Goal: Complete application form

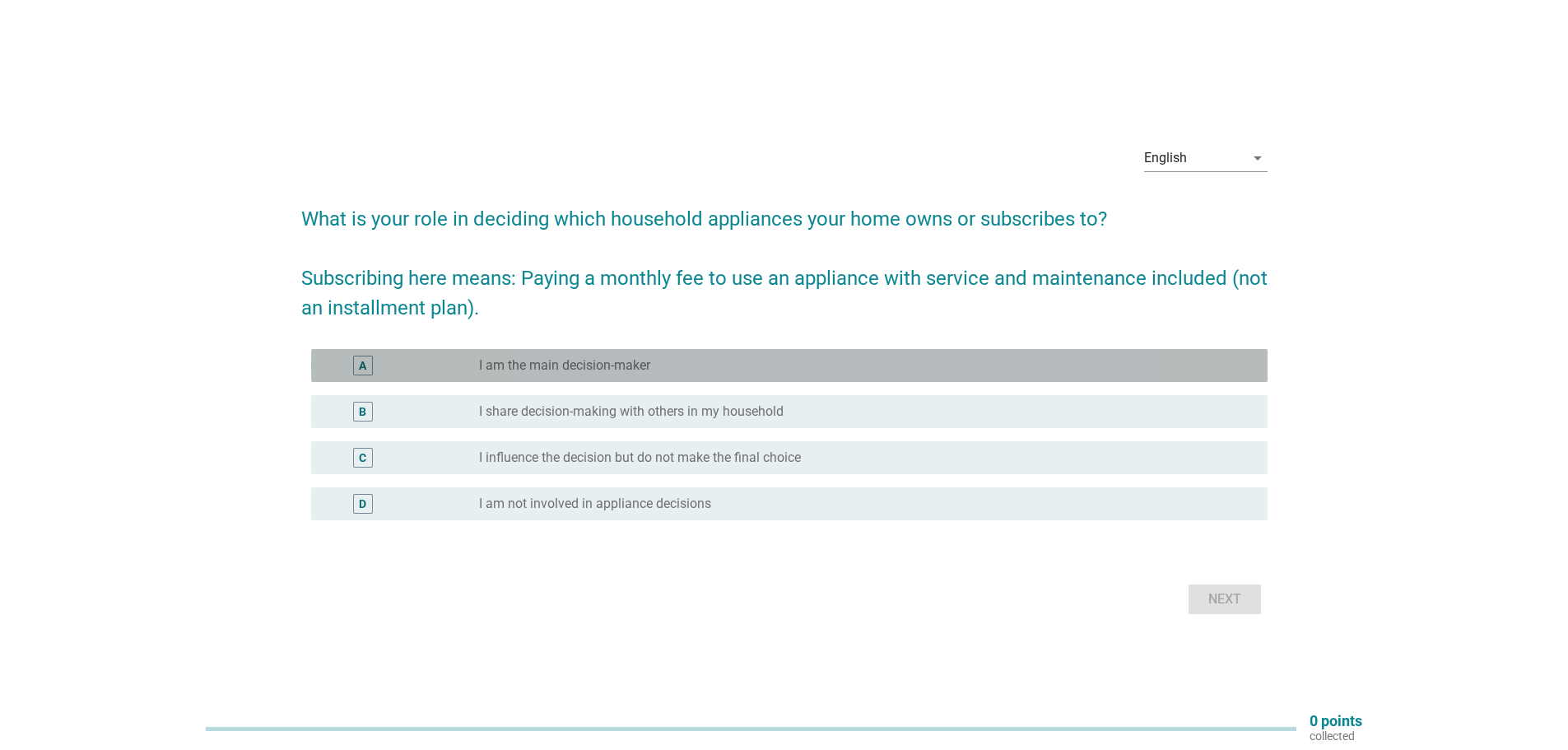
click at [617, 367] on label "I am the main decision-maker" at bounding box center [565, 366] width 172 height 17
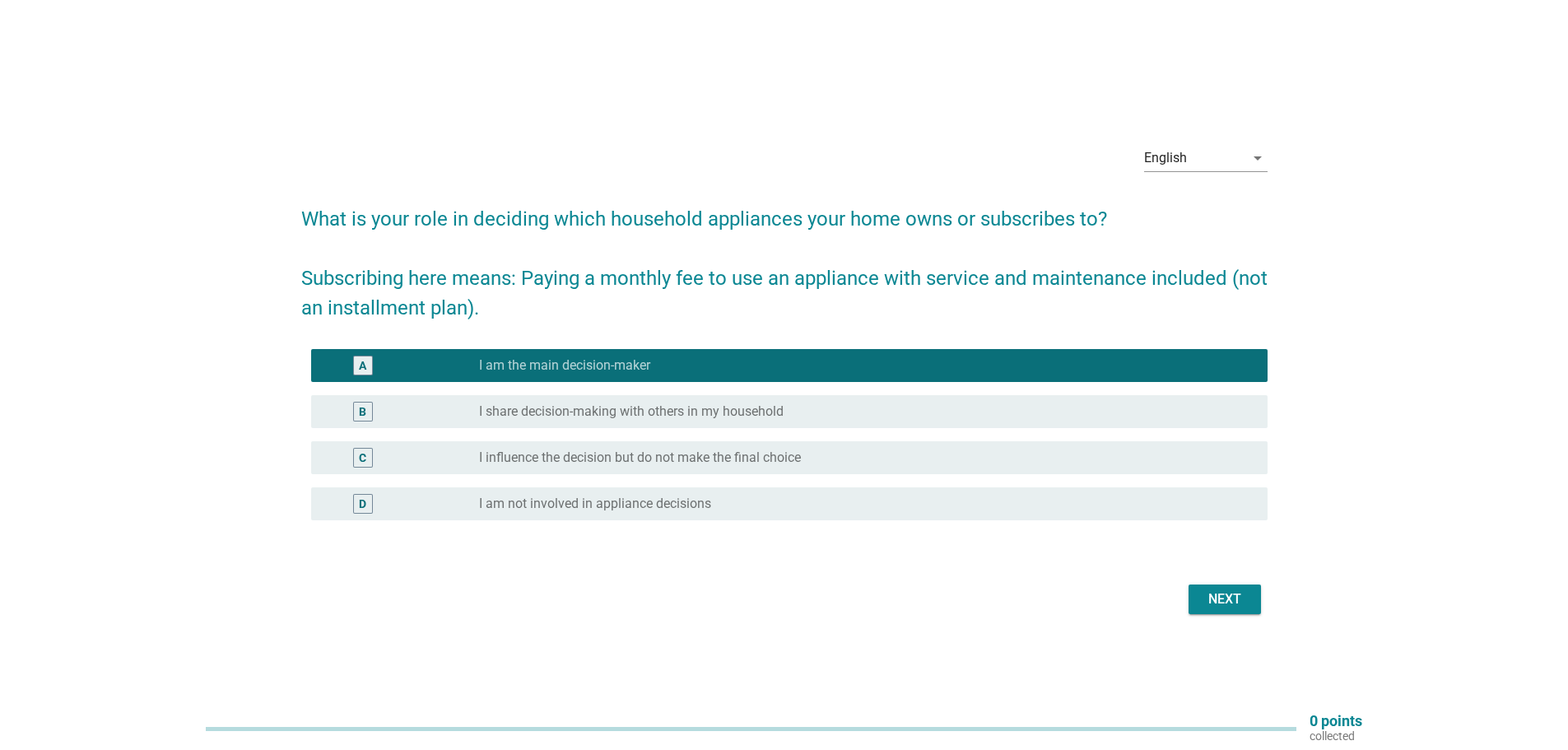
click at [1226, 627] on div "English arrow_drop_down What is your role in deciding which household appliance…" at bounding box center [785, 375] width 993 height 514
click at [1200, 578] on form "What is your role in deciding which household appliances your home owns or subs…" at bounding box center [785, 403] width 966 height 432
click at [1219, 601] on div "Next" at bounding box center [1225, 599] width 46 height 20
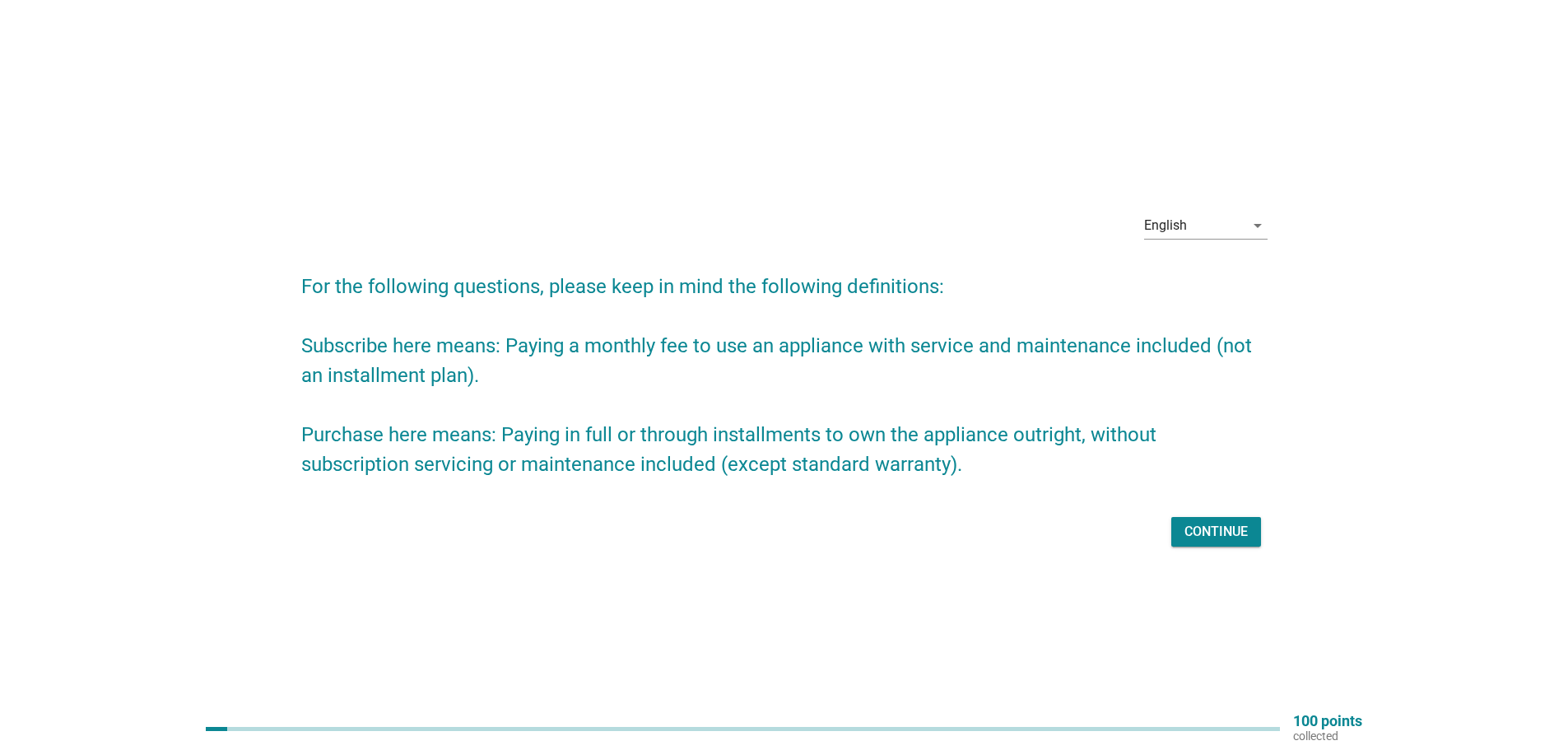
click at [1219, 531] on div "Continue" at bounding box center [1216, 532] width 63 height 20
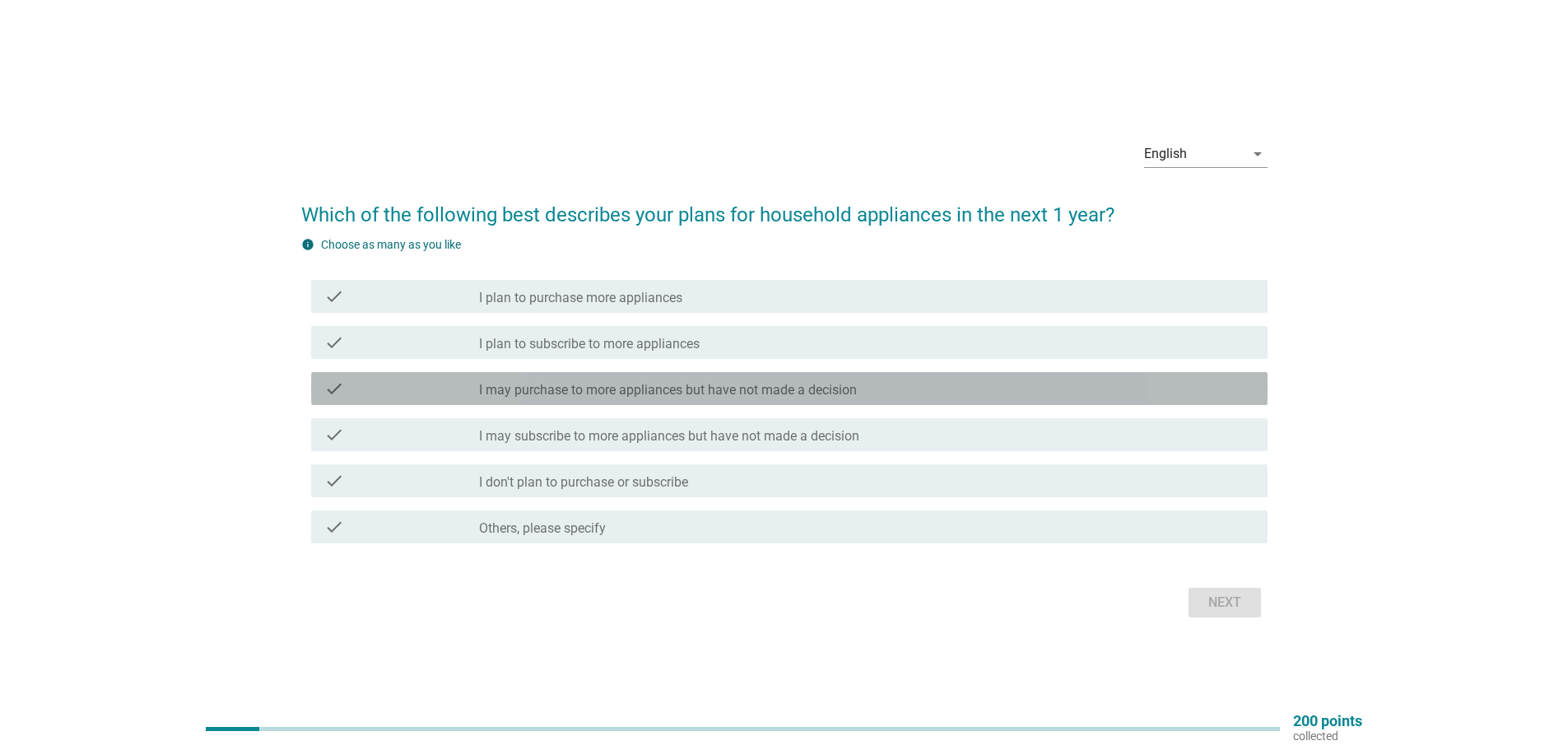
click at [658, 385] on label "I may purchase to more appliances but have not made a decision" at bounding box center [668, 390] width 378 height 17
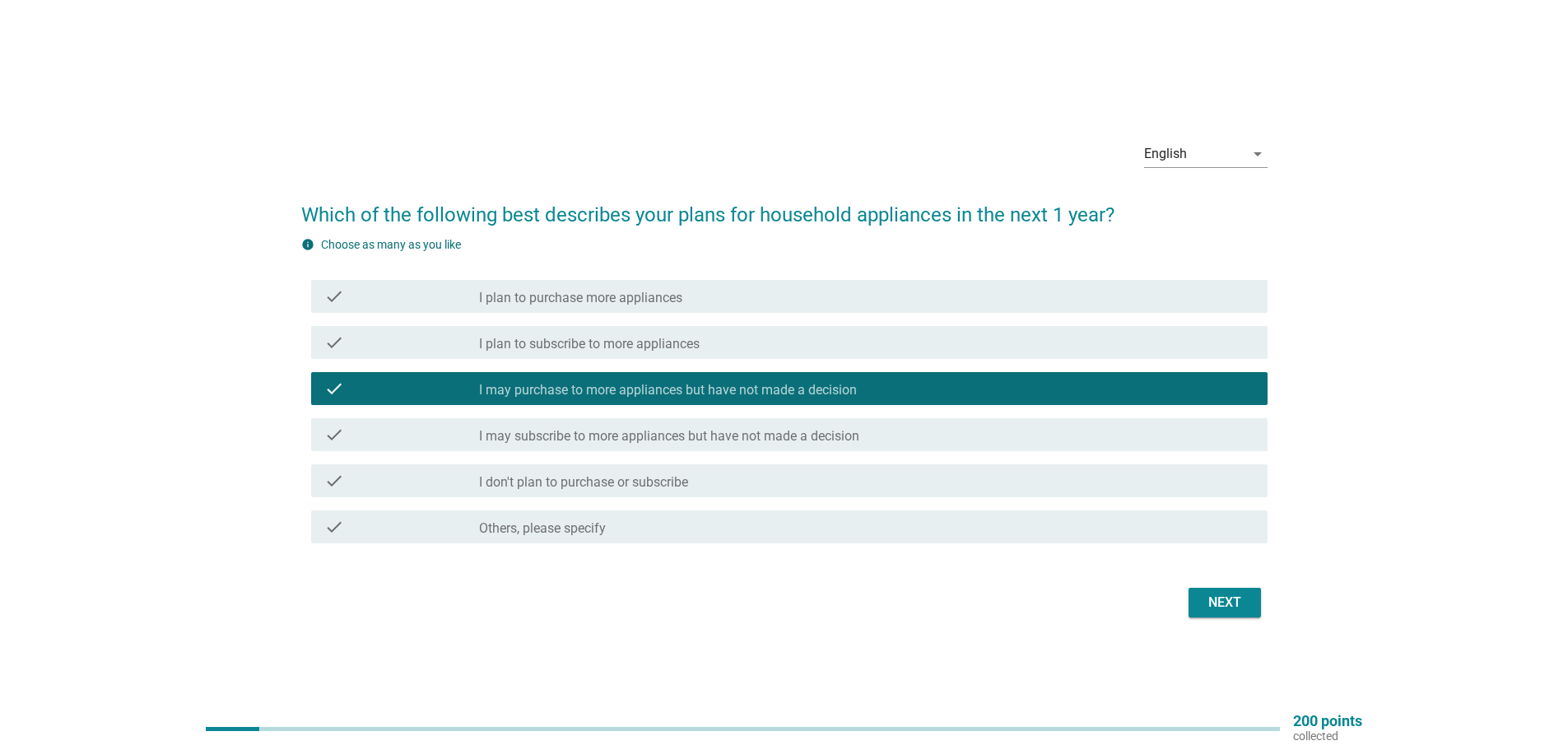
click at [1204, 605] on div "Next" at bounding box center [1225, 602] width 46 height 20
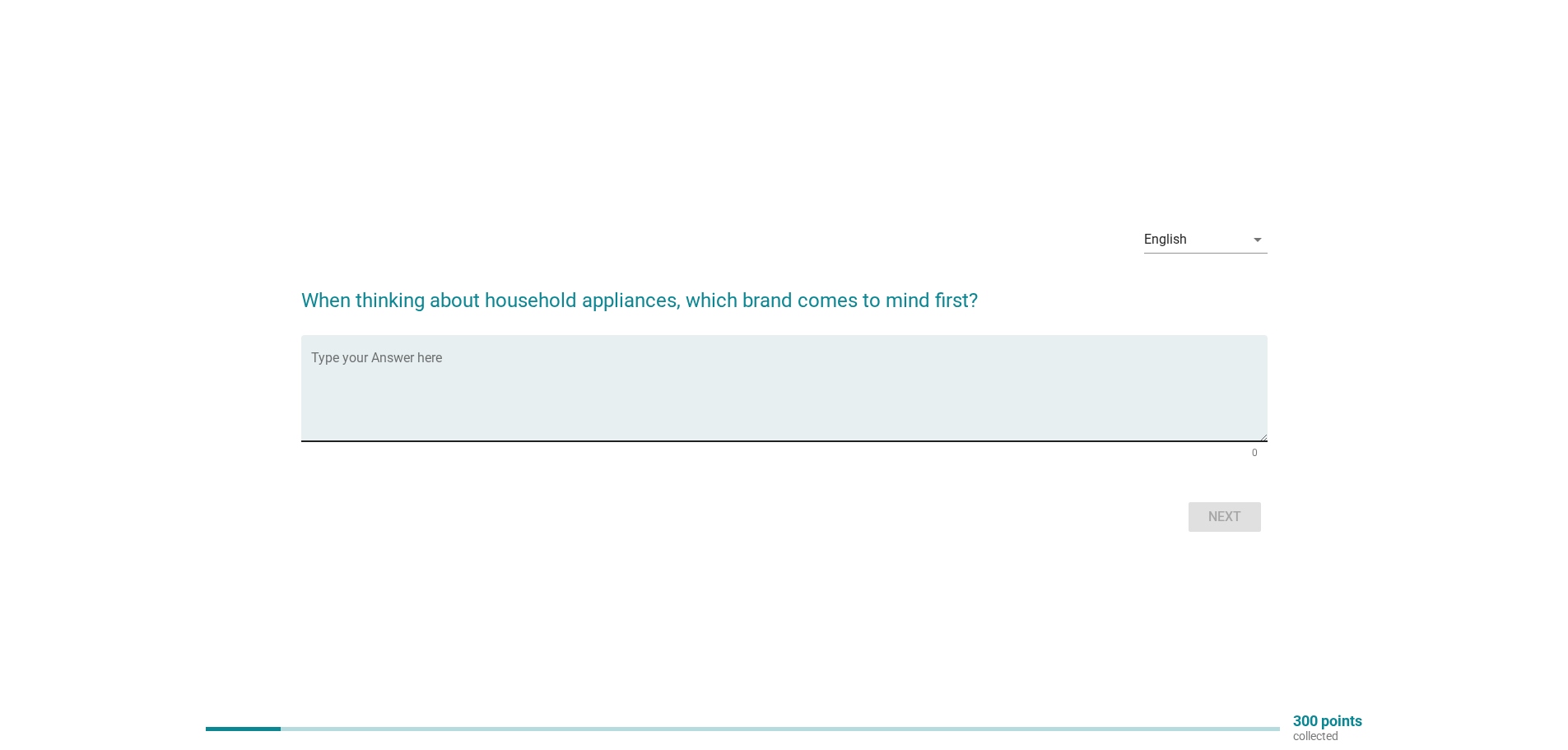
click at [546, 336] on div "Type your Answer here" at bounding box center [789, 388] width 956 height 106
type textarea "panasonic"
click at [1187, 511] on div "Next" at bounding box center [785, 517] width 966 height 39
click at [1200, 511] on button "Next" at bounding box center [1225, 518] width 72 height 30
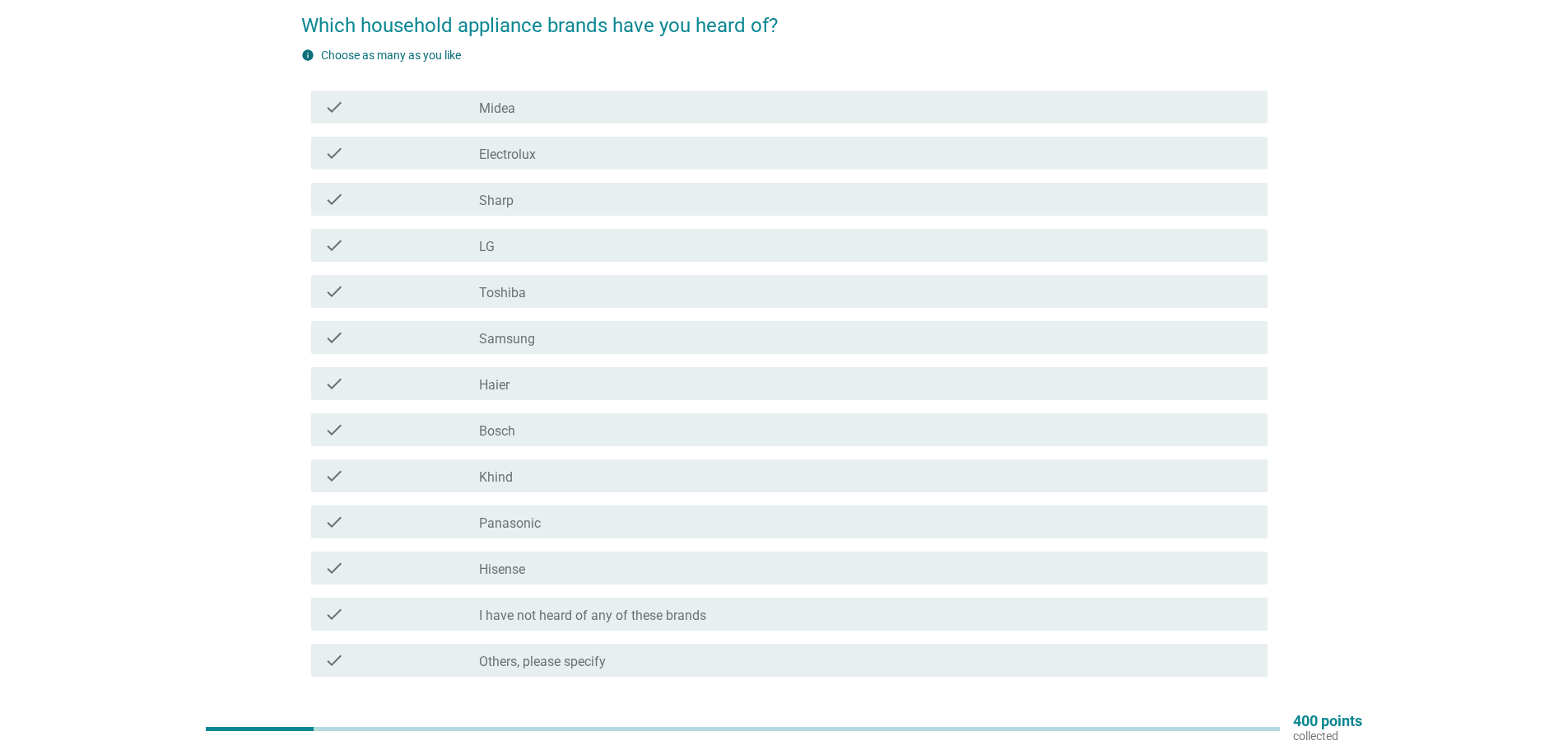
scroll to position [94, 0]
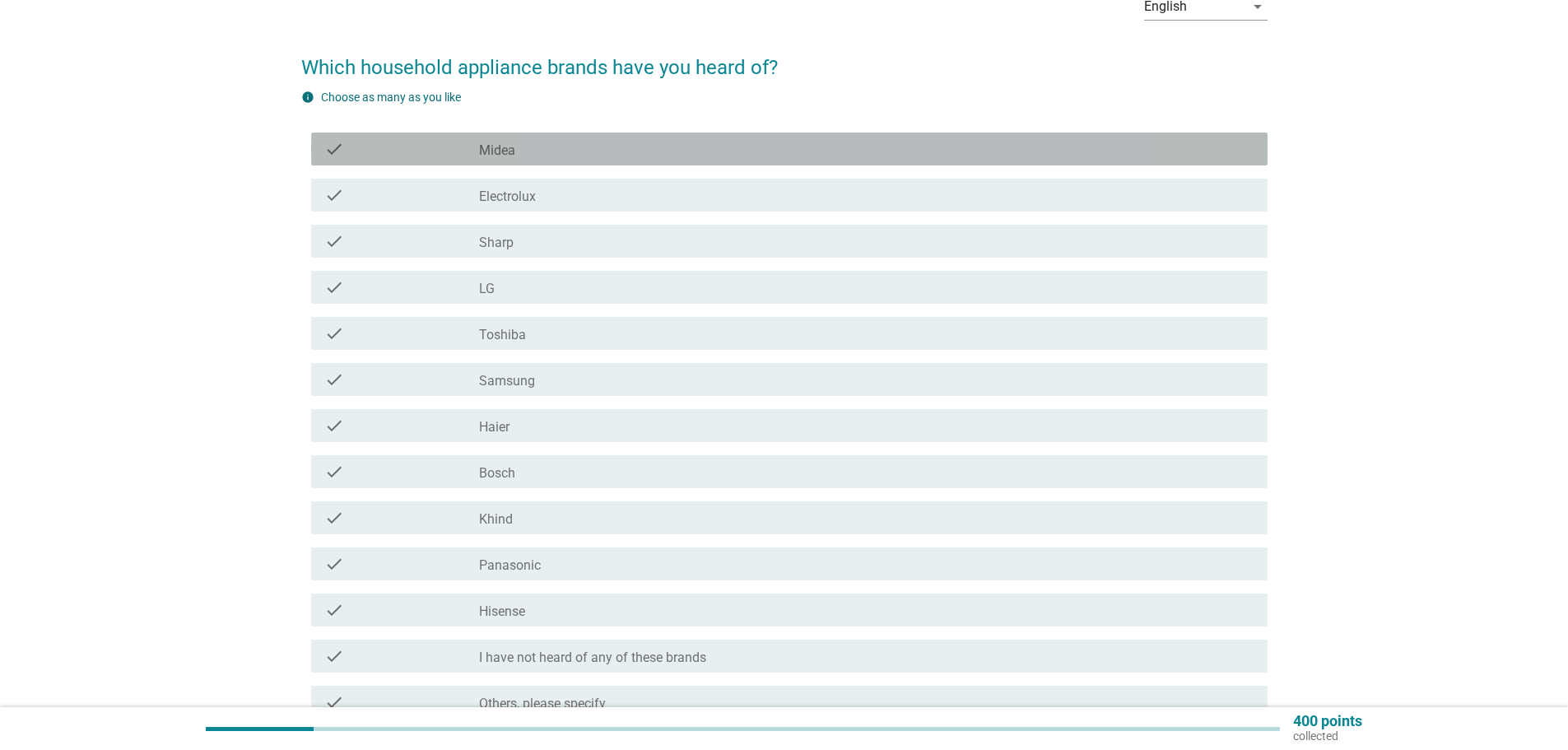
click at [526, 152] on div "check_box_outline_blank Midea" at bounding box center [866, 149] width 776 height 20
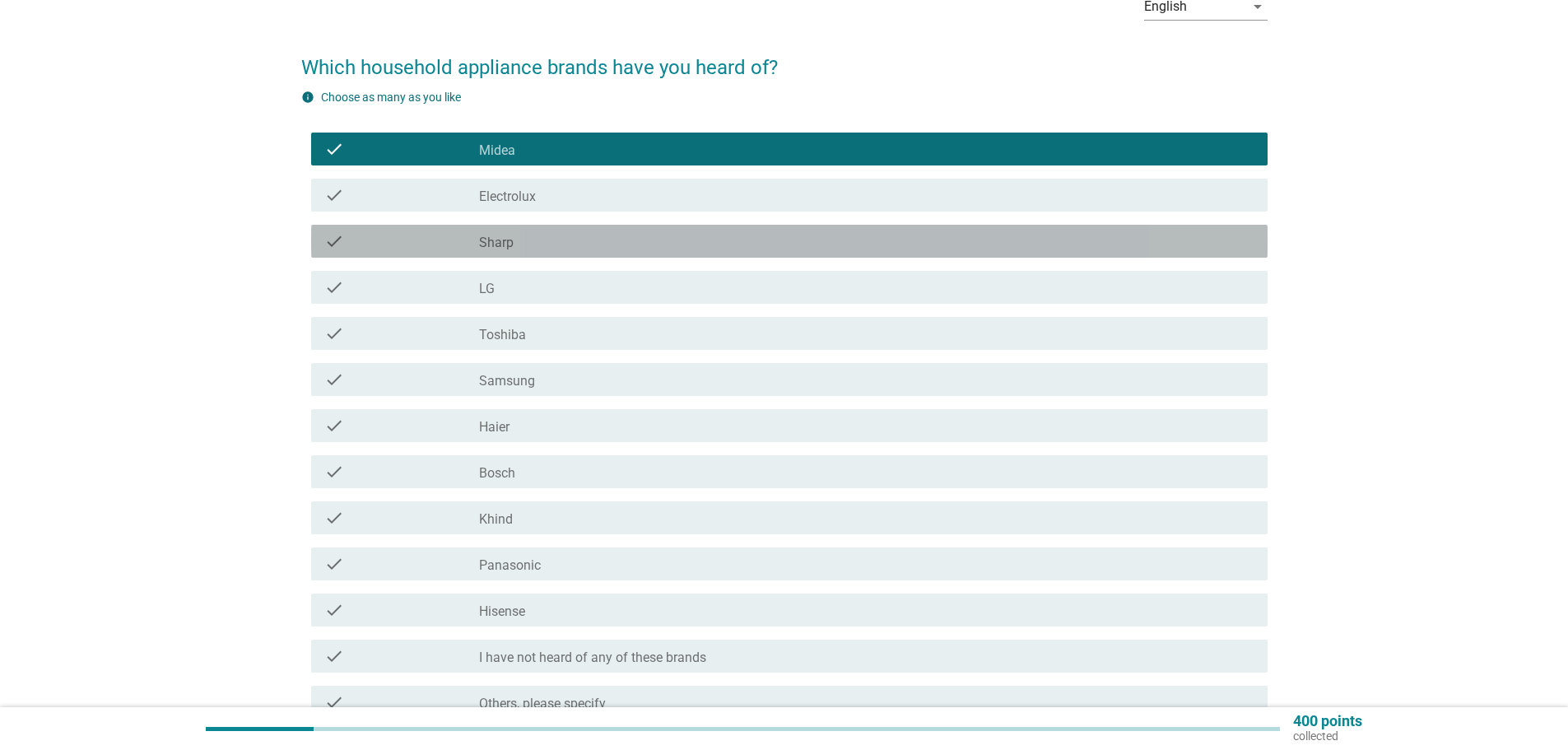
click at [521, 241] on div "check_box_outline_blank Sharp" at bounding box center [866, 242] width 776 height 20
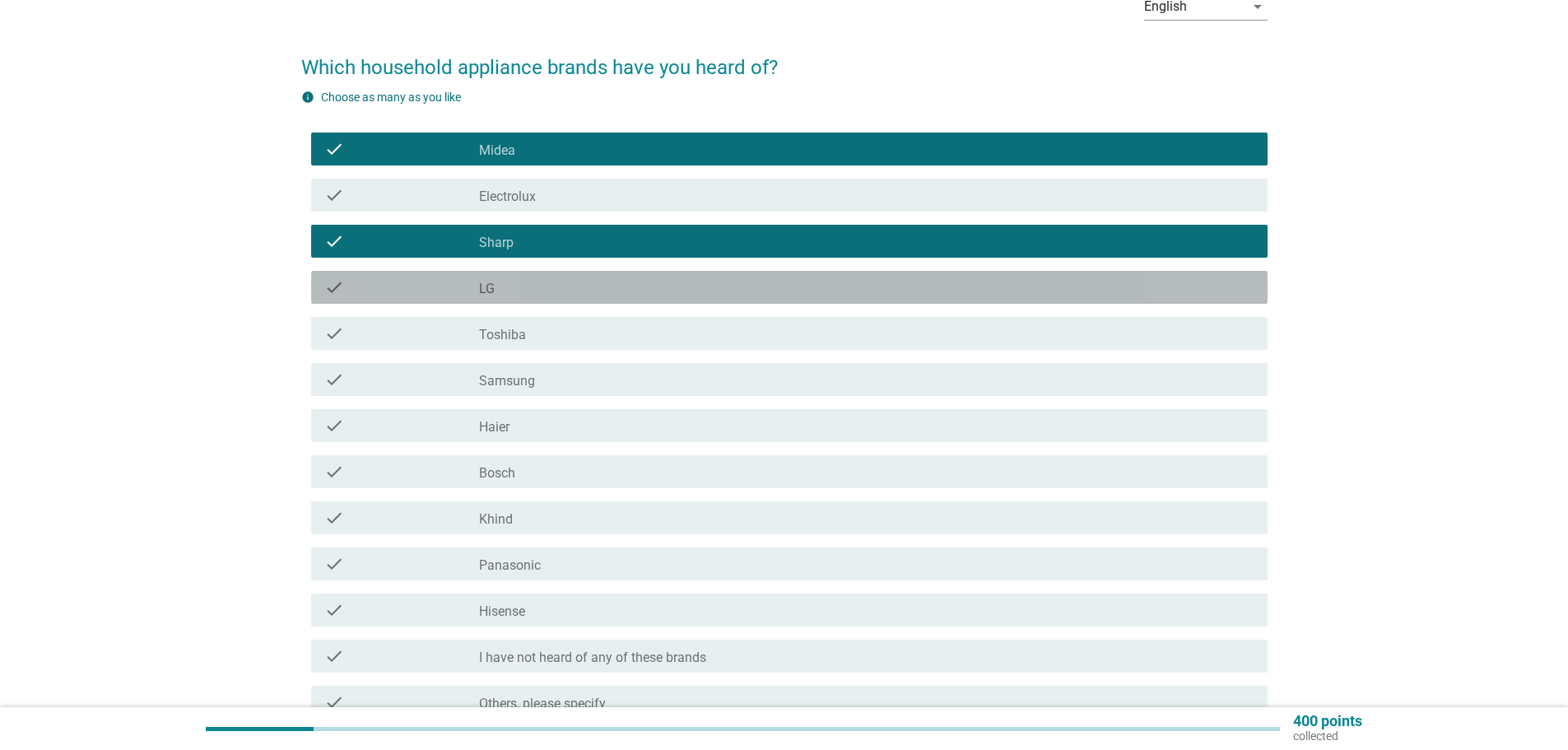
click at [513, 290] on div "check_box_outline_blank LG" at bounding box center [866, 288] width 776 height 20
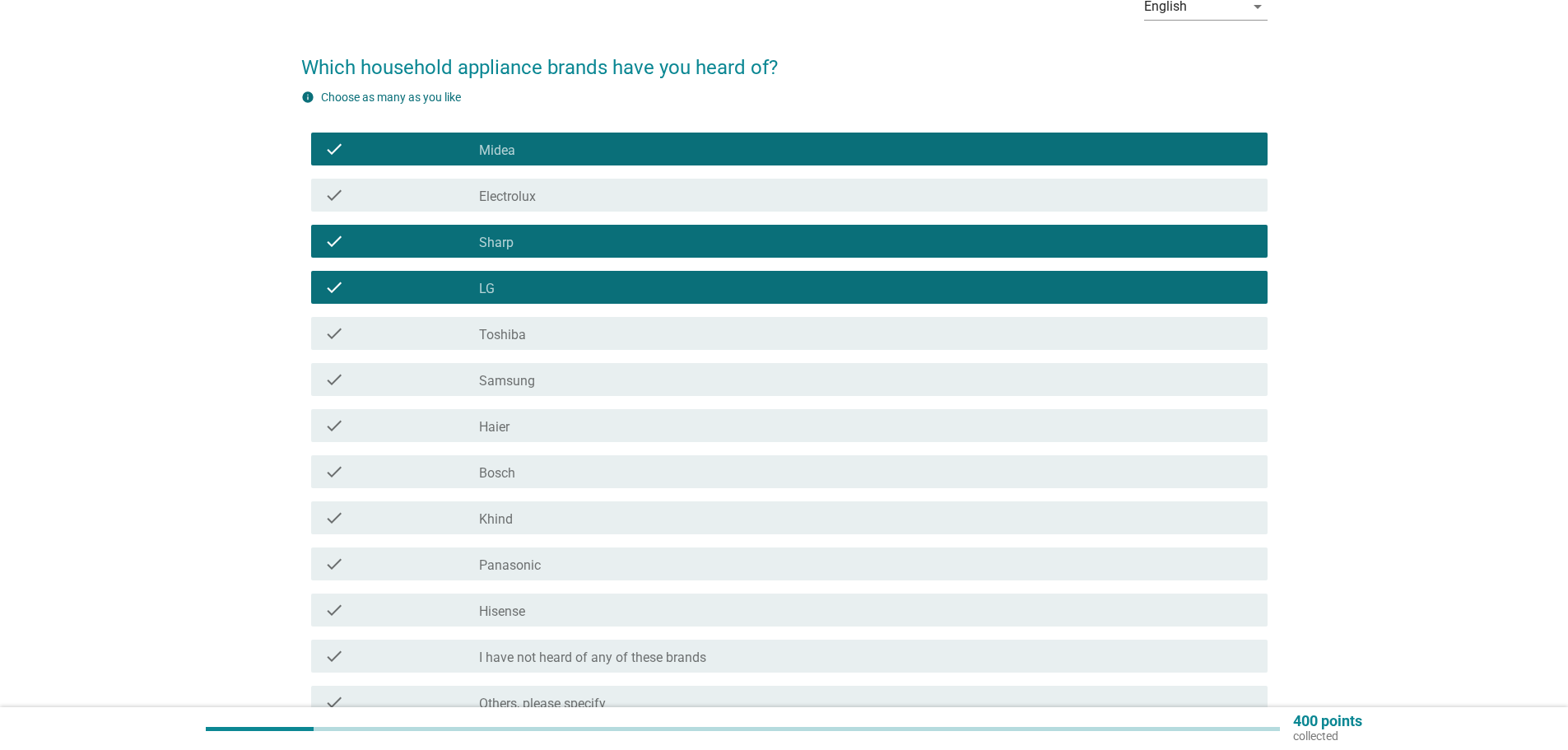
click at [528, 335] on div "check_box_outline_blank Toshiba" at bounding box center [866, 333] width 776 height 20
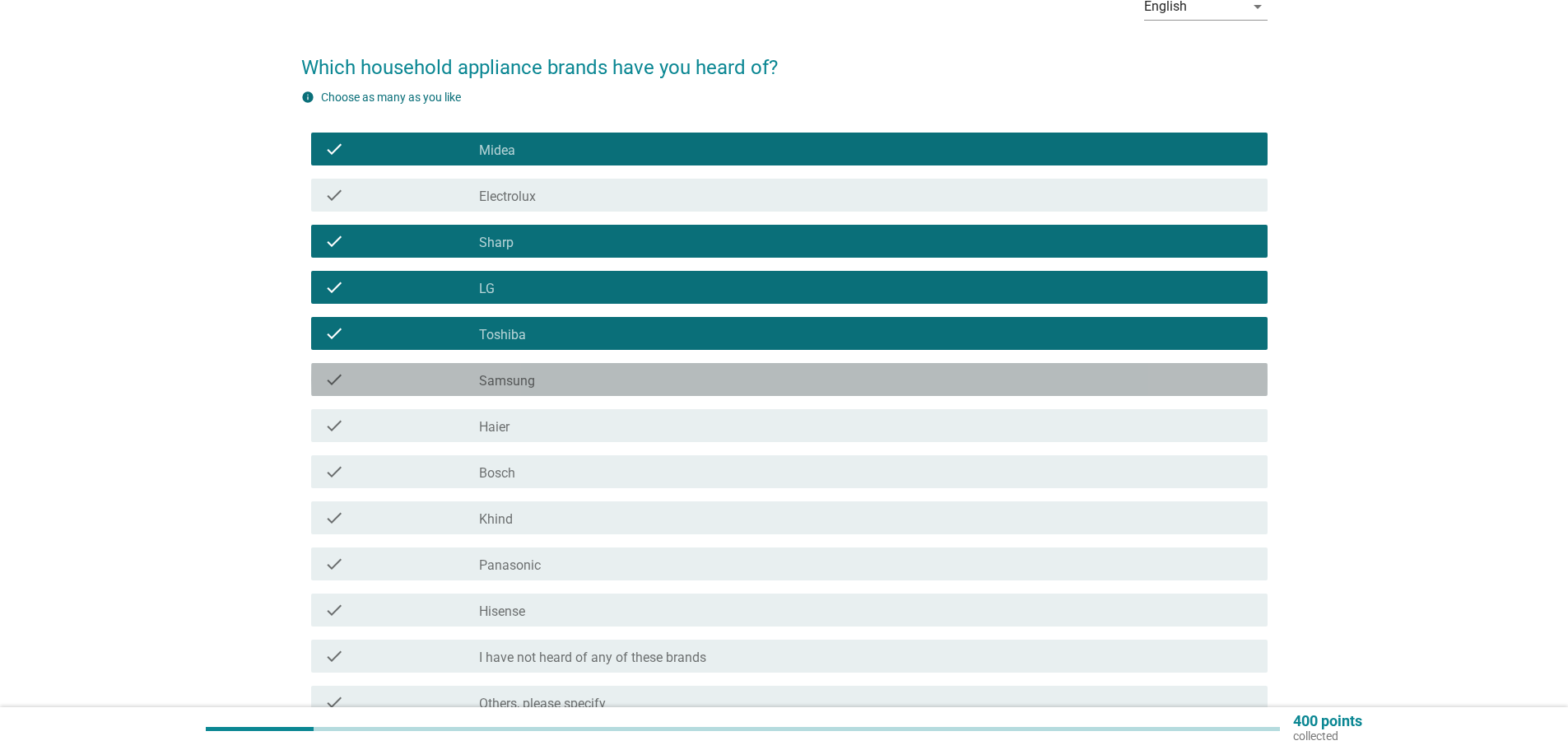
click at [528, 382] on label "Samsung" at bounding box center [507, 382] width 56 height 17
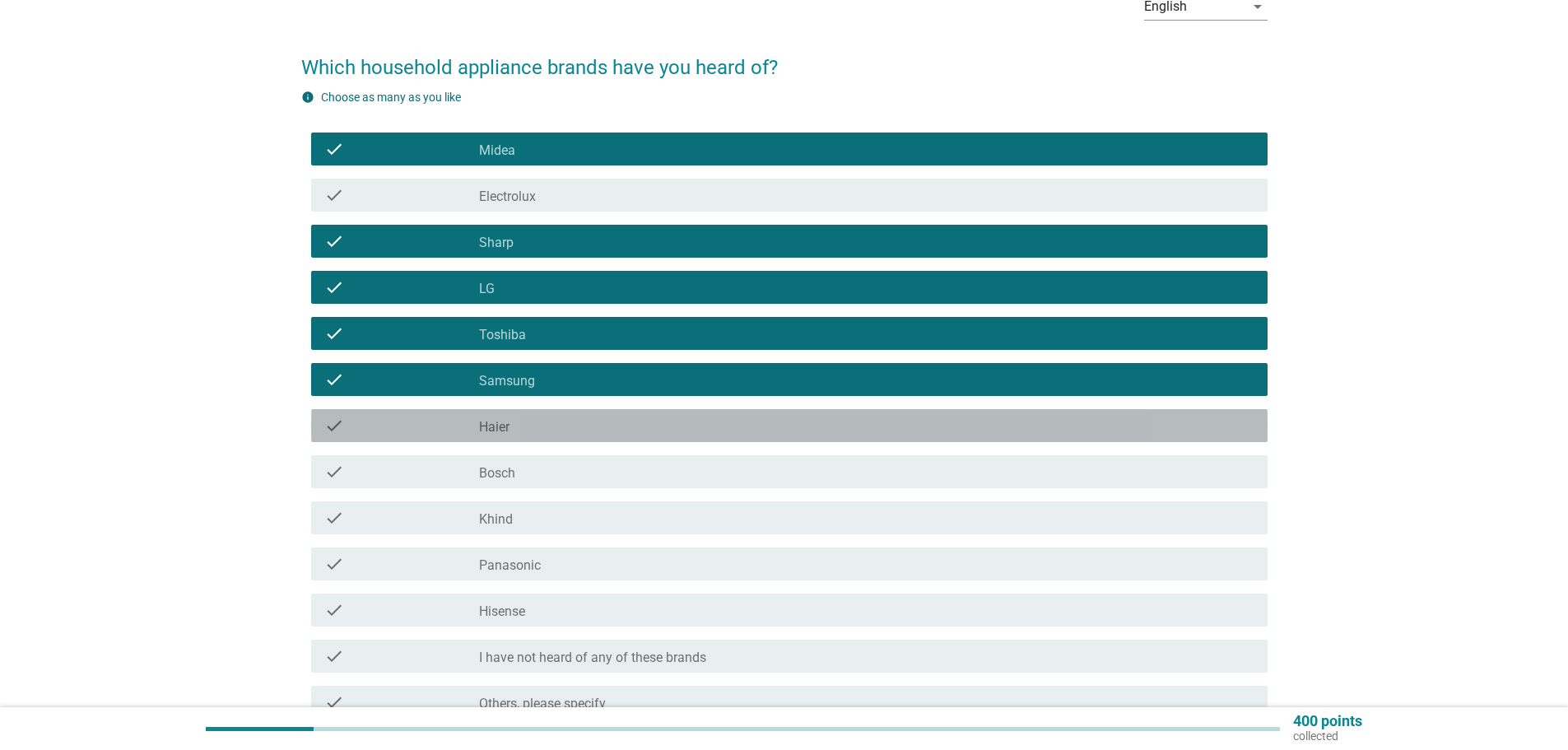
click at [522, 422] on div "check_box_outline_blank Haier" at bounding box center [866, 426] width 776 height 20
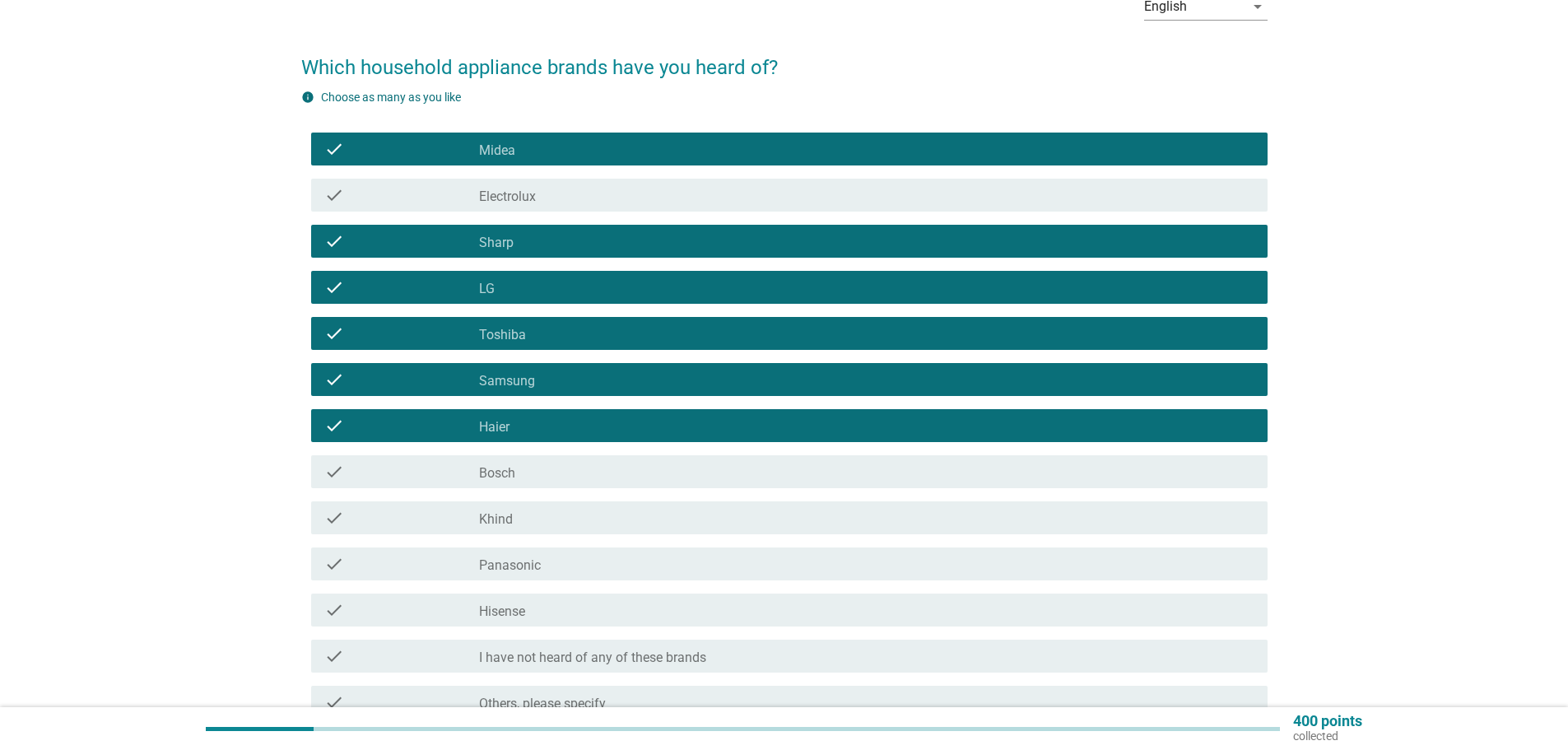
click at [517, 475] on div "check_box_outline_blank Bosch" at bounding box center [866, 472] width 776 height 20
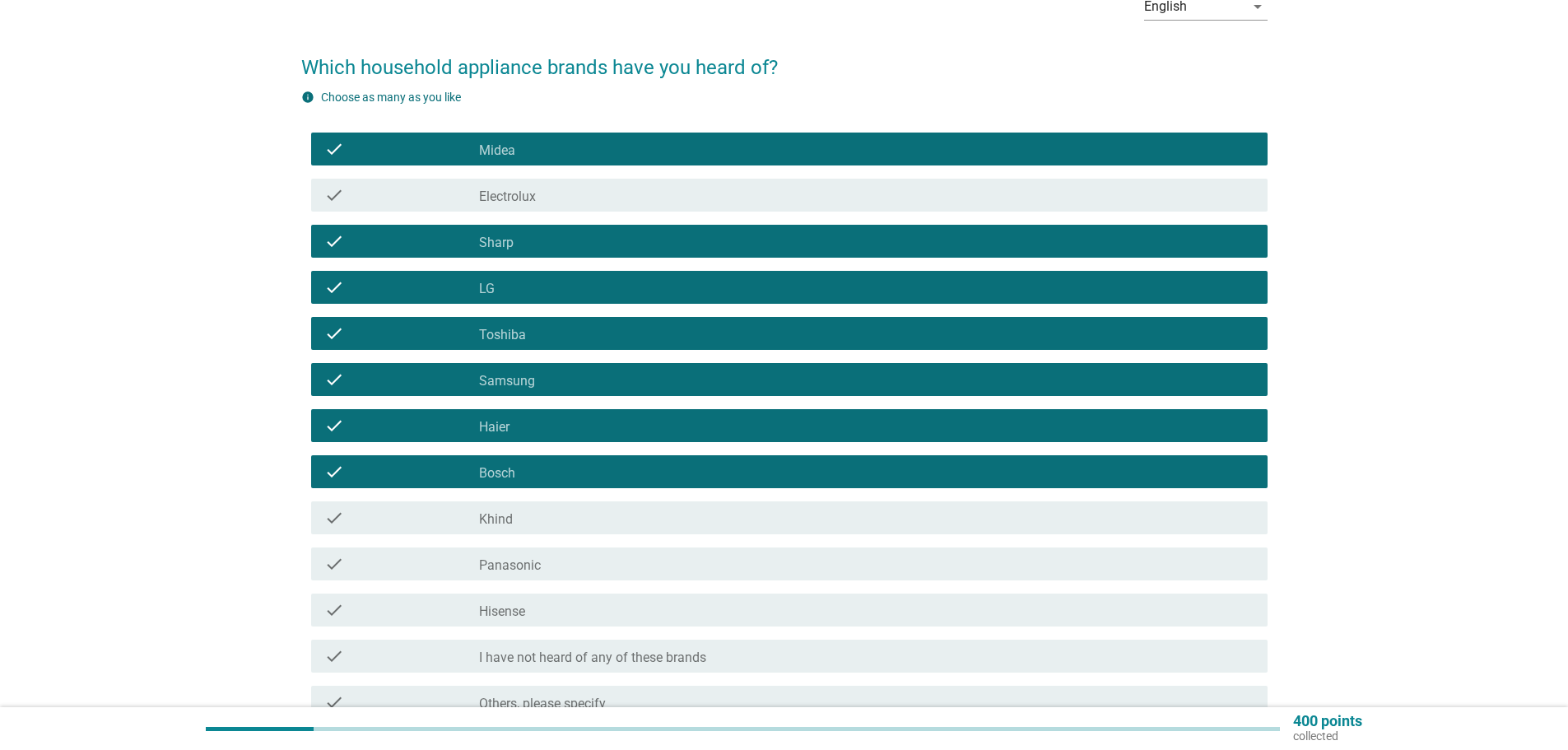
click at [529, 528] on div "check check_box_outline_blank Khind" at bounding box center [789, 518] width 956 height 33
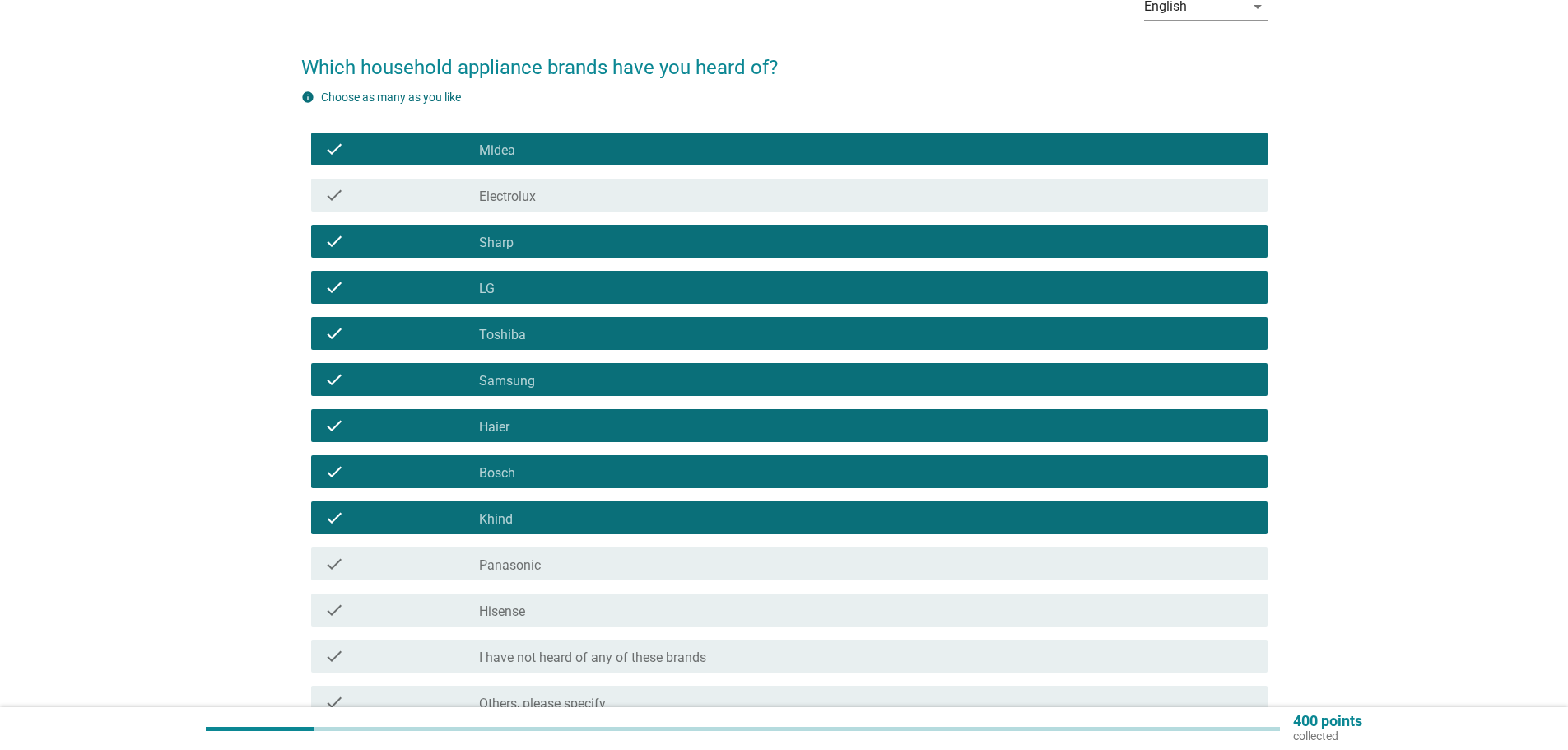
click at [527, 579] on div "check check_box_outline_blank Panasonic" at bounding box center [789, 564] width 956 height 33
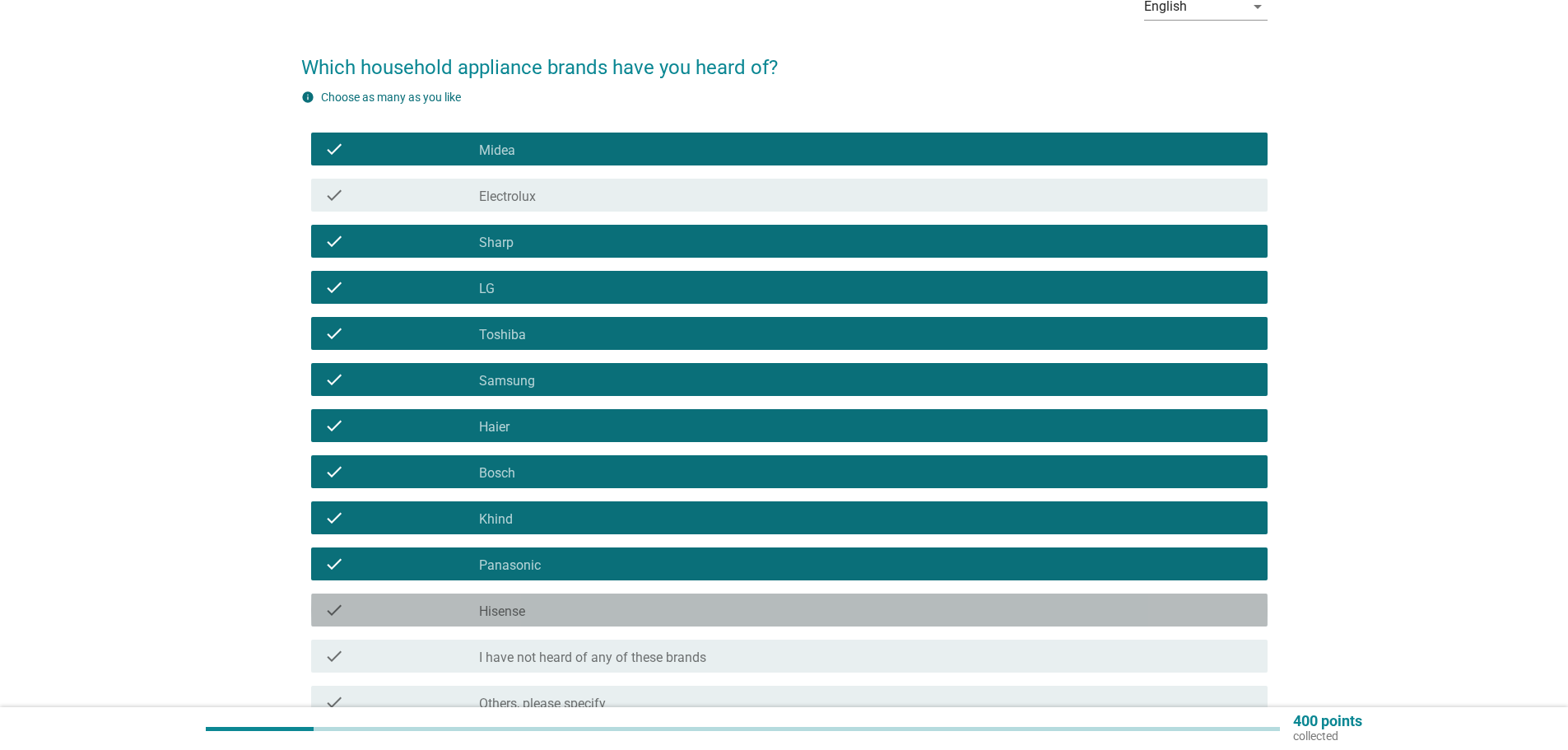
click at [518, 611] on label "Hisense" at bounding box center [502, 612] width 46 height 17
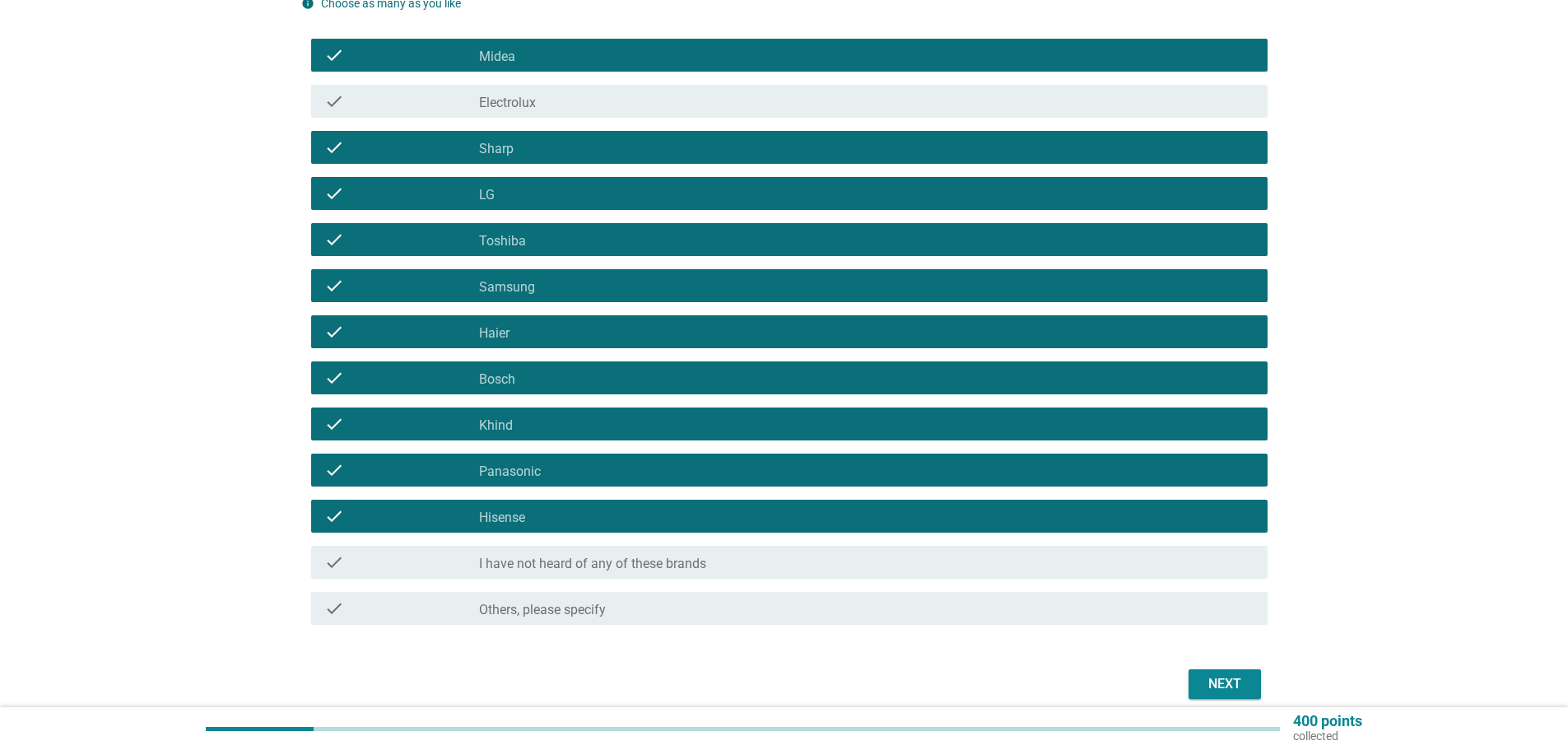
scroll to position [258, 0]
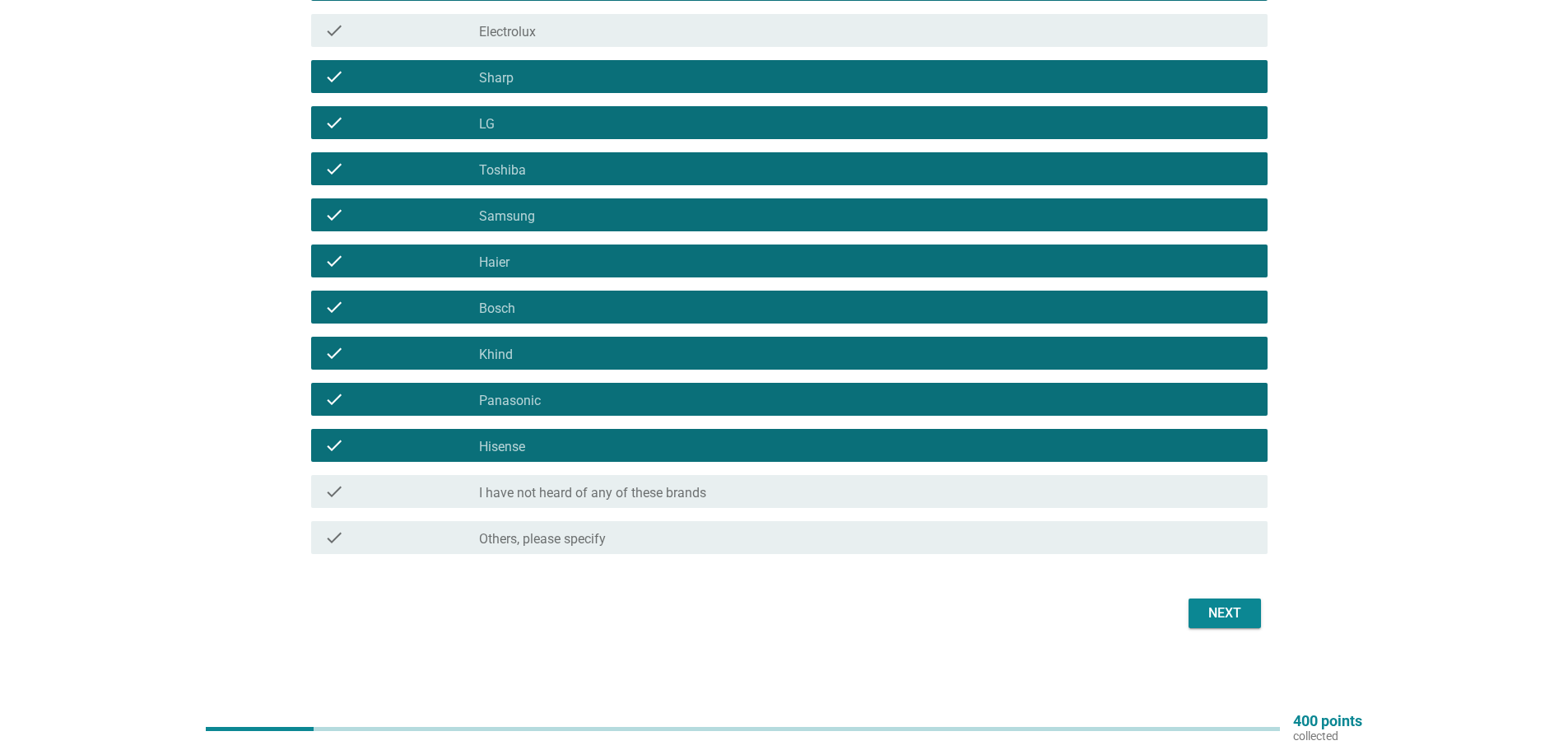
click at [1234, 624] on button "Next" at bounding box center [1225, 613] width 72 height 30
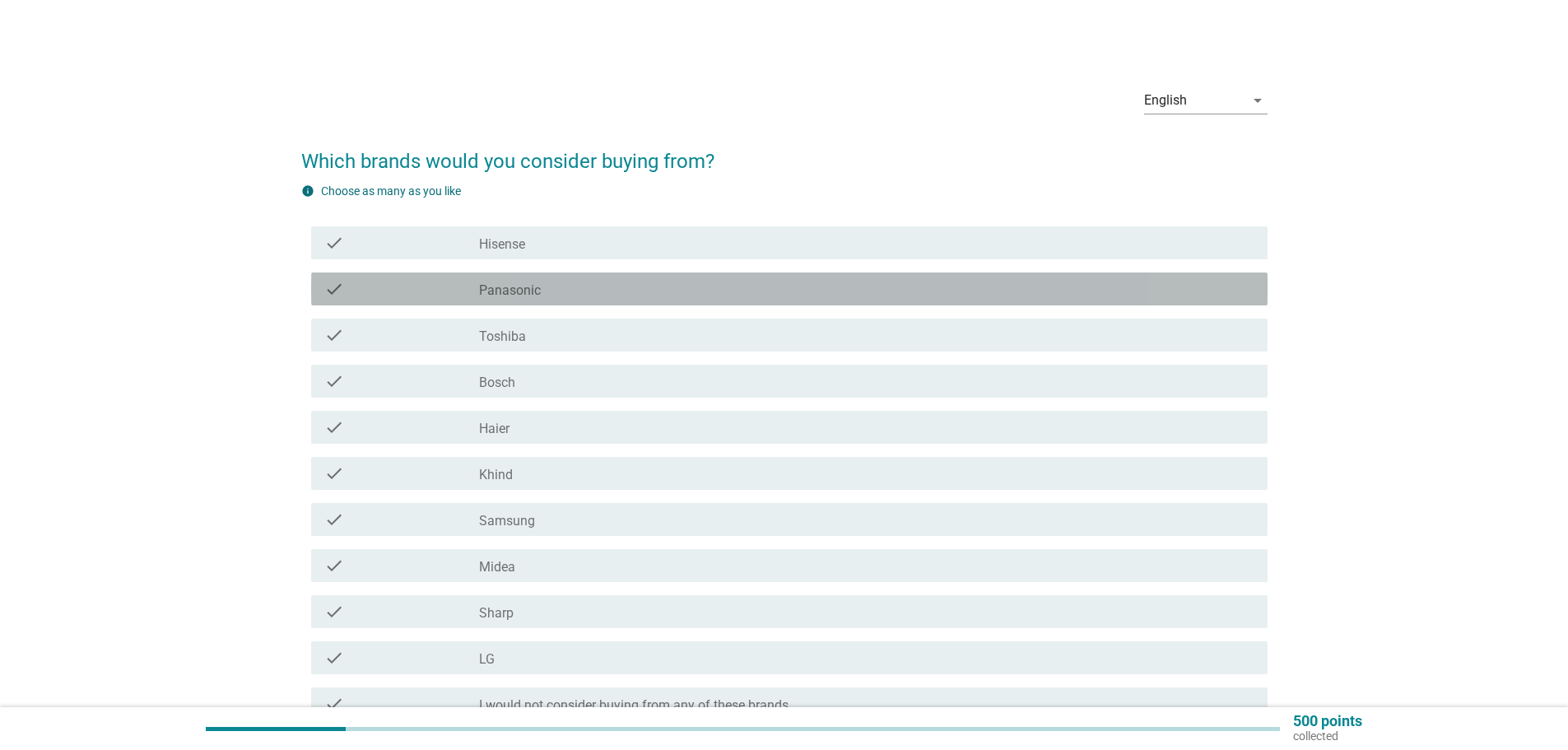
click at [512, 302] on div "check check_box_outline_blank Panasonic" at bounding box center [789, 289] width 956 height 33
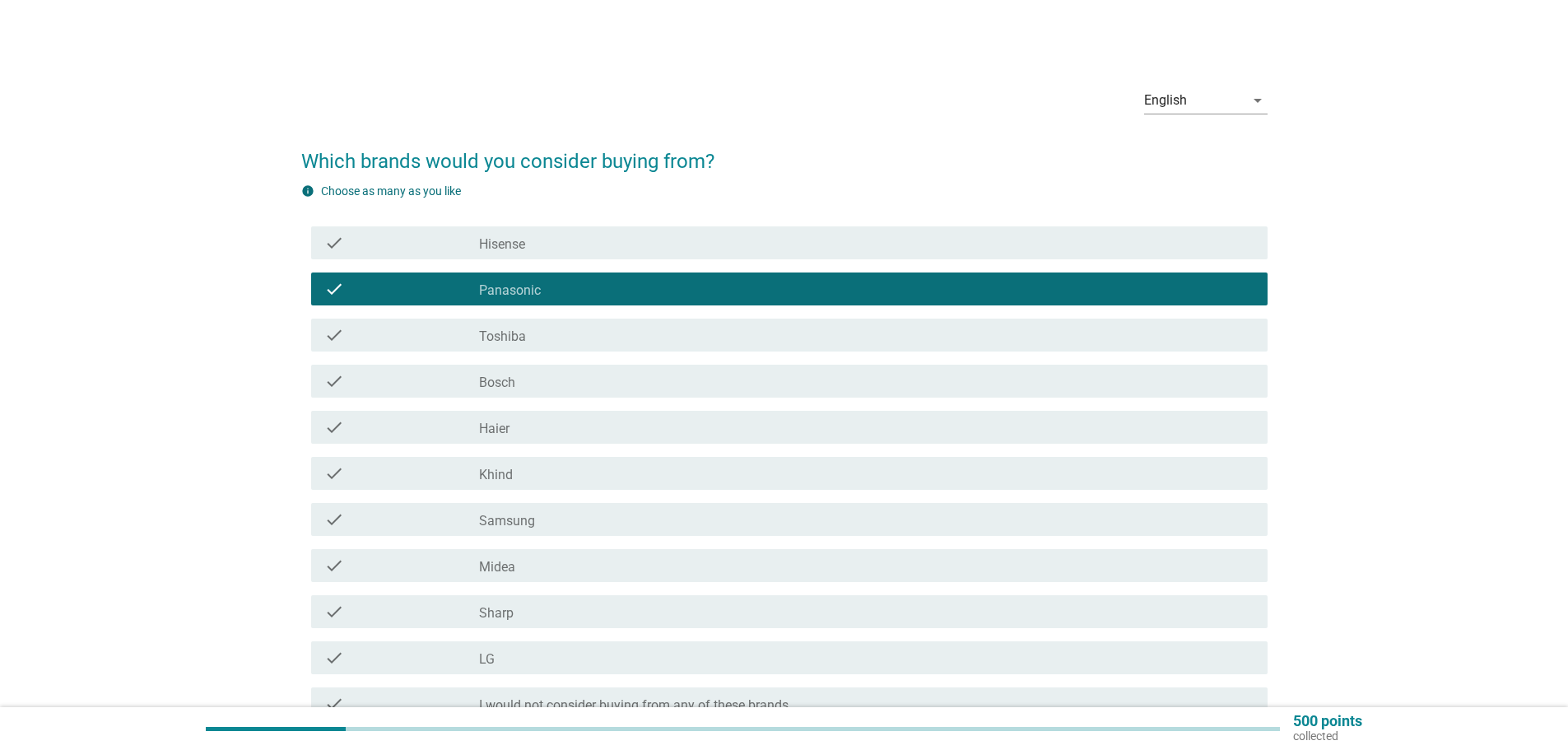
click at [552, 382] on div "check_box_outline_blank Bosch" at bounding box center [866, 382] width 776 height 20
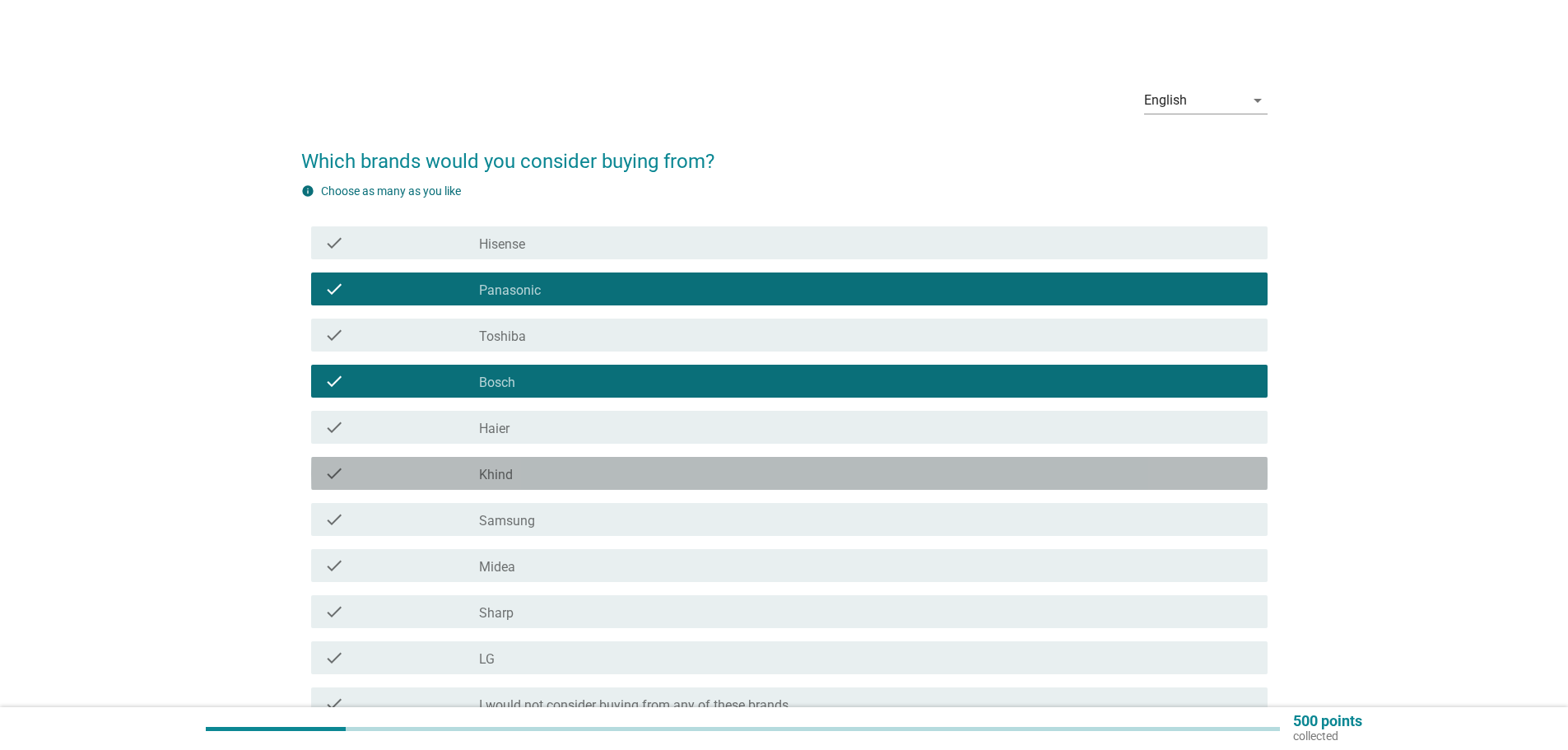
click at [575, 484] on div "check check_box_outline_blank Khind" at bounding box center [789, 473] width 956 height 33
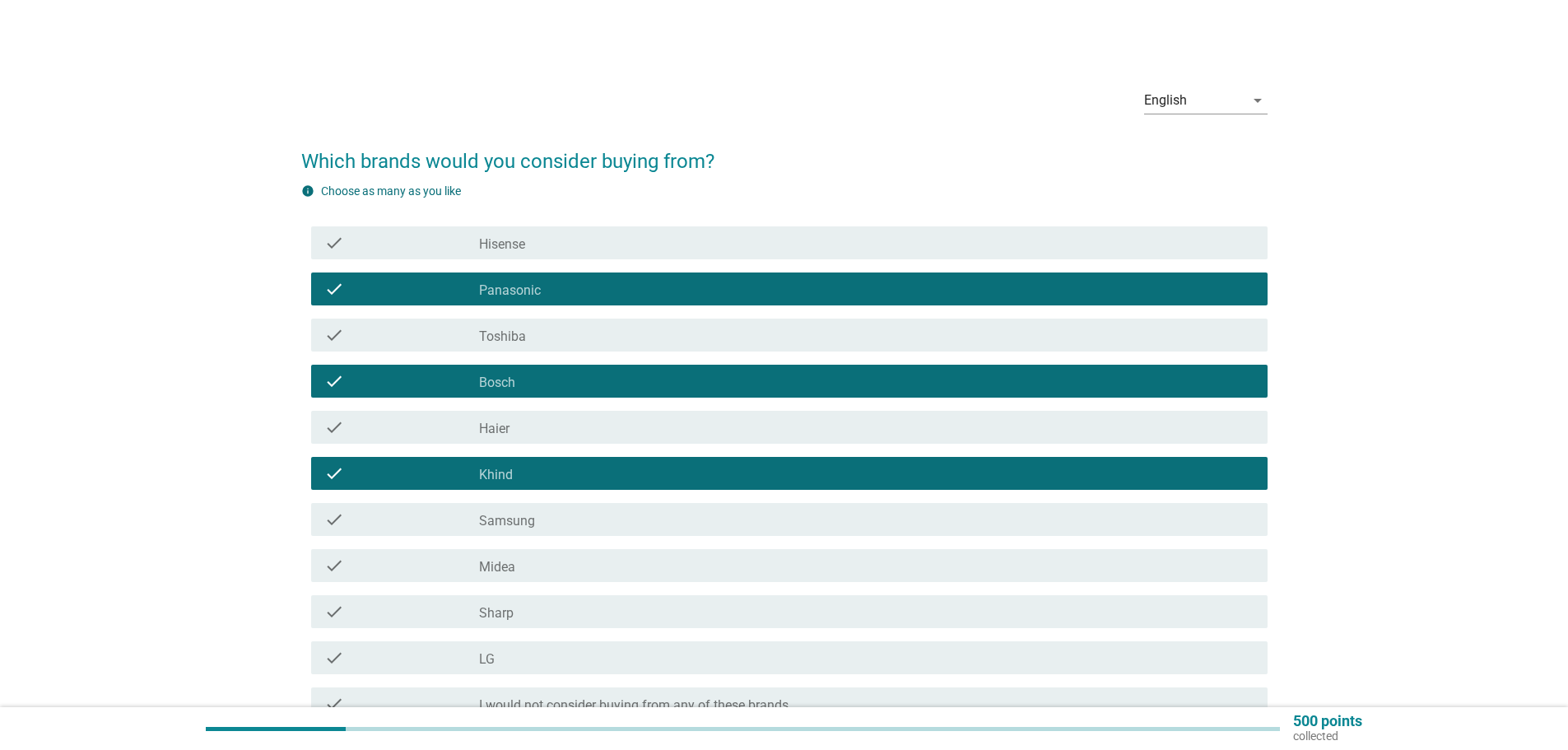
click at [570, 528] on div "check_box_outline_blank Samsung" at bounding box center [866, 520] width 776 height 20
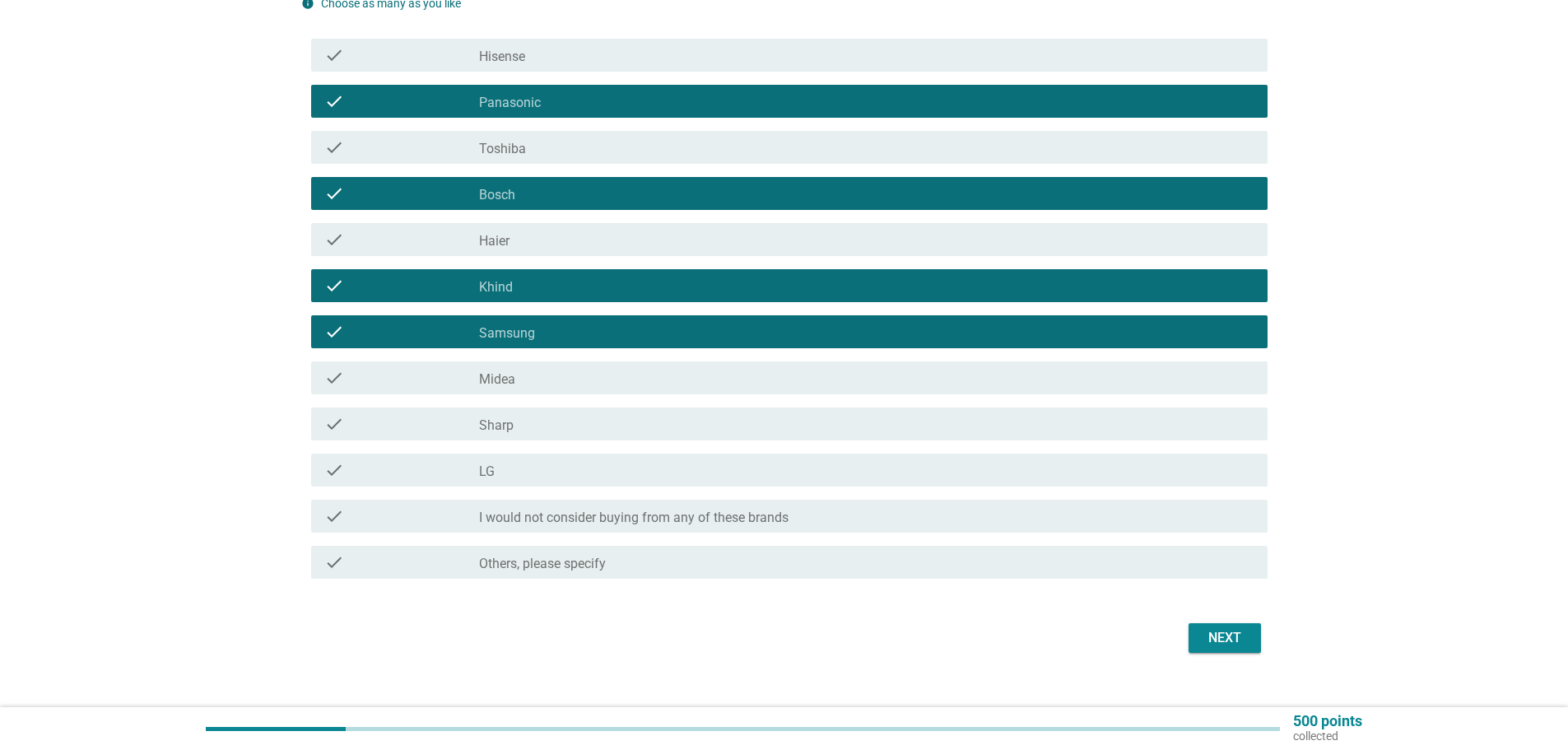
scroll to position [212, 0]
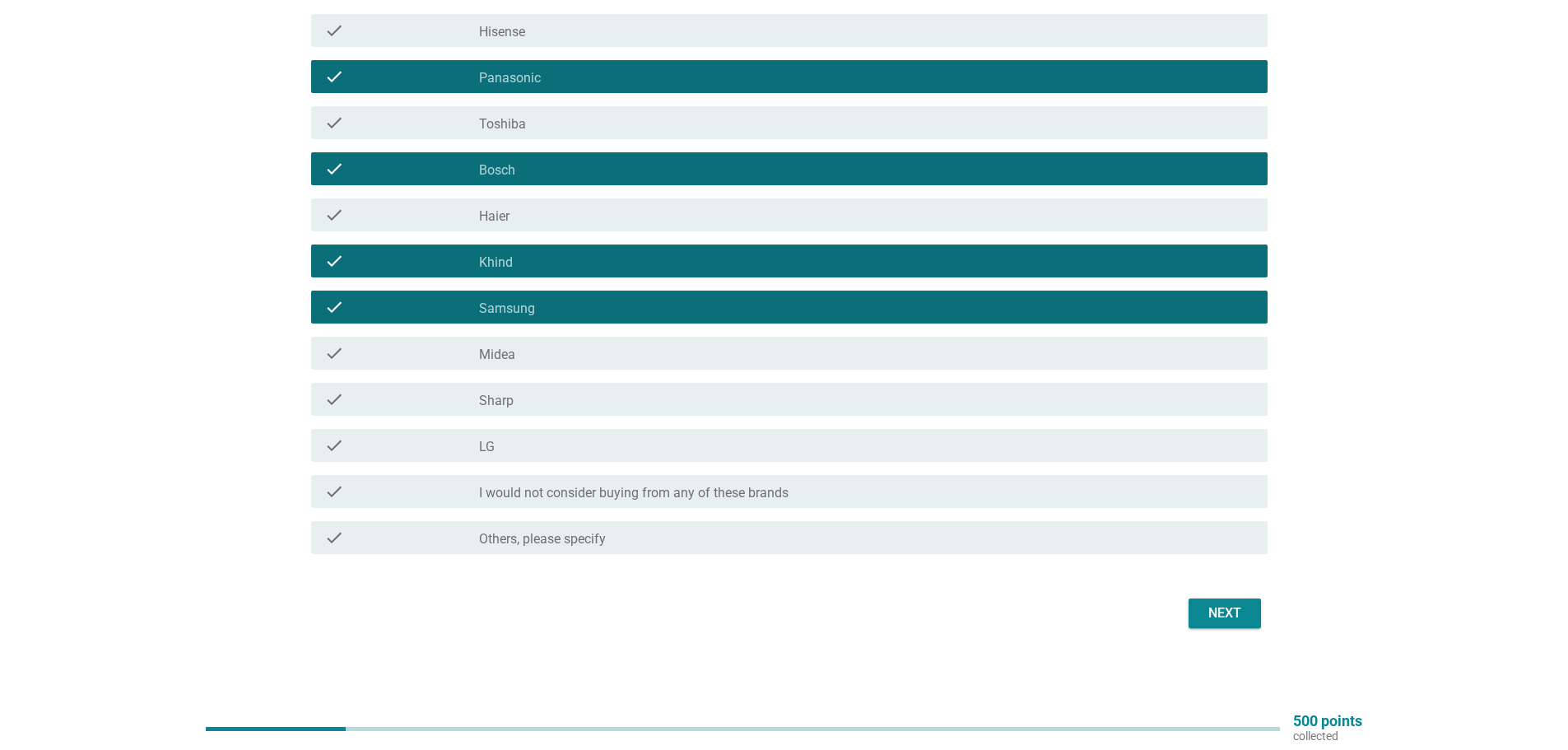
click at [582, 452] on div "check_box_outline_blank LG" at bounding box center [866, 446] width 776 height 20
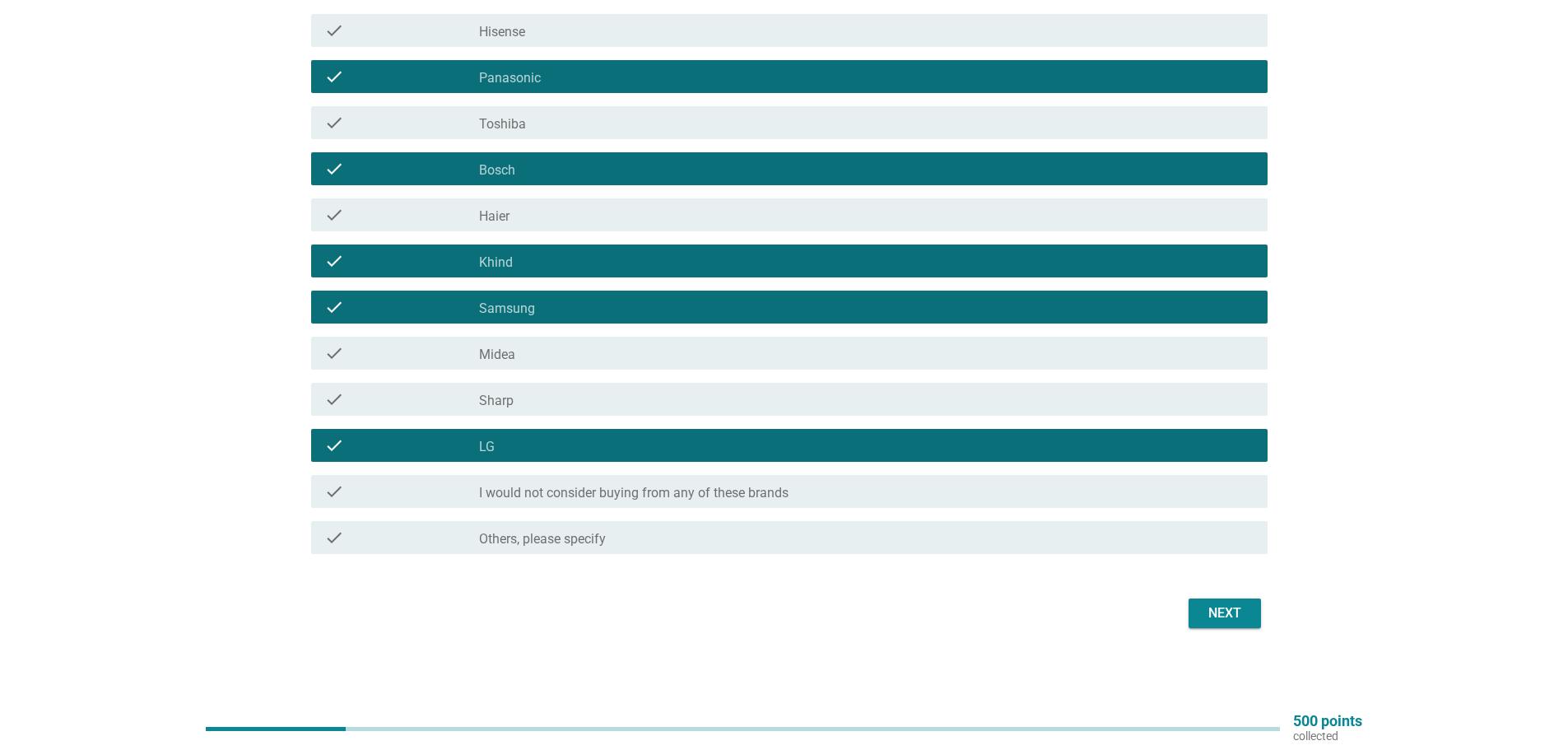
click at [1208, 618] on div "Next" at bounding box center [1225, 613] width 46 height 20
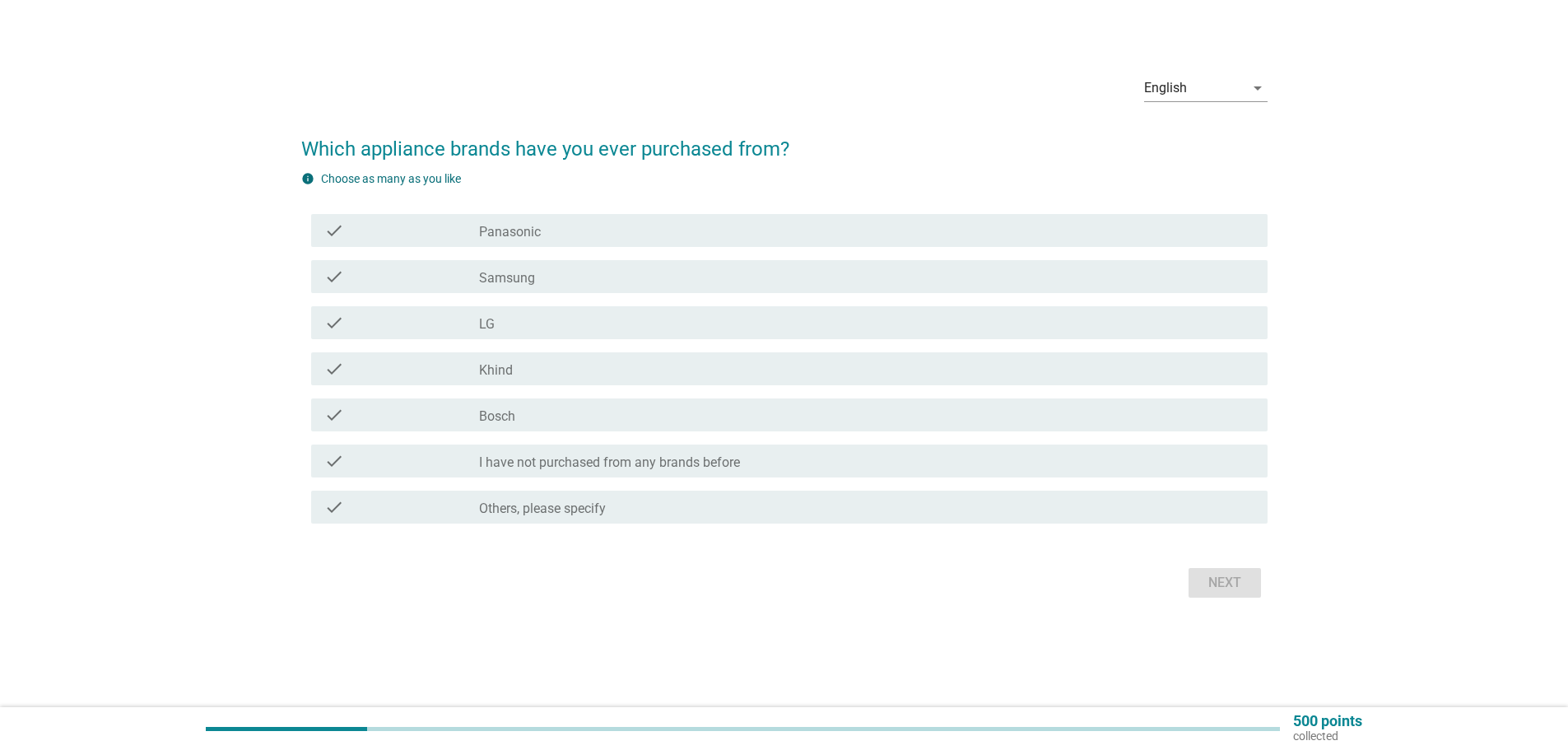
scroll to position [0, 0]
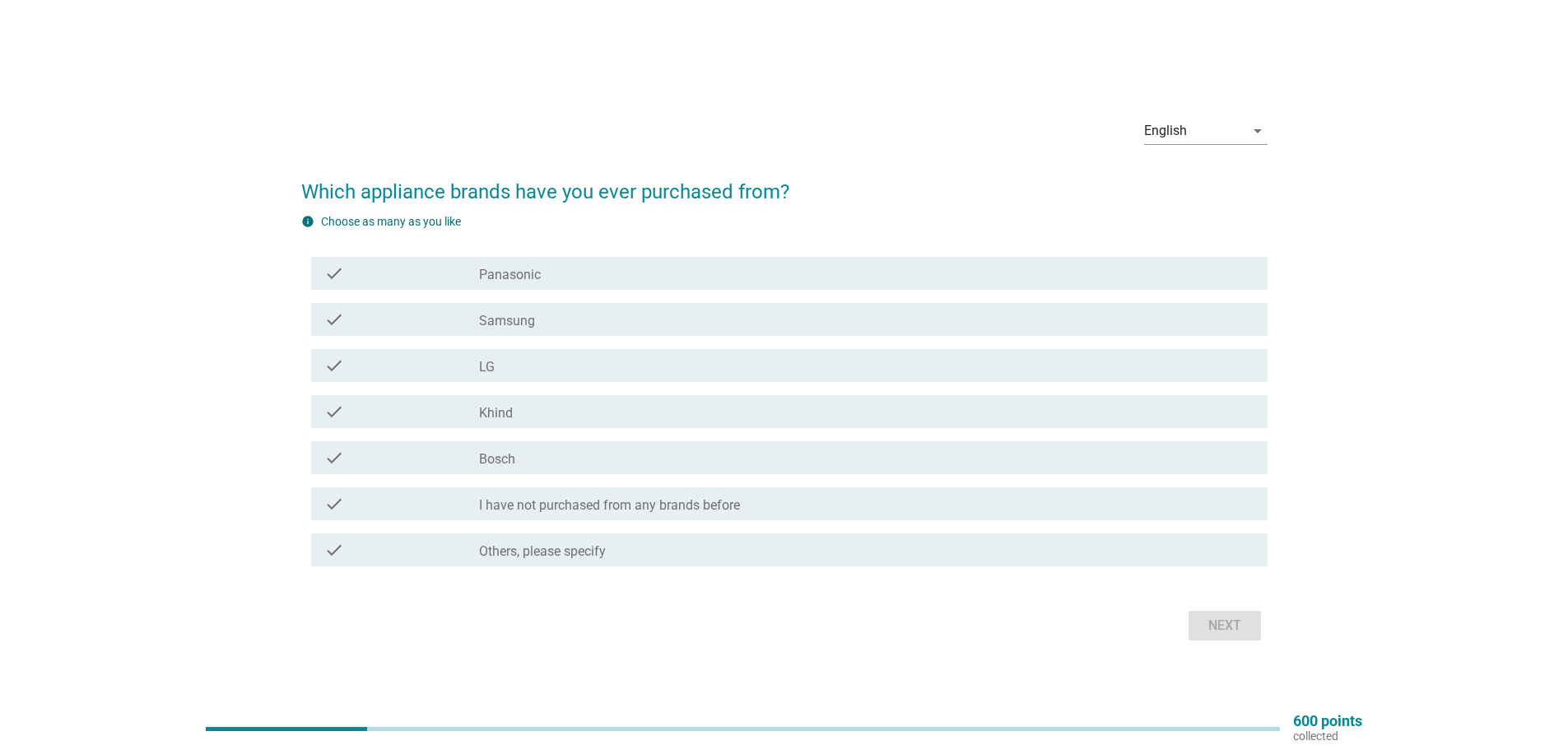
click at [567, 269] on div "check_box Panasonic" at bounding box center [866, 273] width 776 height 20
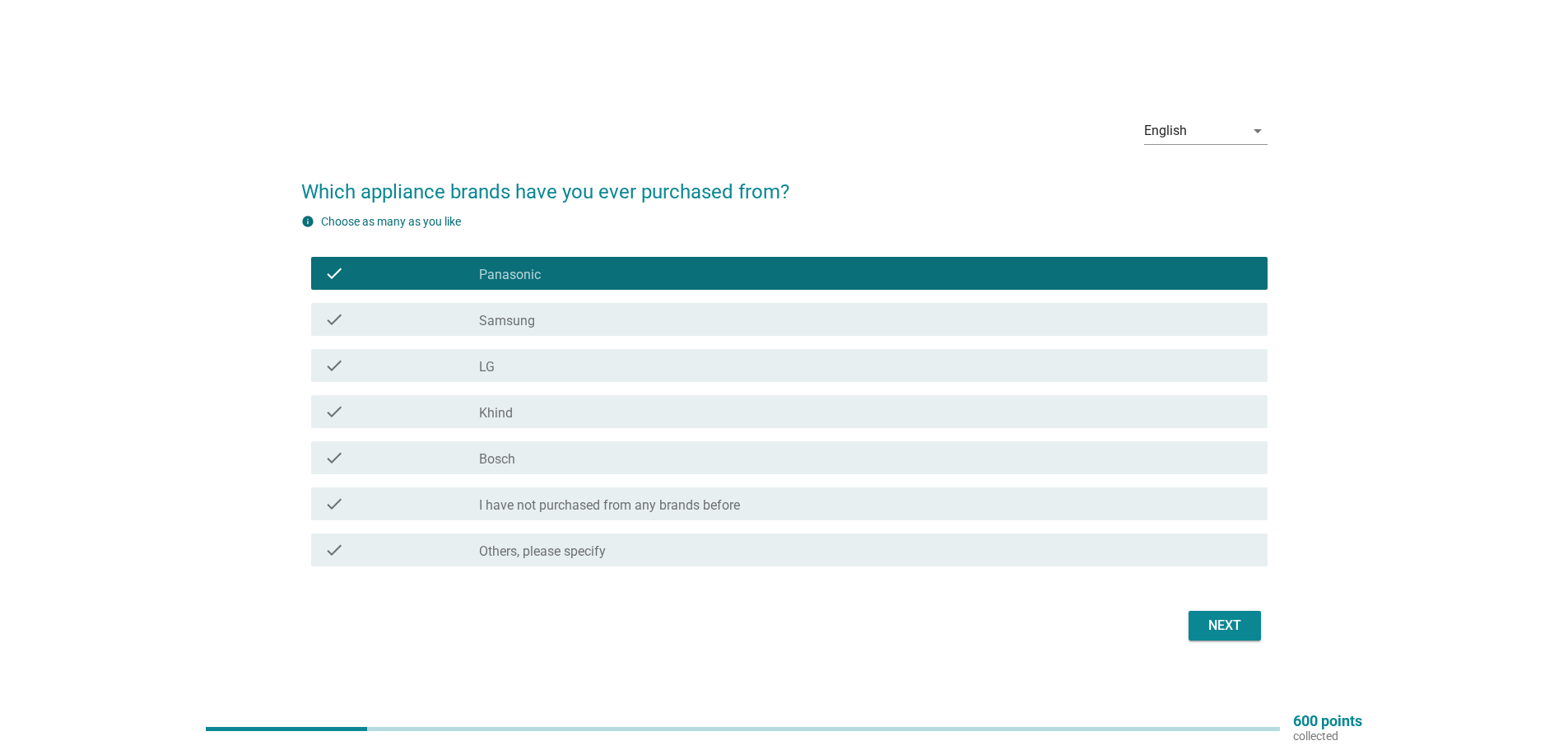
click at [511, 318] on label "Samsung" at bounding box center [507, 321] width 56 height 17
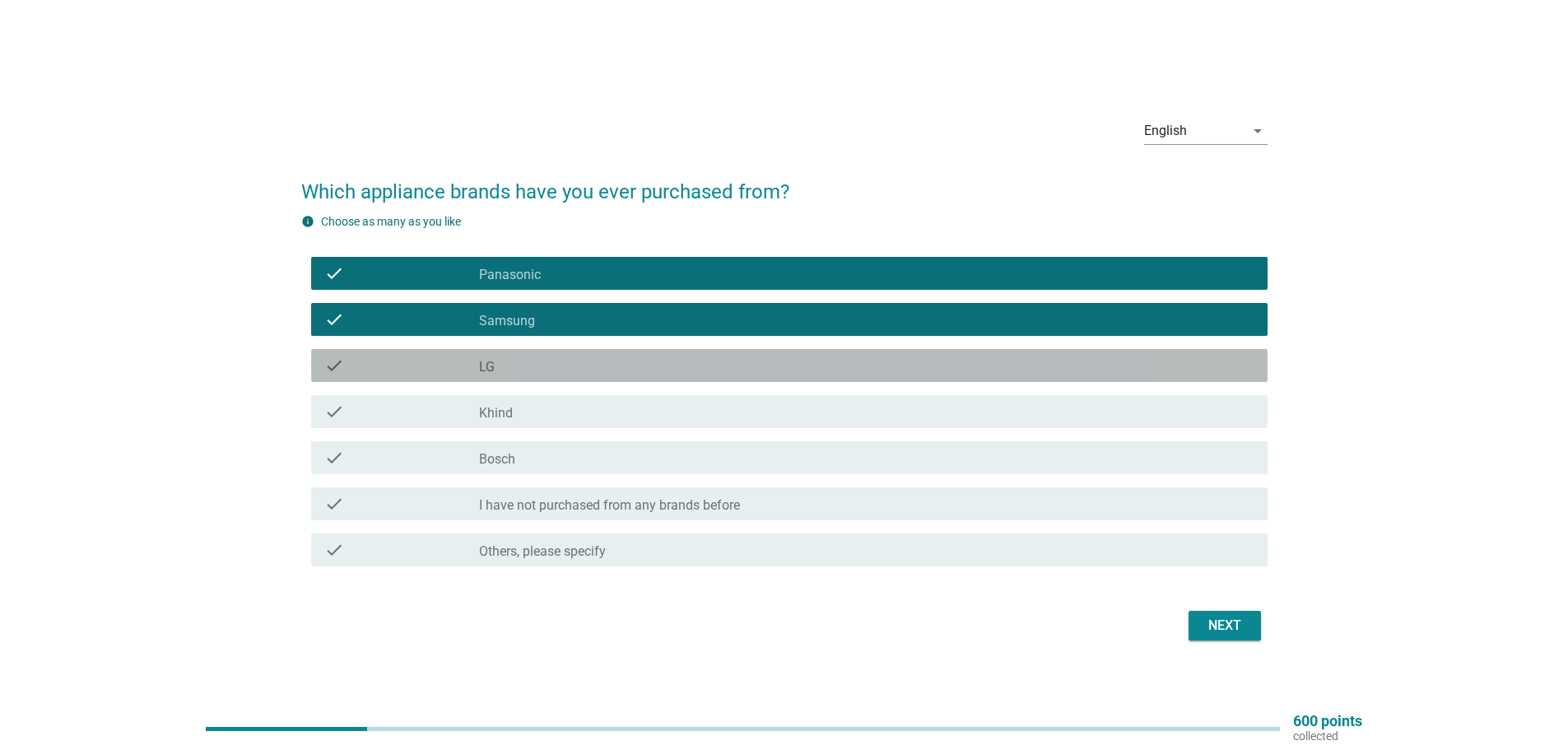
click at [511, 364] on div "check_box LG" at bounding box center [866, 366] width 776 height 20
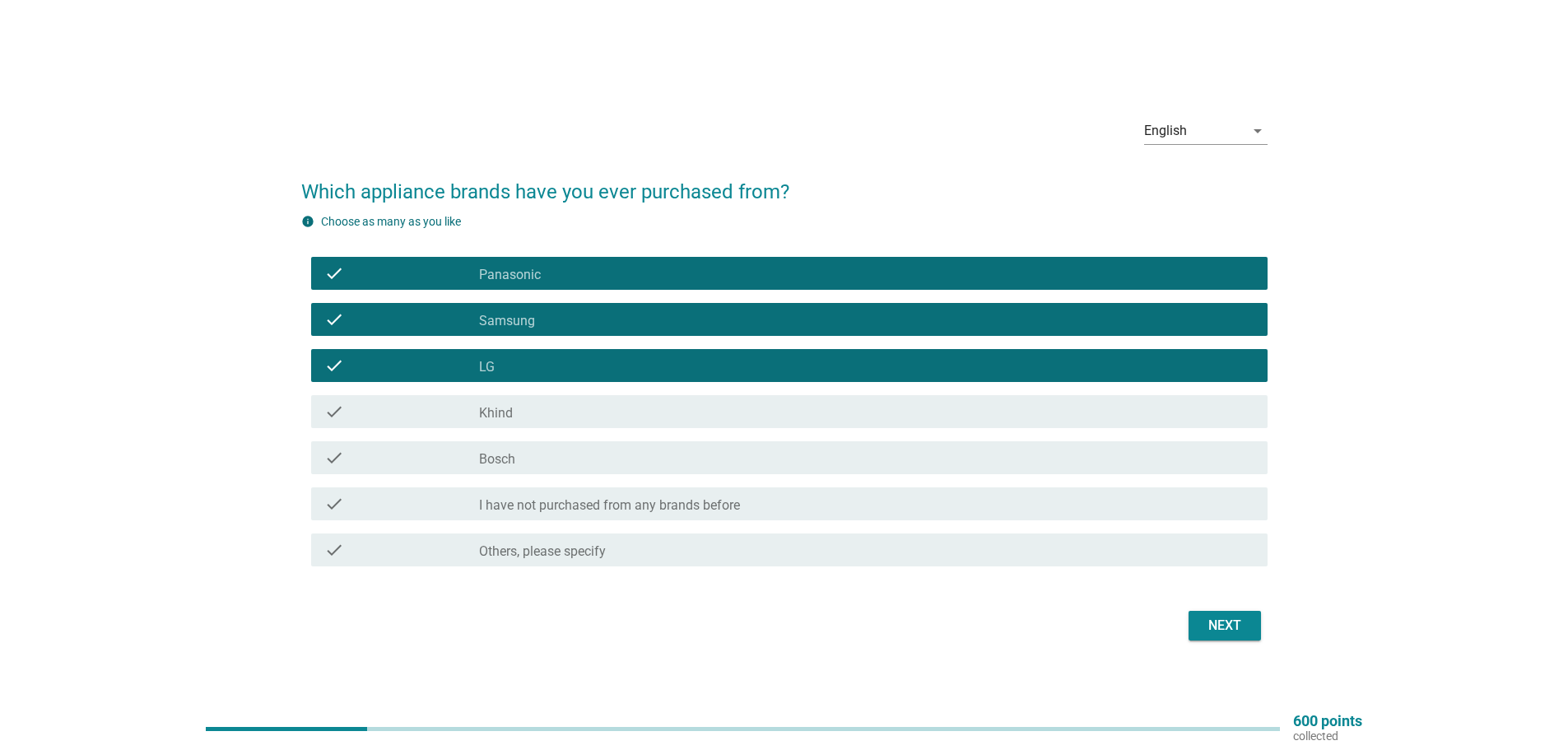
click at [507, 428] on div "check check_box Khind" at bounding box center [789, 412] width 956 height 33
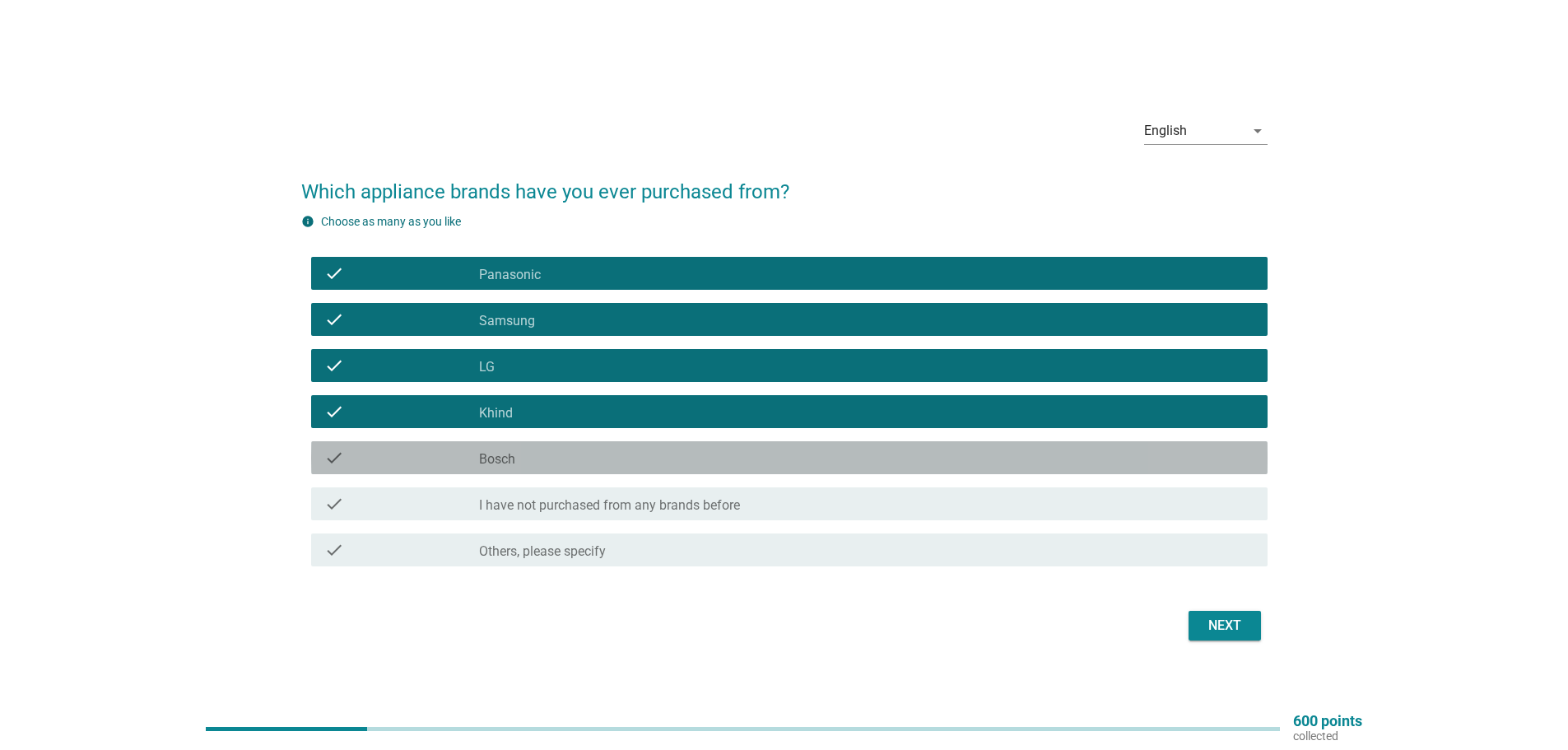
click at [536, 470] on div "check check_box Bosch" at bounding box center [789, 458] width 956 height 33
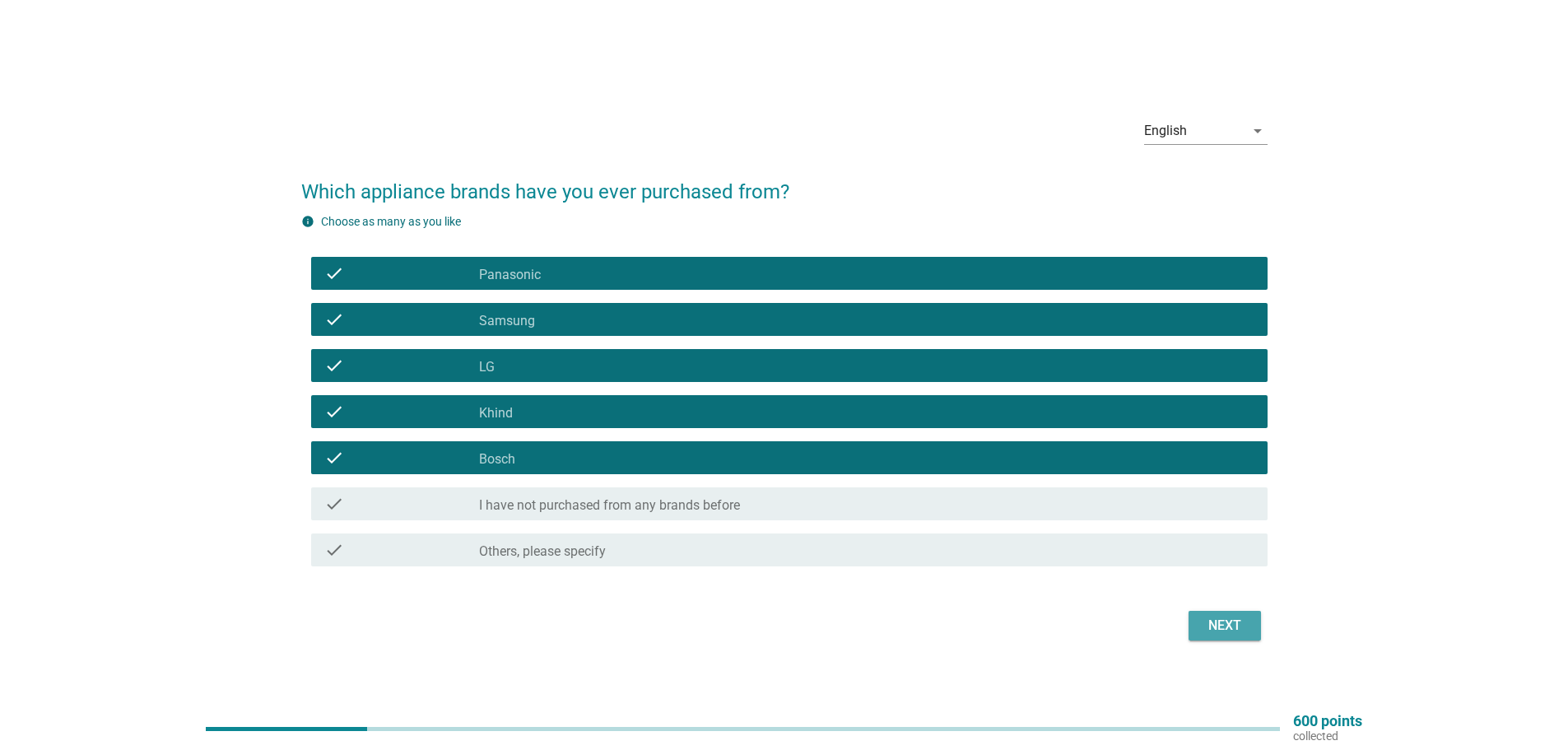
click at [1219, 620] on div "Next" at bounding box center [1225, 626] width 46 height 20
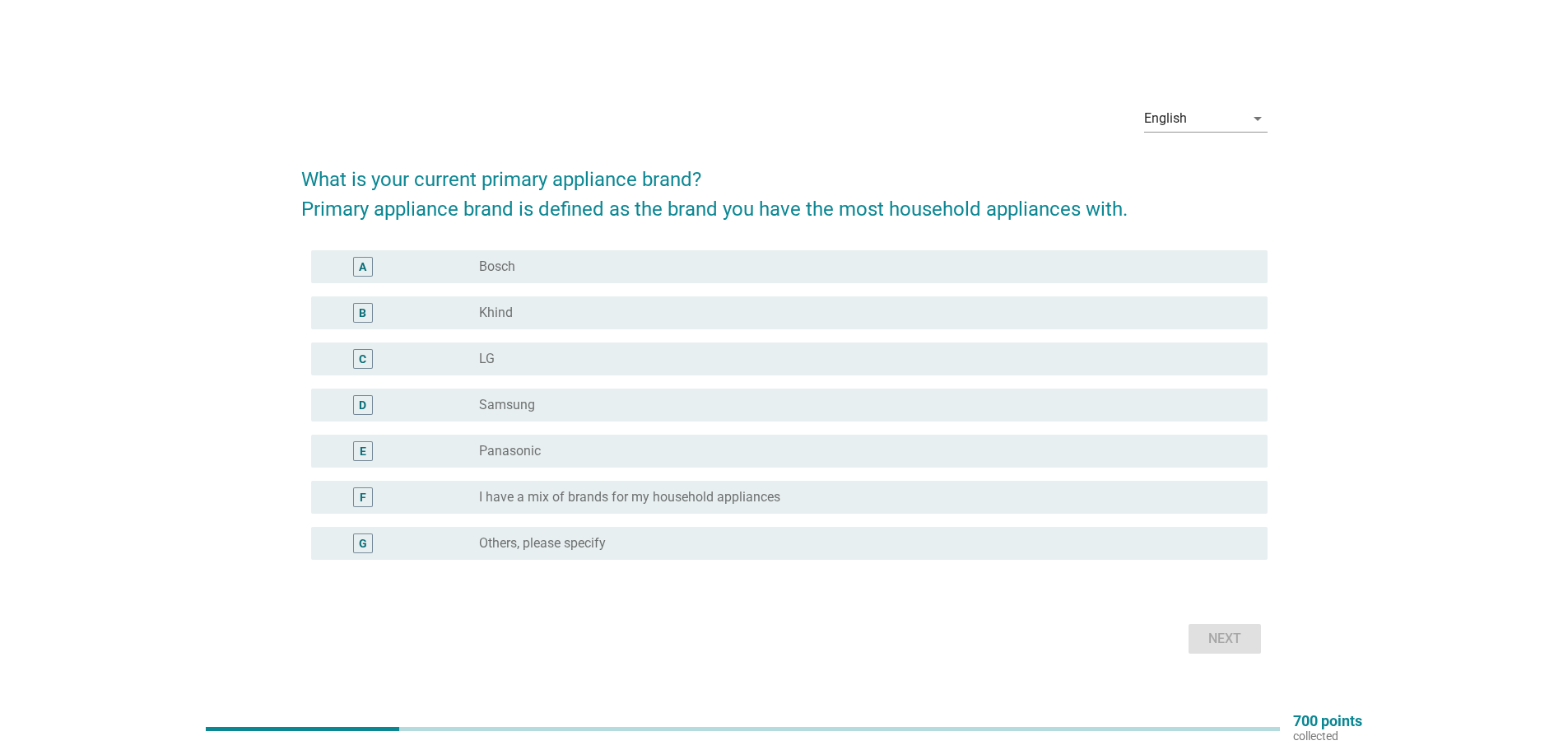
click at [525, 447] on label "Panasonic" at bounding box center [510, 452] width 62 height 17
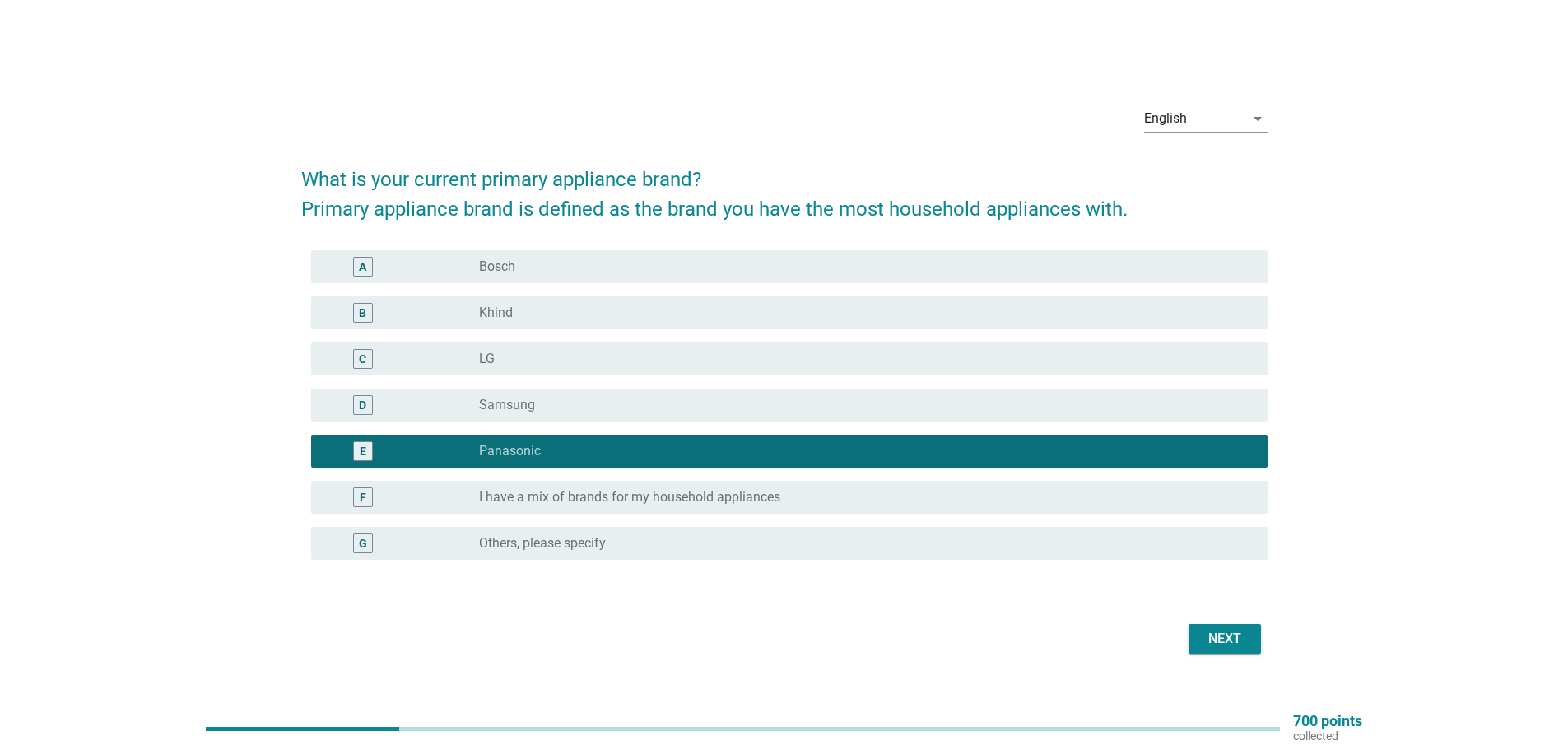
click at [558, 349] on div "radio_button_unchecked LG" at bounding box center [866, 359] width 776 height 20
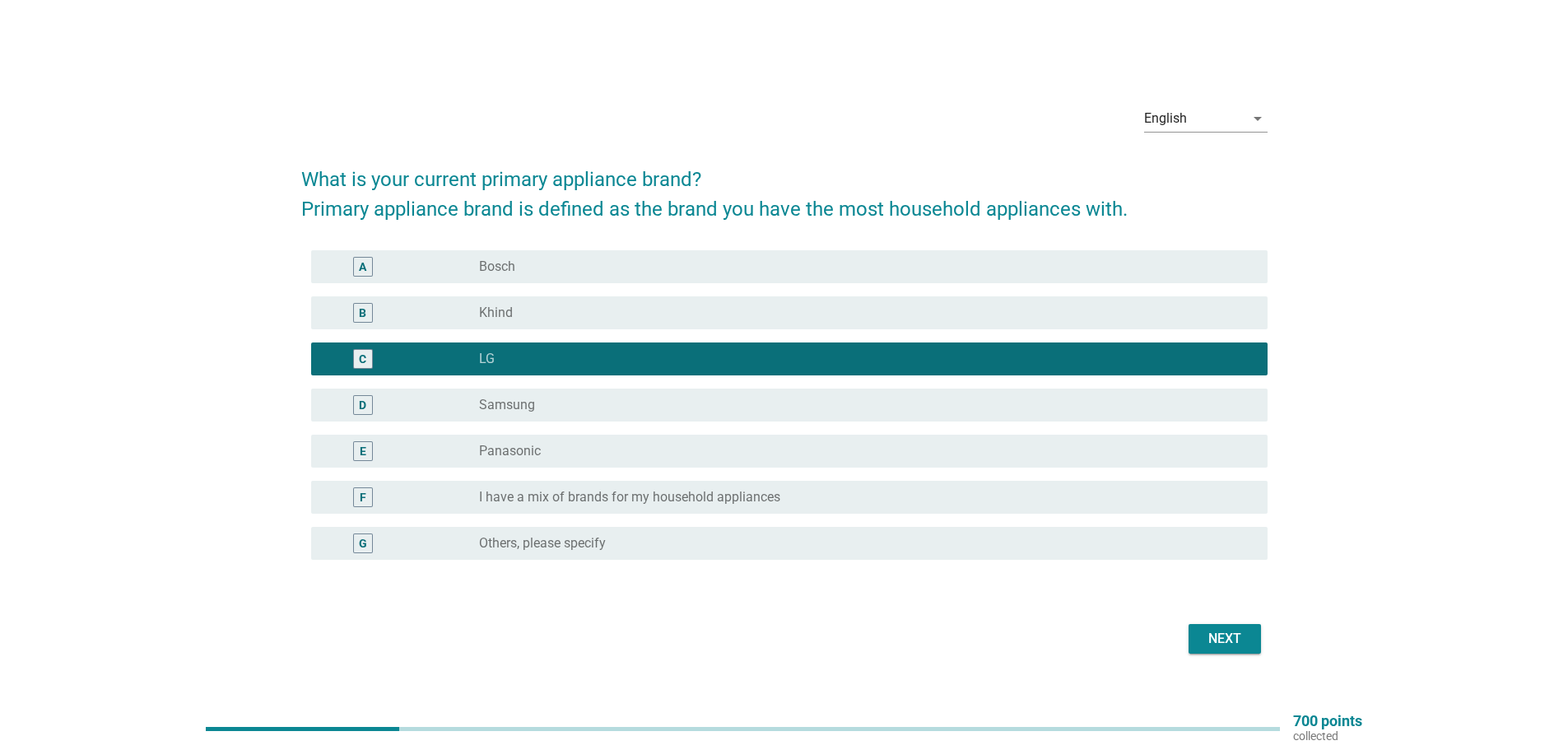
click at [1231, 648] on div "Next" at bounding box center [1225, 639] width 46 height 20
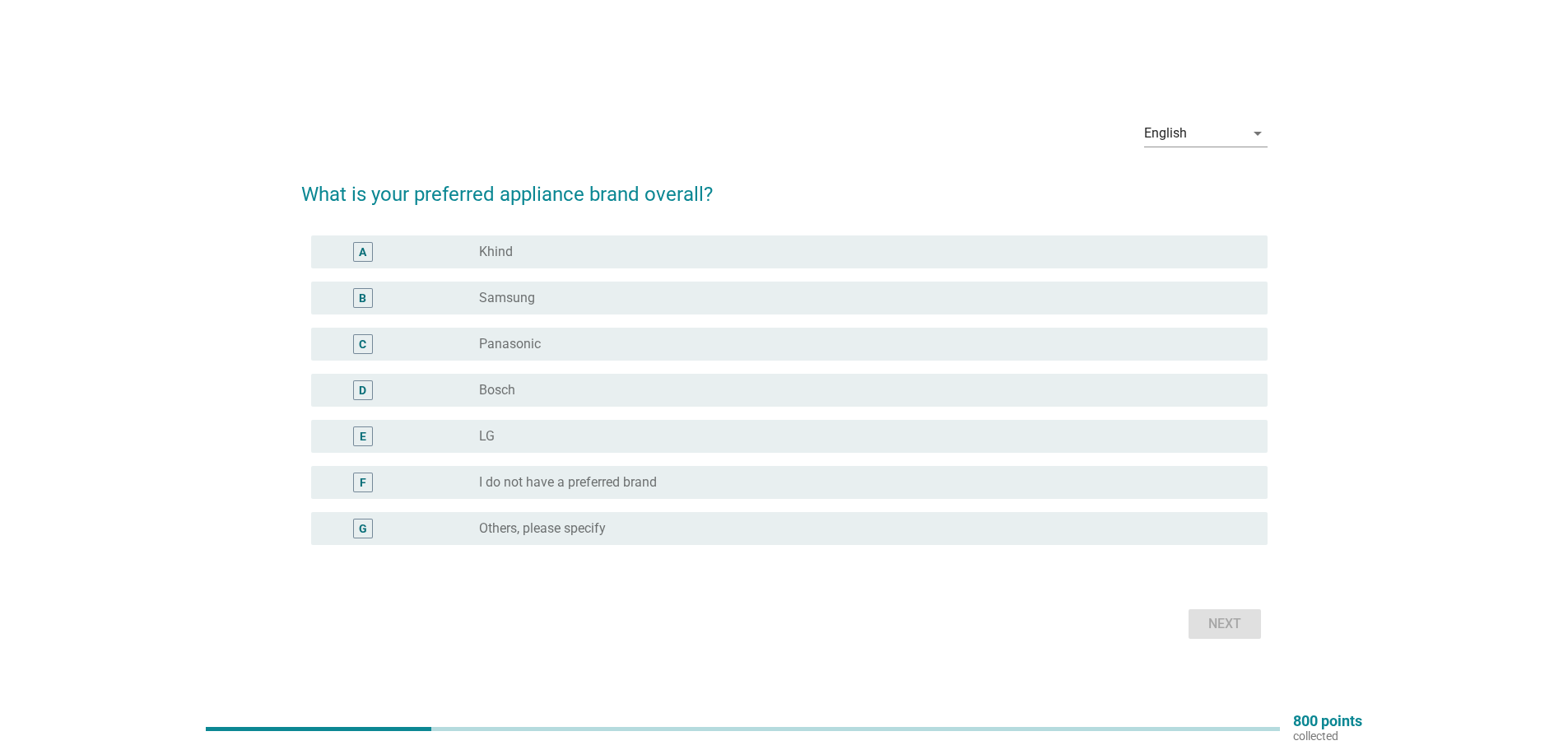
click at [545, 321] on div "C radio_button_unchecked Panasonic" at bounding box center [785, 343] width 966 height 46
click at [553, 348] on div "radio_button_unchecked Panasonic" at bounding box center [860, 344] width 762 height 17
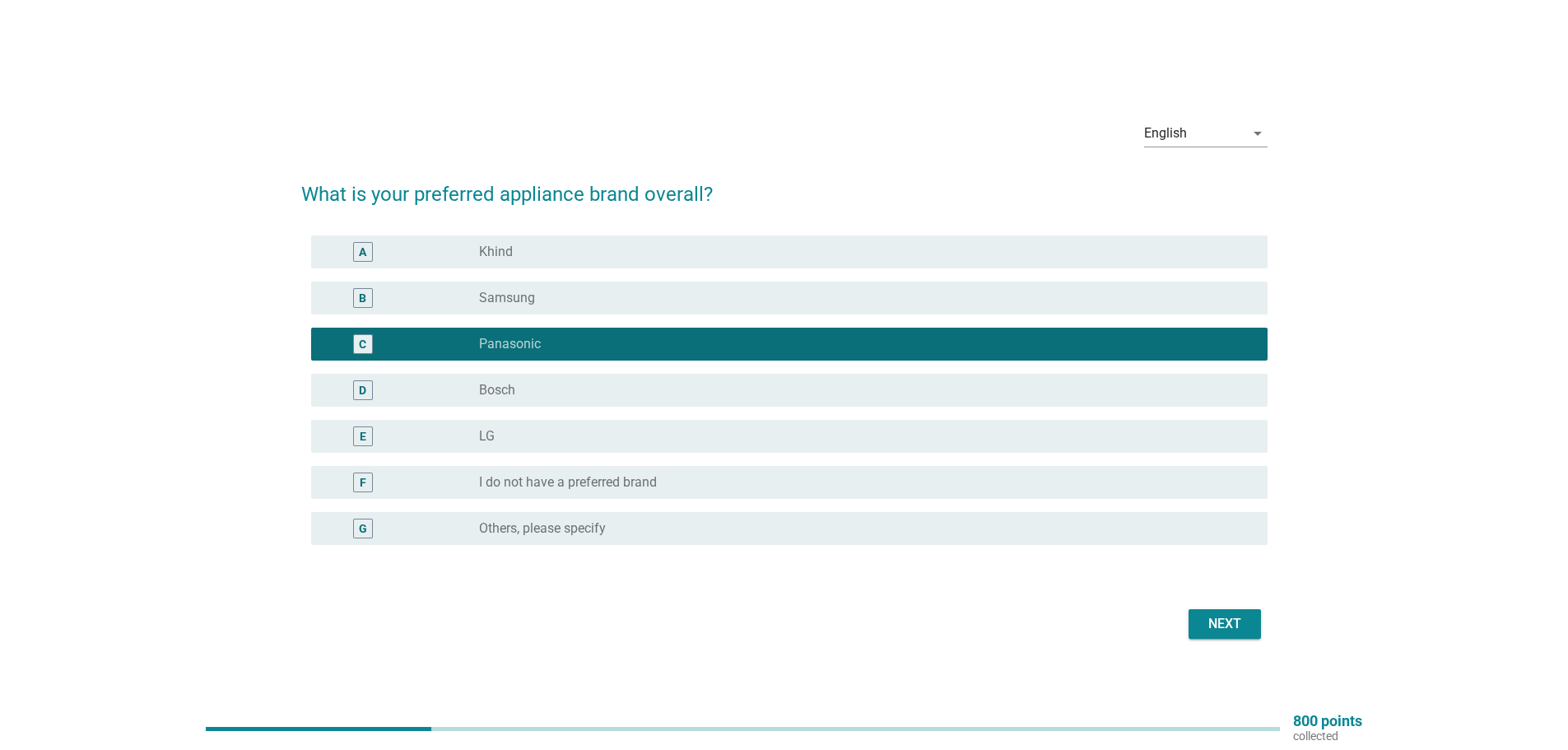
click at [1185, 630] on div "Next" at bounding box center [785, 623] width 966 height 39
click at [1209, 620] on div "Next" at bounding box center [1225, 624] width 46 height 20
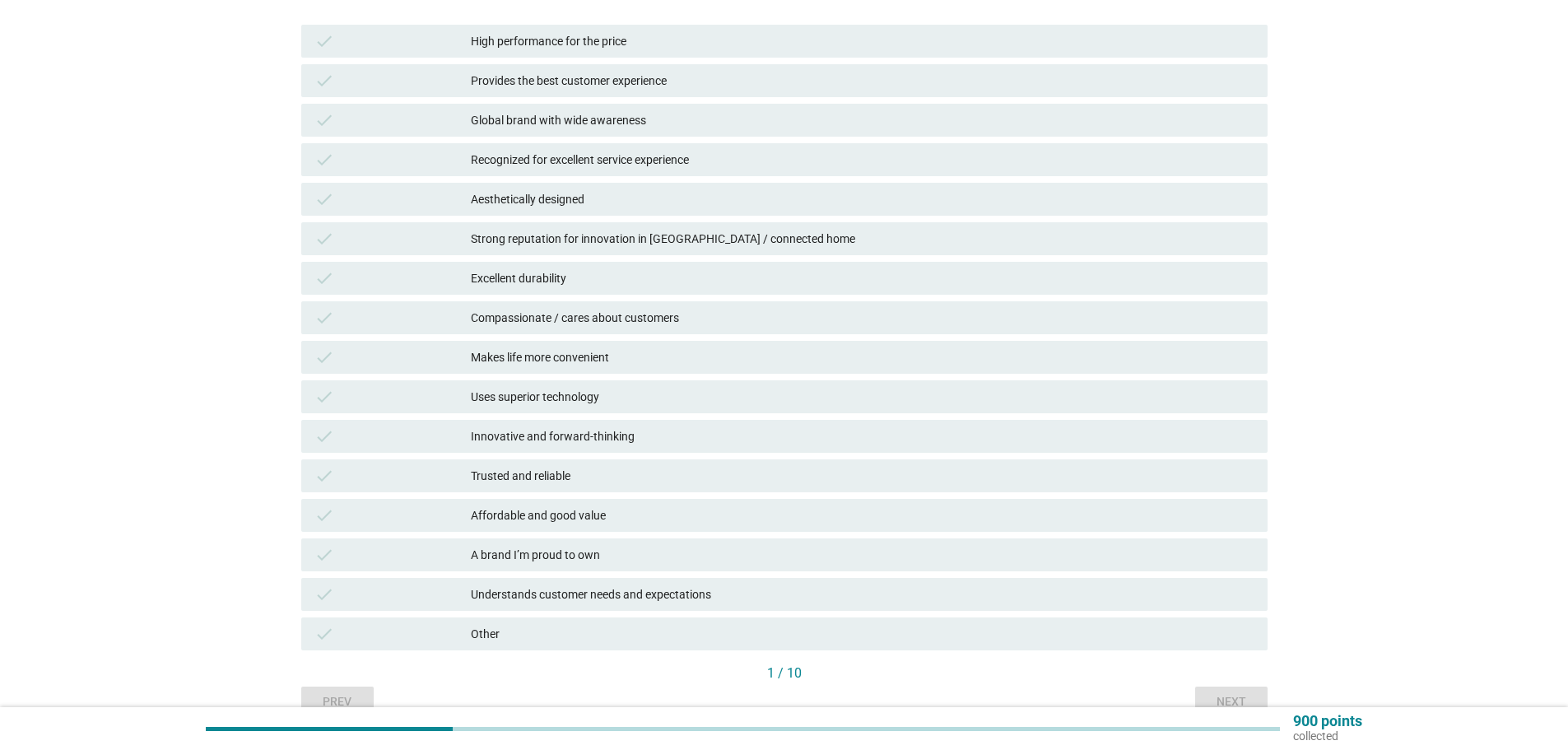
scroll to position [214, 0]
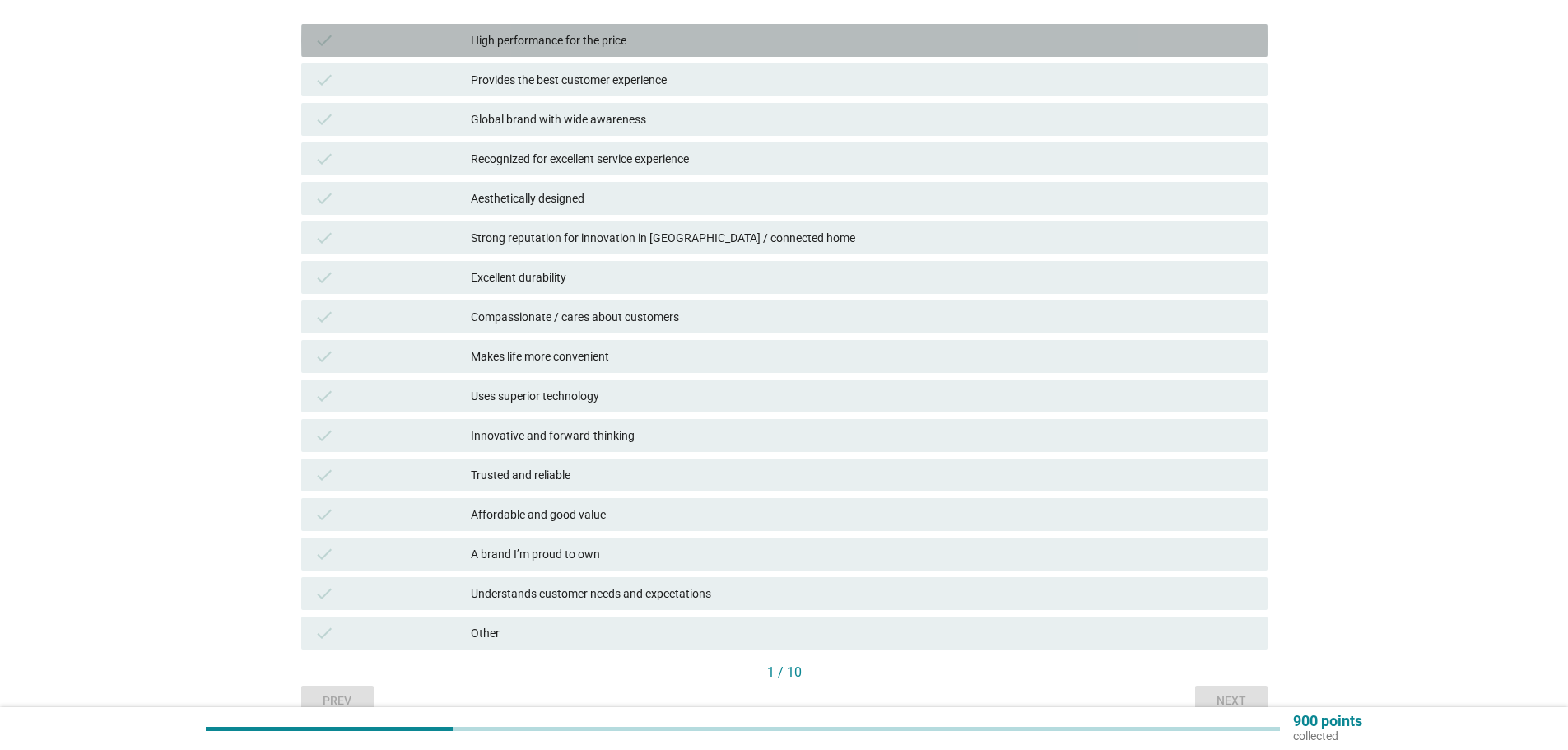
click at [544, 32] on div "High performance for the price" at bounding box center [862, 41] width 784 height 20
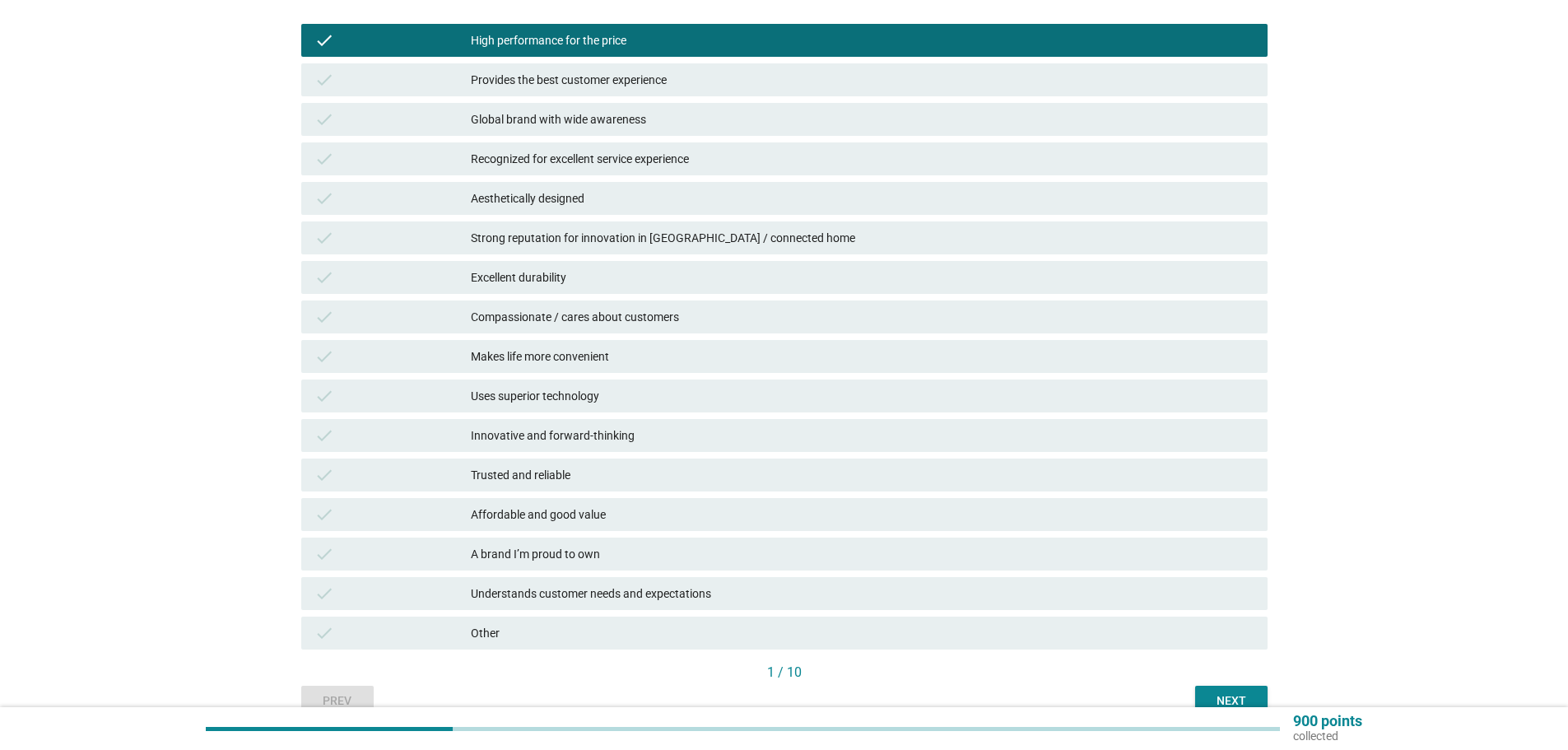
click at [544, 78] on div "Provides the best customer experience" at bounding box center [862, 80] width 784 height 20
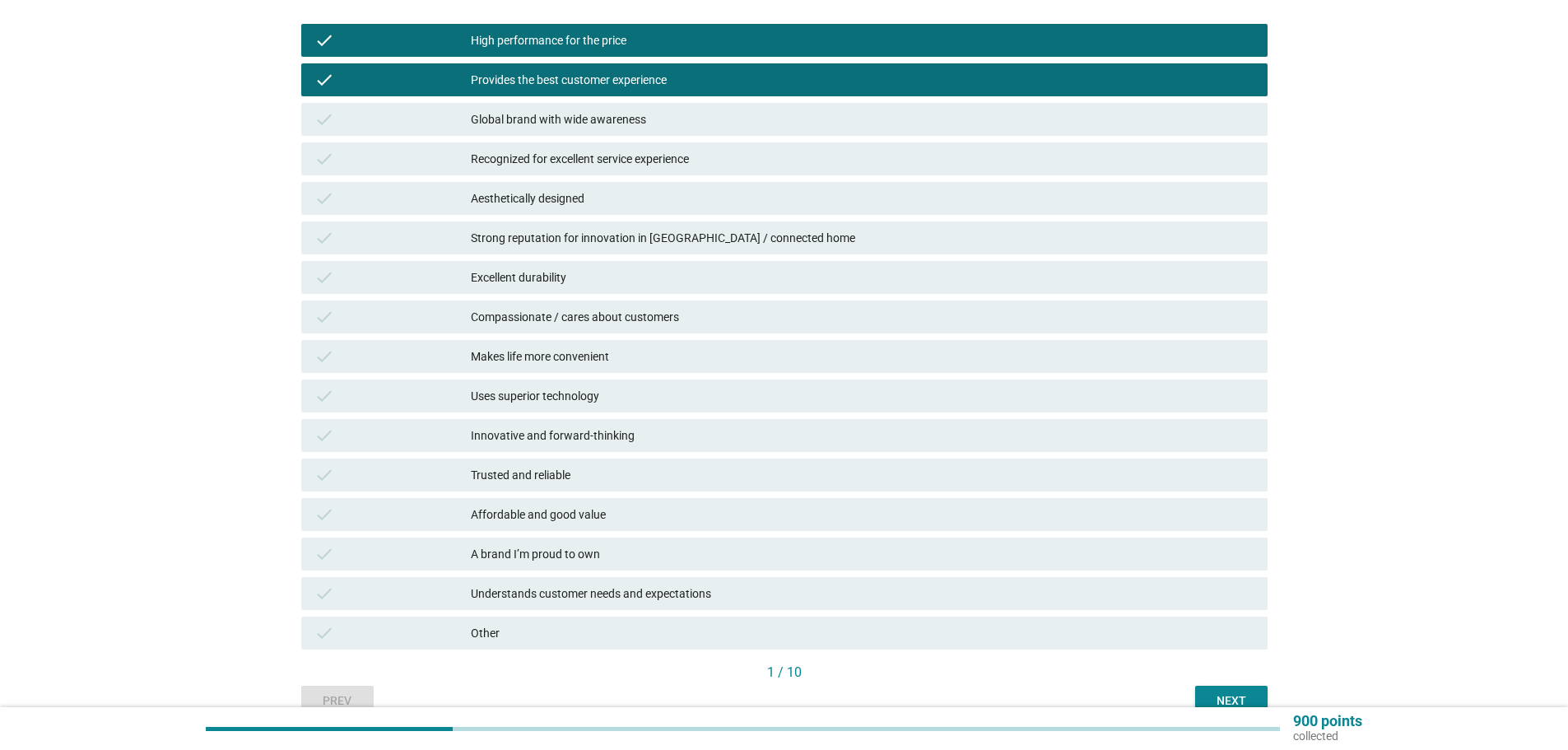
click at [544, 121] on div "Global brand with wide awareness" at bounding box center [862, 119] width 784 height 20
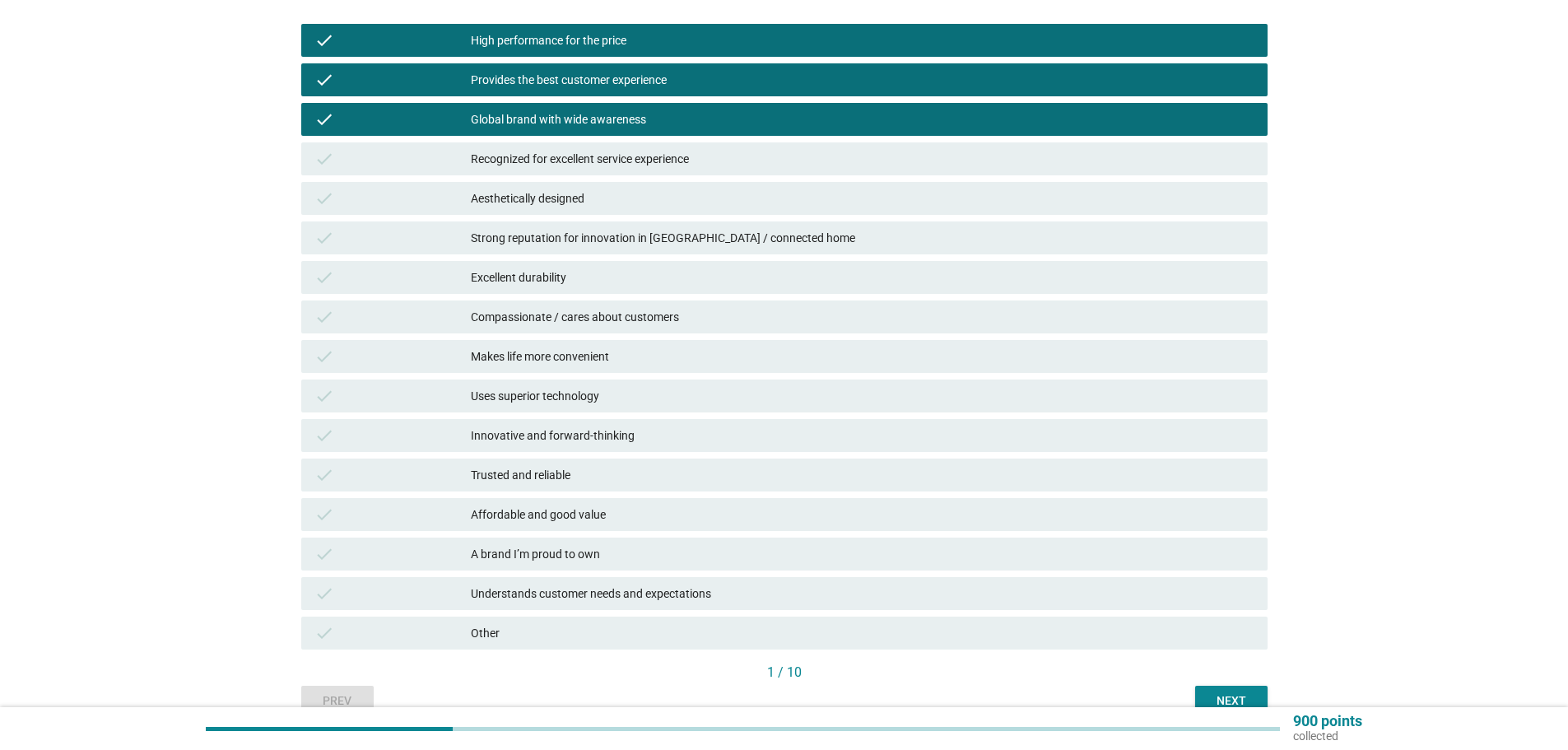
click at [538, 153] on div "Recognized for excellent service experience" at bounding box center [862, 159] width 784 height 20
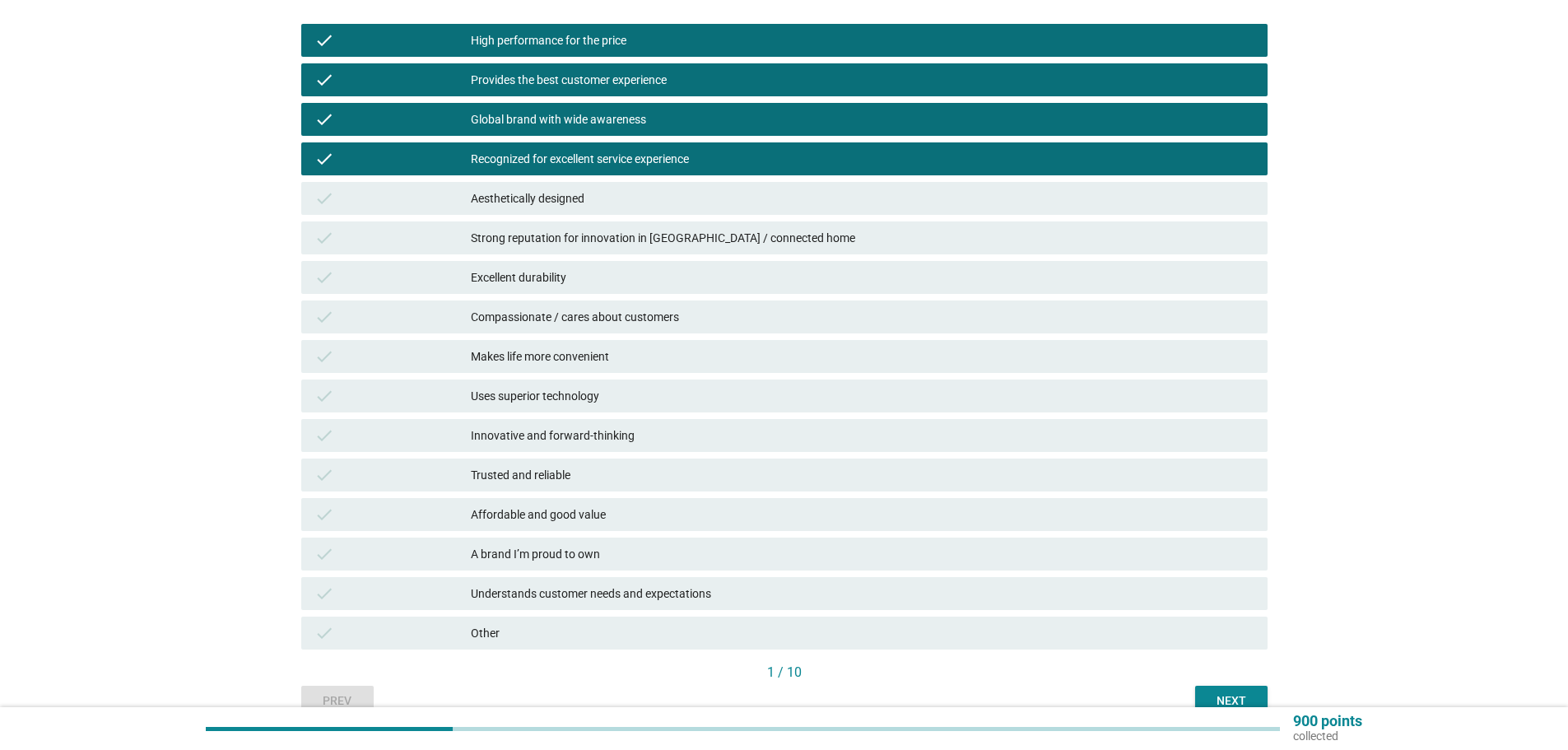
click at [534, 202] on div "Aesthetically designed" at bounding box center [862, 198] width 784 height 20
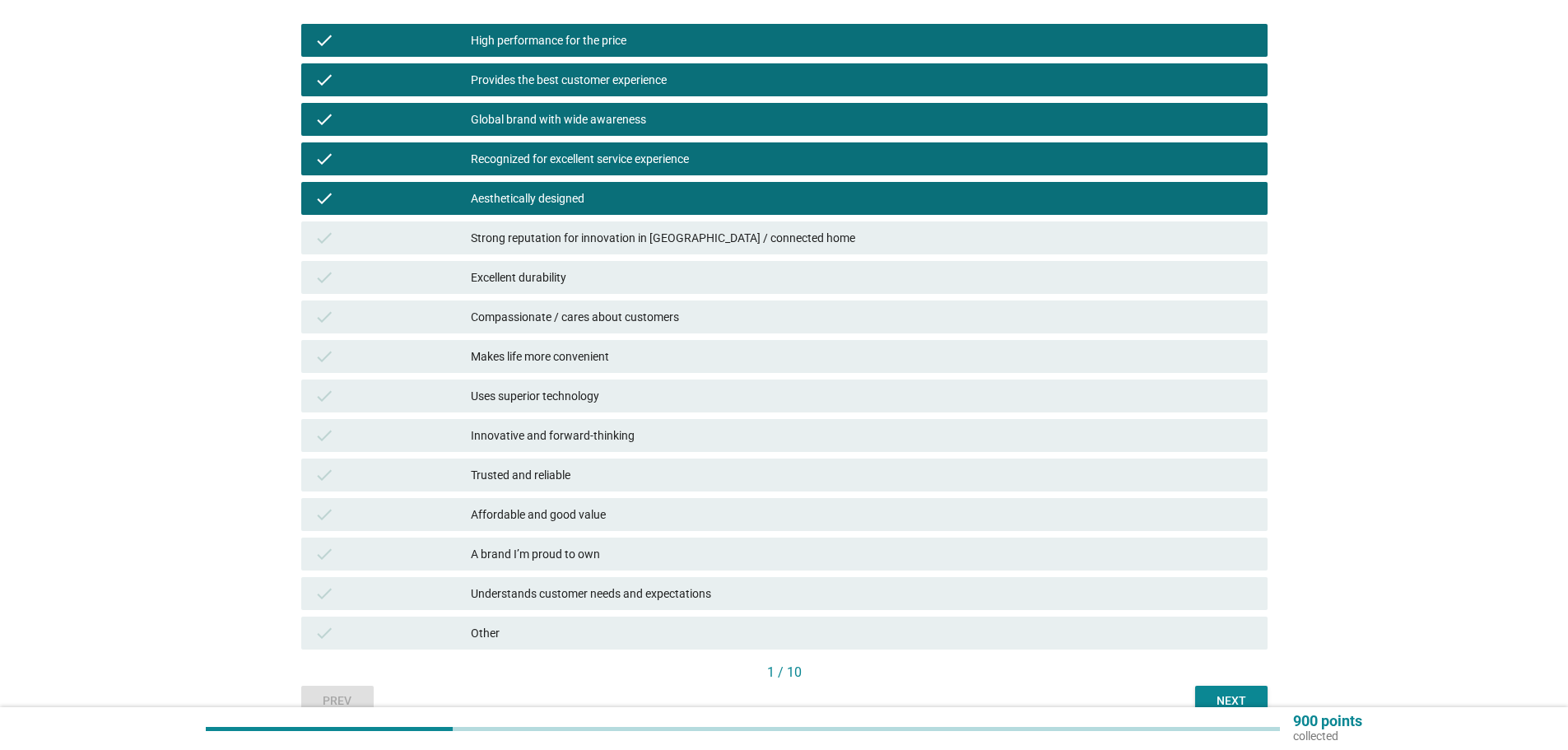
click at [534, 240] on div "Strong reputation for innovation in [GEOGRAPHIC_DATA] / connected home" at bounding box center [862, 238] width 784 height 20
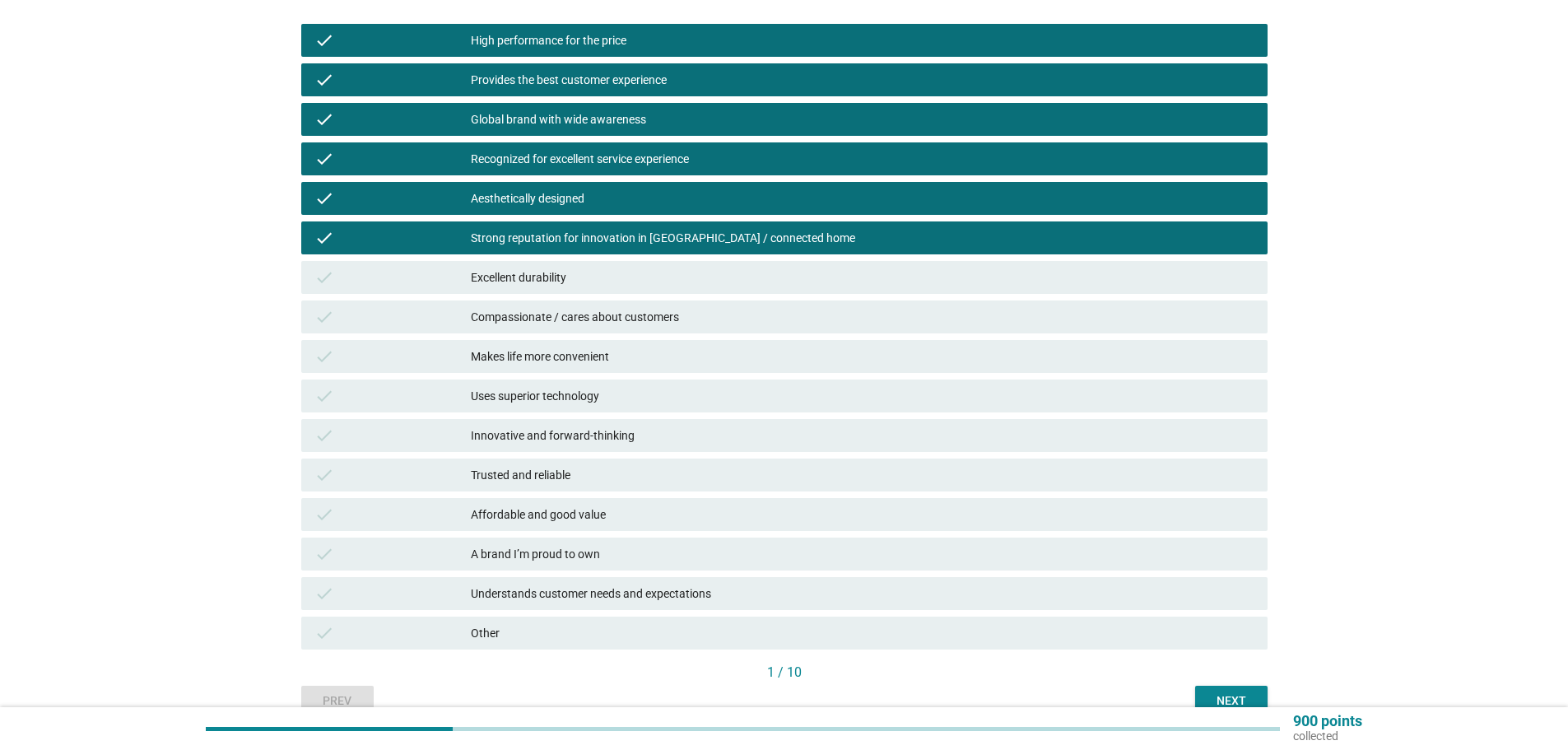
click at [527, 281] on div "Excellent durability" at bounding box center [862, 278] width 784 height 20
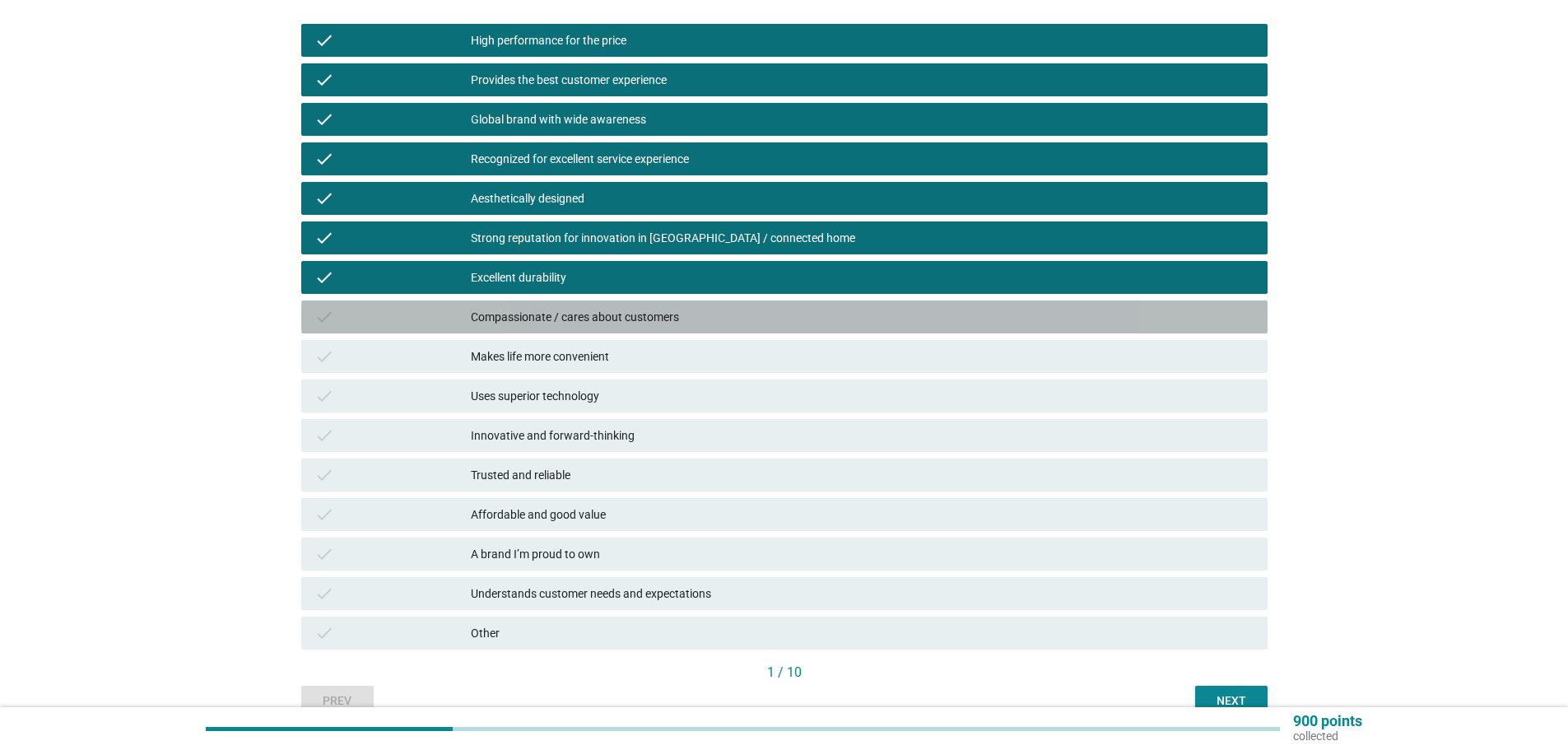
click at [527, 316] on div "Compassionate / cares about customers" at bounding box center [862, 318] width 784 height 20
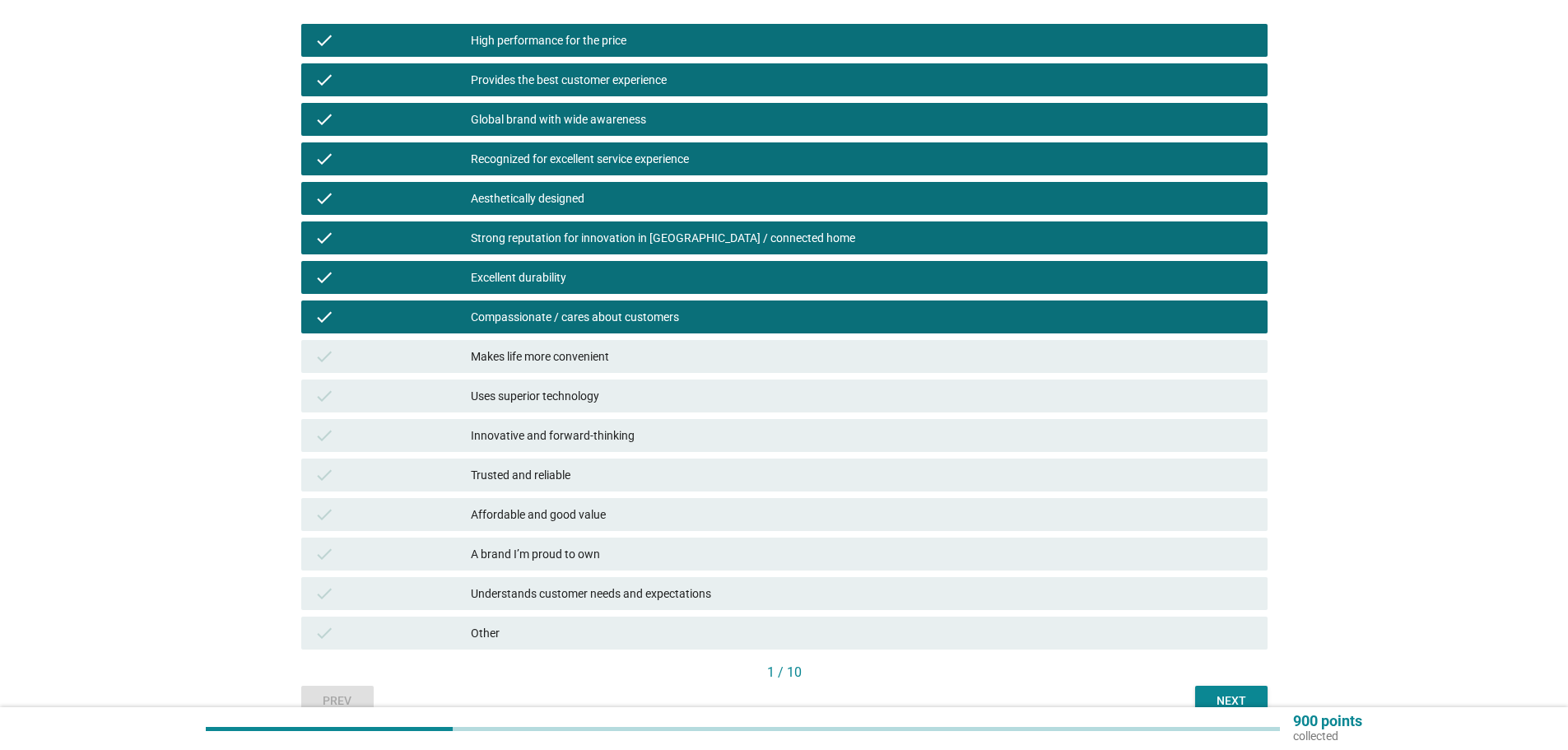
click at [541, 353] on div "Makes life more convenient" at bounding box center [862, 357] width 784 height 20
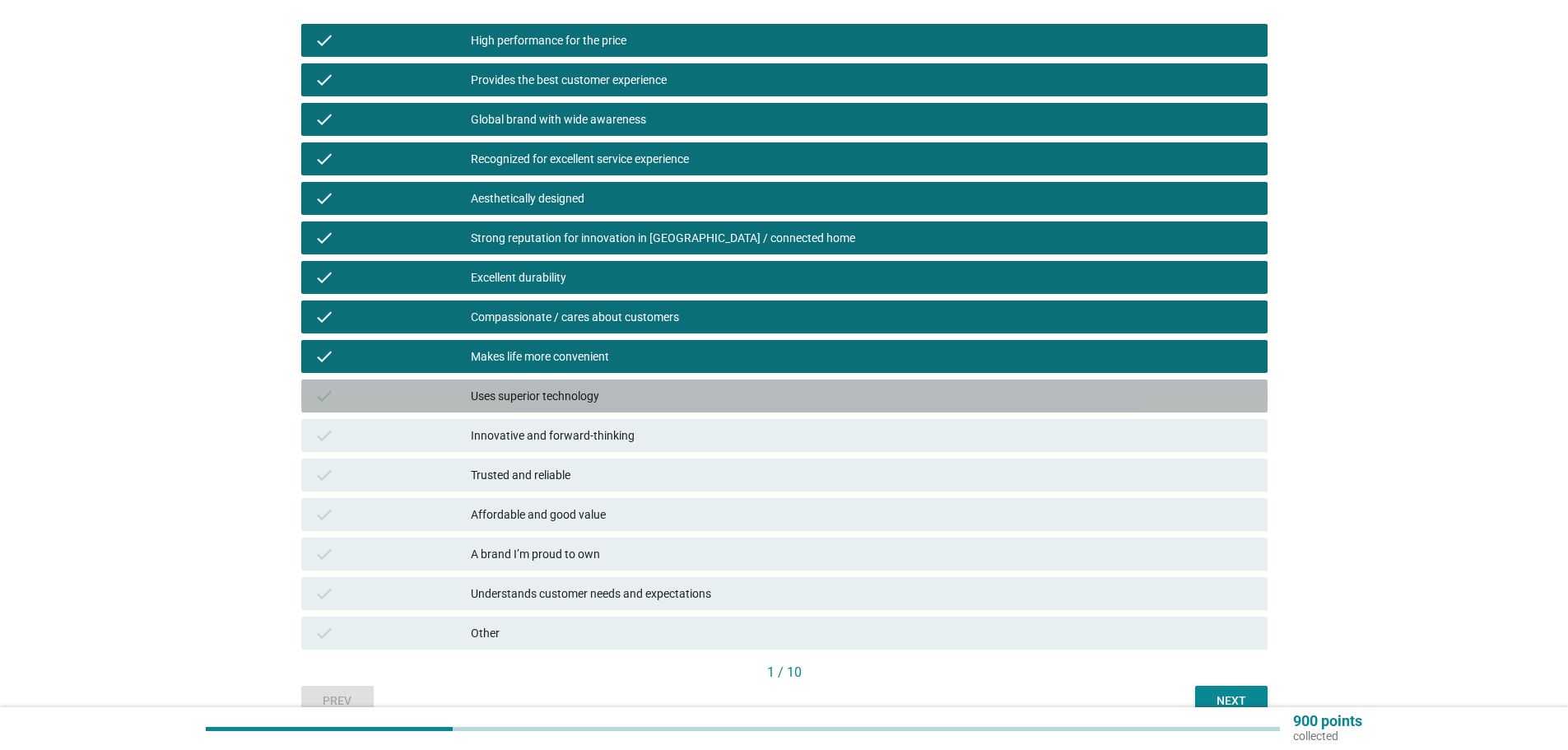
click at [541, 399] on div "Uses superior technology" at bounding box center [862, 396] width 784 height 20
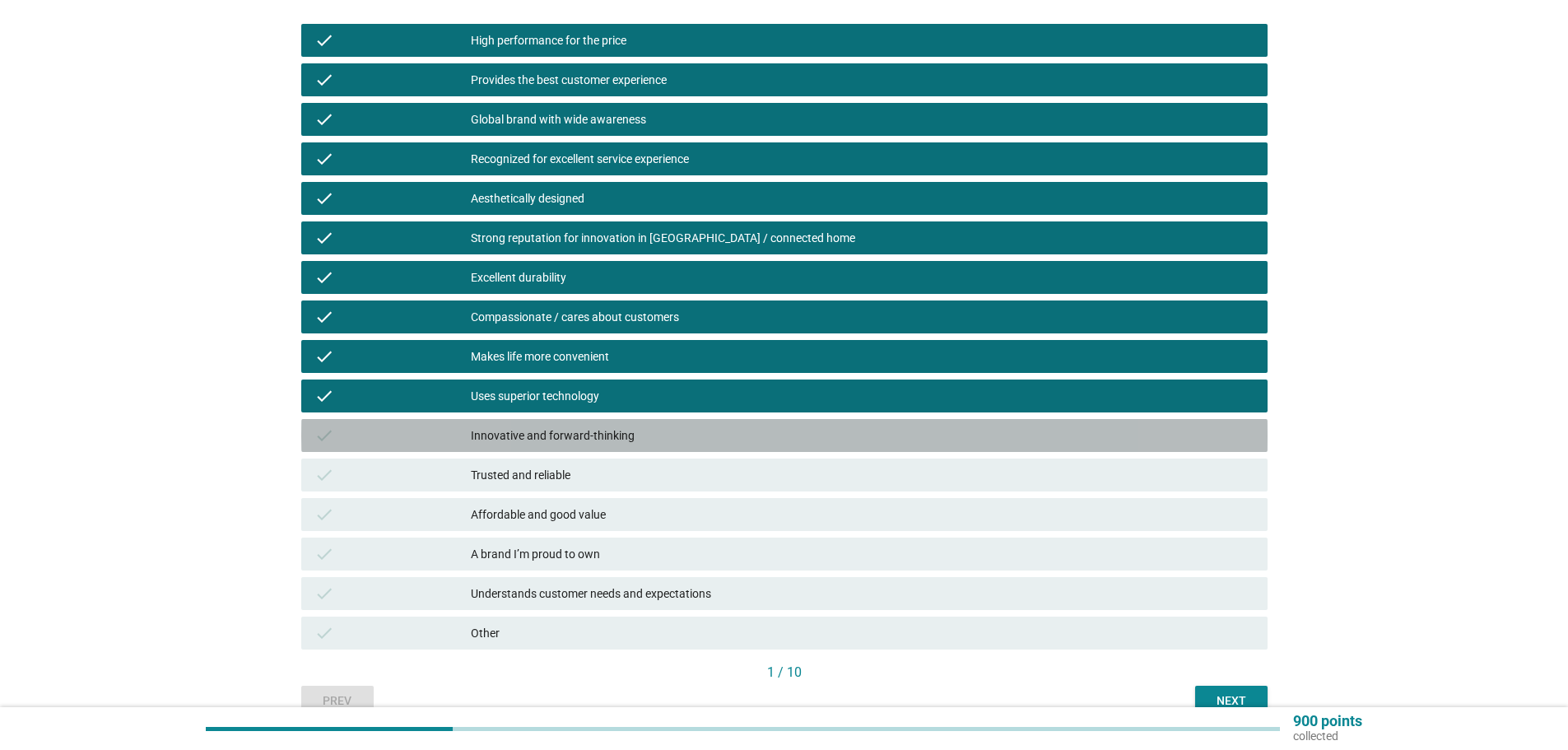
click at [541, 442] on div "Innovative and forward-thinking" at bounding box center [862, 436] width 784 height 20
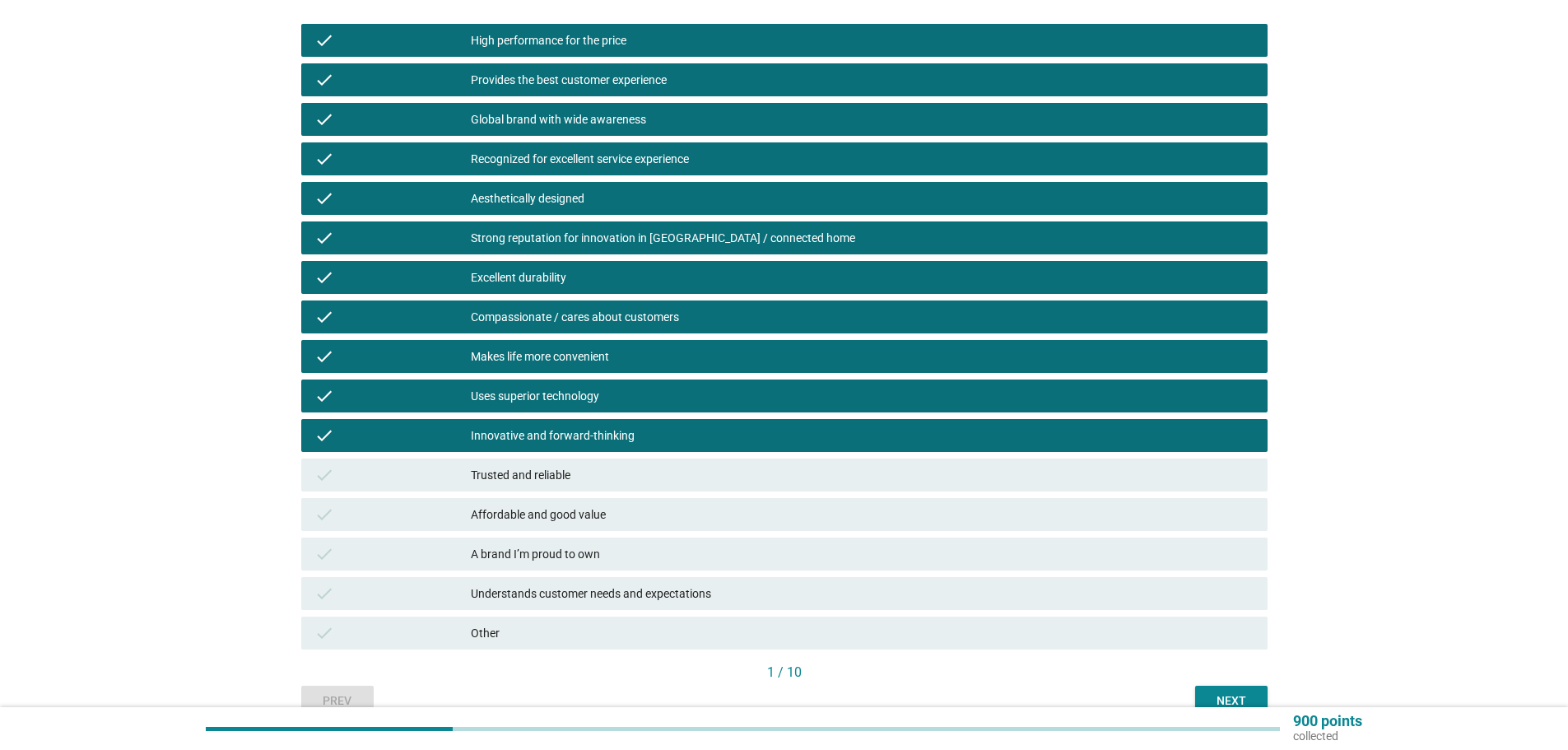
click at [538, 473] on div "Trusted and reliable" at bounding box center [862, 475] width 784 height 20
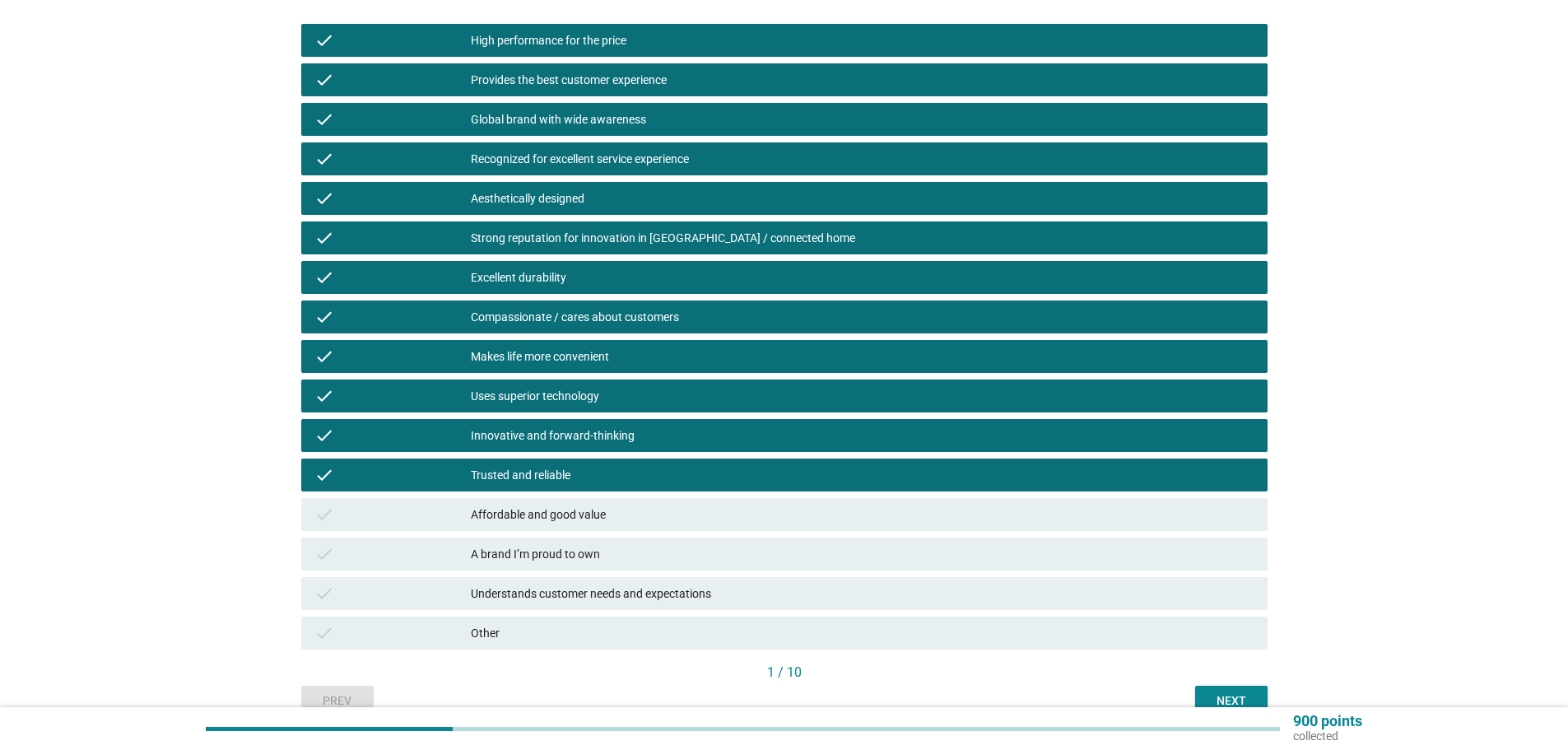
click at [531, 517] on div "Affordable and good value" at bounding box center [862, 515] width 784 height 20
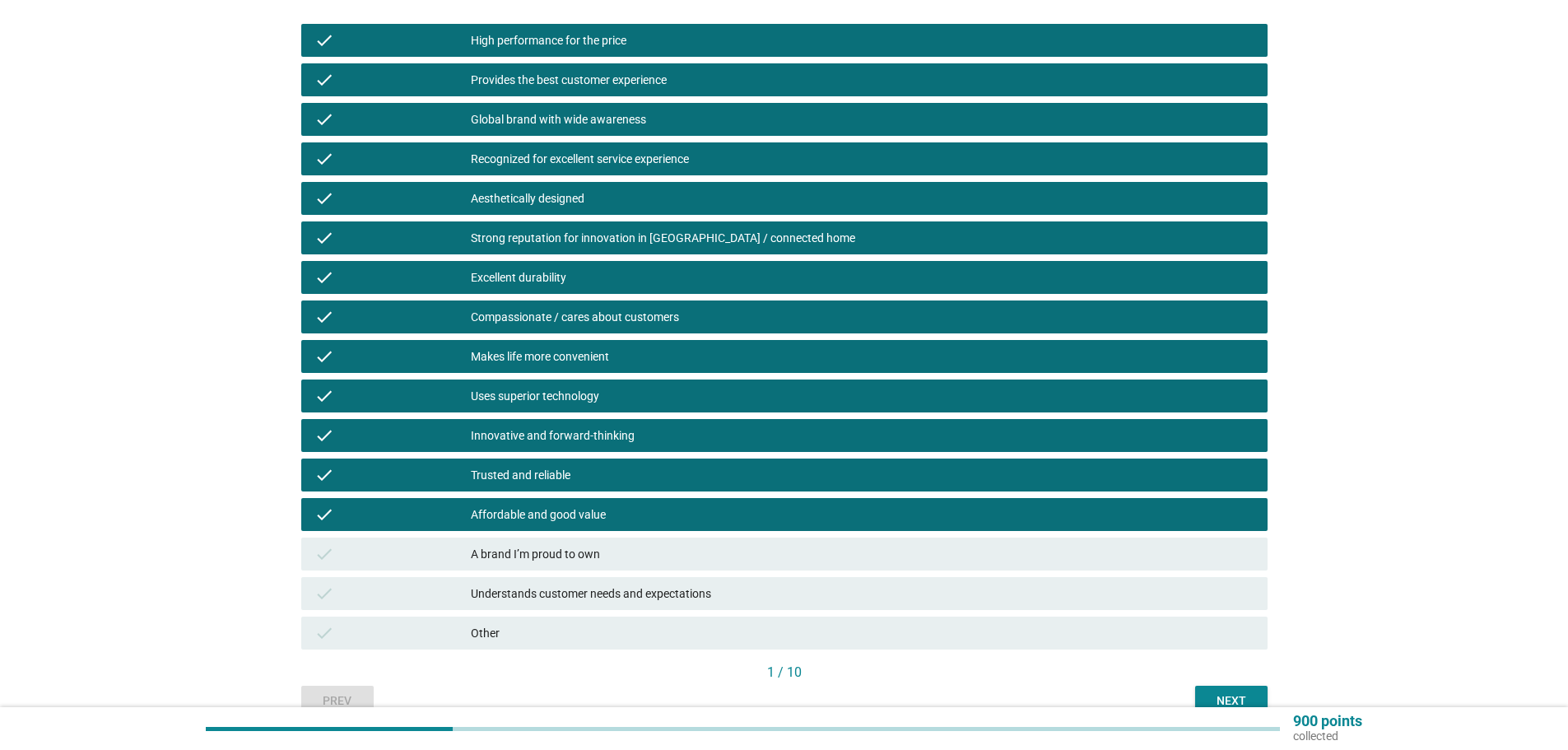
click at [529, 551] on div "A brand I’m proud to own" at bounding box center [862, 554] width 784 height 20
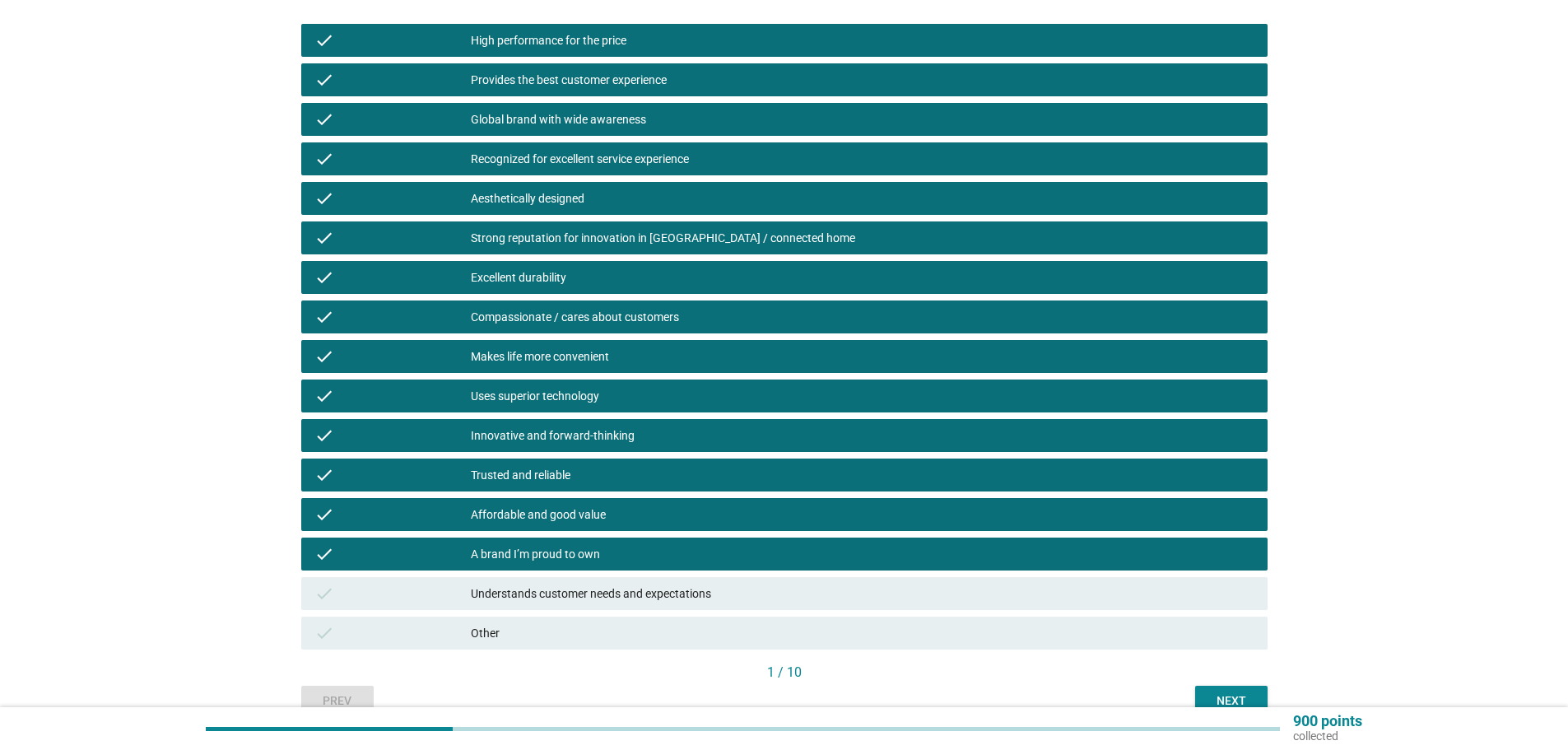
click at [539, 590] on div "Understands customer needs and expectations" at bounding box center [862, 594] width 784 height 20
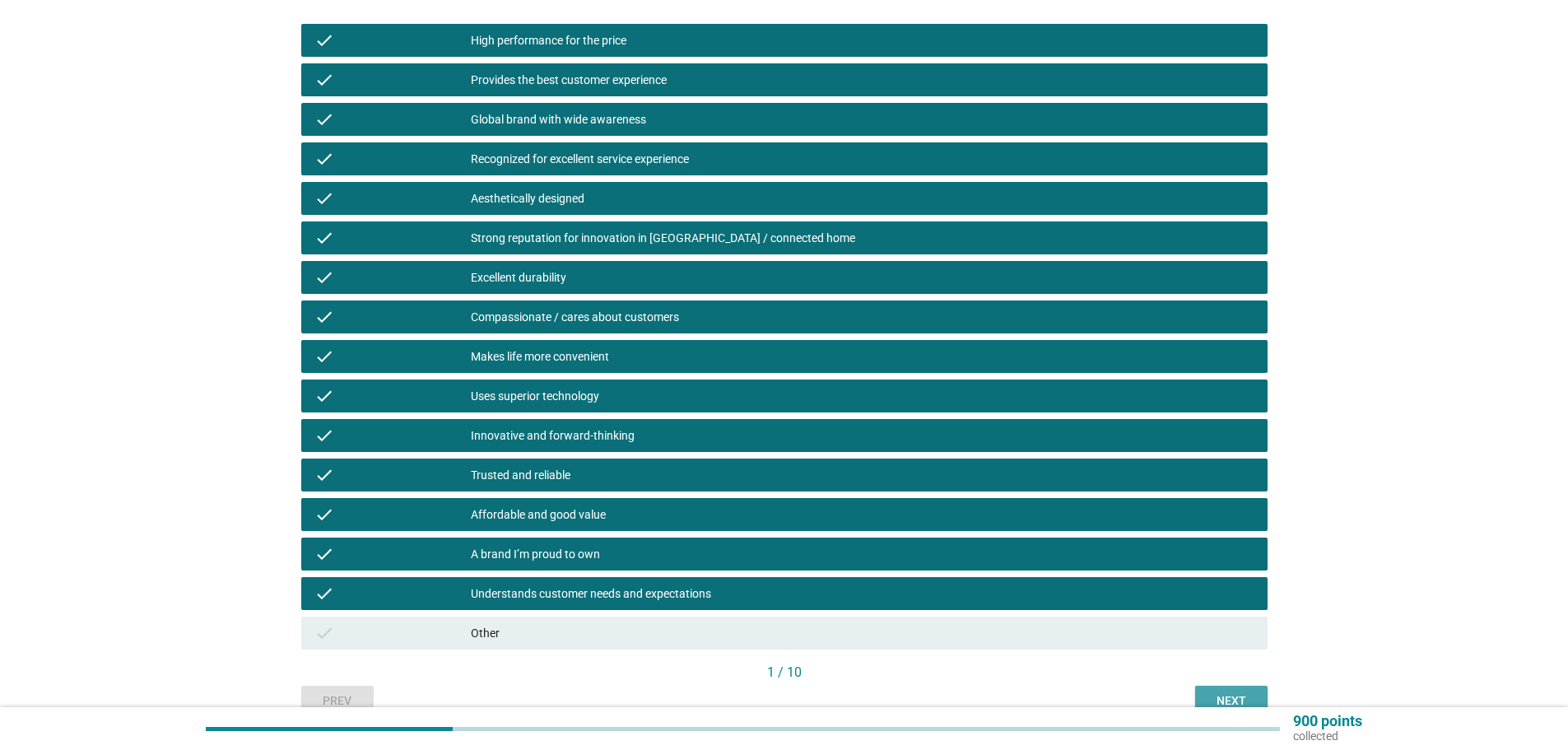
click at [1233, 691] on button "Next" at bounding box center [1231, 701] width 72 height 30
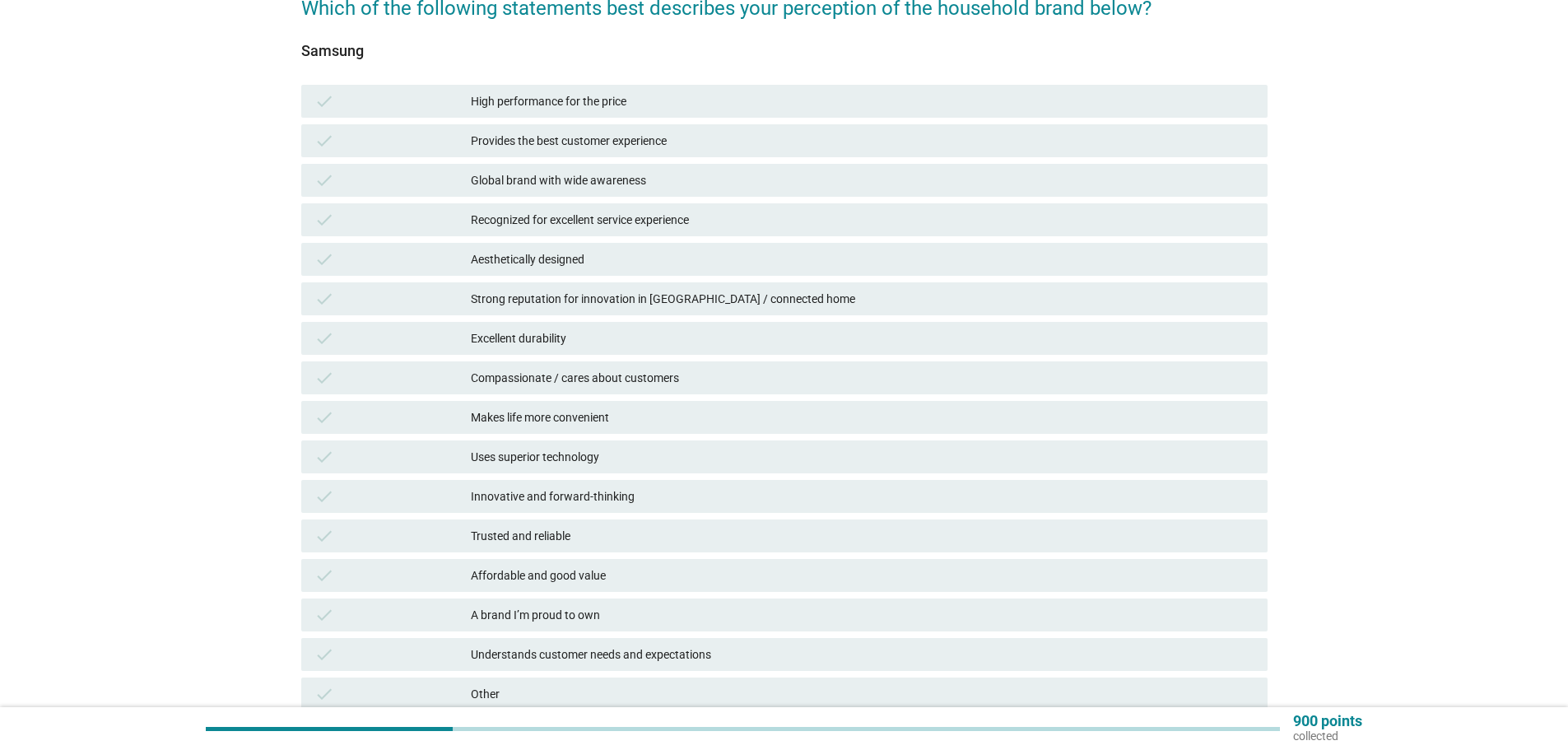
scroll to position [165, 0]
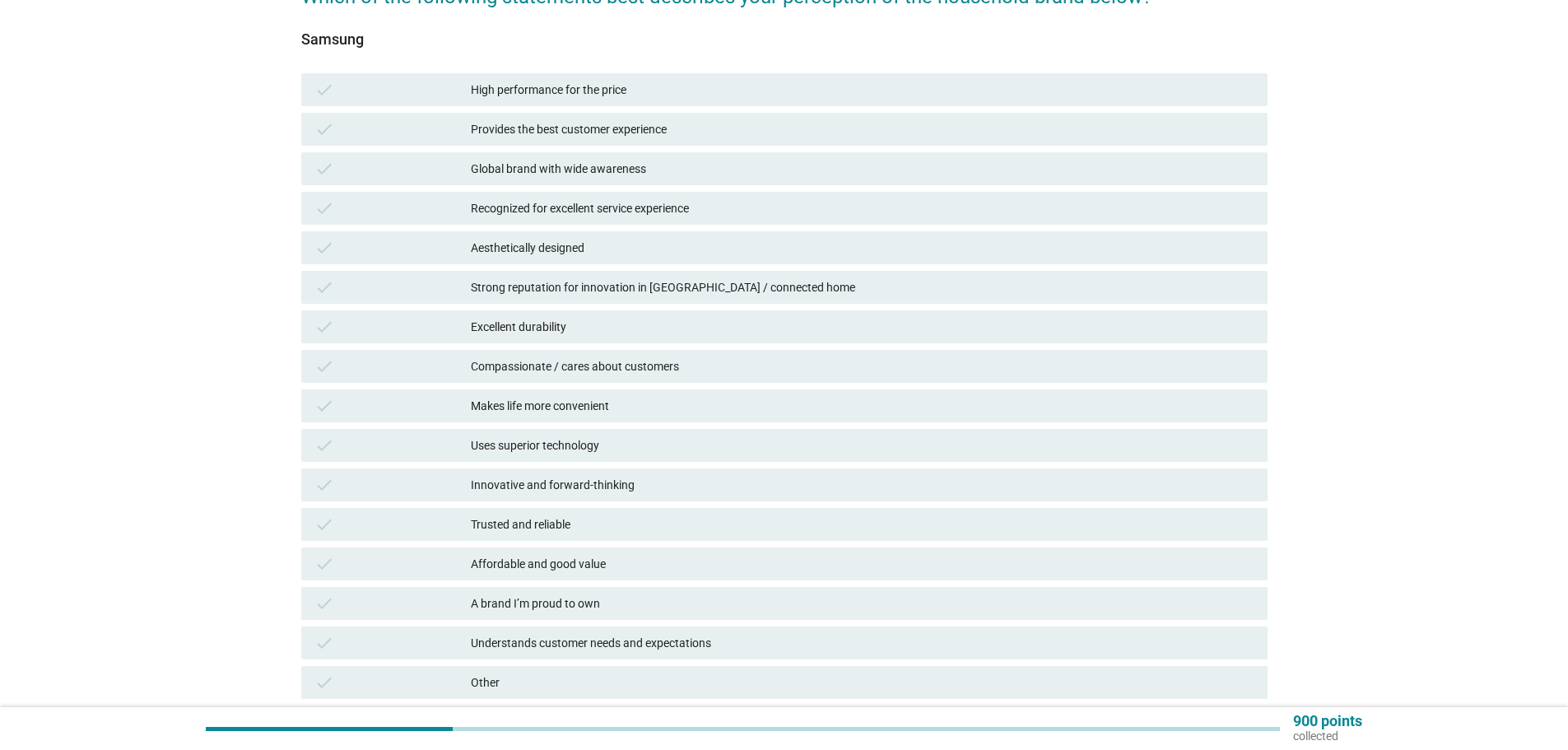
click at [581, 79] on div "check High performance for the price" at bounding box center [785, 90] width 966 height 33
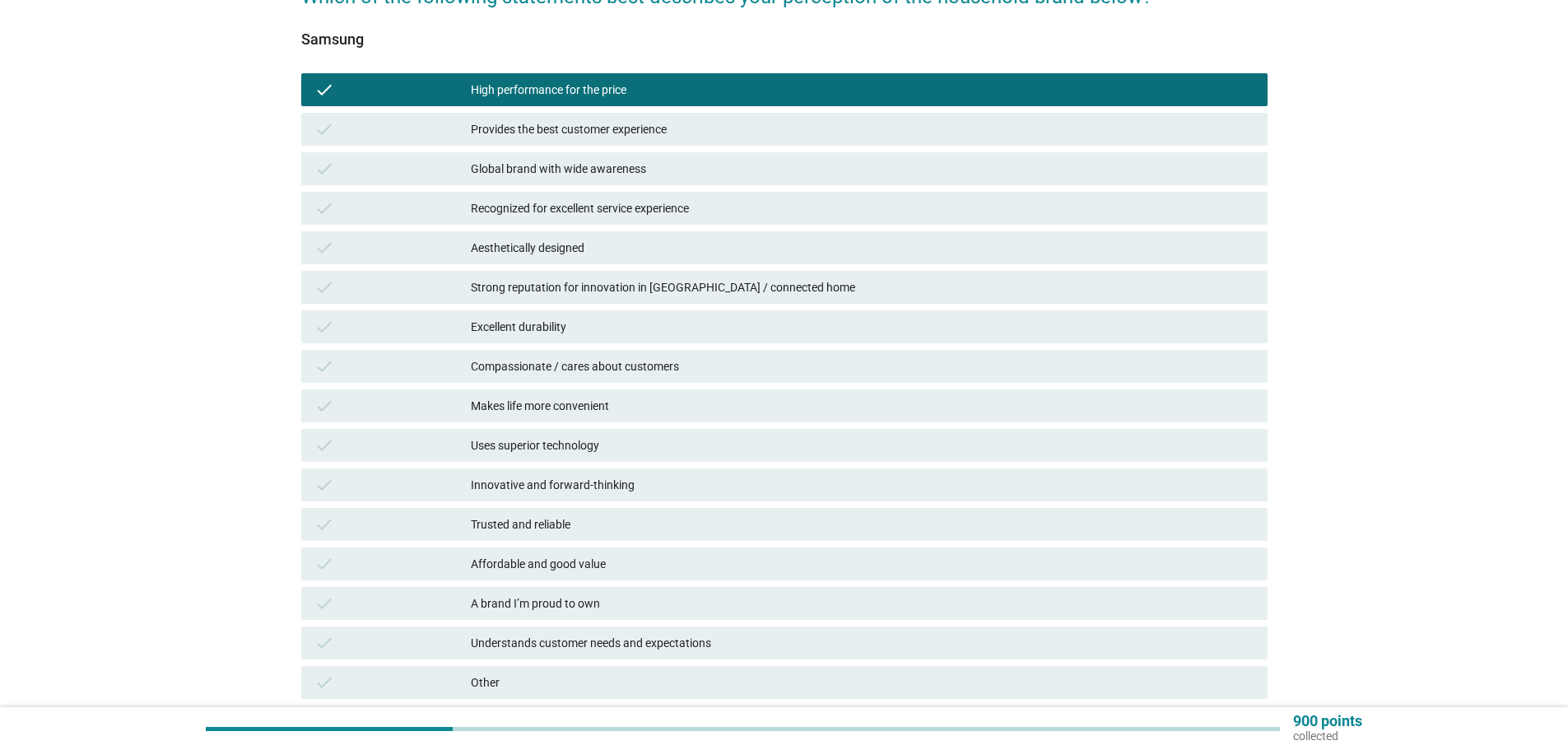
click at [571, 128] on div "Provides the best customer experience" at bounding box center [862, 129] width 784 height 20
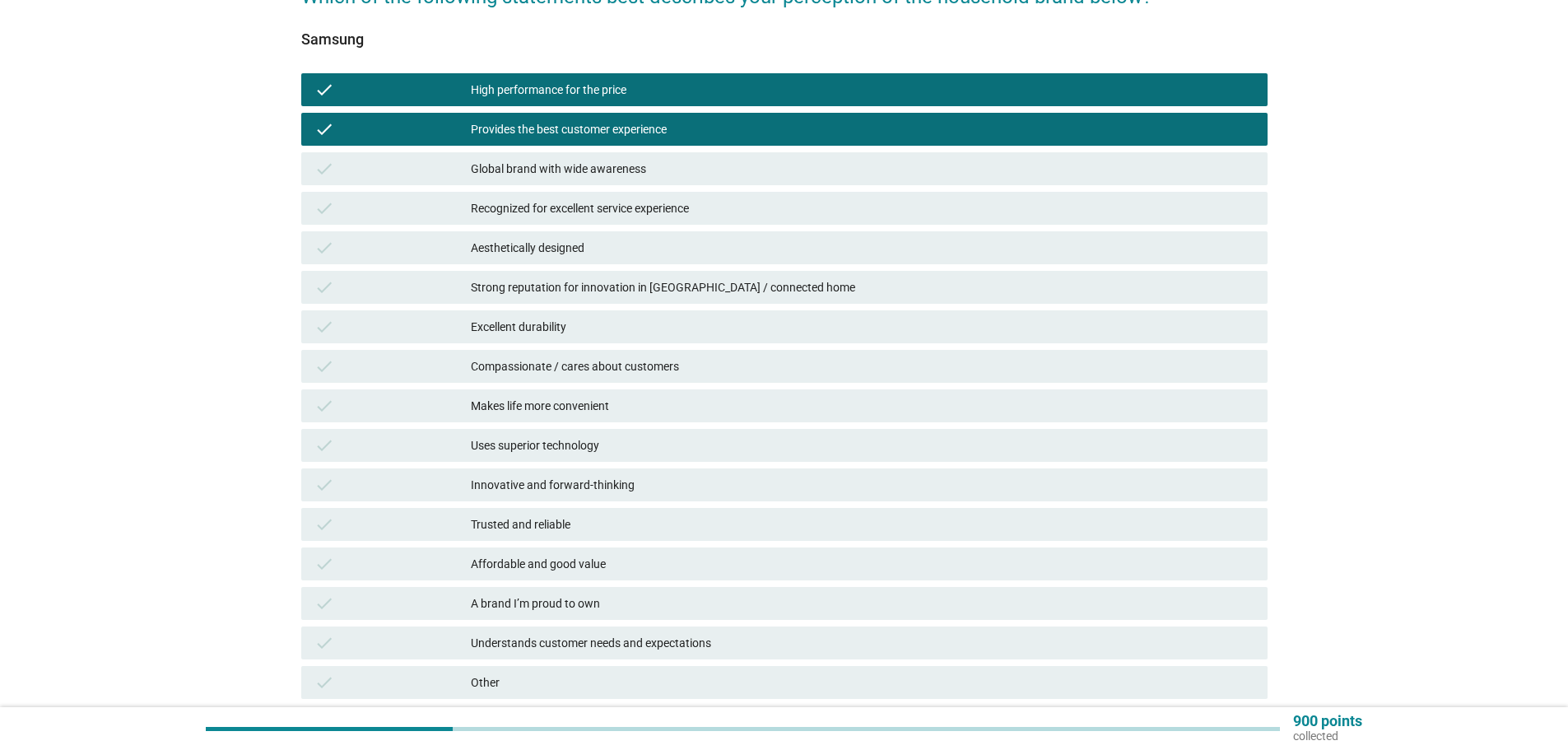
click at [571, 180] on div "check Global brand with wide awareness" at bounding box center [785, 169] width 966 height 33
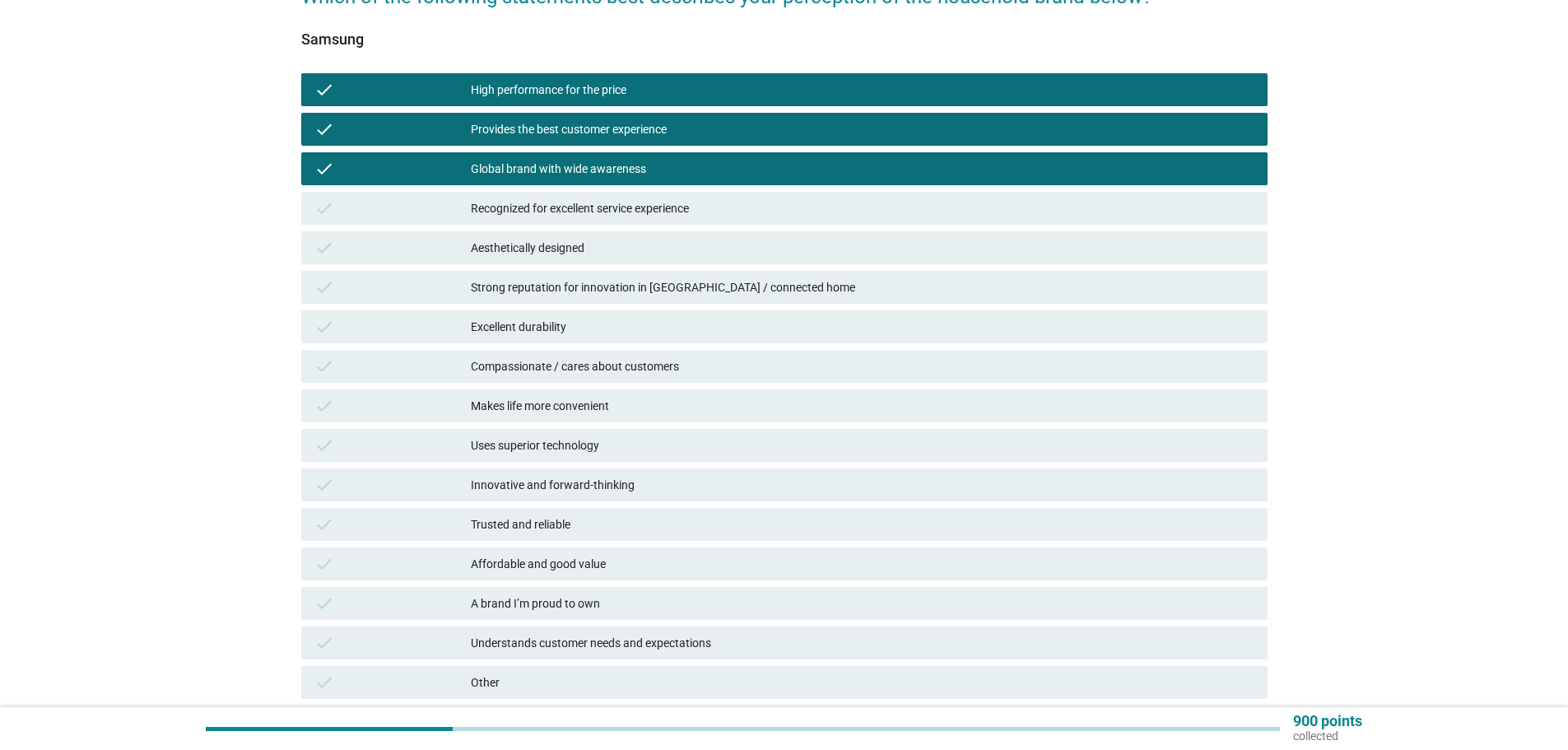
click at [563, 208] on div "Recognized for excellent service experience" at bounding box center [862, 208] width 784 height 20
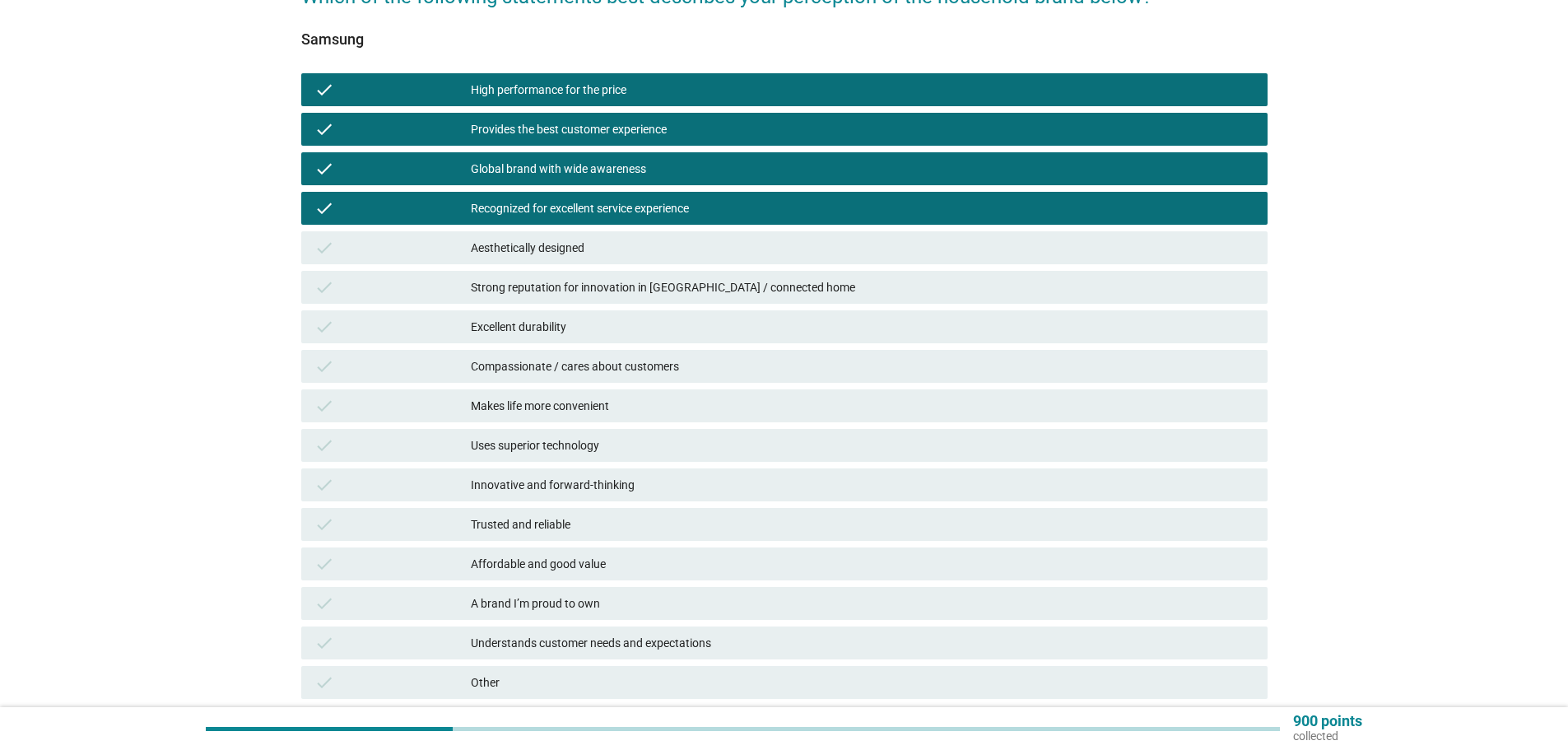
click at [562, 244] on div "Aesthetically designed" at bounding box center [862, 248] width 784 height 20
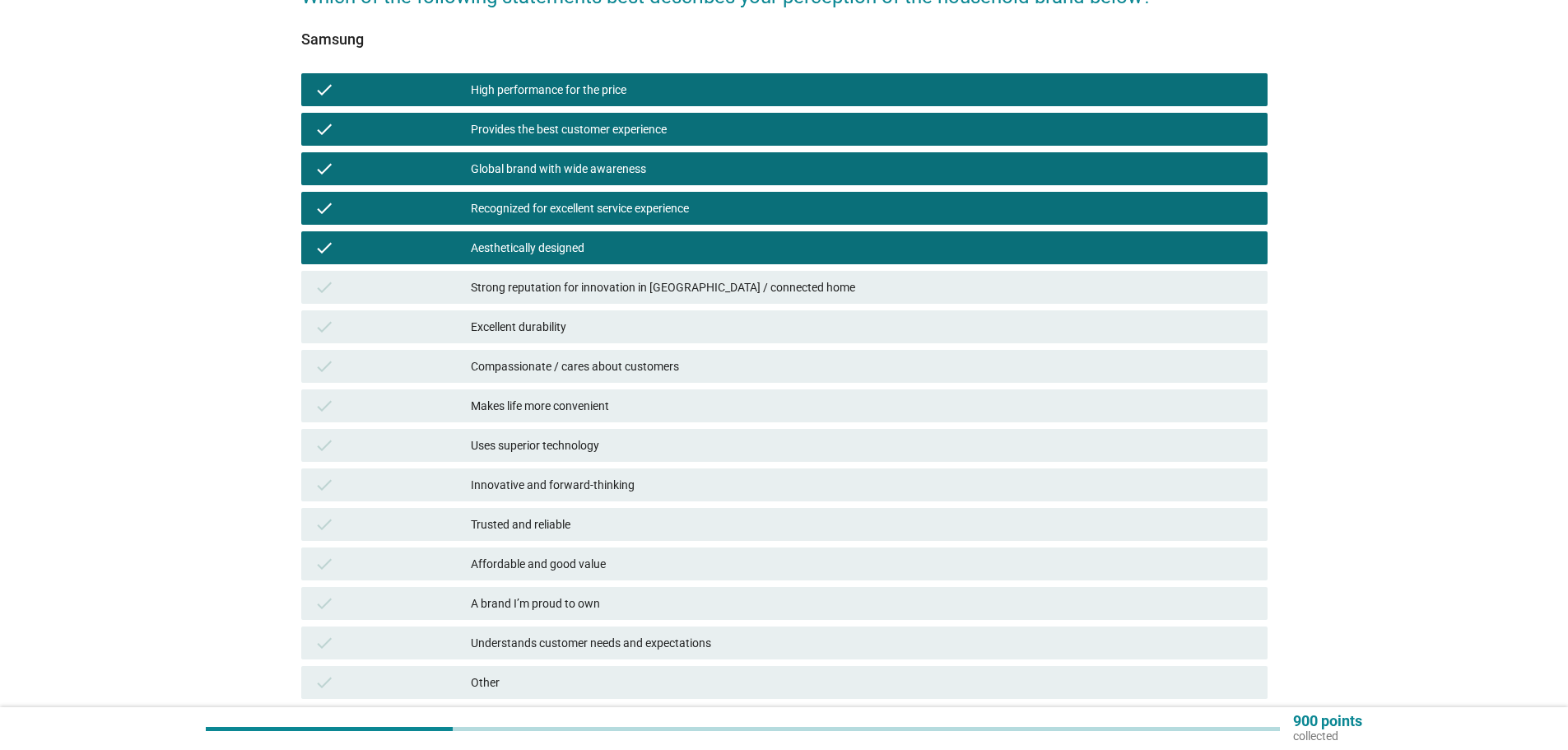
click at [562, 288] on div "Strong reputation for innovation in [GEOGRAPHIC_DATA] / connected home" at bounding box center [862, 288] width 784 height 20
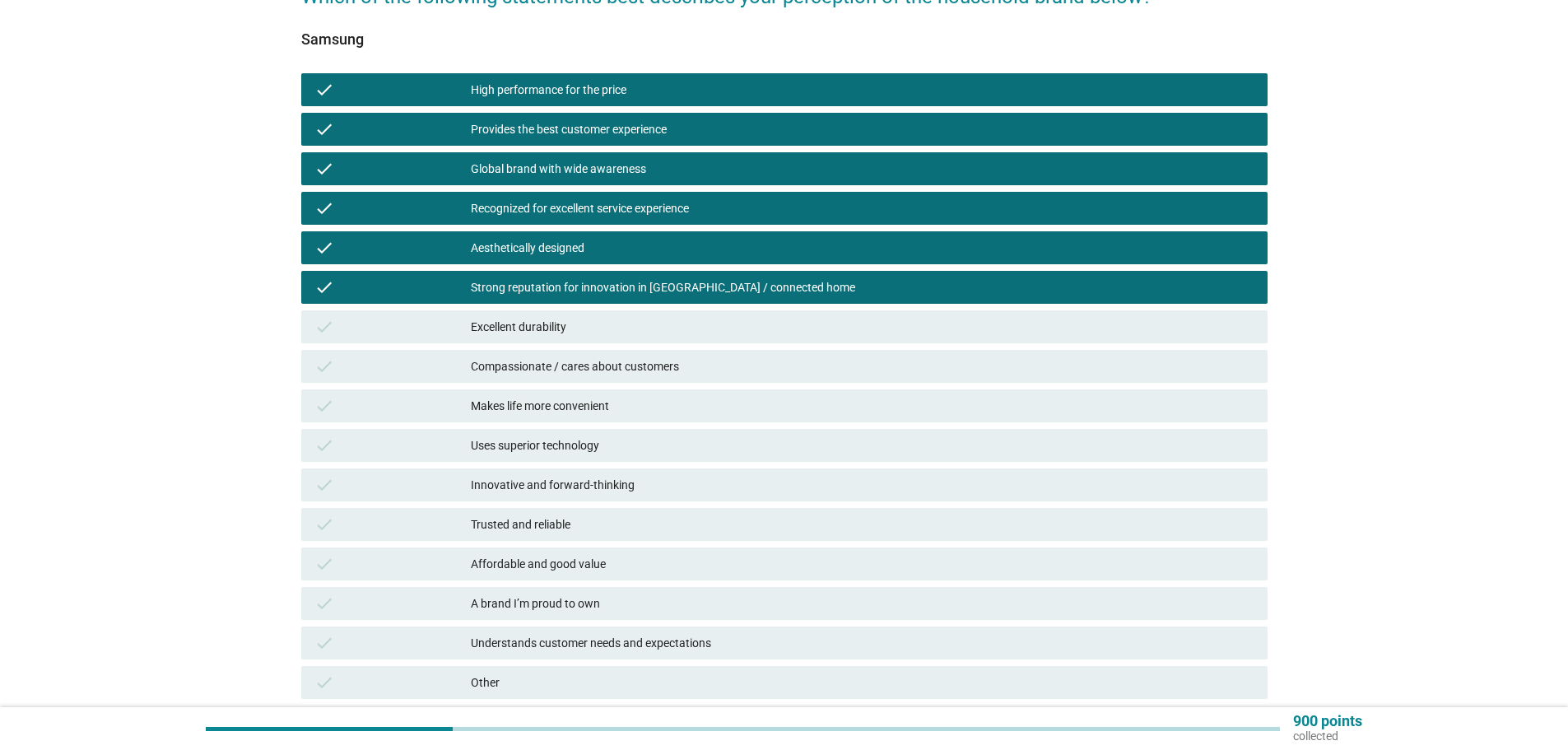
click at [562, 329] on div "Excellent durability" at bounding box center [862, 327] width 784 height 20
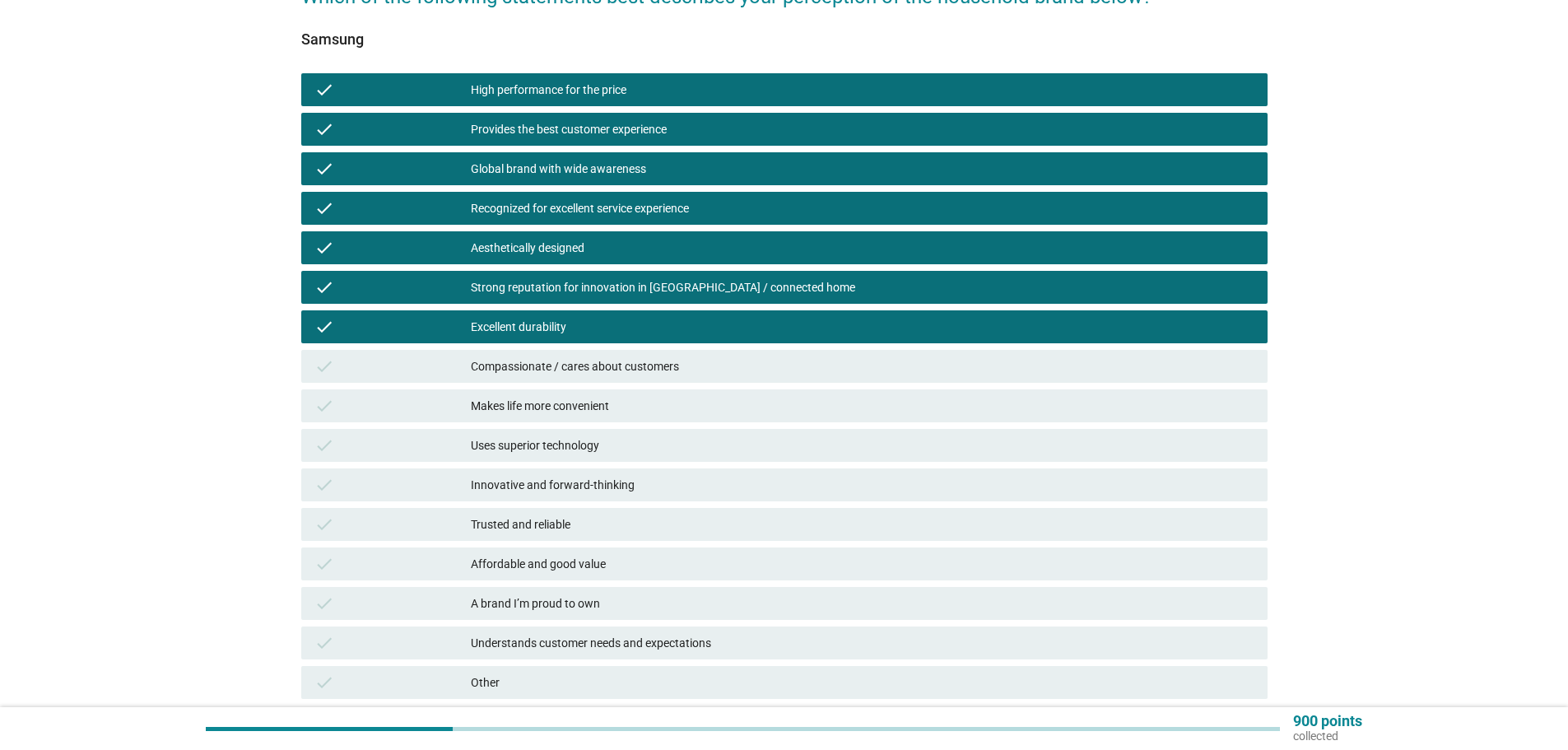
click at [562, 367] on div "Compassionate / cares about customers" at bounding box center [862, 367] width 784 height 20
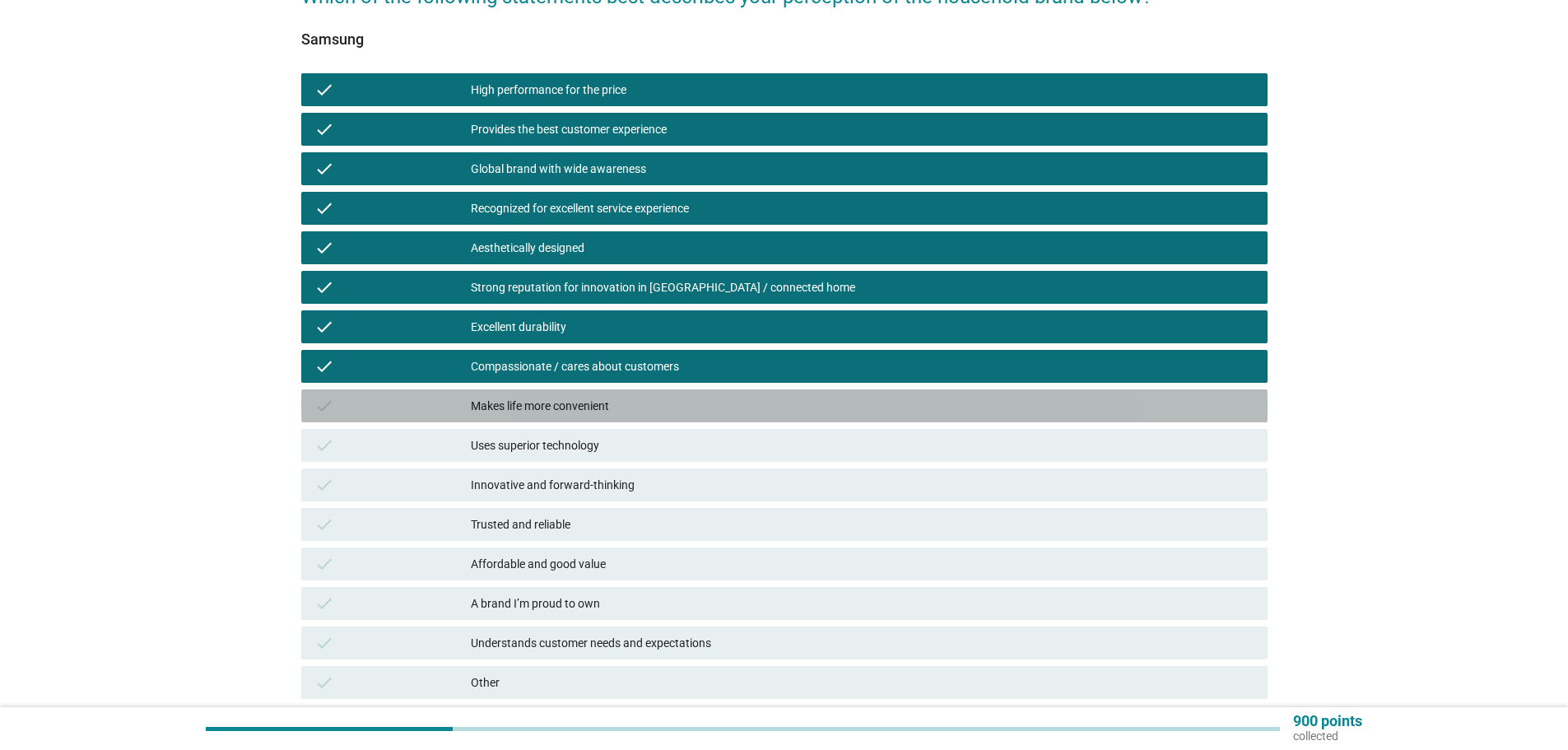
drag, startPoint x: 562, startPoint y: 406, endPoint x: 562, endPoint y: 423, distance: 17.0
click at [562, 406] on div "Makes life more convenient" at bounding box center [862, 406] width 784 height 20
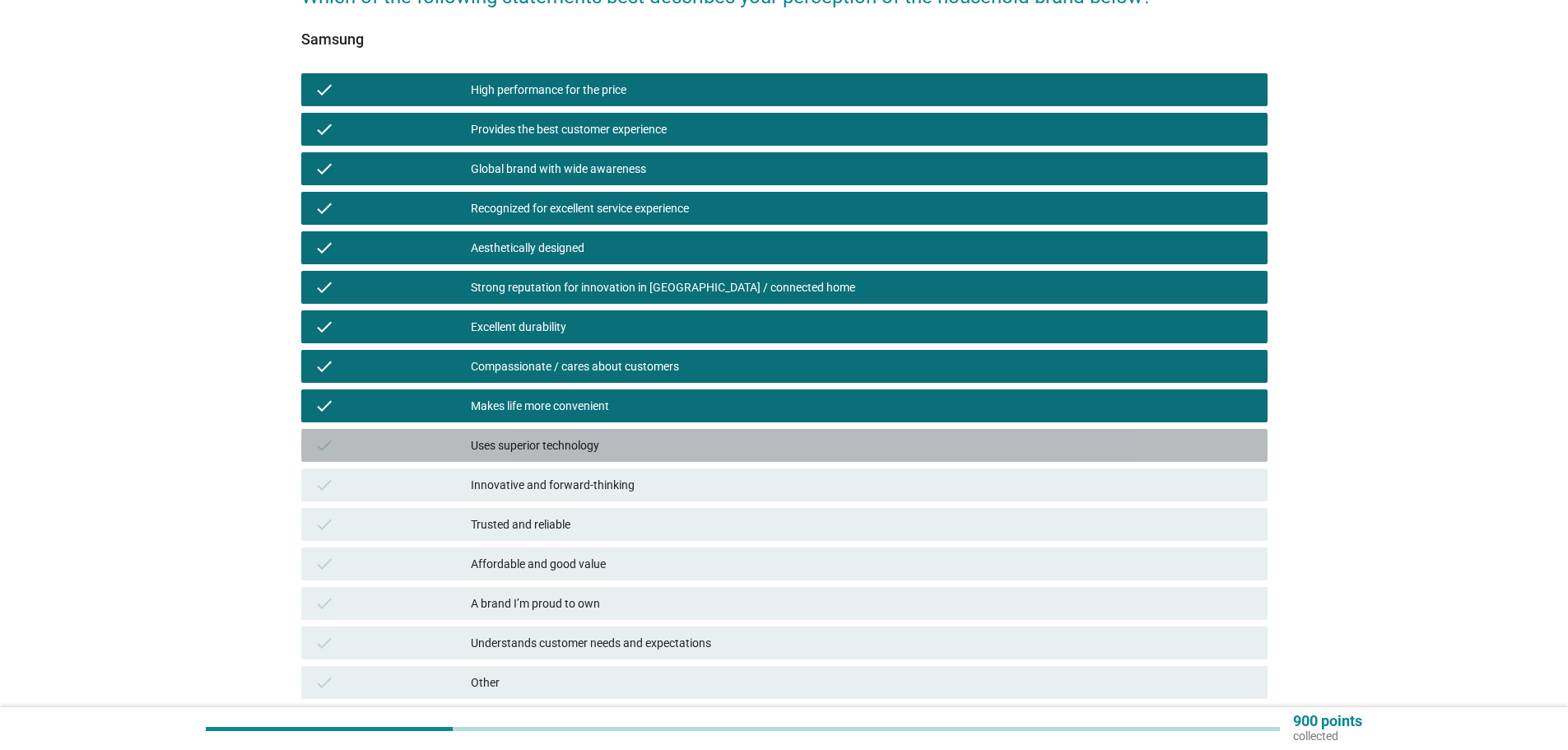
click at [562, 441] on div "Uses superior technology" at bounding box center [862, 446] width 784 height 20
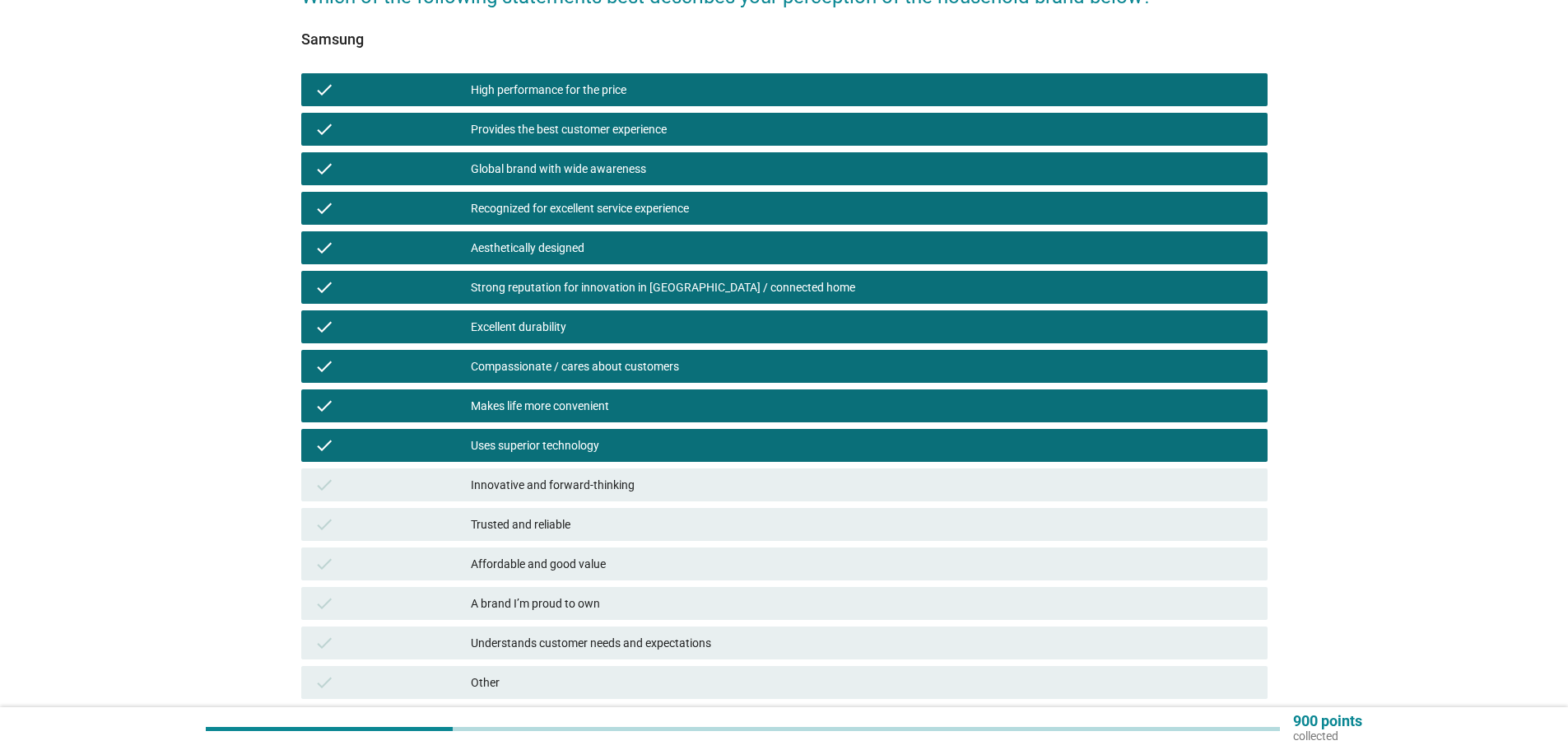
click at [560, 481] on div "Innovative and forward-thinking" at bounding box center [862, 485] width 784 height 20
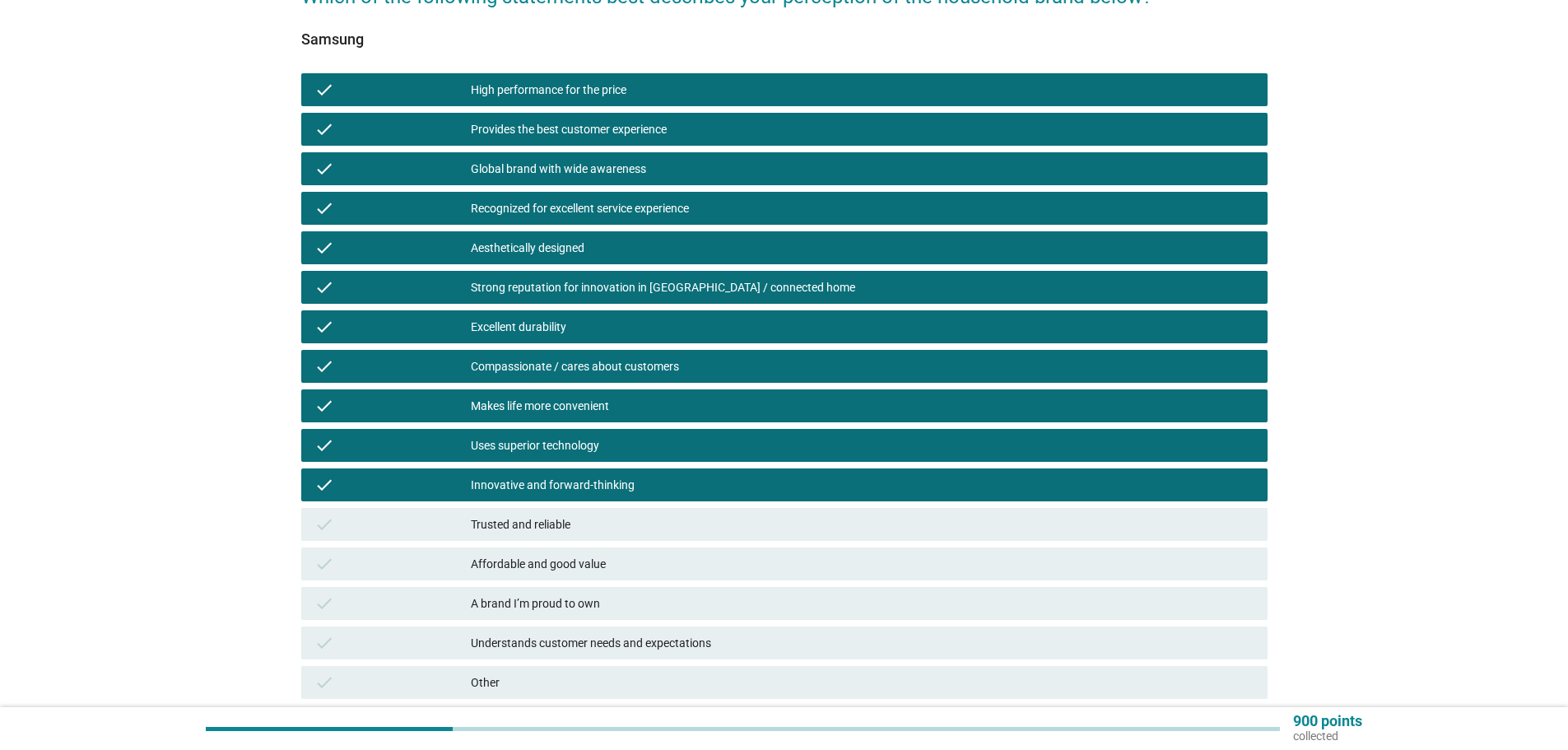
click at [551, 526] on div "Trusted and reliable" at bounding box center [862, 525] width 784 height 20
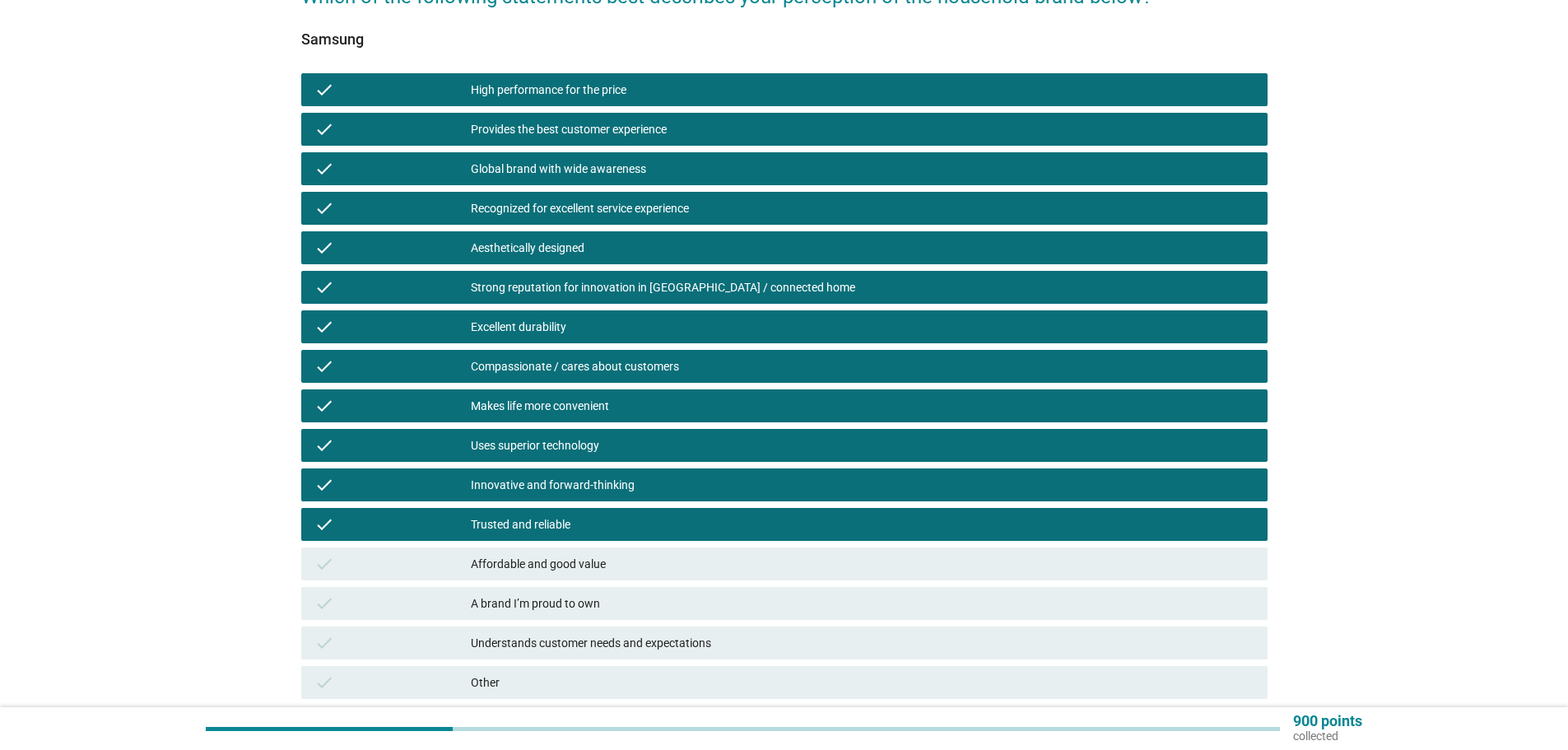
click at [541, 611] on div "A brand I’m proud to own" at bounding box center [862, 603] width 784 height 20
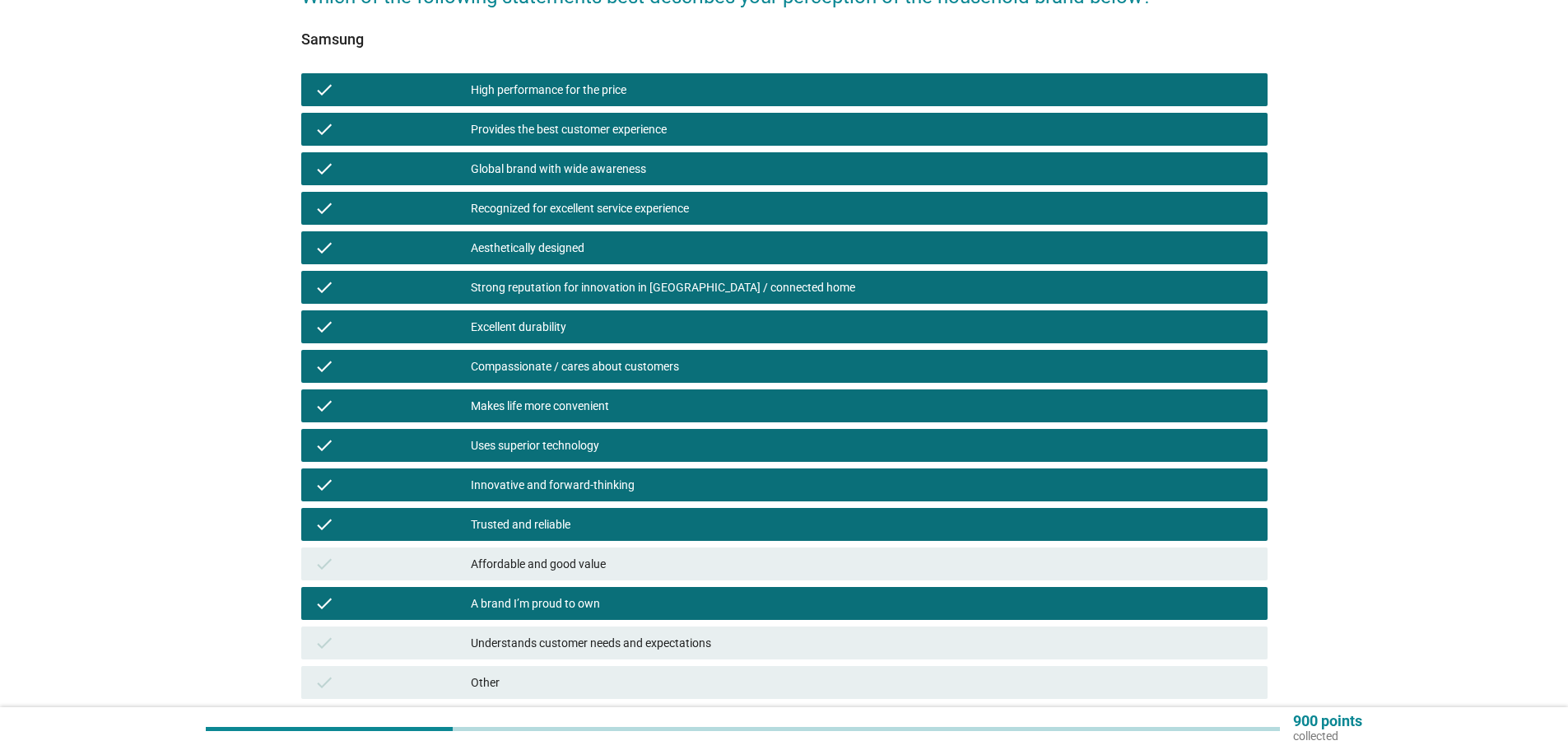
click at [542, 636] on div "Understands customer needs and expectations" at bounding box center [862, 643] width 784 height 20
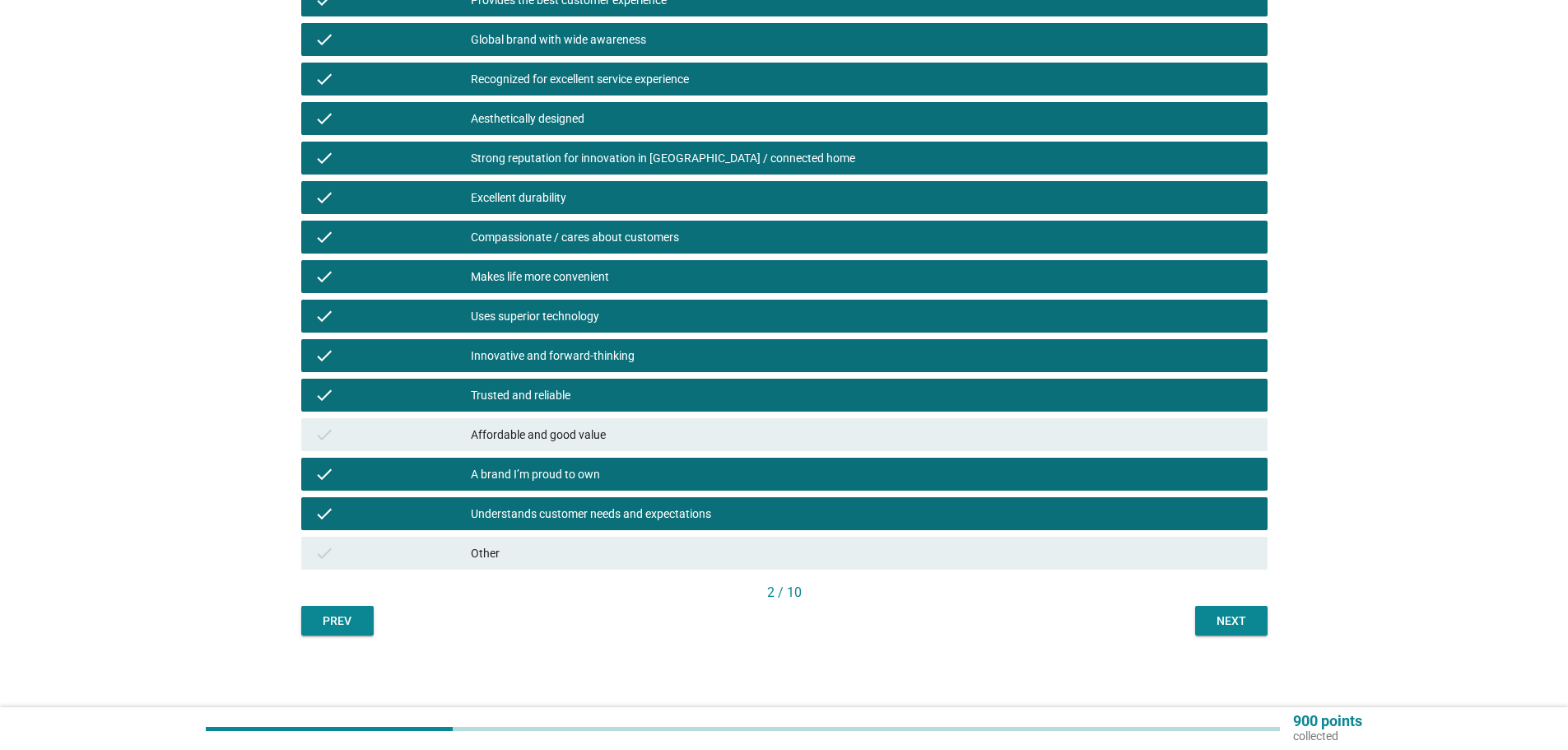
scroll to position [297, 0]
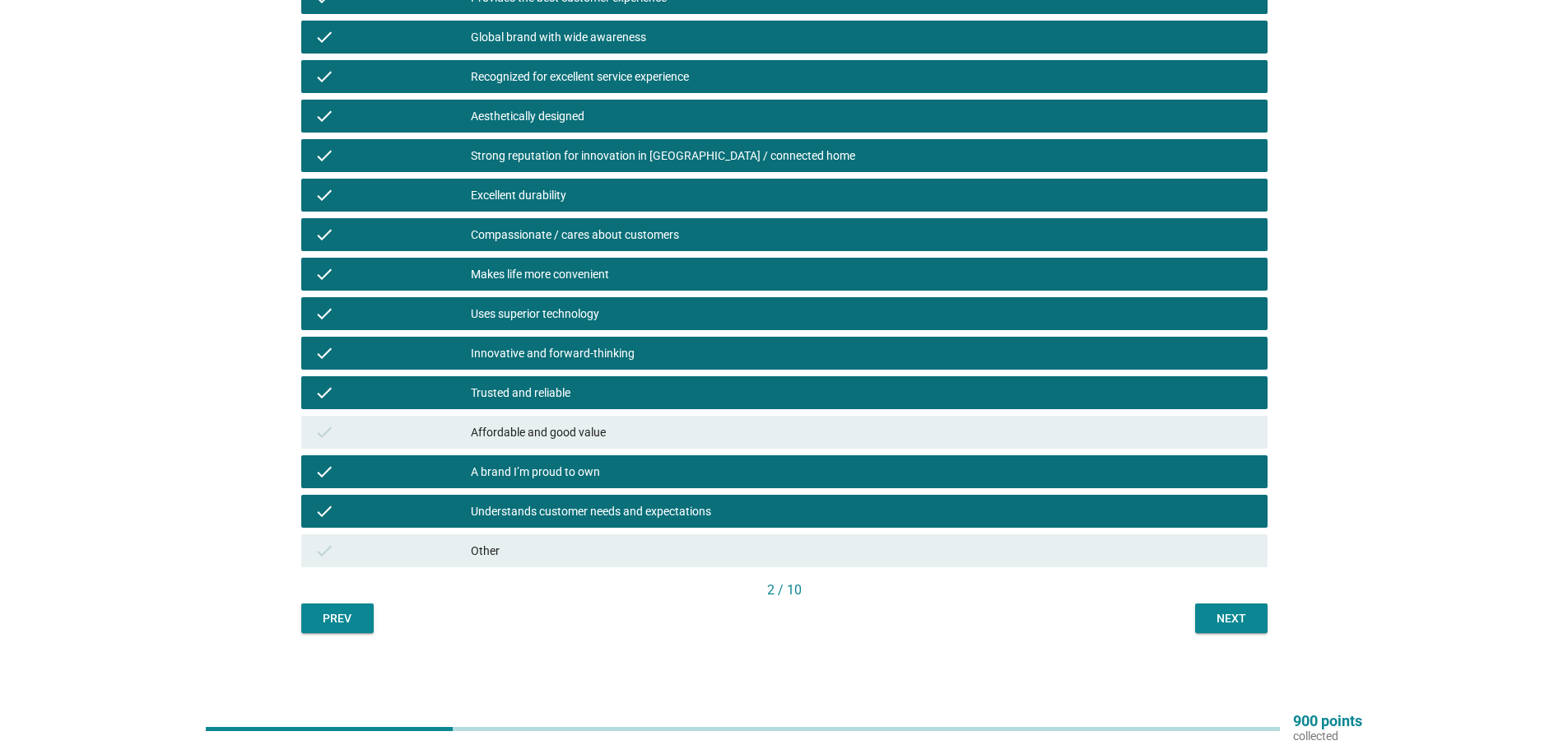
click at [1206, 609] on button "Next" at bounding box center [1231, 618] width 72 height 30
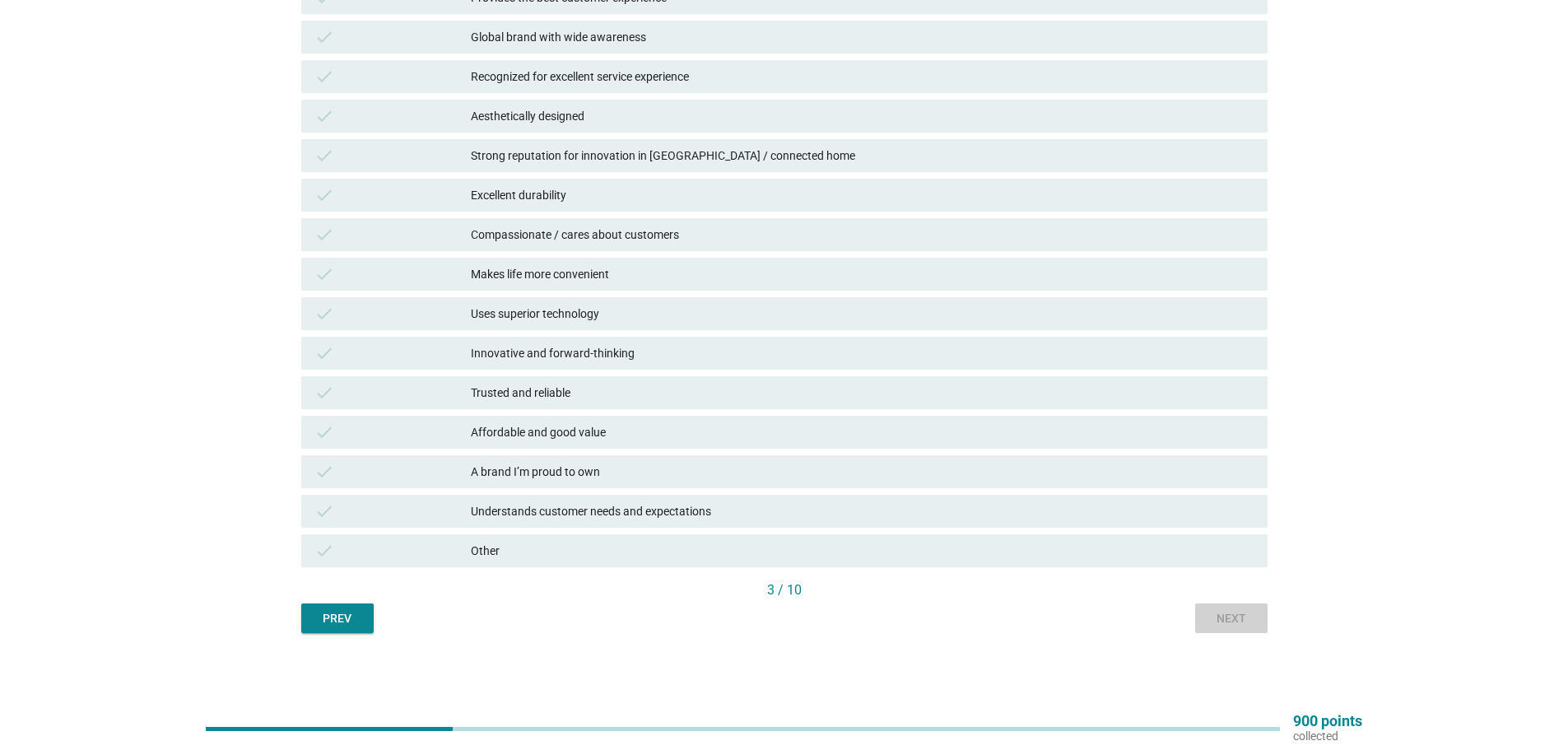
scroll to position [0, 0]
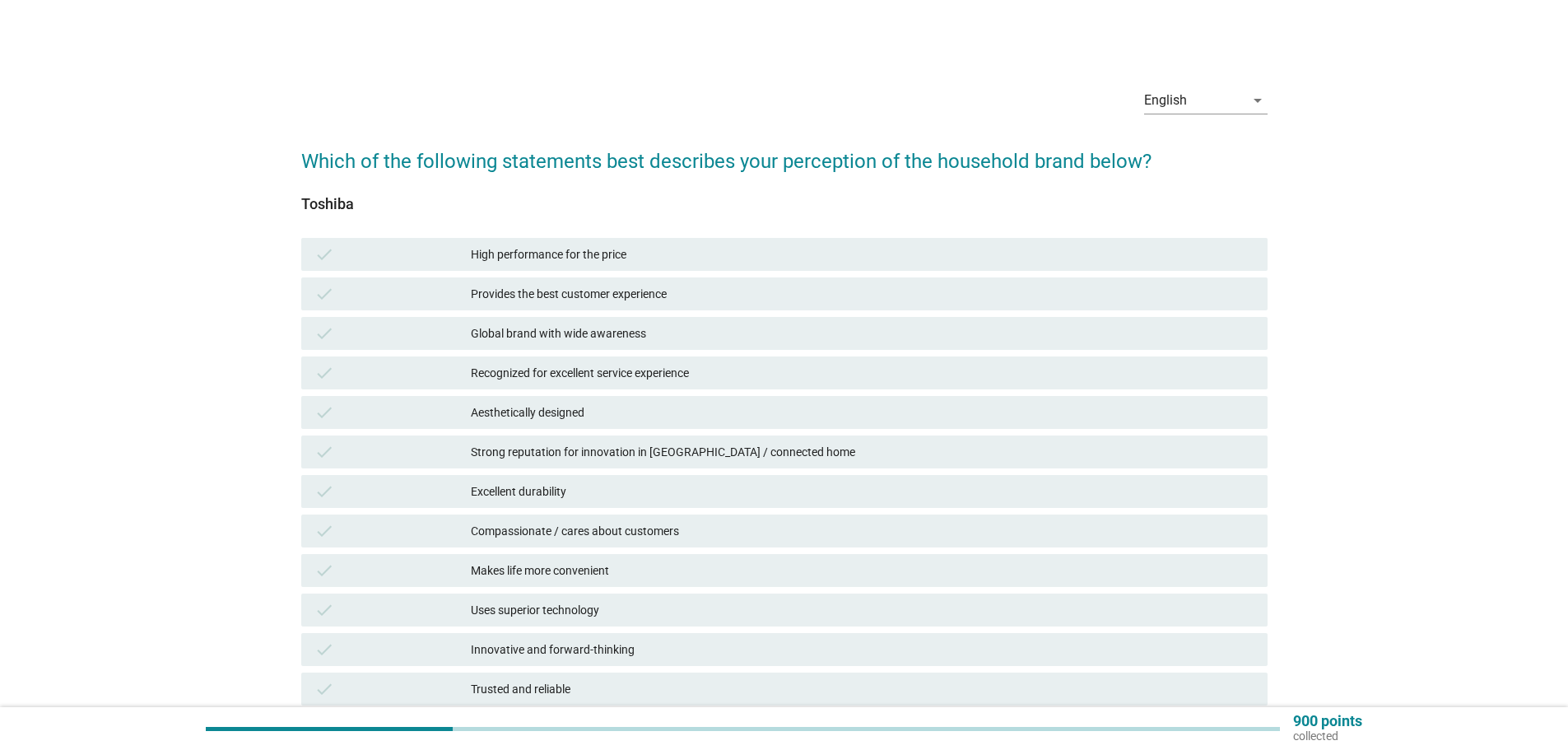
click at [593, 246] on div "High performance for the price" at bounding box center [862, 254] width 784 height 20
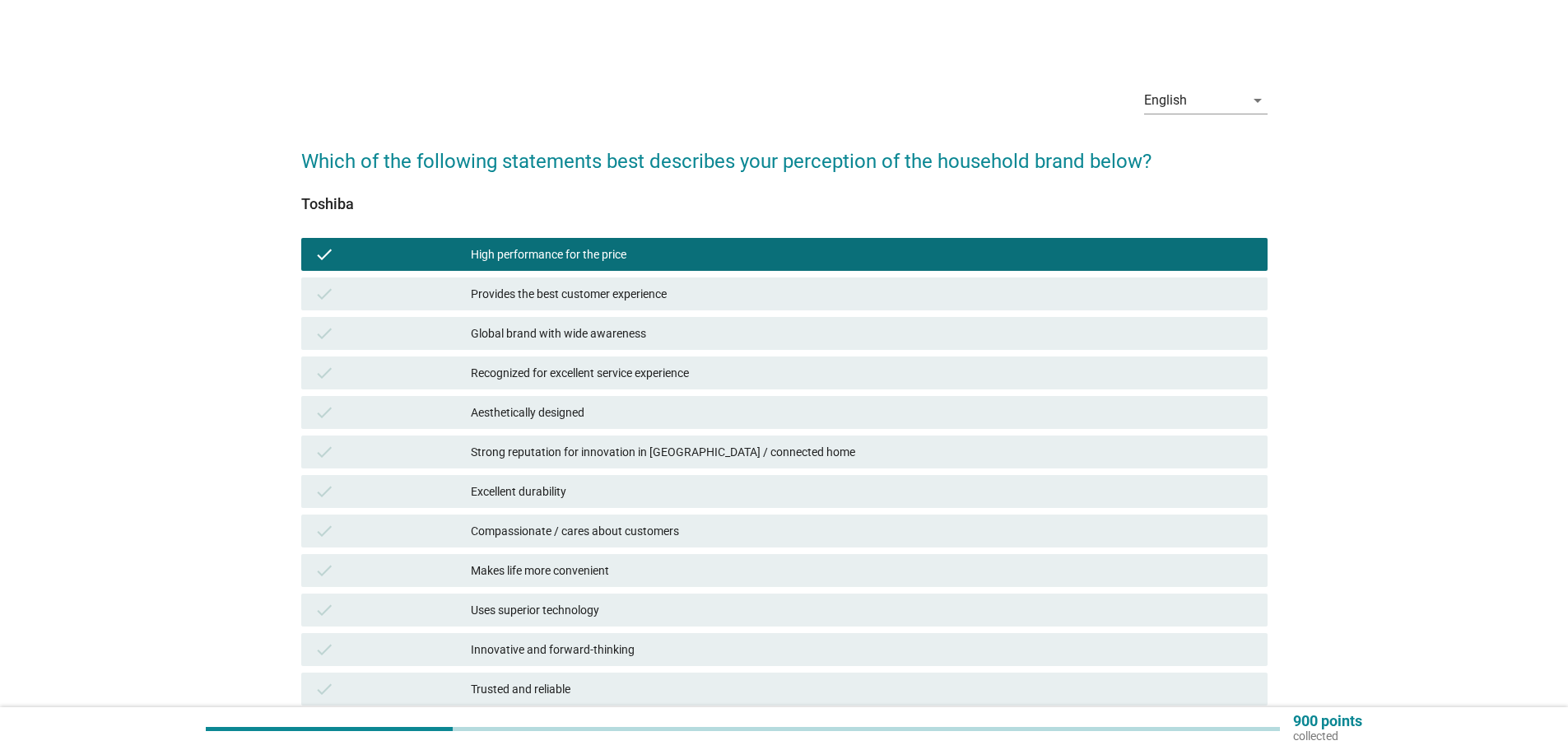
click at [574, 261] on div "High performance for the price" at bounding box center [862, 254] width 784 height 20
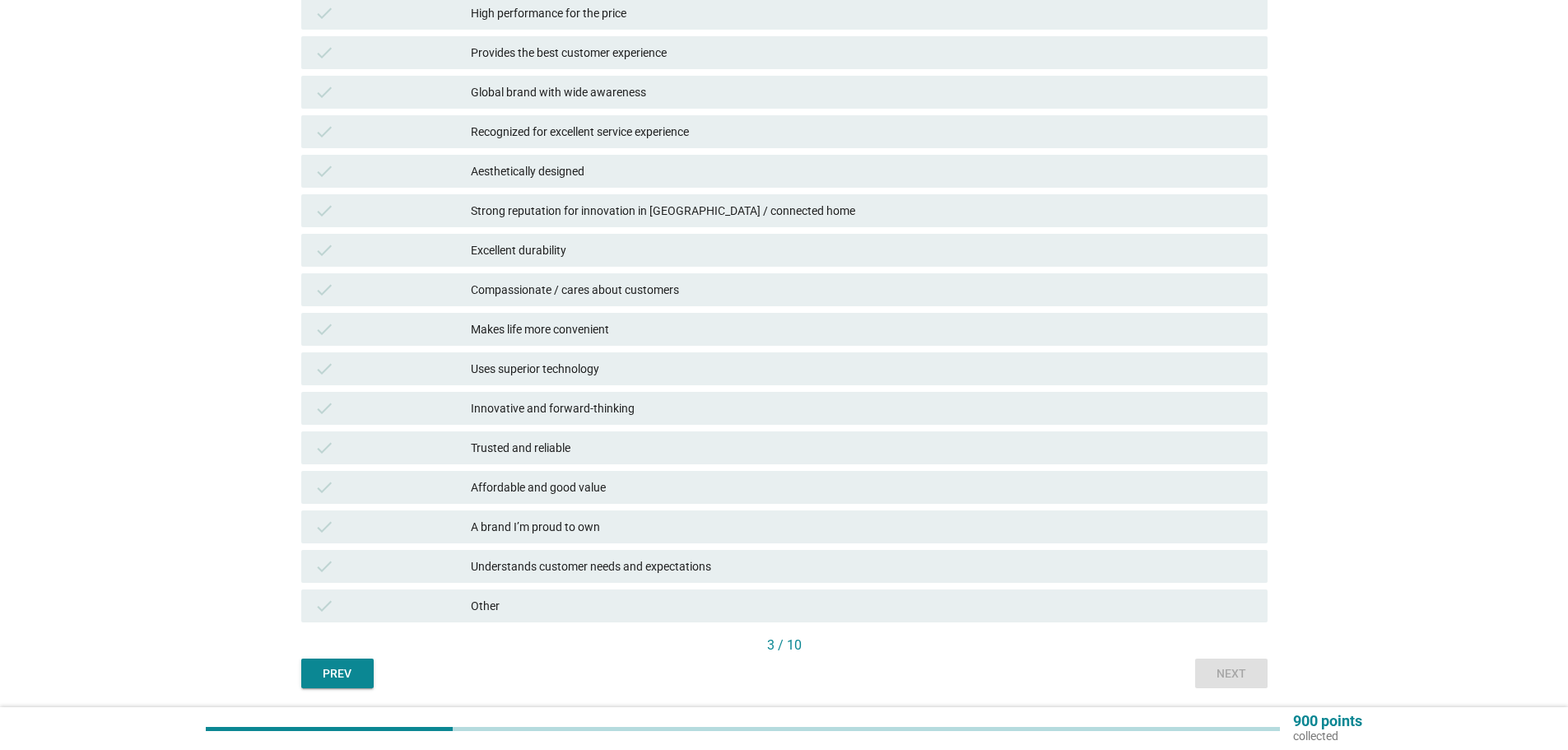
scroll to position [247, 0]
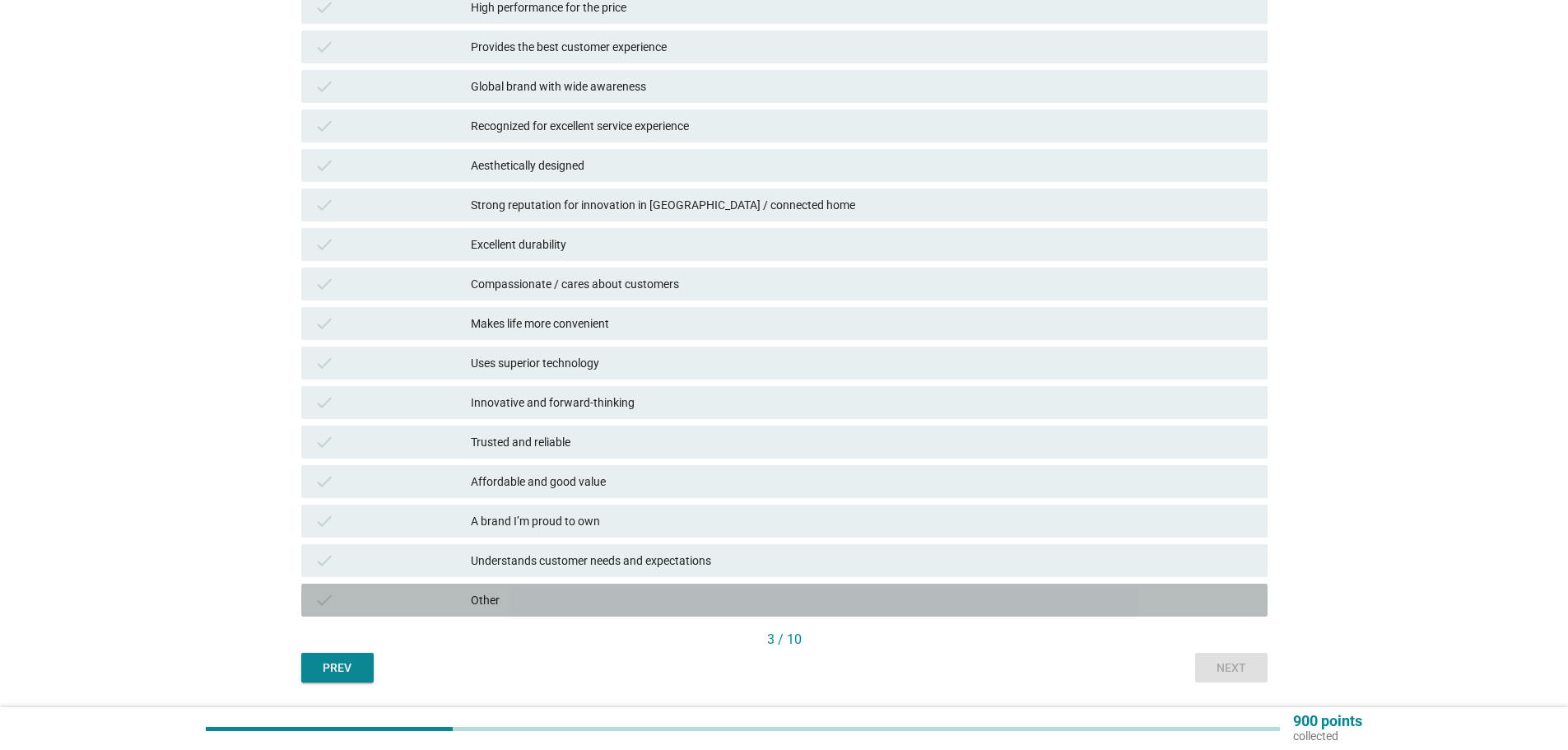
click at [512, 588] on div "check Other" at bounding box center [785, 601] width 966 height 33
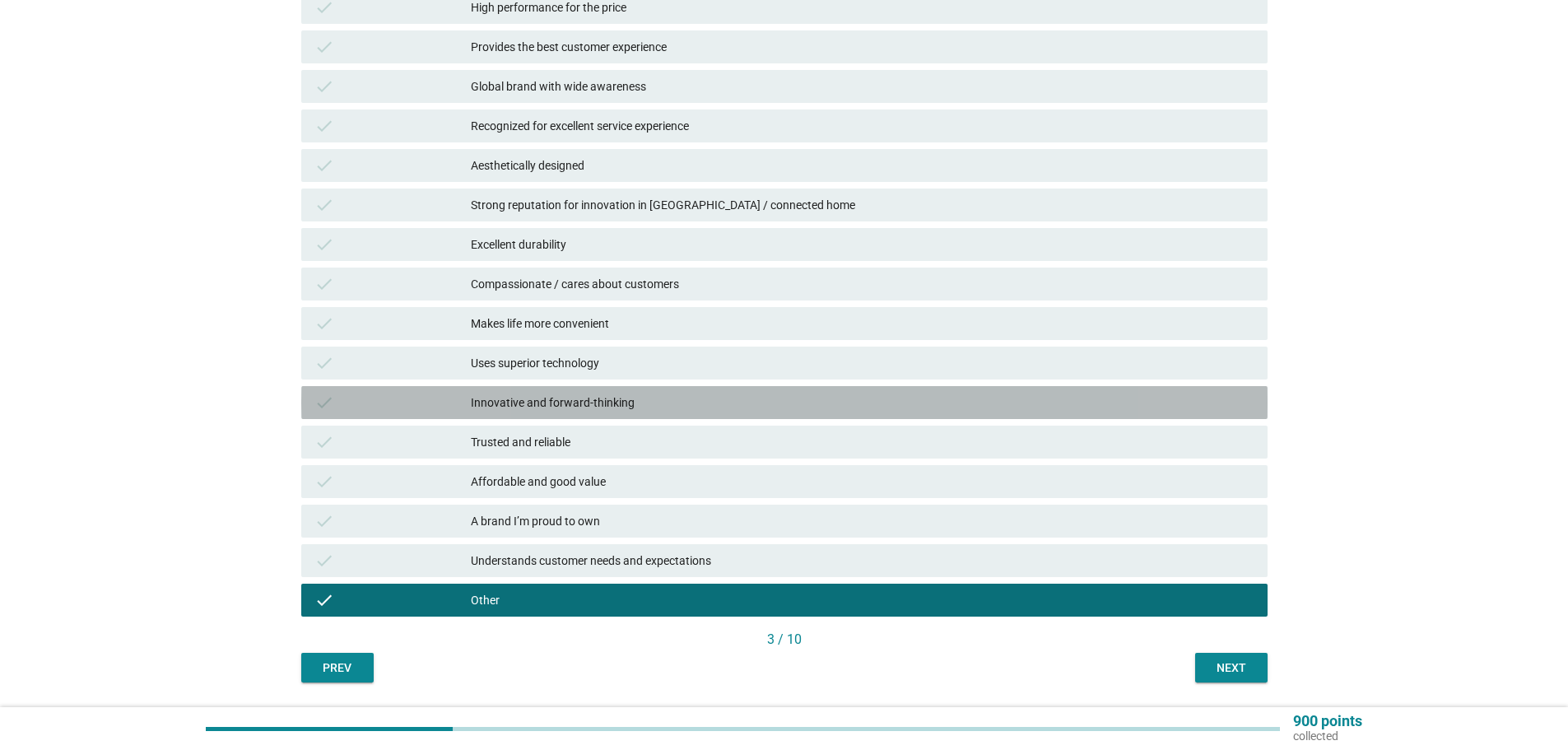
click at [564, 409] on div "Innovative and forward-thinking" at bounding box center [862, 402] width 784 height 20
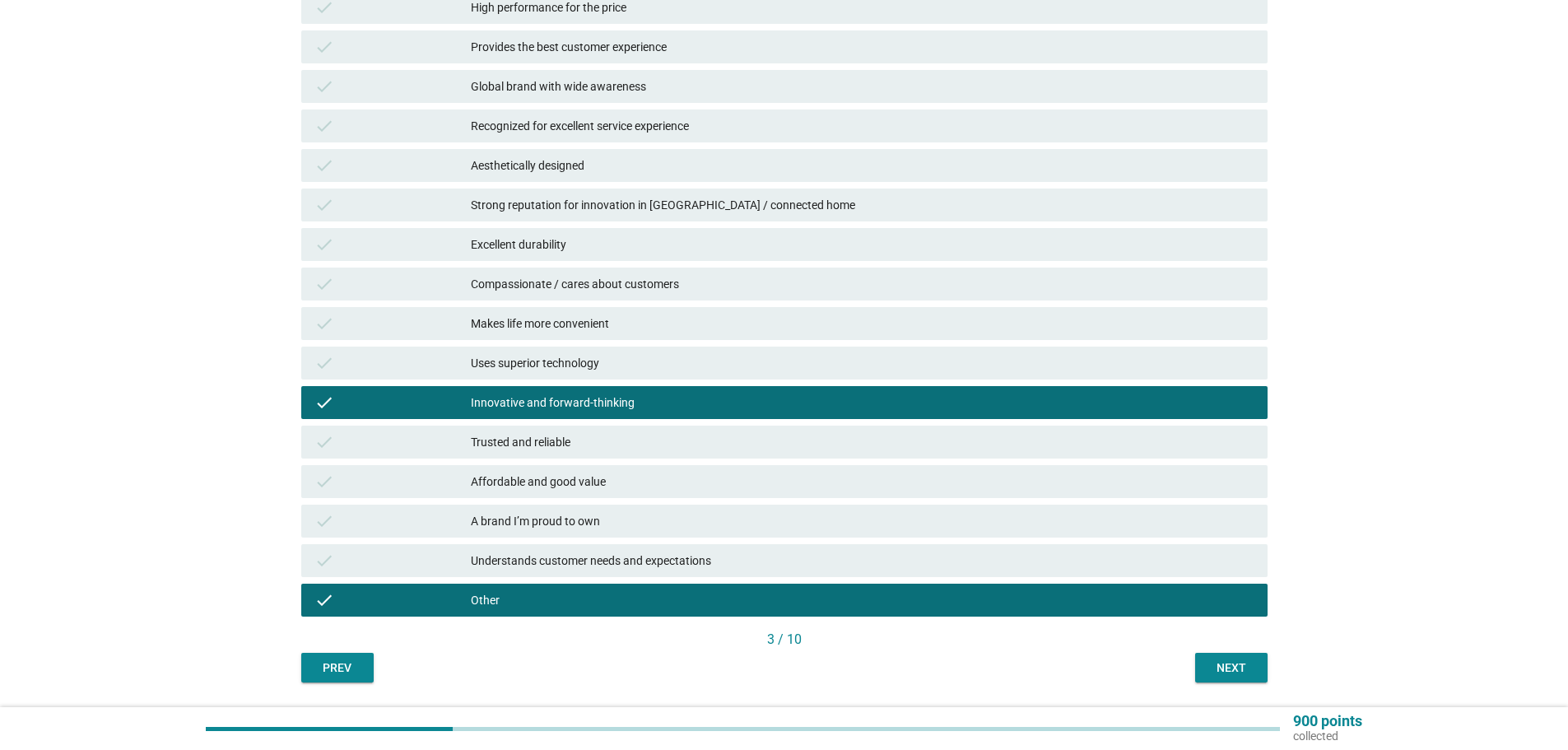
click at [526, 402] on div "Innovative and forward-thinking" at bounding box center [862, 402] width 784 height 20
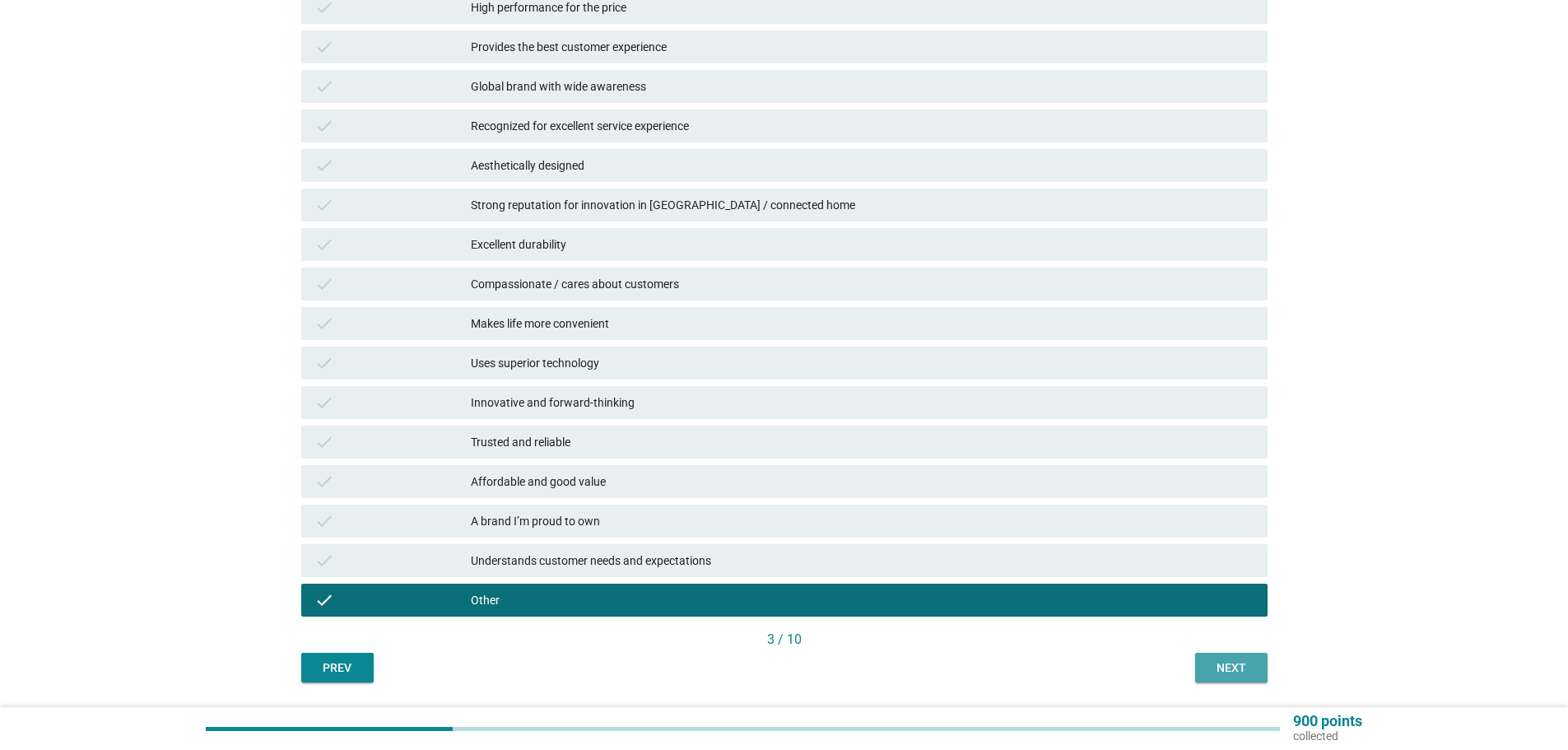
click at [1219, 662] on div "Next" at bounding box center [1231, 668] width 46 height 18
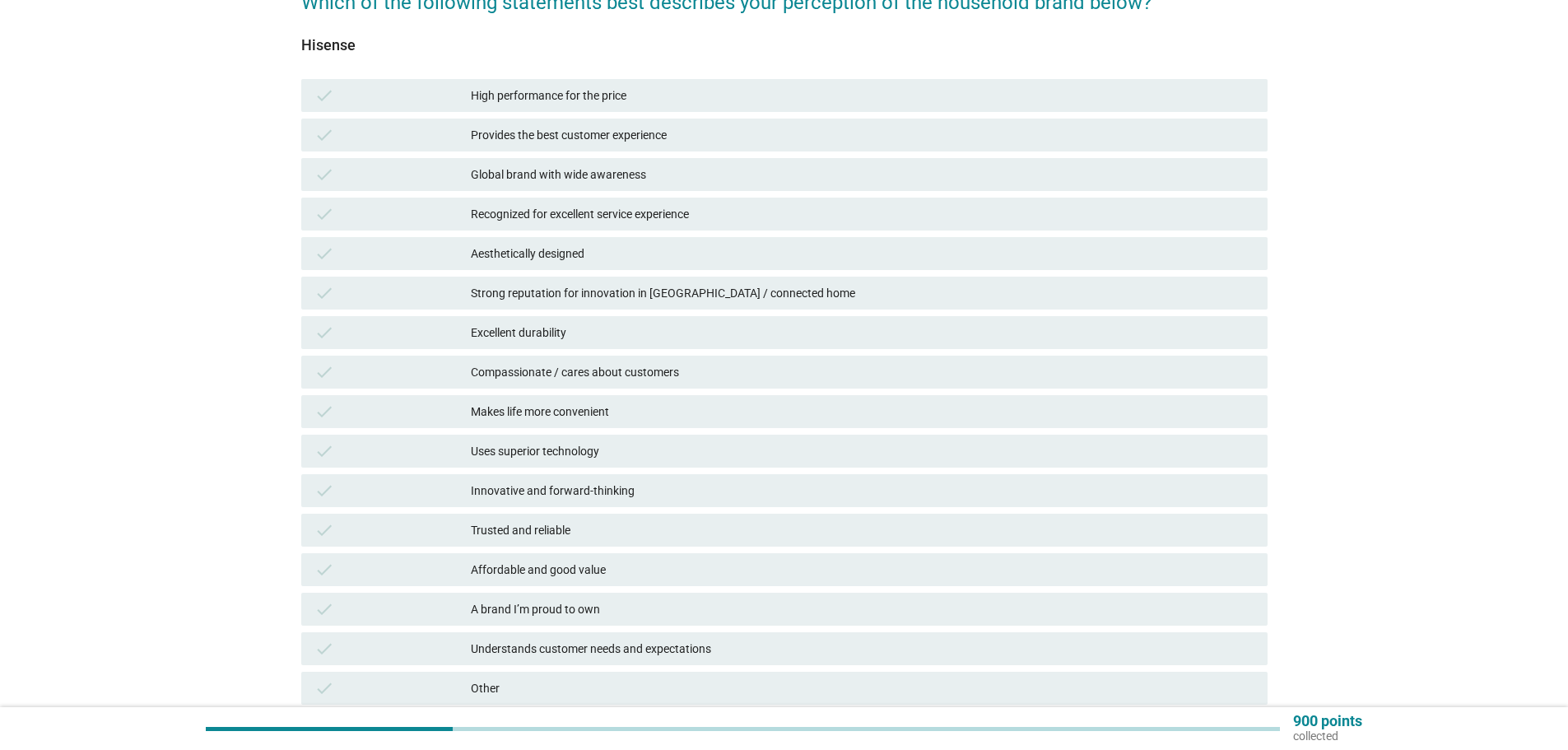
scroll to position [165, 0]
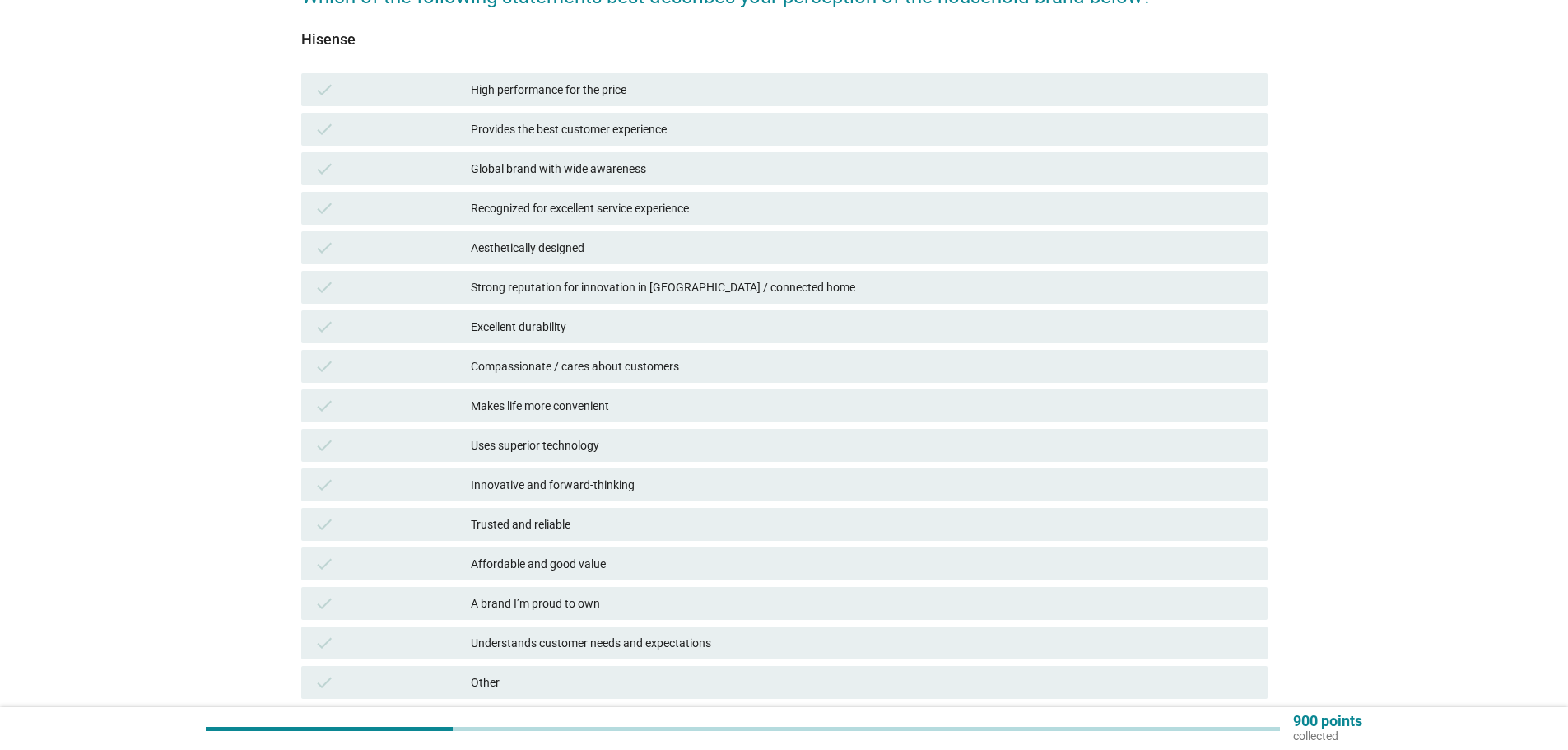
click at [578, 172] on div "Global brand with wide awareness" at bounding box center [862, 169] width 784 height 20
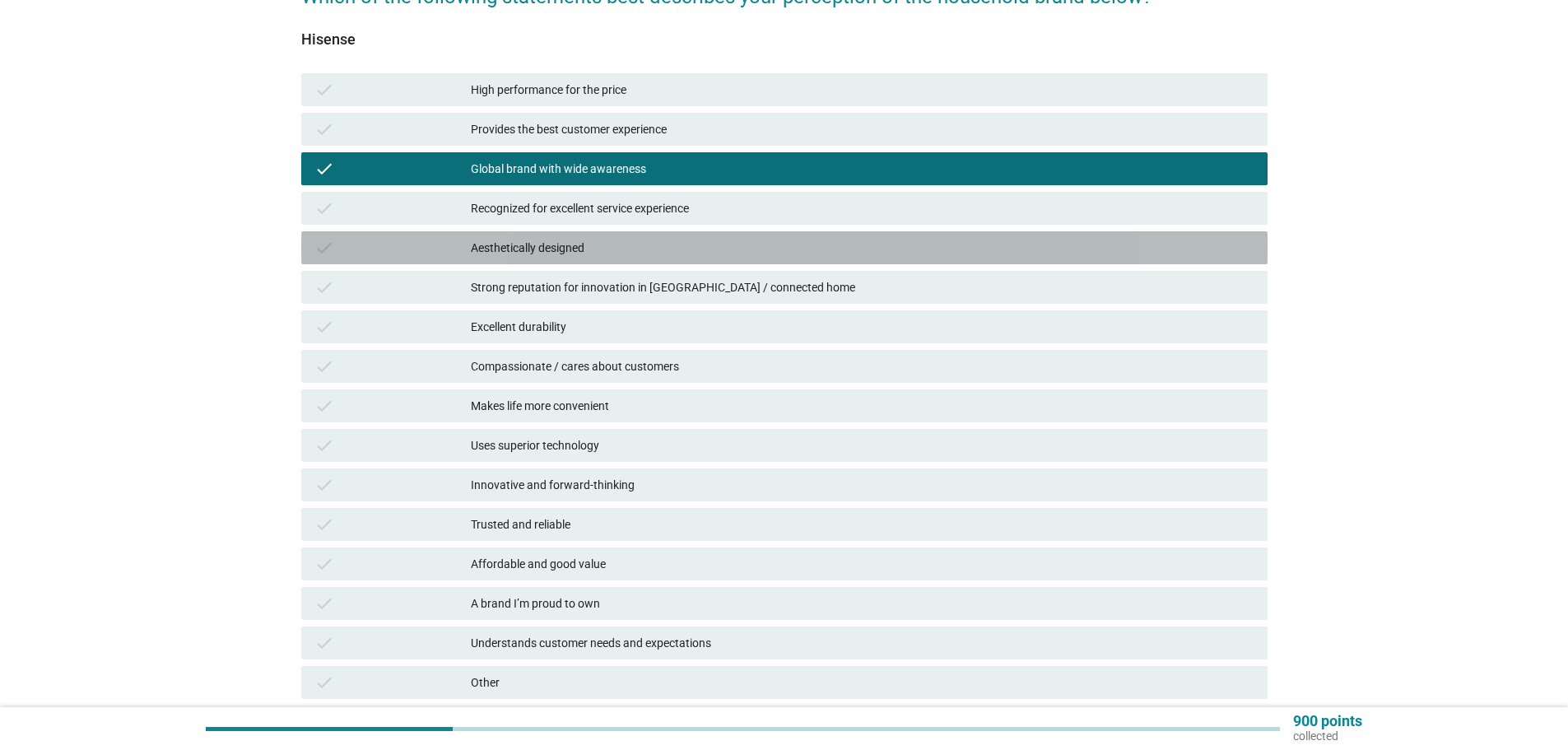
click at [554, 236] on div "check Aesthetically designed" at bounding box center [785, 248] width 966 height 33
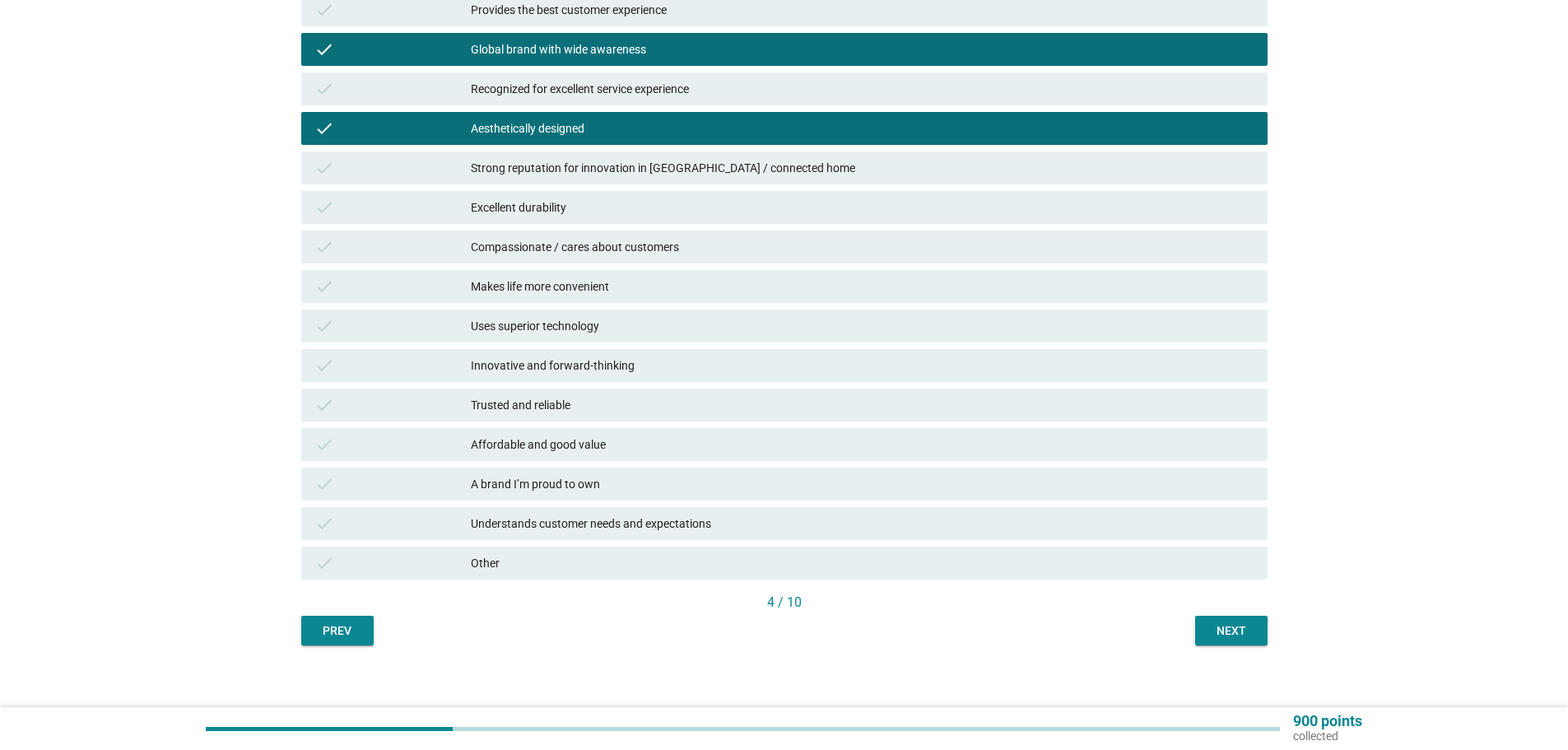
scroll to position [297, 0]
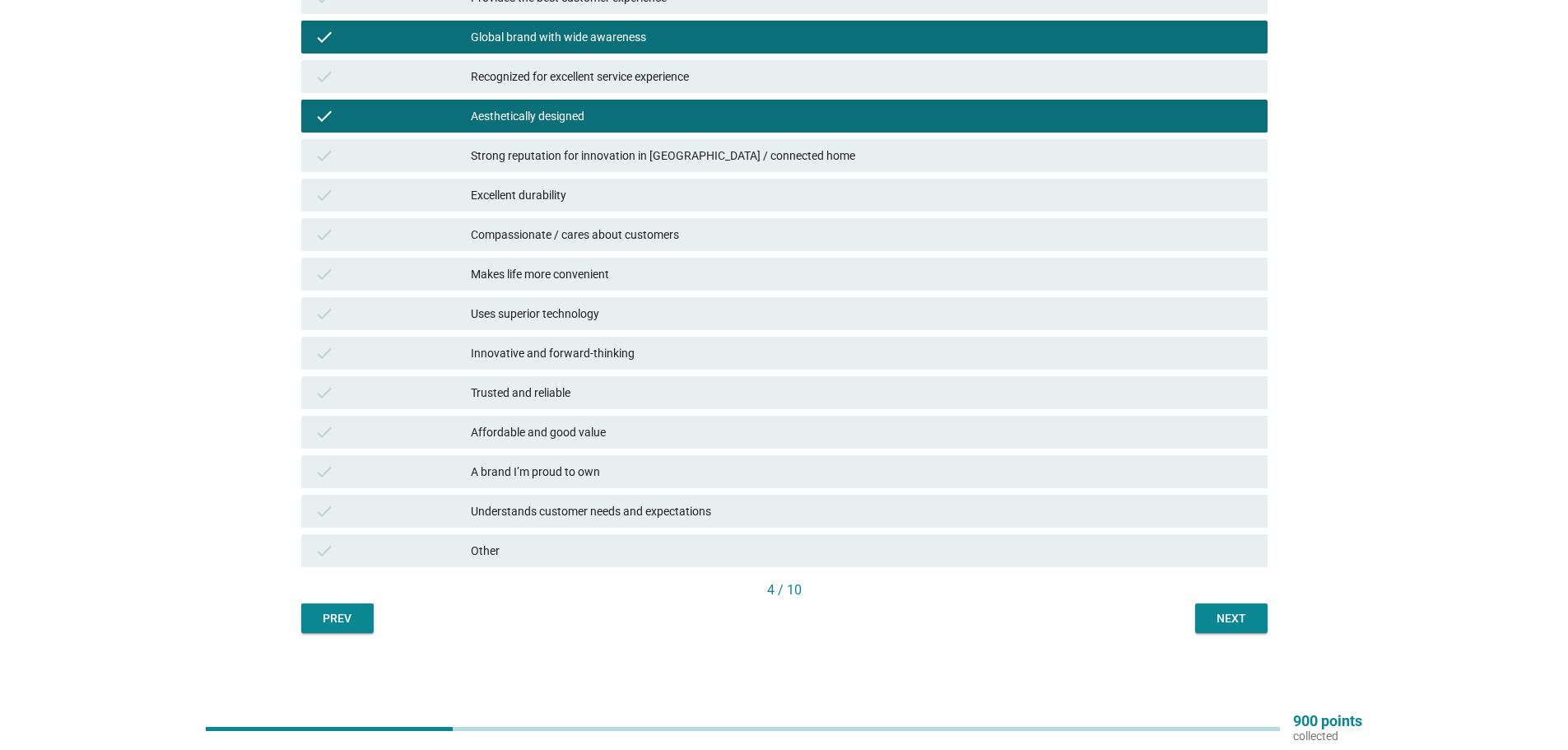
click at [1237, 613] on div "Next" at bounding box center [1231, 618] width 46 height 18
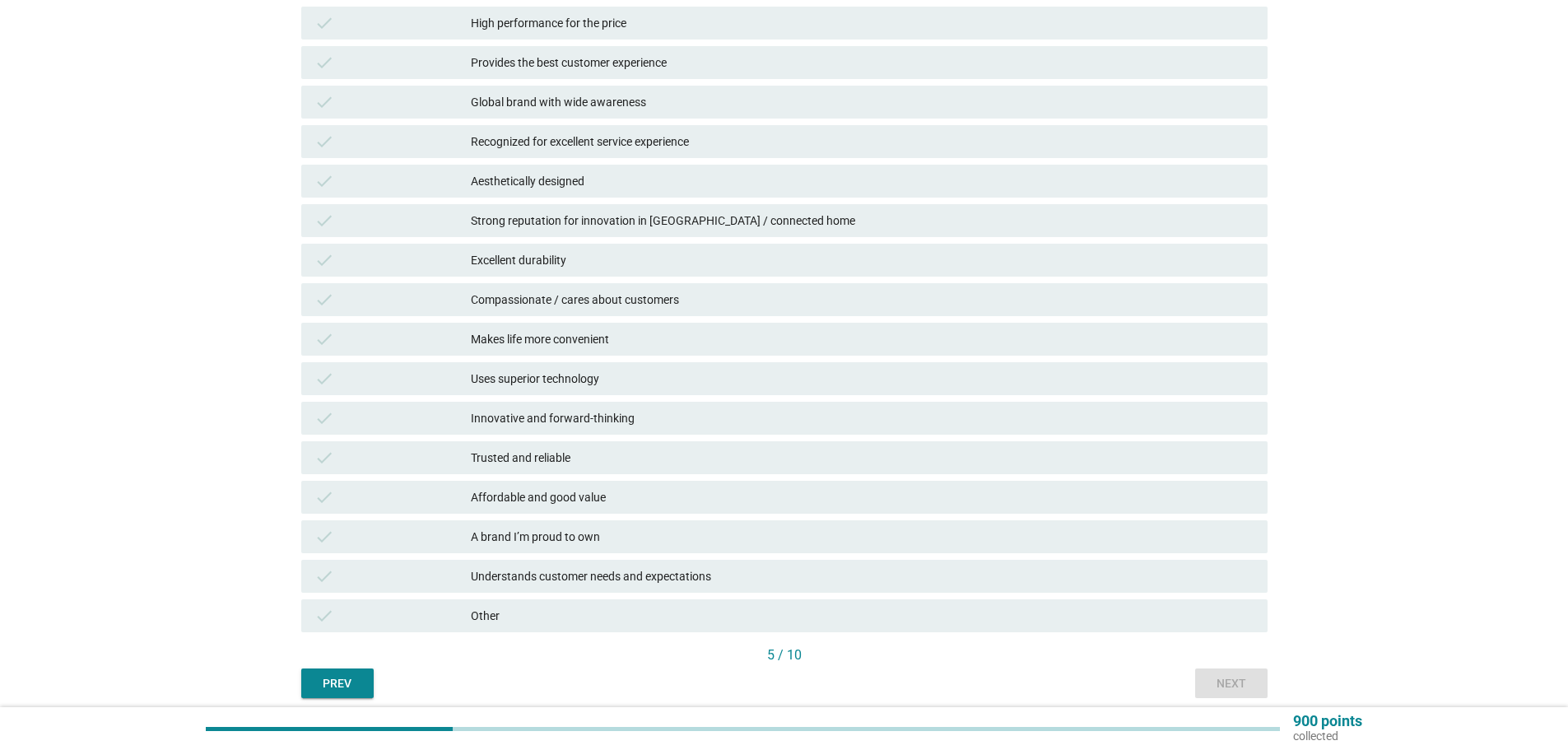
scroll to position [247, 0]
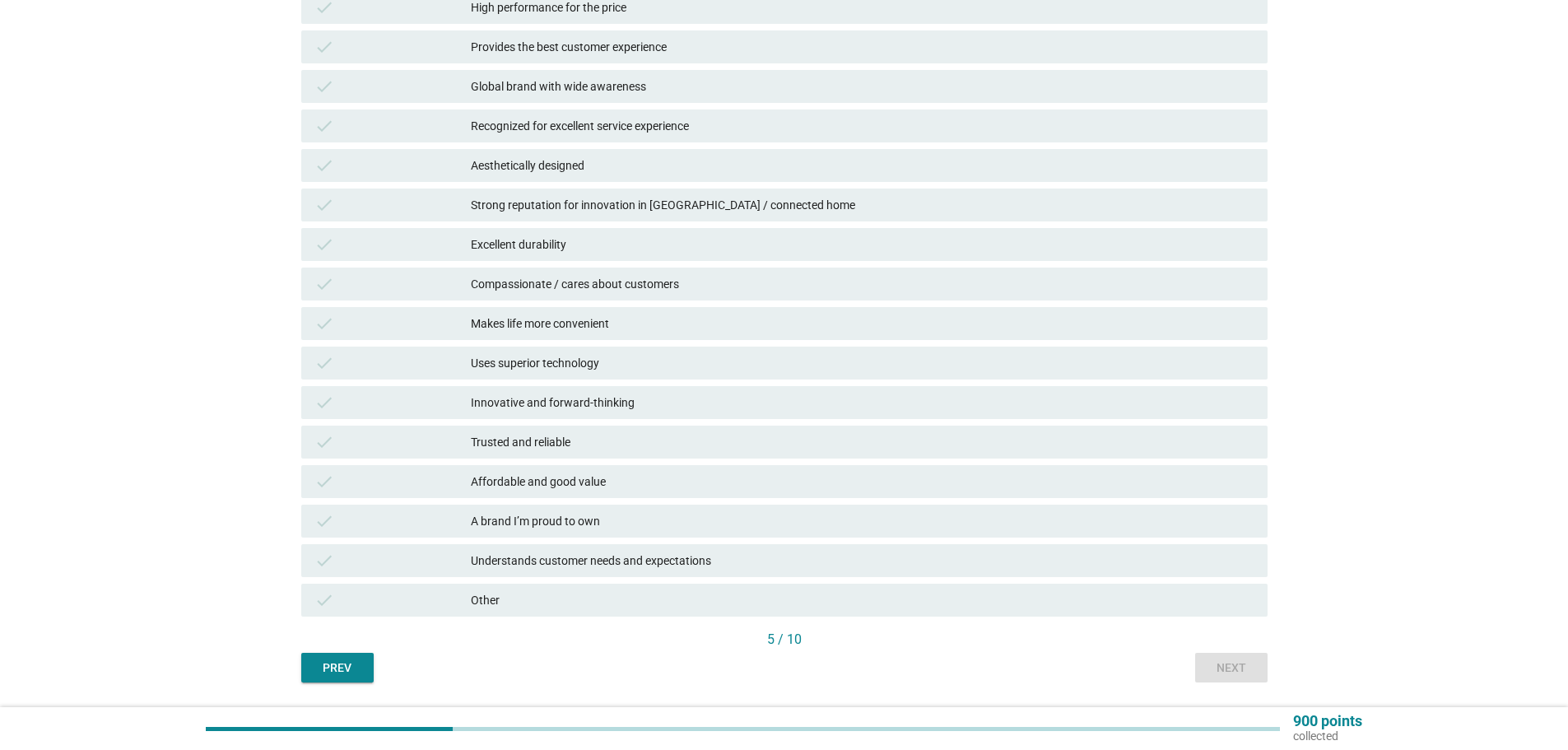
click at [504, 255] on div "check Excellent durability" at bounding box center [785, 245] width 966 height 33
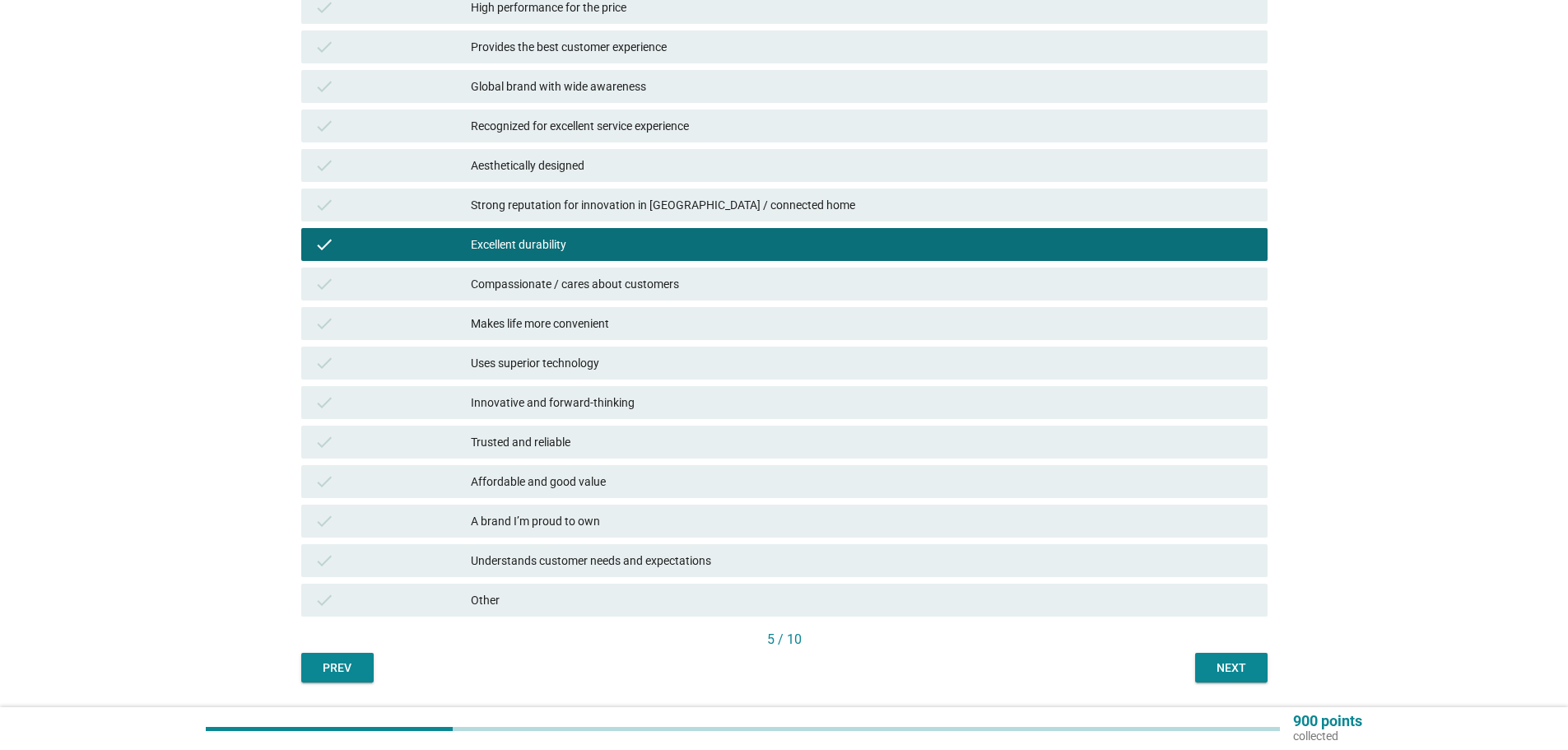
click at [538, 157] on div "Aesthetically designed" at bounding box center [862, 166] width 784 height 20
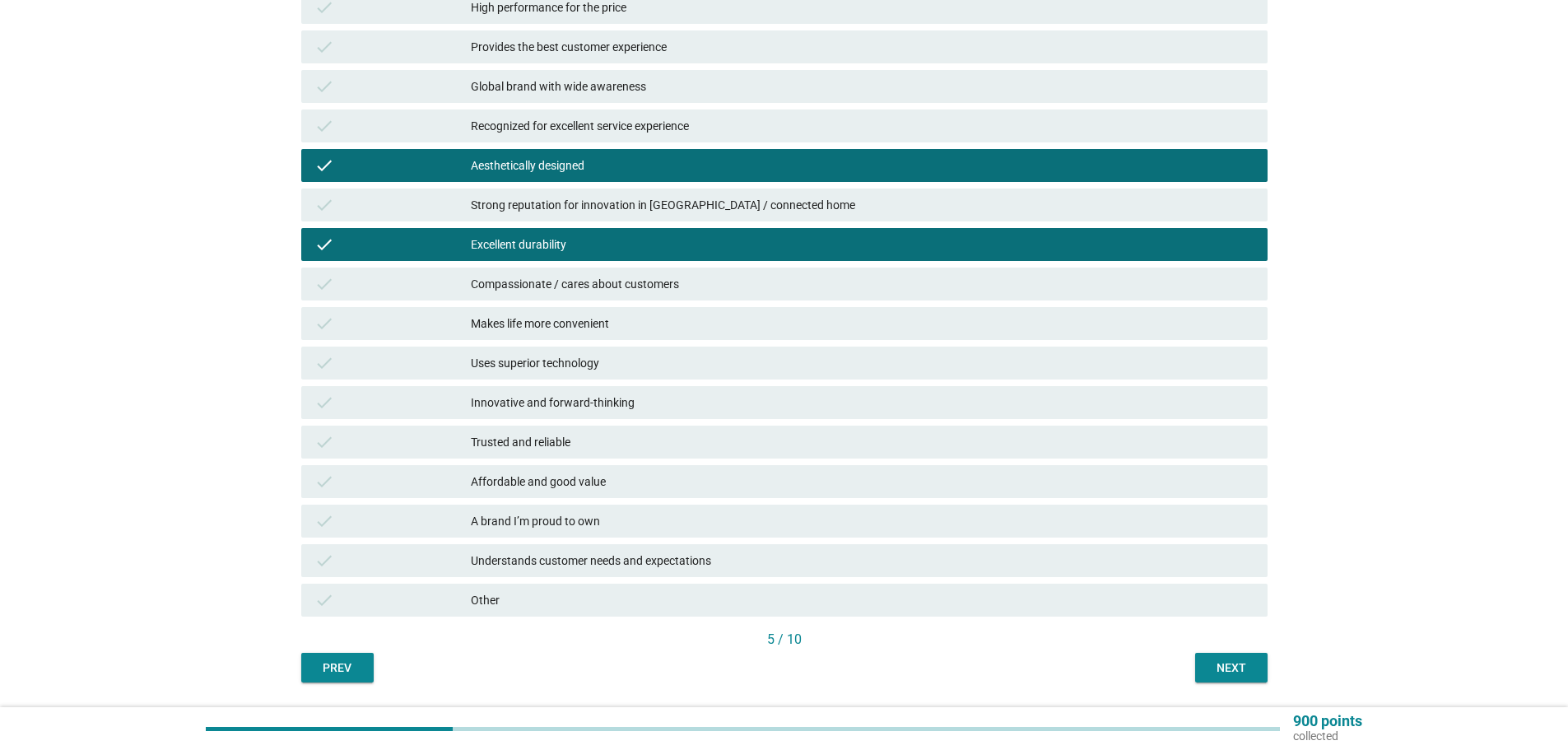
click at [1241, 667] on div "Next" at bounding box center [1231, 668] width 46 height 18
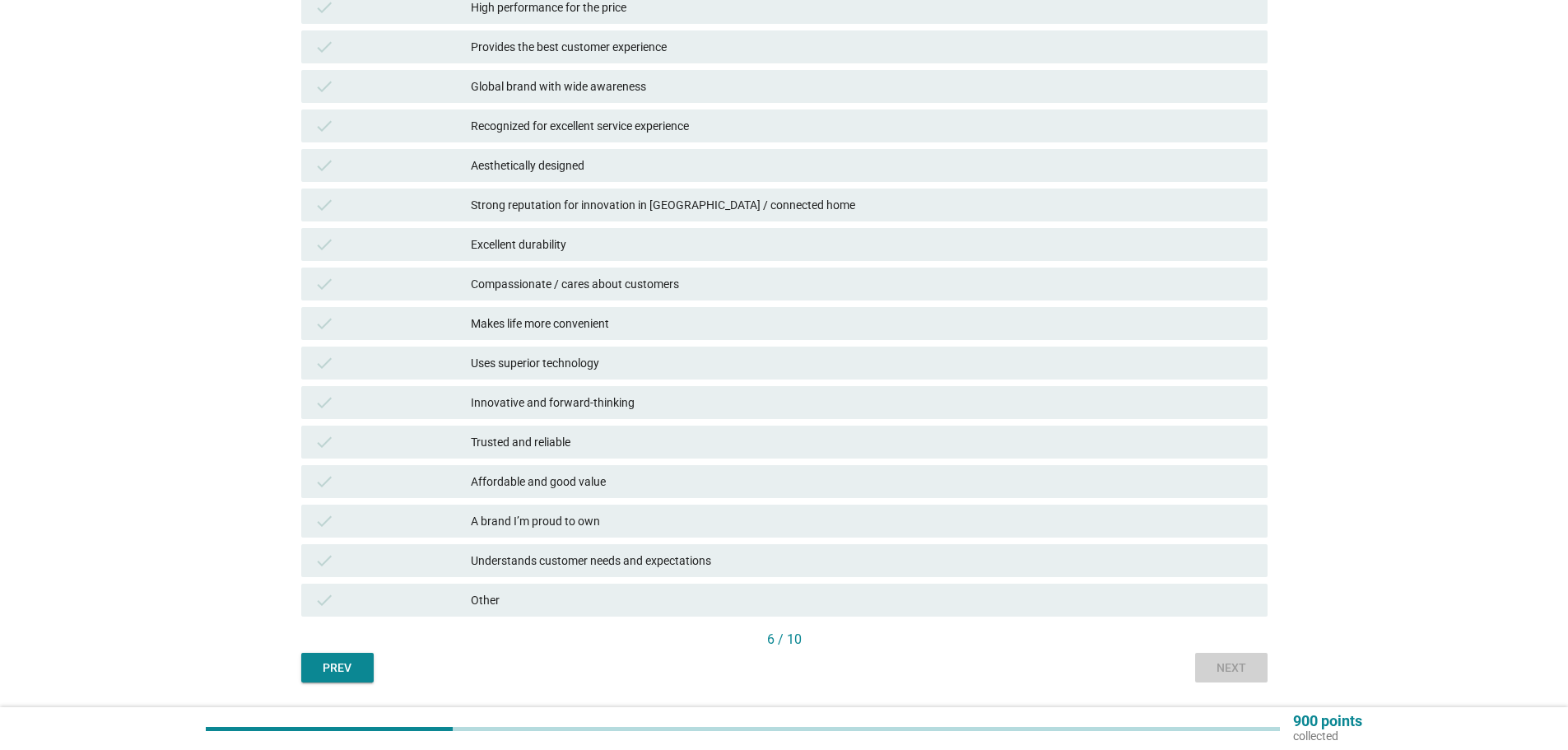
scroll to position [0, 0]
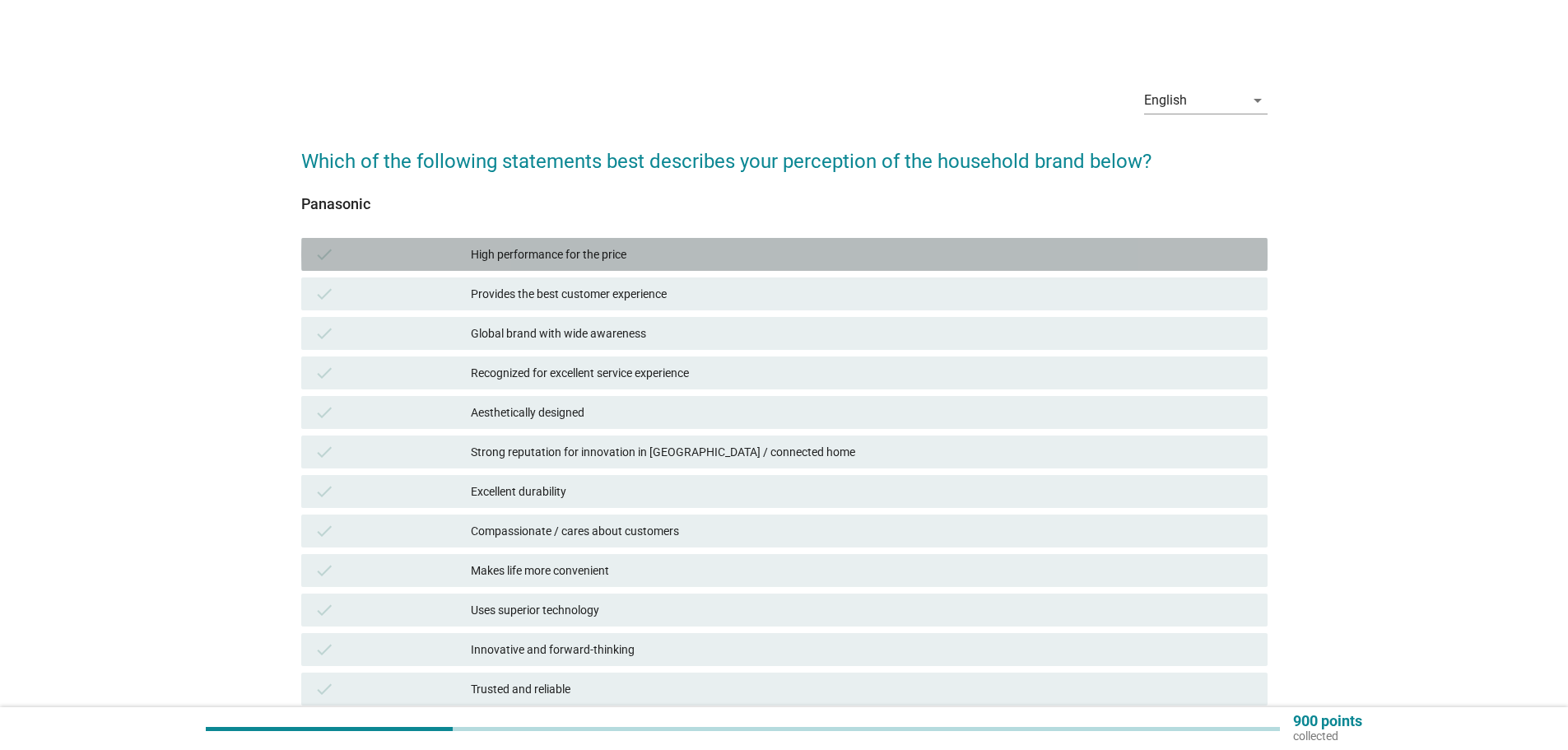
click at [510, 254] on div "High performance for the price" at bounding box center [862, 254] width 784 height 20
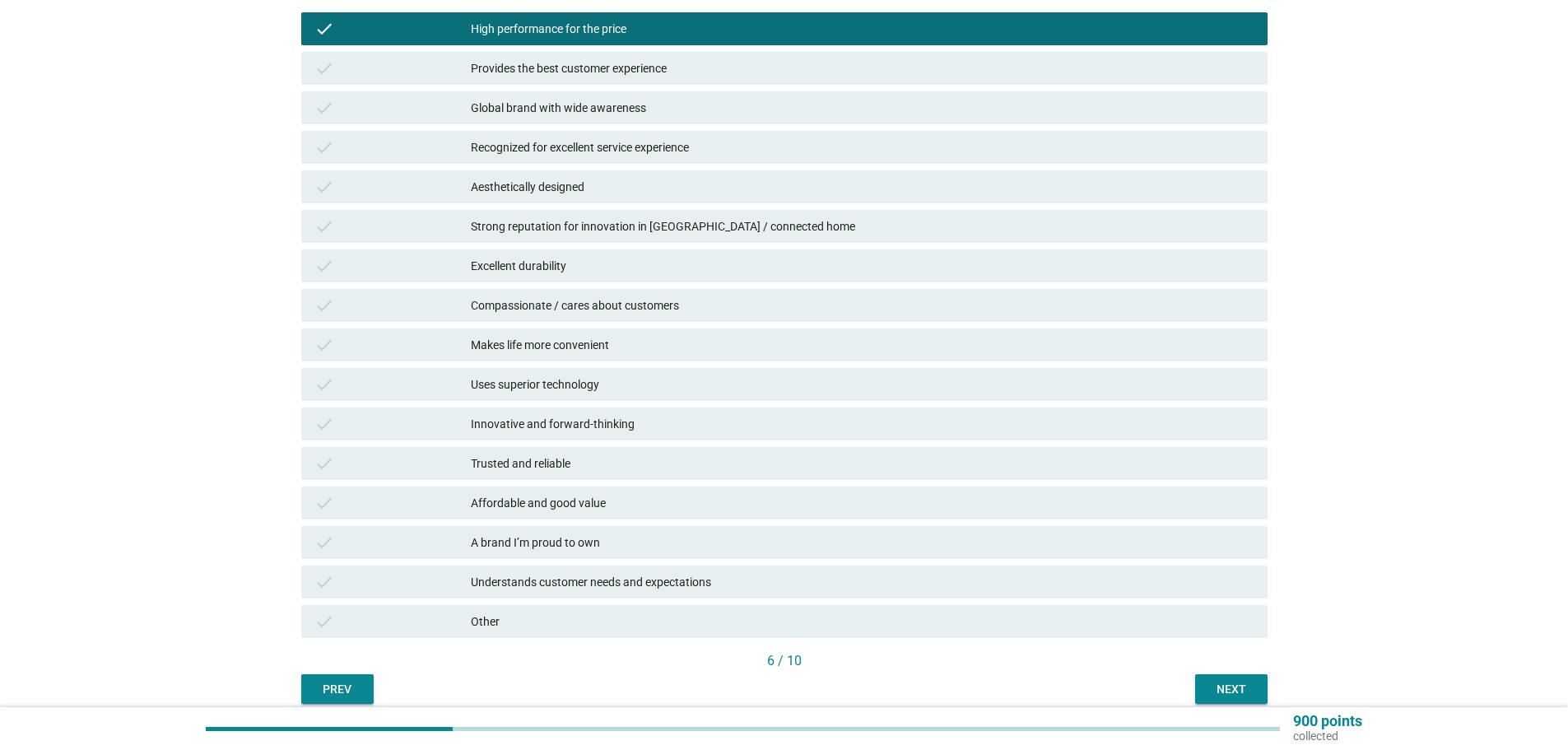
scroll to position [247, 0]
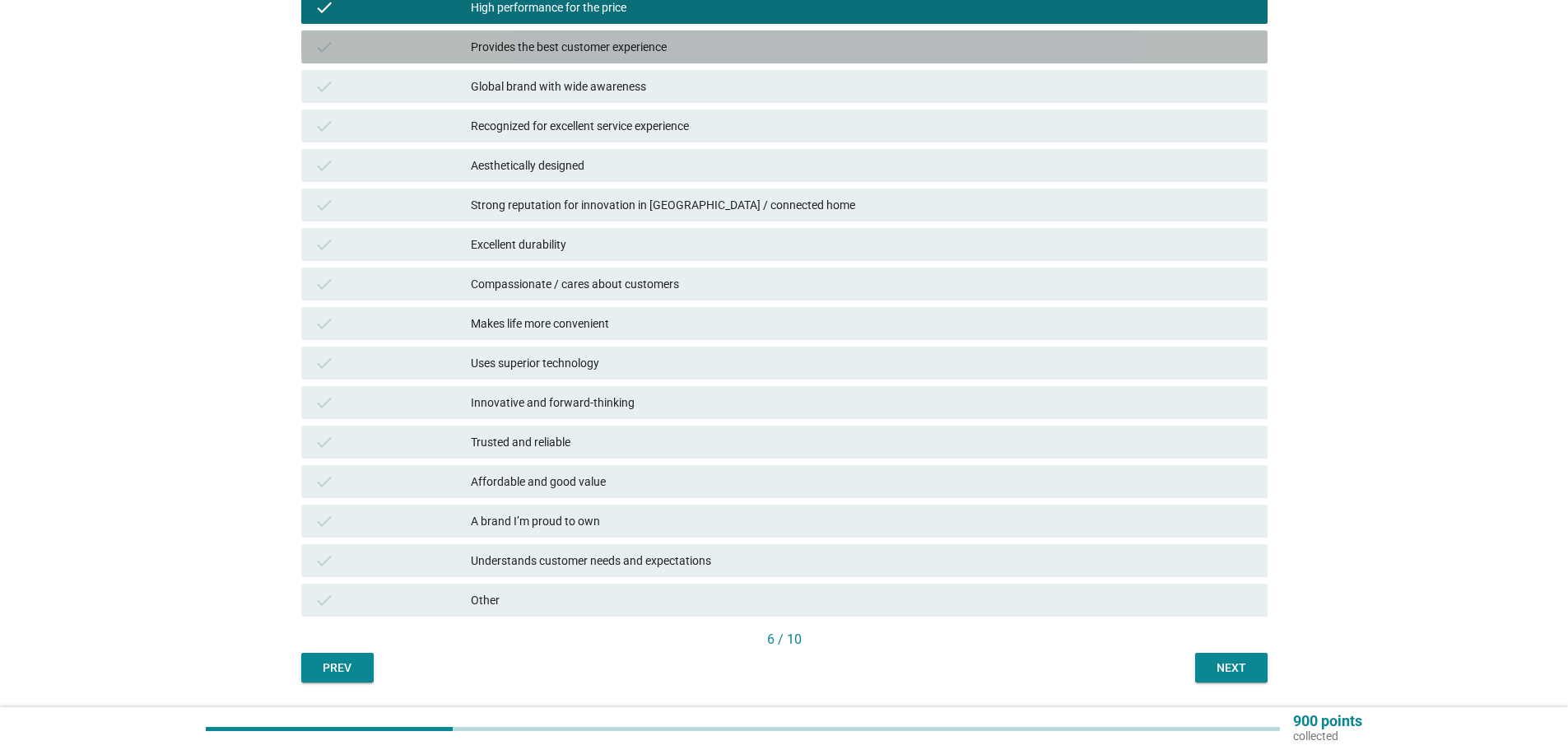
click at [567, 45] on div "Provides the best customer experience" at bounding box center [862, 47] width 784 height 20
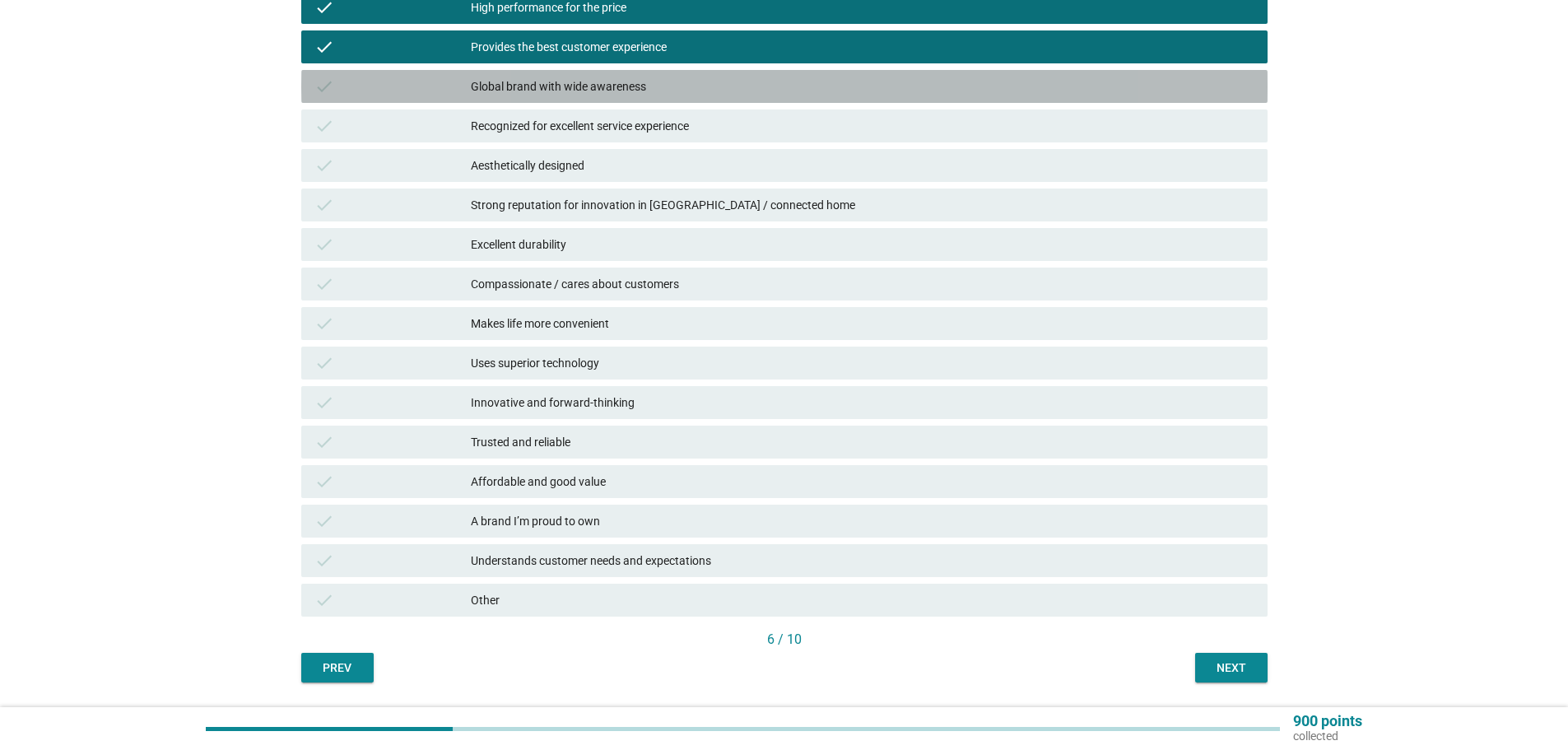
click at [561, 72] on div "check Global brand with wide awareness" at bounding box center [785, 87] width 966 height 33
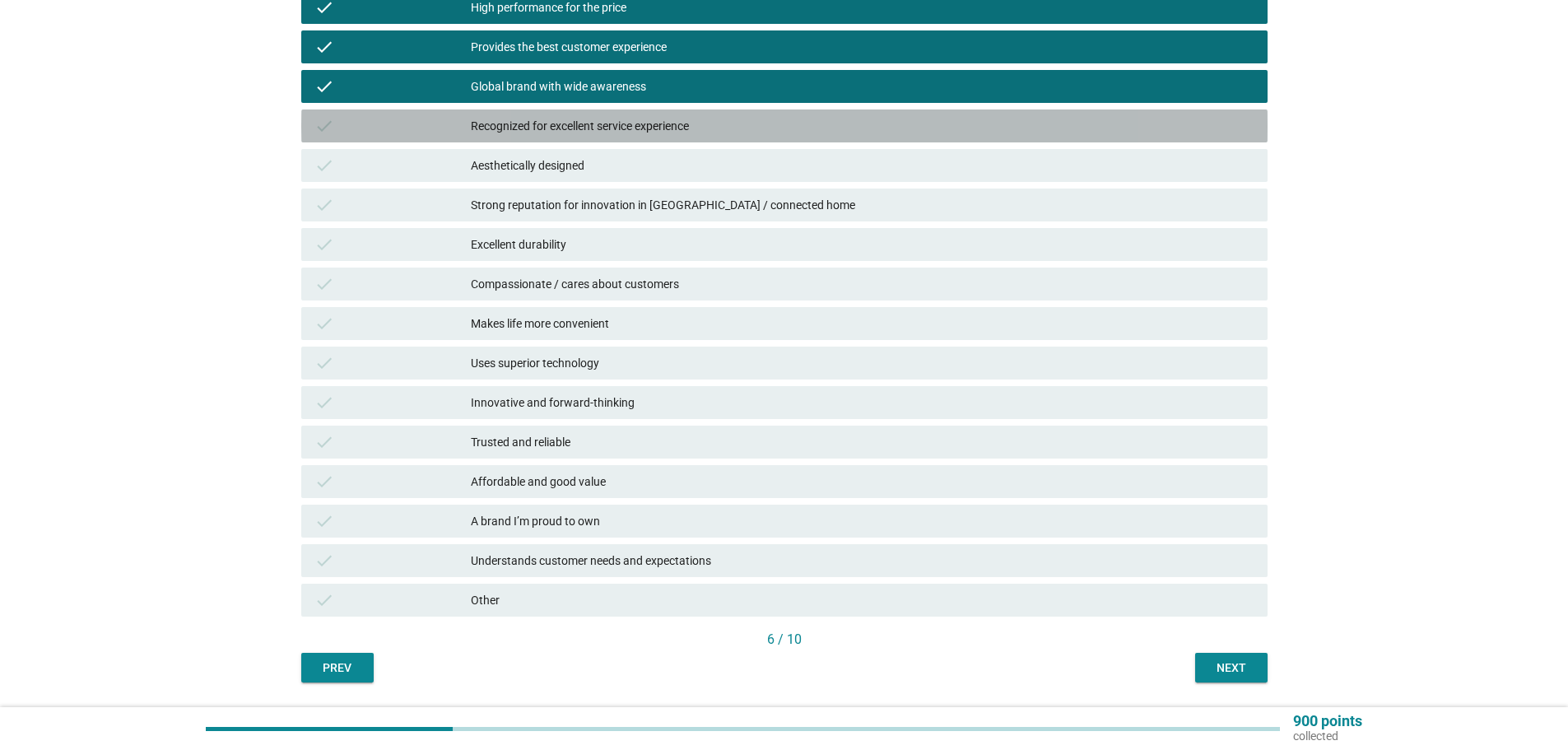
click at [562, 122] on div "Recognized for excellent service experience" at bounding box center [862, 126] width 784 height 20
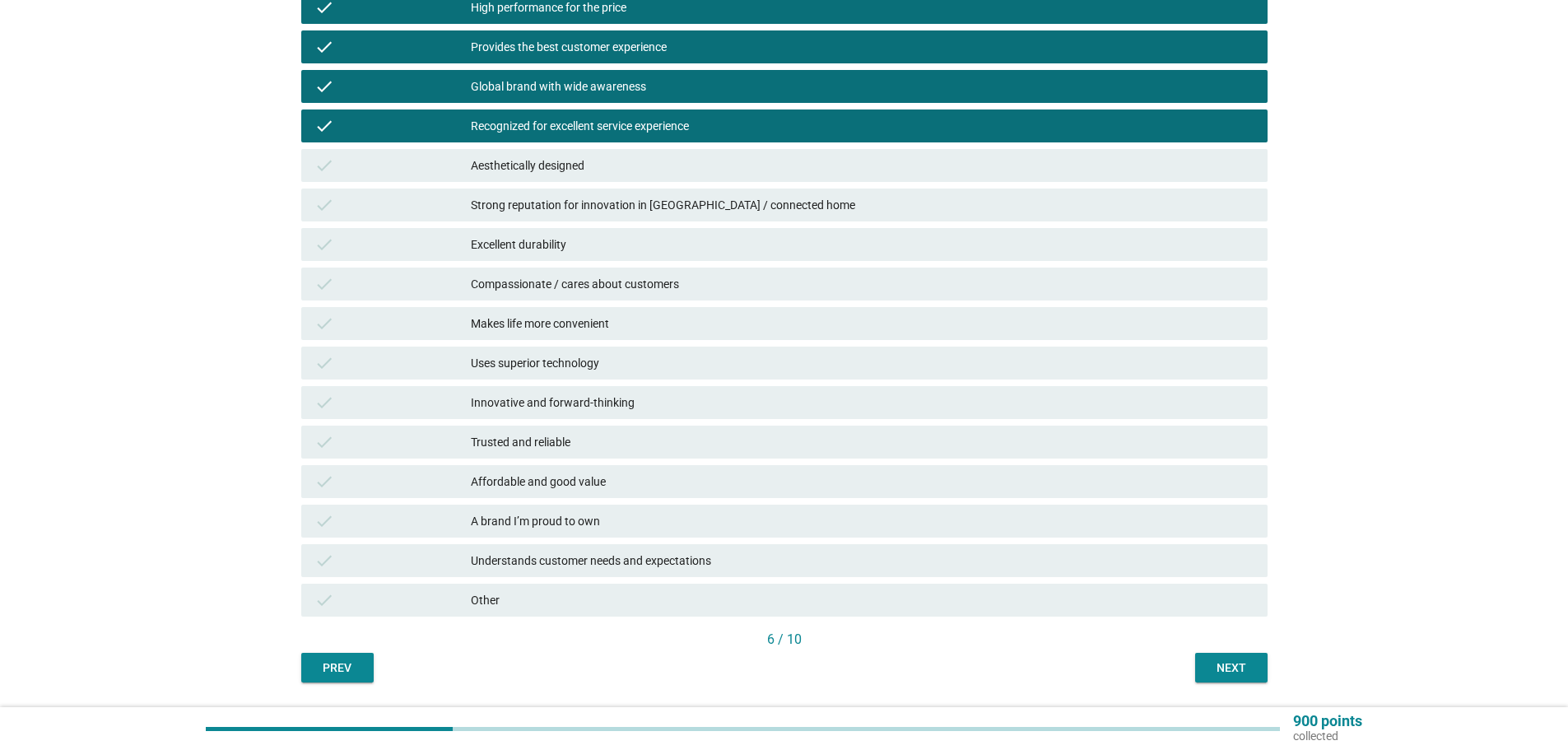
click at [553, 163] on div "Aesthetically designed" at bounding box center [862, 166] width 784 height 20
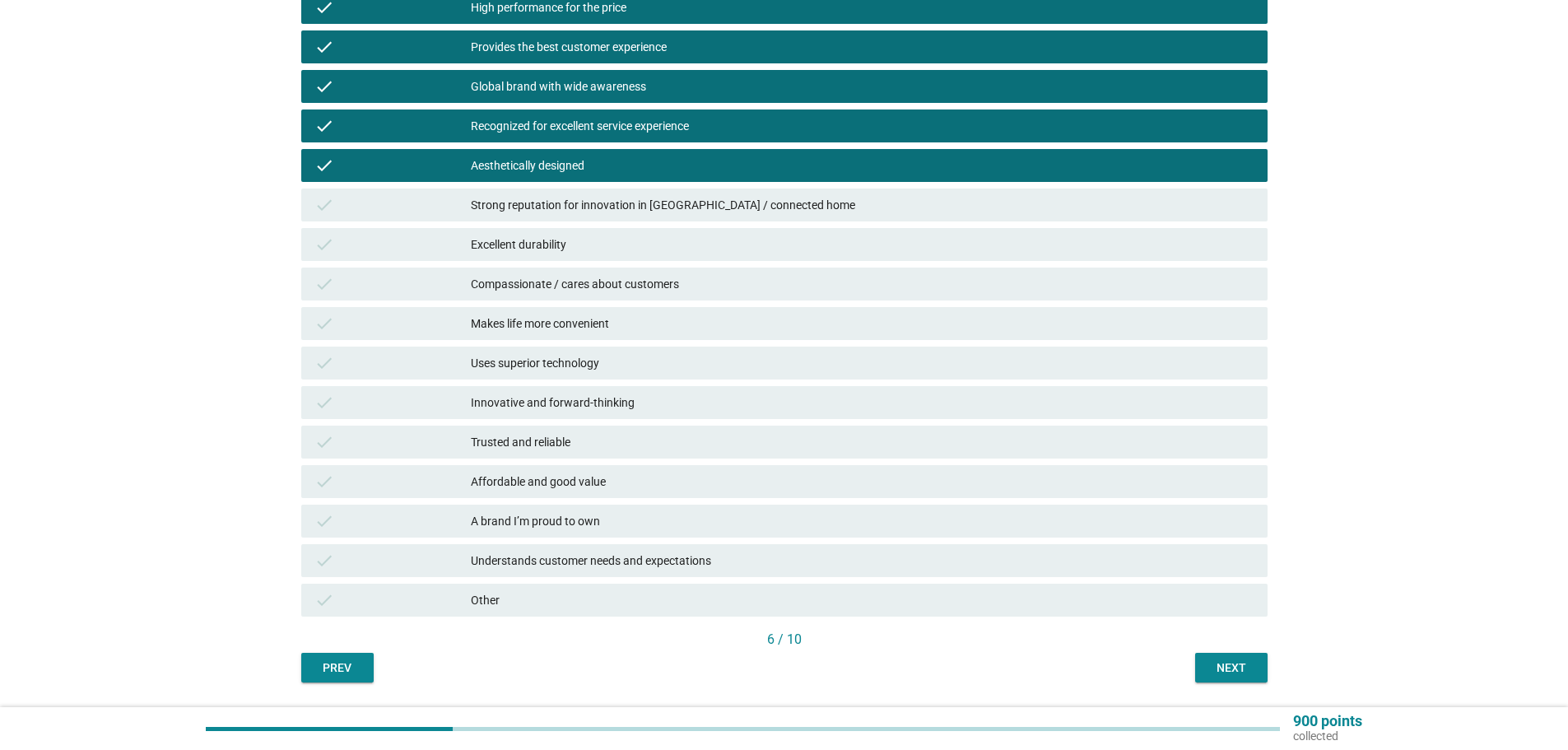
click at [546, 208] on div "Strong reputation for innovation in [GEOGRAPHIC_DATA] / connected home" at bounding box center [862, 205] width 784 height 20
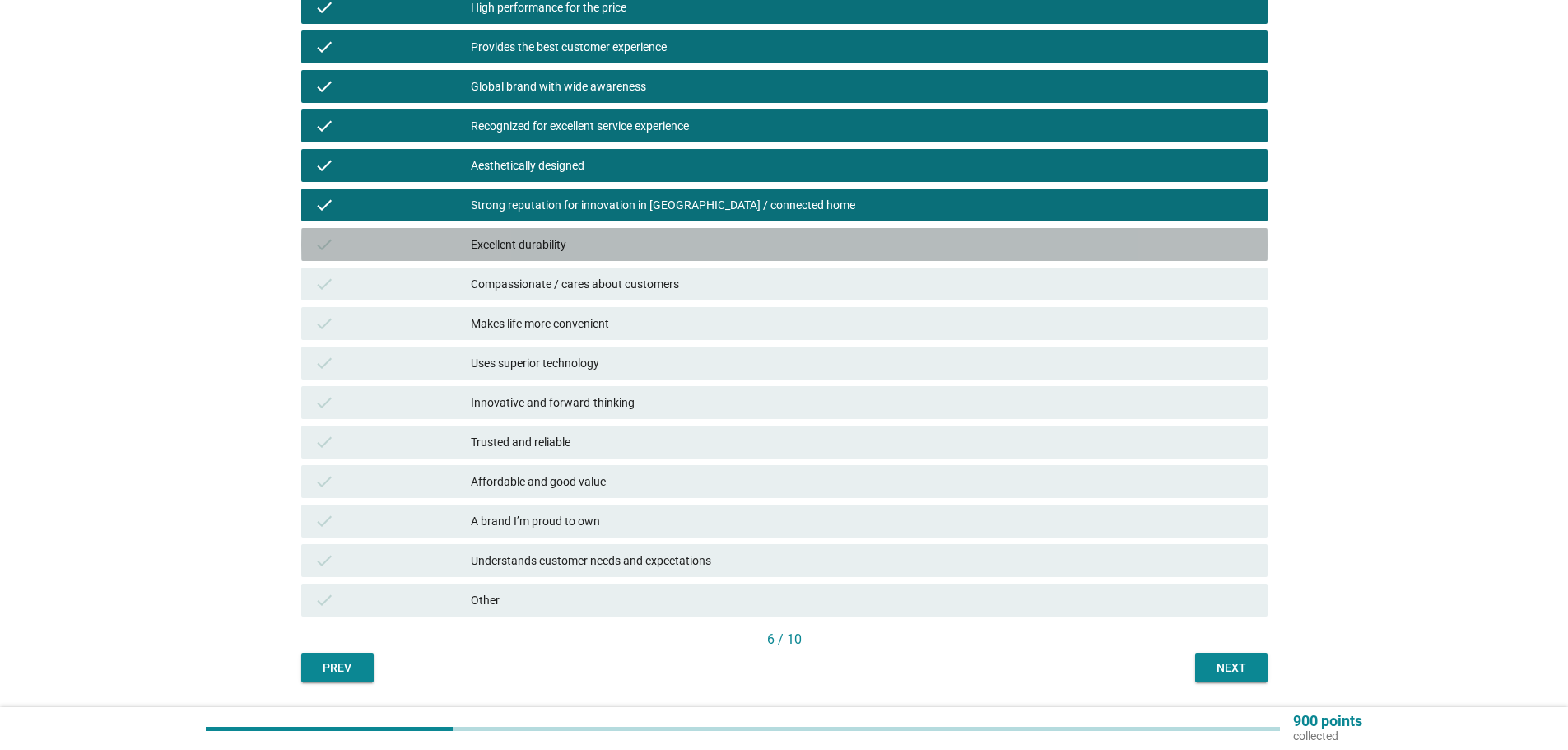
click at [519, 242] on div "Excellent durability" at bounding box center [862, 245] width 784 height 20
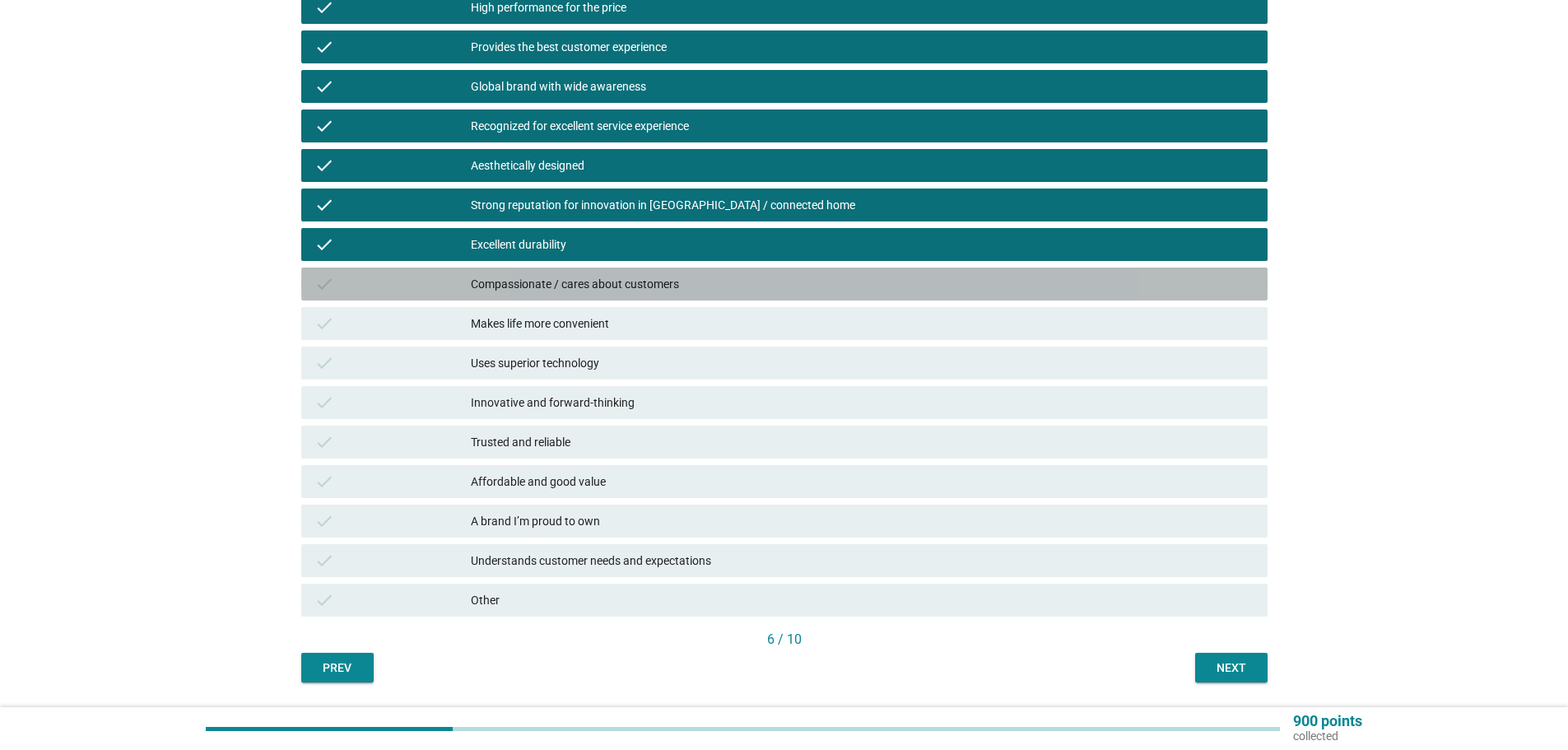
drag, startPoint x: 519, startPoint y: 282, endPoint x: 516, endPoint y: 328, distance: 46.1
click at [519, 282] on div "Compassionate / cares about customers" at bounding box center [862, 284] width 784 height 20
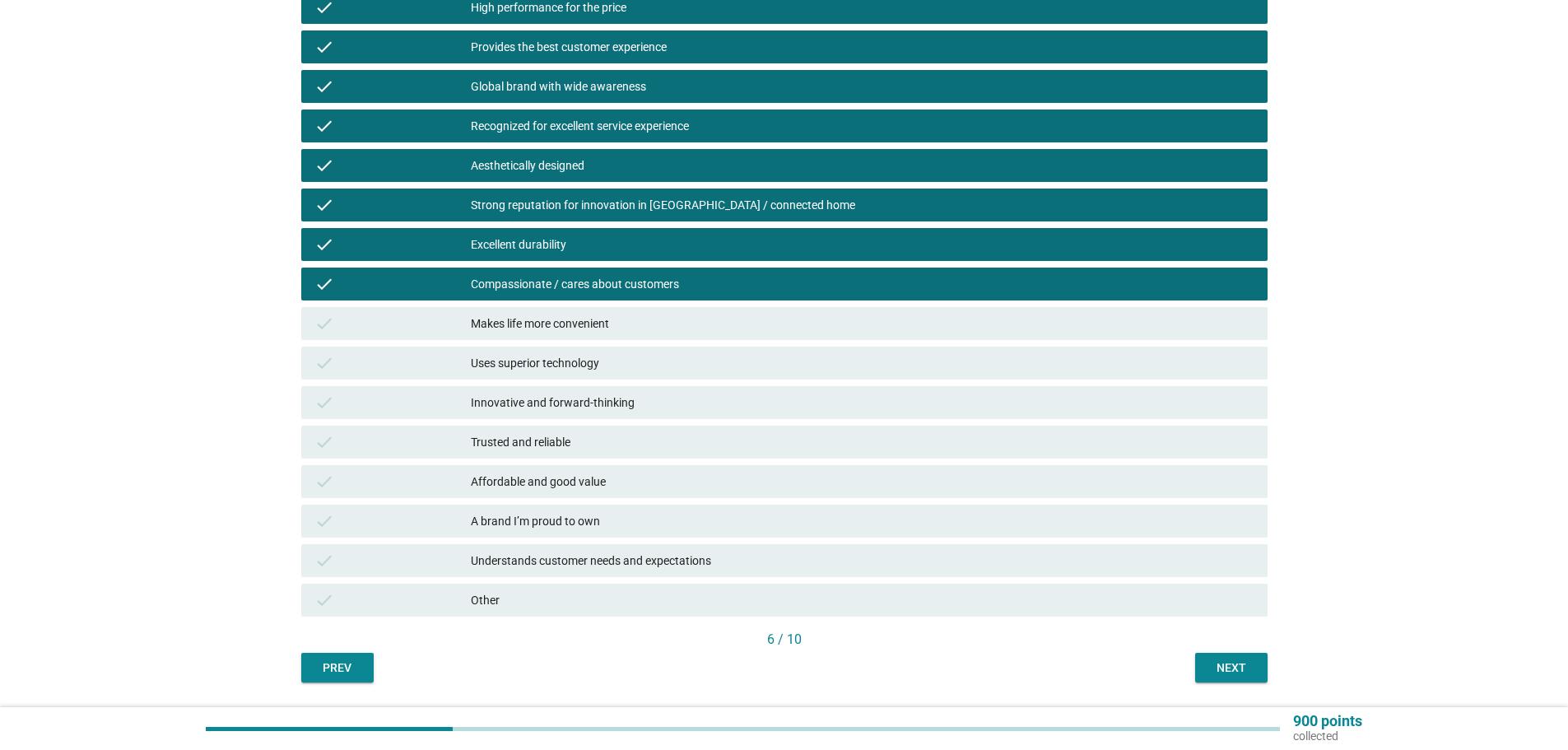
click at [516, 334] on div "check Makes life more convenient" at bounding box center [785, 324] width 966 height 33
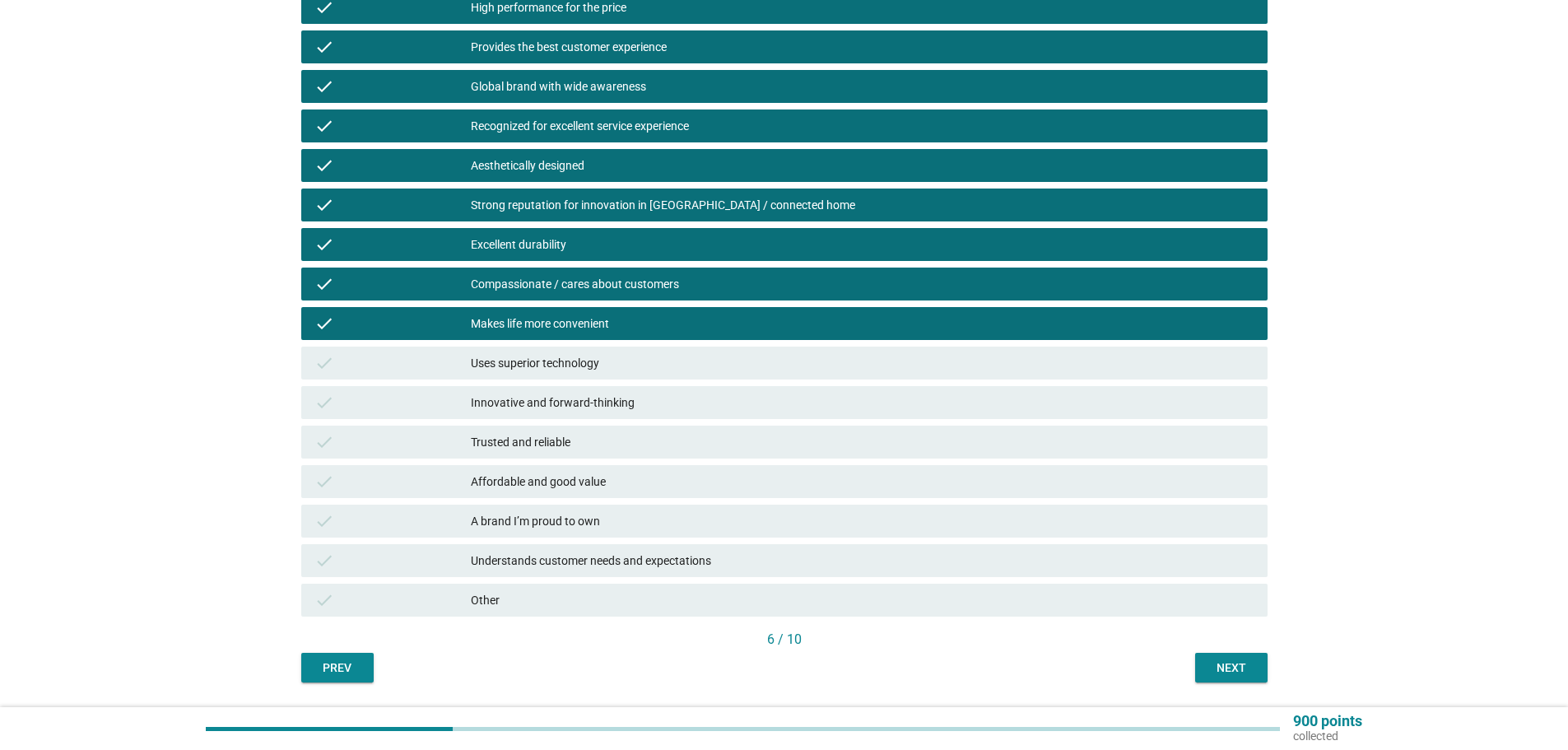
click at [532, 392] on div "Innovative and forward-thinking" at bounding box center [862, 402] width 784 height 20
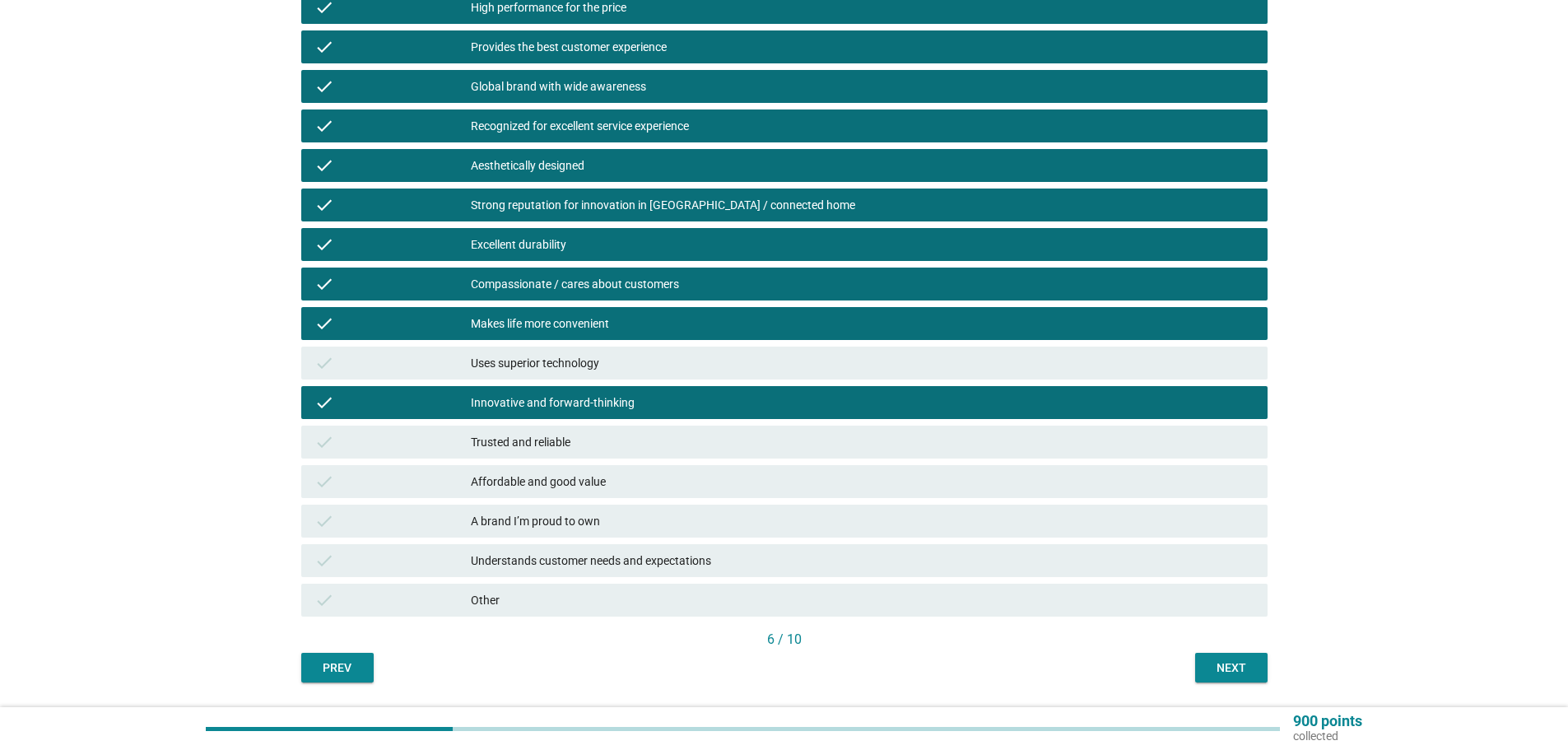
click at [626, 207] on div "Strong reputation for innovation in [GEOGRAPHIC_DATA] / connected home" at bounding box center [862, 205] width 784 height 20
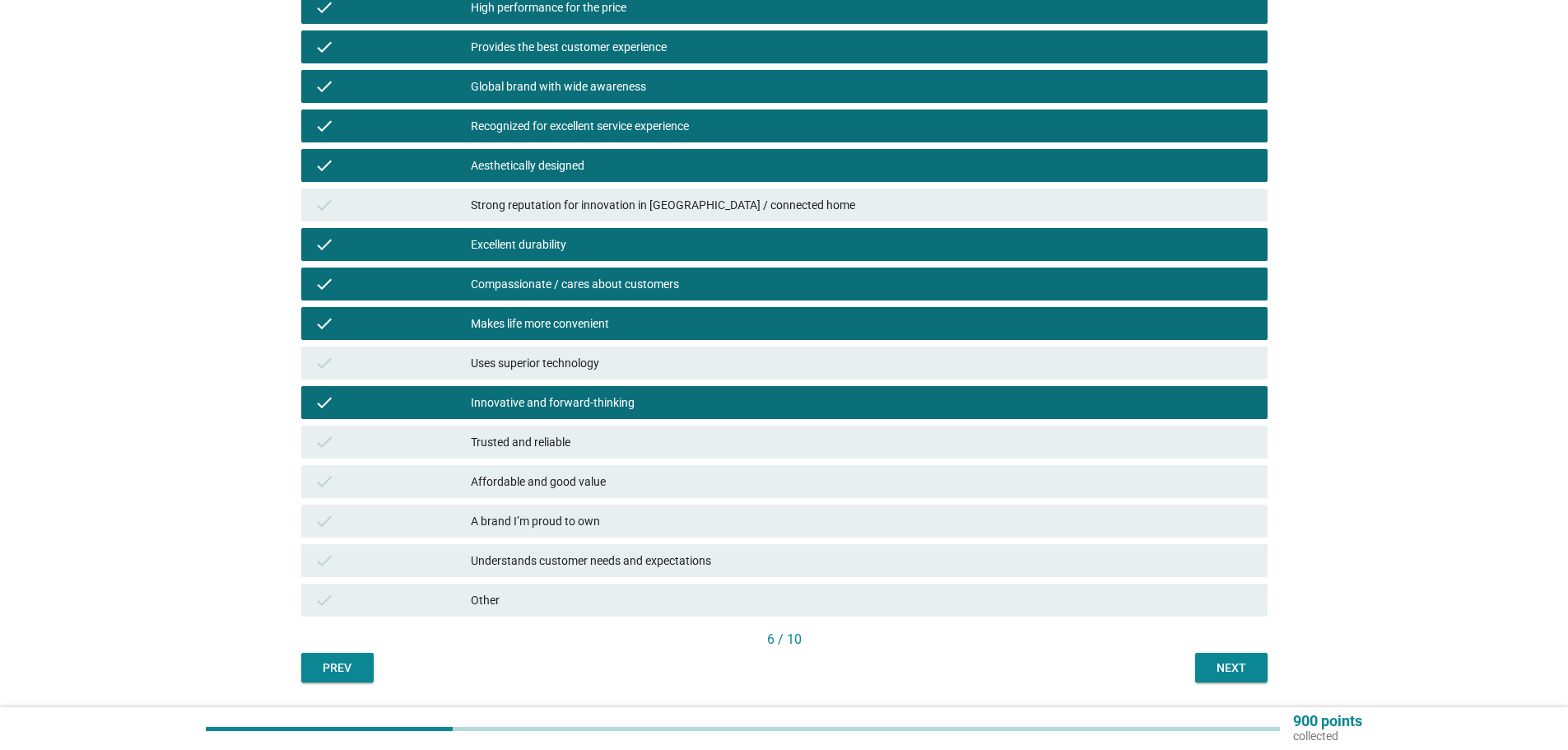
click at [587, 351] on div "check Uses superior technology" at bounding box center [785, 363] width 966 height 33
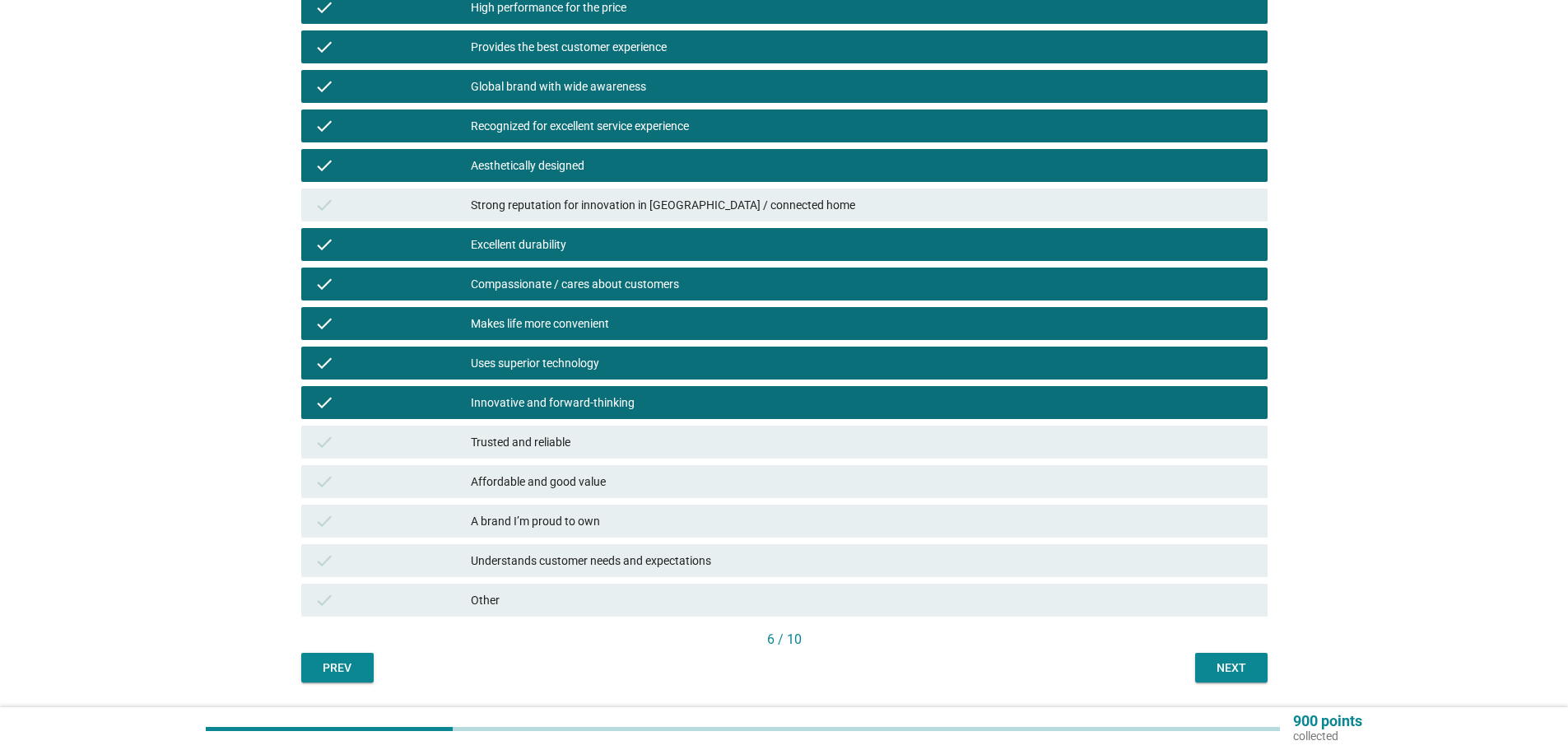
click at [575, 446] on div "Trusted and reliable" at bounding box center [862, 442] width 784 height 20
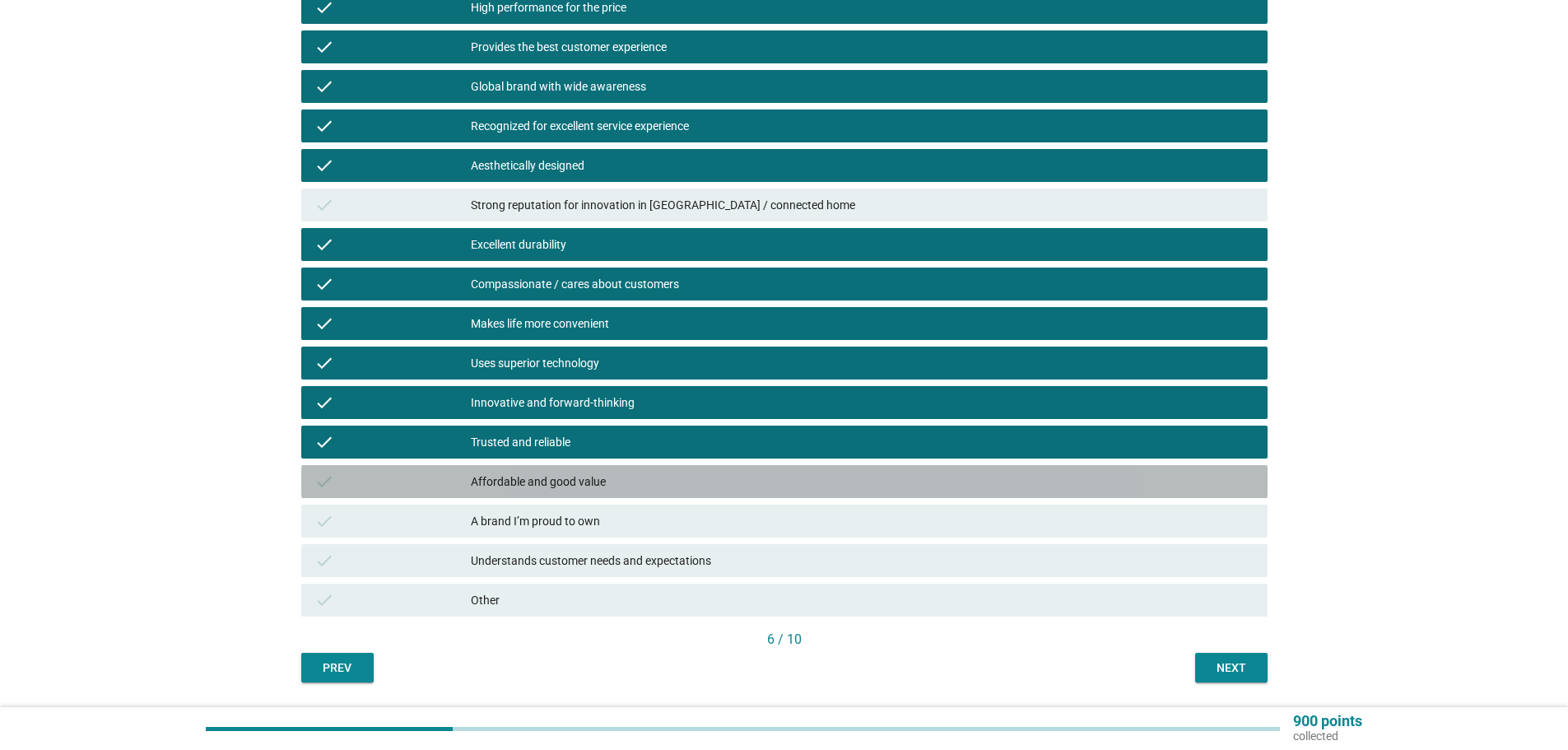
click at [575, 472] on div "Affordable and good value" at bounding box center [862, 482] width 784 height 20
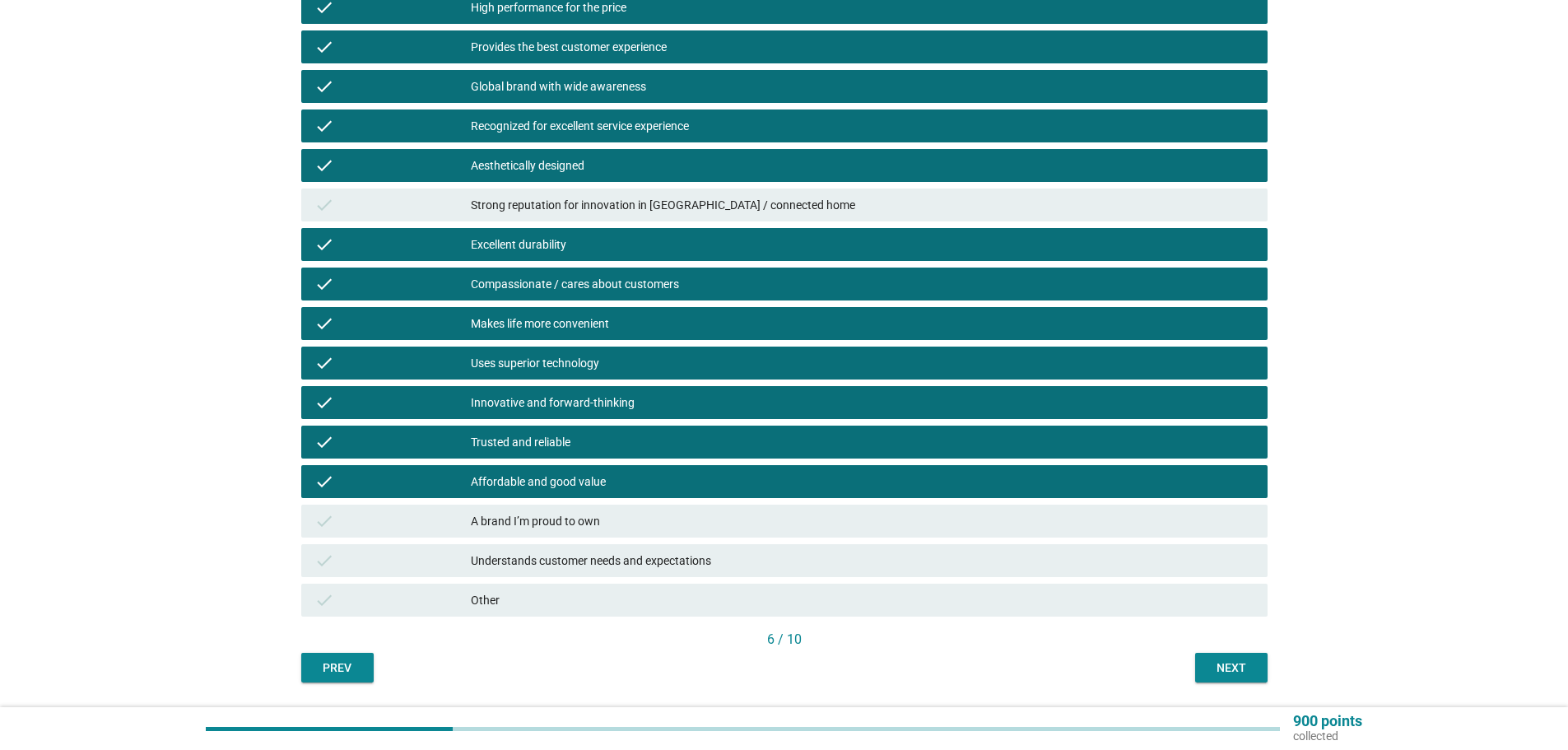
click at [562, 534] on div "check A brand I’m proud to own" at bounding box center [785, 522] width 966 height 33
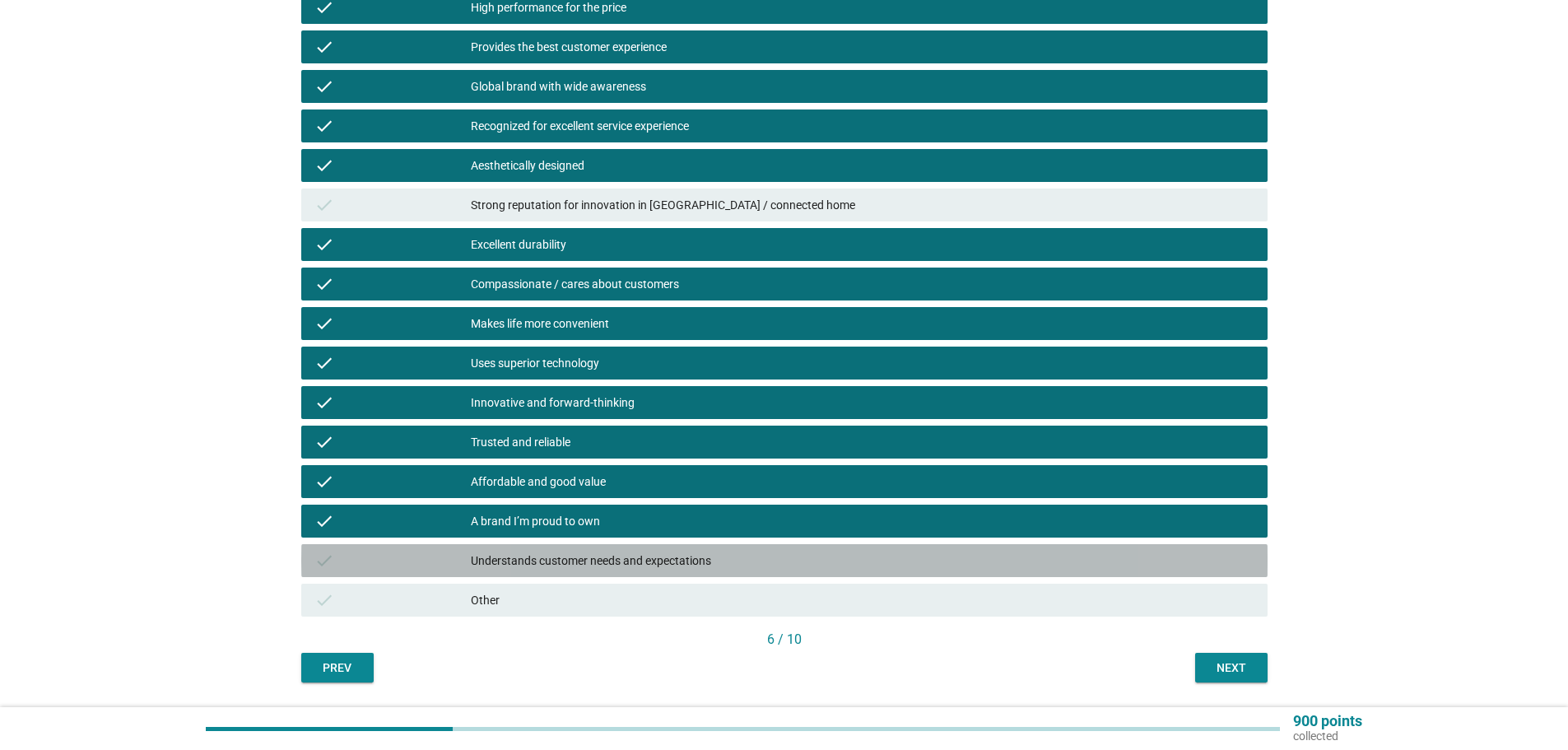
click at [562, 572] on div "check Understands customer needs and expectations" at bounding box center [785, 561] width 966 height 33
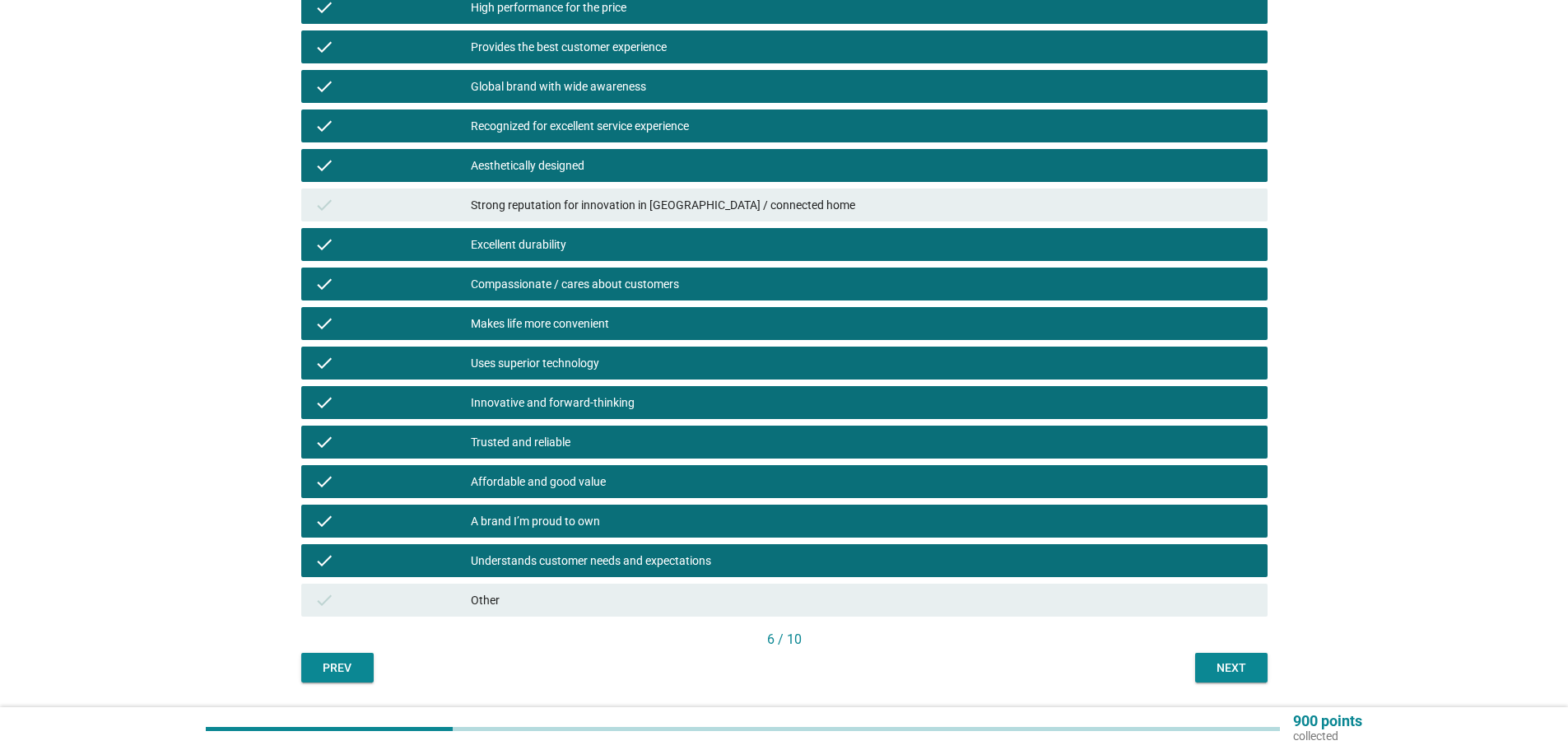
click at [1235, 659] on div "Next" at bounding box center [1231, 668] width 46 height 18
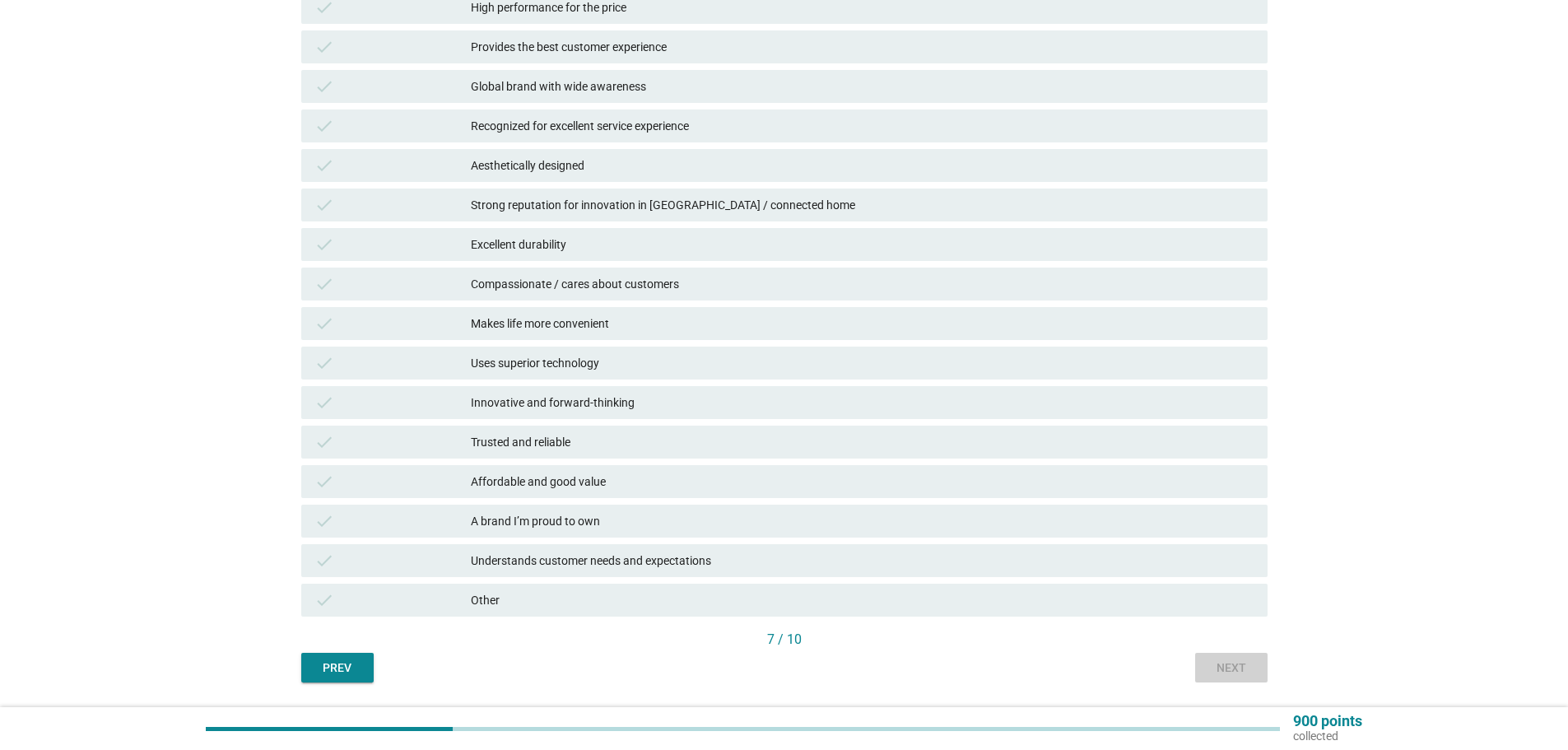
scroll to position [0, 0]
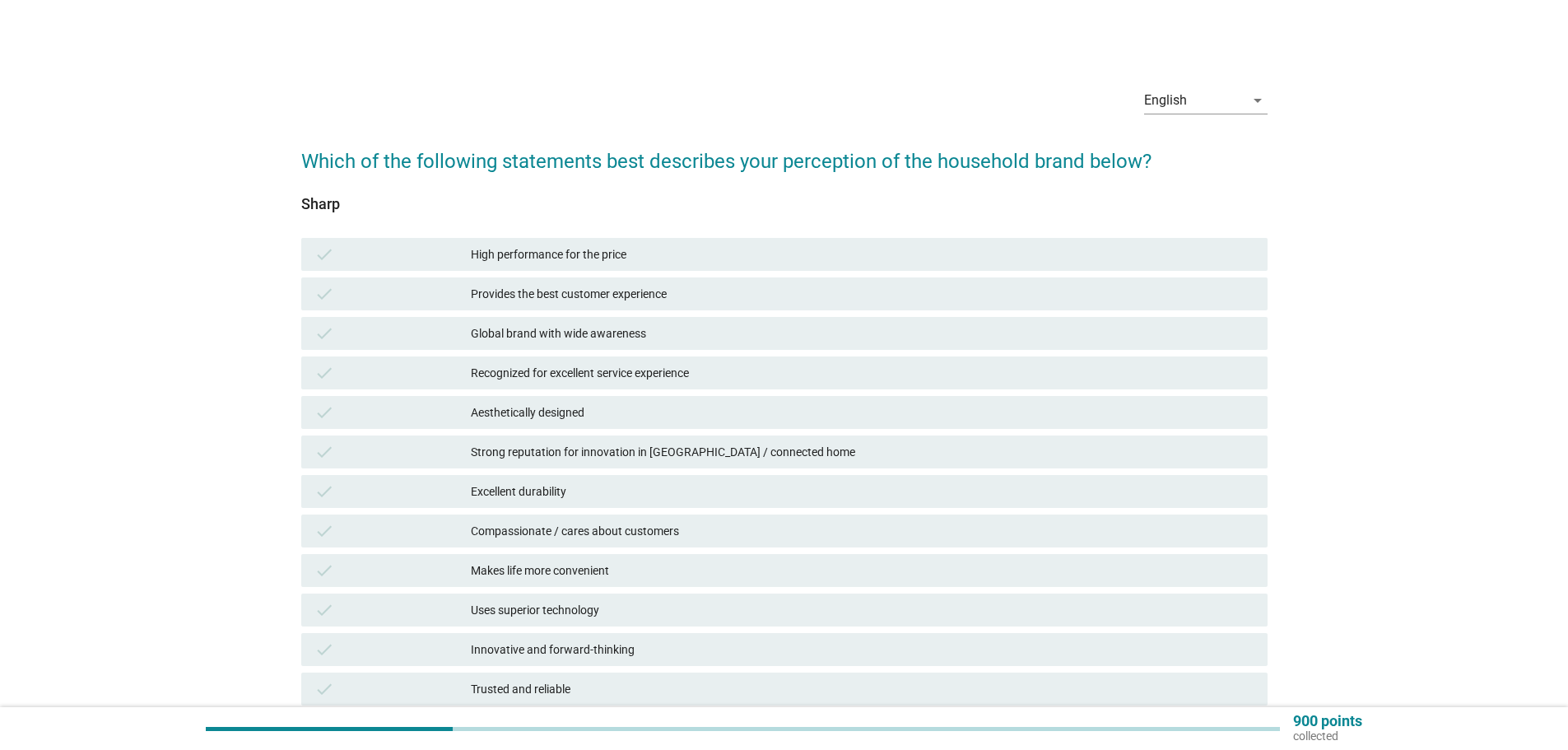
click at [559, 253] on div "High performance for the price" at bounding box center [862, 254] width 784 height 20
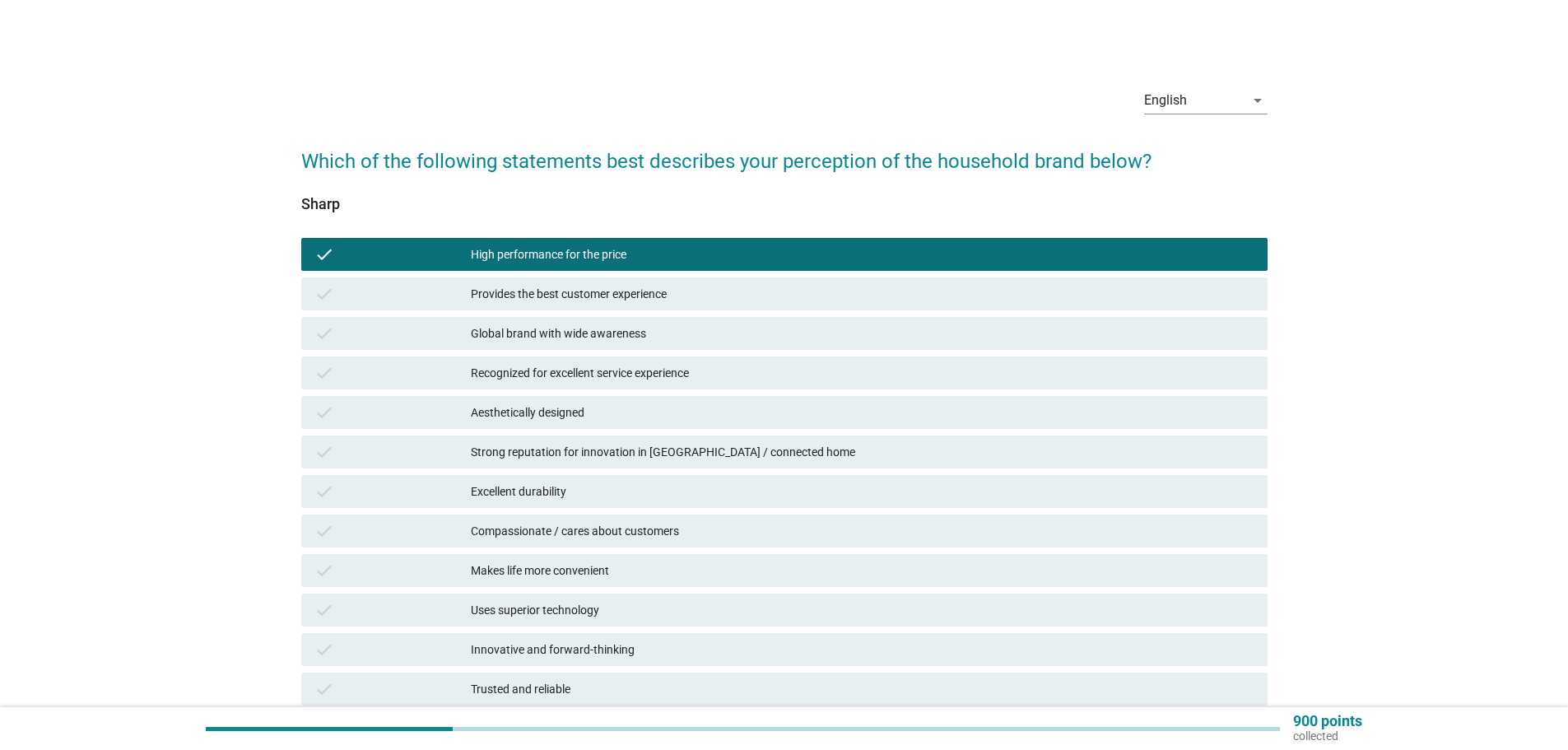
click at [559, 243] on div "check High performance for the price" at bounding box center [785, 255] width 966 height 33
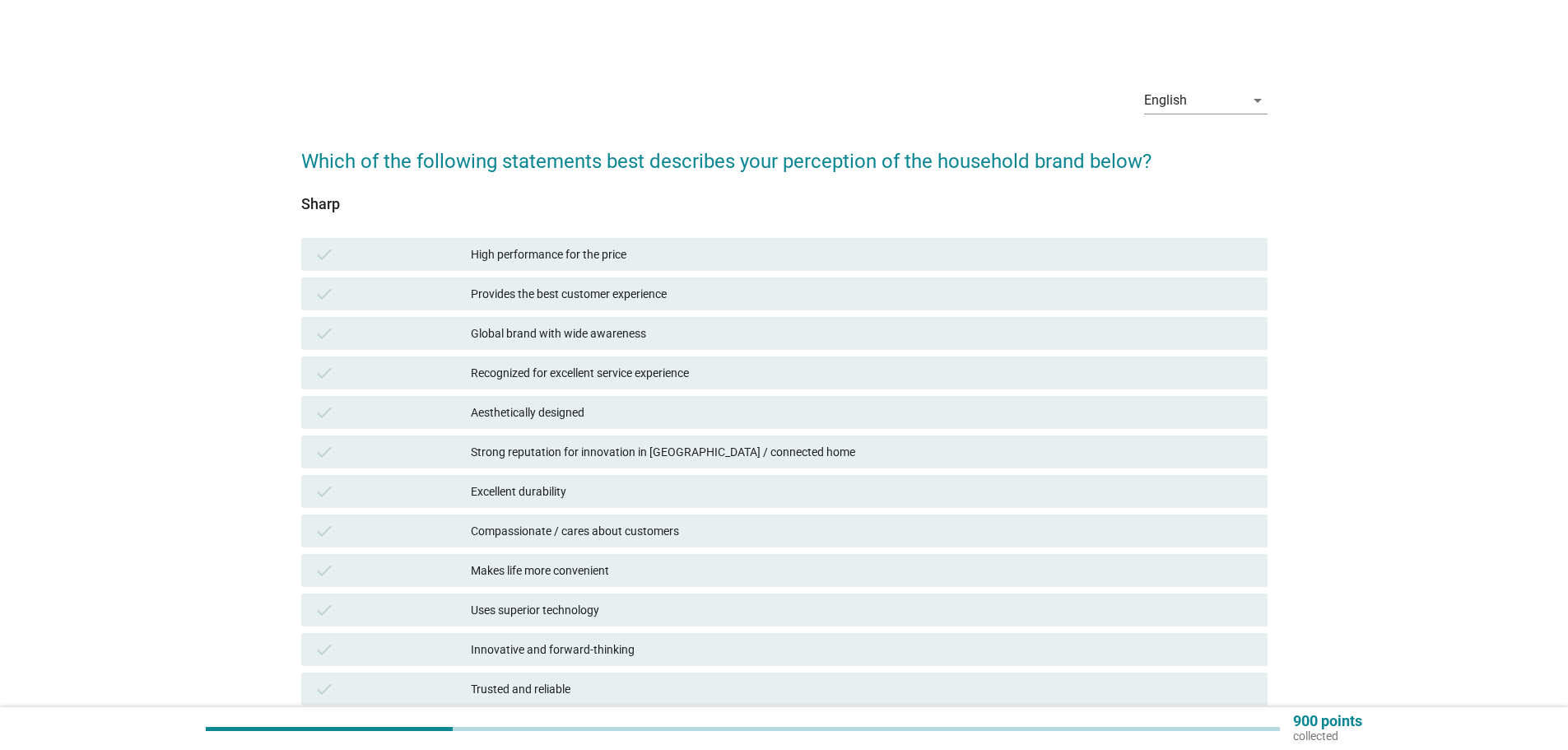
click at [575, 584] on div "check Makes life more convenient" at bounding box center [785, 571] width 966 height 33
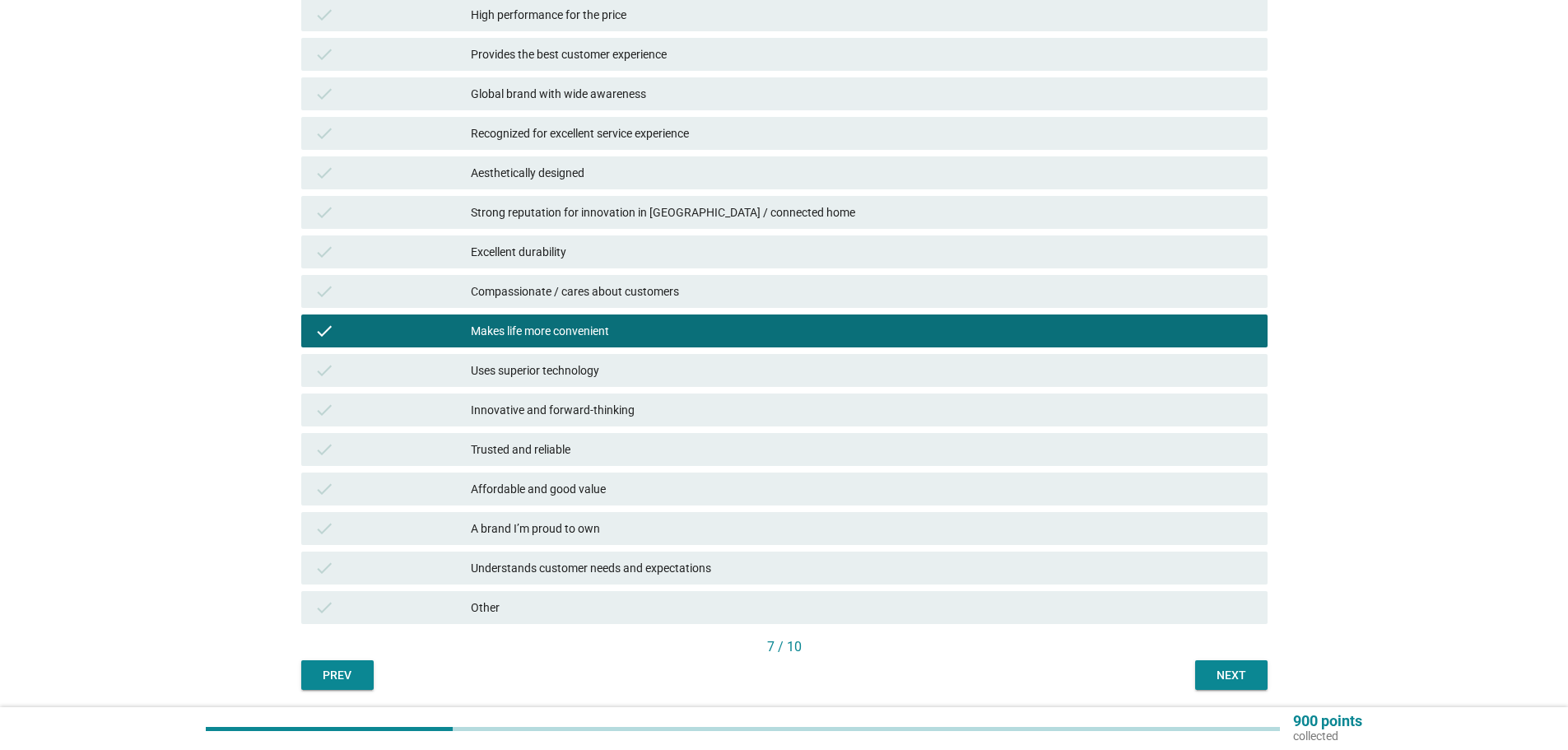
scroll to position [247, 0]
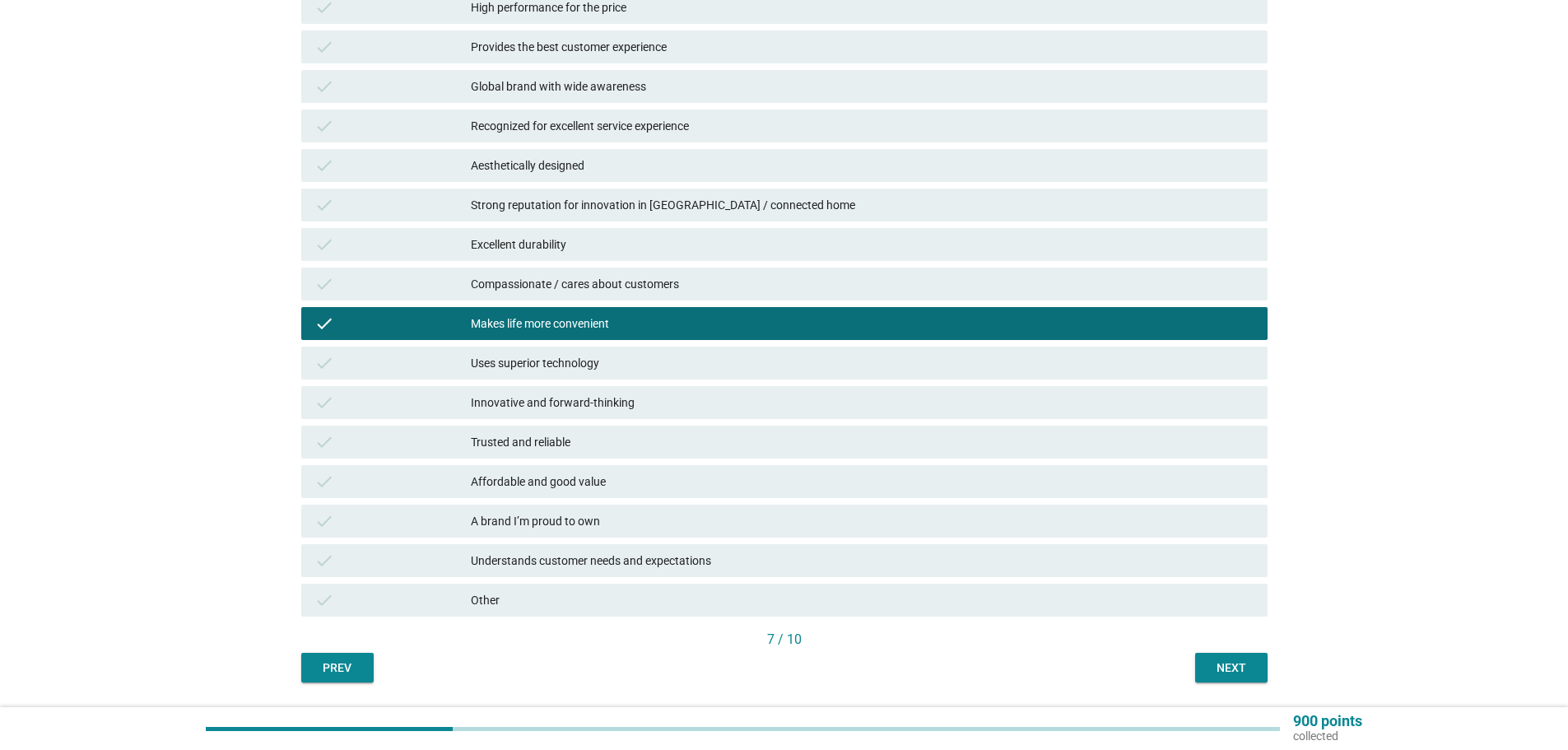
click at [1231, 668] on div "Next" at bounding box center [1231, 668] width 46 height 18
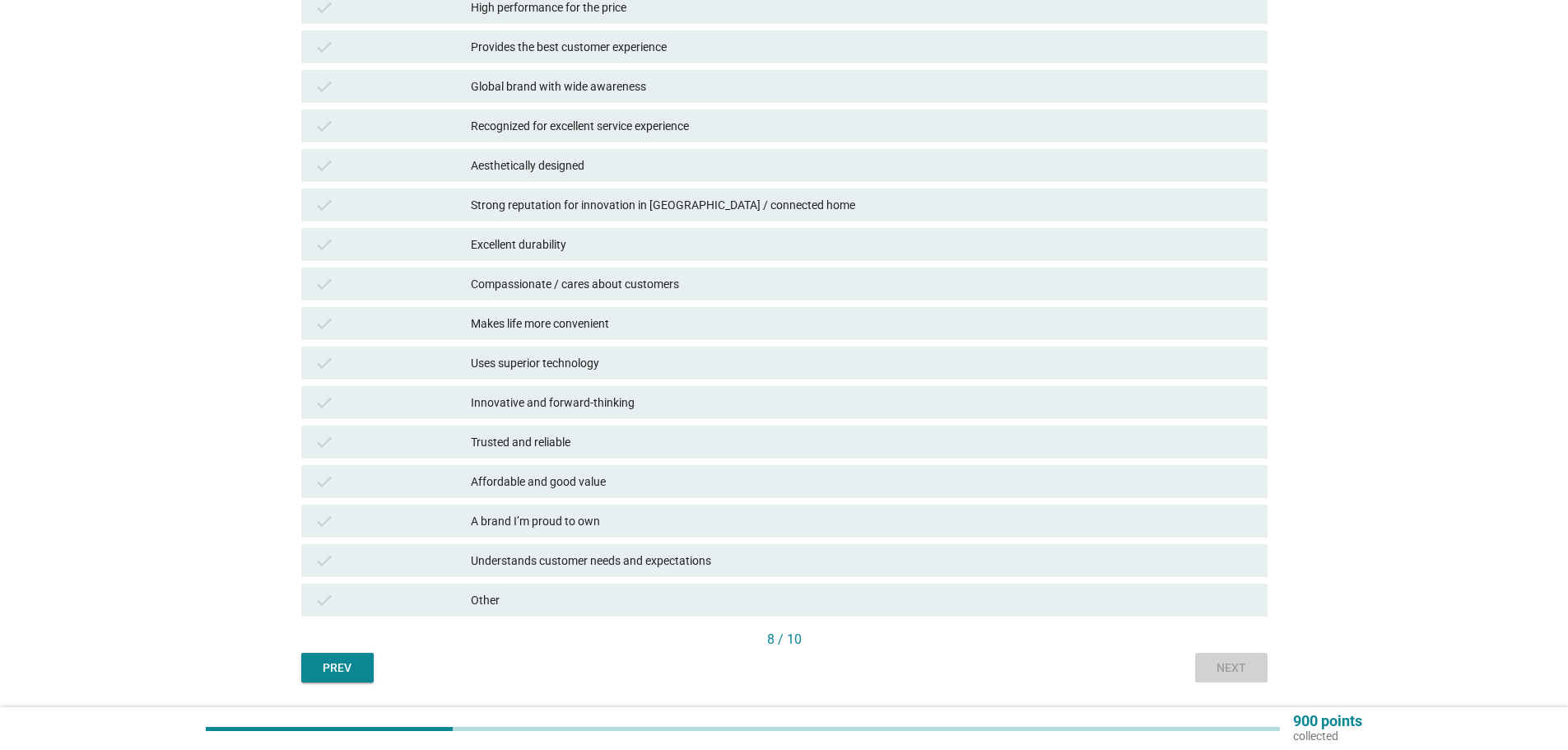
scroll to position [0, 0]
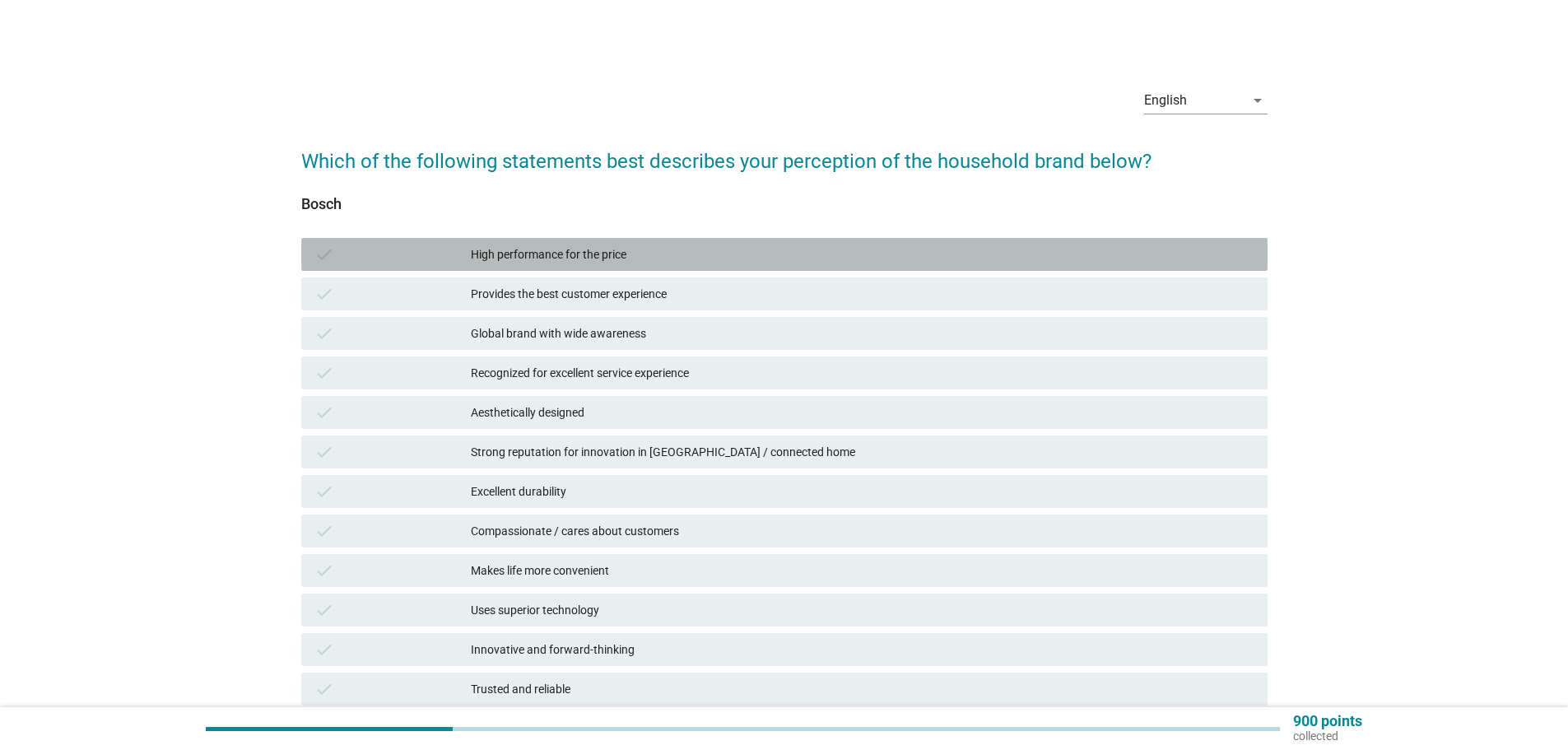
click at [587, 256] on div "High performance for the price" at bounding box center [862, 254] width 784 height 20
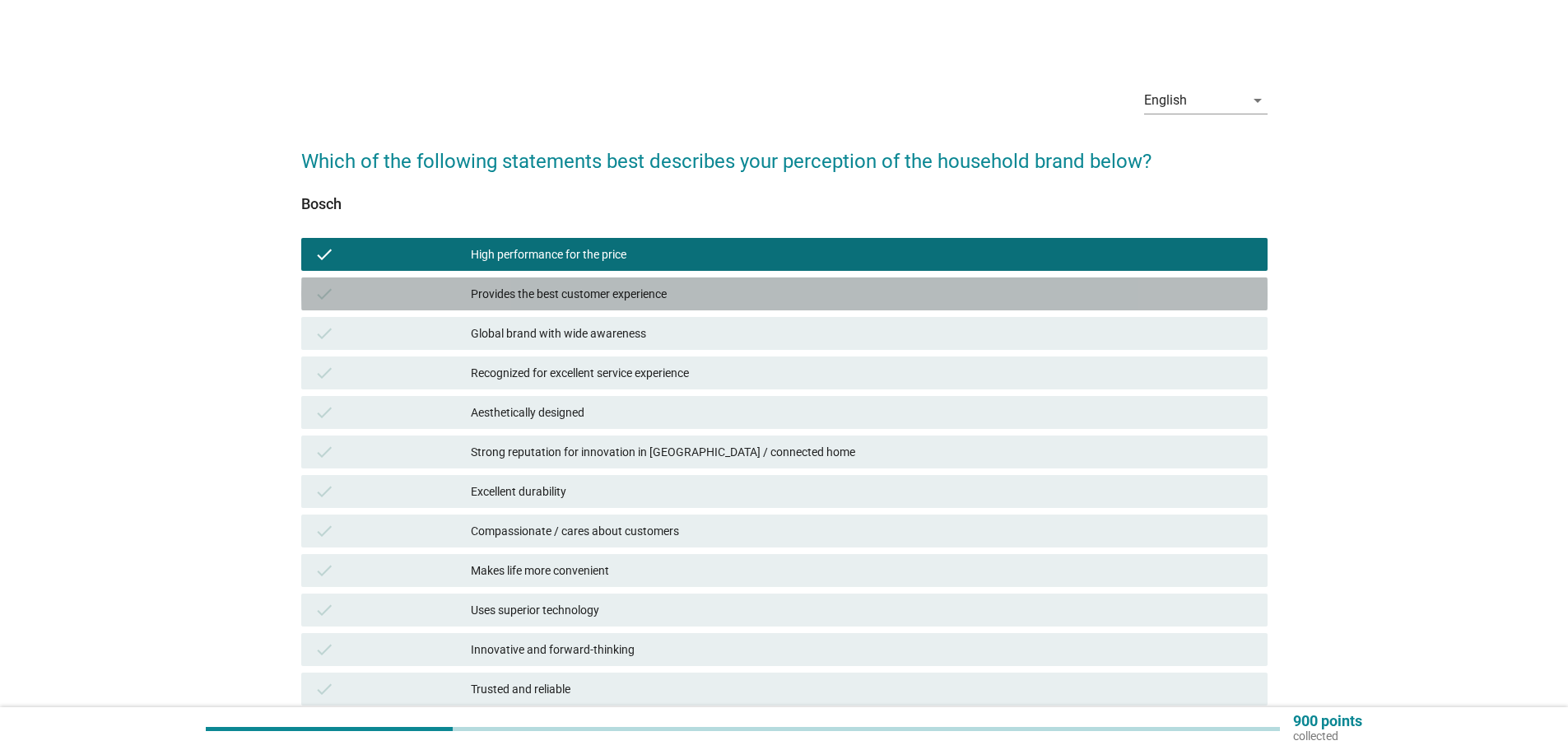
click at [584, 301] on div "Provides the best customer experience" at bounding box center [862, 294] width 784 height 20
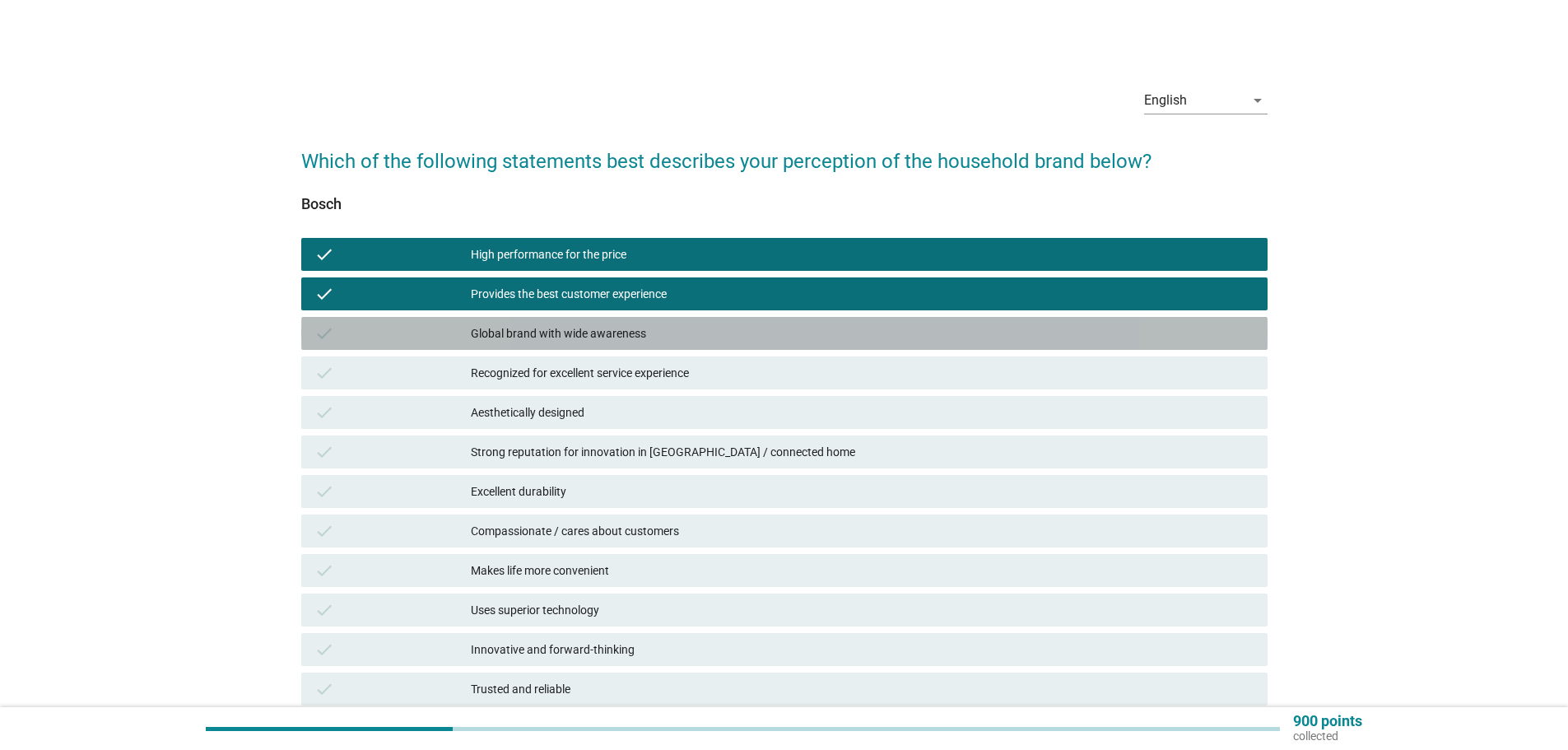
drag, startPoint x: 557, startPoint y: 329, endPoint x: 557, endPoint y: 348, distance: 19.0
click at [557, 329] on div "Global brand with wide awareness" at bounding box center [862, 333] width 784 height 20
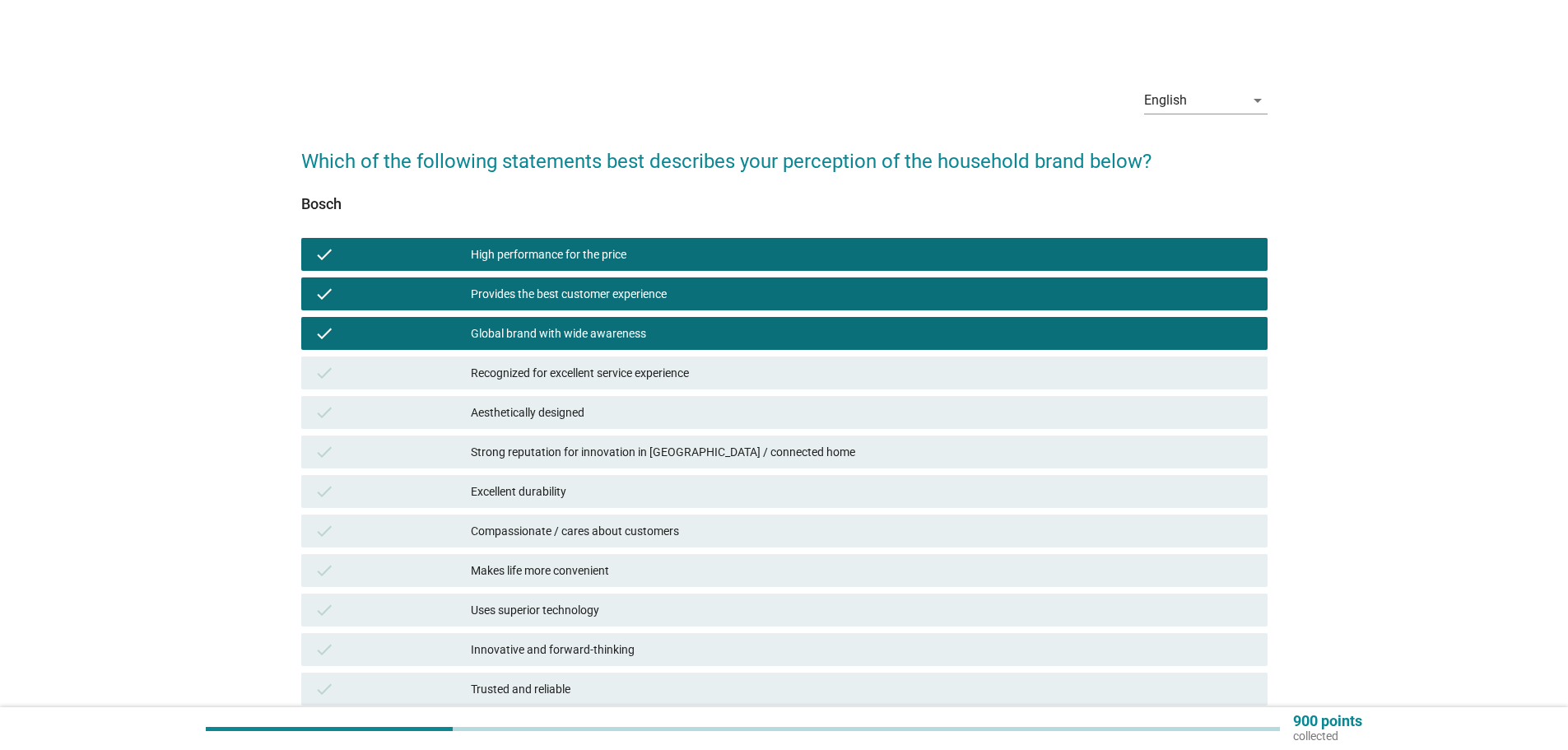
click at [557, 371] on div "Recognized for excellent service experience" at bounding box center [862, 373] width 784 height 20
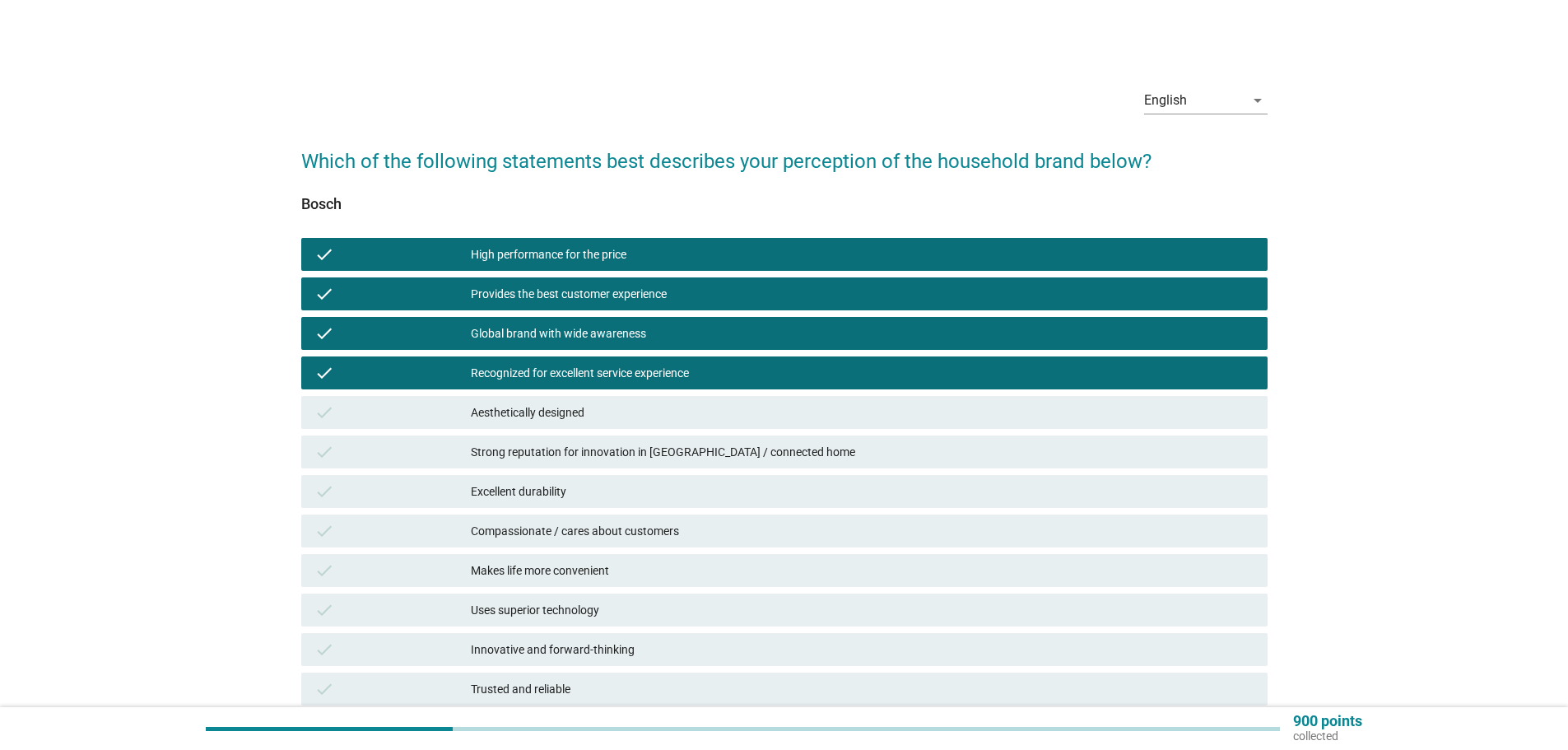
click at [541, 407] on div "Aesthetically designed" at bounding box center [862, 412] width 784 height 20
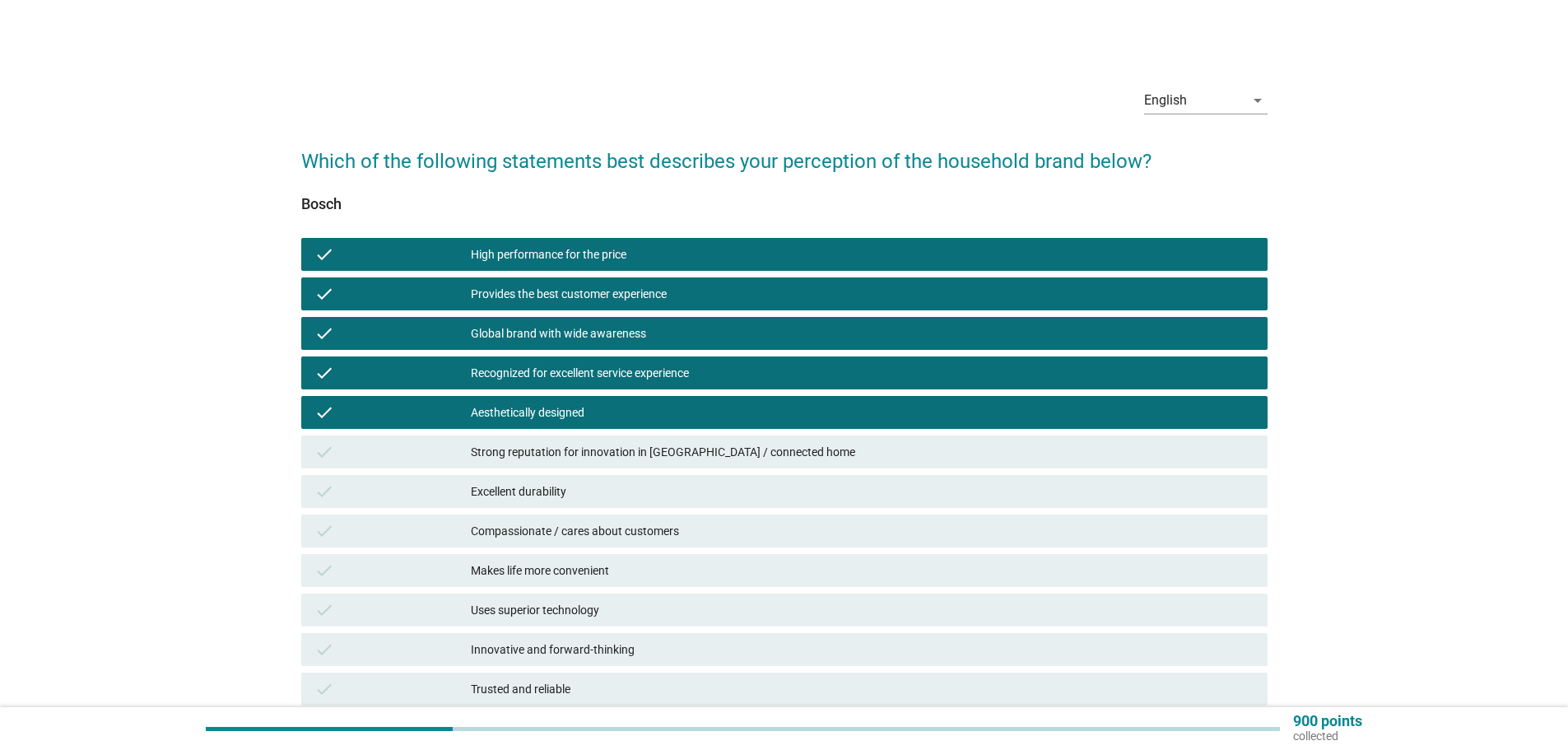
click at [515, 486] on div "Excellent durability" at bounding box center [862, 492] width 784 height 20
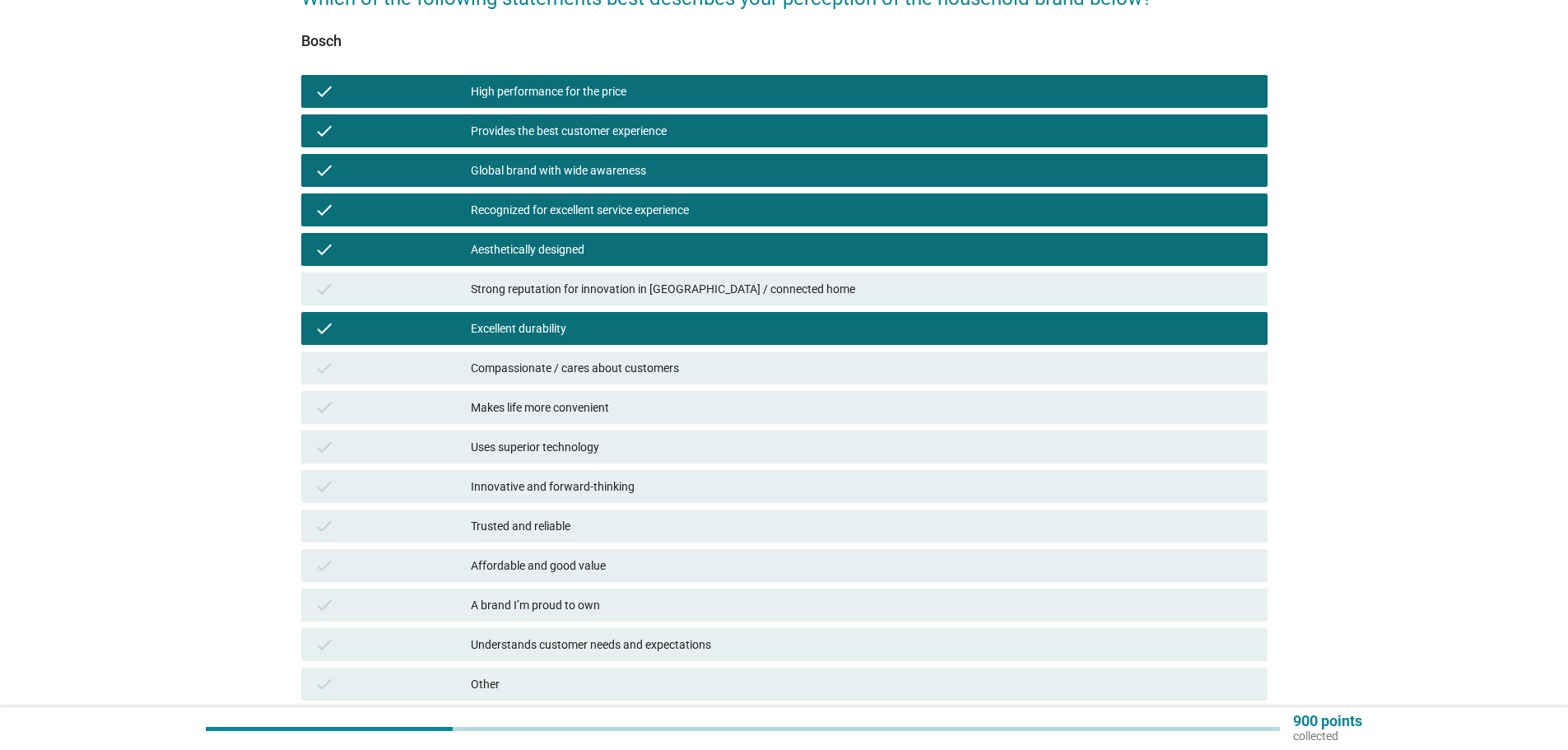
scroll to position [165, 0]
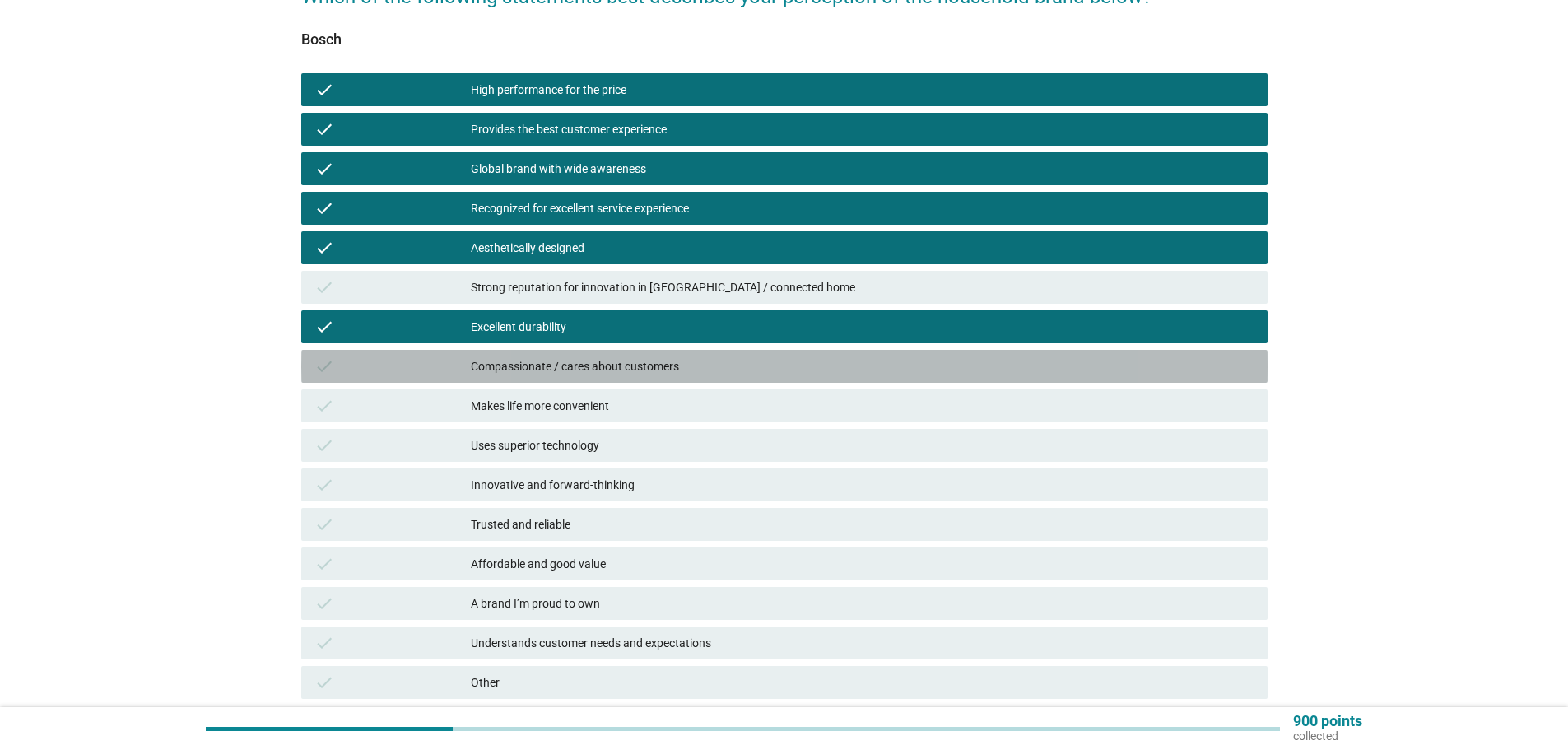
click at [526, 359] on div "Compassionate / cares about customers" at bounding box center [862, 367] width 784 height 20
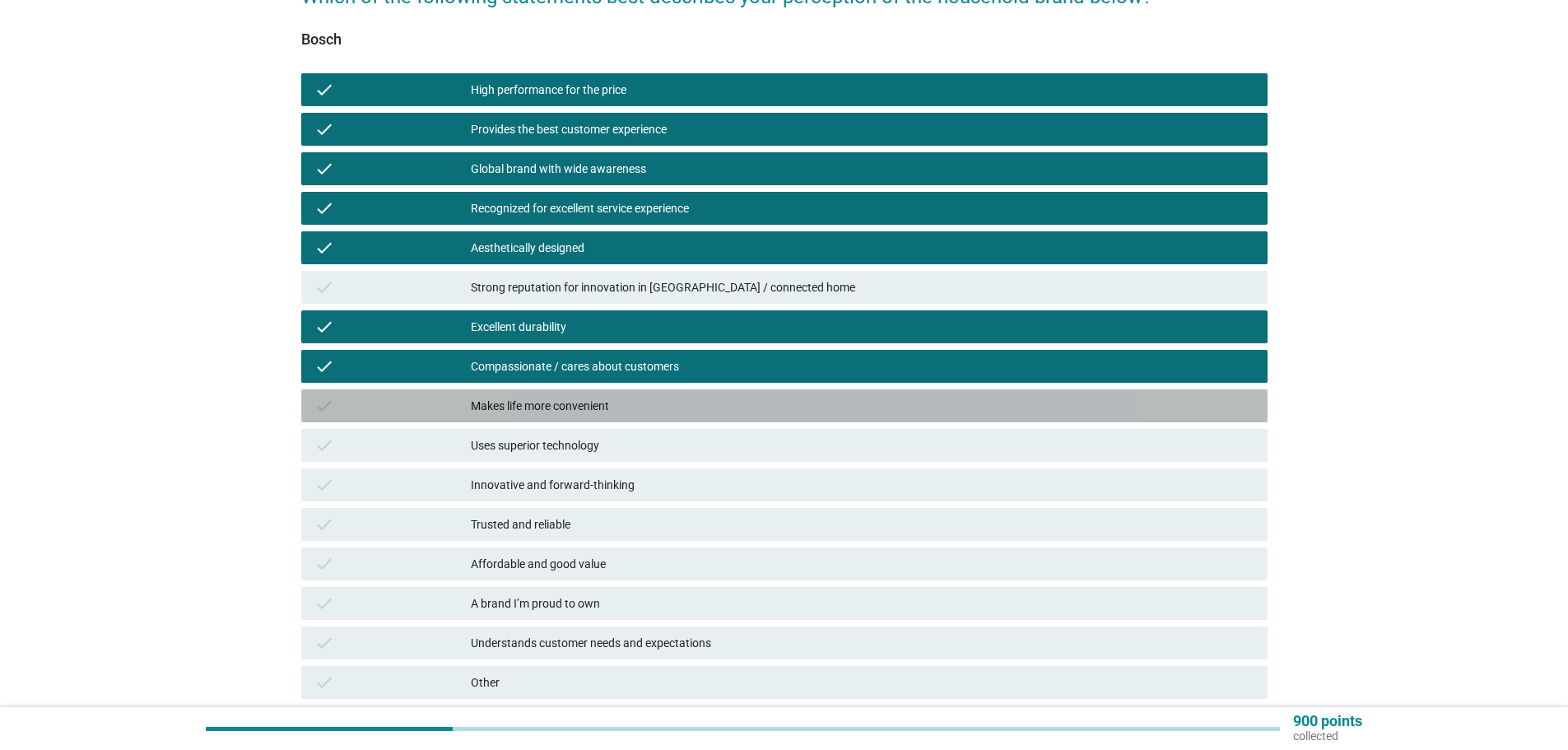
click at [532, 398] on div "Makes life more convenient" at bounding box center [862, 406] width 784 height 20
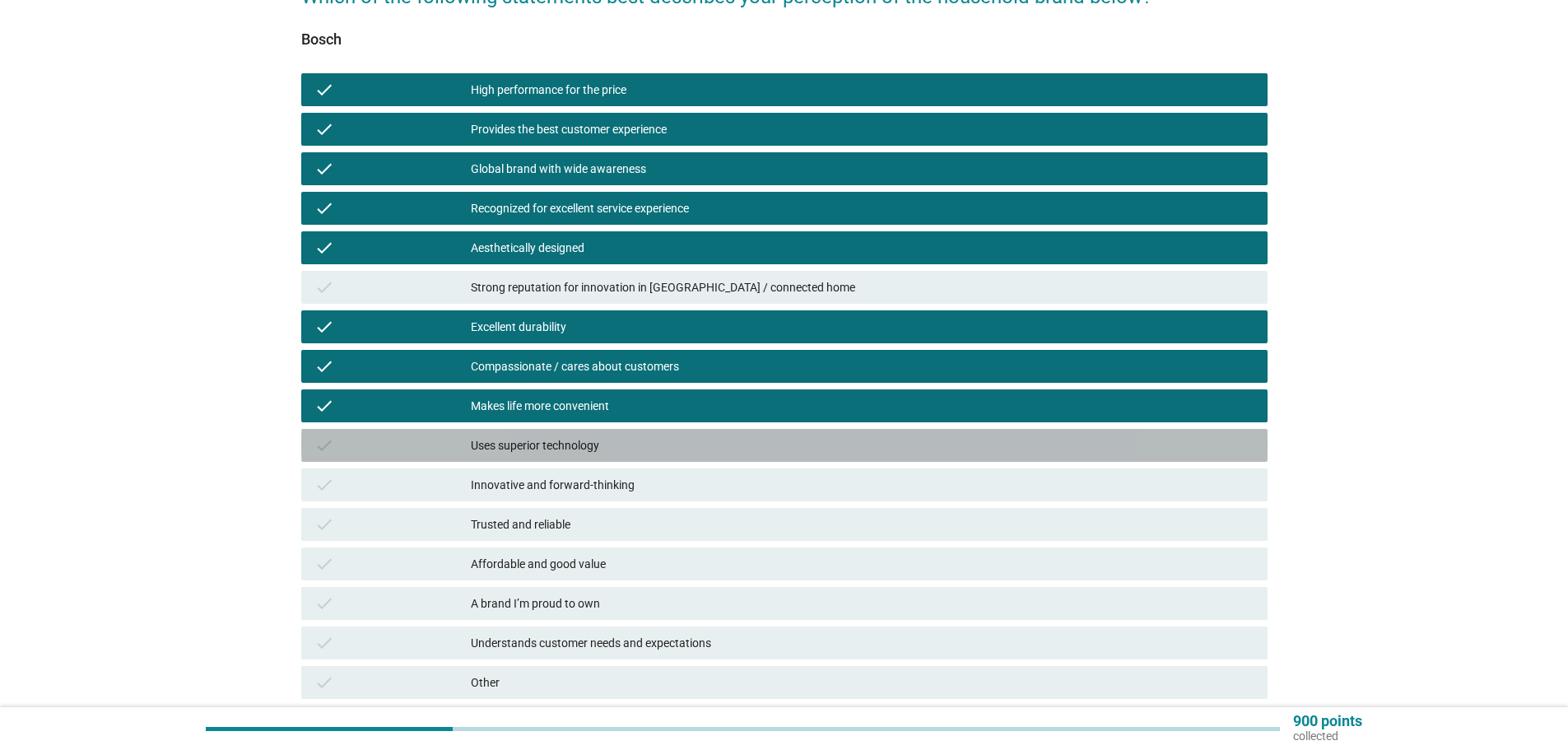
click at [535, 441] on div "Uses superior technology" at bounding box center [862, 446] width 784 height 20
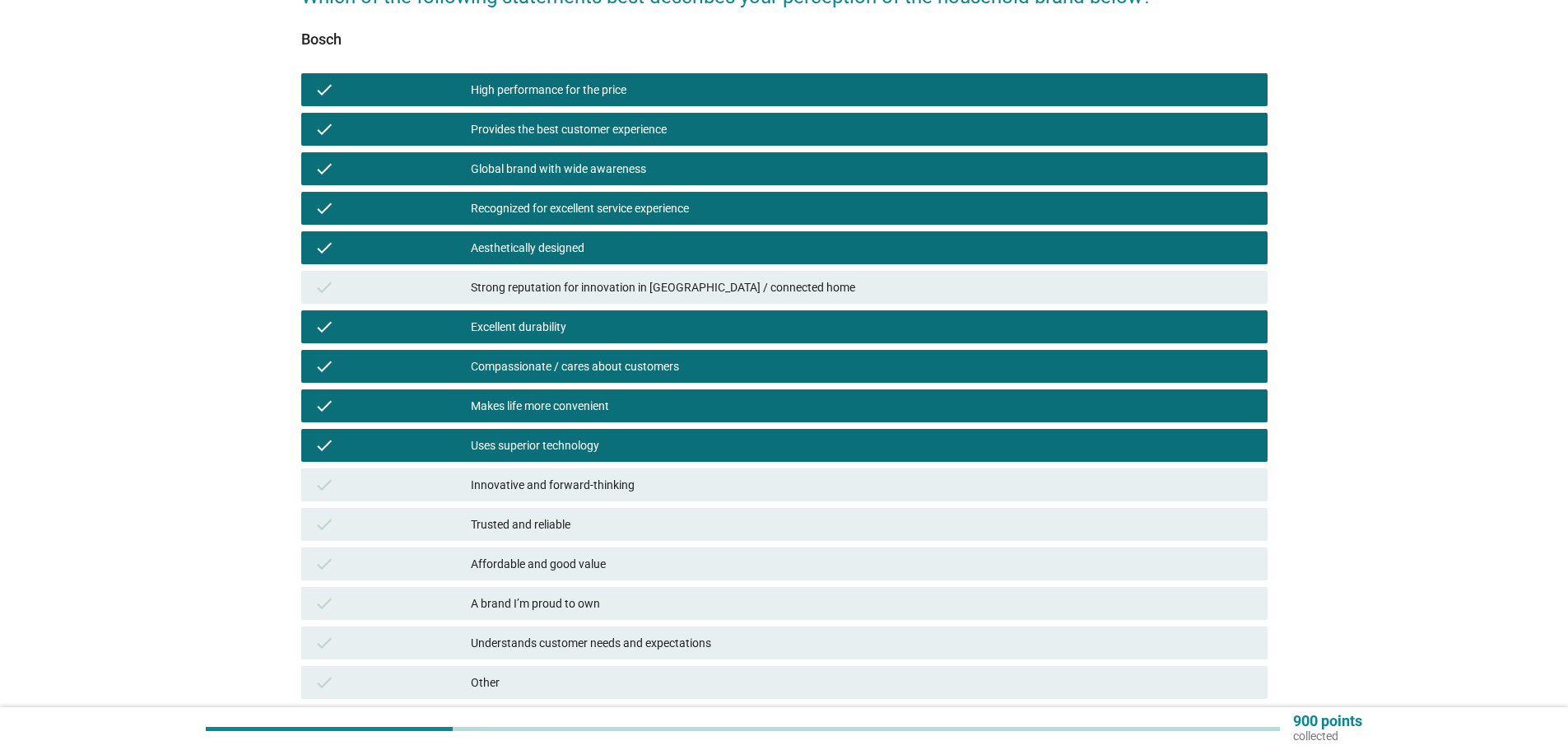
click at [534, 487] on div "Innovative and forward-thinking" at bounding box center [862, 485] width 784 height 20
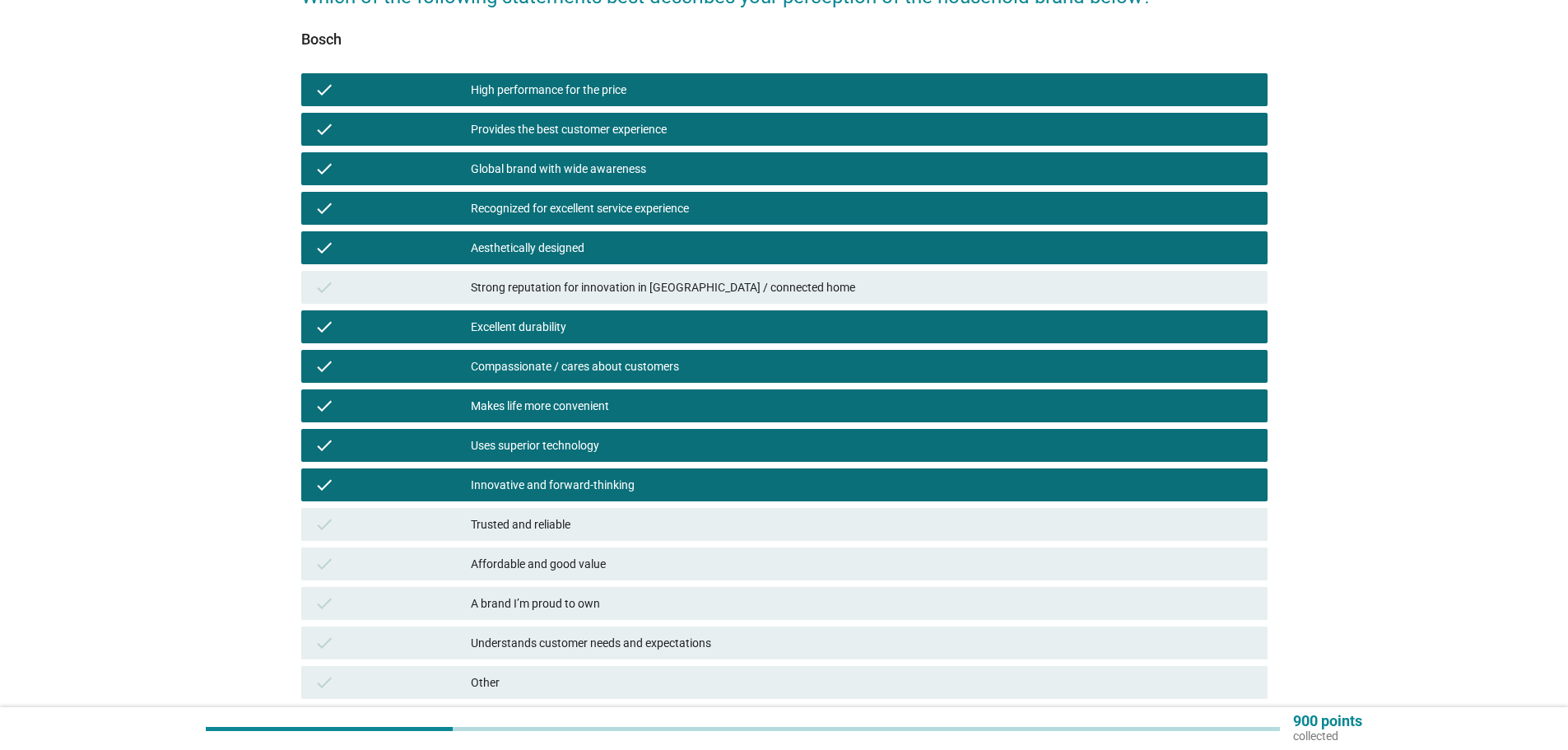
click at [534, 536] on div "check Trusted and reliable" at bounding box center [785, 525] width 966 height 33
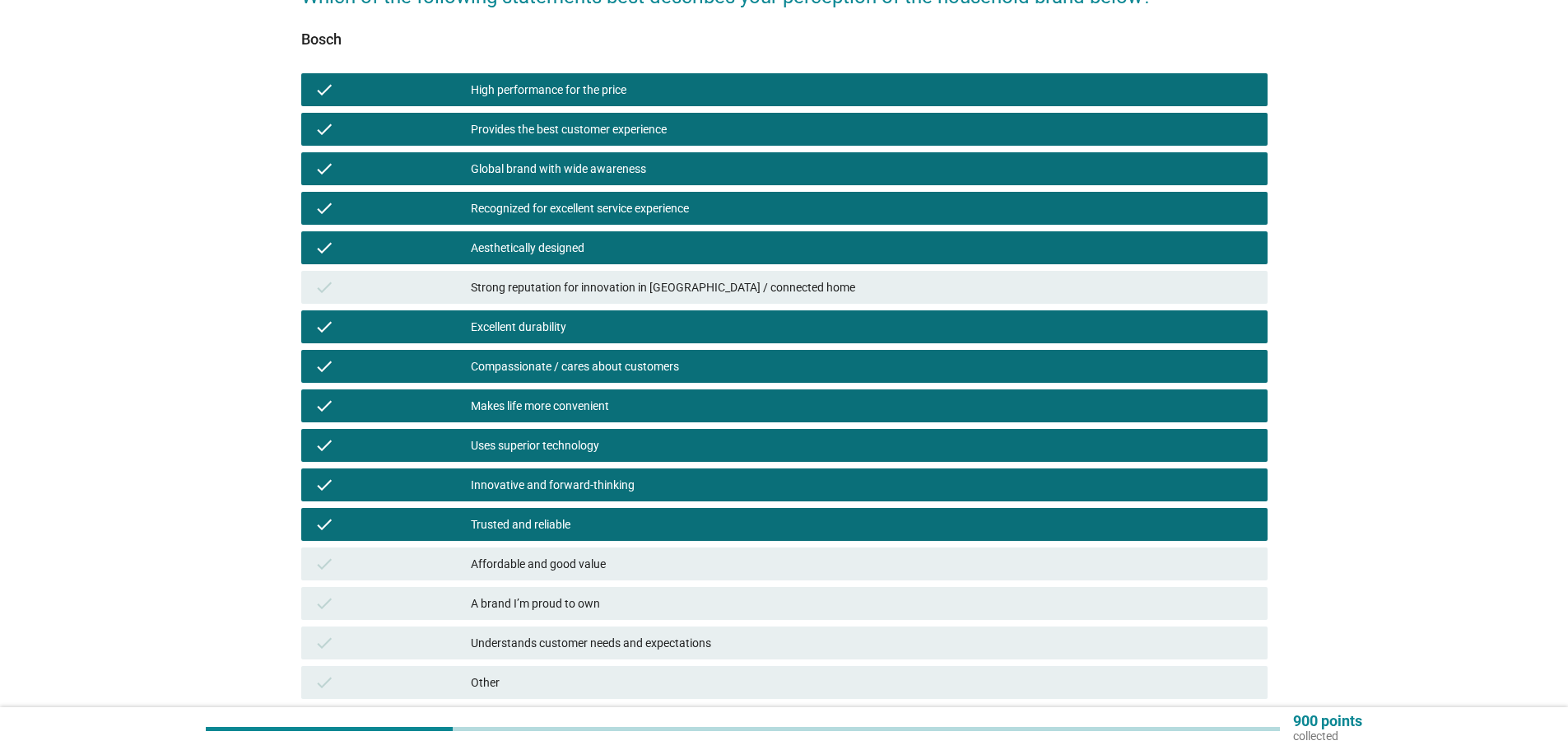
click at [534, 568] on div "Affordable and good value" at bounding box center [862, 564] width 784 height 20
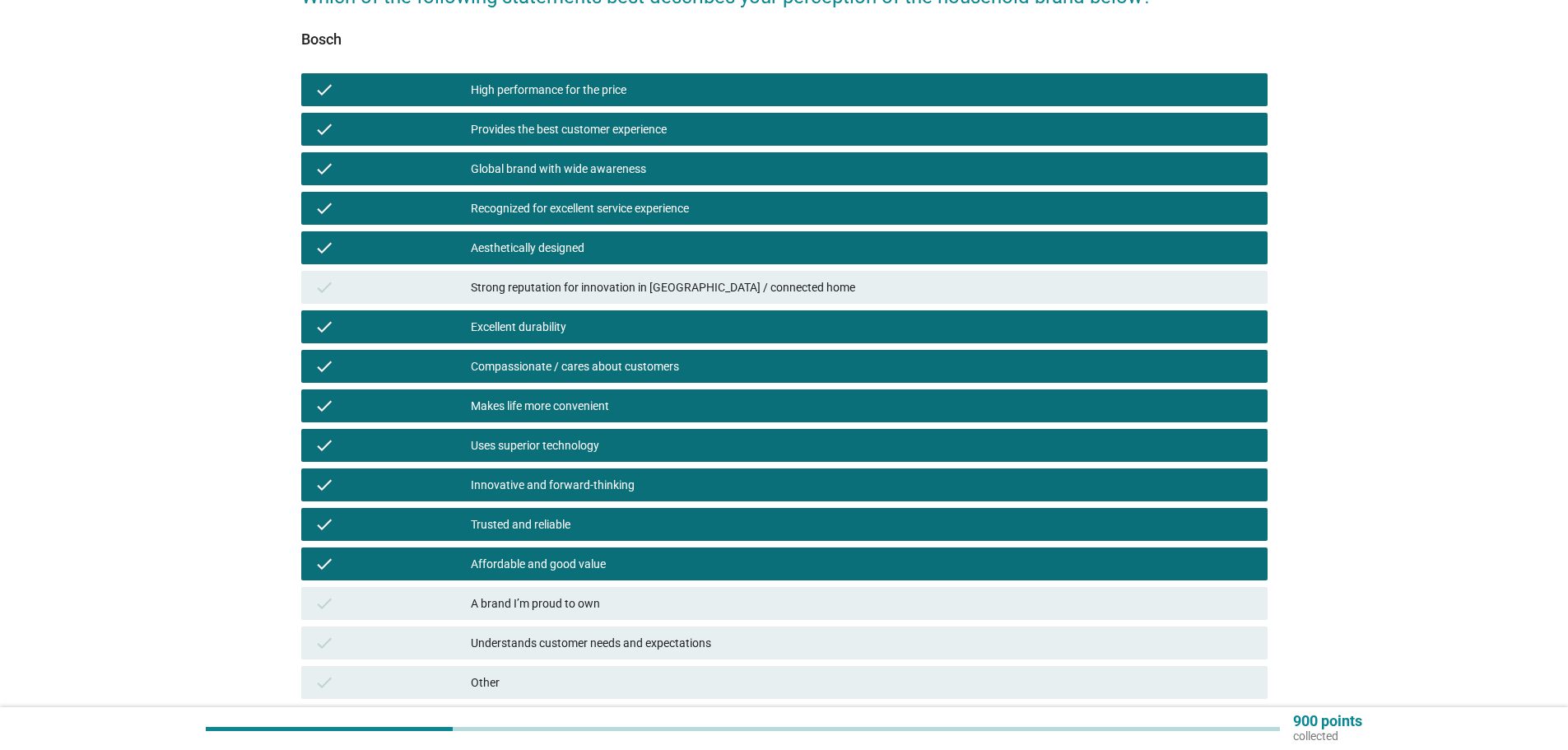
click at [535, 622] on div "check A brand I’m proud to own" at bounding box center [785, 603] width 973 height 39
click at [535, 609] on div "A brand I’m proud to own" at bounding box center [862, 603] width 784 height 20
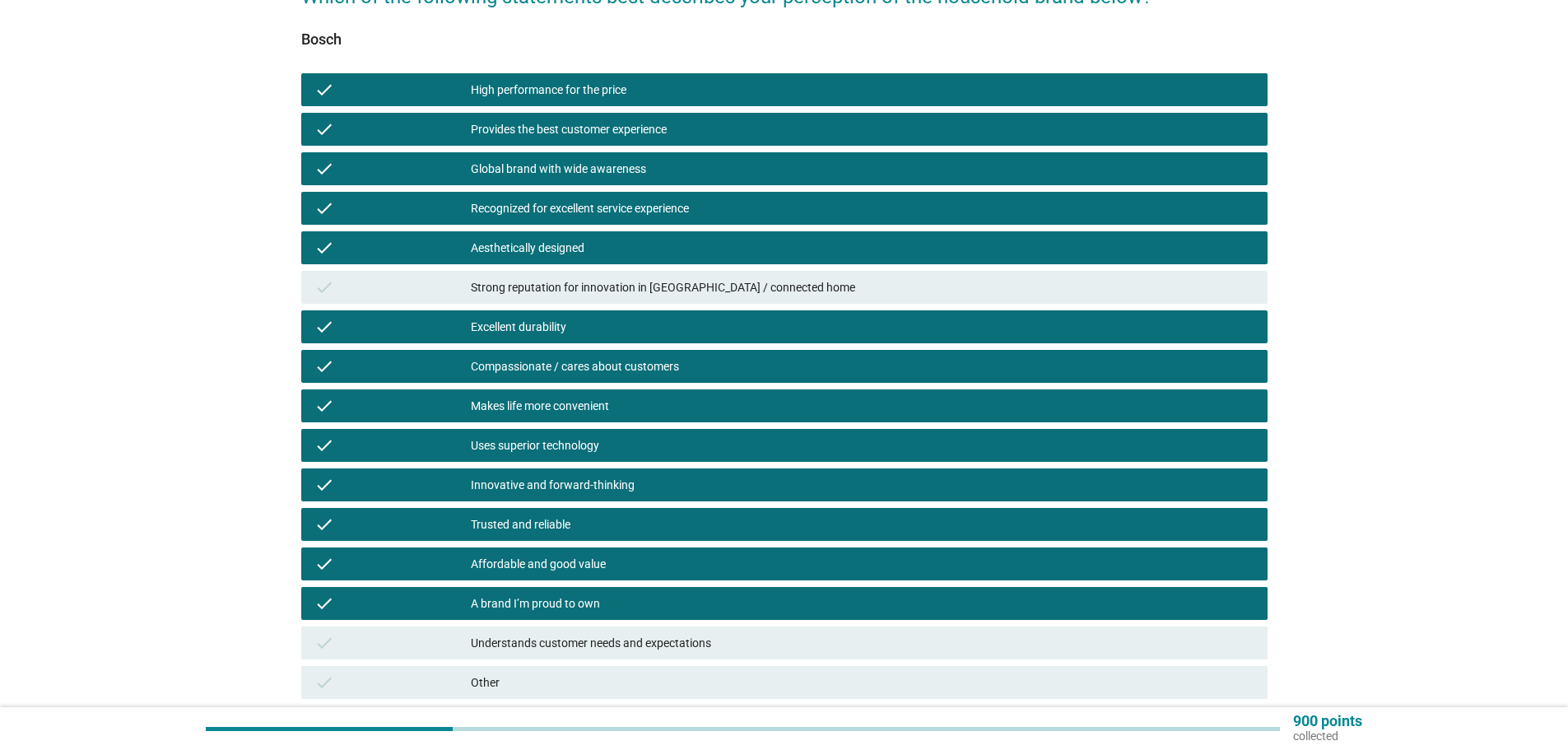
click at [535, 649] on div "Understands customer needs and expectations" at bounding box center [862, 643] width 784 height 20
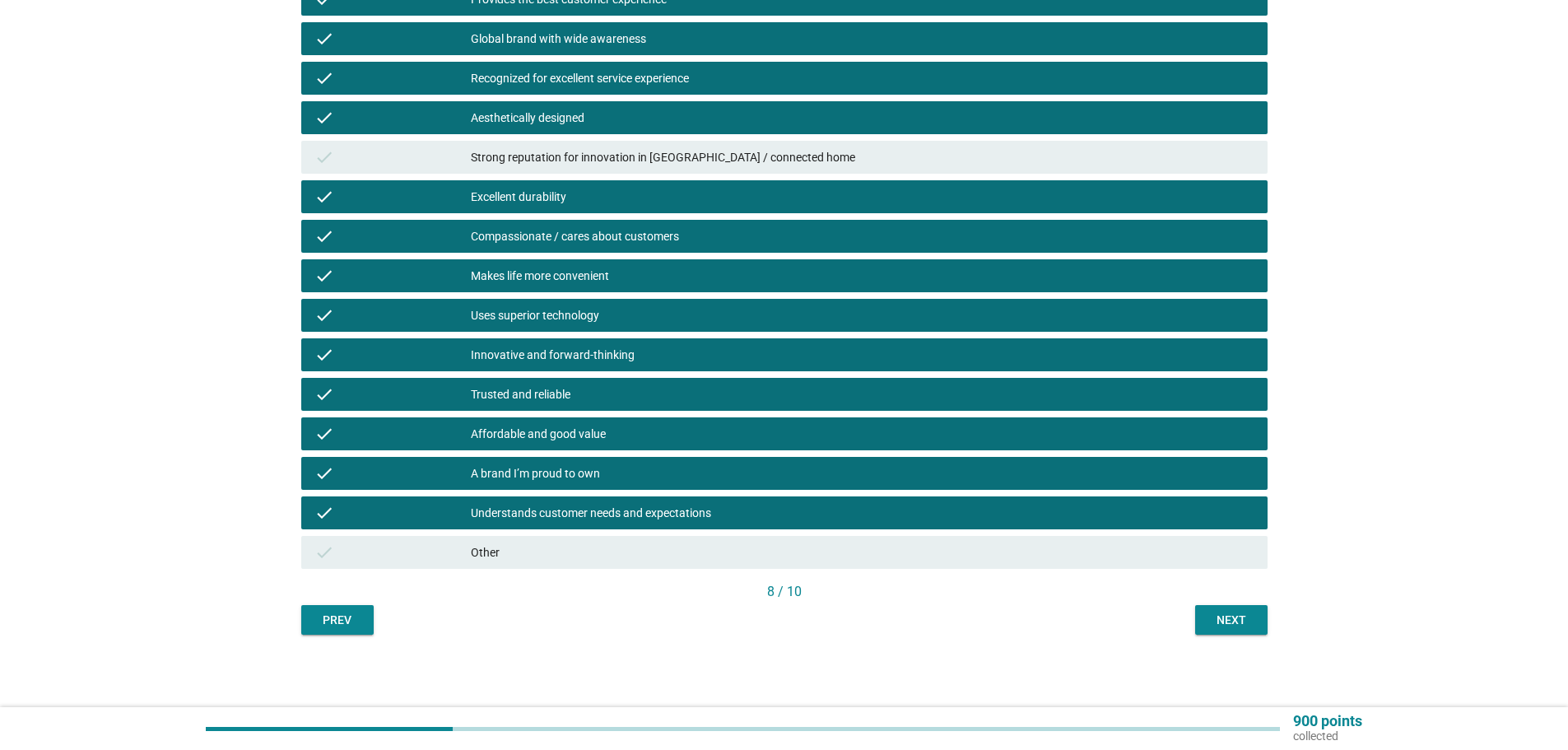
scroll to position [297, 0]
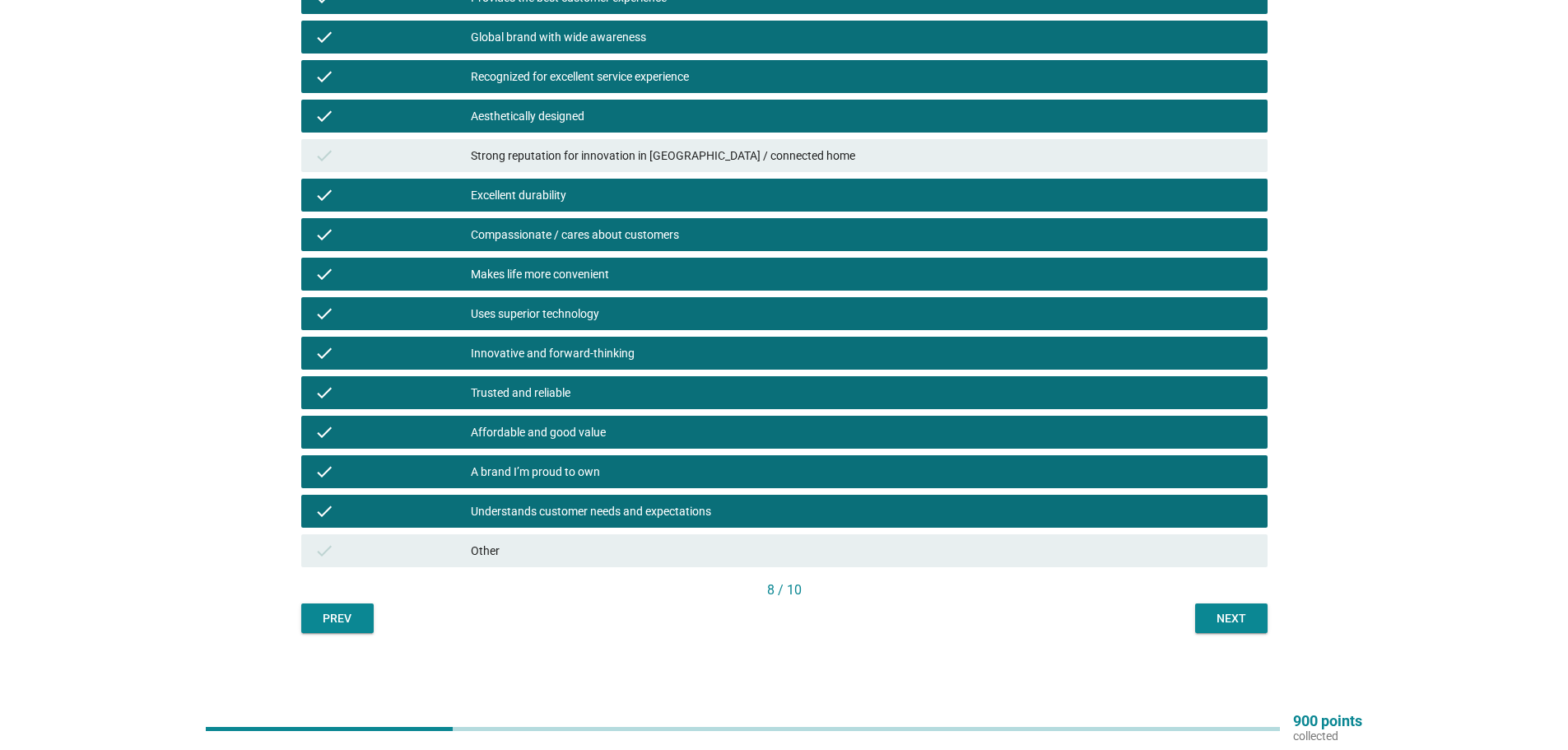
click at [1205, 622] on button "Next" at bounding box center [1231, 618] width 72 height 30
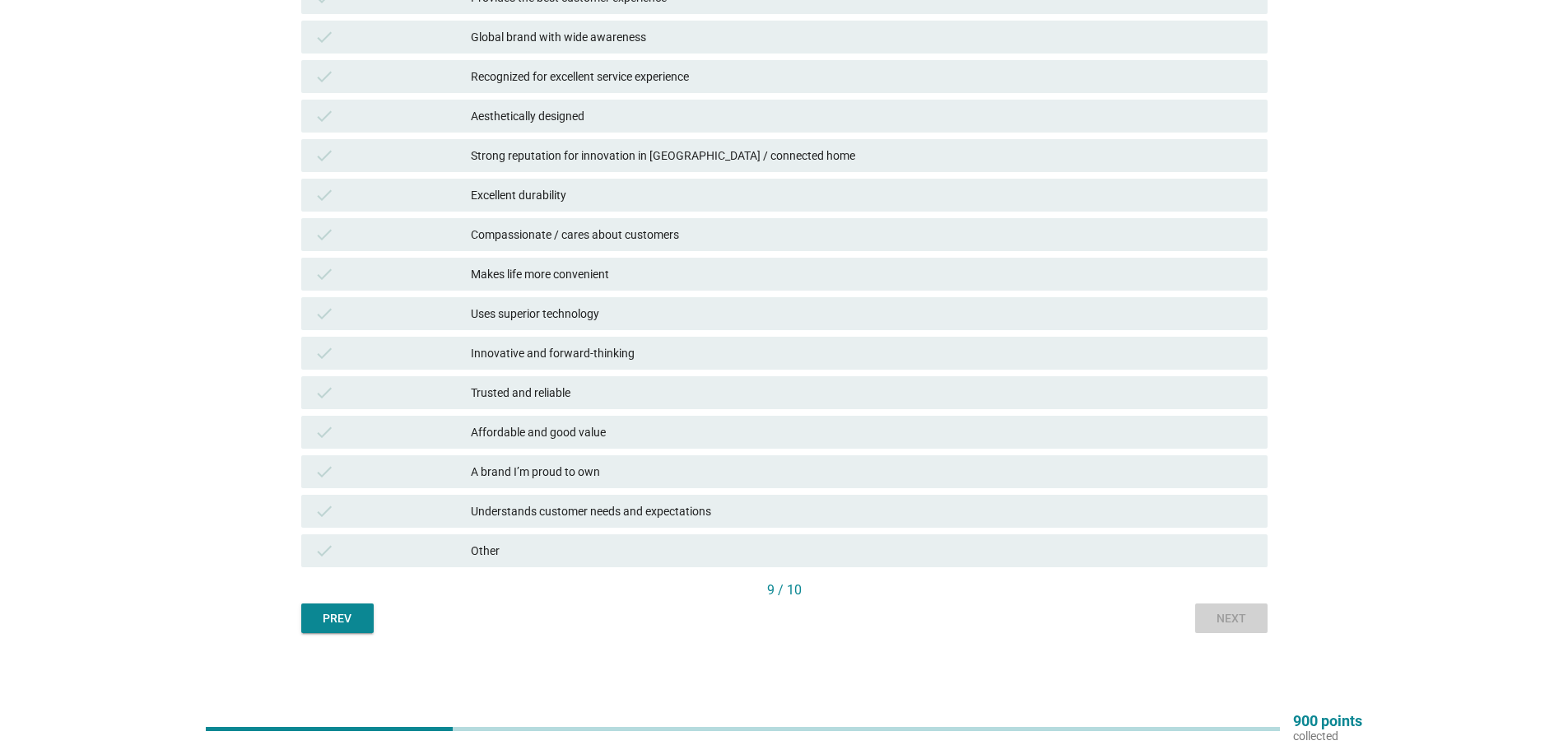
scroll to position [0, 0]
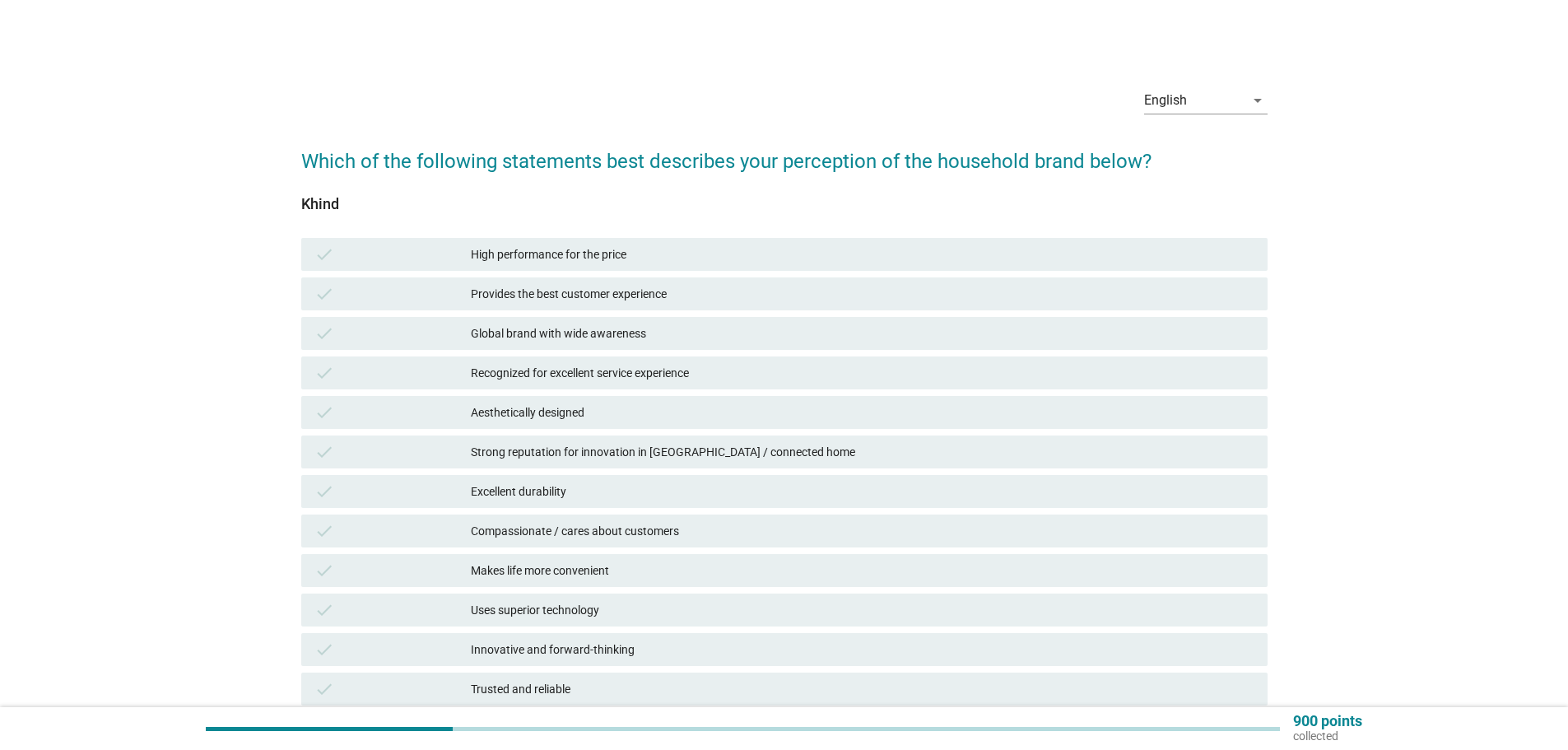
click at [542, 240] on div "check High performance for the price" at bounding box center [785, 255] width 966 height 33
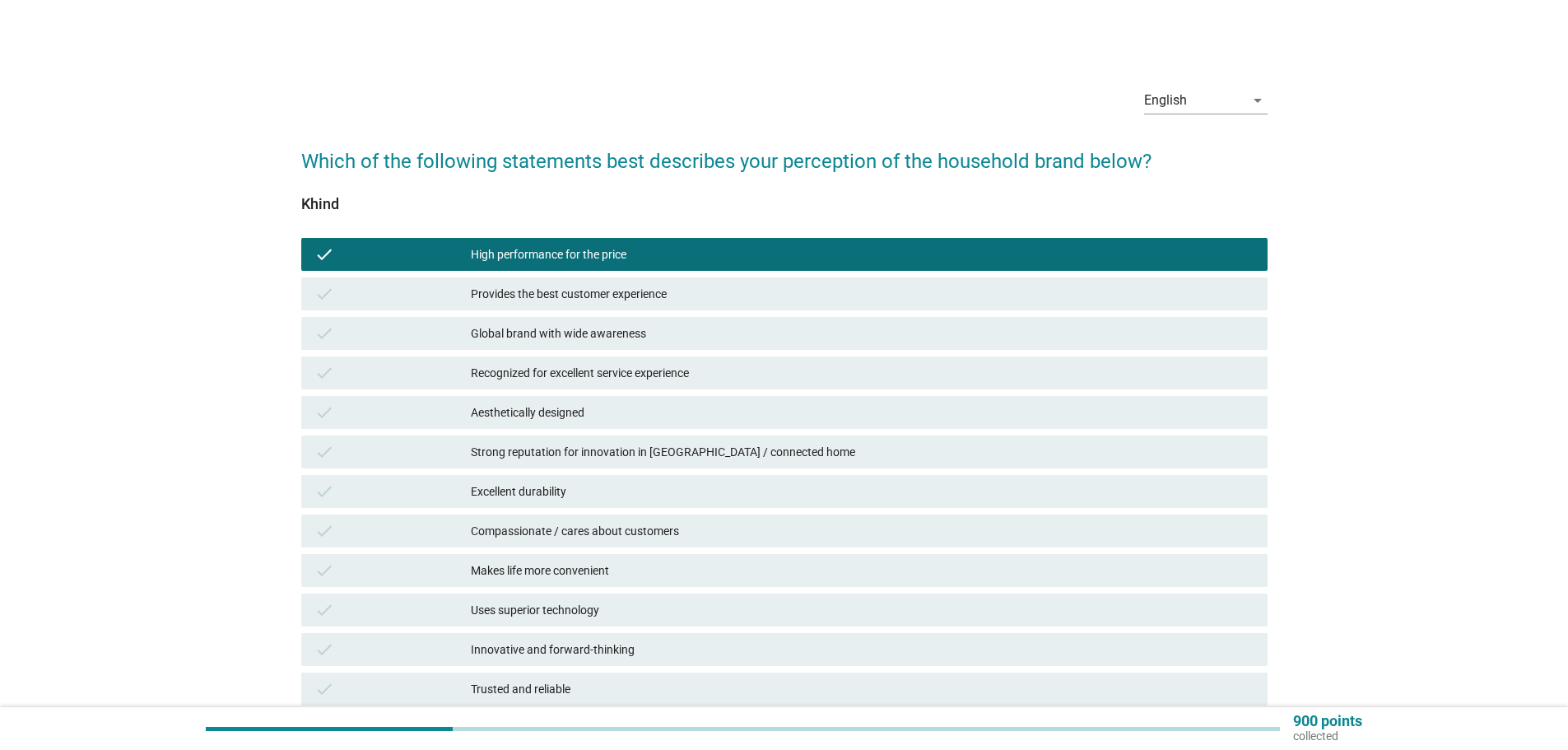
click at [537, 277] on div "check Provides the best customer experience" at bounding box center [785, 293] width 973 height 39
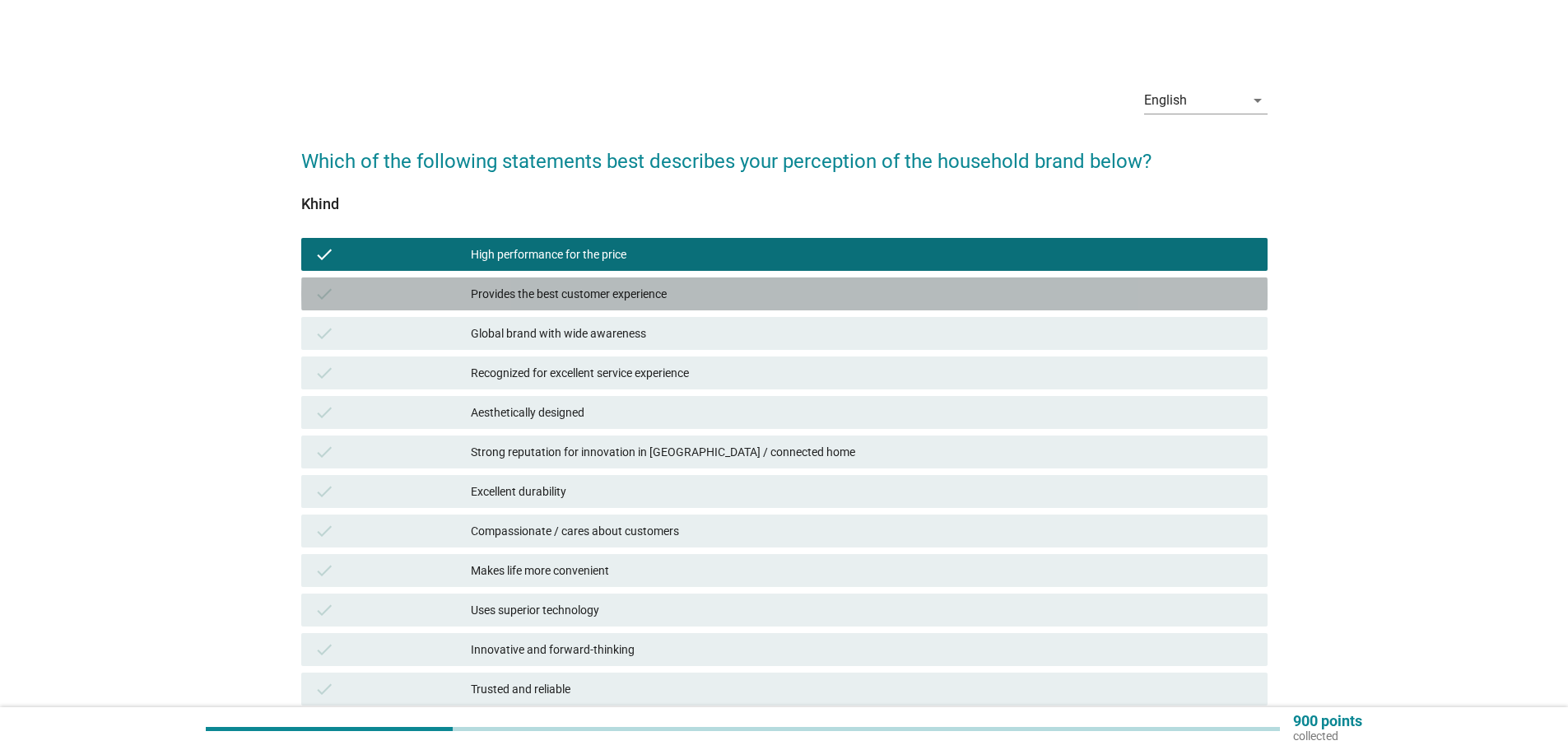
click at [538, 304] on div "check Provides the best customer experience" at bounding box center [785, 294] width 966 height 33
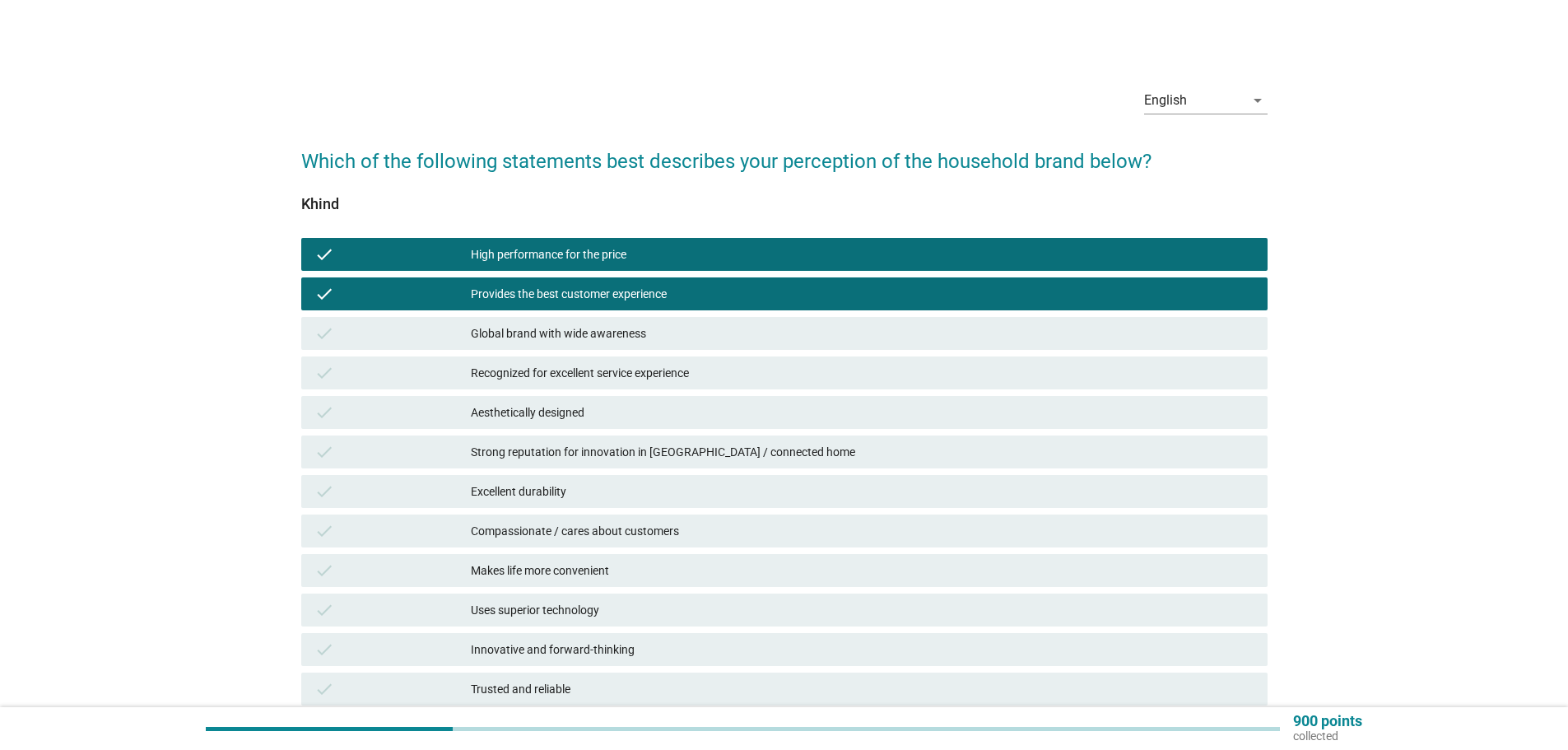
click at [538, 342] on div "Global brand with wide awareness" at bounding box center [862, 333] width 784 height 20
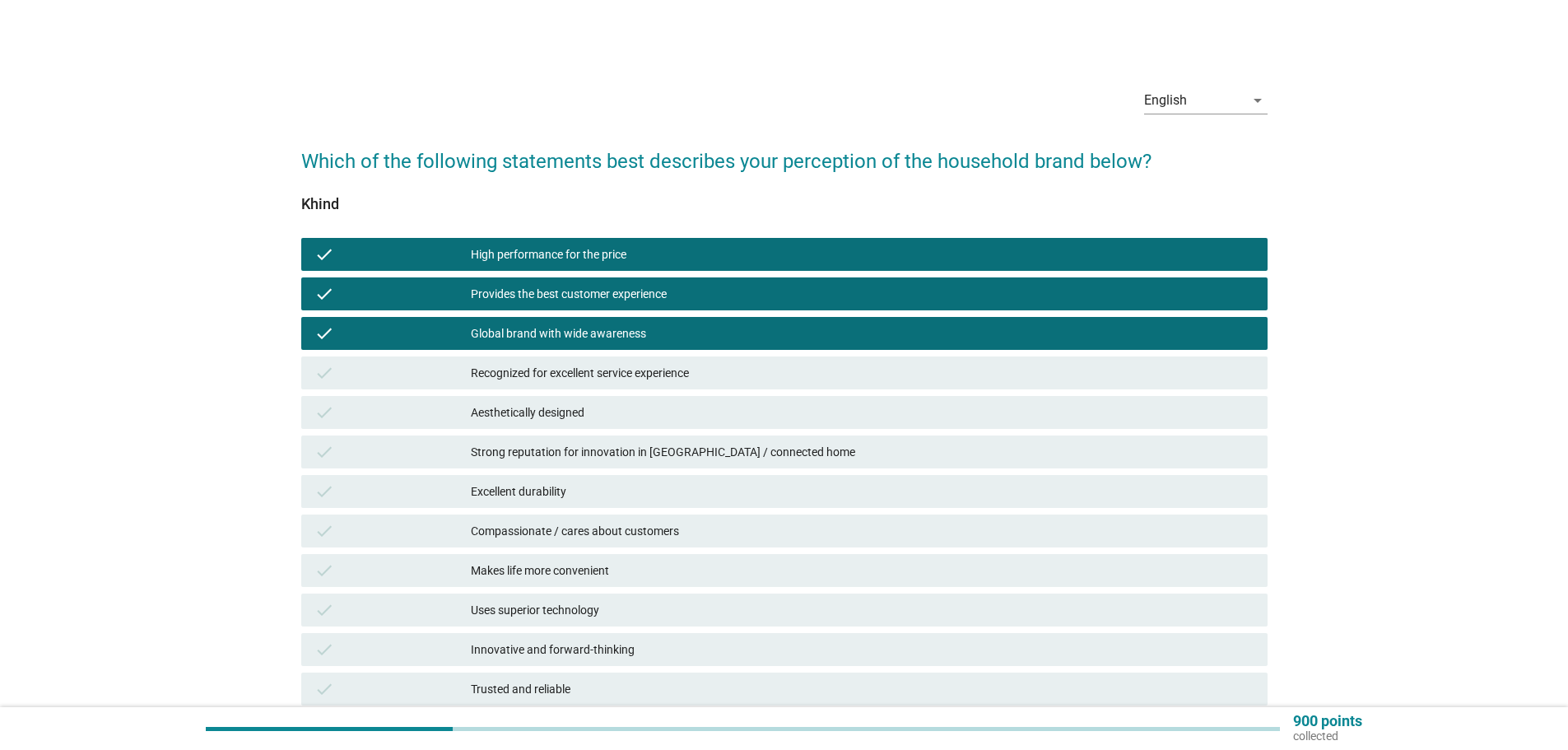
click at [542, 378] on div "Recognized for excellent service experience" at bounding box center [862, 373] width 784 height 20
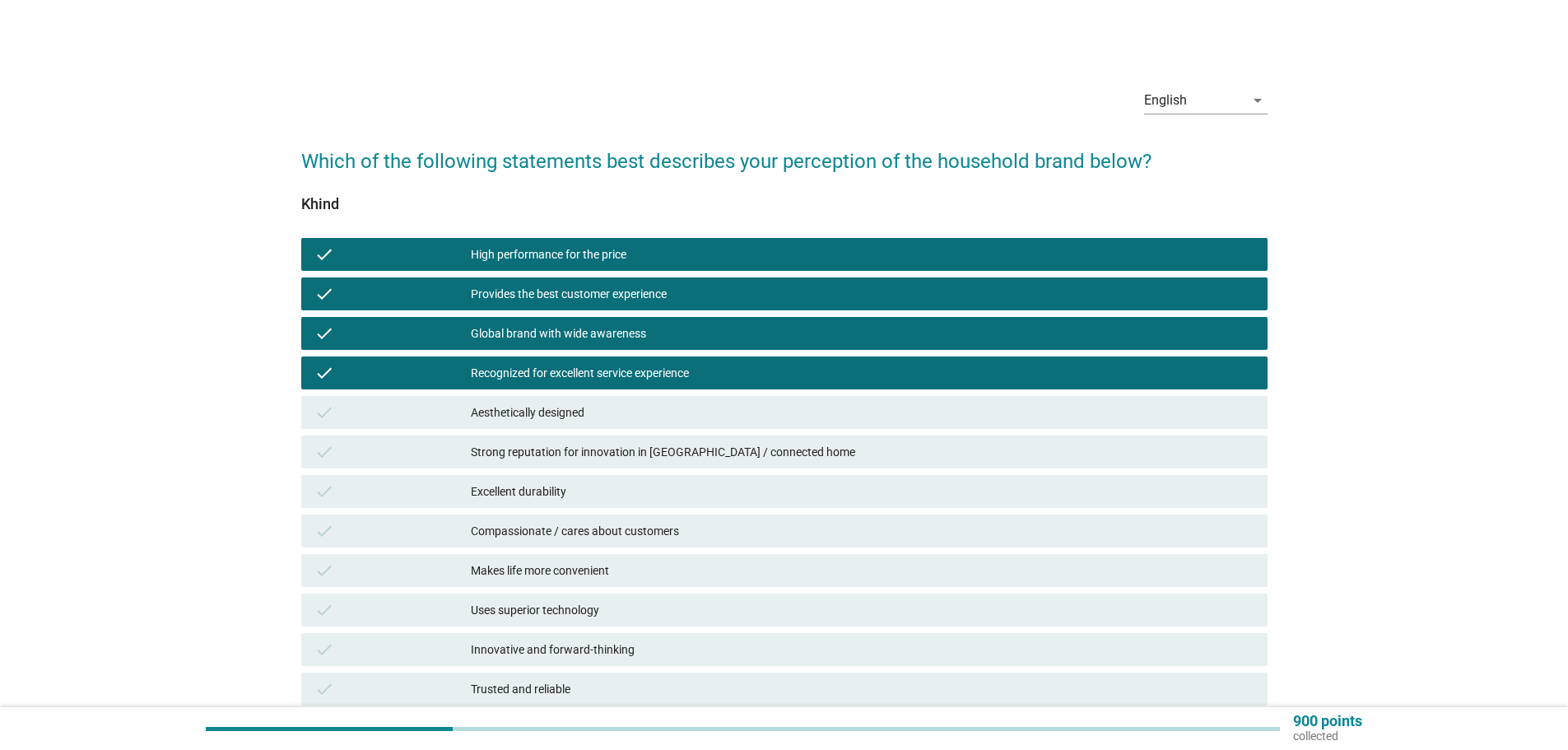
click at [542, 415] on div "Aesthetically designed" at bounding box center [862, 412] width 784 height 20
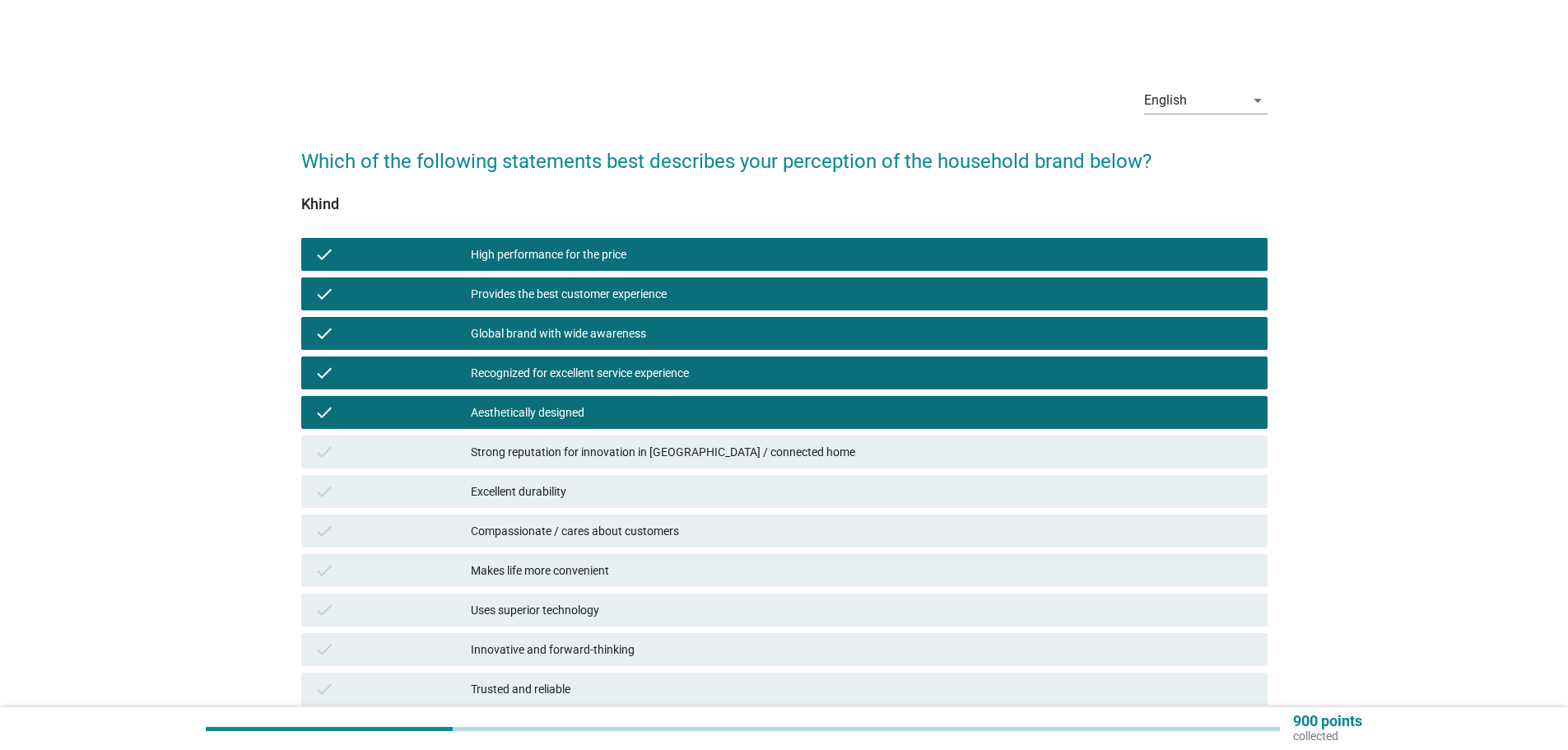
click at [530, 476] on div "check Excellent durability" at bounding box center [785, 492] width 966 height 33
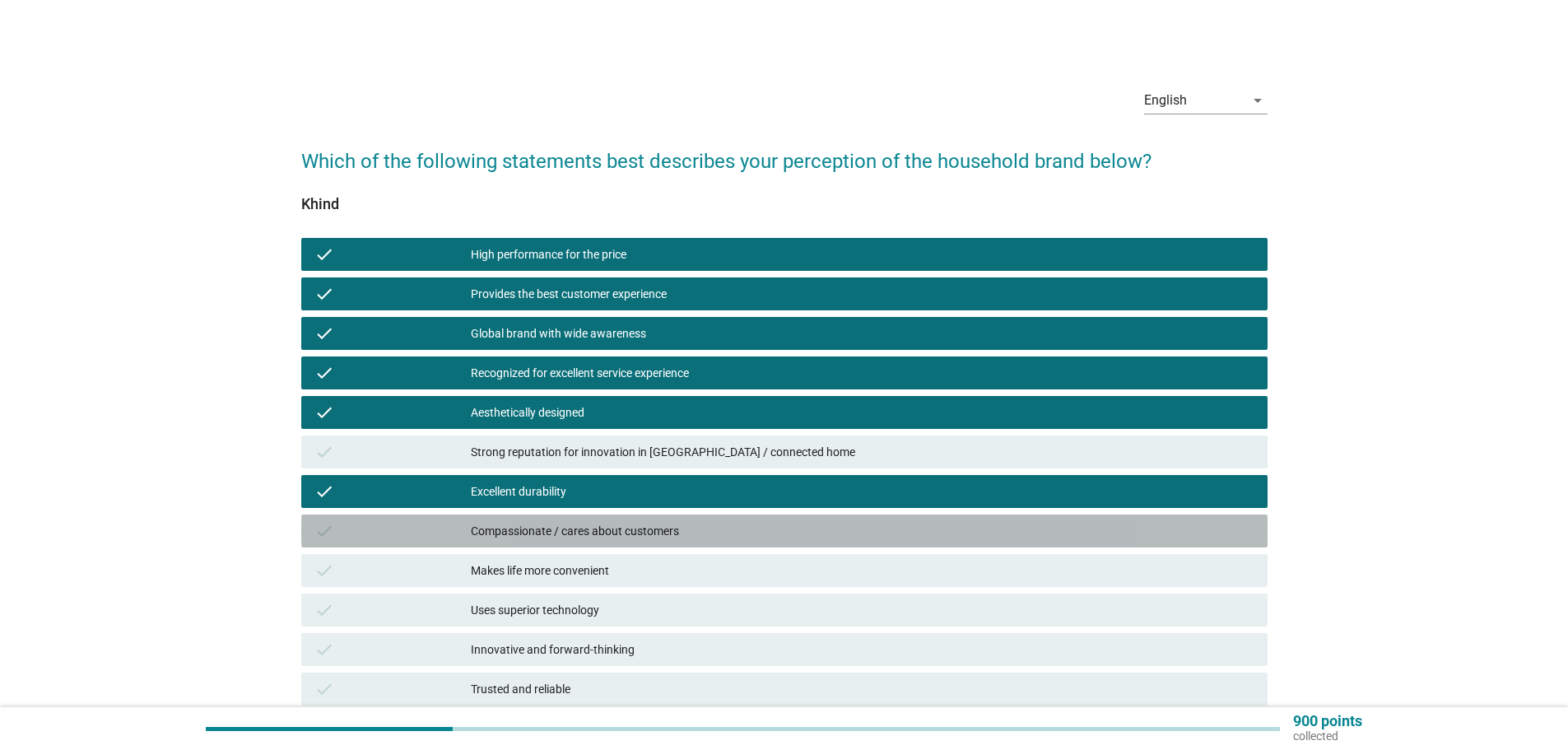
click at [536, 533] on div "Compassionate / cares about customers" at bounding box center [862, 531] width 784 height 20
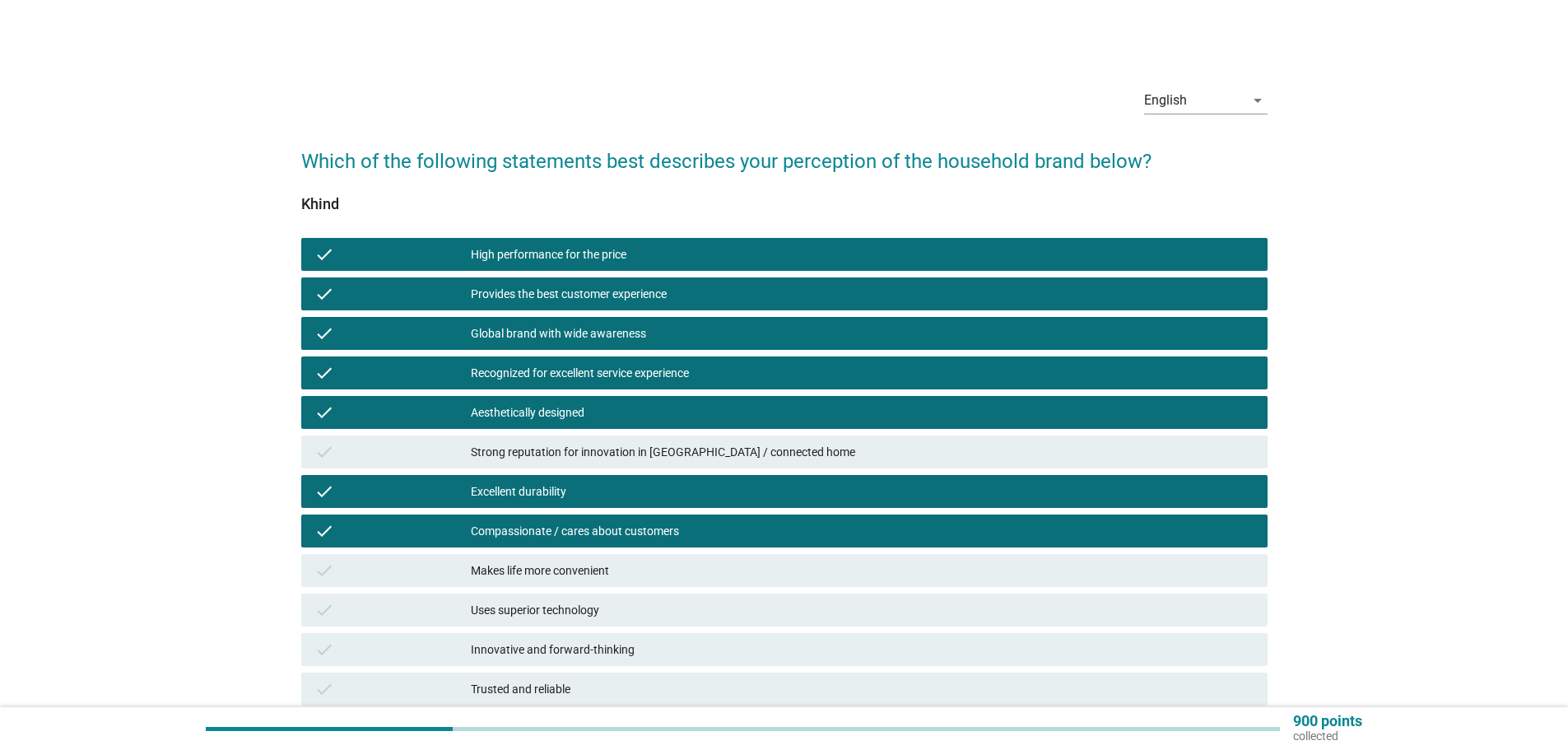
click at [537, 563] on div "Makes life more convenient" at bounding box center [862, 571] width 784 height 20
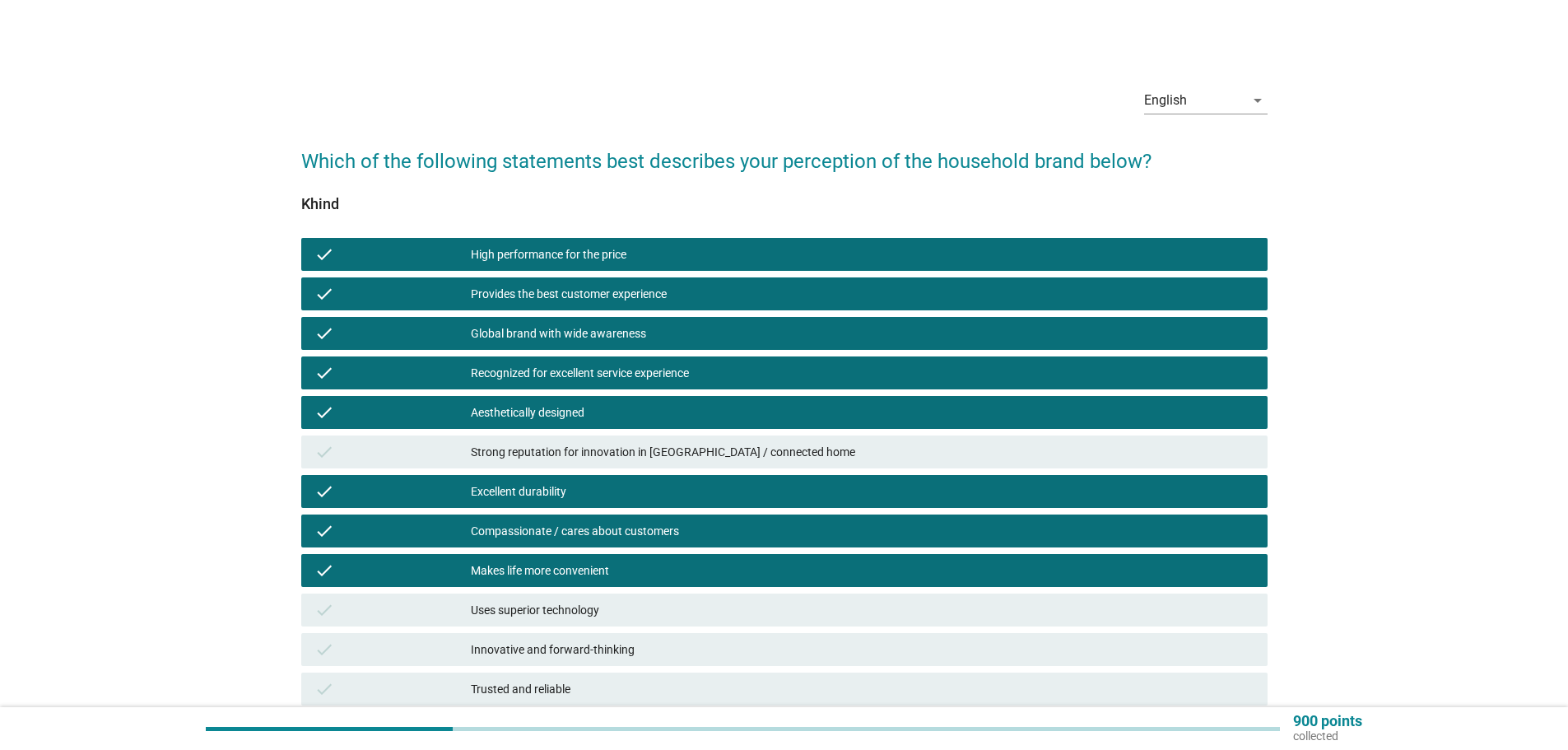
click at [537, 609] on div "Uses superior technology" at bounding box center [862, 610] width 784 height 20
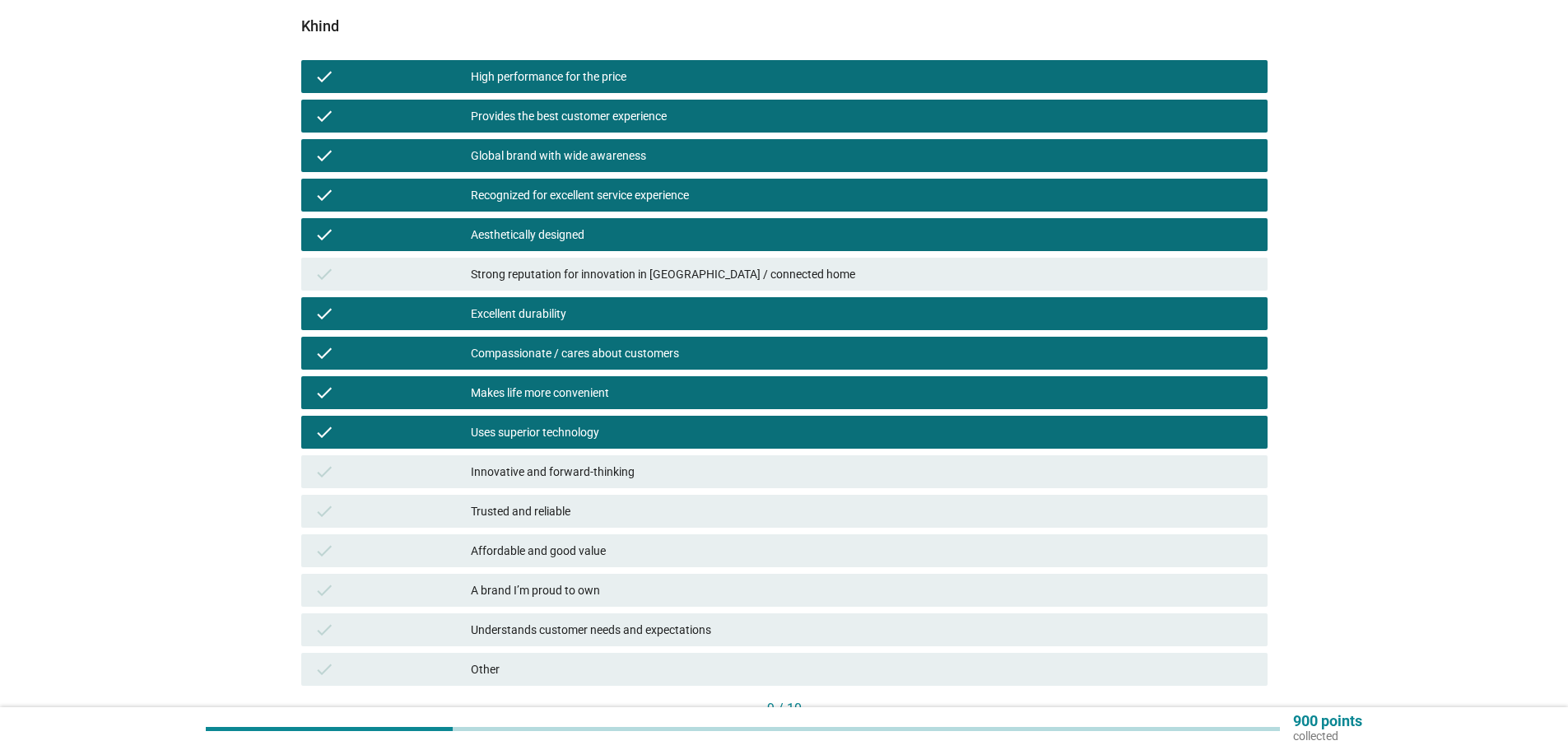
scroll to position [247, 0]
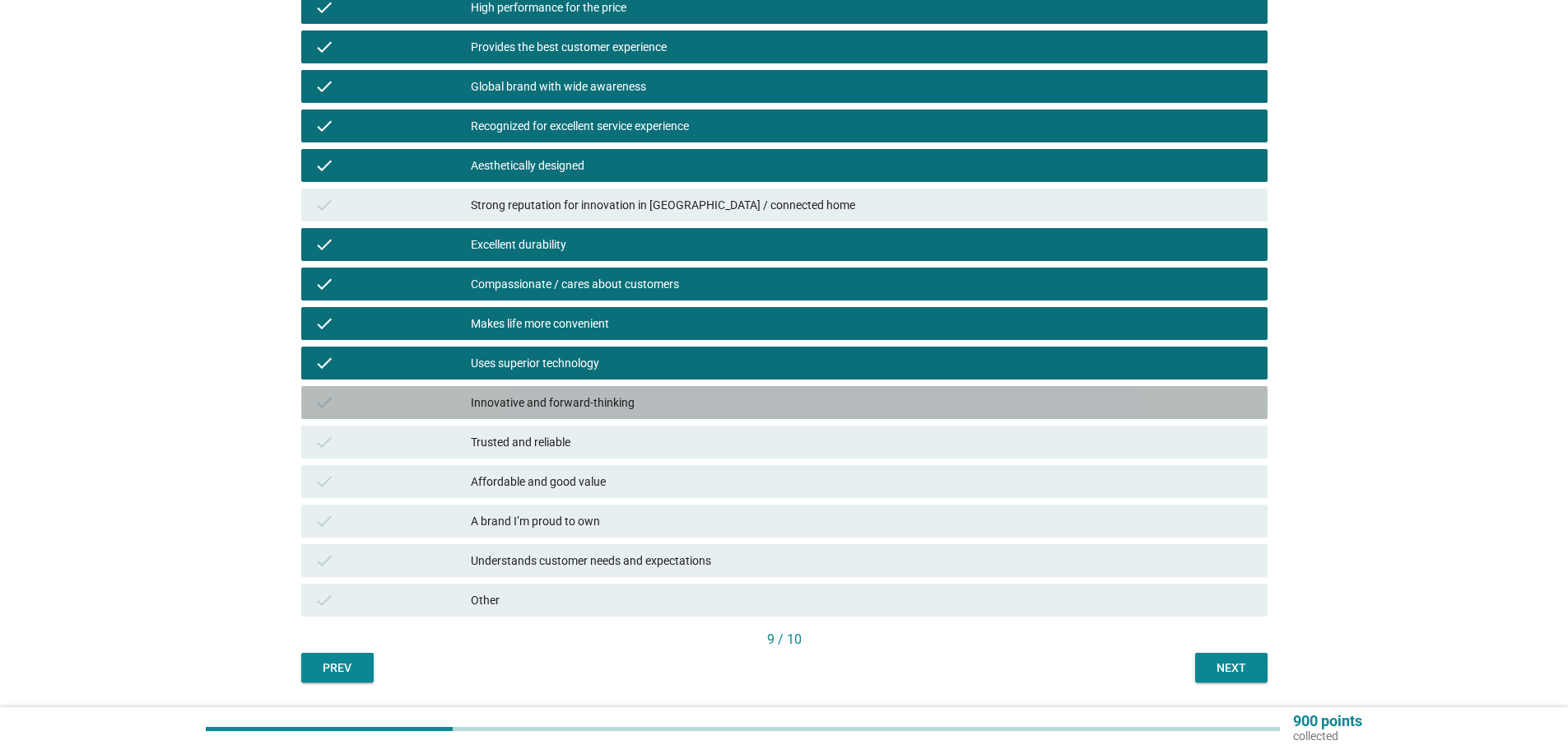
click at [548, 410] on div "Innovative and forward-thinking" at bounding box center [862, 402] width 784 height 20
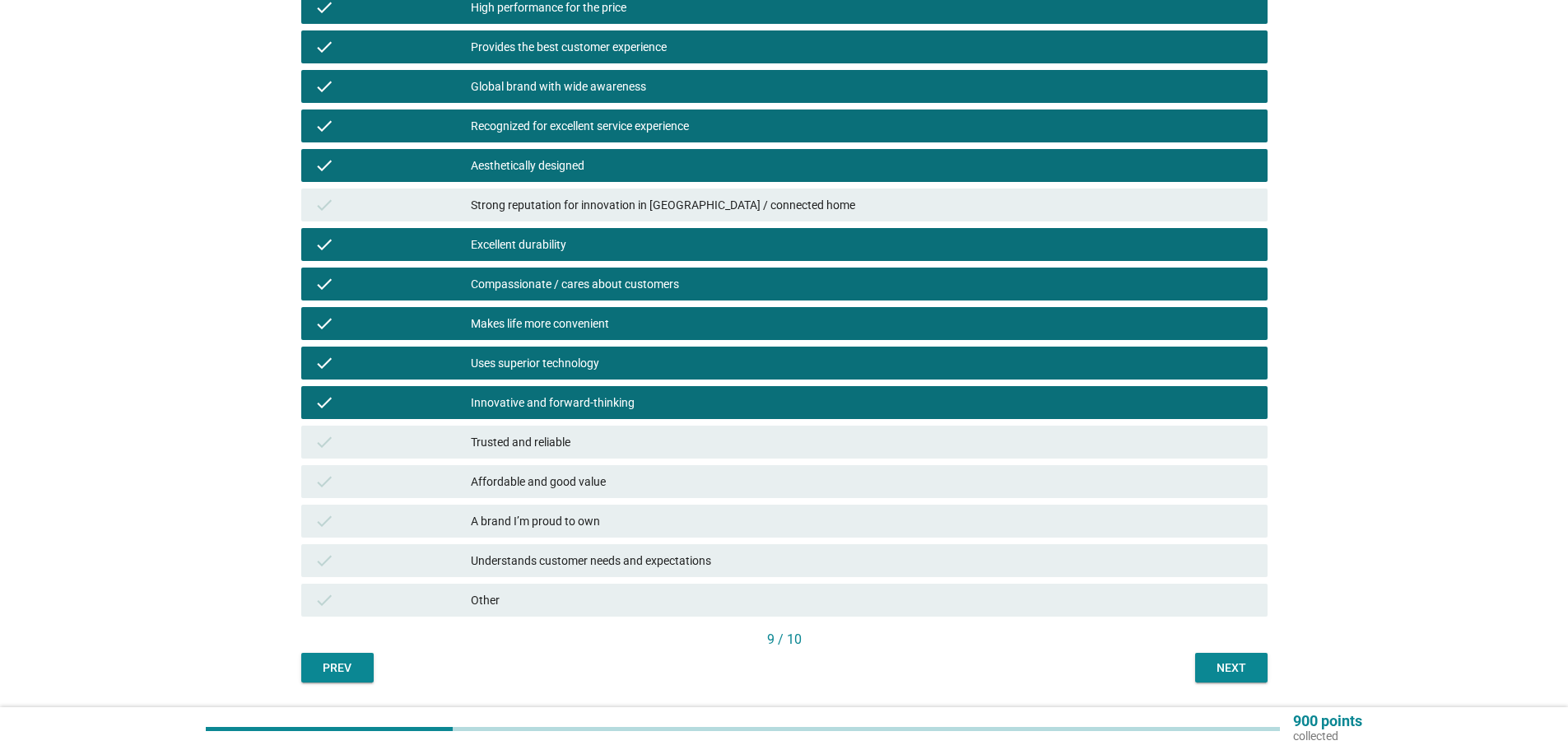
click at [551, 436] on div "Trusted and reliable" at bounding box center [862, 442] width 784 height 20
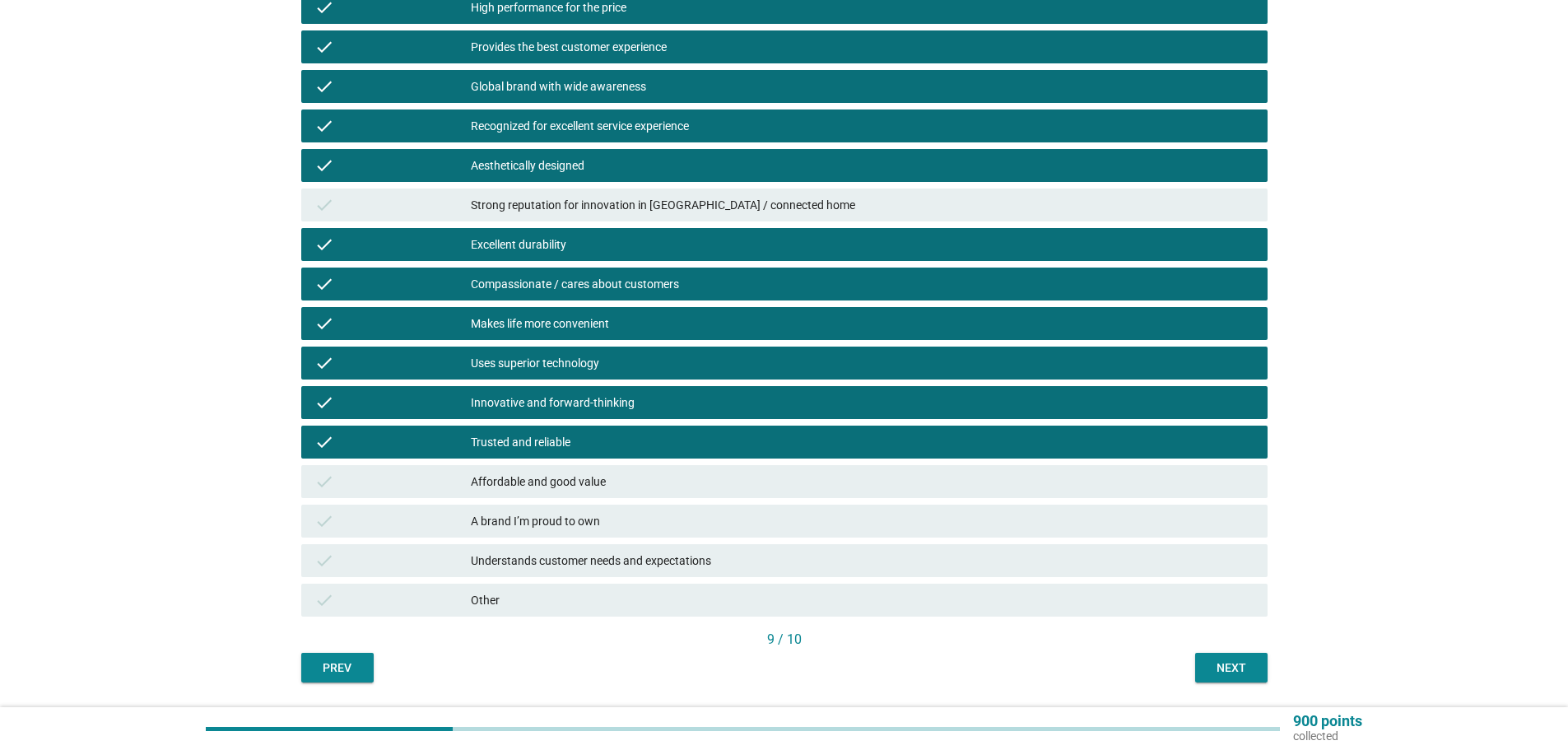
click at [562, 472] on div "Affordable and good value" at bounding box center [862, 482] width 784 height 20
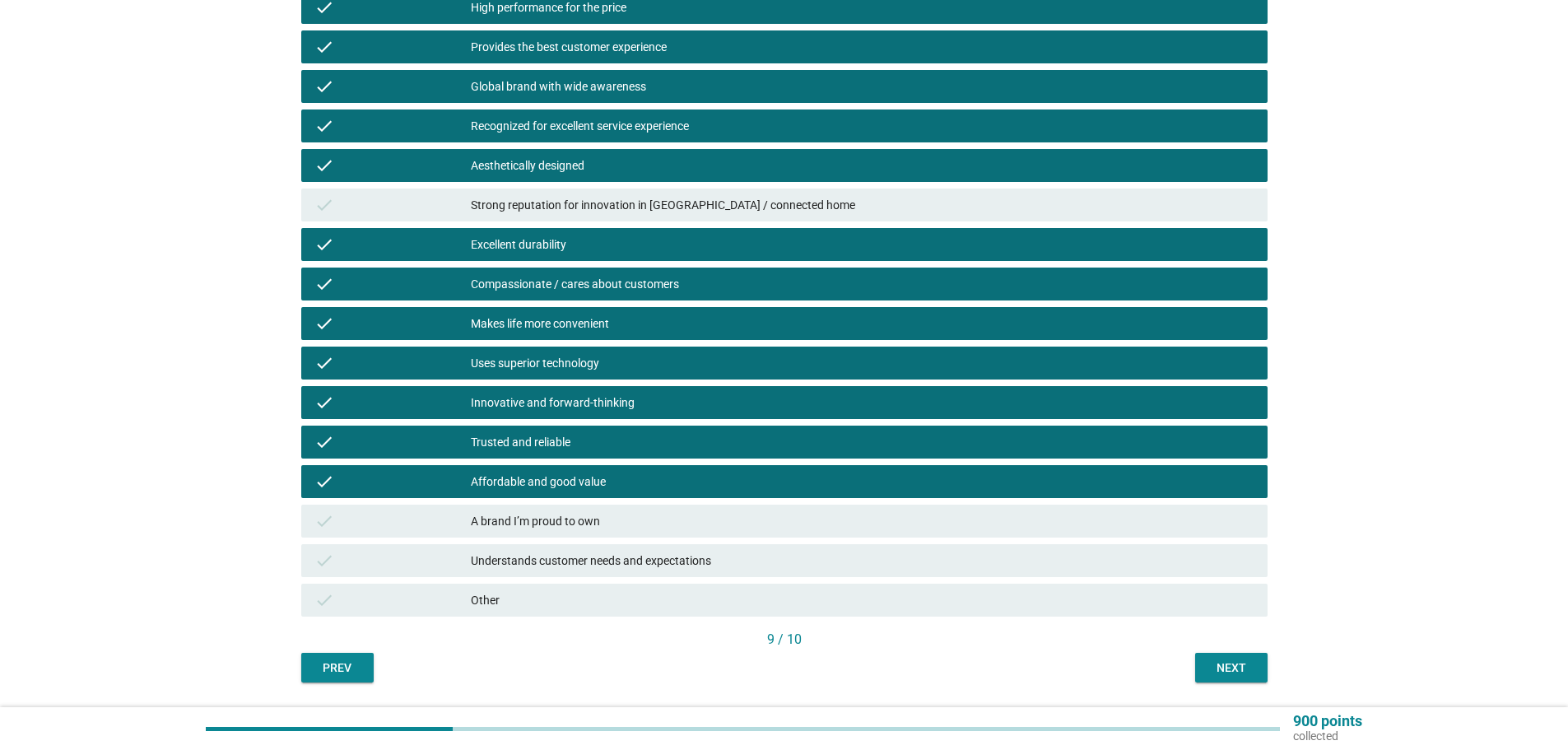
click at [562, 538] on div "check A brand I’m proud to own" at bounding box center [785, 521] width 973 height 39
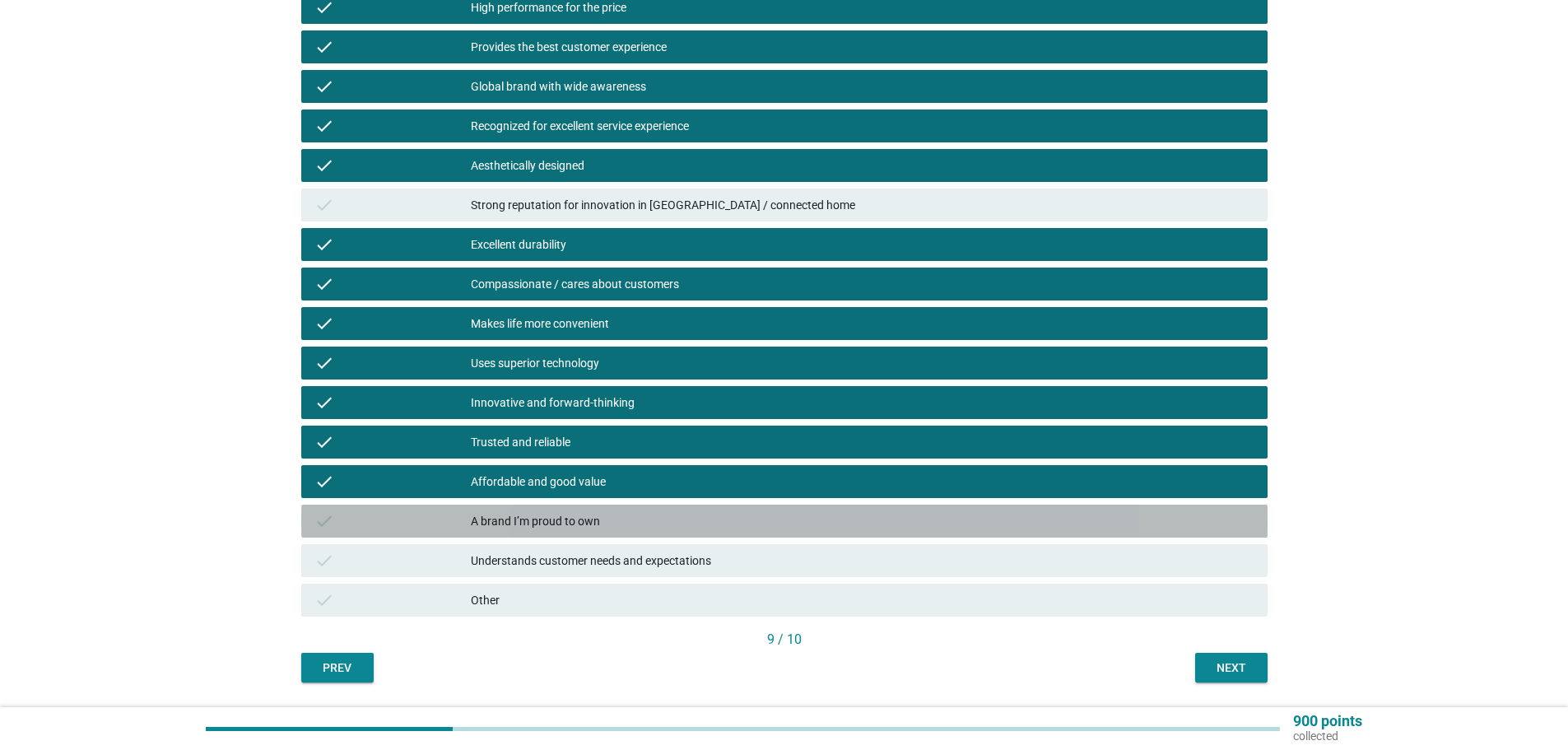
click at [557, 529] on div "A brand I’m proud to own" at bounding box center [862, 522] width 784 height 20
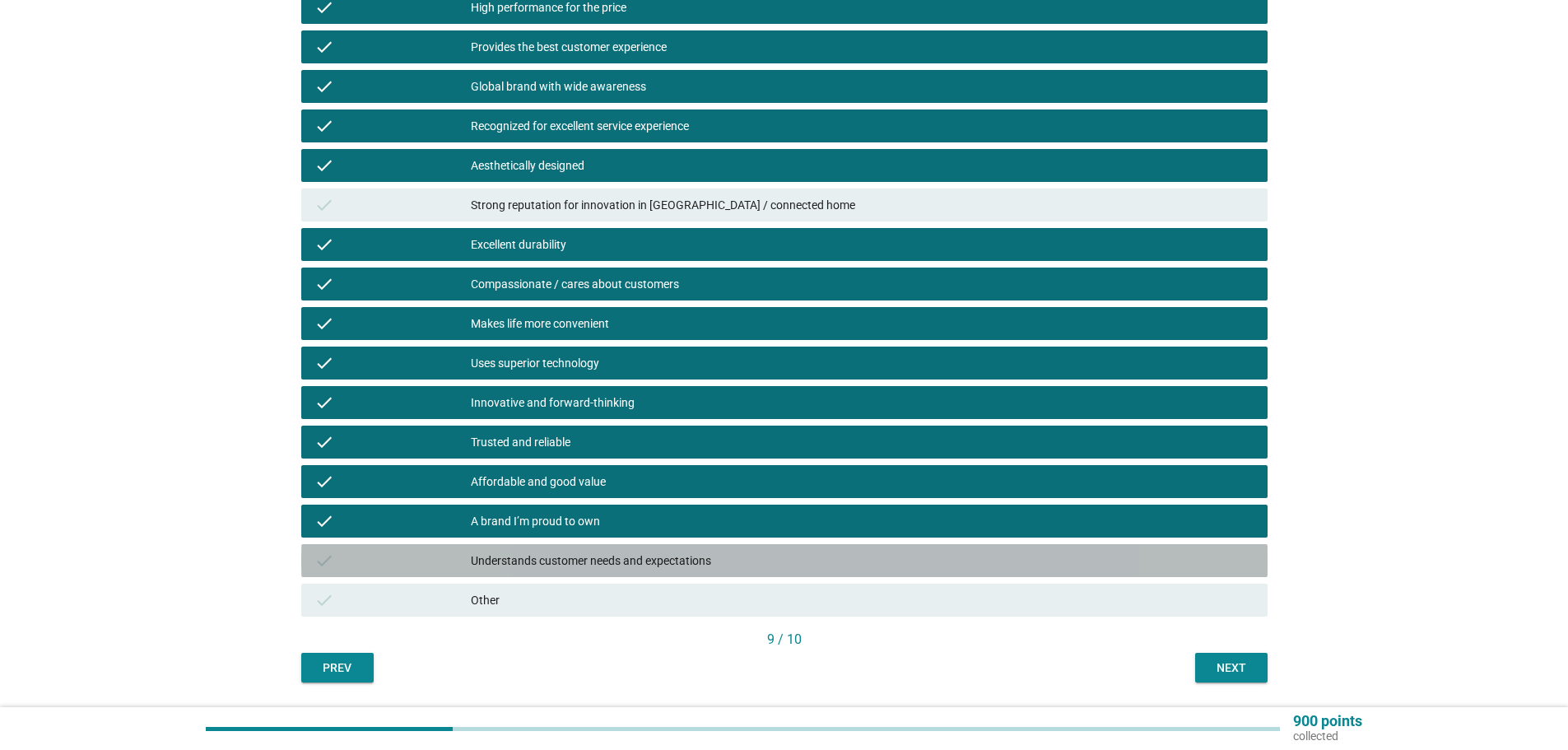
click at [543, 572] on div "check Understands customer needs and expectations" at bounding box center [785, 561] width 966 height 33
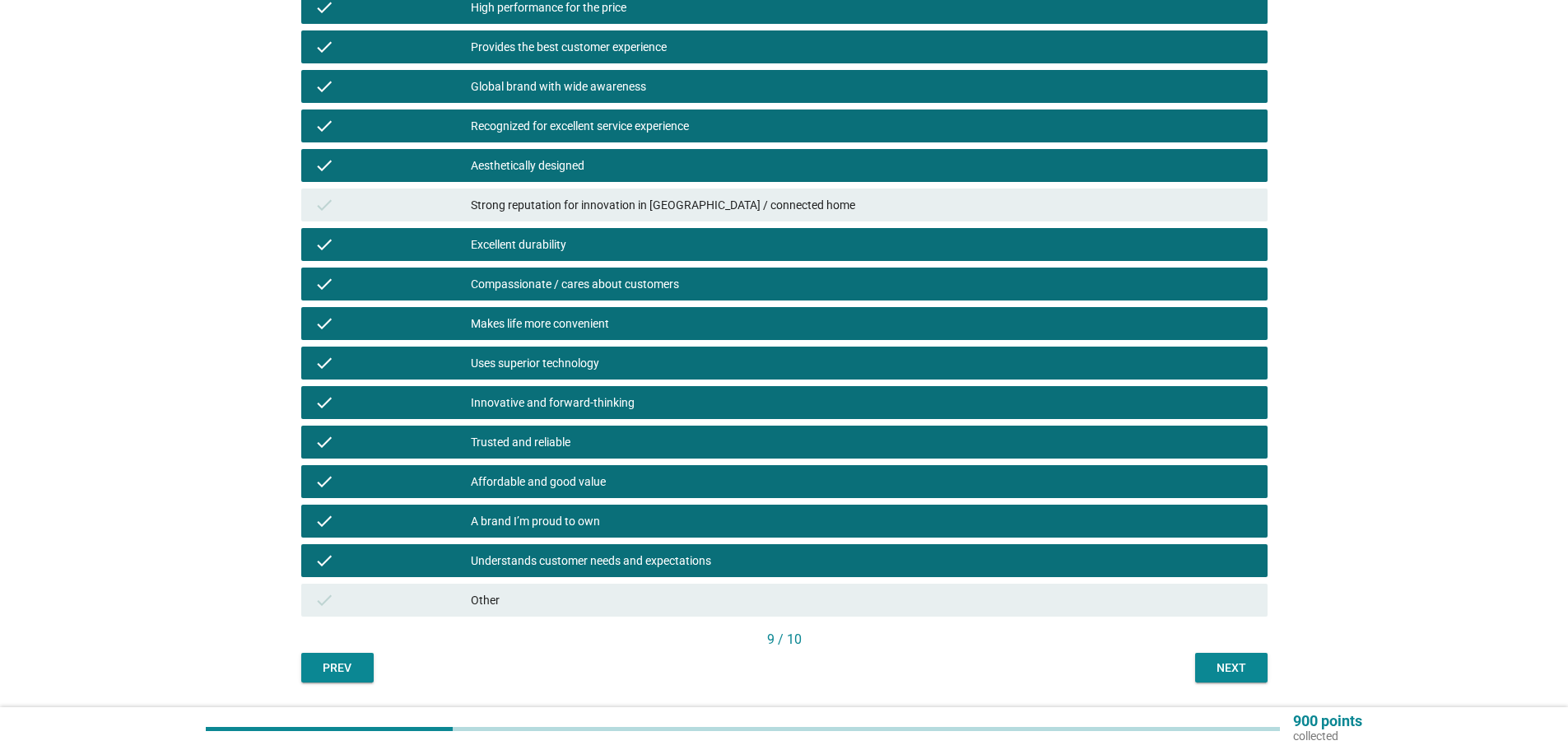
click at [1240, 678] on button "Next" at bounding box center [1231, 668] width 72 height 30
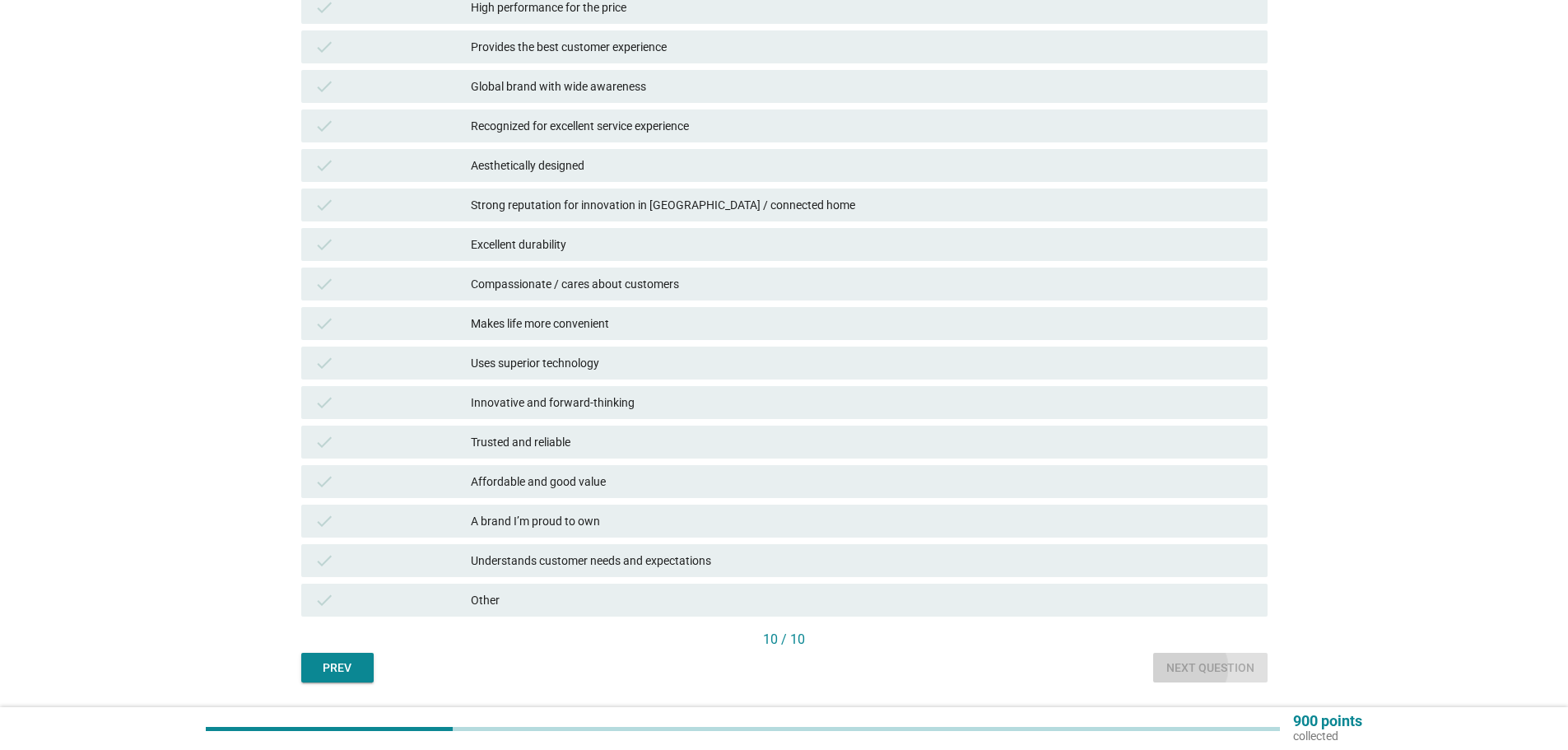
scroll to position [0, 0]
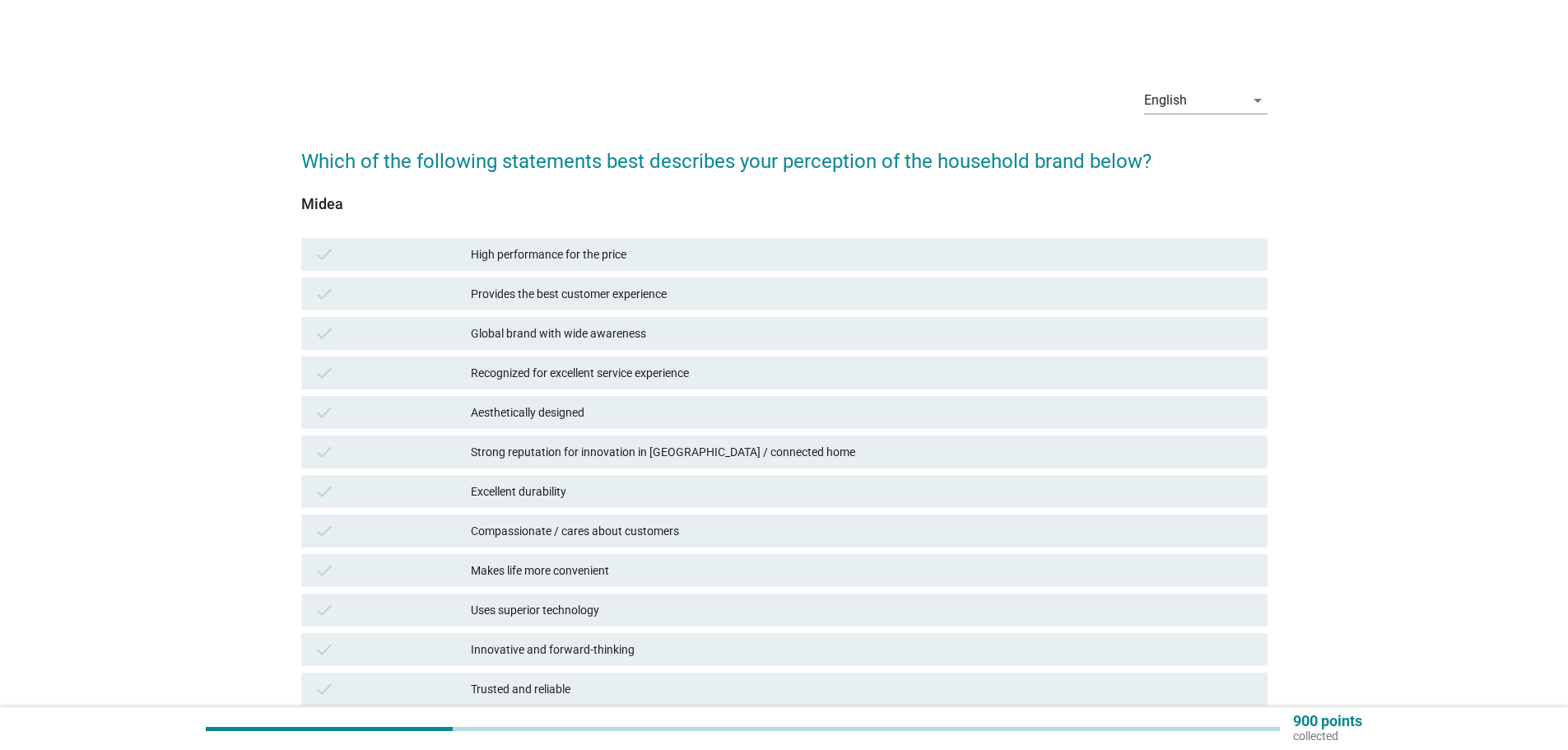
click at [576, 342] on div "Global brand with wide awareness" at bounding box center [862, 333] width 784 height 20
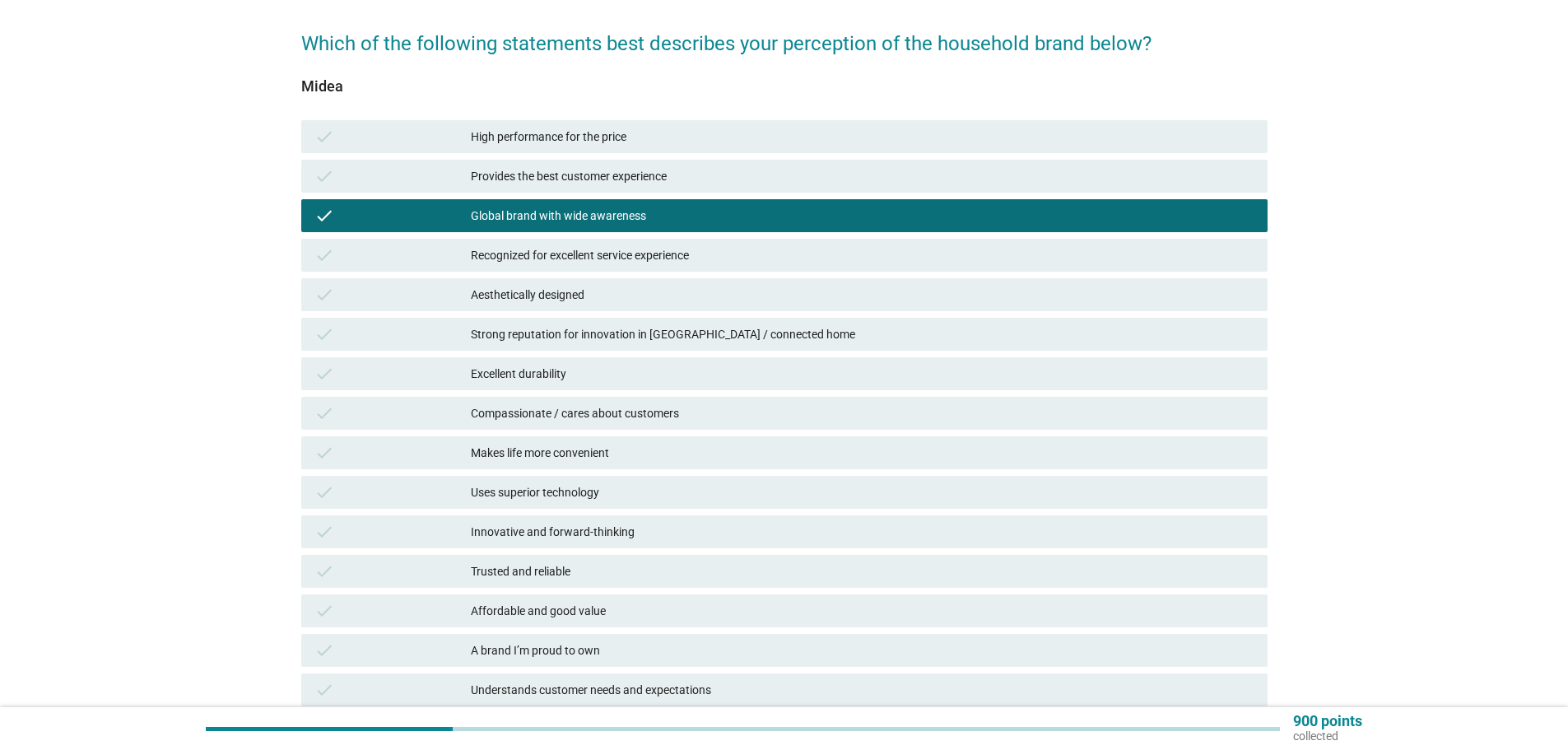
scroll to position [297, 0]
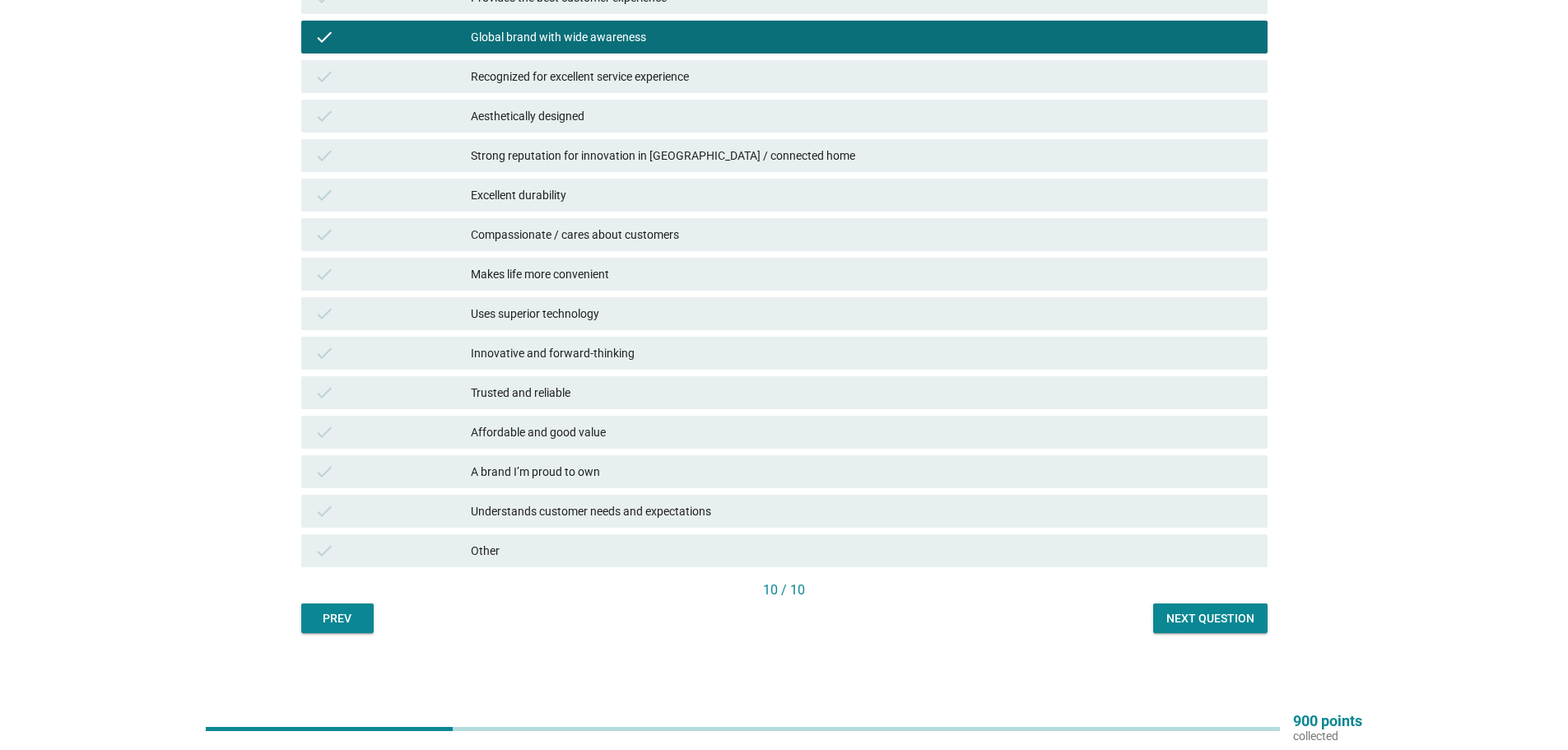
click at [1201, 632] on button "Next question" at bounding box center [1210, 618] width 114 height 30
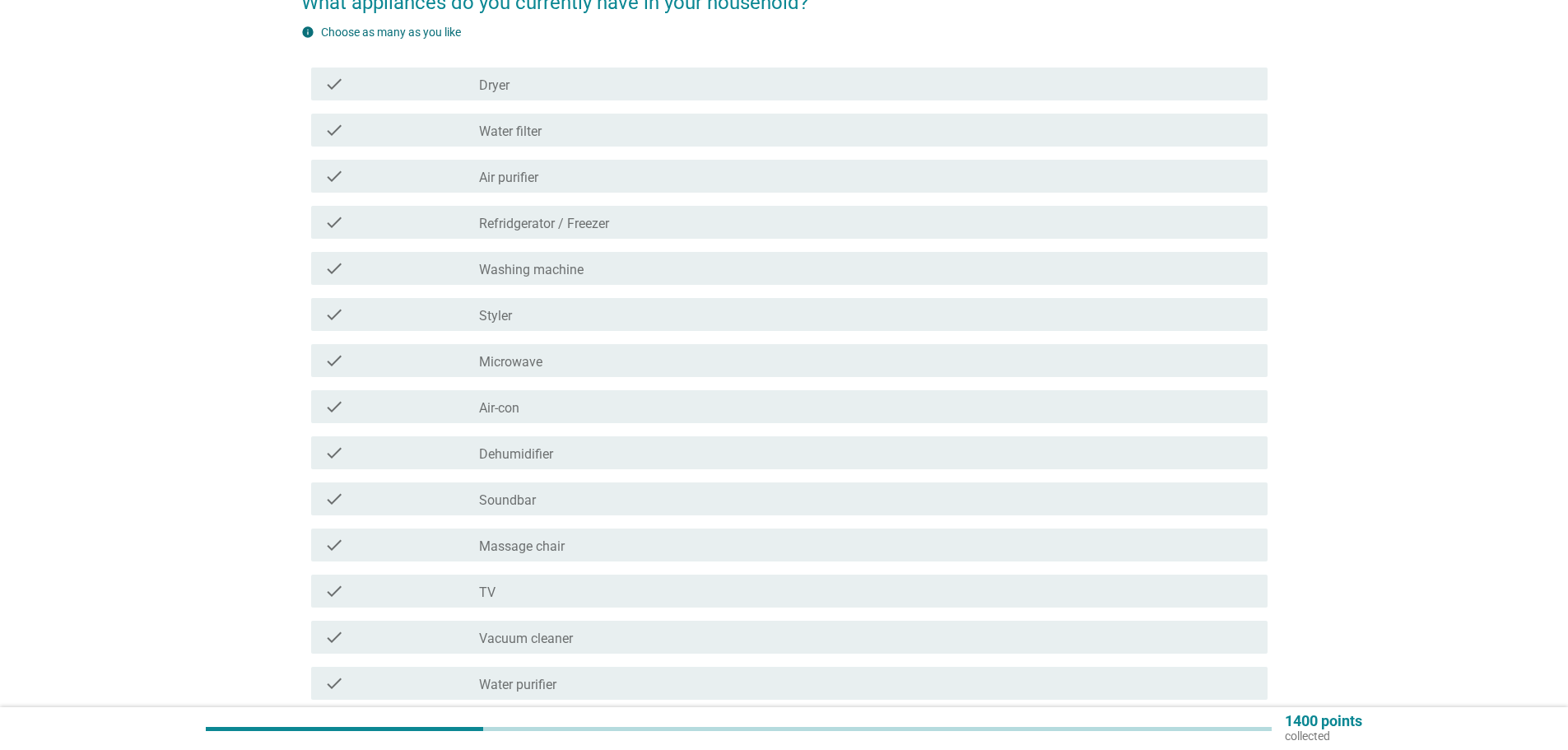
scroll to position [165, 0]
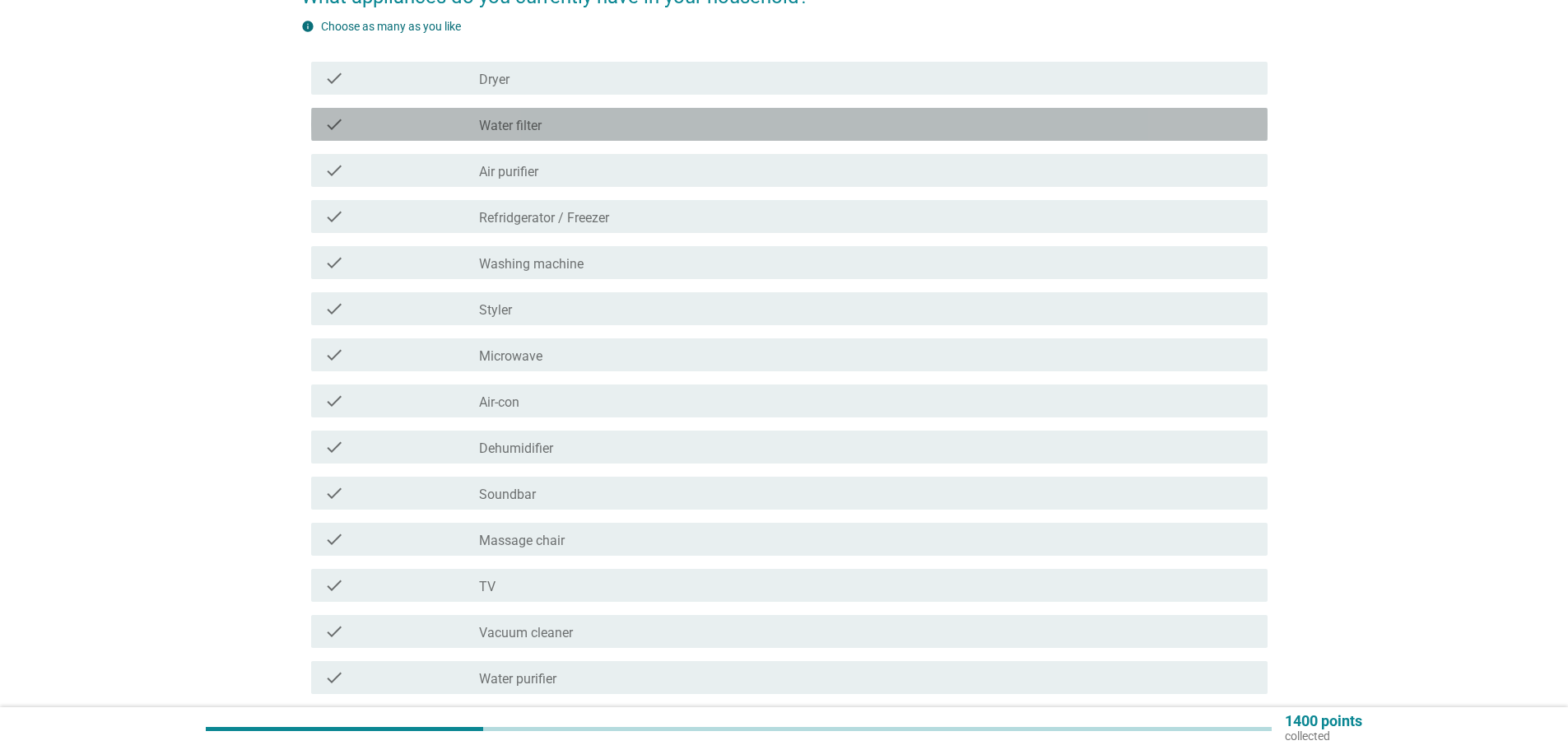
click at [534, 123] on label "Water filter" at bounding box center [510, 126] width 62 height 17
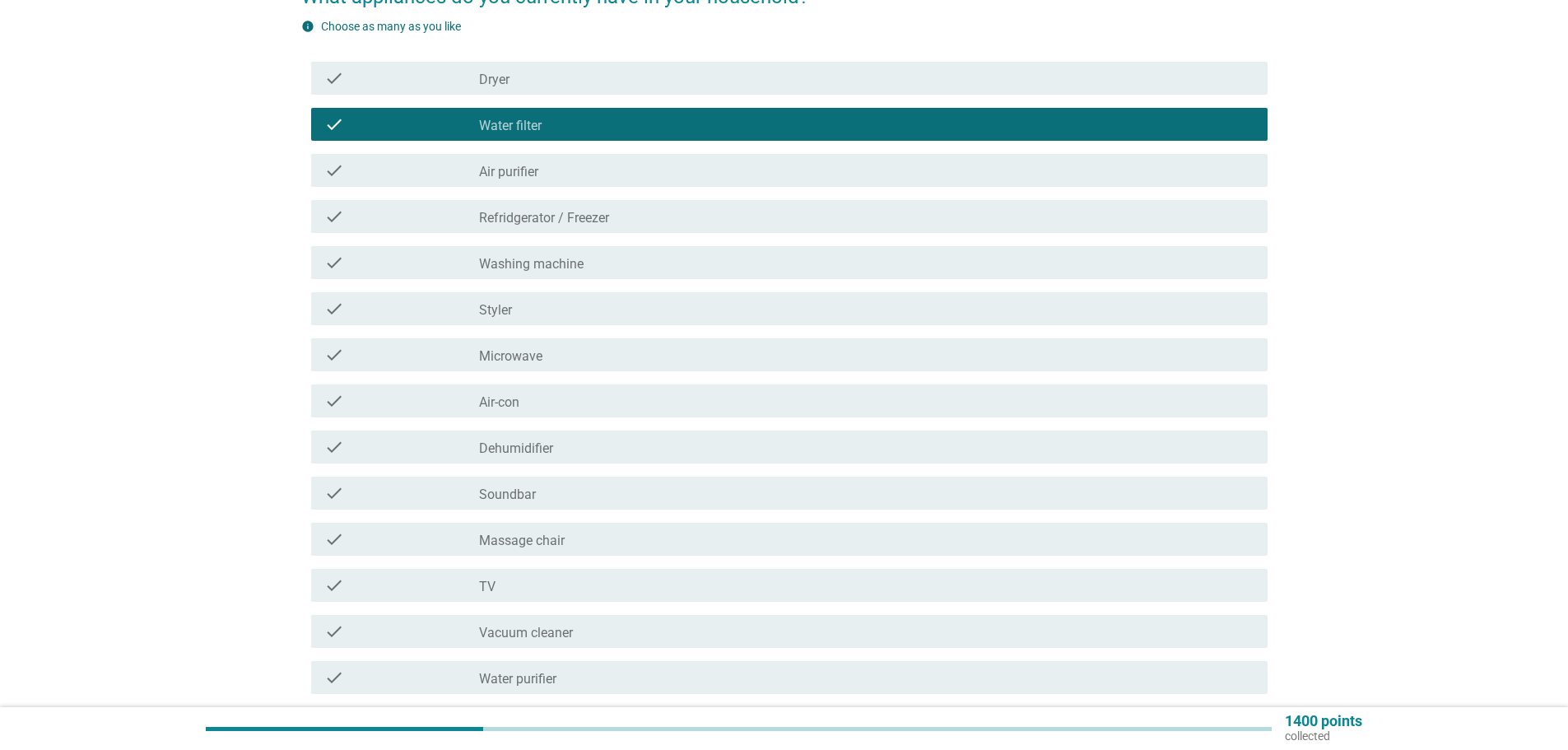
click at [567, 219] on label "Refridgerator / Freezer" at bounding box center [544, 218] width 130 height 17
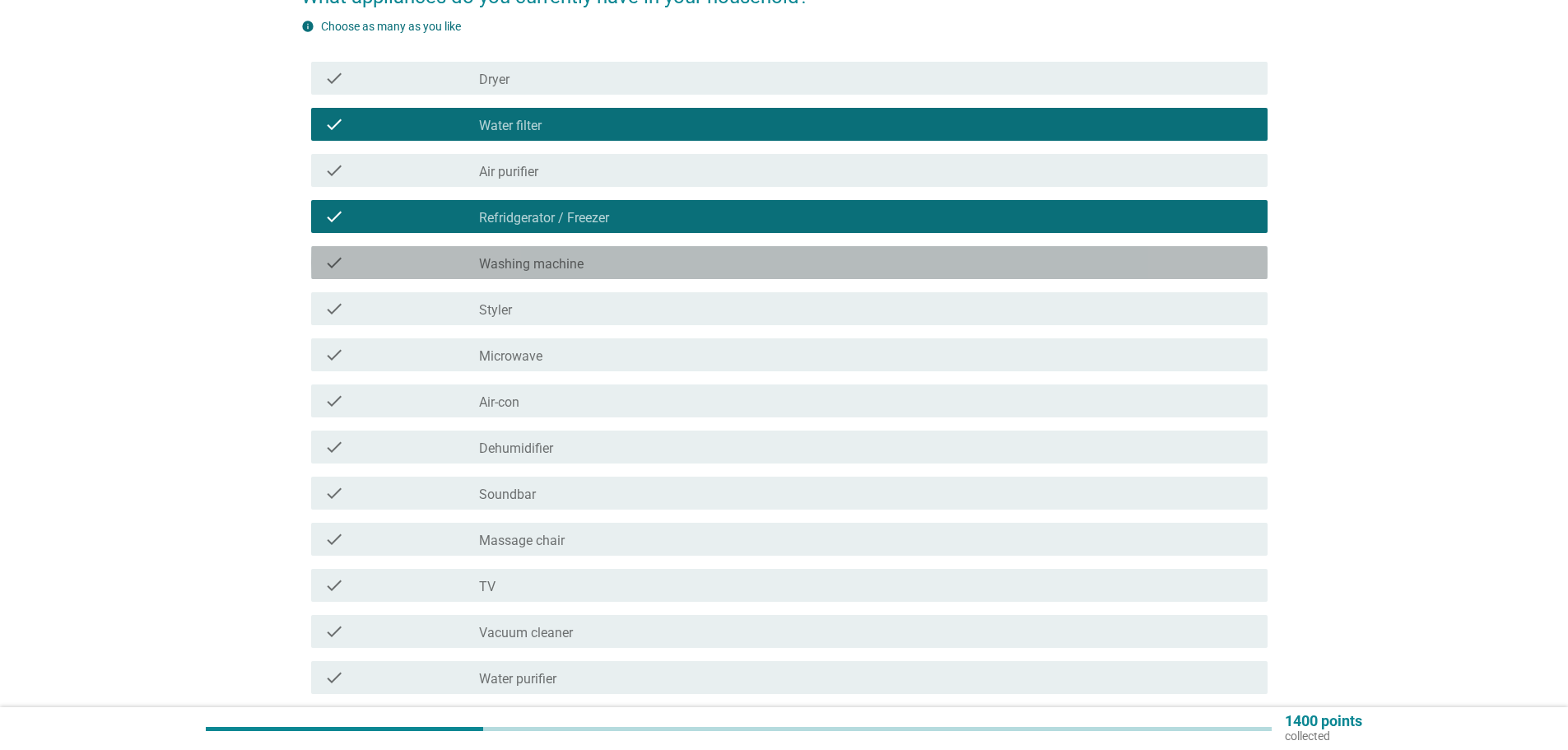
click at [567, 268] on label "Washing machine" at bounding box center [531, 264] width 104 height 17
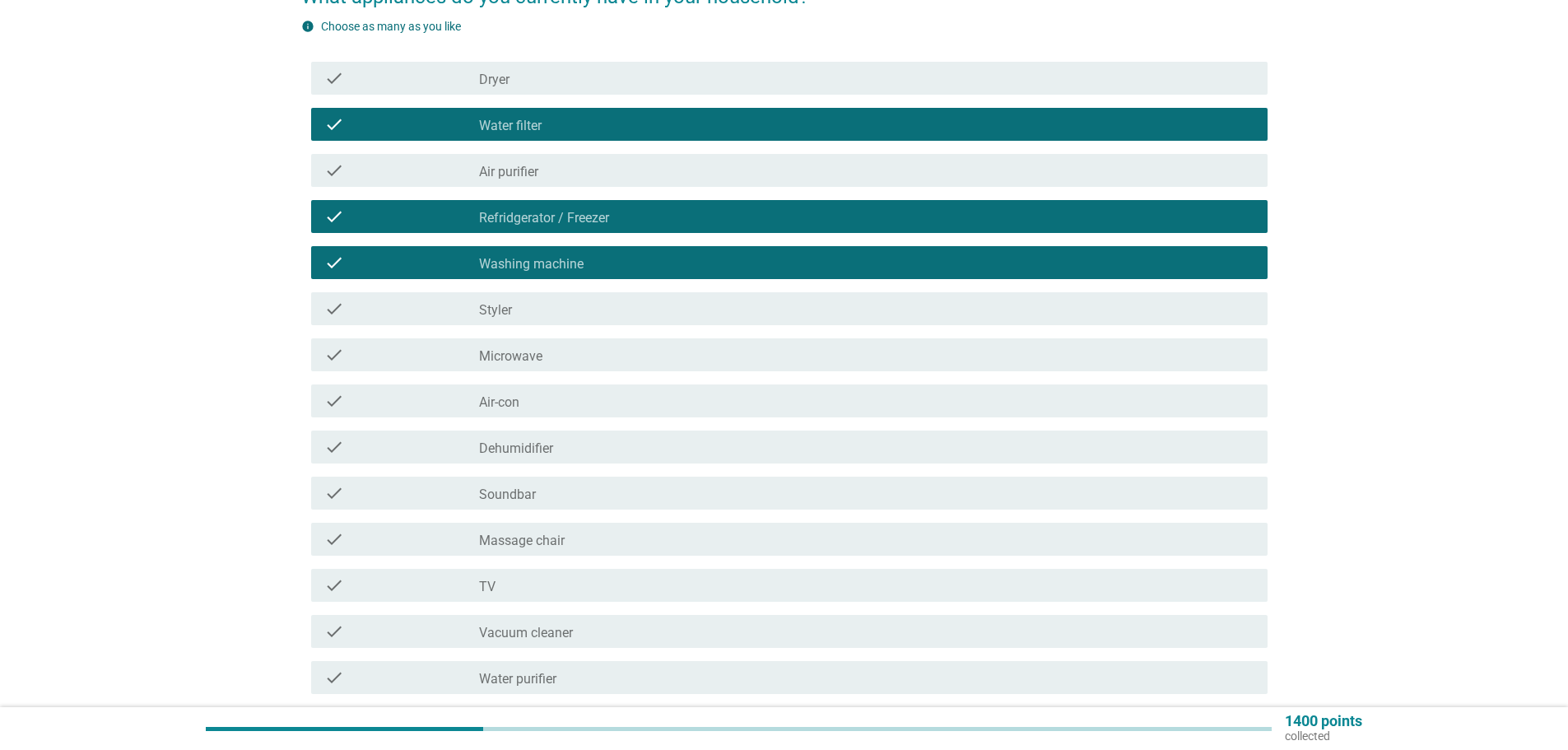
click at [563, 397] on div "check_box_outline_blank Air-con" at bounding box center [866, 401] width 776 height 20
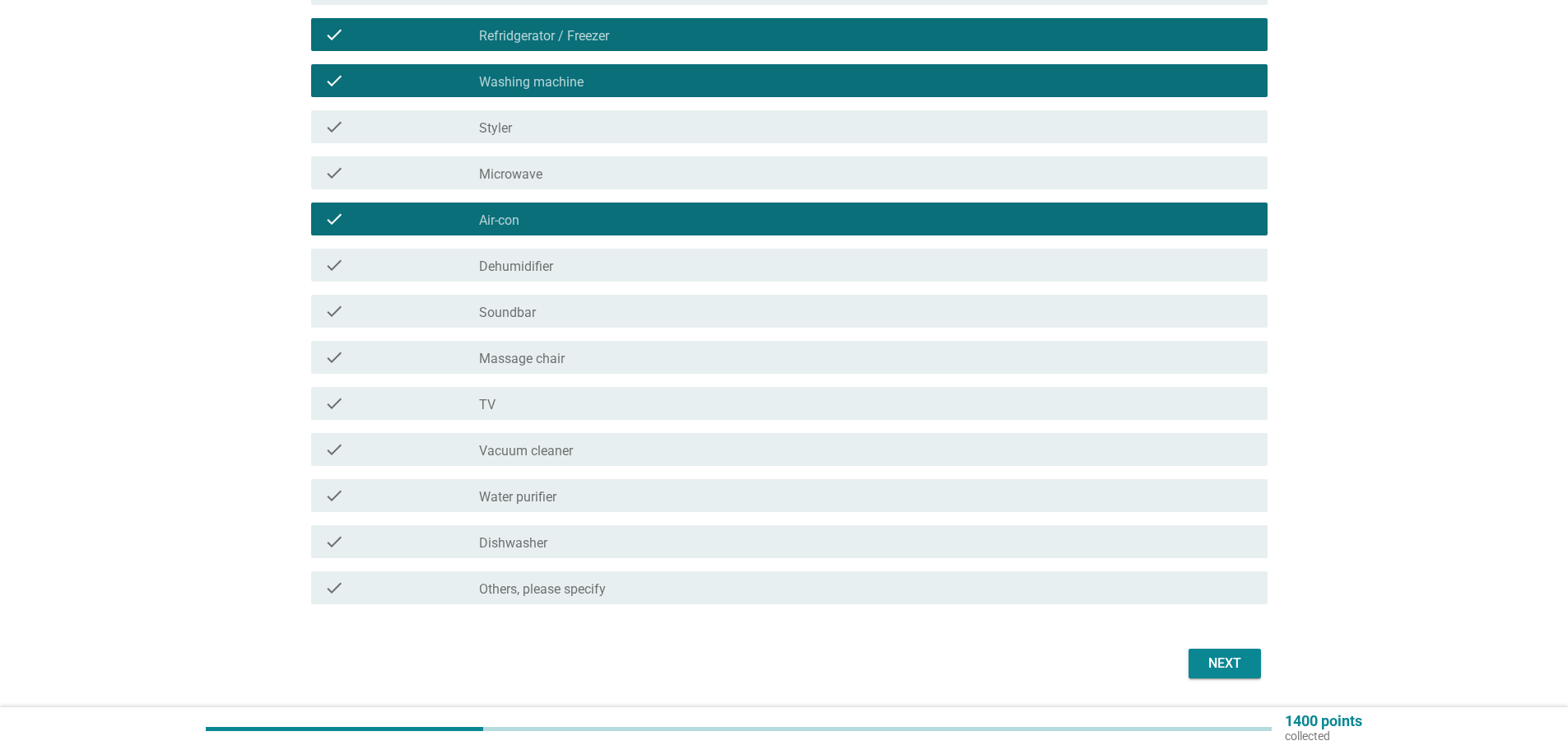
scroll to position [397, 0]
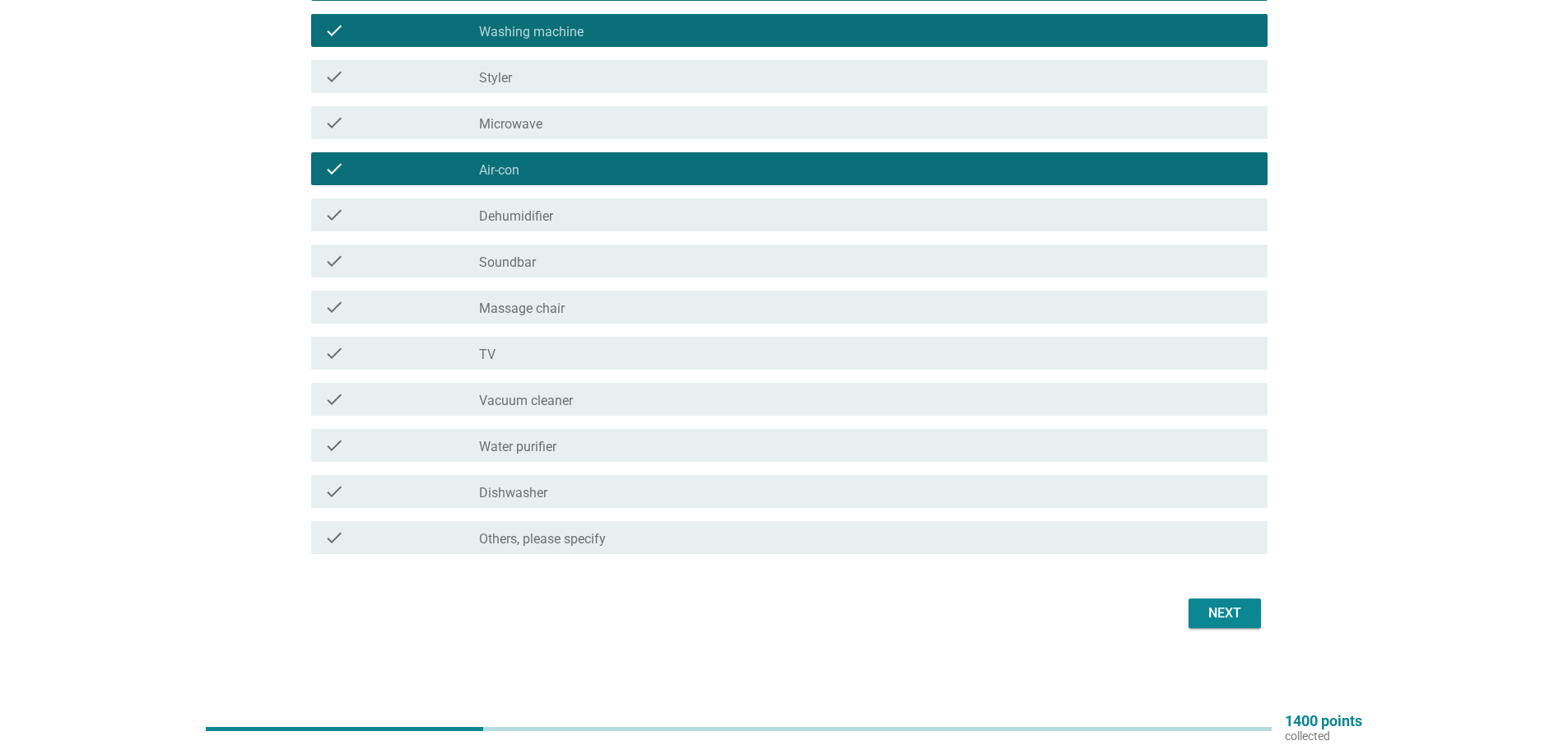
click at [582, 359] on div "check_box_outline_blank TV" at bounding box center [866, 353] width 776 height 20
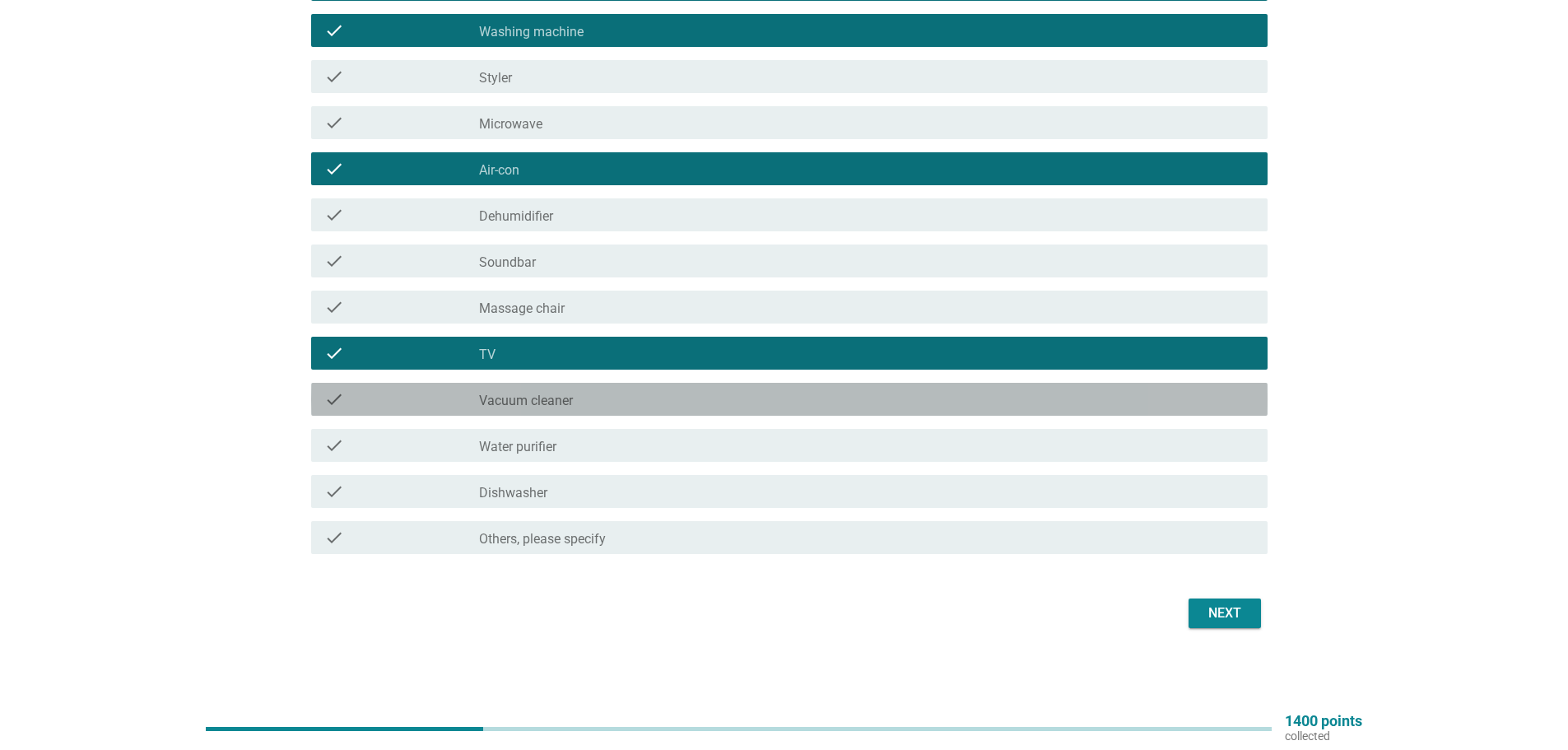
click at [574, 398] on div "check_box_outline_blank Vacuum cleaner" at bounding box center [866, 399] width 776 height 20
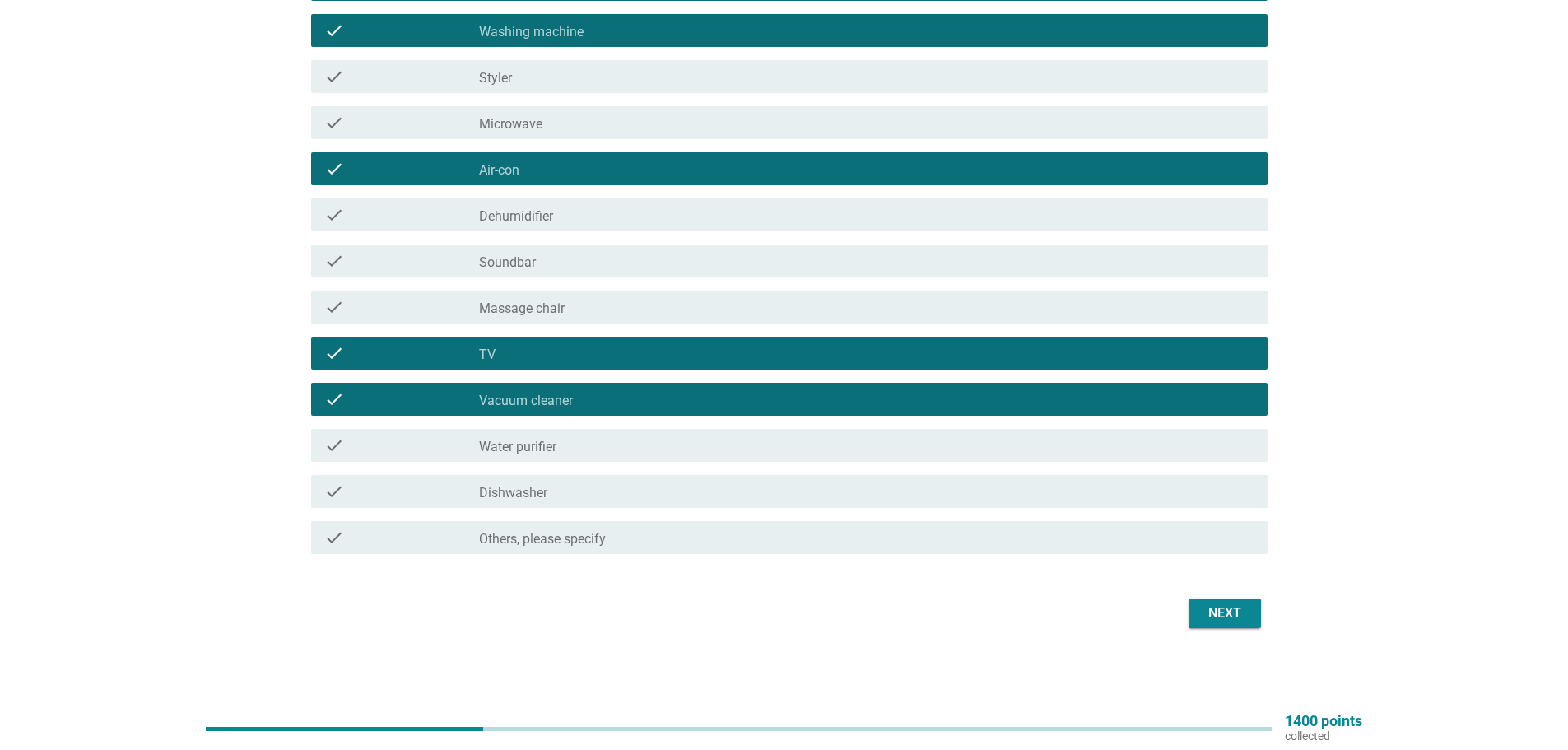
click at [1216, 595] on div "Next" at bounding box center [785, 612] width 966 height 39
click at [1214, 603] on div "Next" at bounding box center [1225, 613] width 46 height 20
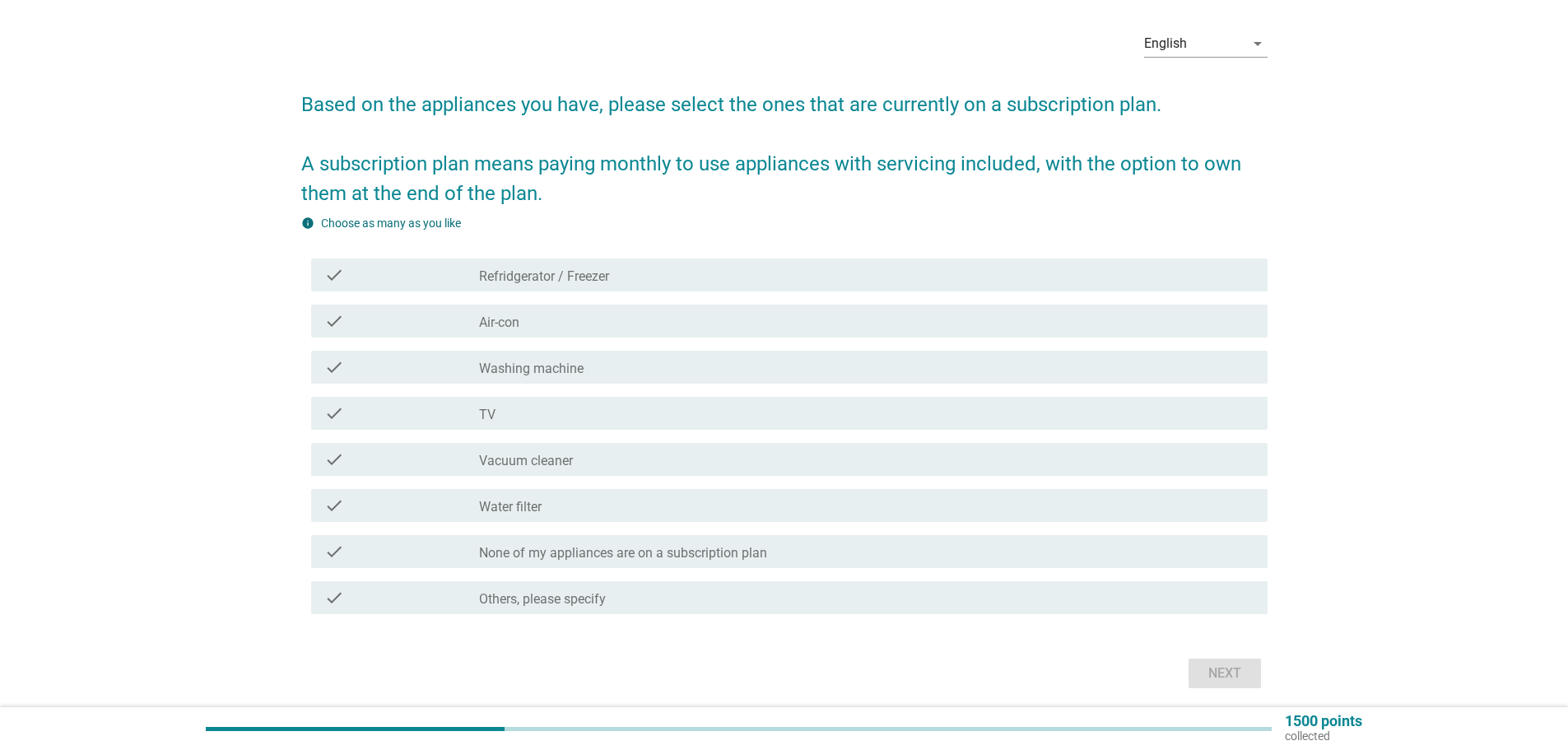
scroll to position [82, 0]
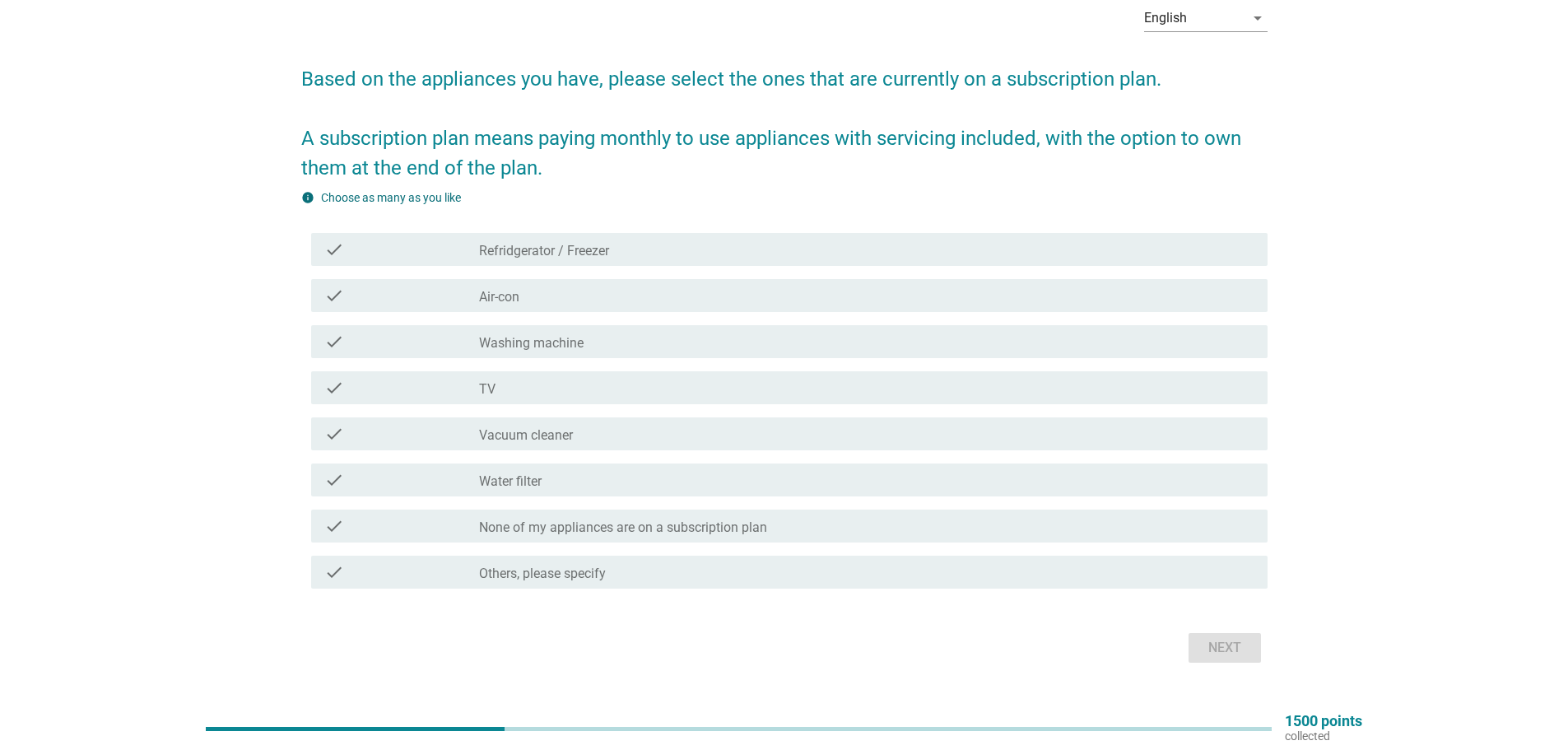
click at [604, 530] on label "None of my appliances are on a subscription plan" at bounding box center [623, 528] width 288 height 17
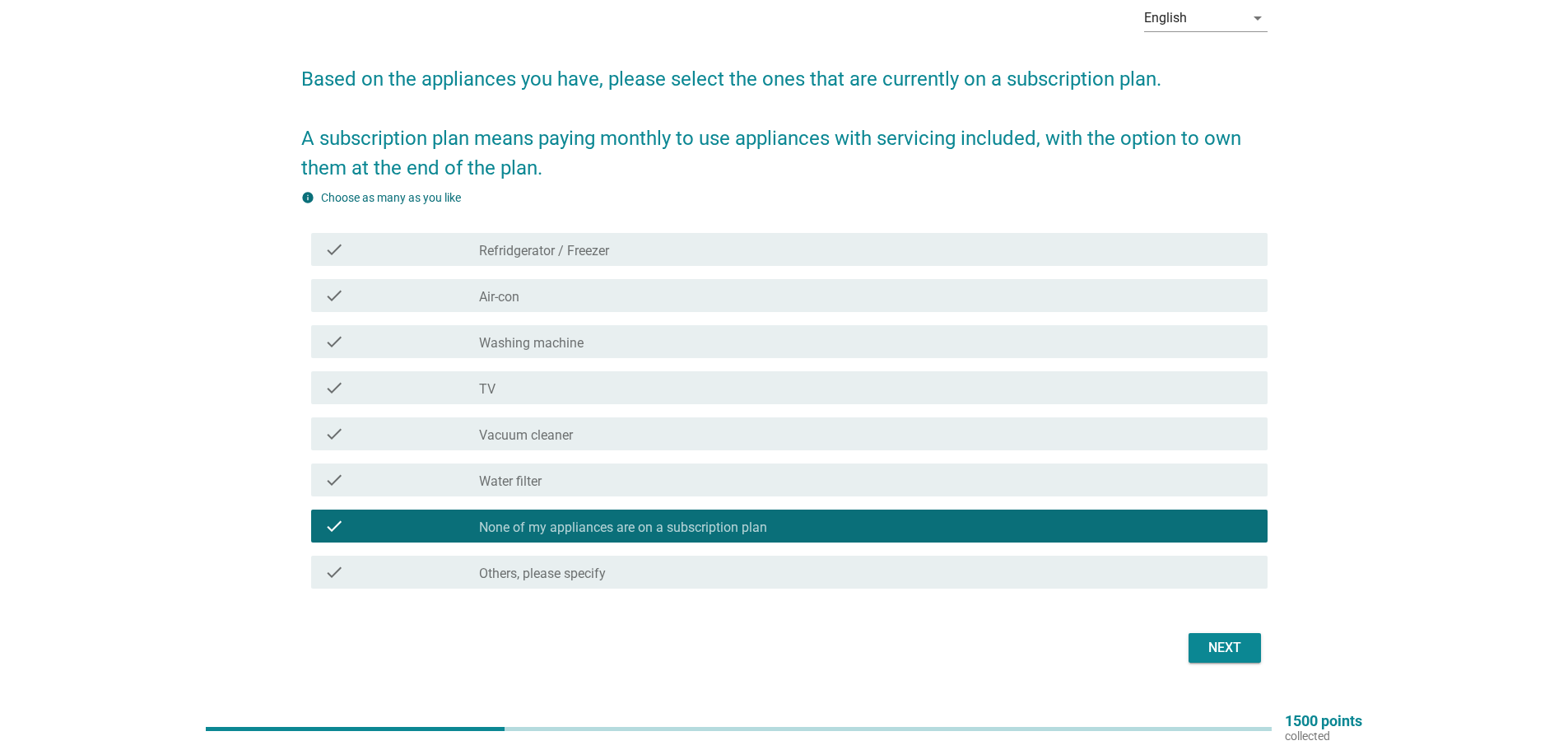
click at [1203, 642] on div "Next" at bounding box center [1225, 648] width 46 height 20
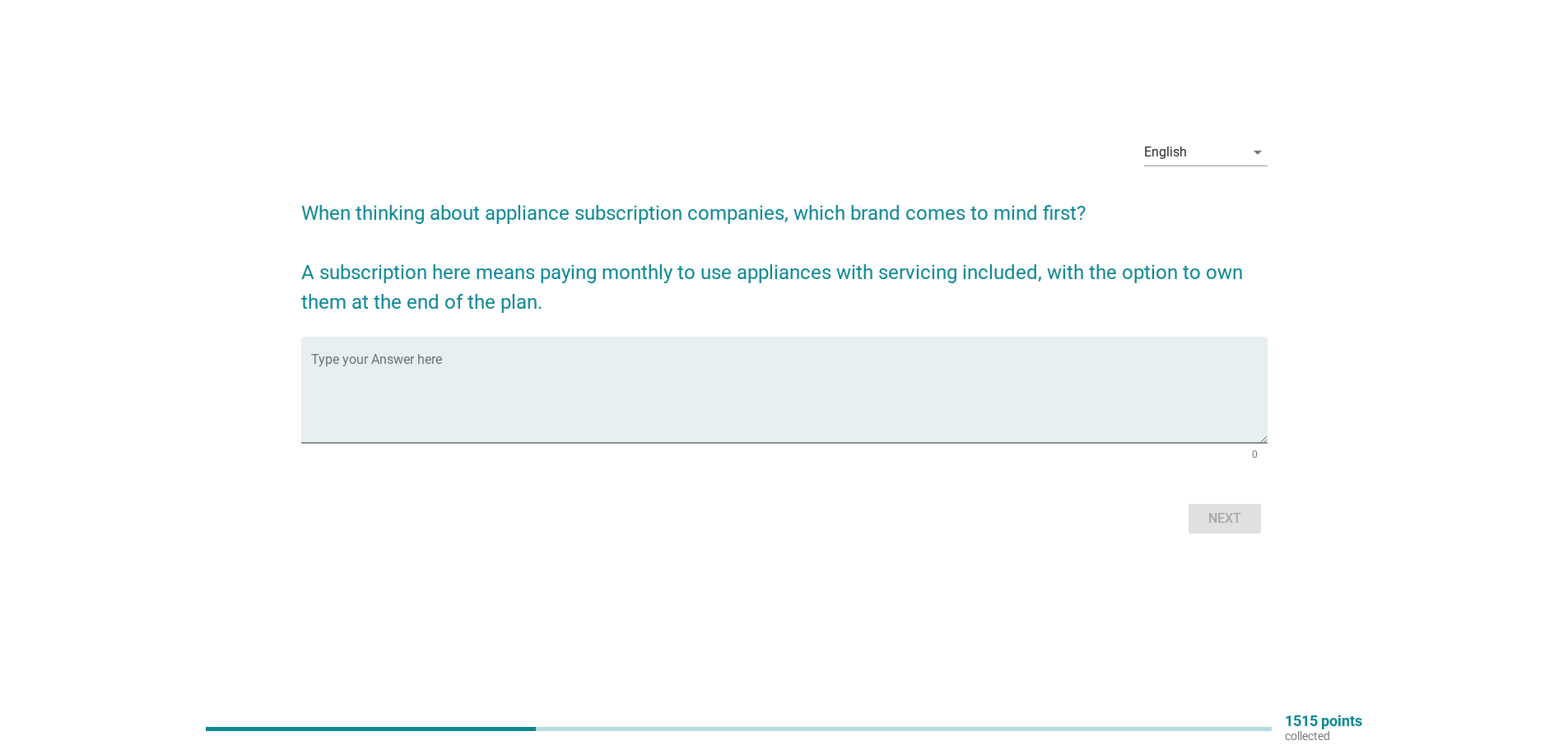
scroll to position [0, 0]
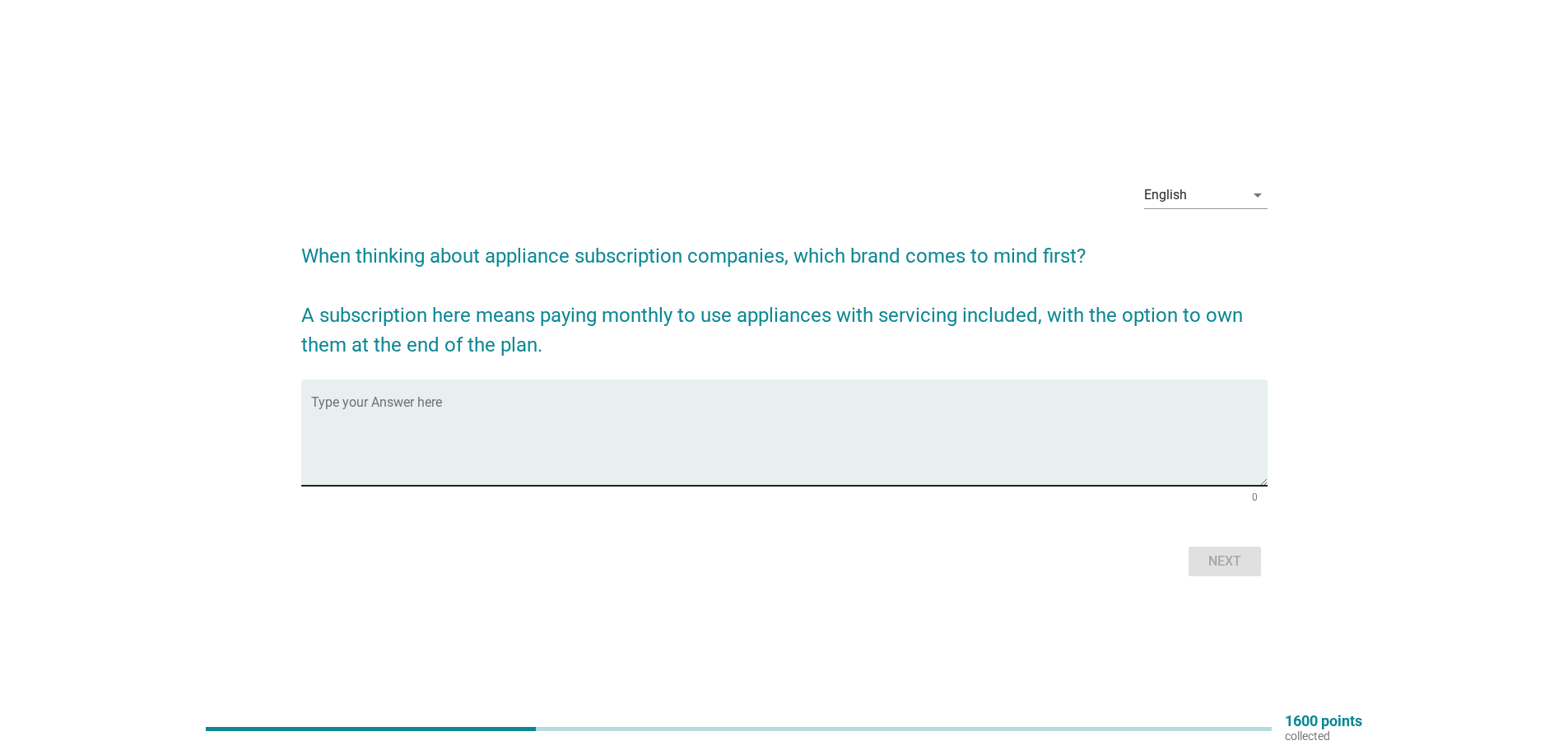
click at [497, 406] on textarea "Type your Answer here" at bounding box center [789, 442] width 956 height 87
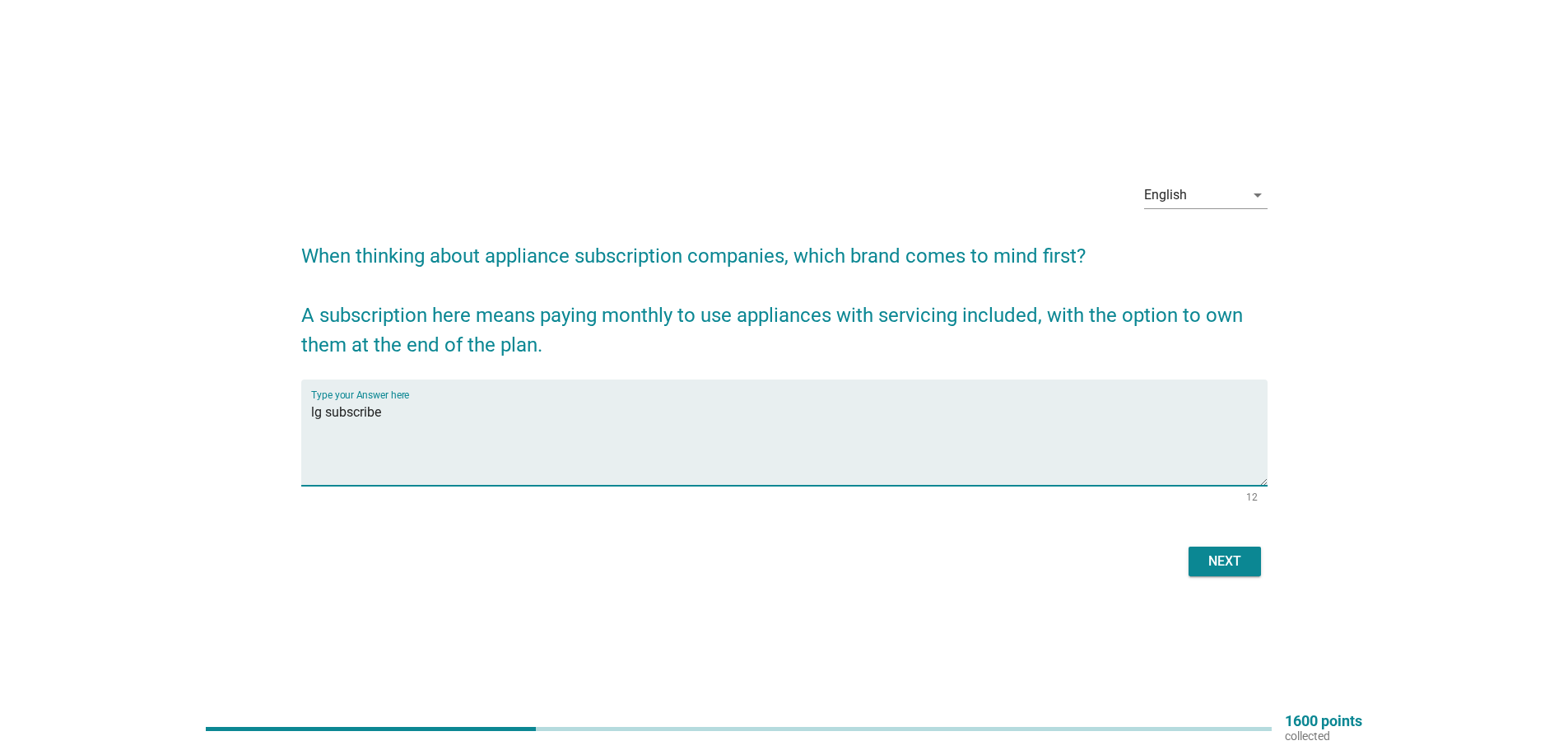
type textarea "lg subscribe"
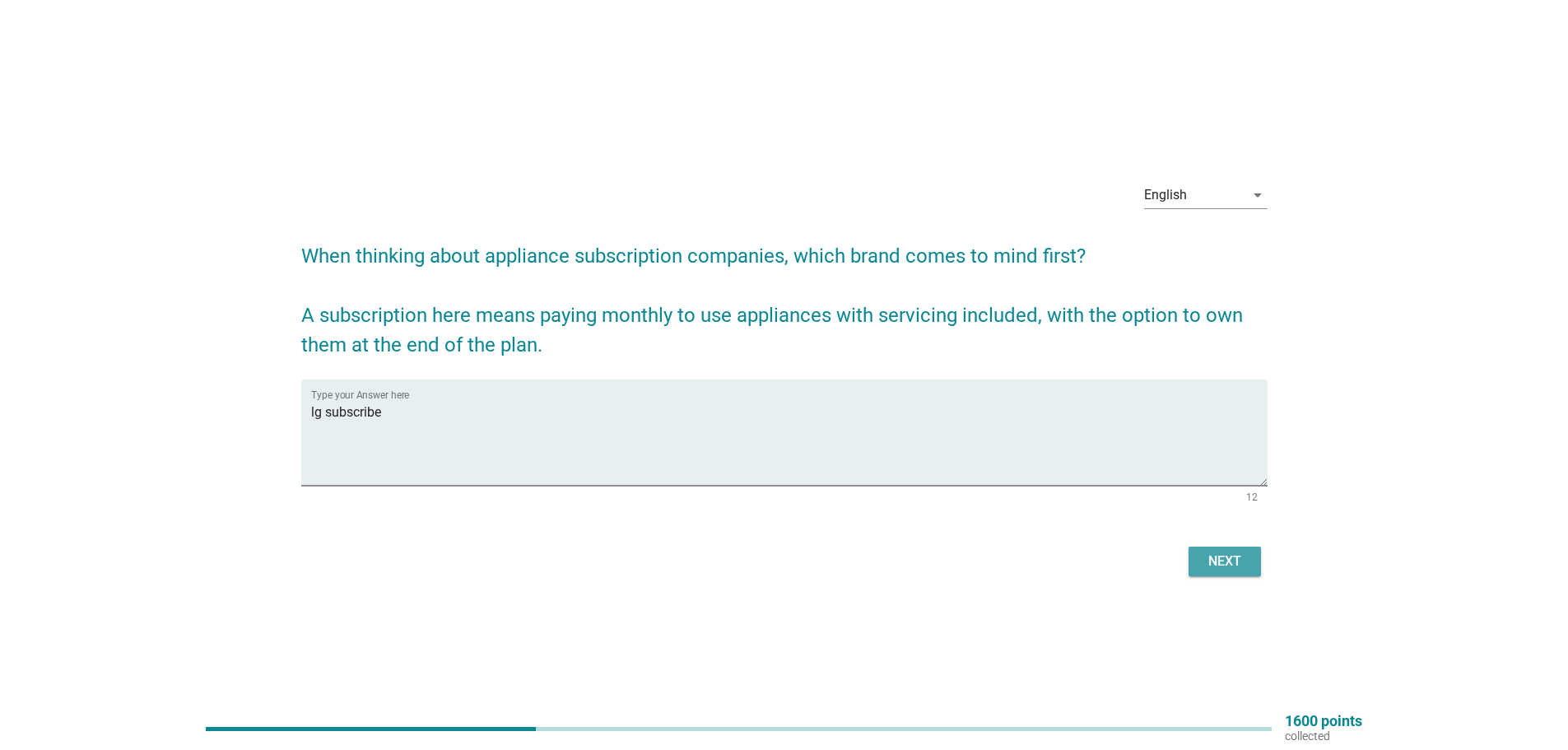
click at [1207, 568] on div "Next" at bounding box center [1225, 562] width 46 height 20
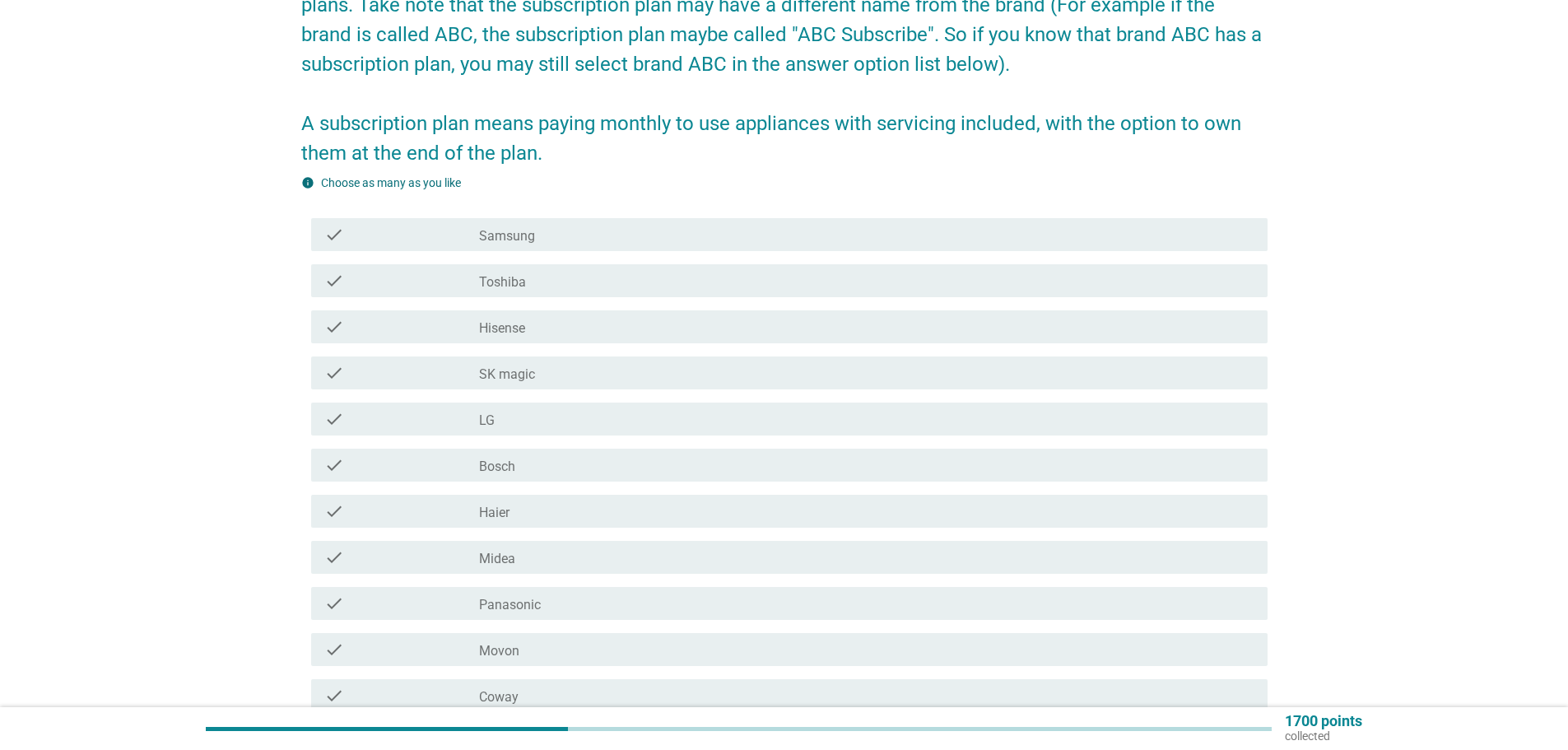
scroll to position [247, 0]
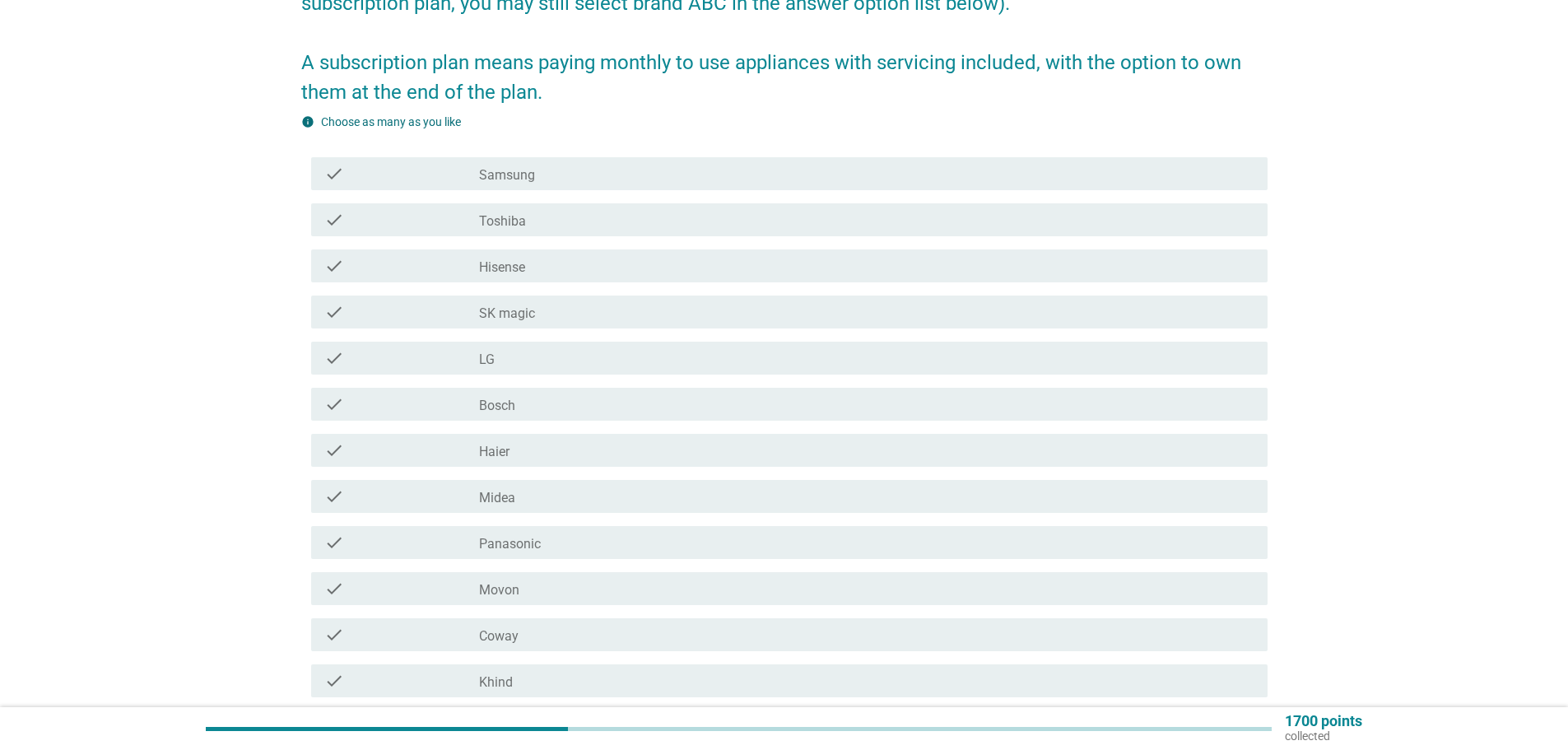
click at [519, 179] on label "Samsung" at bounding box center [507, 176] width 56 height 17
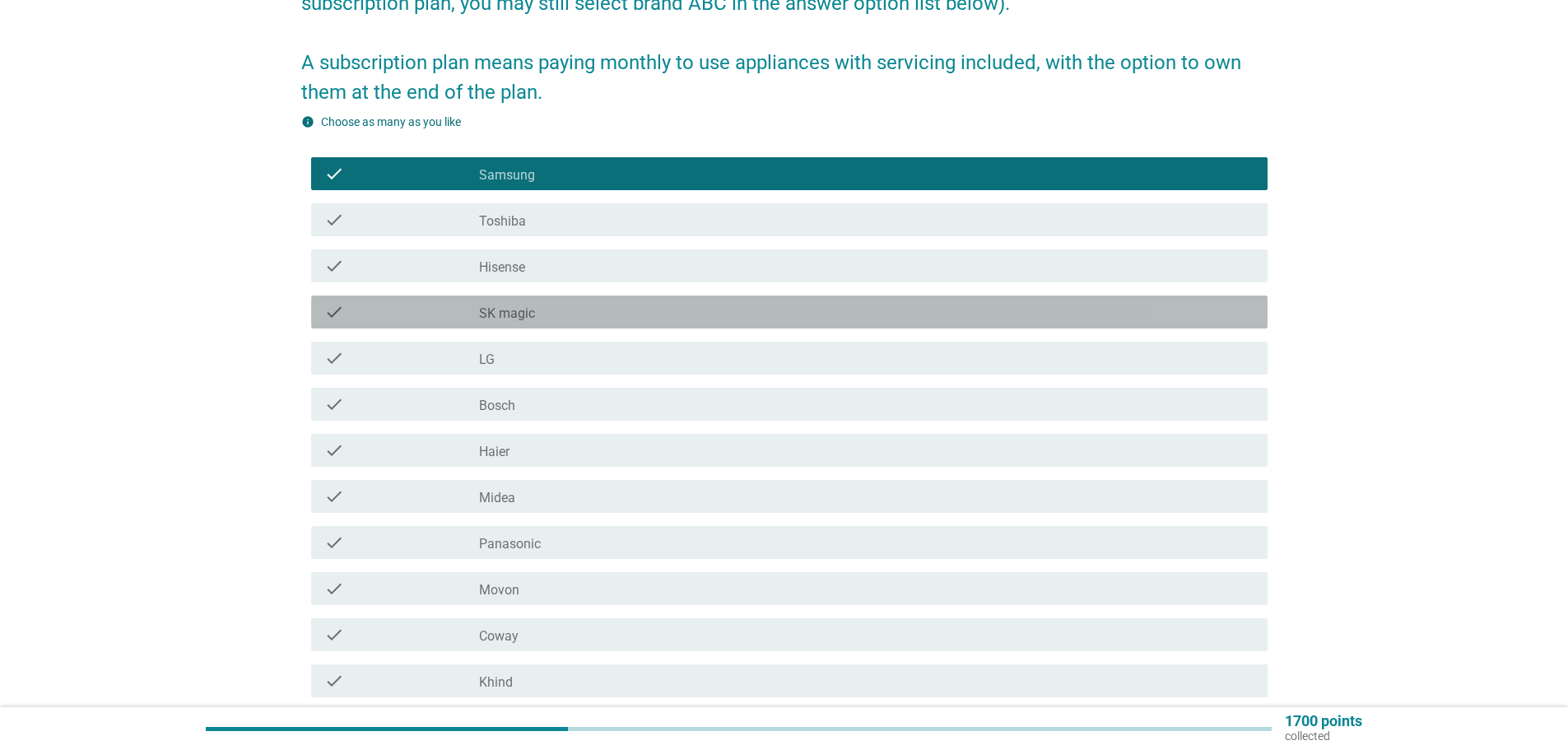
click at [551, 317] on div "check_box_outline_blank SK magic" at bounding box center [866, 312] width 776 height 20
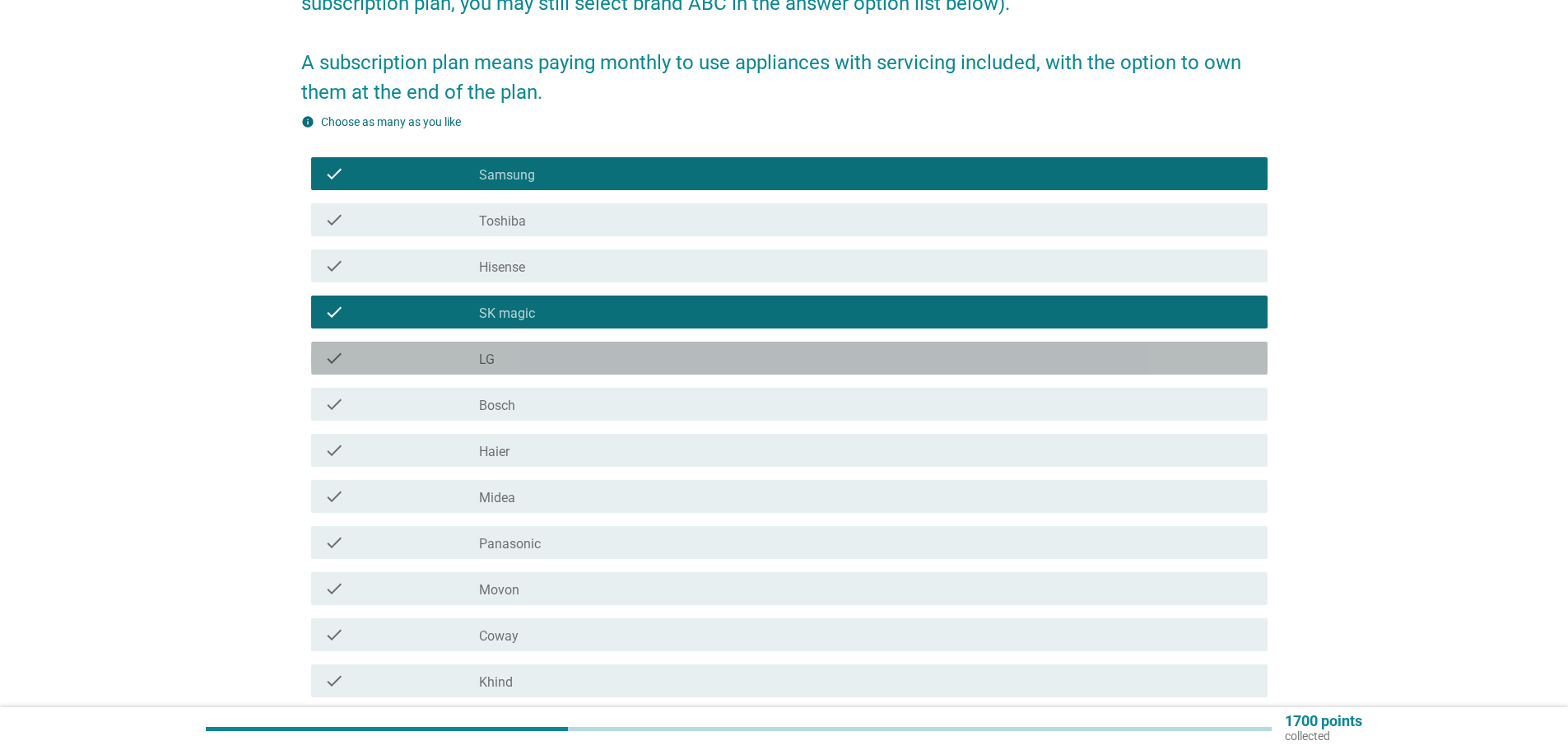
click at [534, 362] on div "check_box_outline_blank LG" at bounding box center [866, 358] width 776 height 20
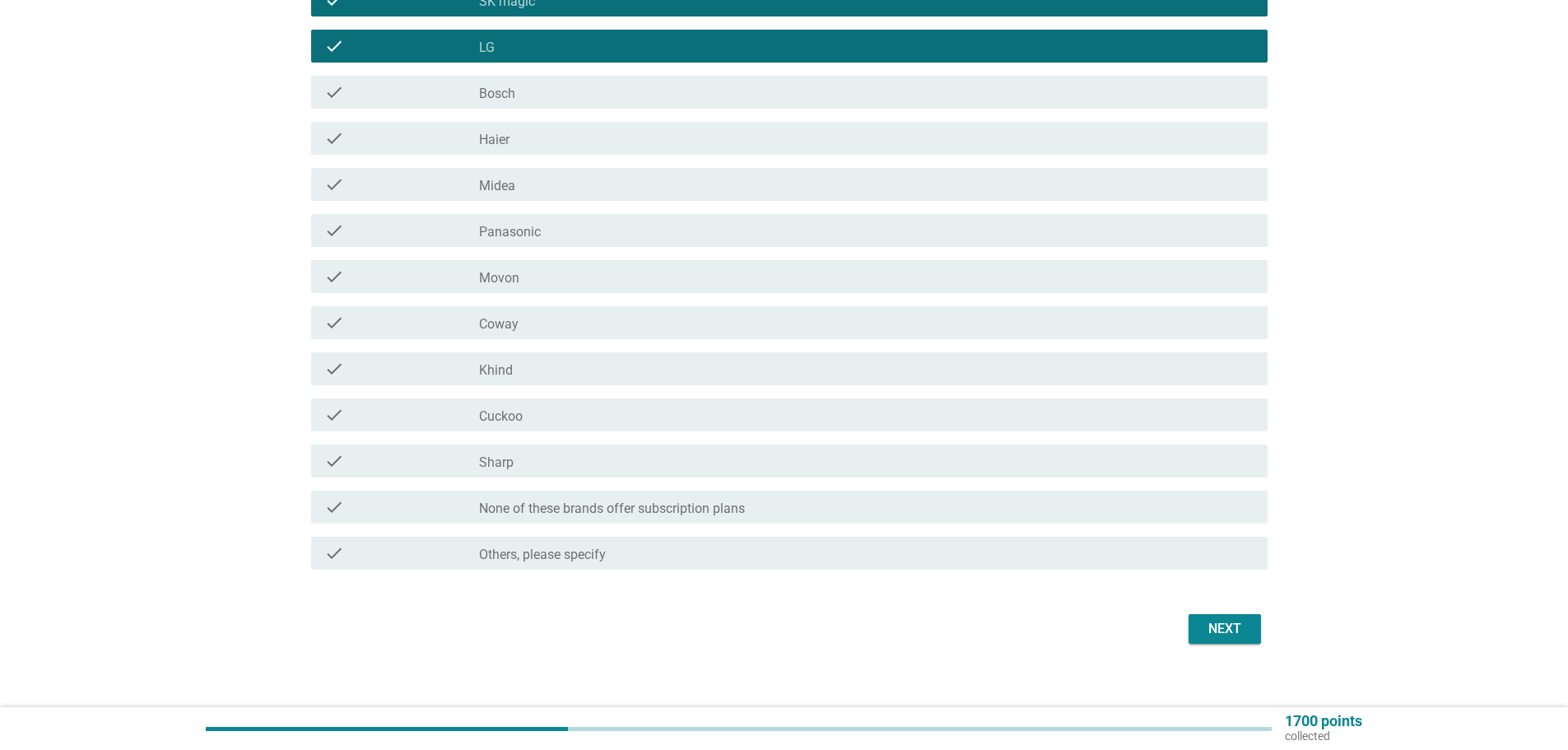
scroll to position [575, 0]
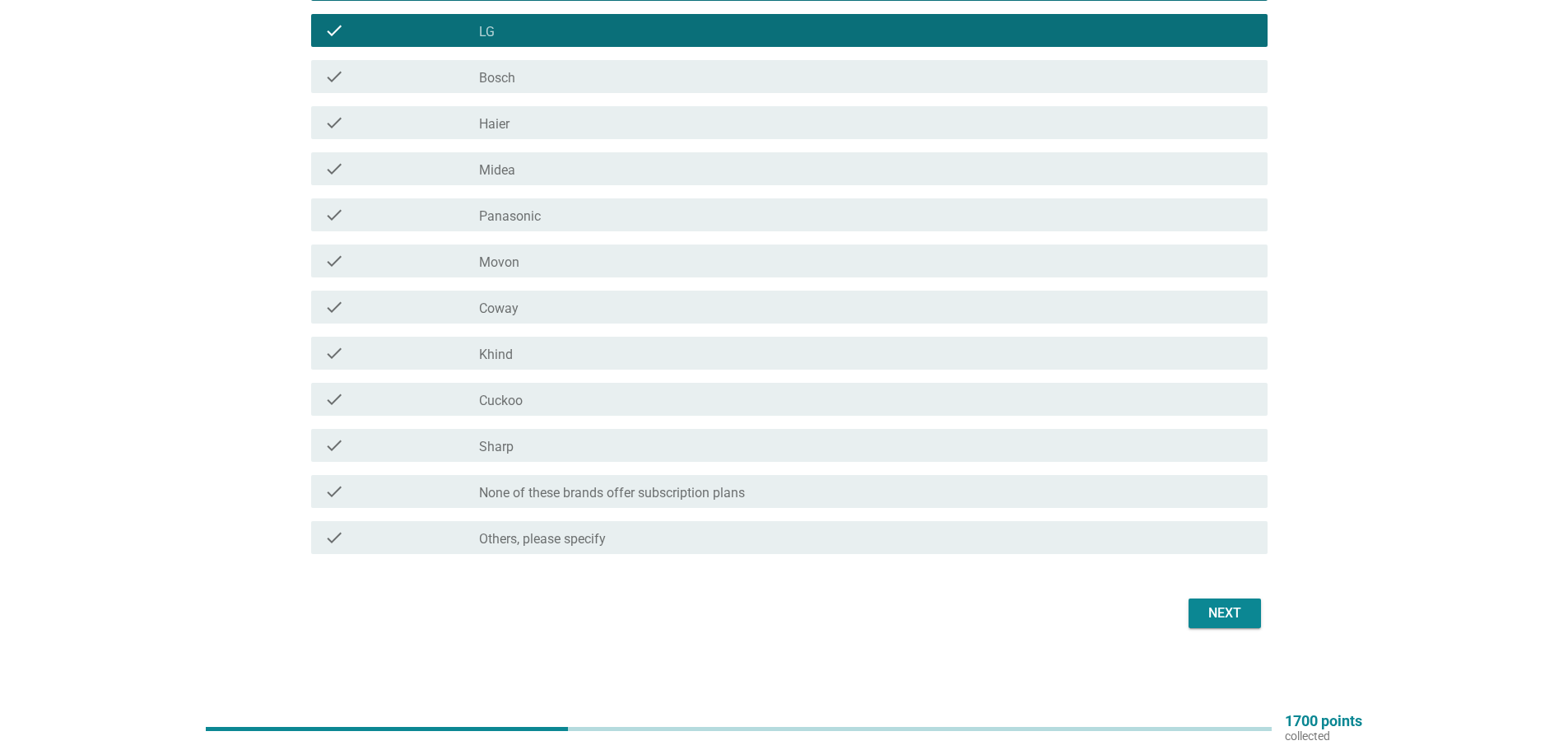
click at [497, 303] on label "Coway" at bounding box center [498, 309] width 39 height 17
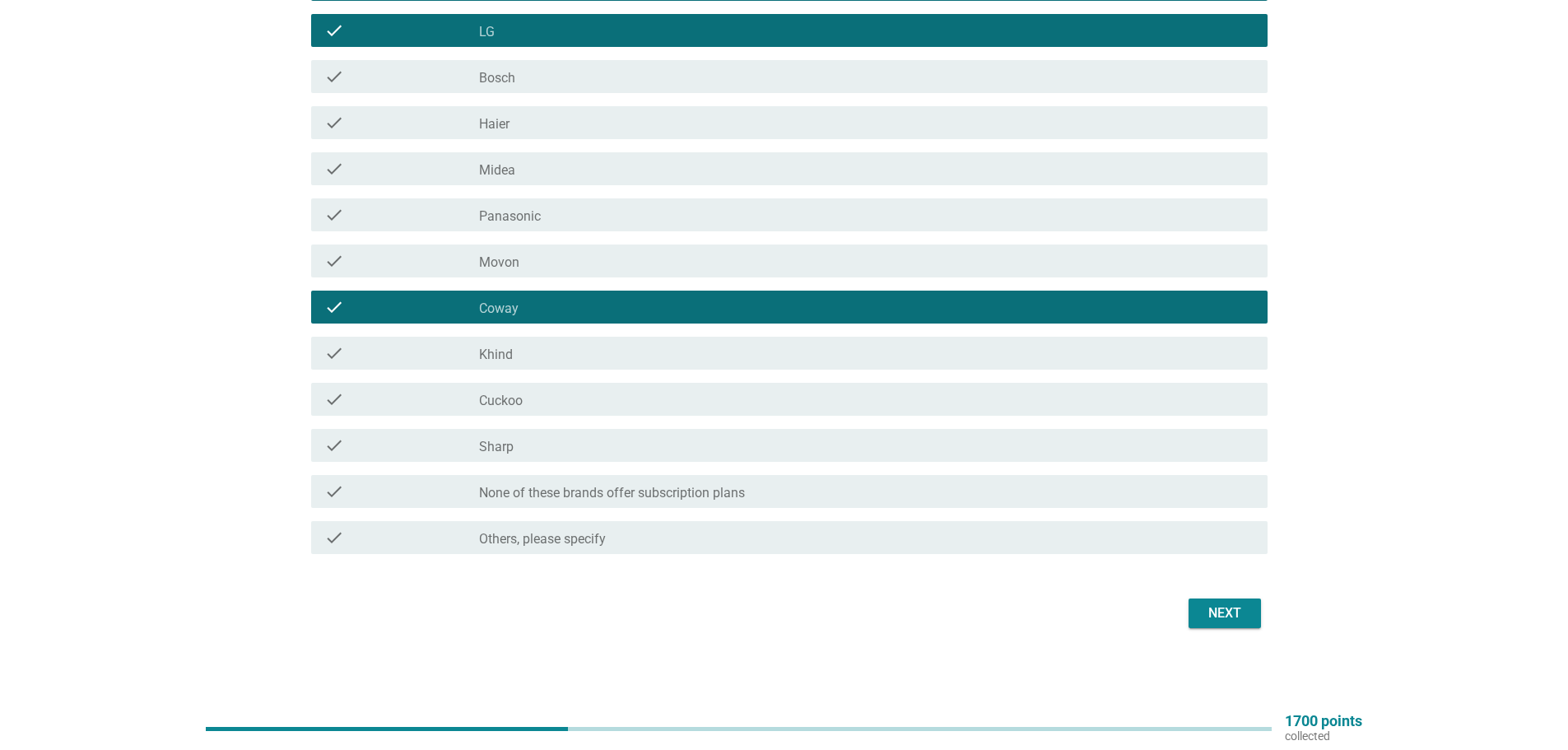
click at [536, 407] on div "check_box_outline_blank Cuckoo" at bounding box center [866, 399] width 776 height 20
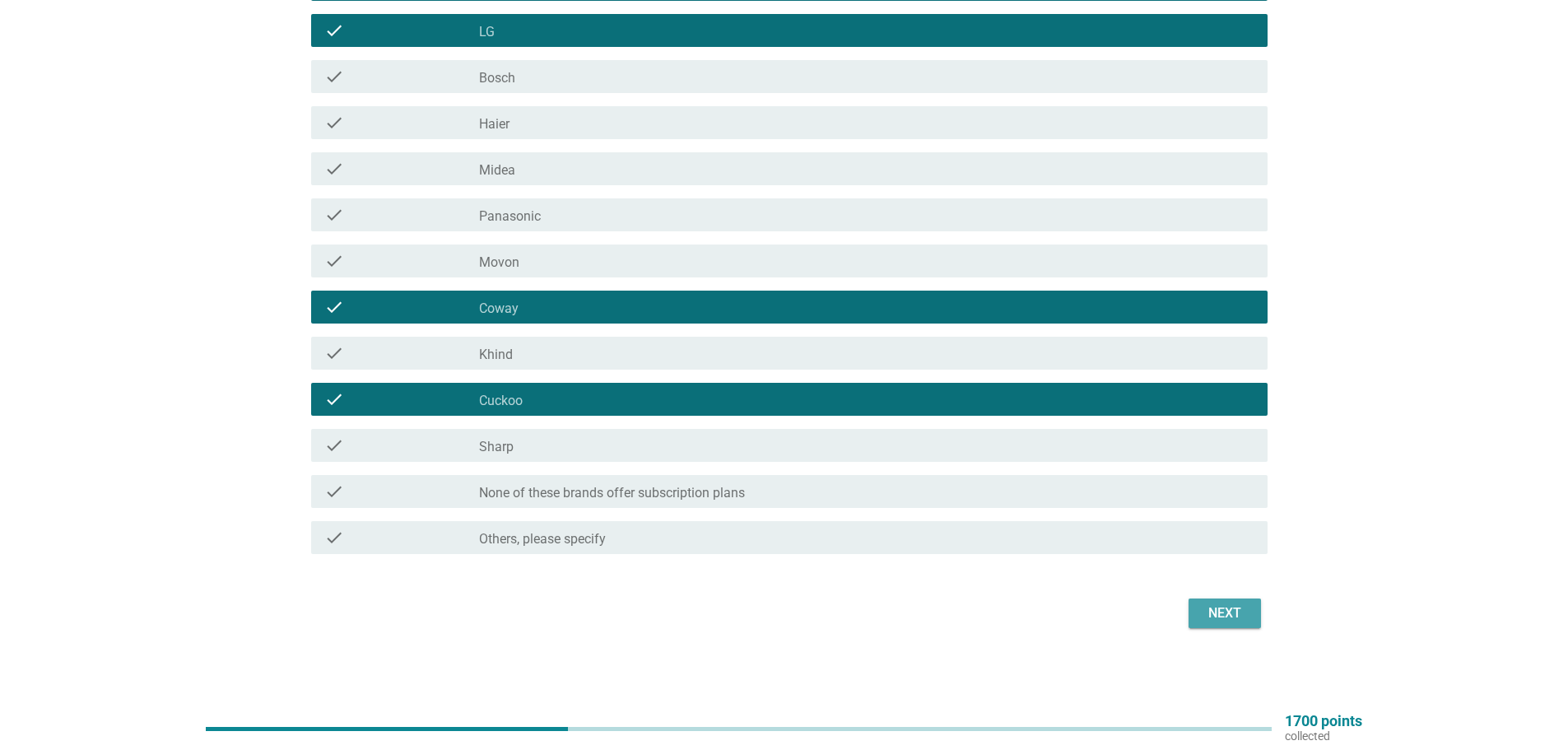
click at [1244, 608] on div "Next" at bounding box center [1225, 613] width 46 height 20
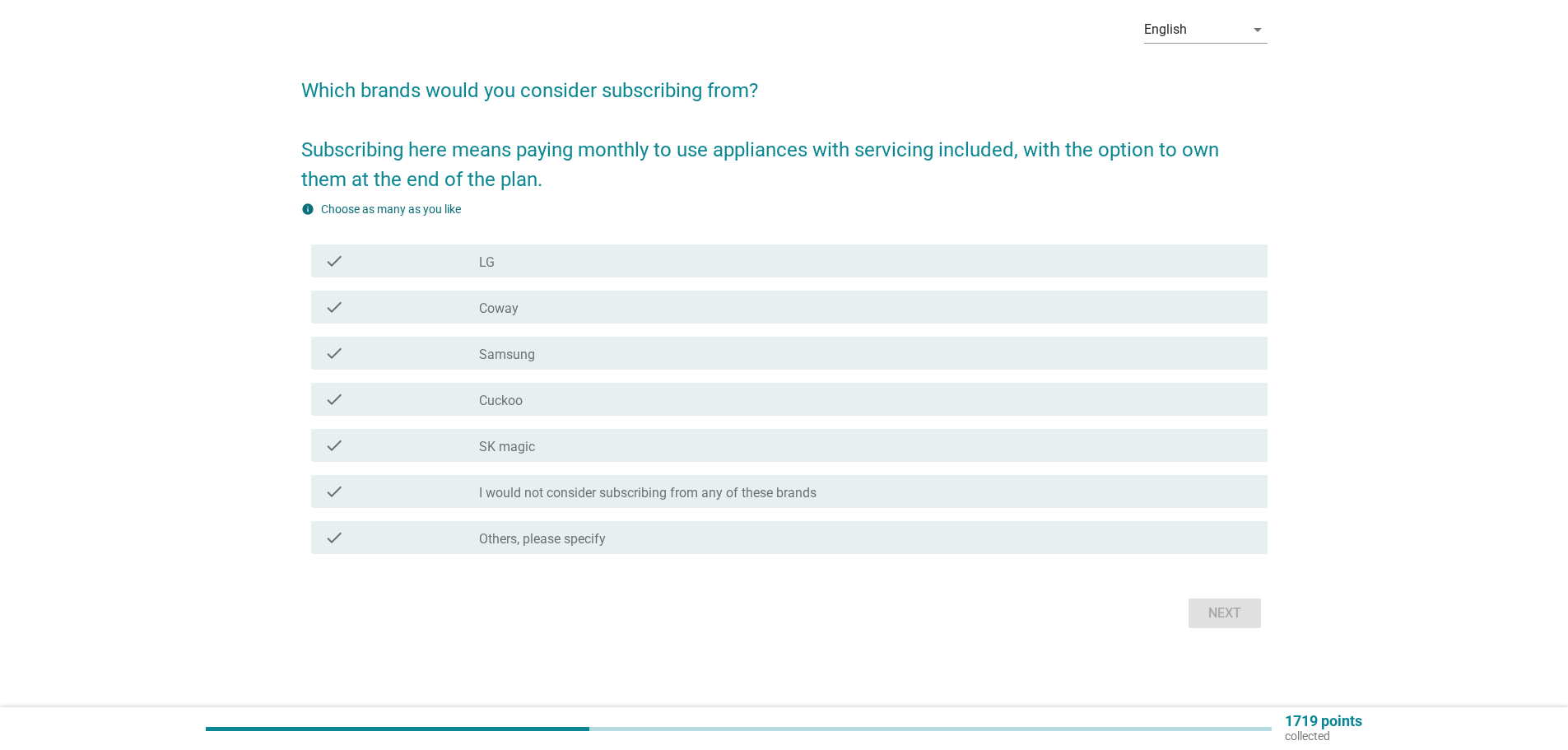
scroll to position [0, 0]
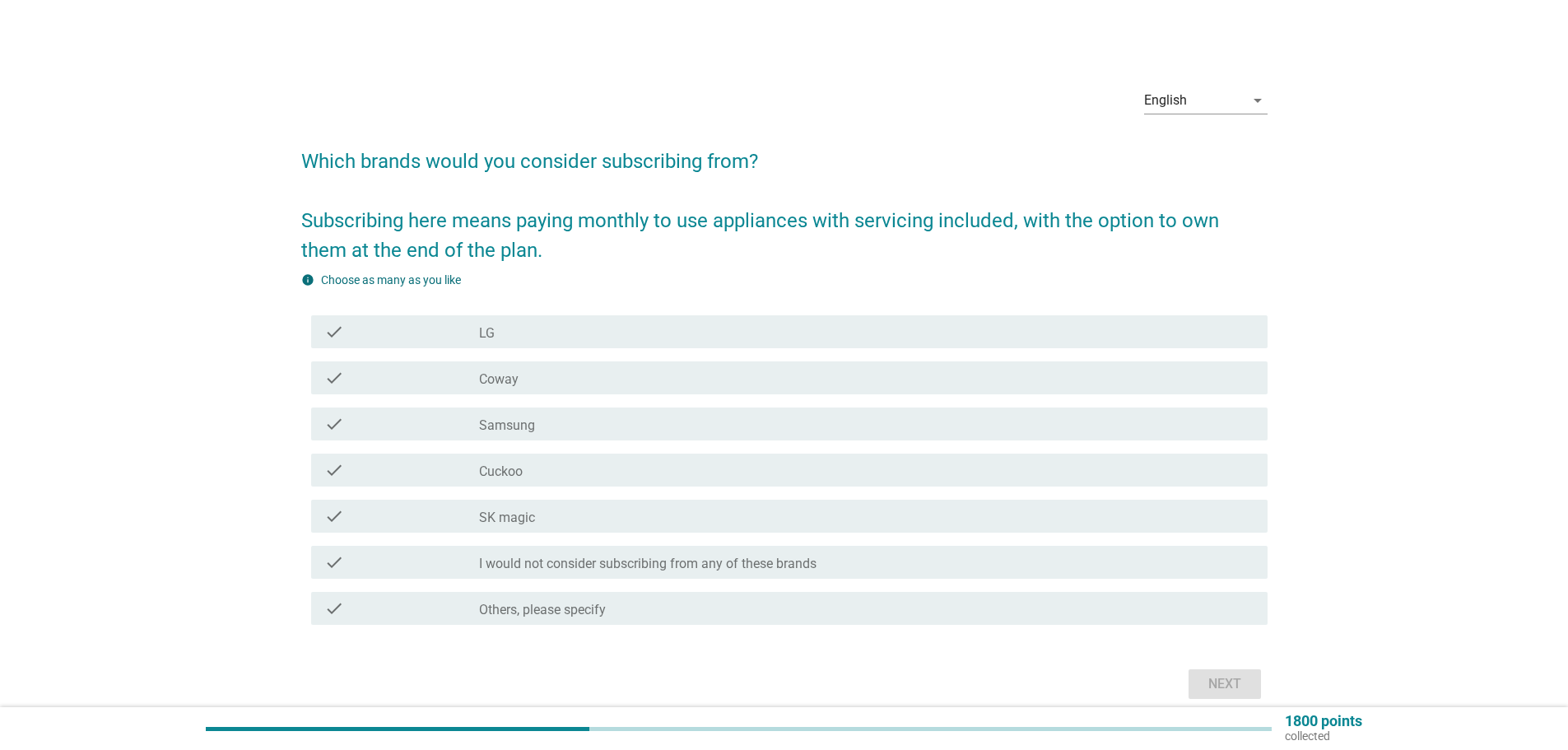
click at [554, 570] on label "I would not consider subscribing from any of these brands" at bounding box center [647, 564] width 337 height 17
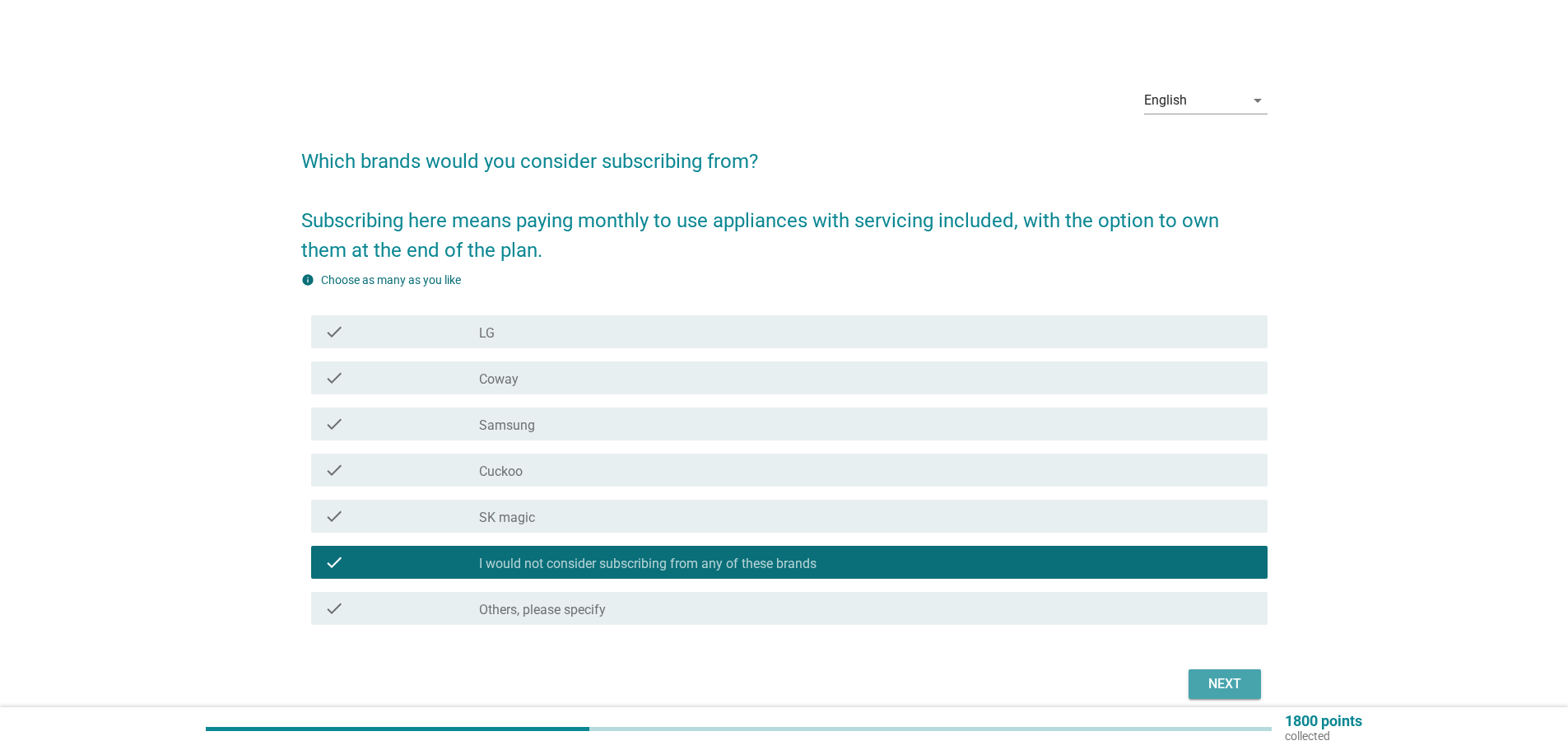
click at [1211, 677] on div "Next" at bounding box center [1225, 684] width 46 height 20
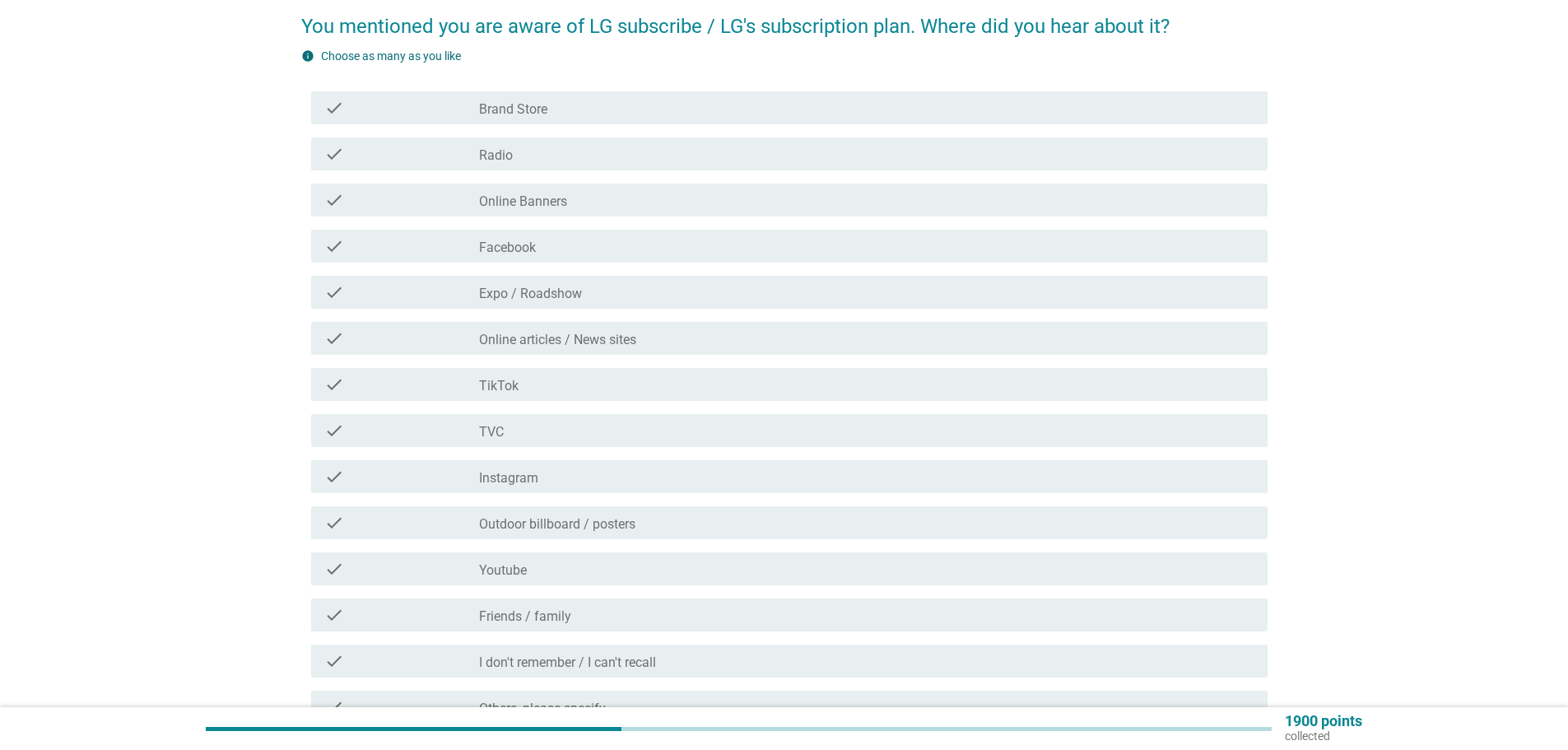
scroll to position [165, 0]
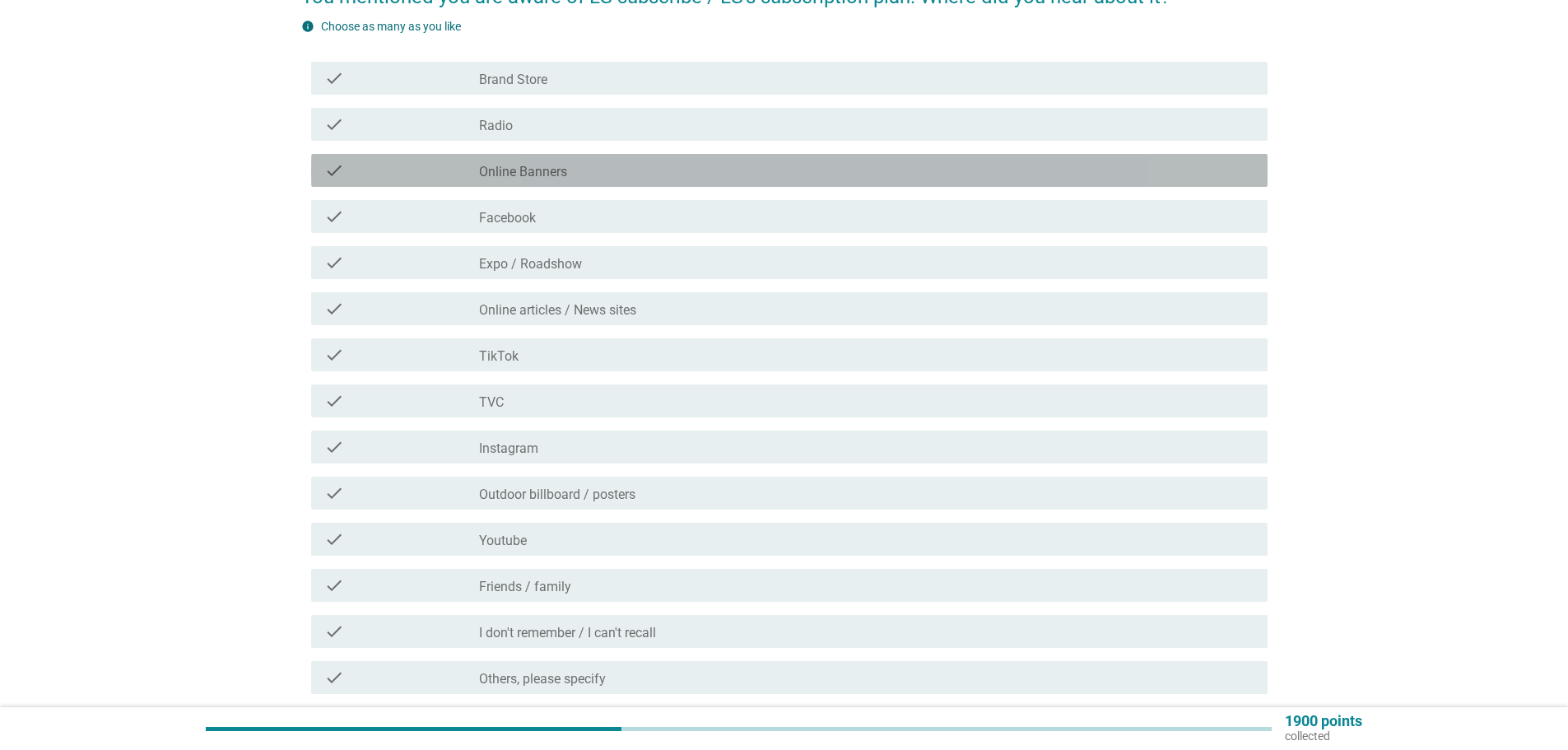
click at [562, 164] on label "Online Banners" at bounding box center [523, 172] width 88 height 17
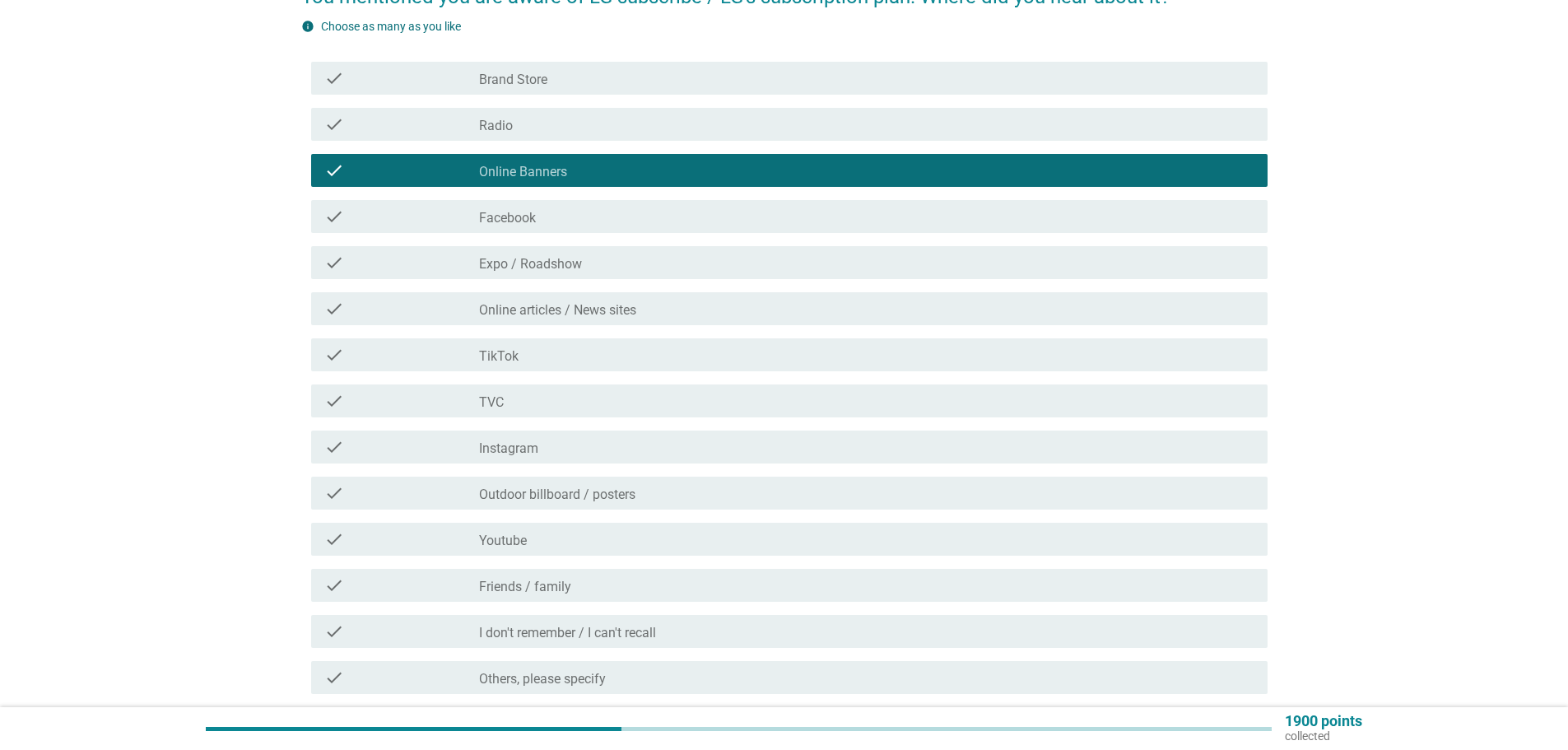
click at [552, 96] on div "check check_box_outline_blank Brand Store" at bounding box center [785, 78] width 966 height 46
click at [533, 71] on div "check_box_outline_blank Brand Store" at bounding box center [866, 78] width 776 height 20
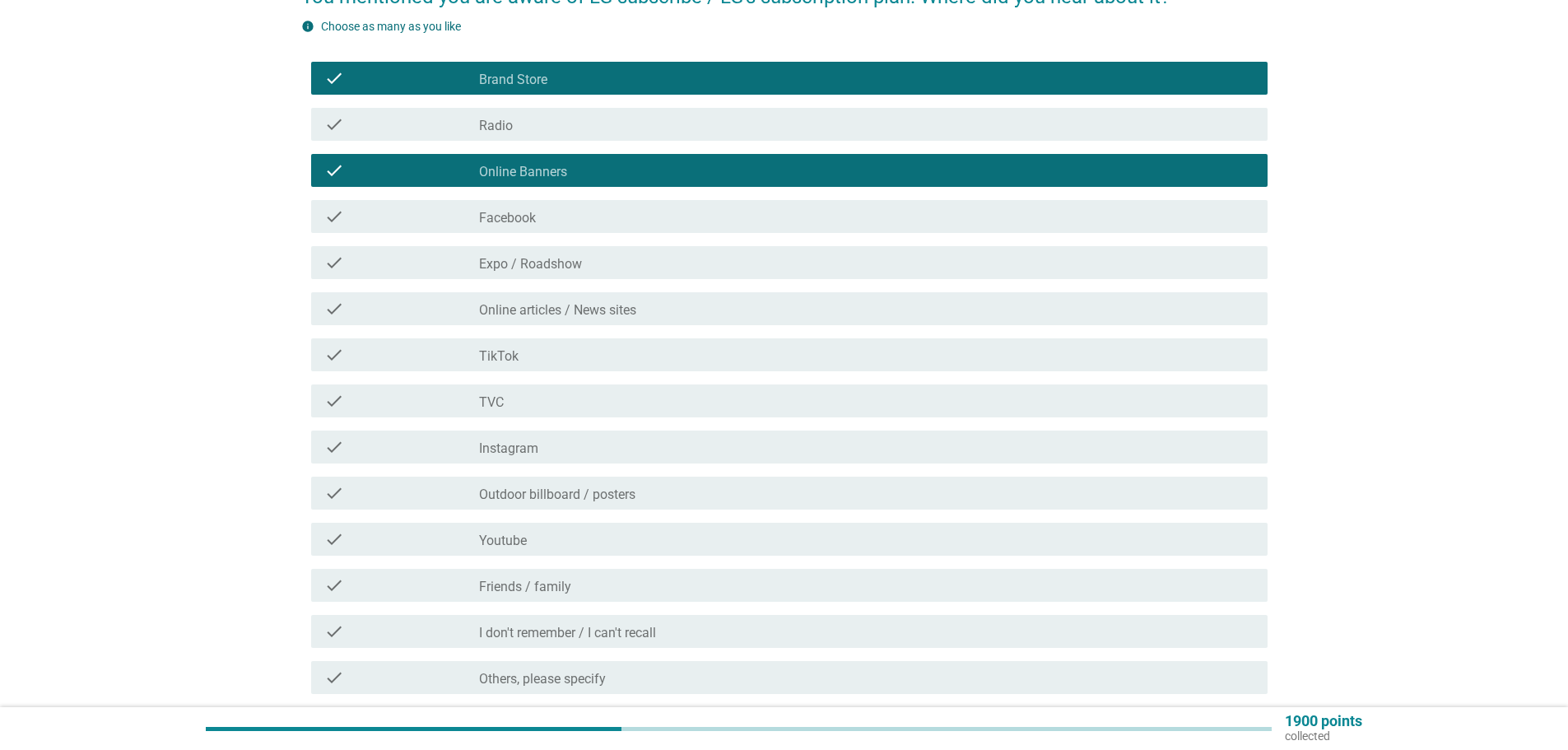
click at [615, 295] on div "check check_box_outline_blank Online articles / News sites" at bounding box center [789, 309] width 956 height 33
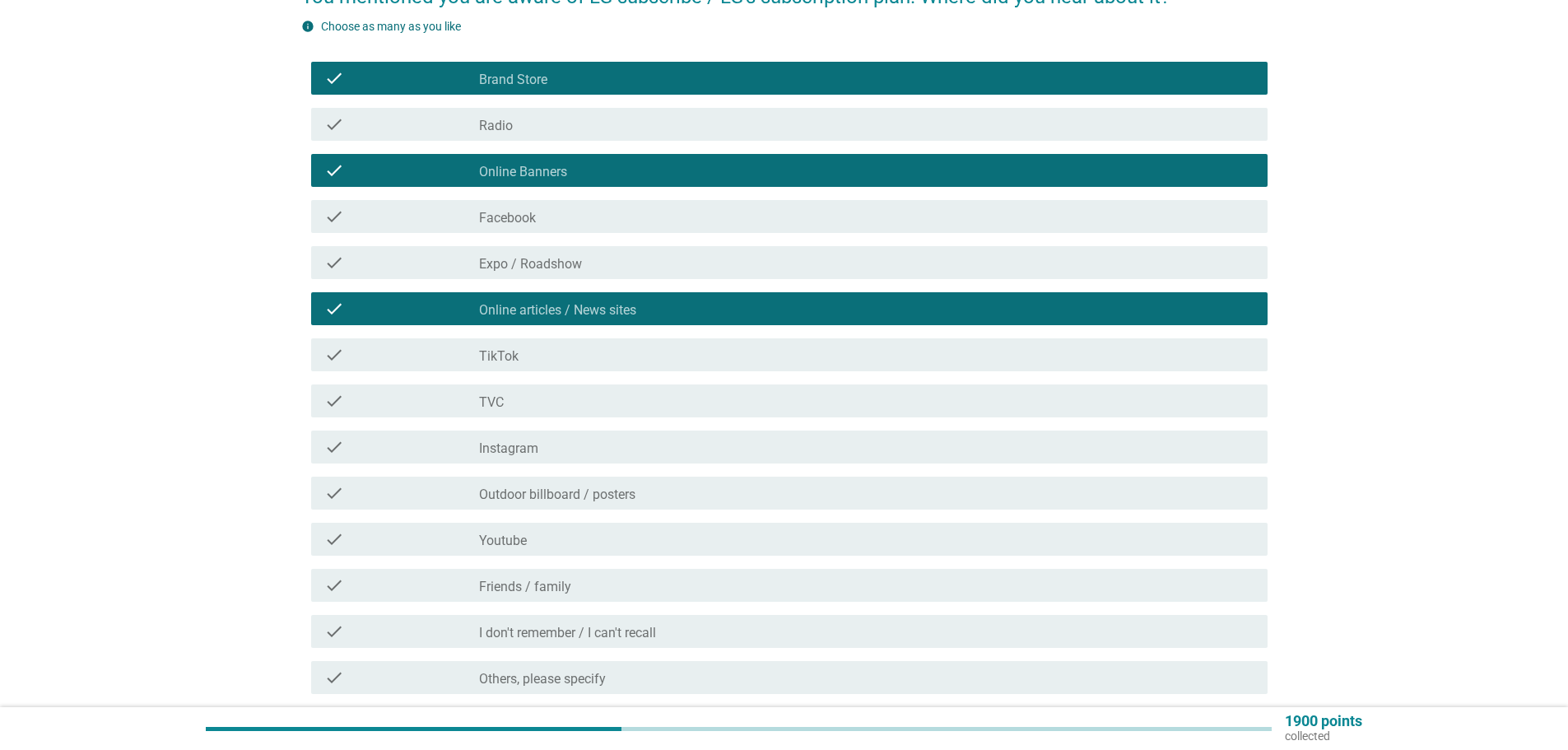
click at [577, 348] on div "check_box_outline_blank TikTok" at bounding box center [866, 355] width 776 height 20
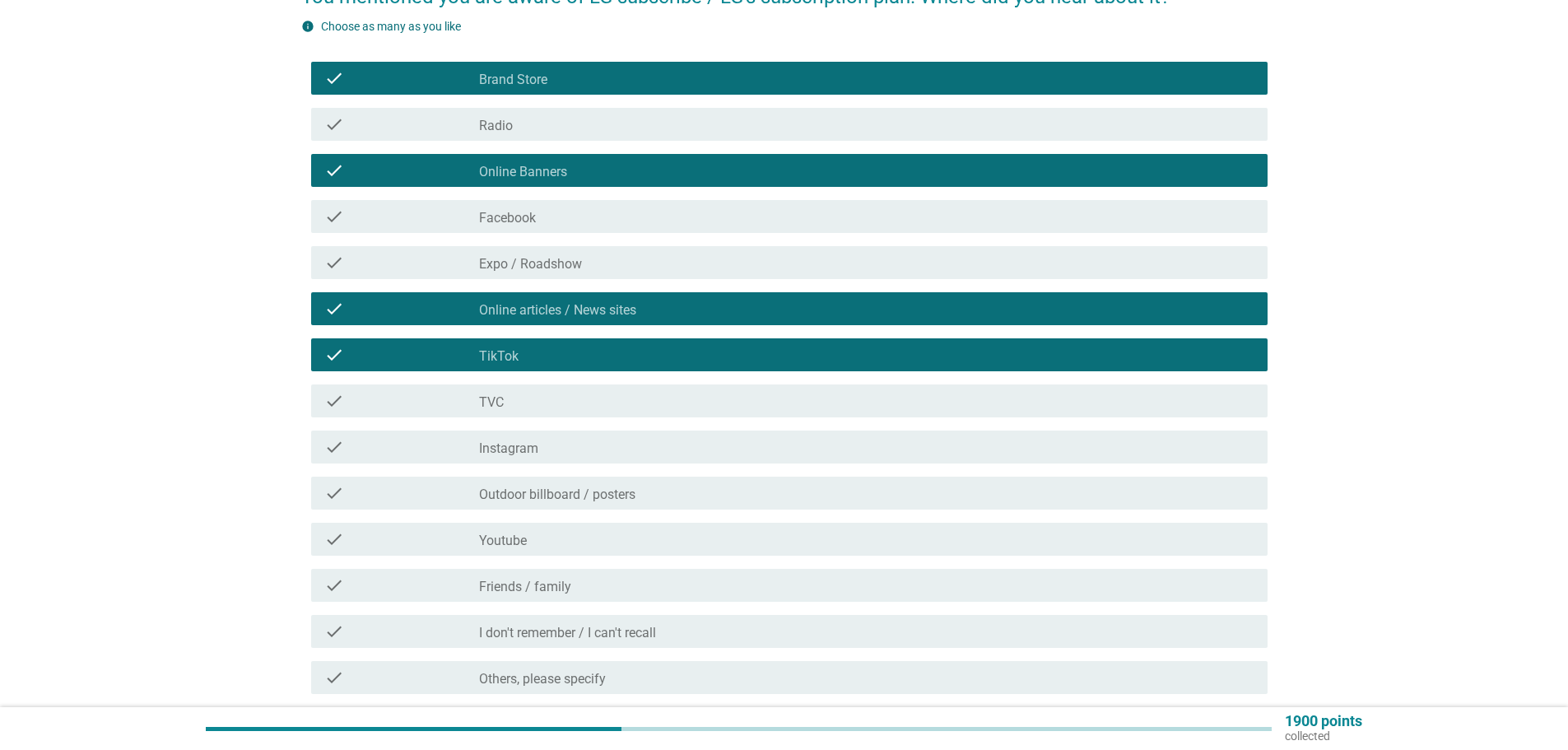
click at [561, 452] on div "check_box_outline_blank Instagram" at bounding box center [866, 448] width 776 height 20
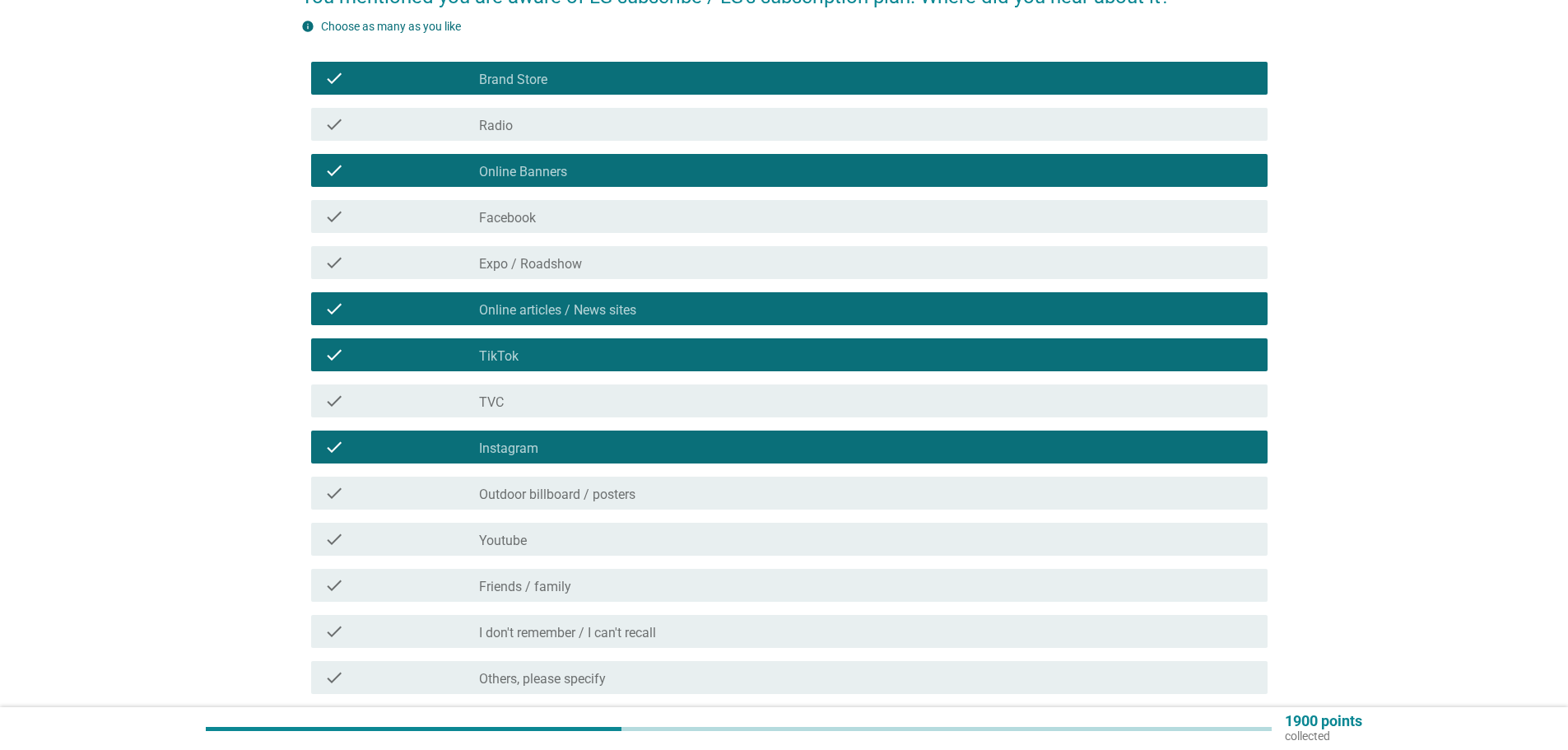
click at [579, 493] on label "Outdoor billboard / posters" at bounding box center [557, 495] width 157 height 17
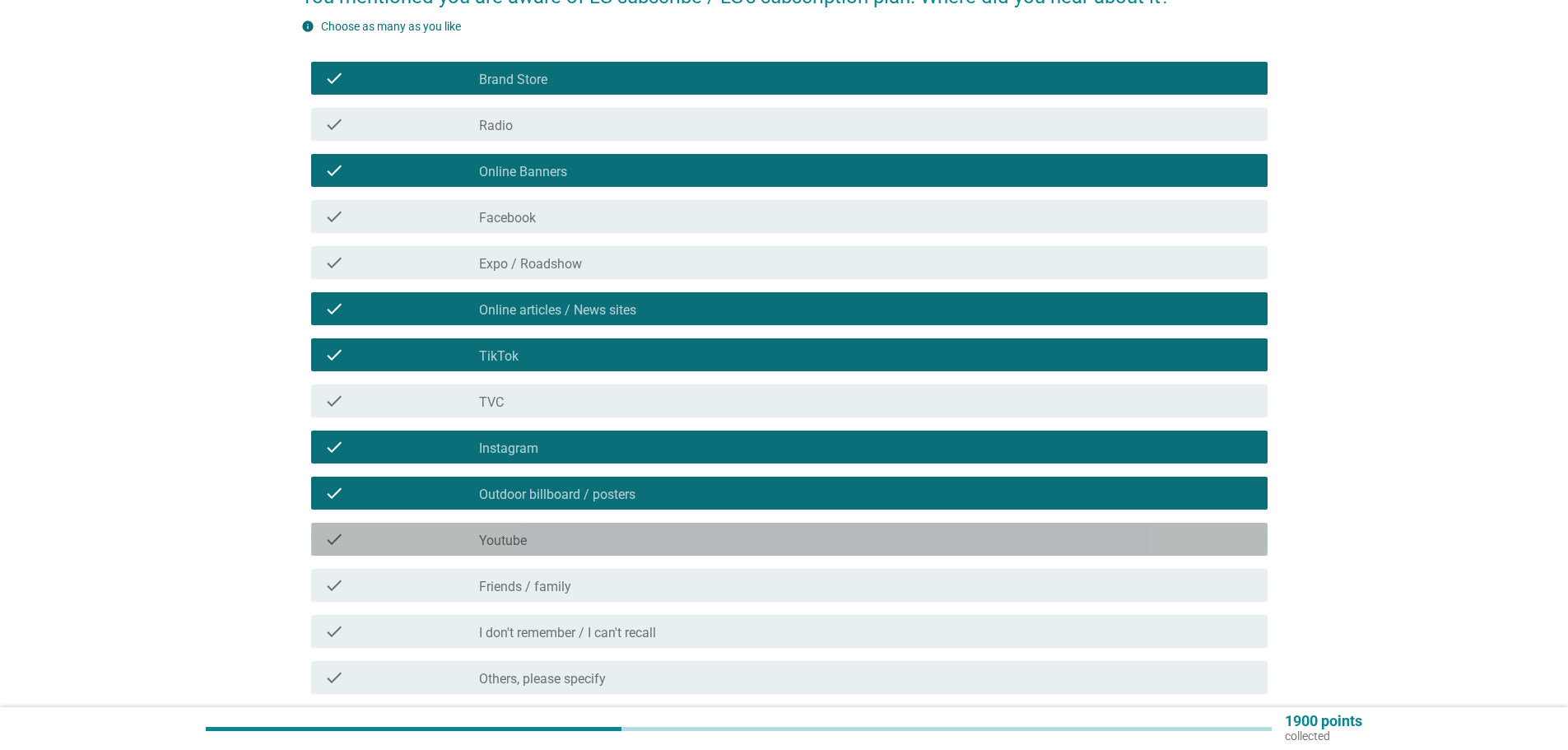
click at [546, 532] on div "check_box_outline_blank Youtube" at bounding box center [866, 539] width 776 height 20
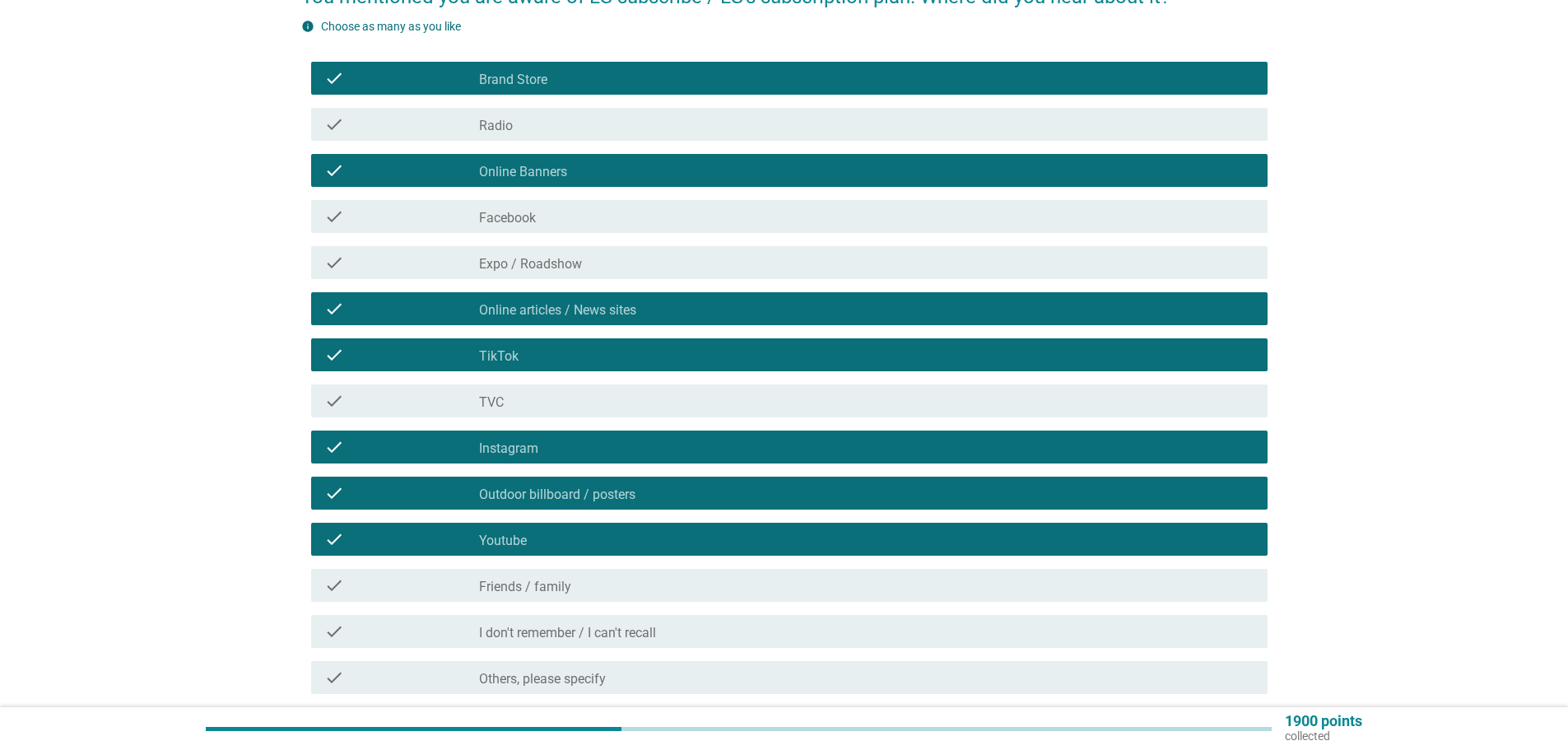
click at [570, 598] on div "check check_box_outline_blank Friends / family" at bounding box center [789, 586] width 956 height 33
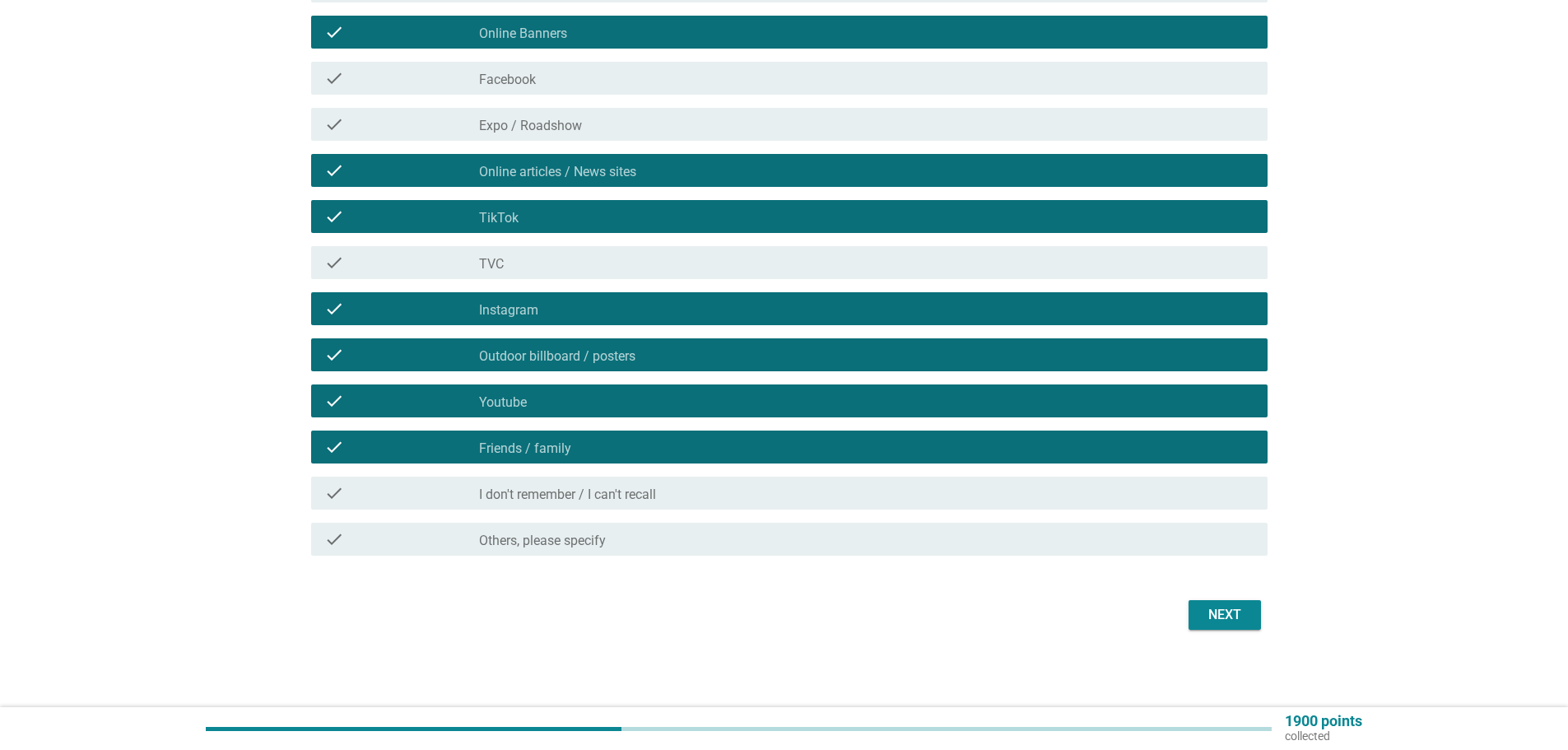
scroll to position [305, 0]
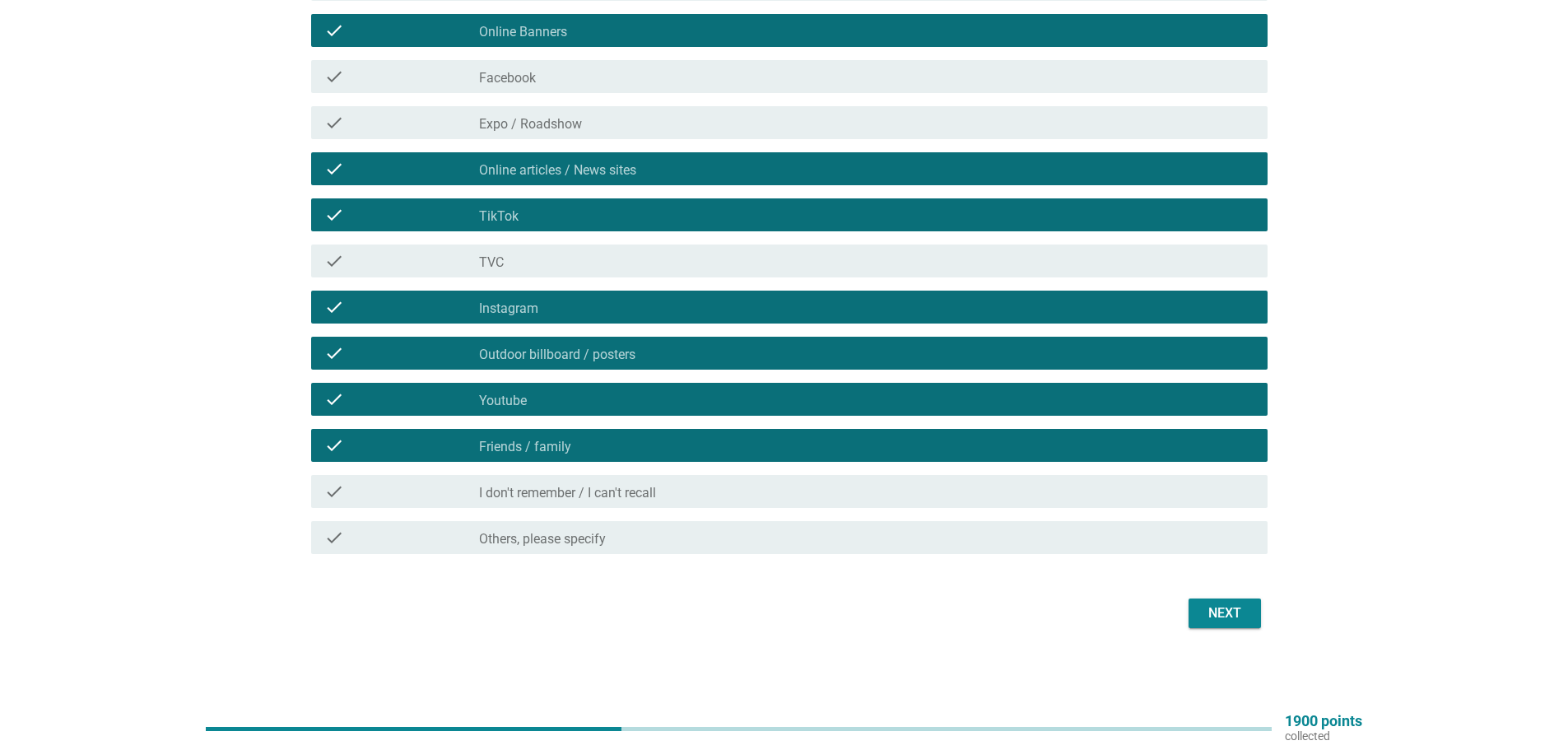
click at [1229, 613] on div "Next" at bounding box center [1225, 613] width 46 height 20
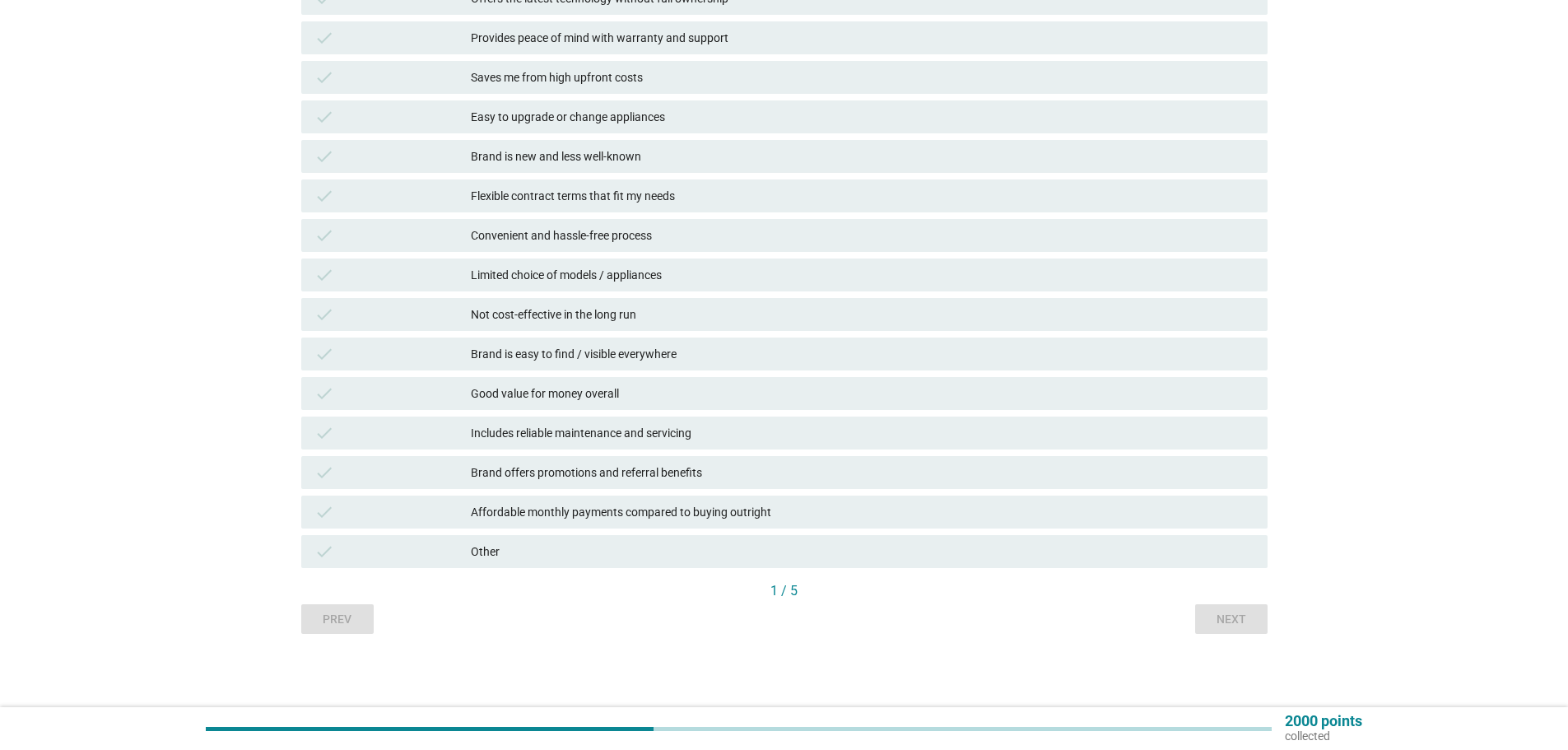
scroll to position [376, 0]
click at [503, 548] on div "Other" at bounding box center [862, 551] width 784 height 20
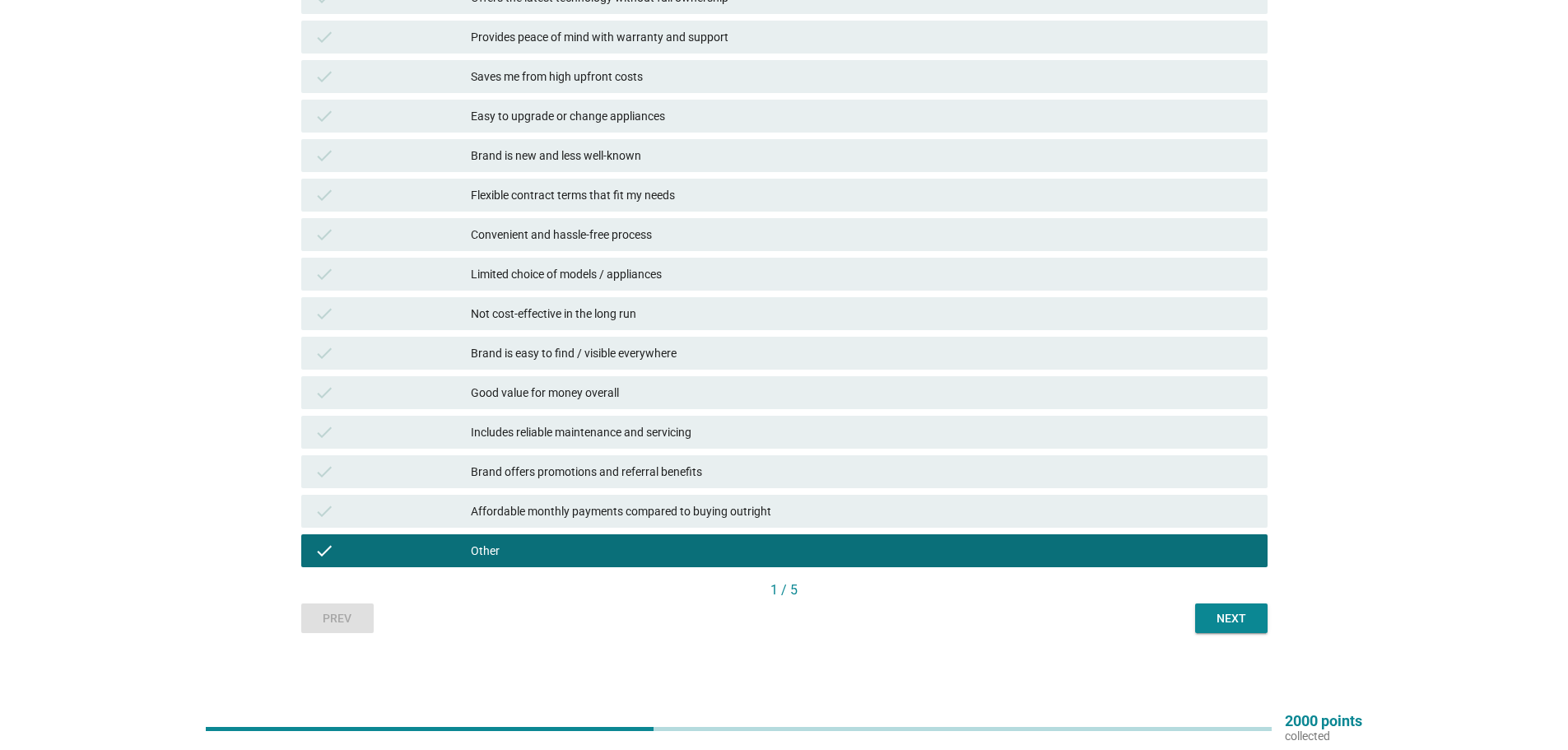
click at [563, 321] on div "Not cost-effective in the long run" at bounding box center [862, 314] width 784 height 20
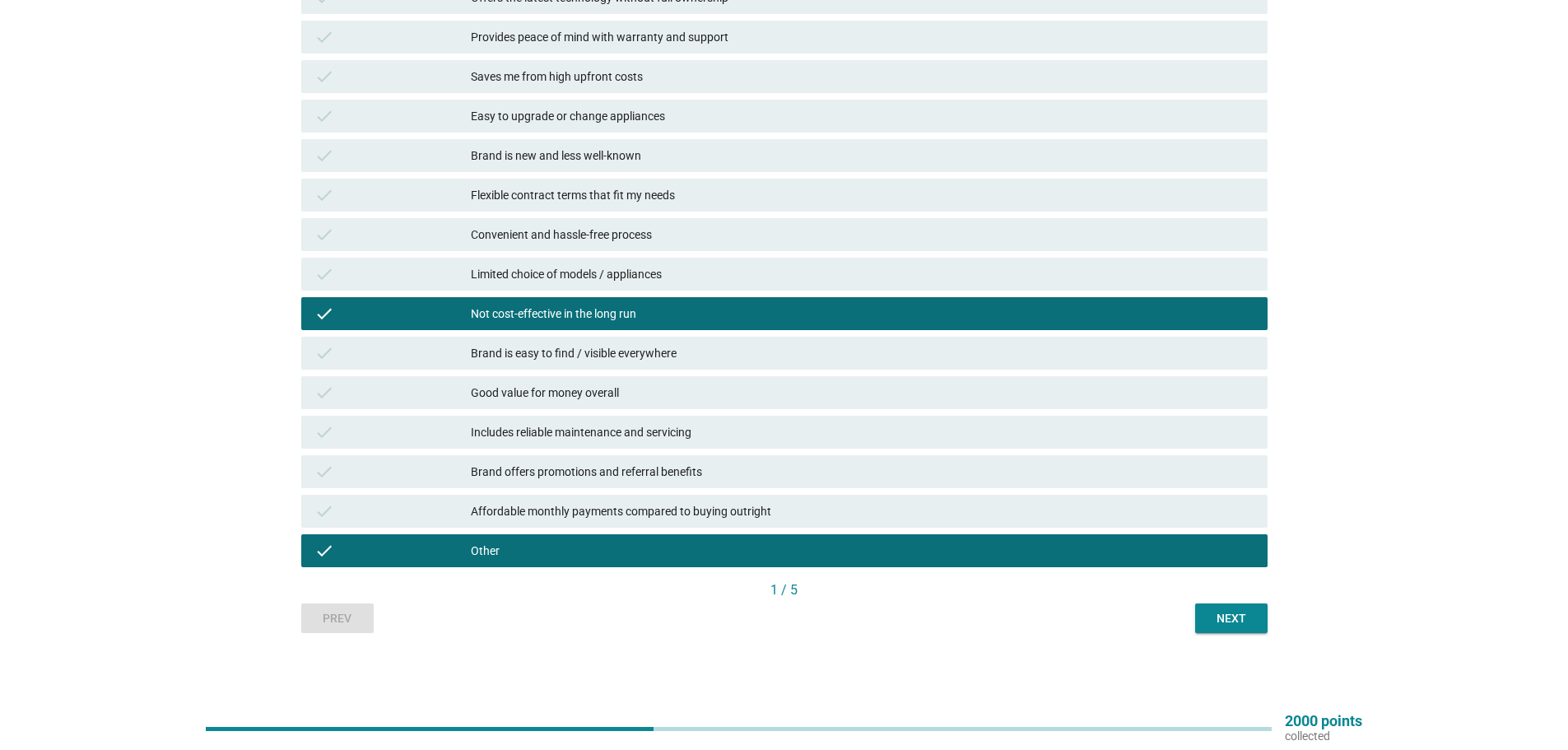
click at [533, 539] on div "check Other" at bounding box center [785, 551] width 966 height 33
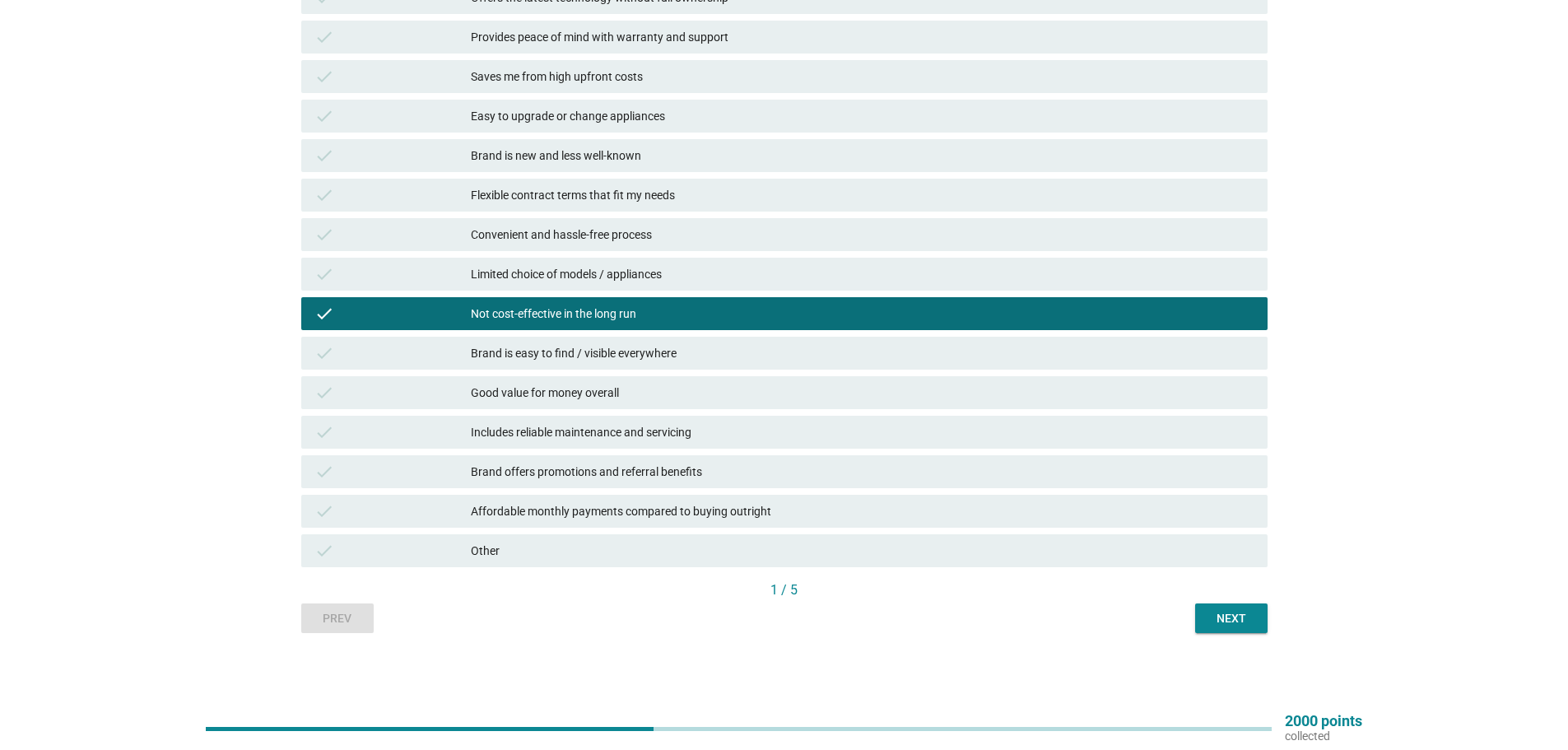
click at [1237, 617] on div "Next" at bounding box center [1231, 618] width 46 height 18
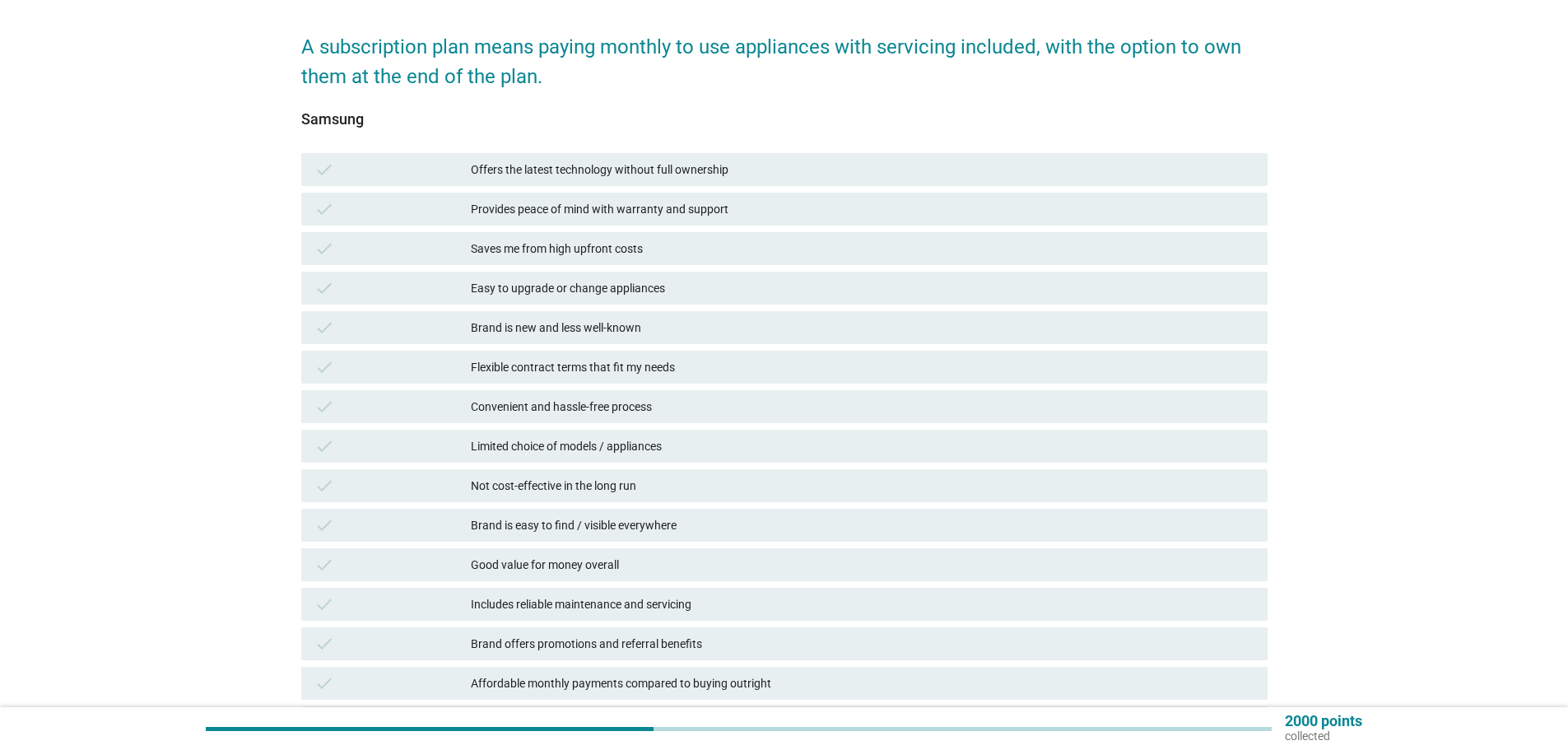
scroll to position [247, 0]
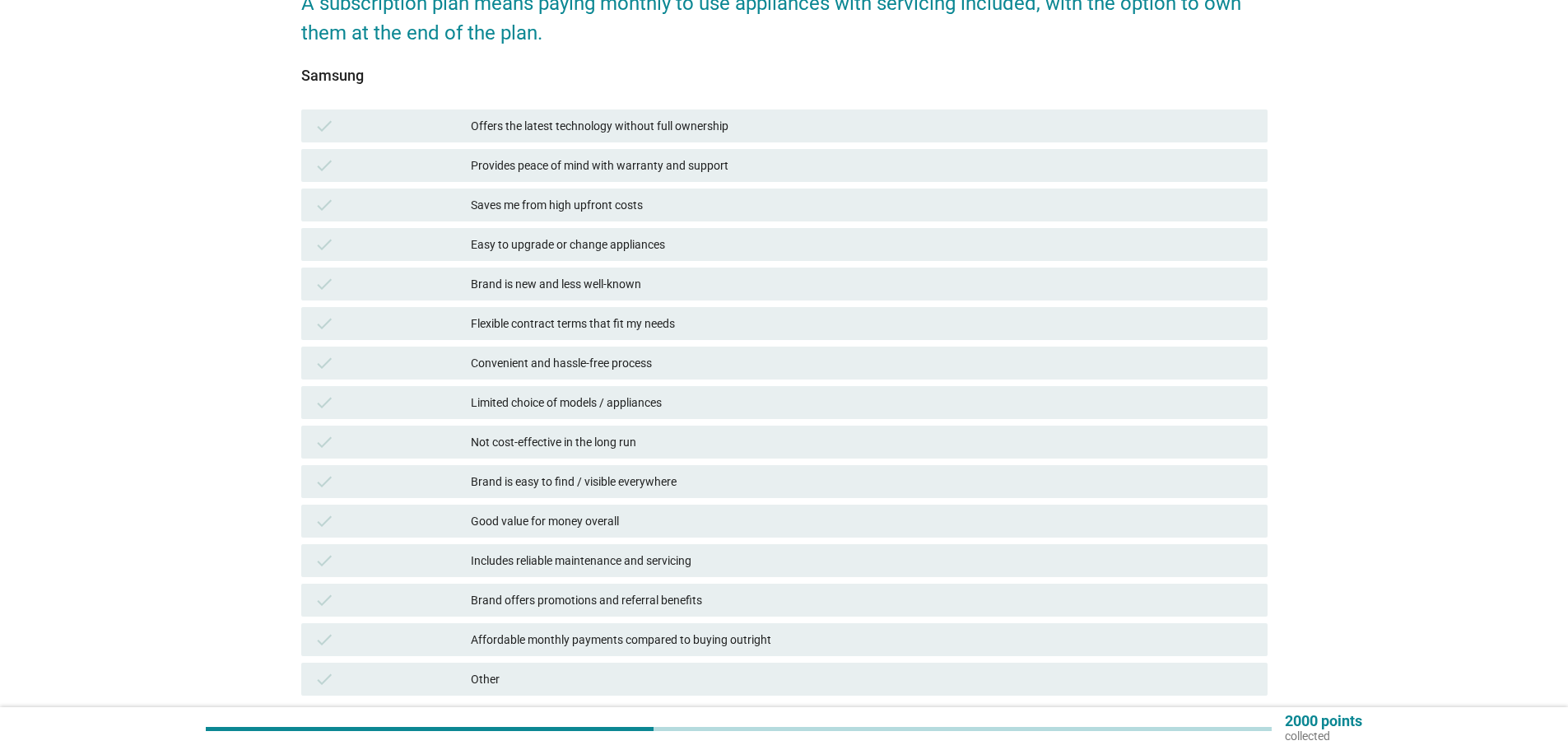
click at [553, 444] on div "Not cost-effective in the long run" at bounding box center [862, 442] width 784 height 20
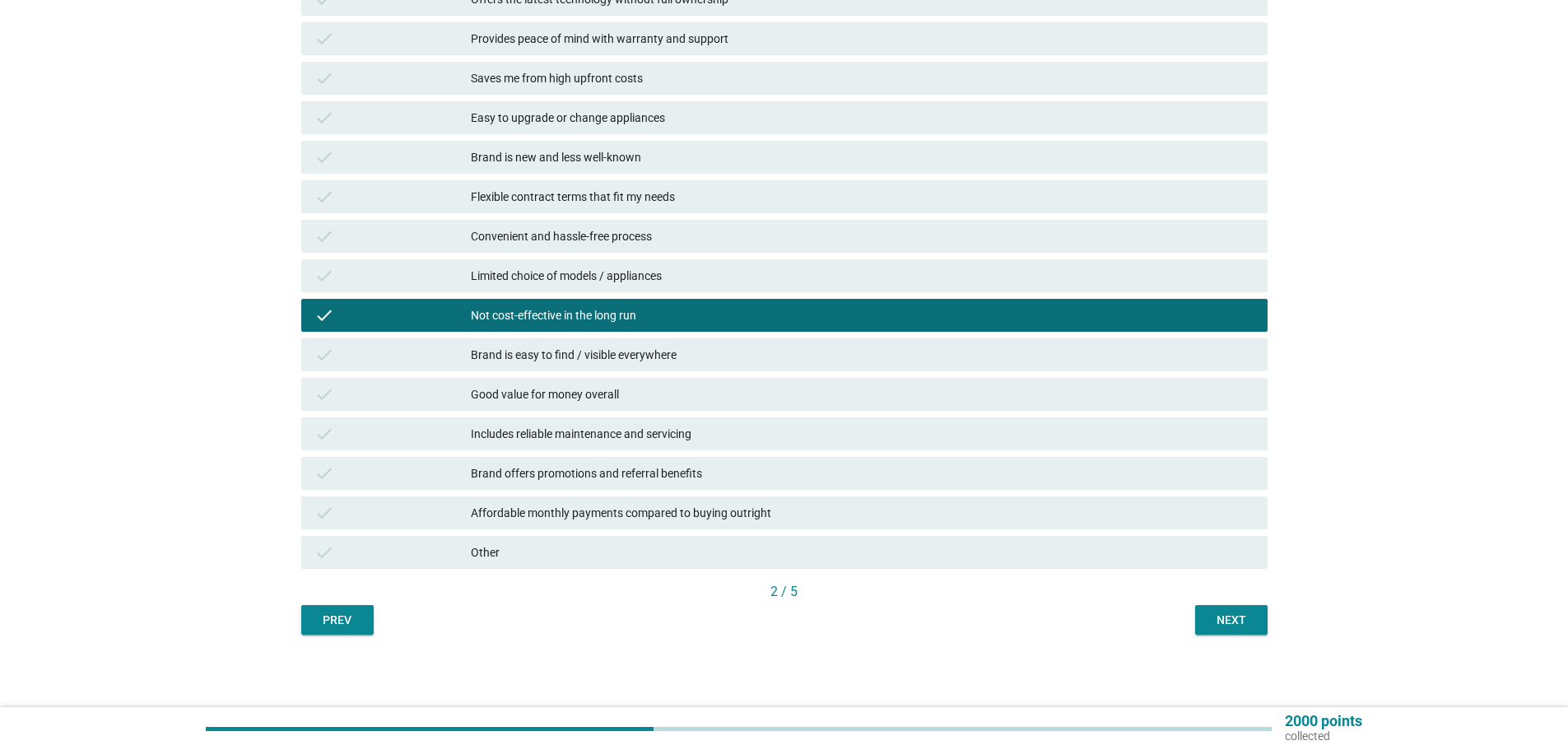
scroll to position [376, 0]
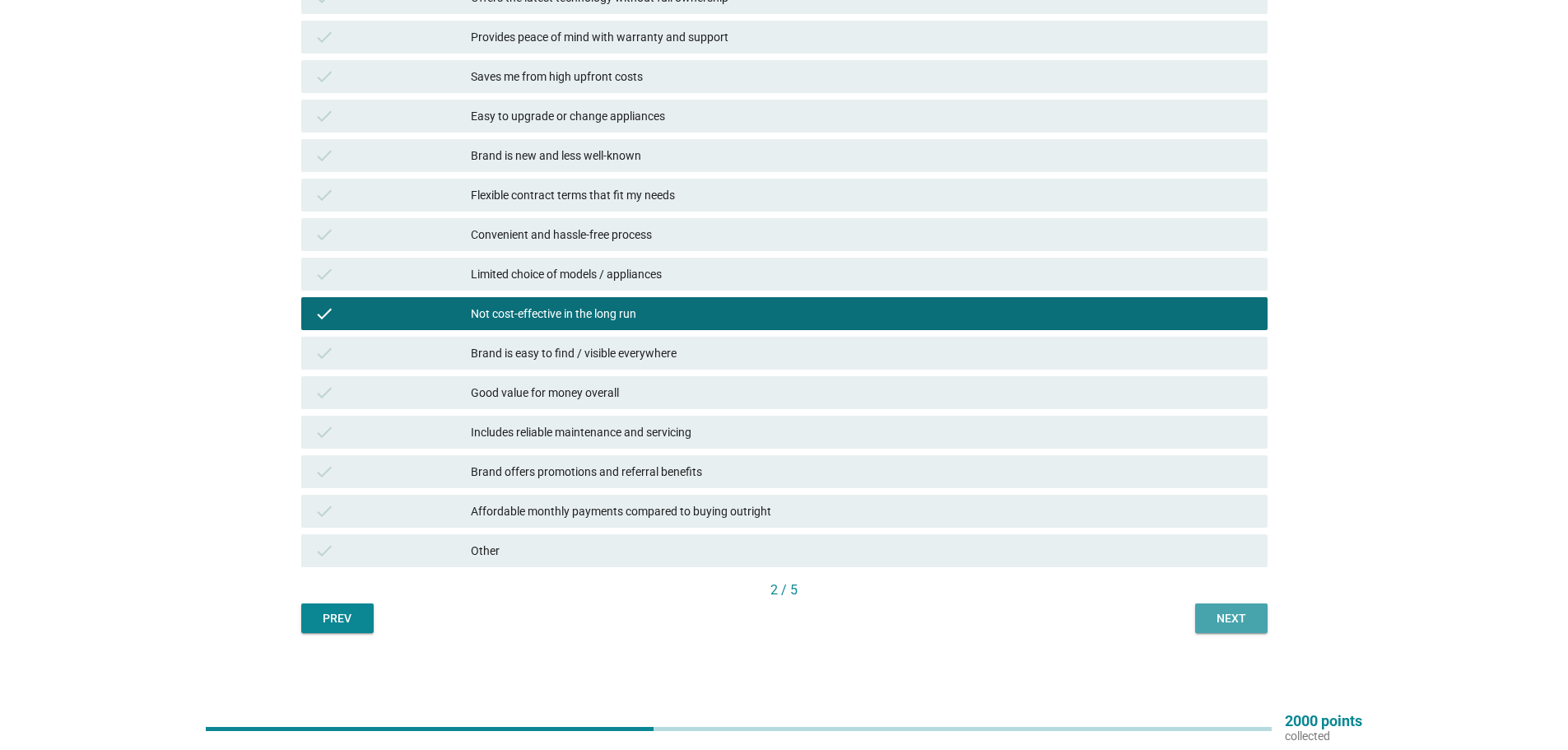
click at [1209, 610] on div "Next" at bounding box center [1231, 618] width 46 height 18
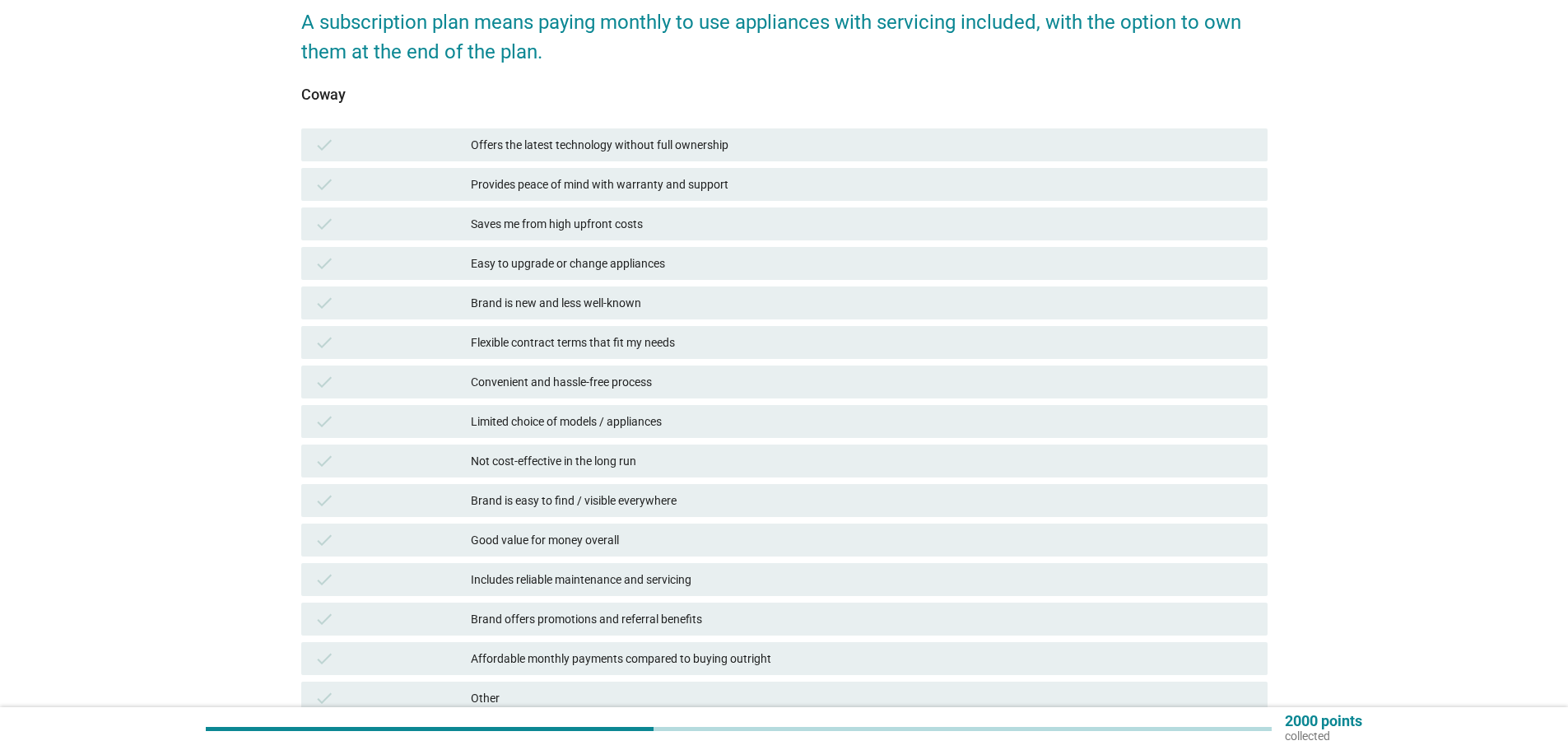
scroll to position [247, 0]
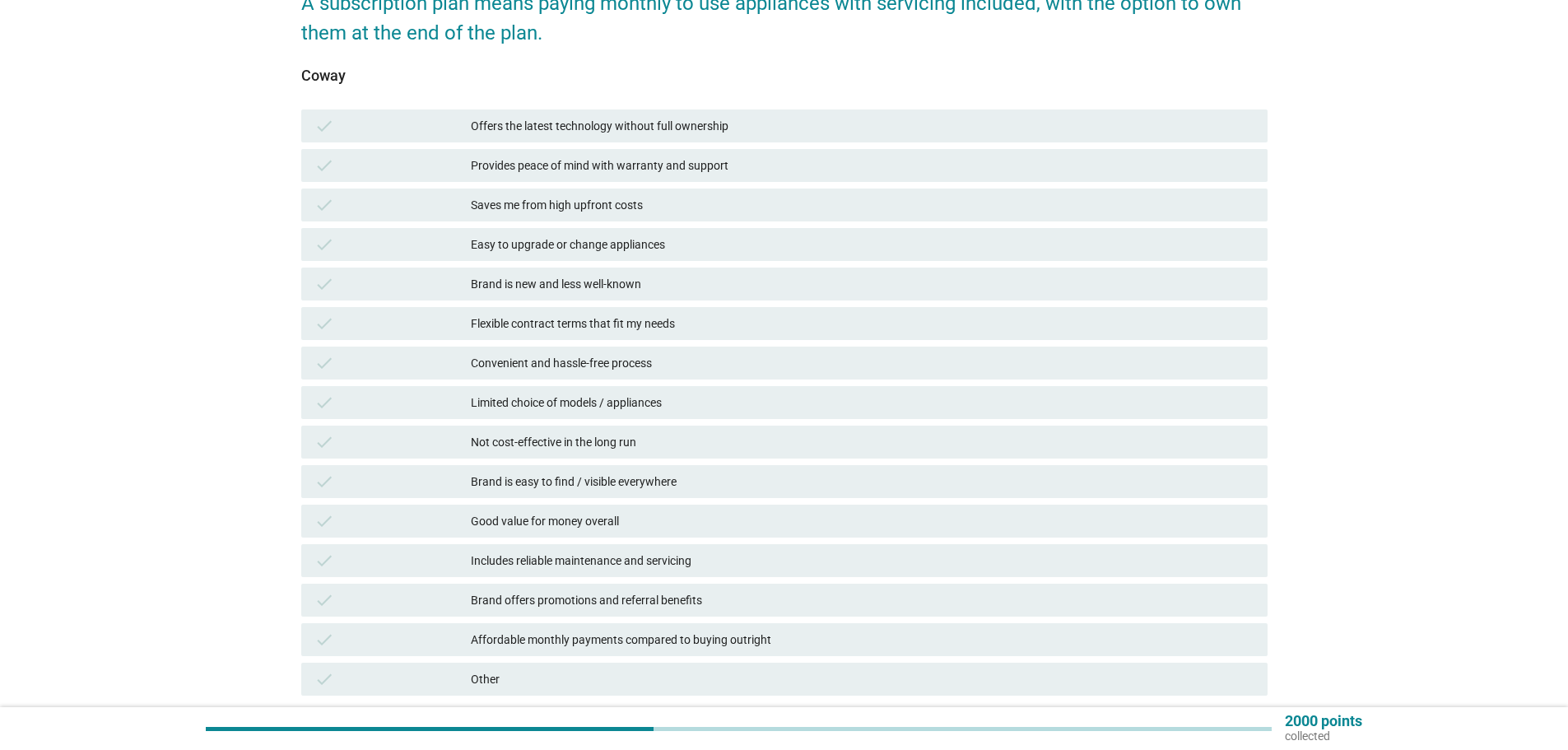
click at [585, 448] on div "Not cost-effective in the long run" at bounding box center [862, 442] width 784 height 20
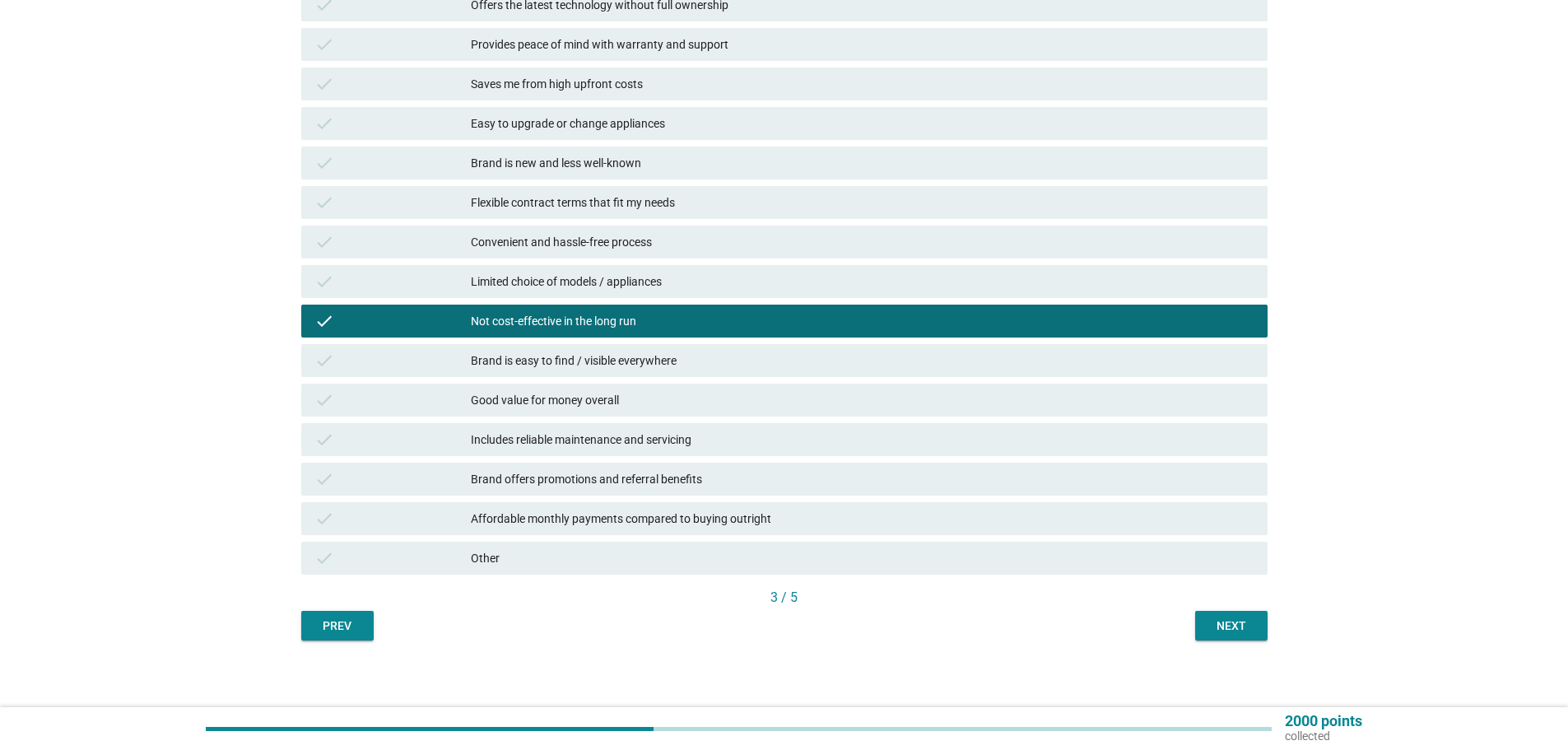
scroll to position [376, 0]
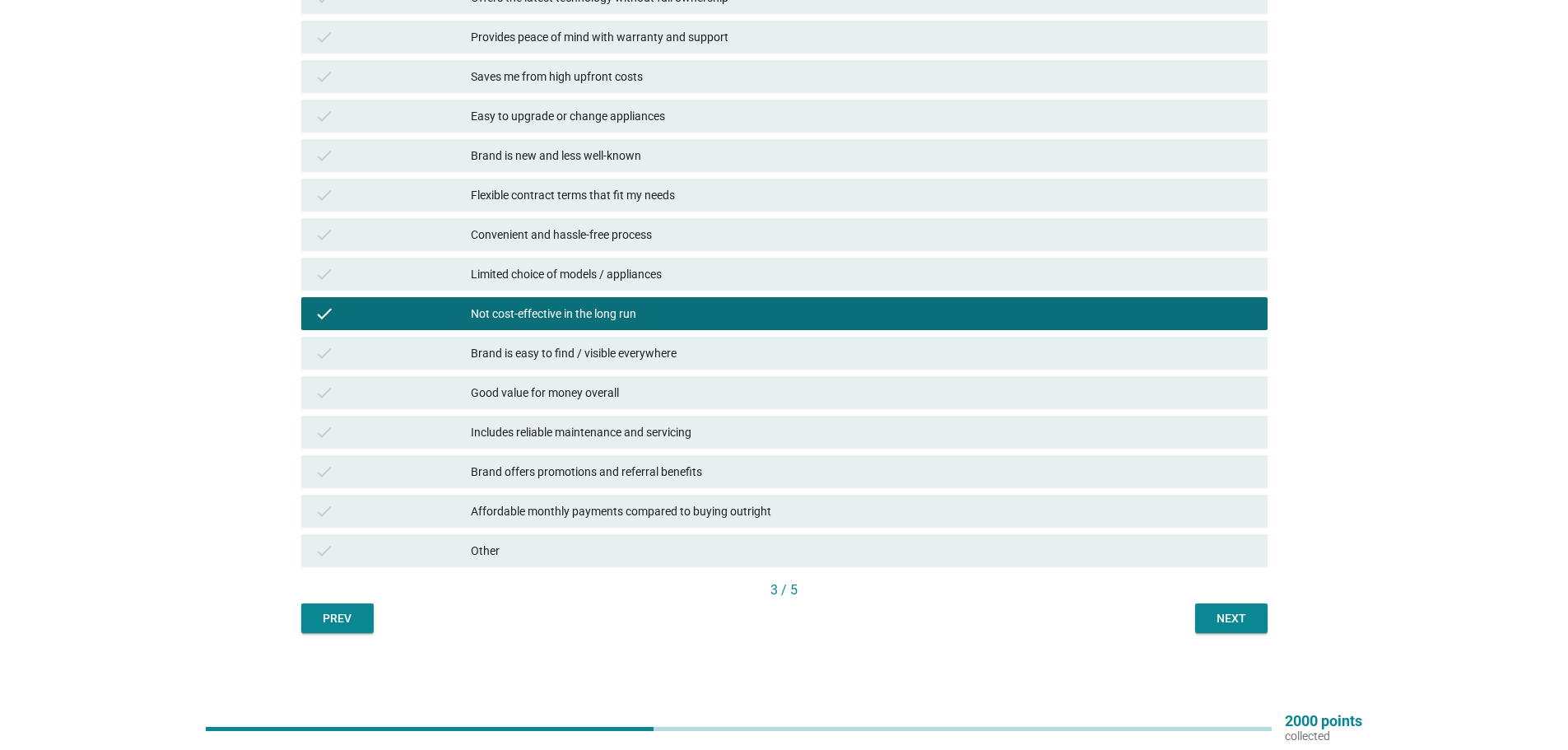
click at [1250, 630] on button "Next" at bounding box center [1231, 618] width 72 height 30
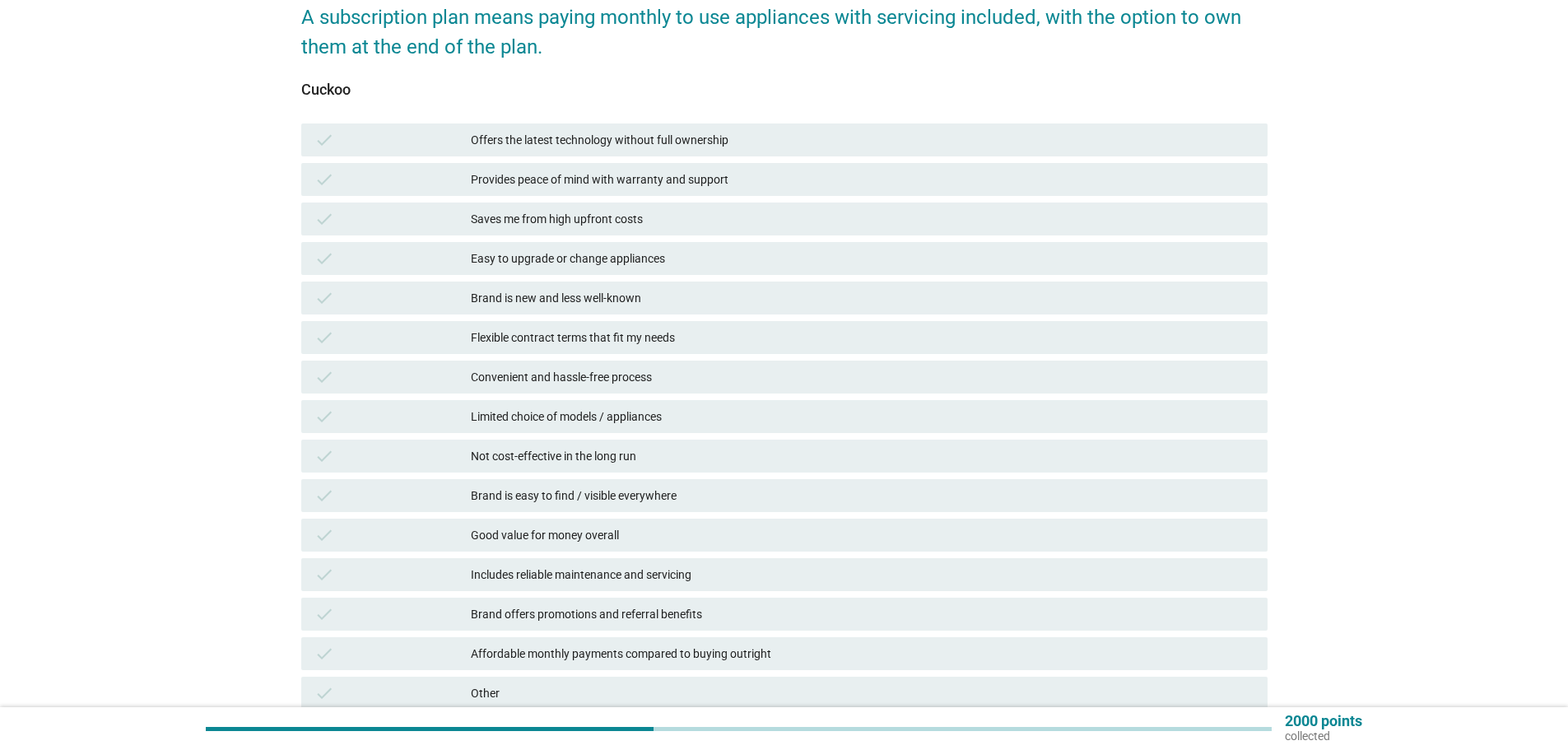
scroll to position [247, 0]
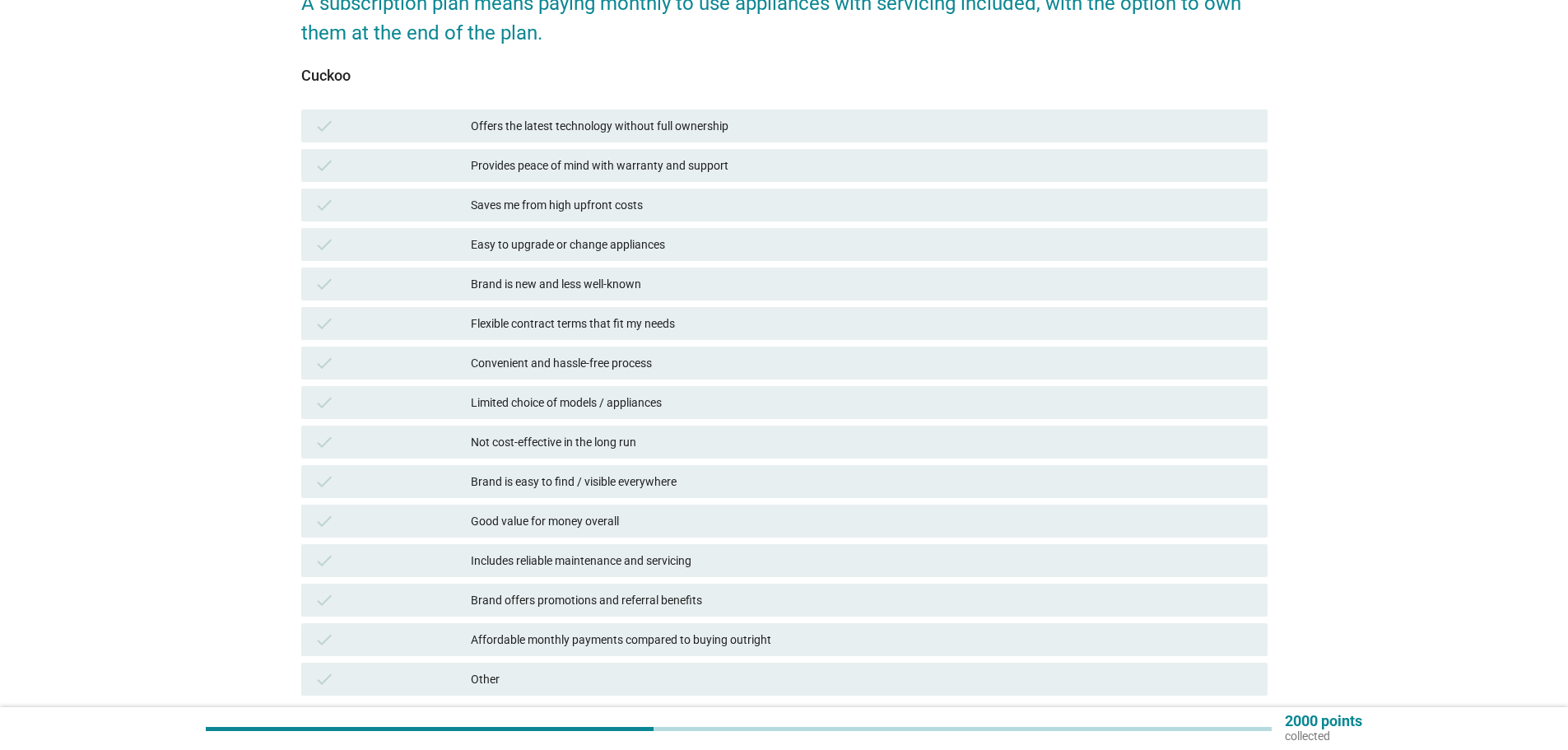
click at [557, 438] on div "Not cost-effective in the long run" at bounding box center [862, 442] width 784 height 20
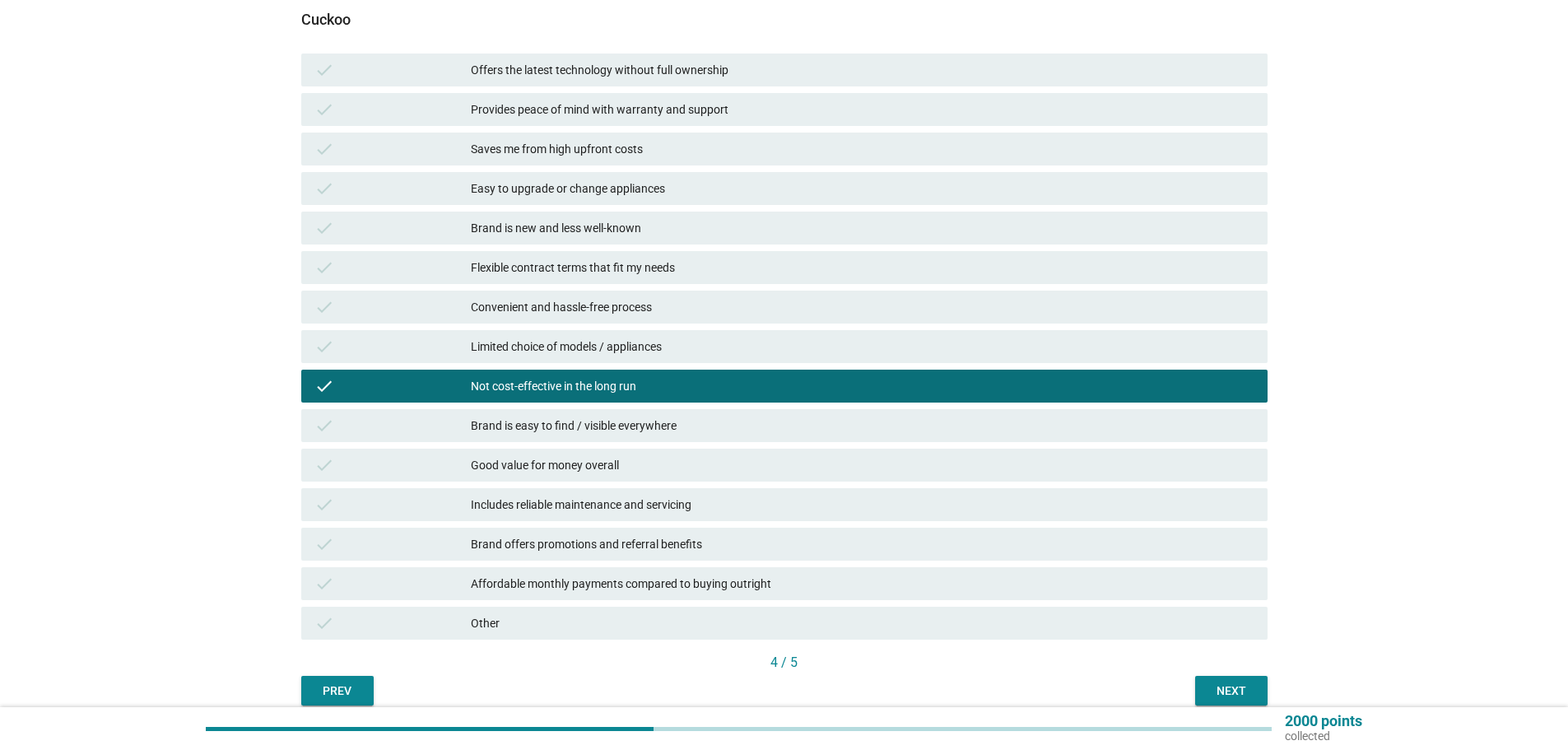
scroll to position [376, 0]
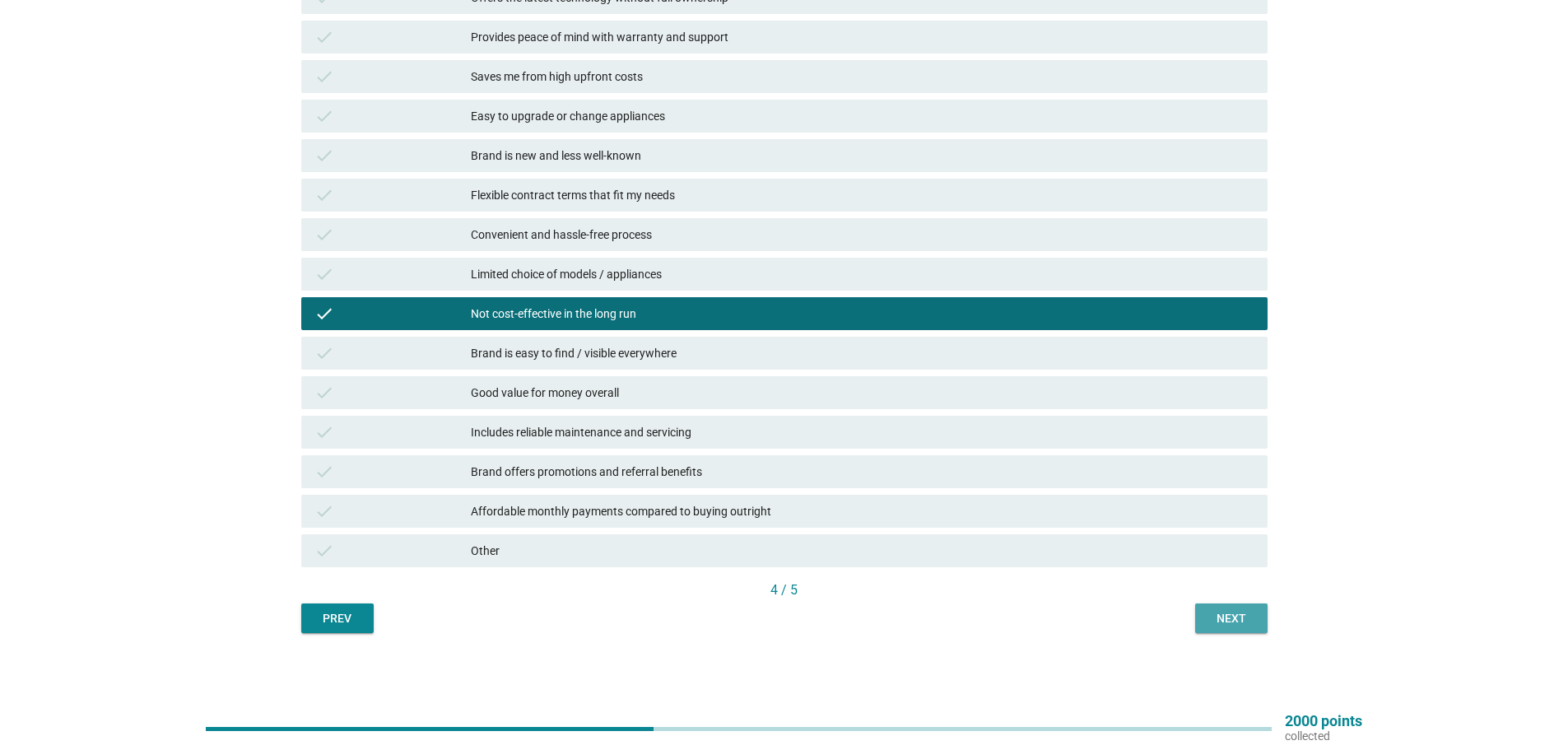
click at [1224, 618] on div "Next" at bounding box center [1231, 618] width 46 height 18
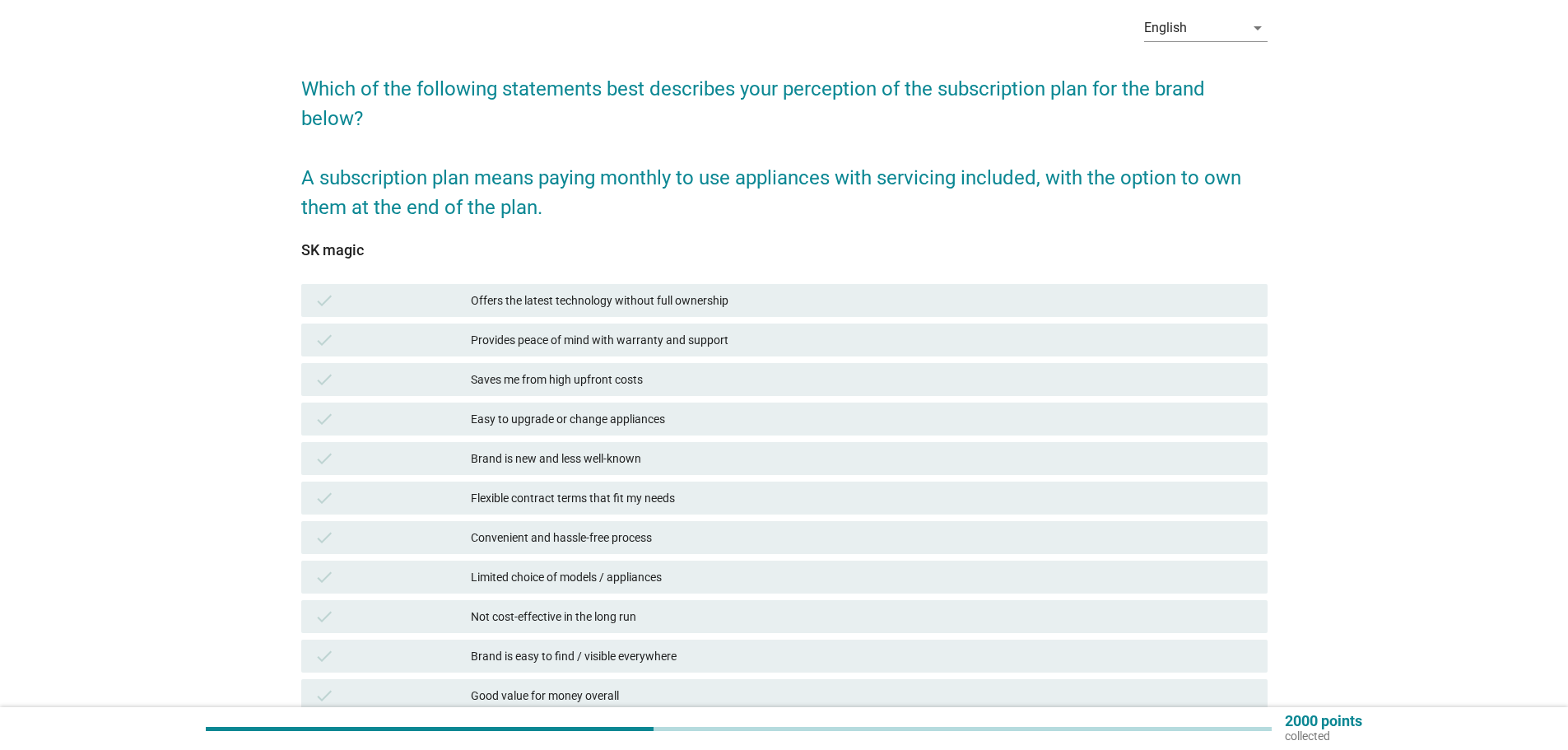
scroll to position [247, 0]
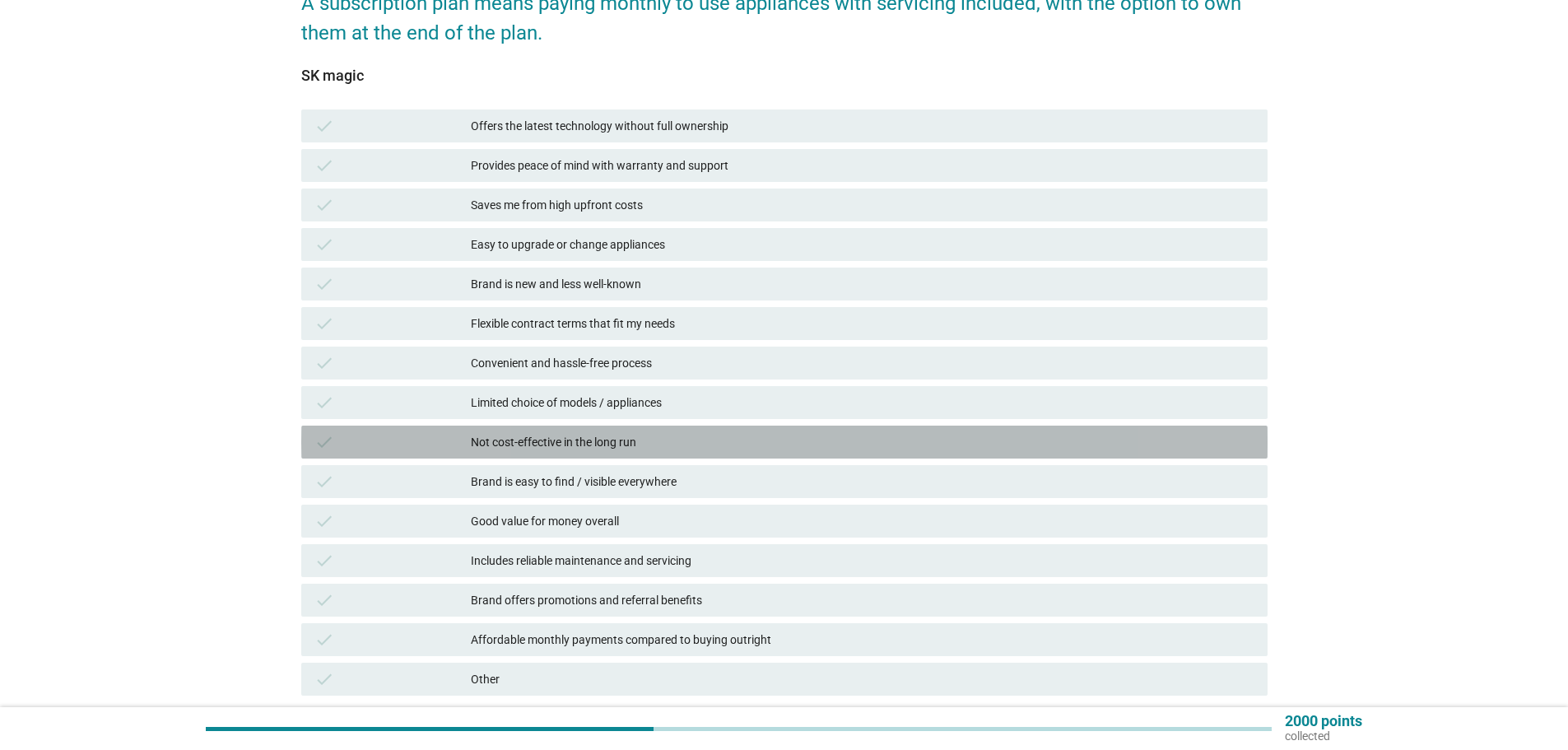
click at [552, 441] on div "Not cost-effective in the long run" at bounding box center [862, 442] width 784 height 20
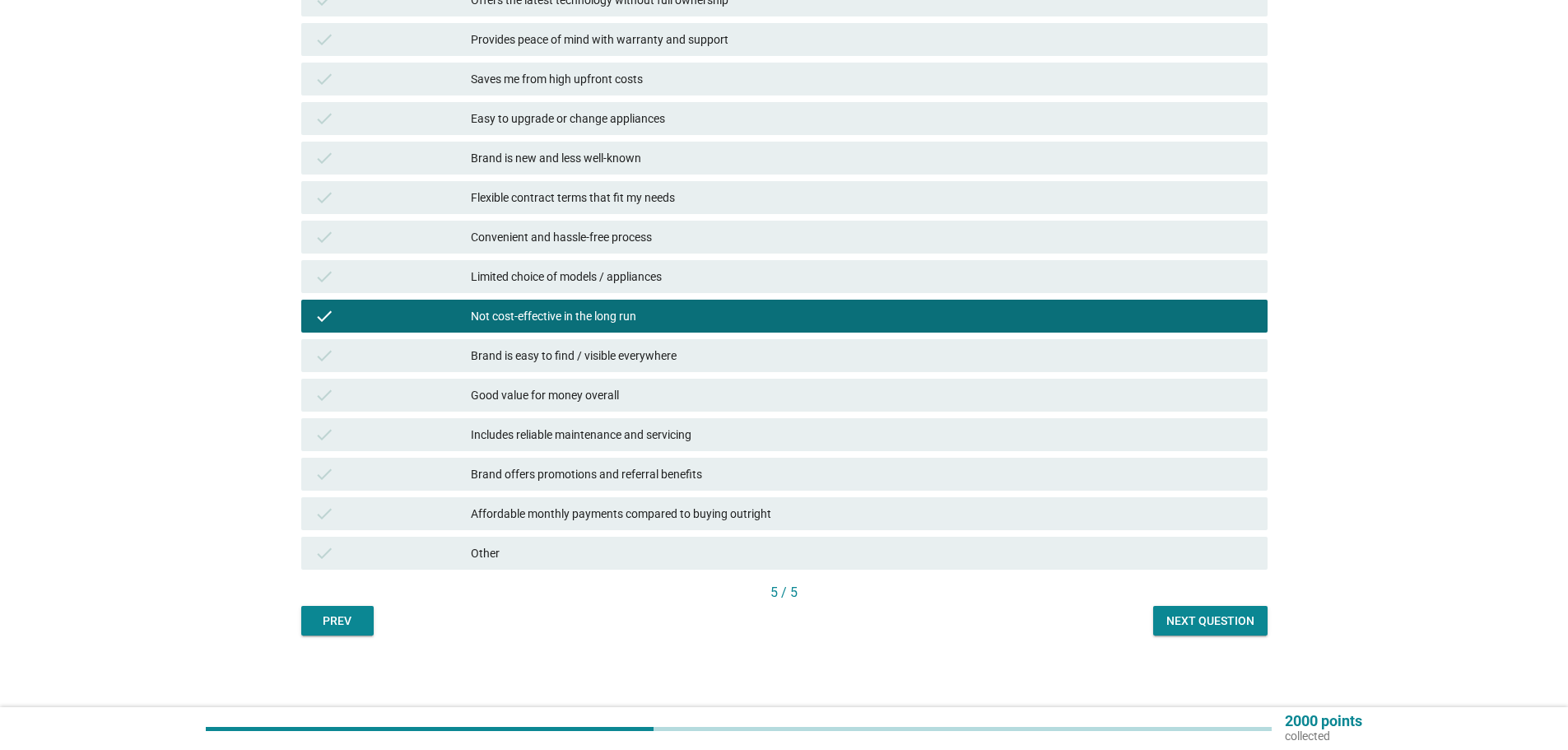
scroll to position [376, 0]
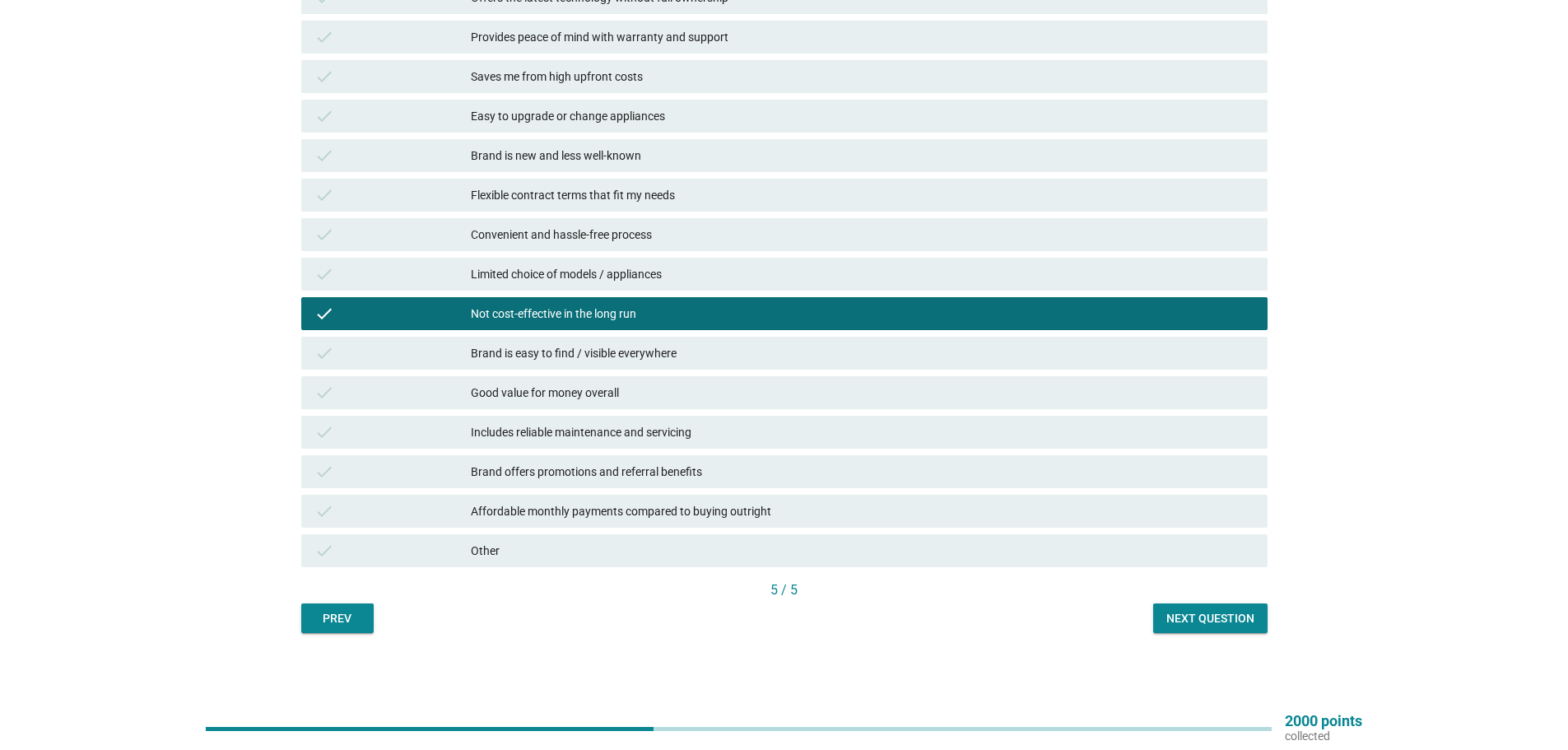
click at [1221, 622] on div "Next question" at bounding box center [1211, 618] width 88 height 18
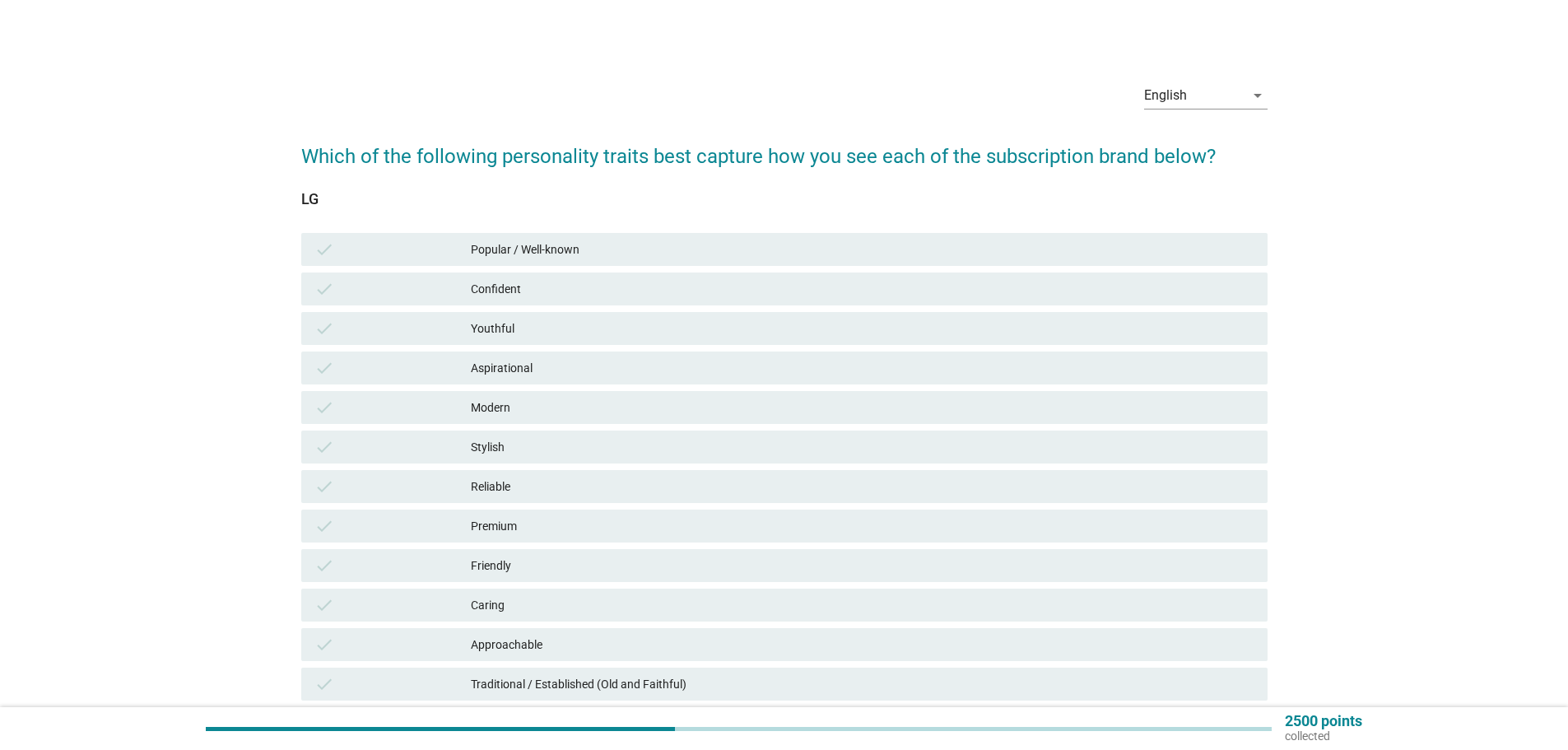
scroll to position [336, 0]
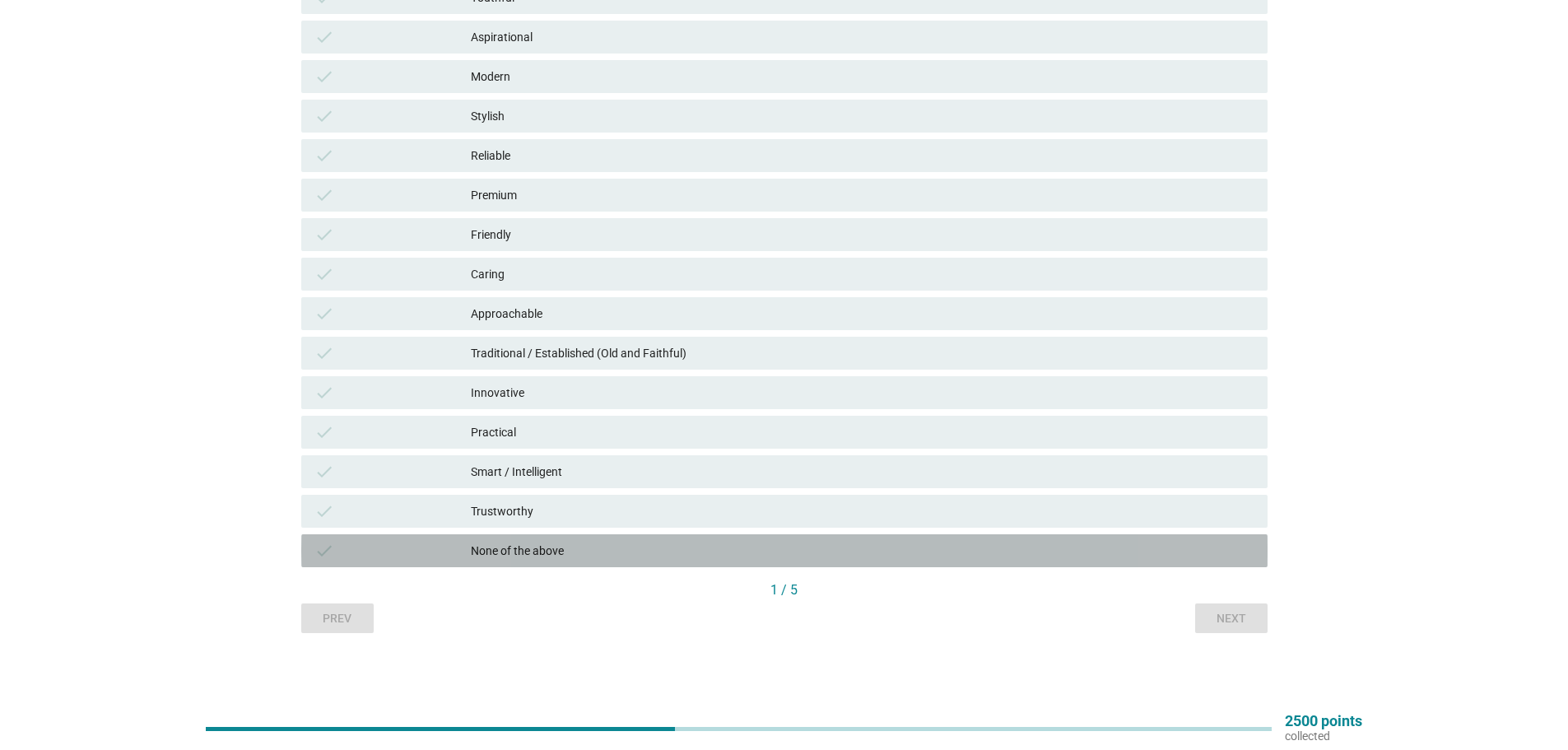
click at [517, 548] on div "None of the above" at bounding box center [862, 551] width 784 height 20
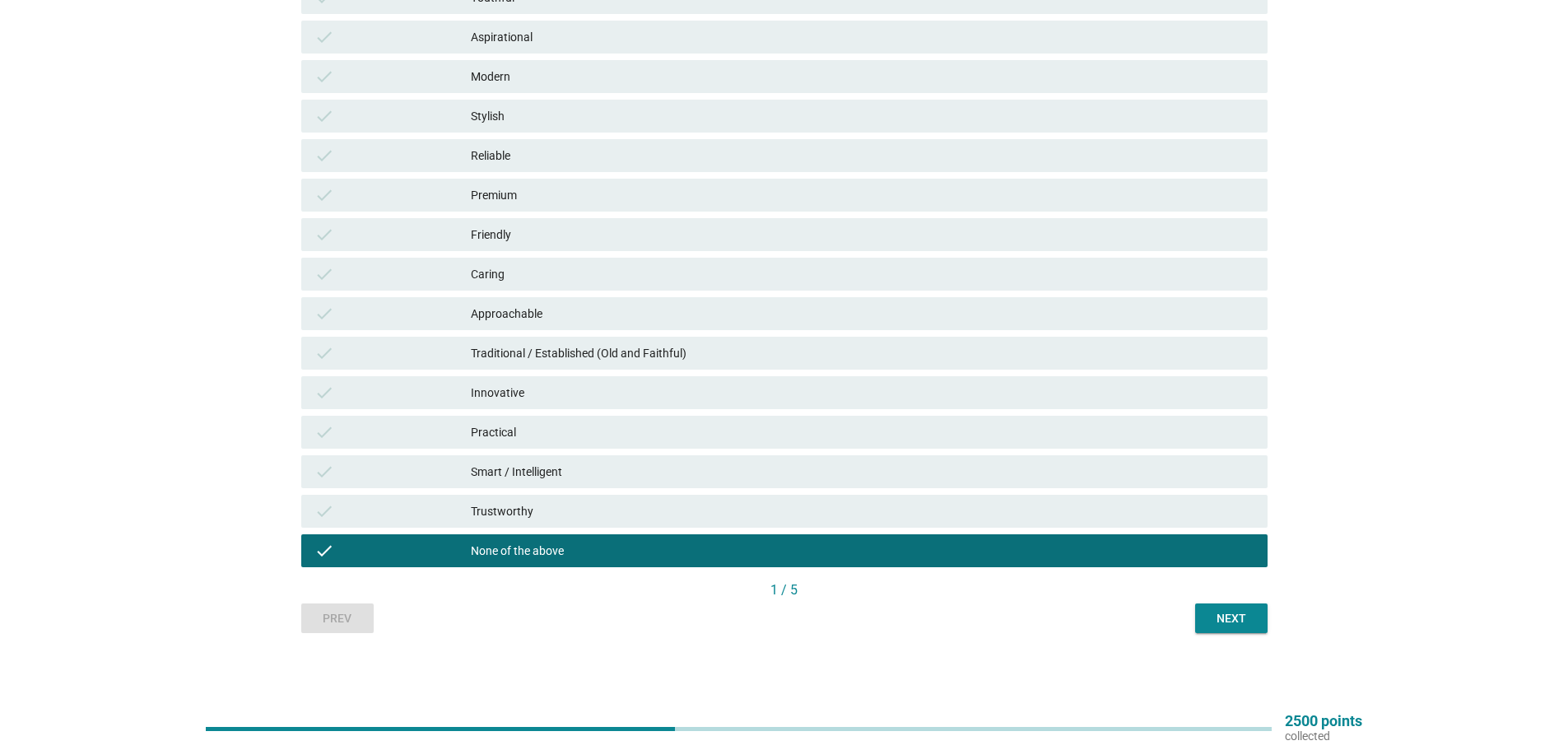
click at [1238, 608] on button "Next" at bounding box center [1231, 618] width 72 height 30
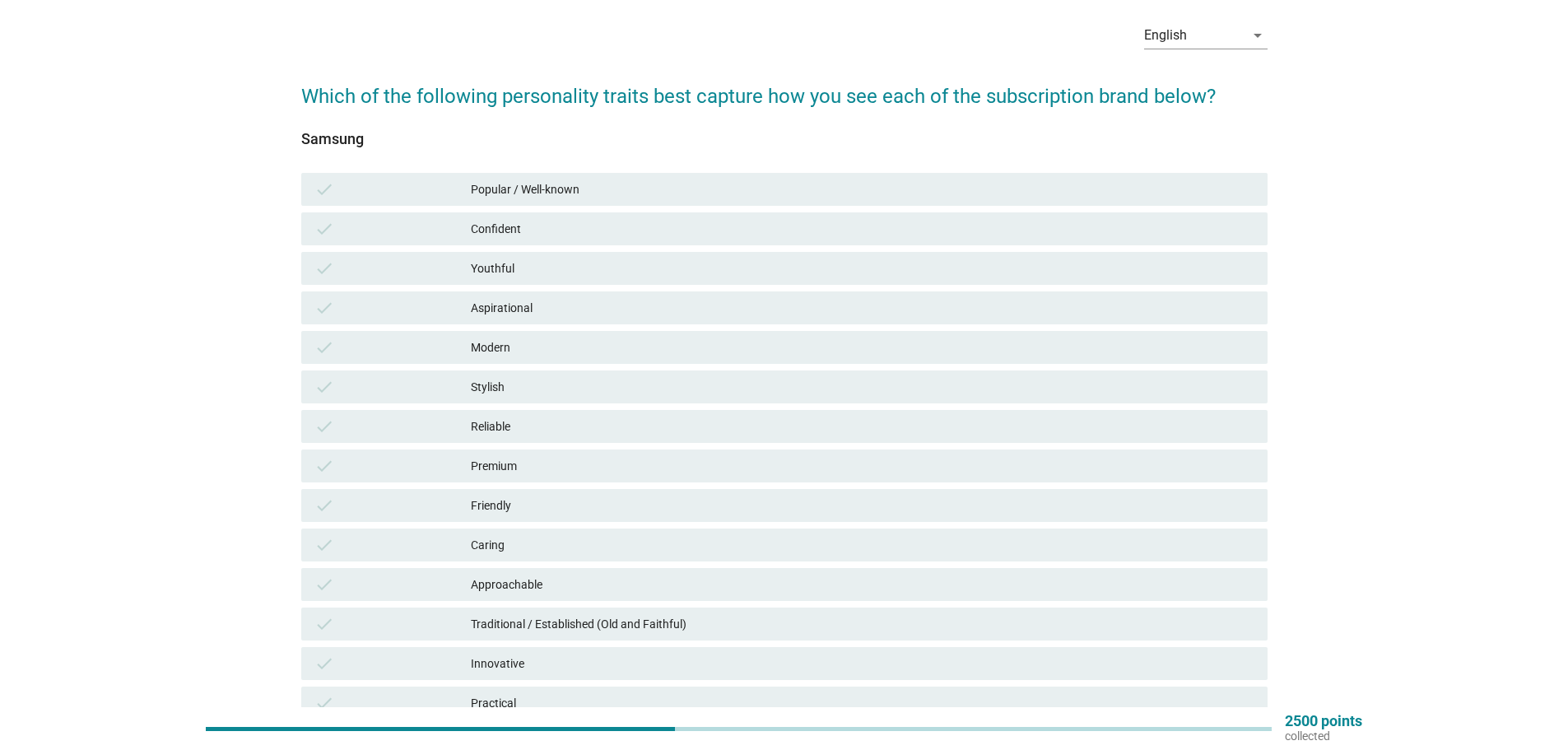
scroll to position [0, 0]
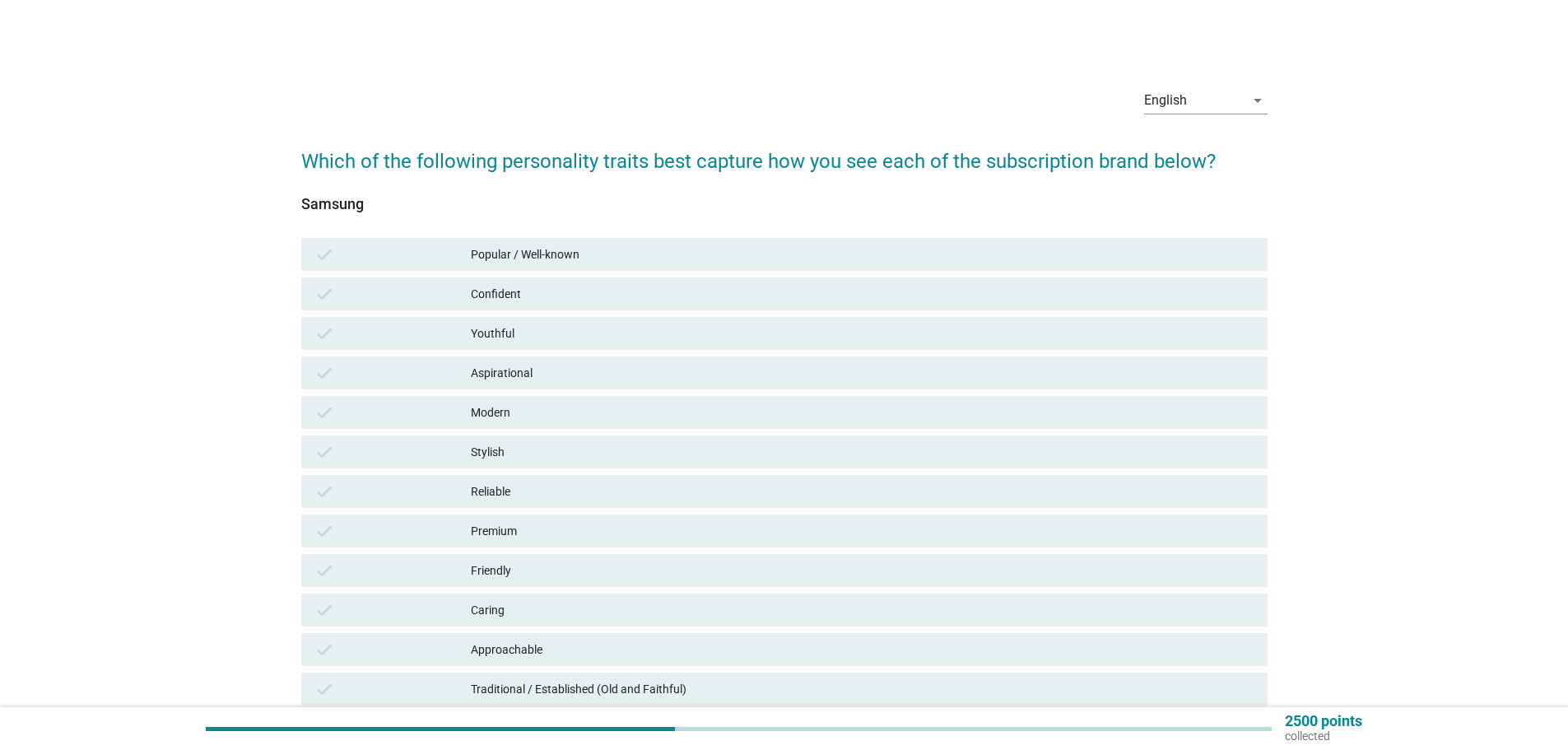
click at [500, 246] on div "Popular / Well-known" at bounding box center [862, 254] width 784 height 20
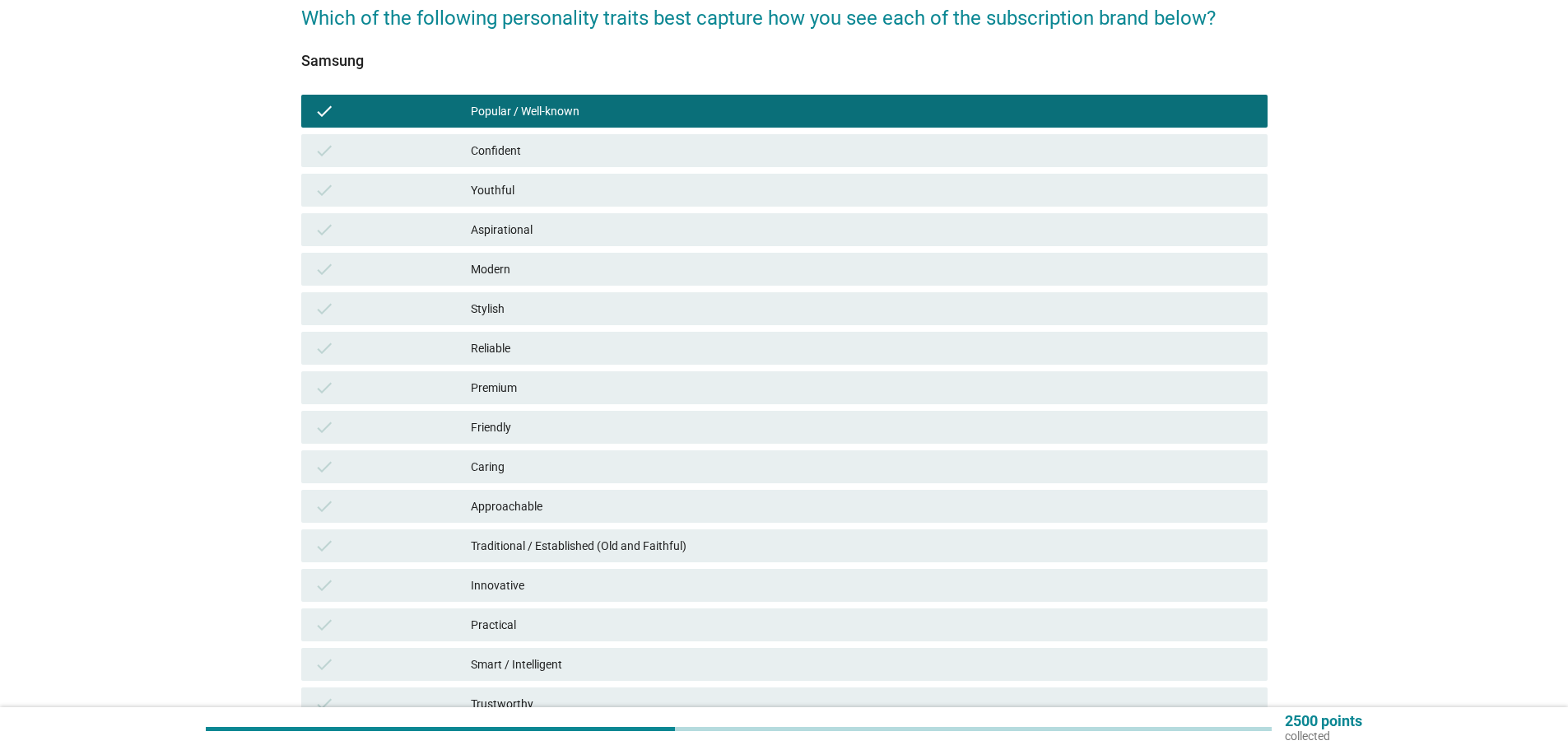
scroll to position [336, 0]
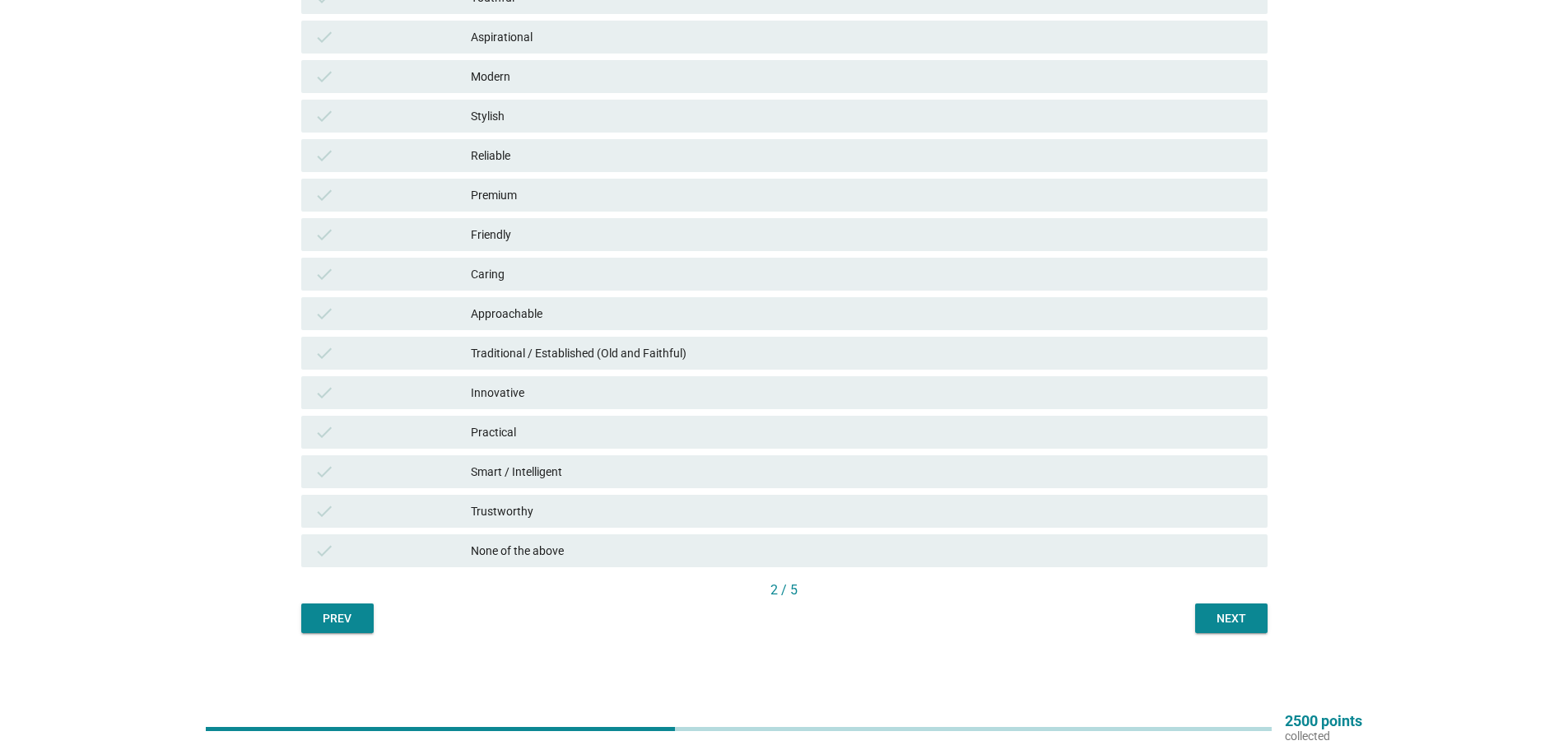
click at [335, 612] on div "Prev" at bounding box center [337, 618] width 46 height 18
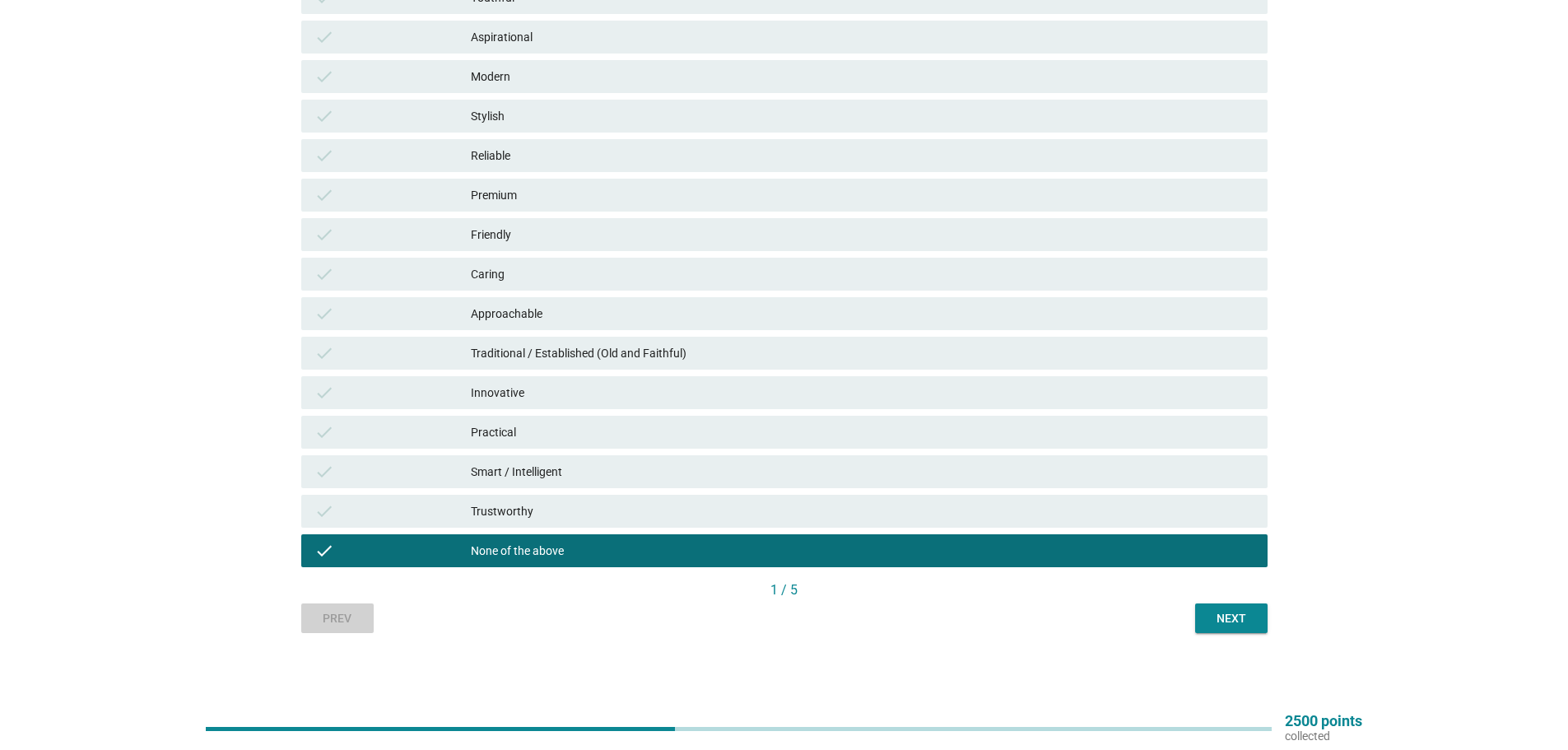
scroll to position [0, 0]
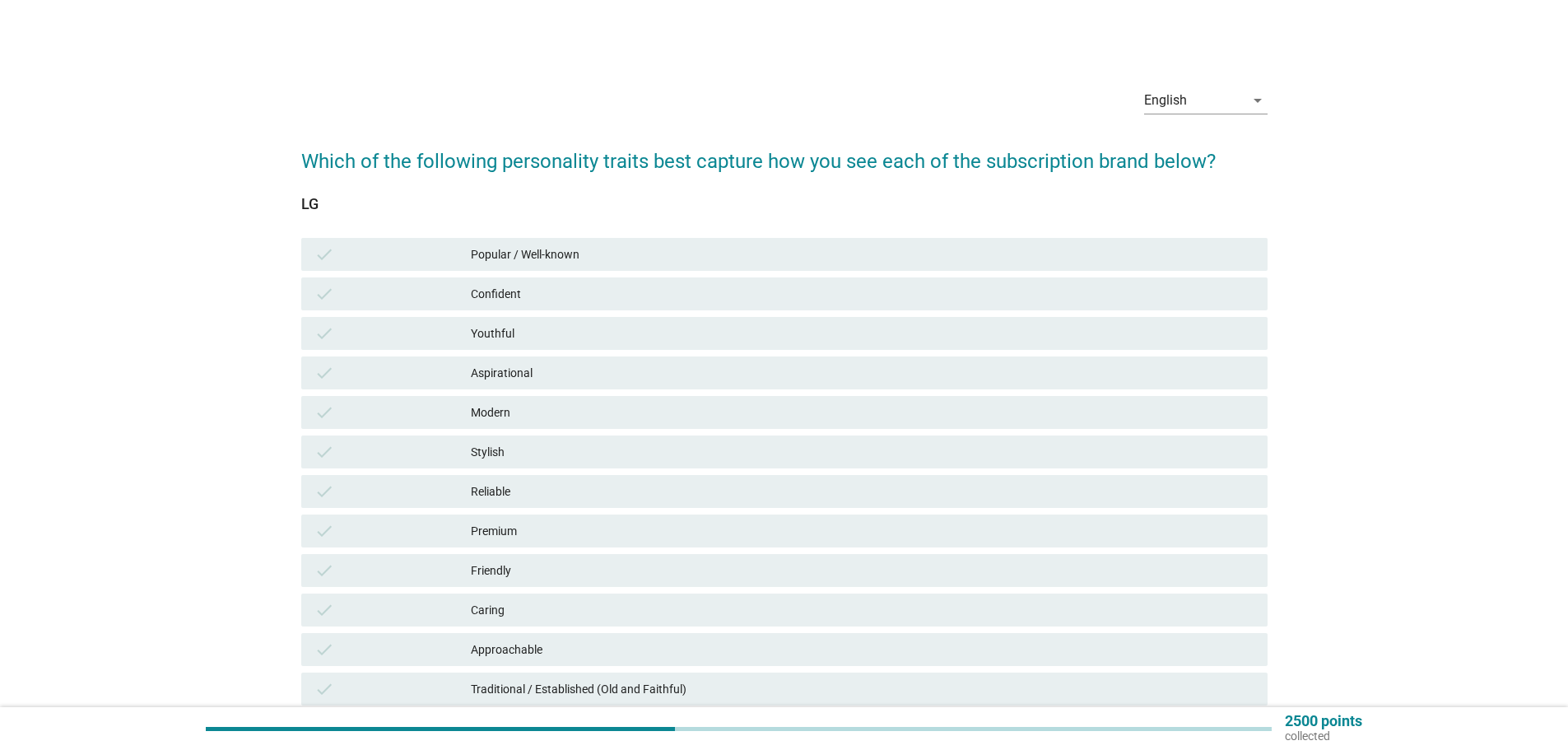
click at [481, 253] on div "Popular / Well-known" at bounding box center [862, 254] width 784 height 20
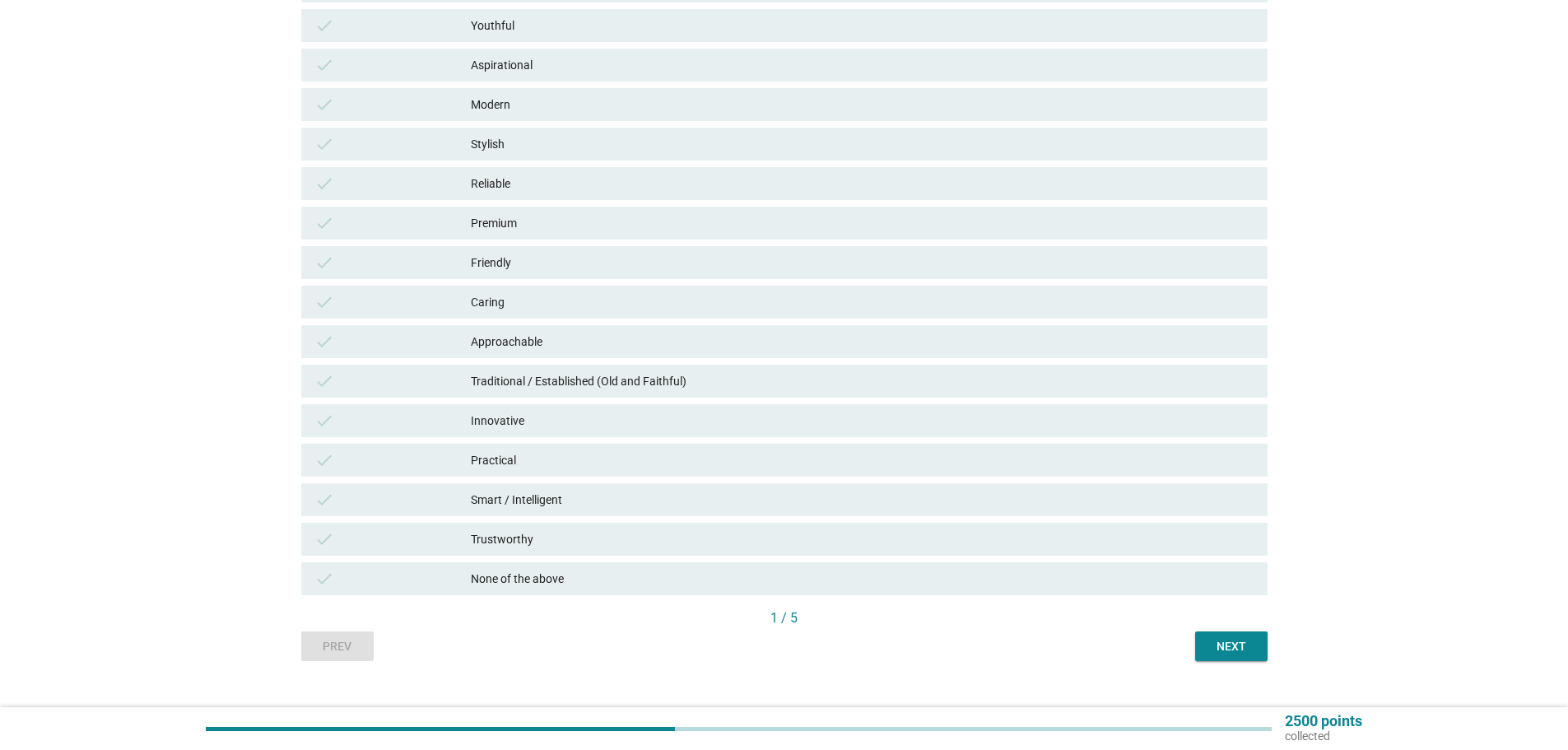
scroll to position [336, 0]
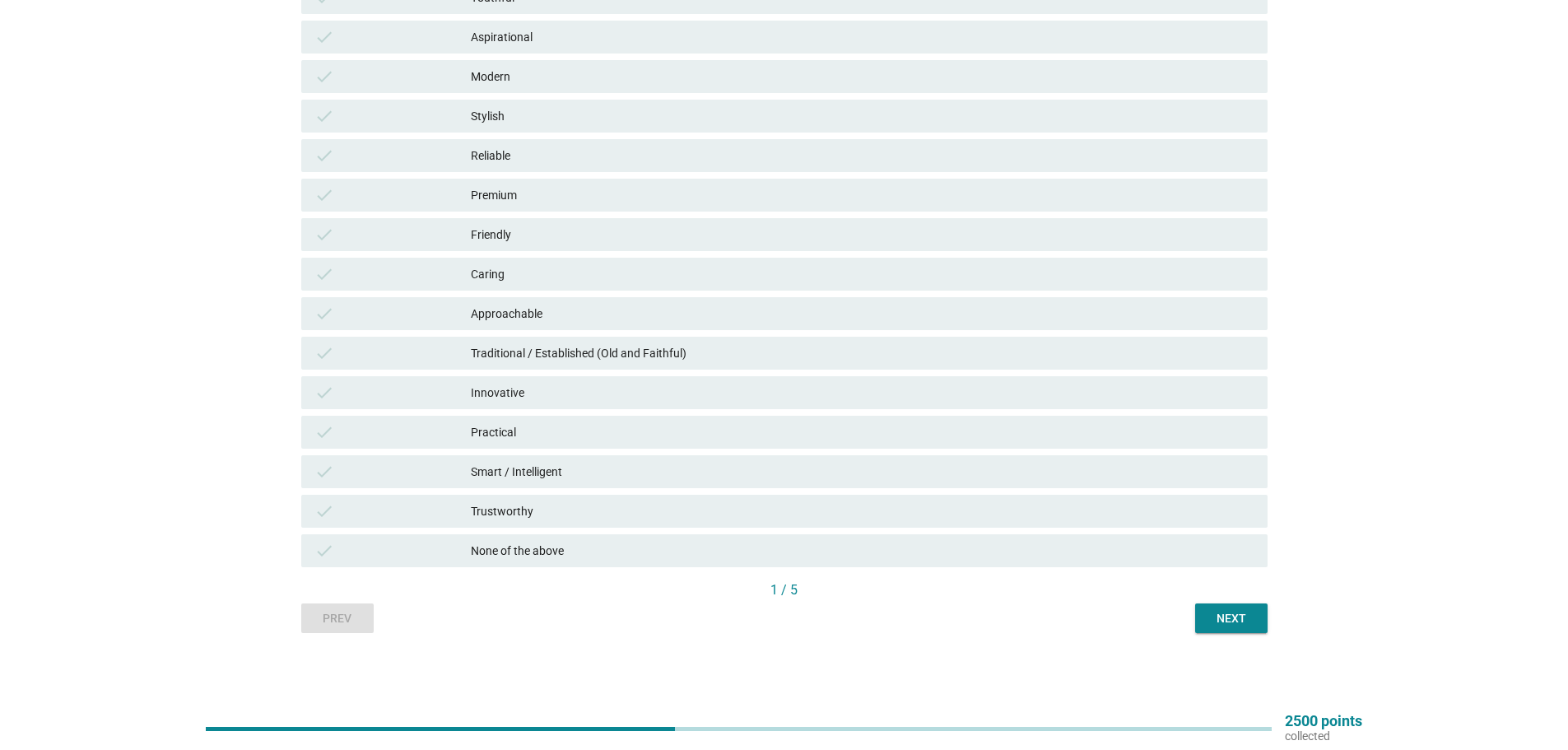
click at [1218, 617] on div "Next" at bounding box center [1231, 618] width 46 height 18
click at [1232, 615] on div "Next" at bounding box center [1231, 618] width 46 height 18
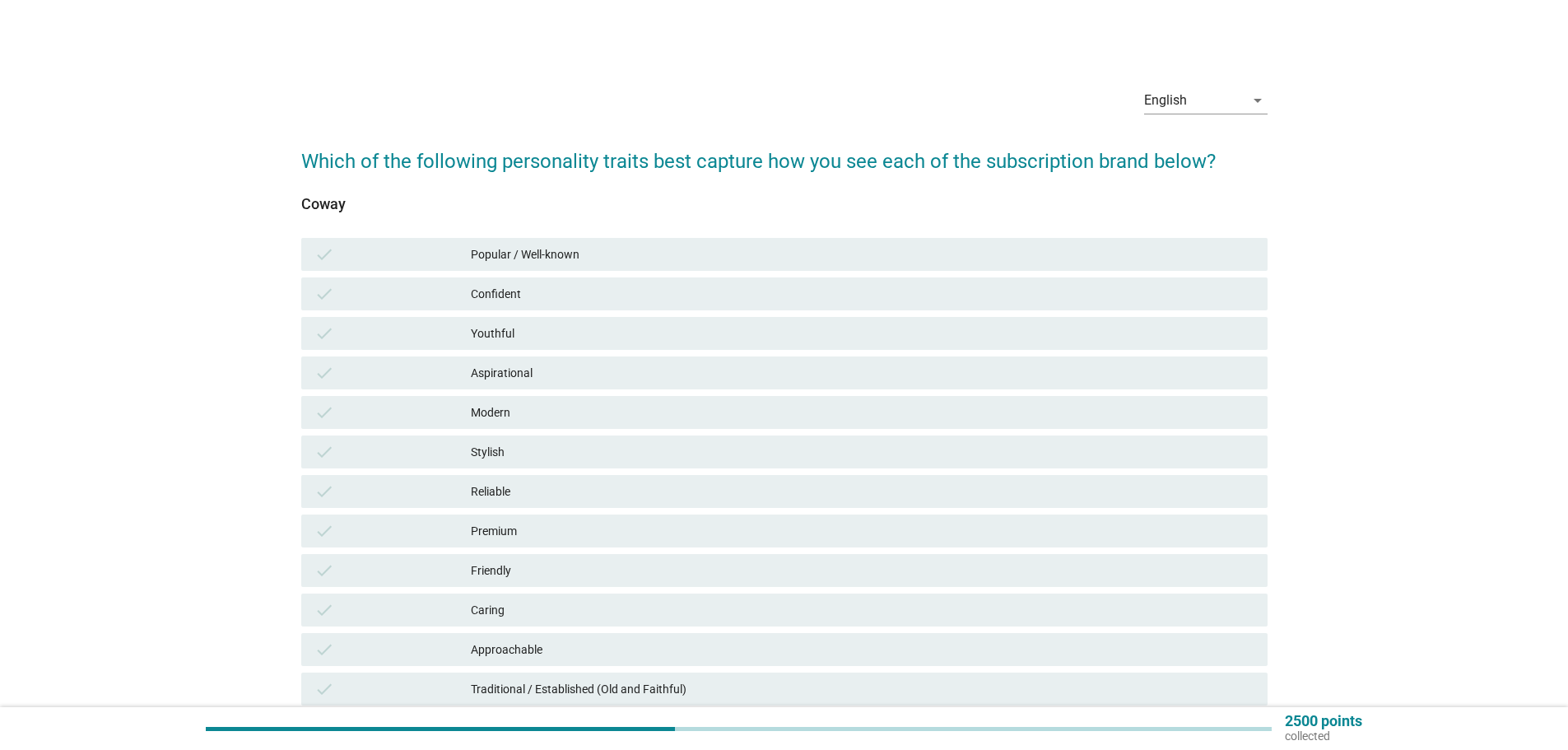
click at [522, 252] on div "Popular / Well-known" at bounding box center [862, 254] width 784 height 20
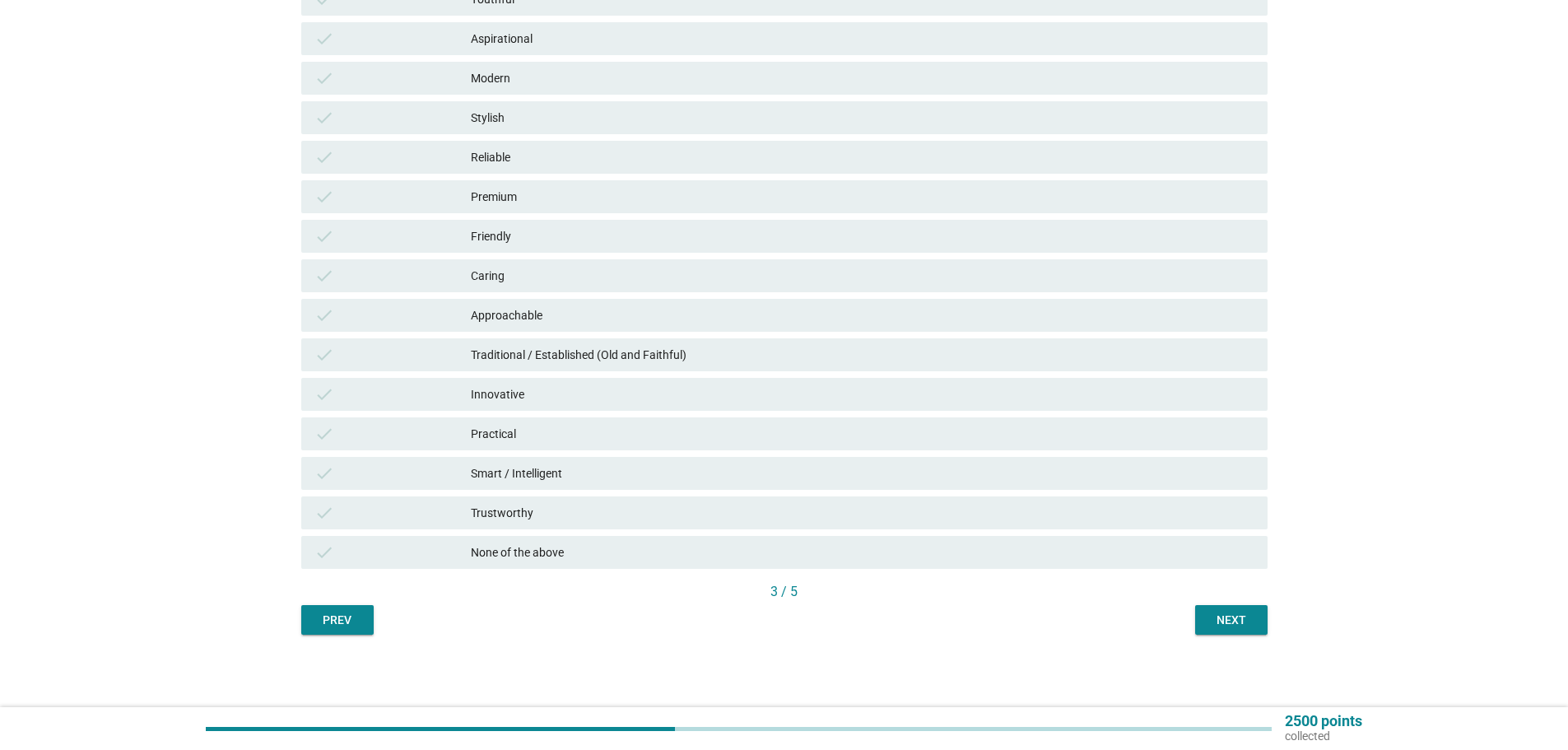
scroll to position [336, 0]
click at [1227, 608] on button "Next" at bounding box center [1231, 618] width 72 height 30
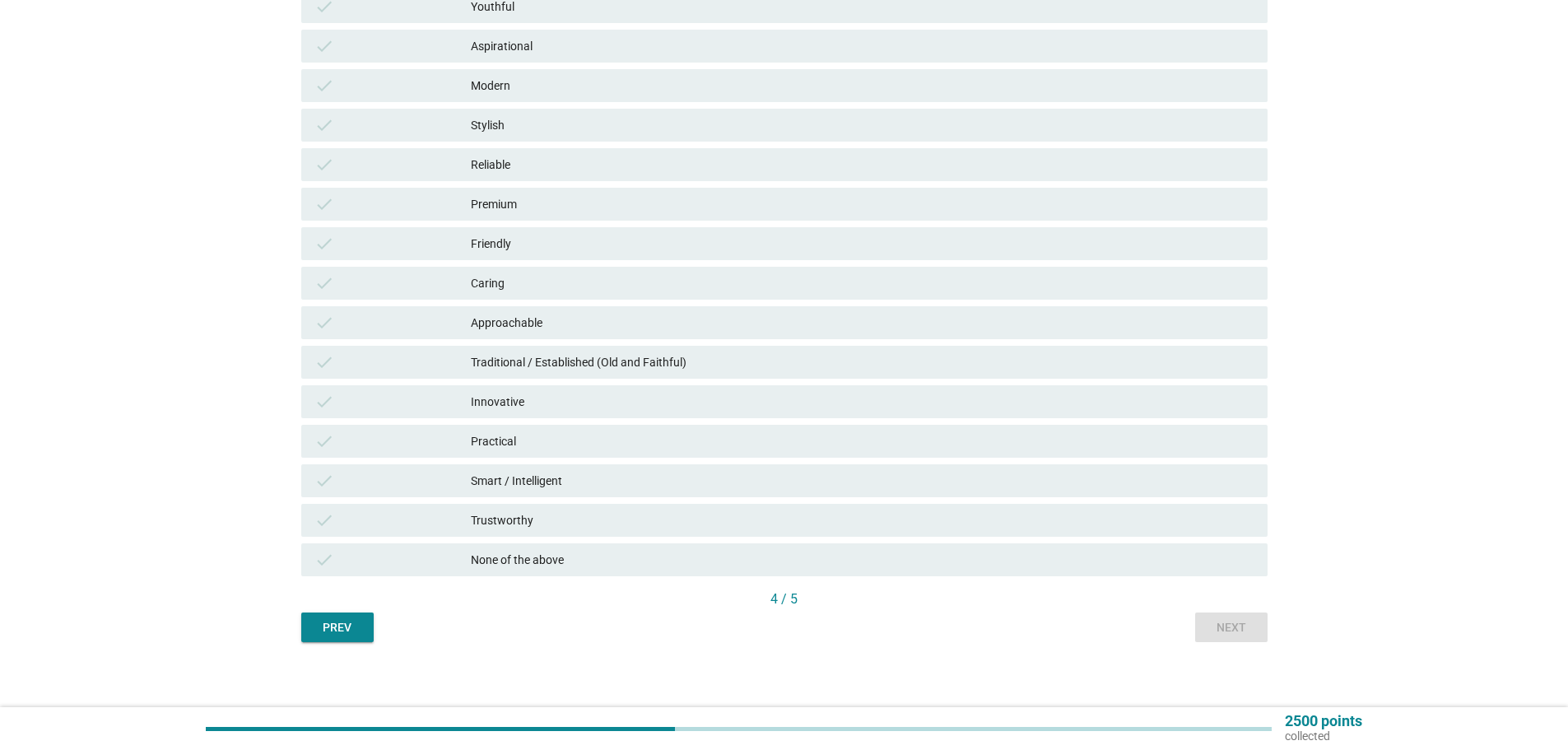
scroll to position [329, 0]
click at [544, 553] on div "None of the above" at bounding box center [862, 558] width 784 height 20
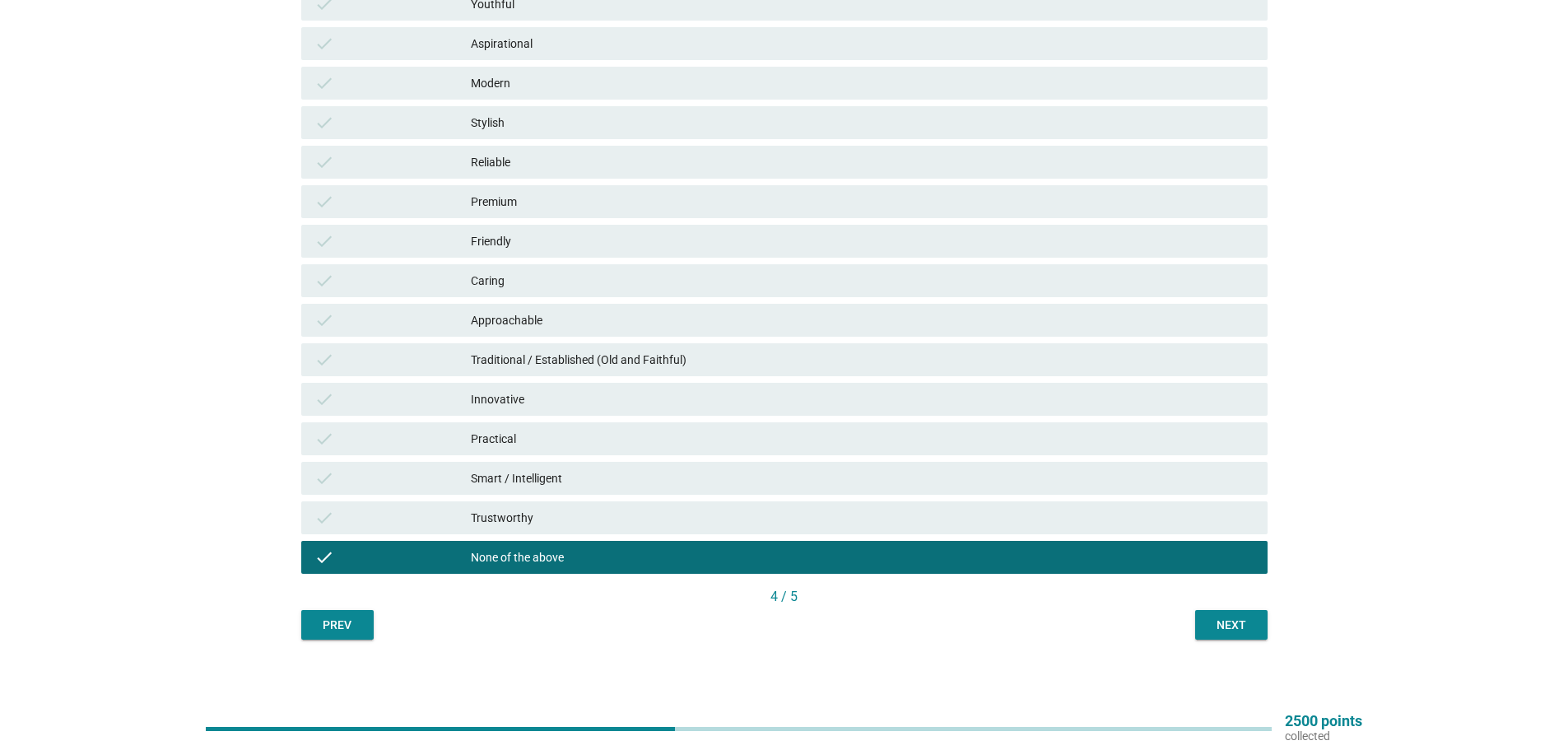
click at [1208, 618] on div "Next" at bounding box center [1231, 625] width 46 height 18
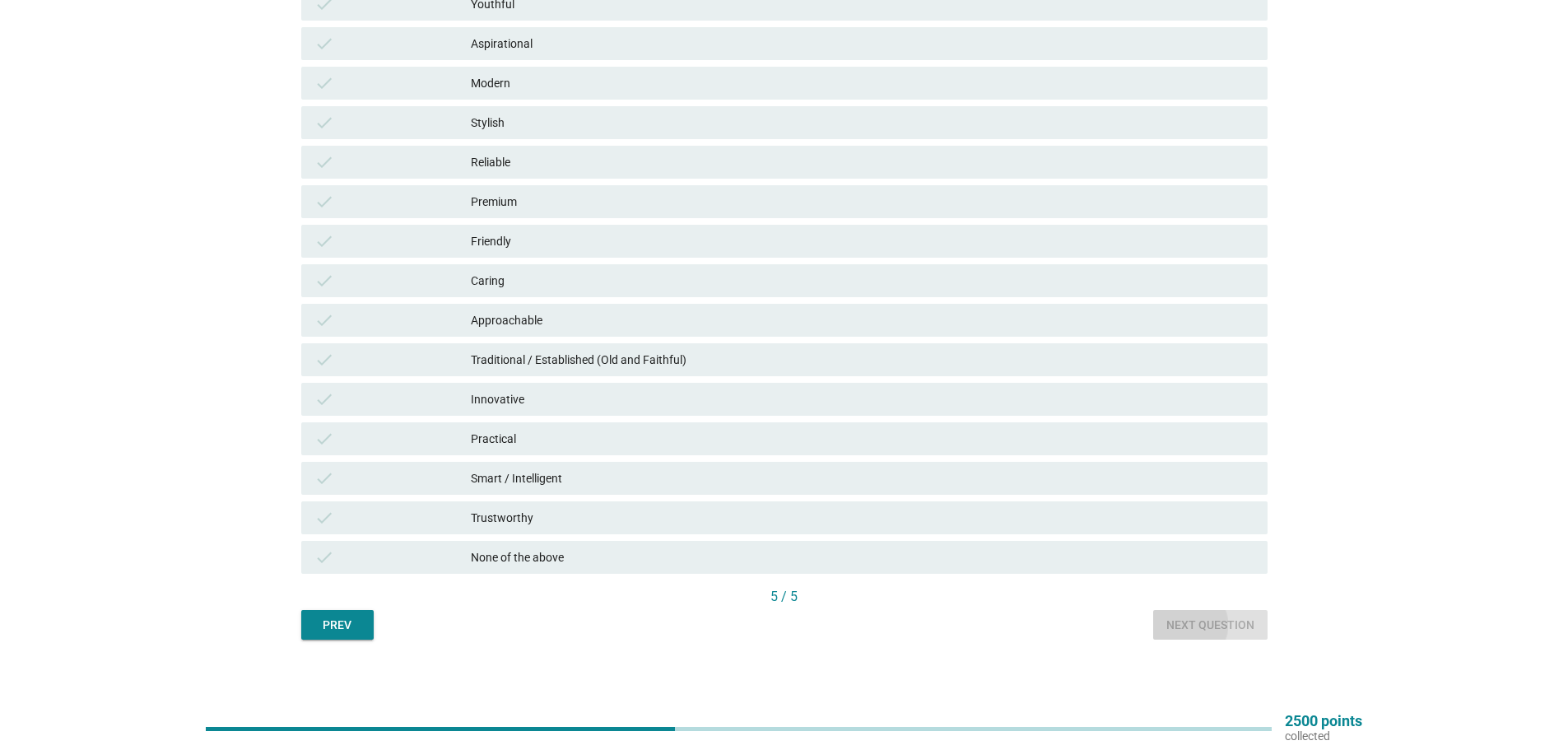
scroll to position [0, 0]
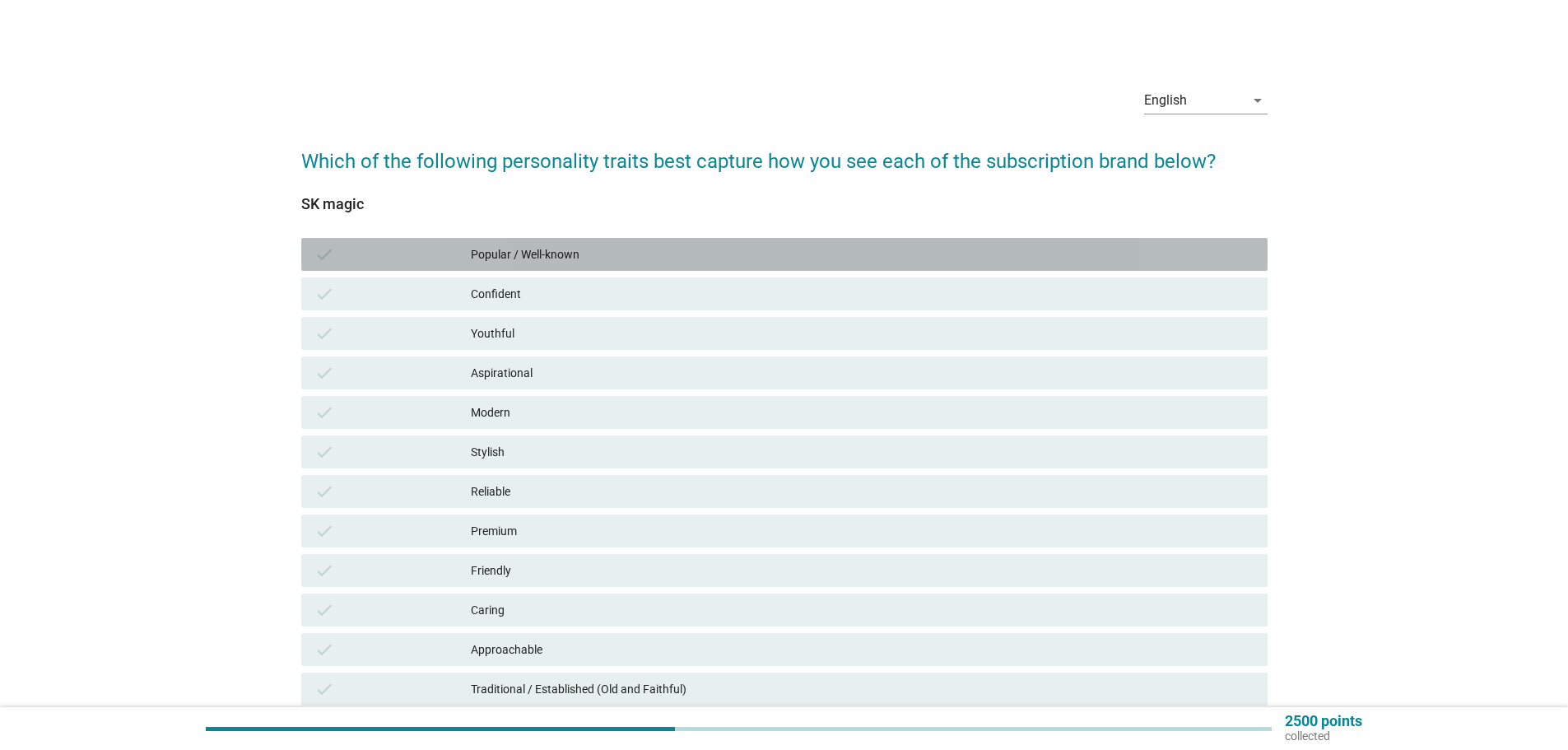
click at [536, 261] on div "Popular / Well-known" at bounding box center [862, 254] width 784 height 20
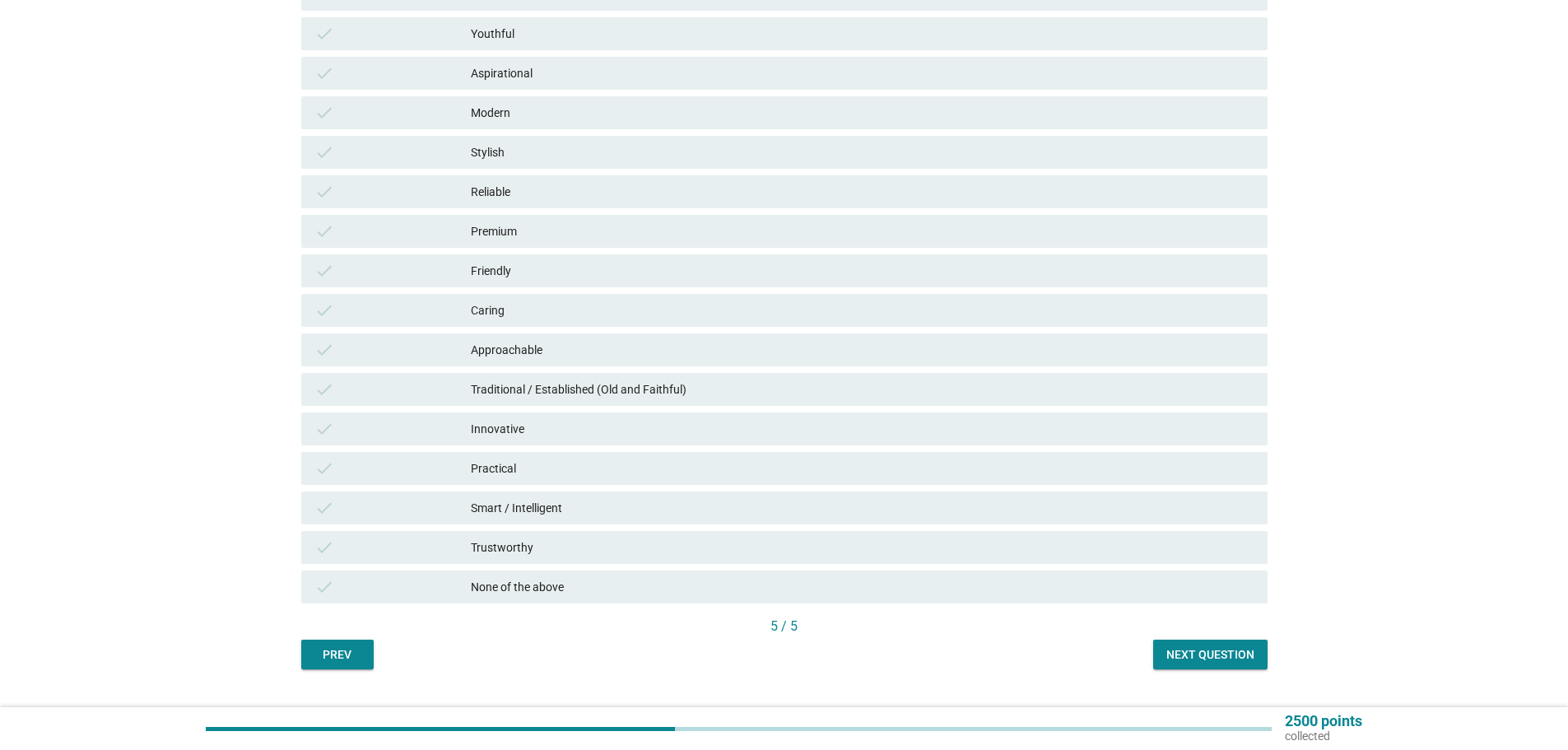
scroll to position [329, 0]
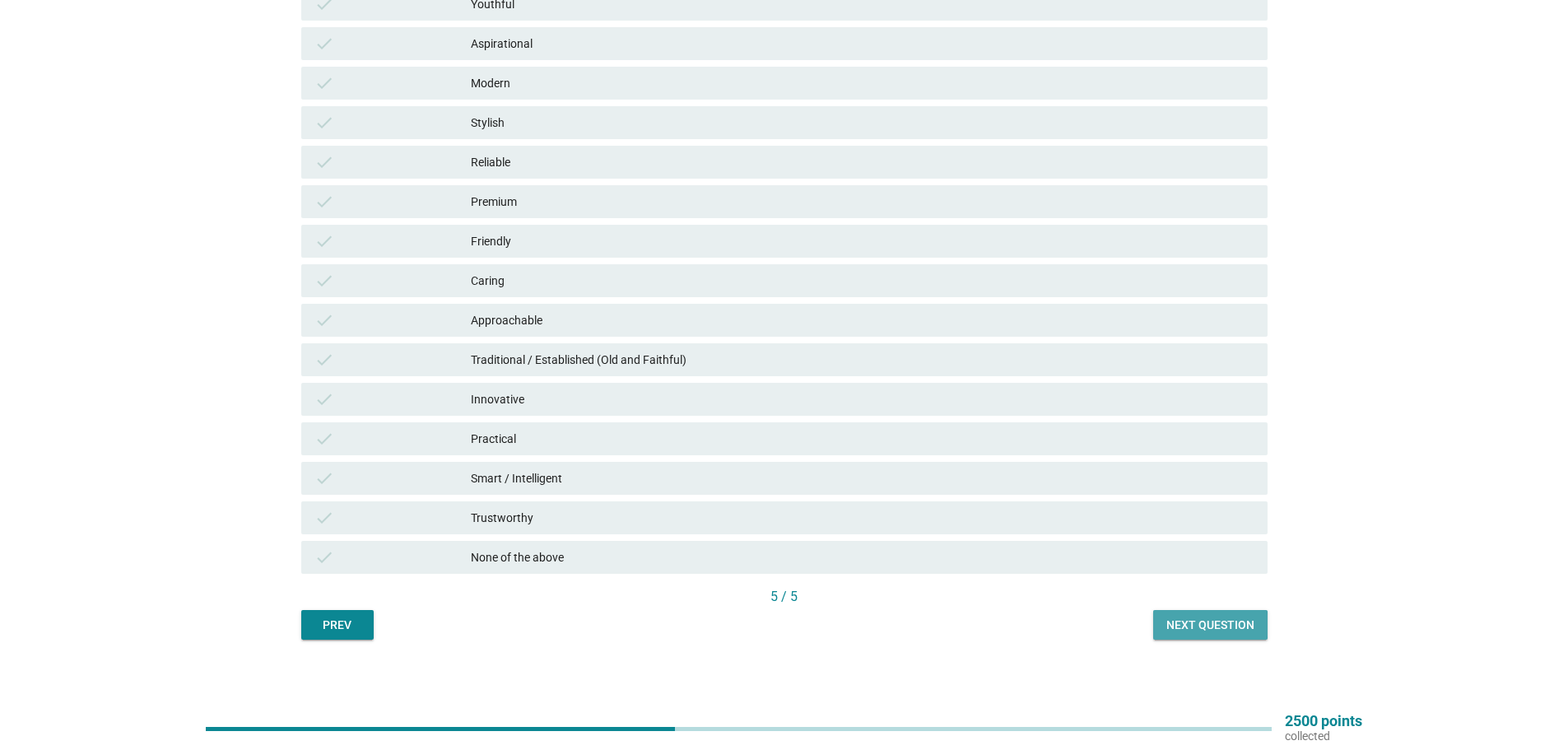
click at [1208, 625] on div "Next question" at bounding box center [1211, 625] width 88 height 18
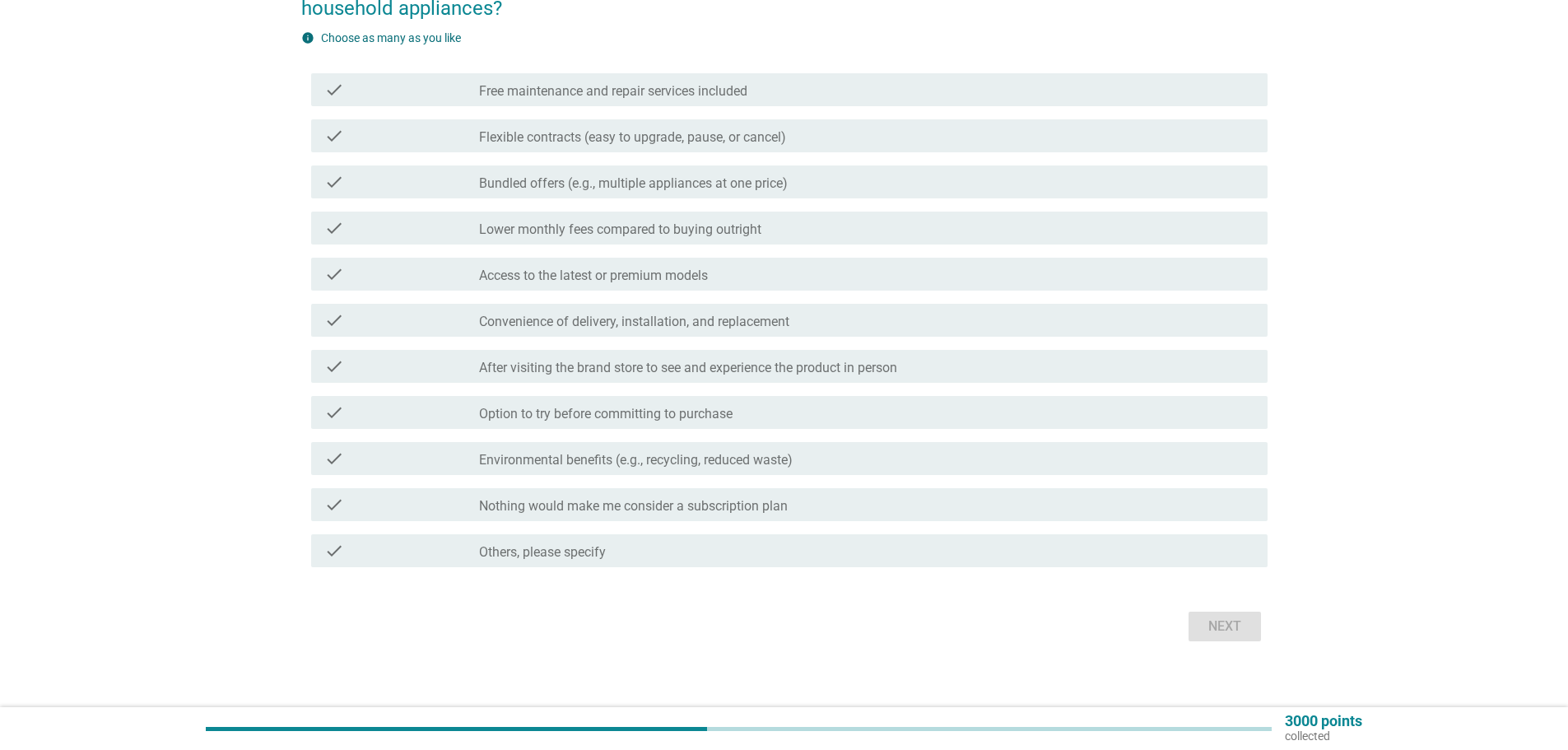
scroll to position [196, 0]
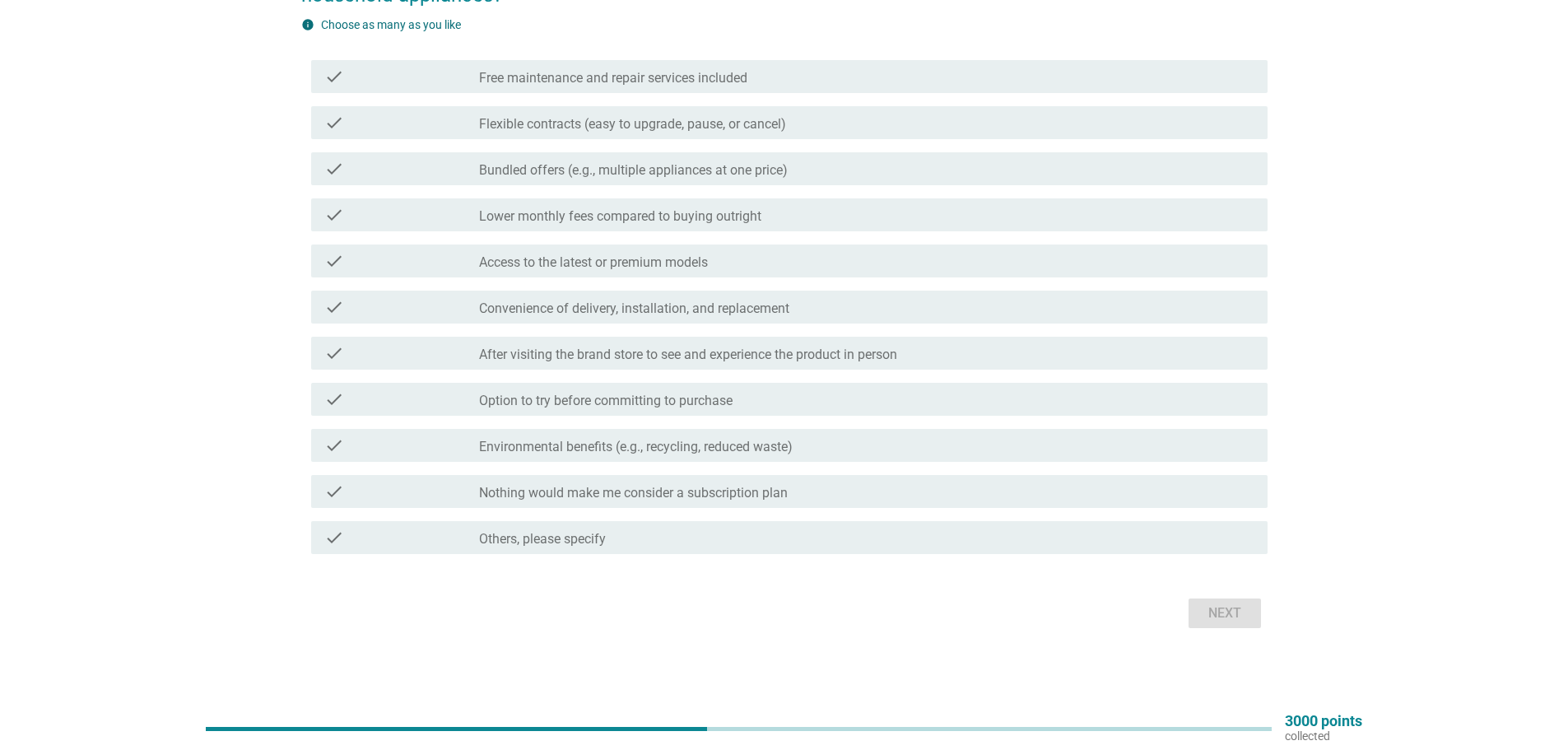
click at [598, 492] on label "Nothing would make me consider a subscription plan" at bounding box center [633, 493] width 309 height 17
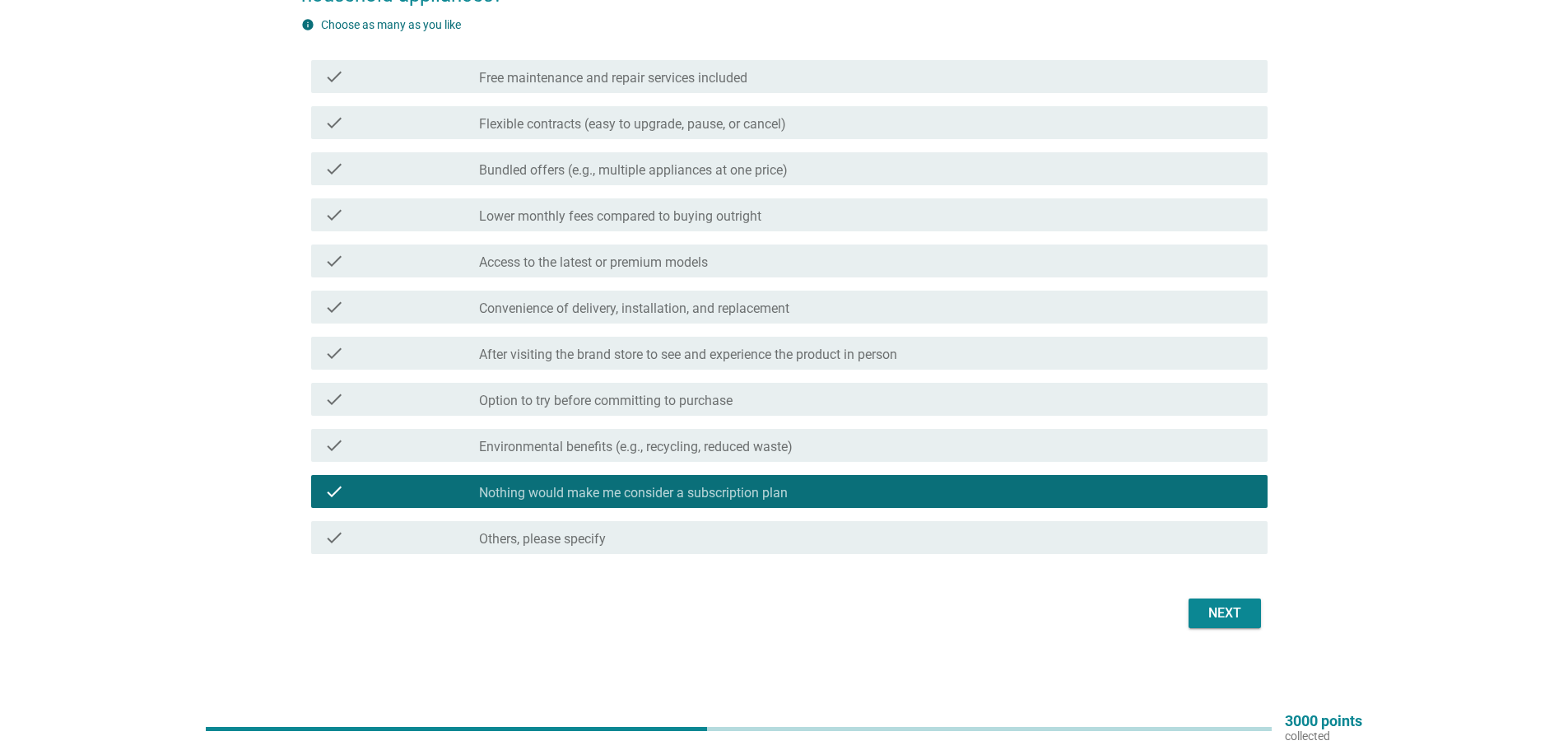
click at [1228, 605] on div "Next" at bounding box center [1225, 613] width 46 height 20
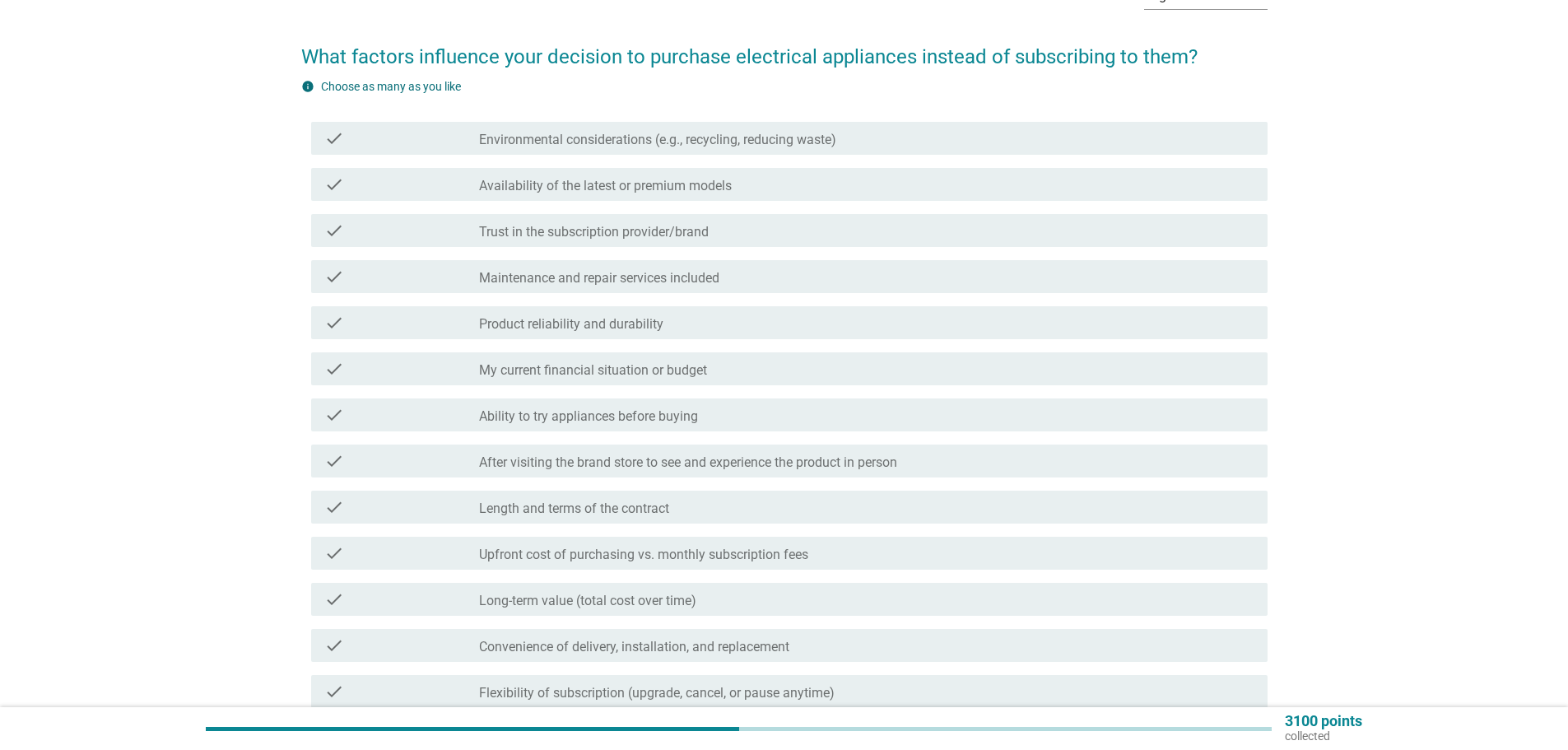
scroll to position [82, 0]
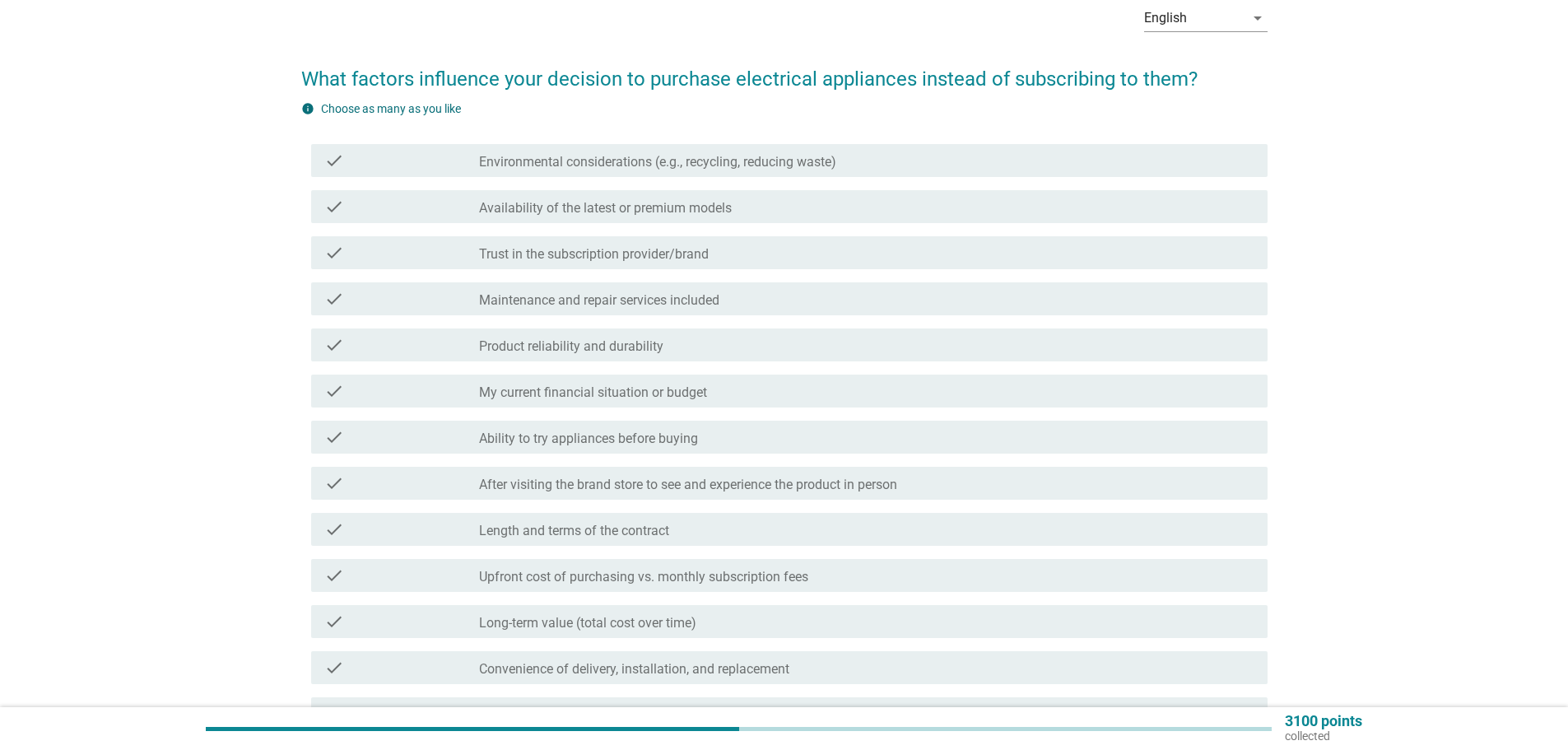
click at [608, 338] on div "check_box_outline_blank Product reliability and durability" at bounding box center [866, 345] width 776 height 20
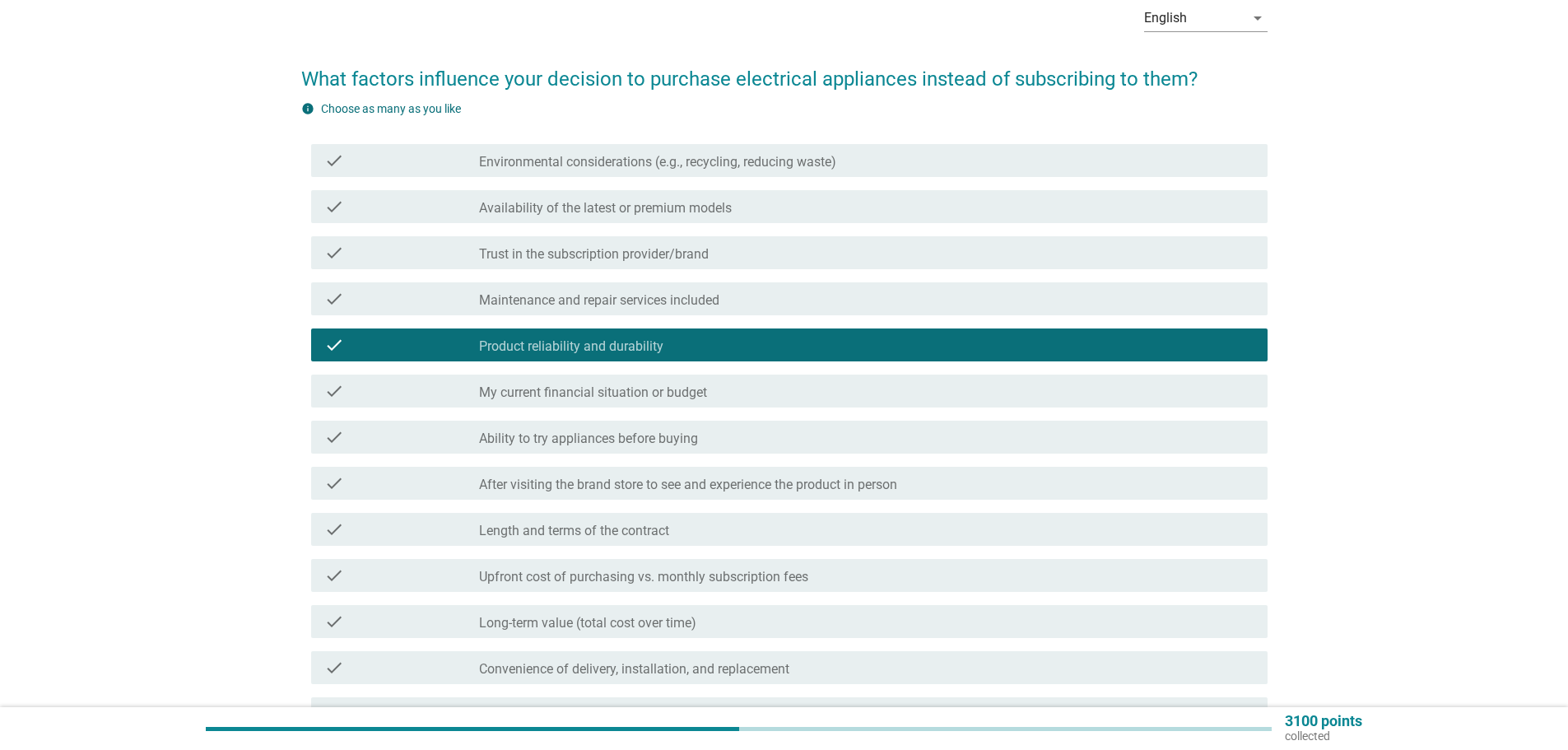
click at [609, 289] on div "check_box_outline_blank Maintenance and repair services included" at bounding box center [866, 299] width 776 height 20
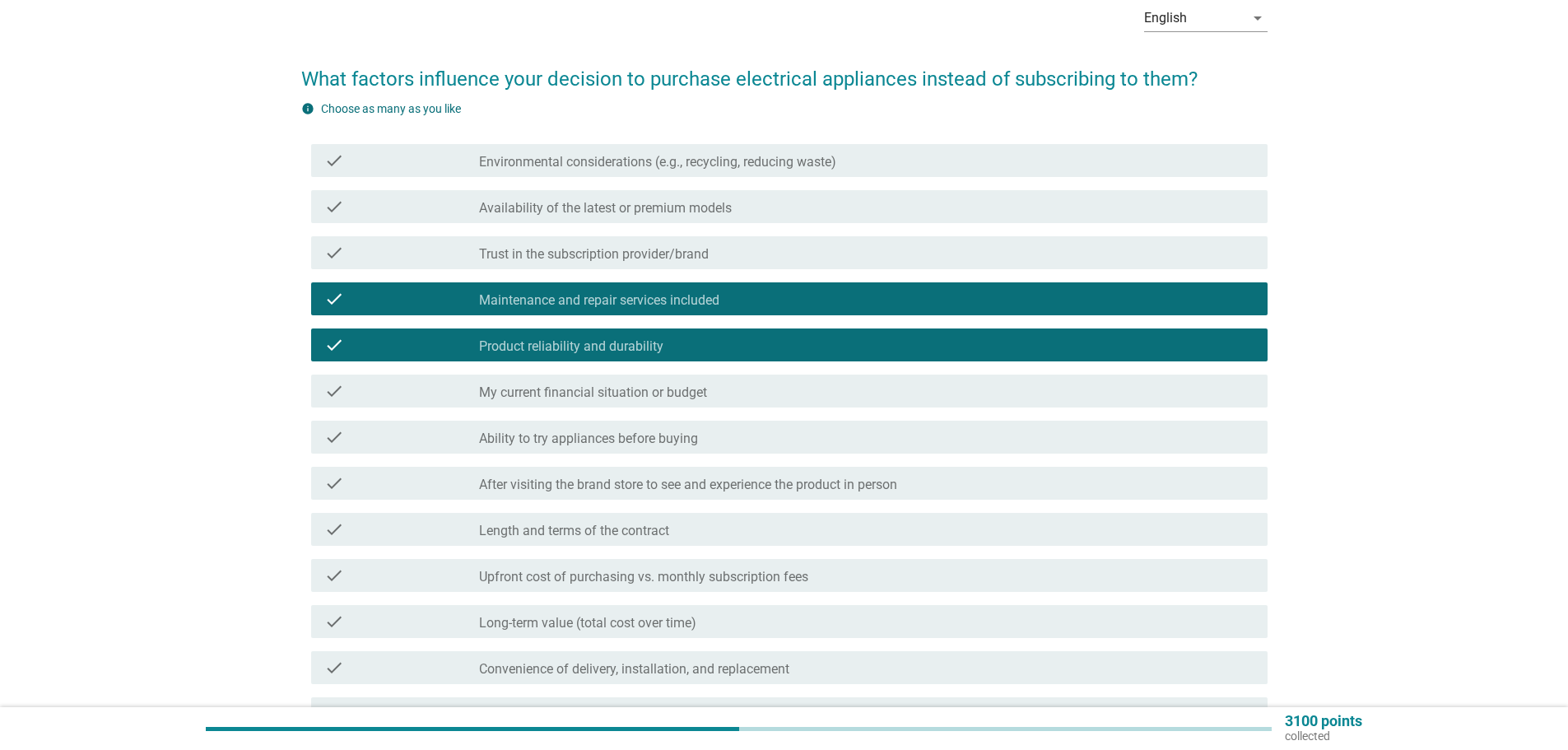
click at [537, 517] on div "check check_box_outline_blank Length and terms of the contract" at bounding box center [789, 530] width 956 height 33
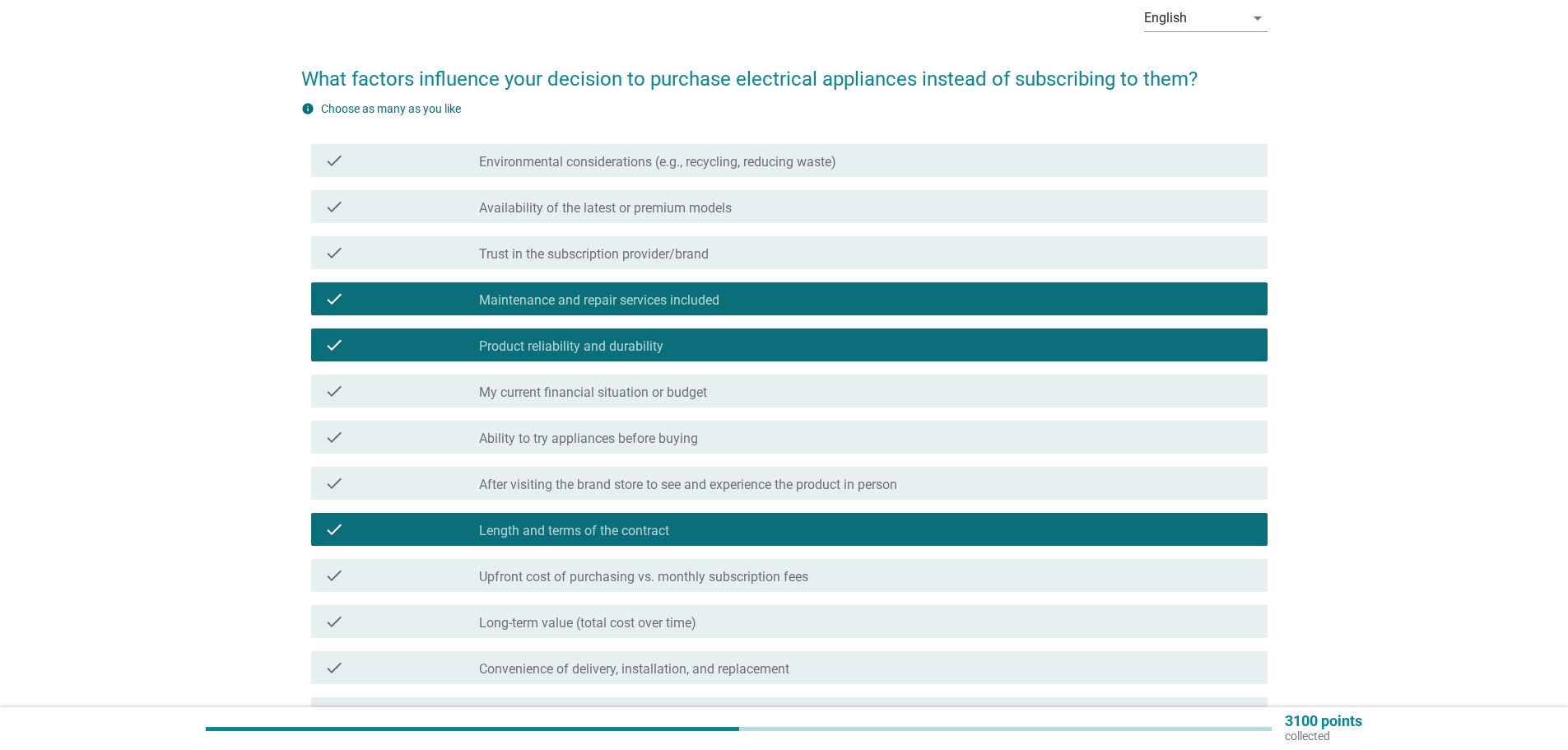
click at [570, 426] on div "check check_box_outline_blank Ability to try appliances before buying" at bounding box center [789, 438] width 956 height 33
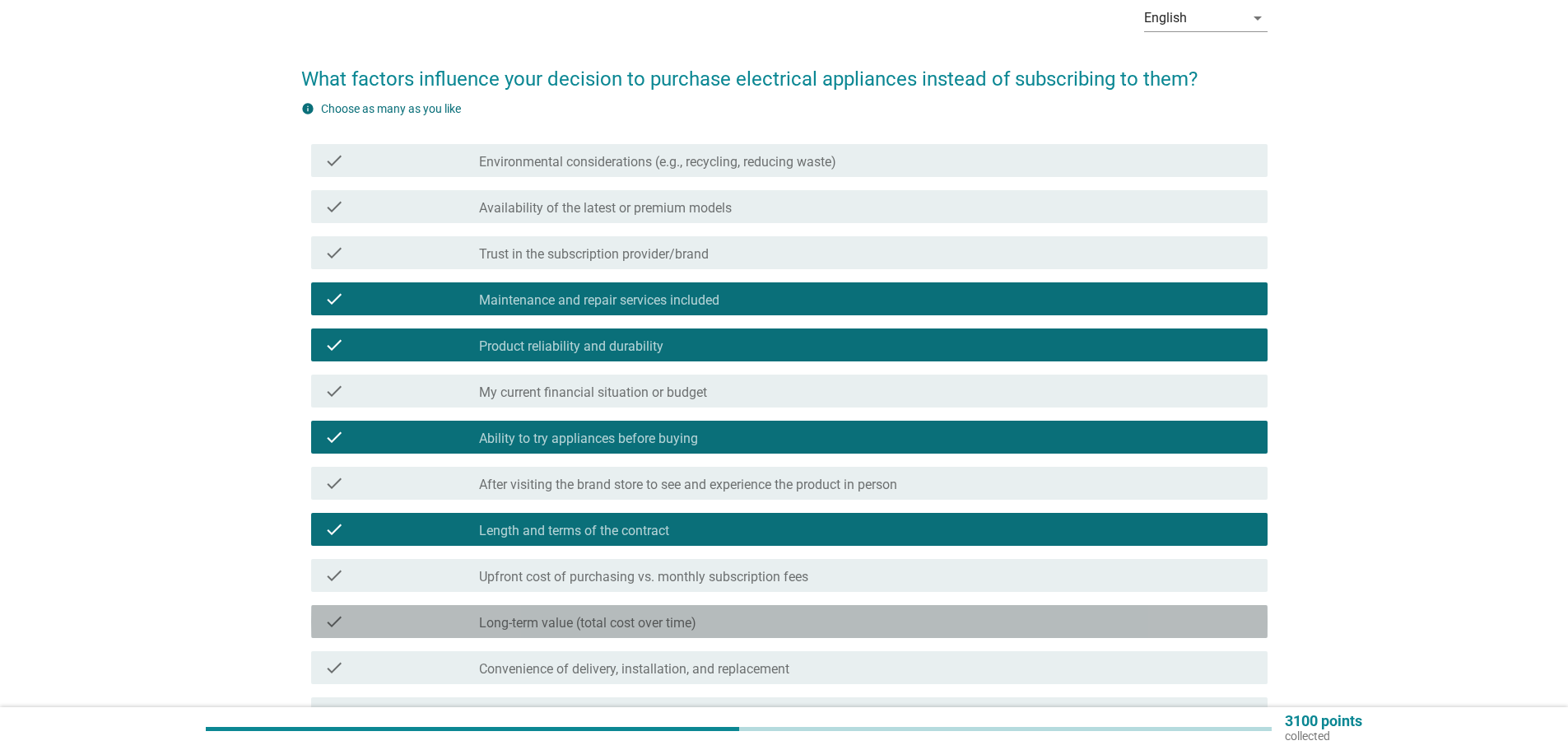
click at [558, 626] on label "Long-term value (total cost over time)" at bounding box center [587, 623] width 217 height 17
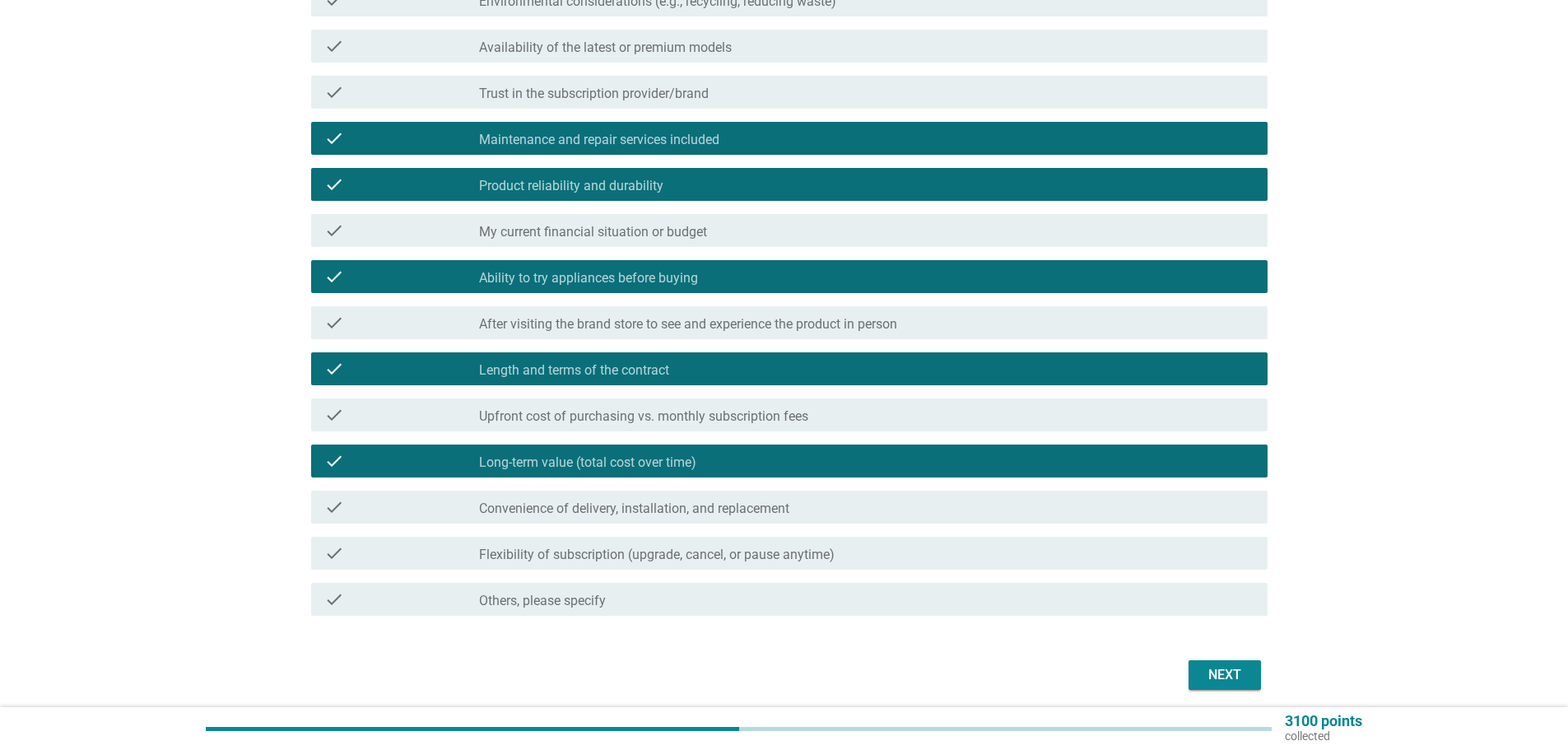
scroll to position [305, 0]
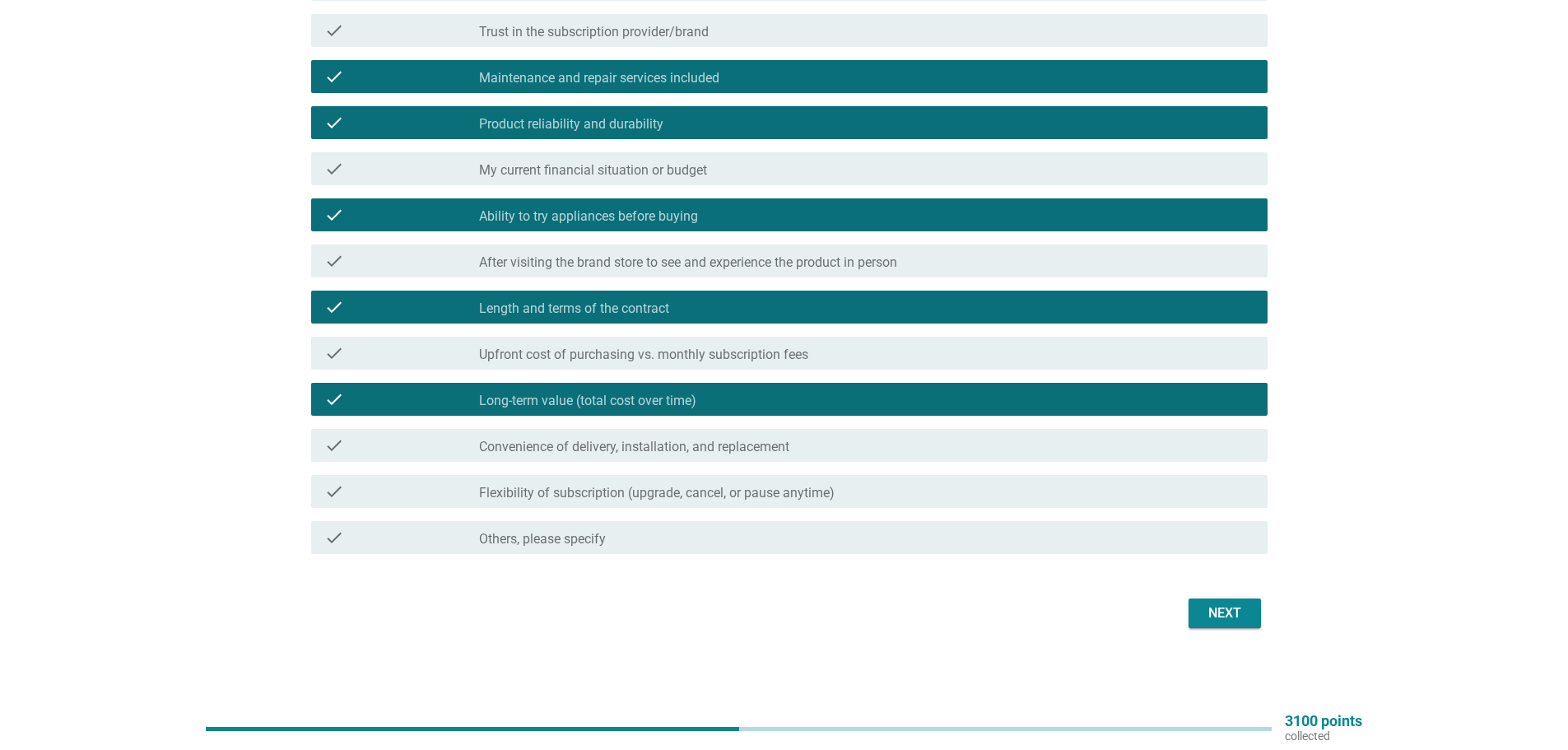
click at [622, 443] on label "Convenience of delivery, installation, and replacement" at bounding box center [634, 448] width 310 height 17
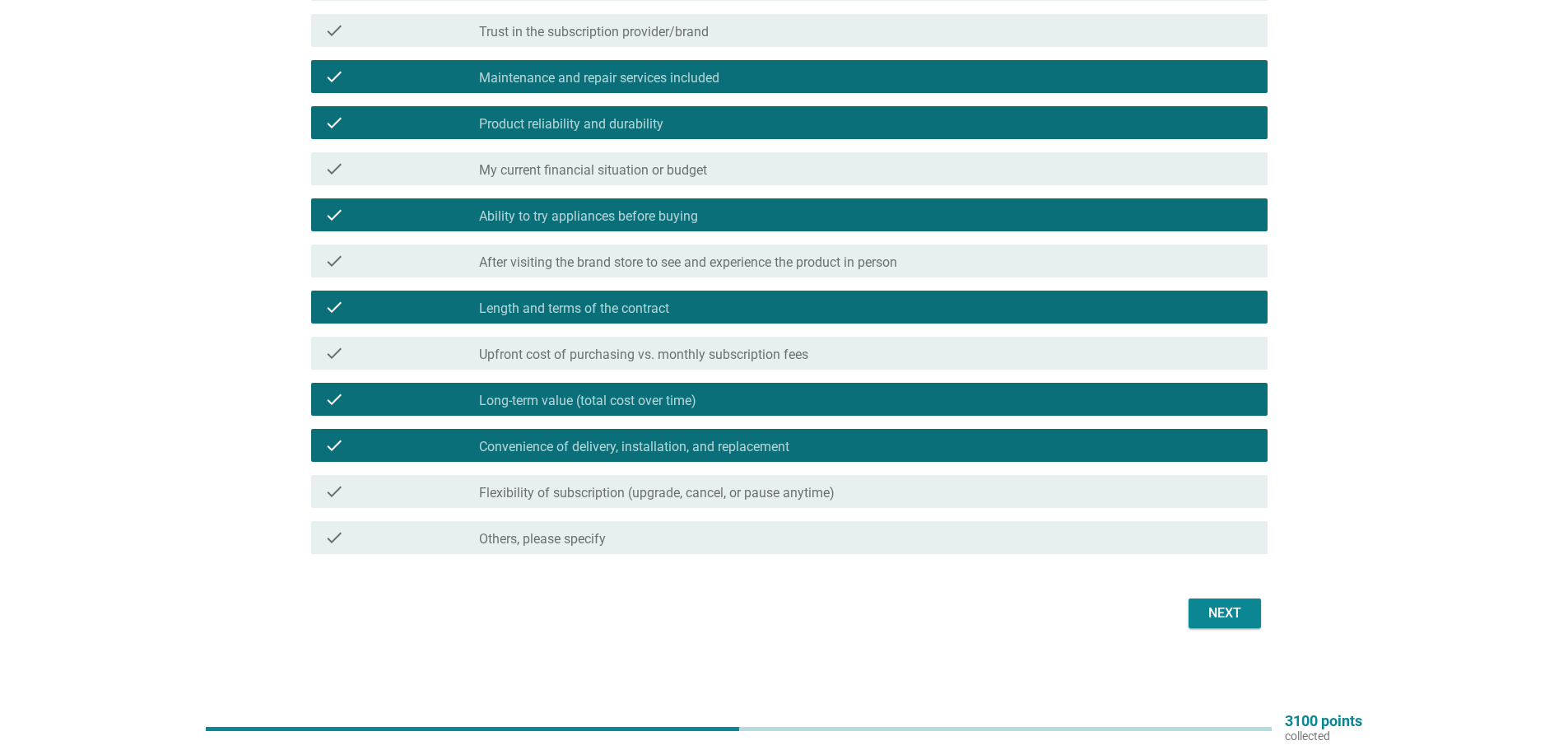
click at [1237, 604] on div "Next" at bounding box center [1225, 613] width 46 height 20
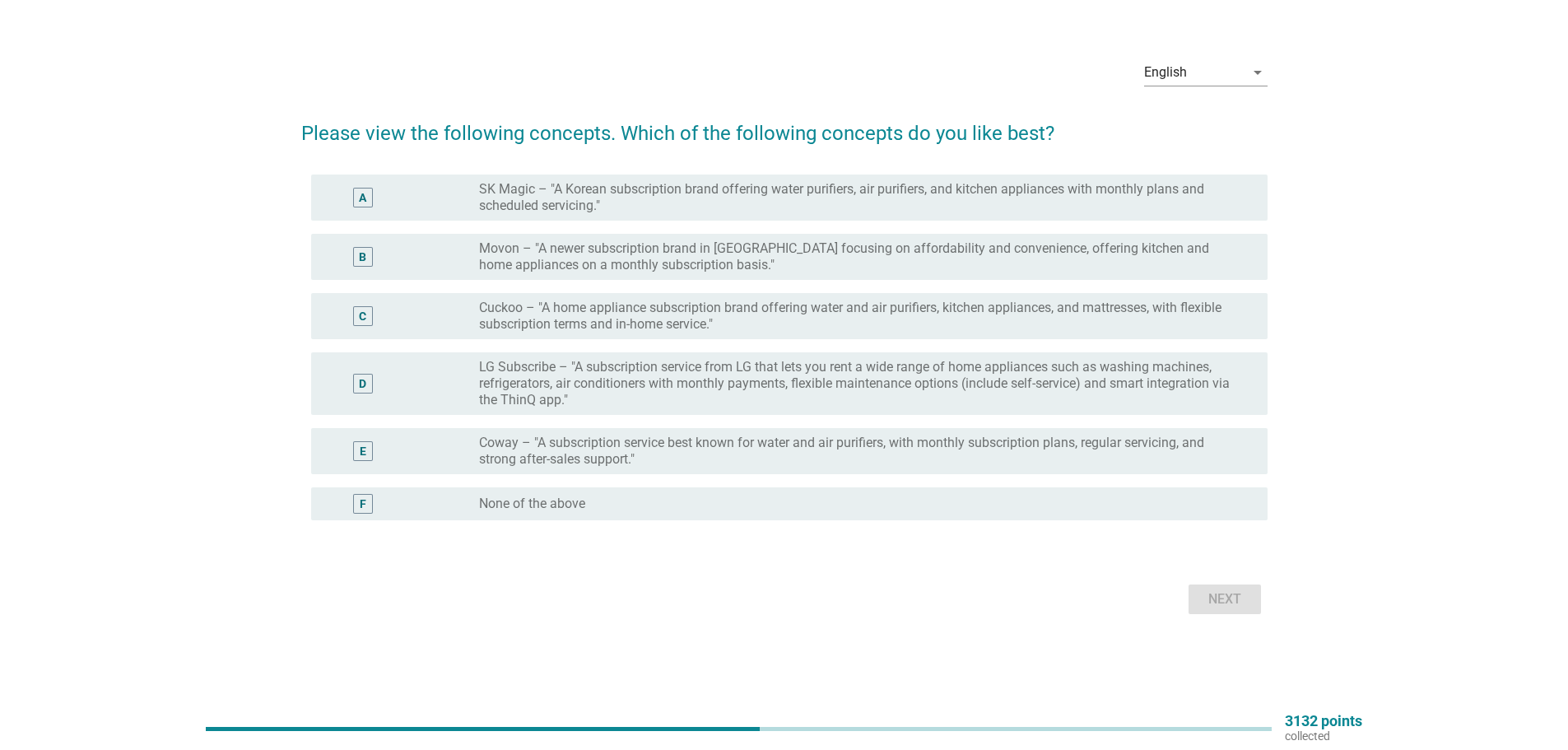
scroll to position [0, 0]
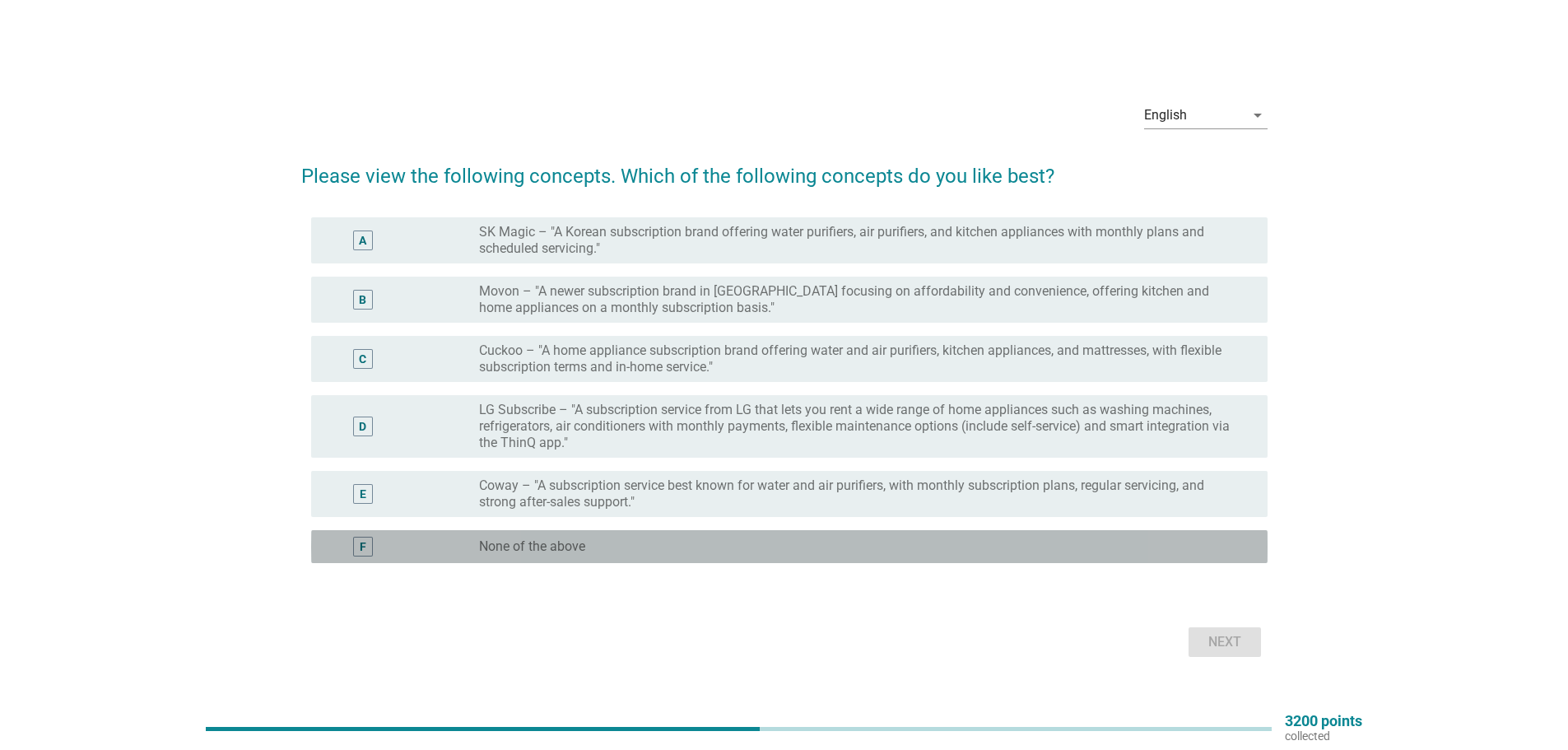
click at [518, 546] on label "None of the above" at bounding box center [532, 547] width 106 height 17
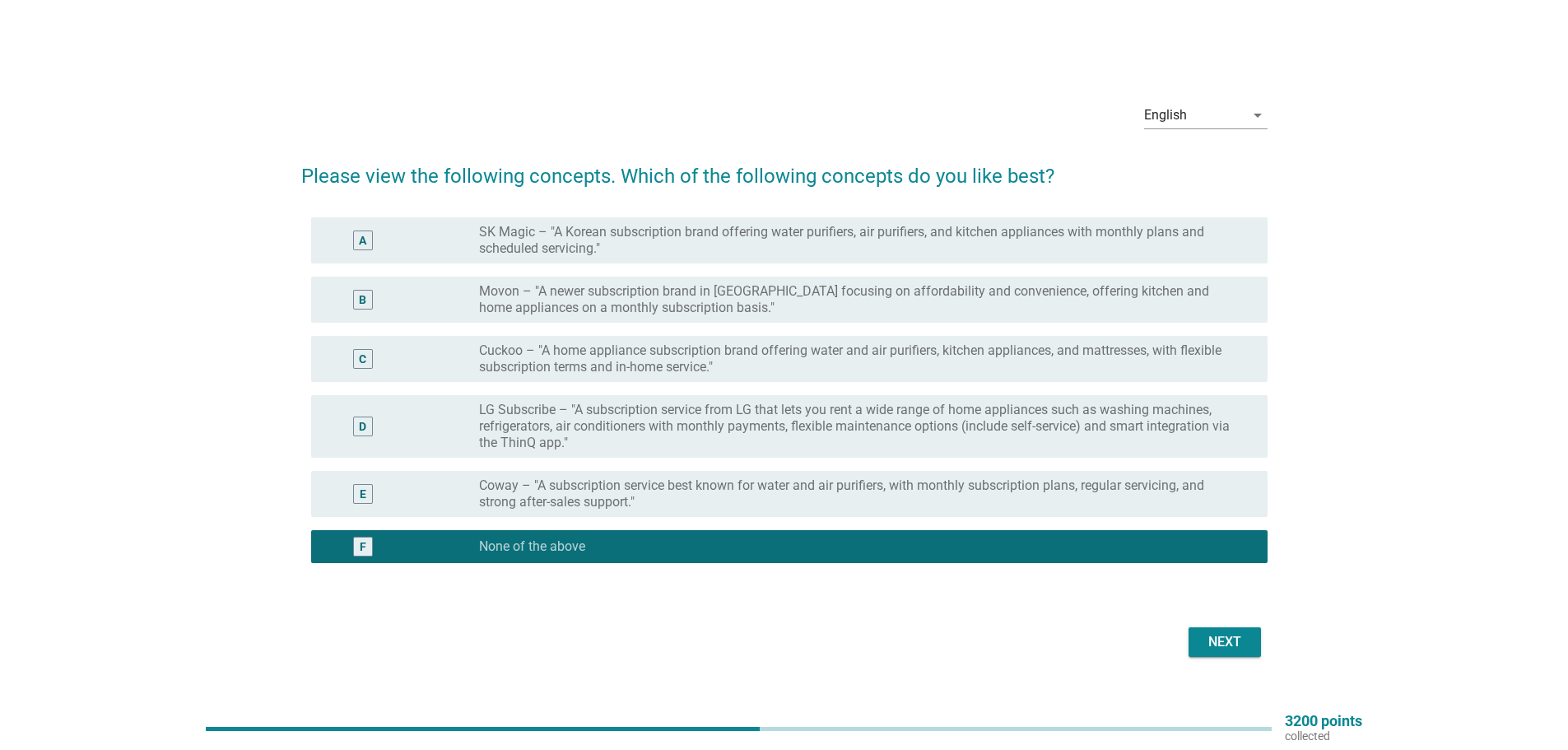
click at [1216, 635] on div "Next" at bounding box center [1225, 642] width 46 height 20
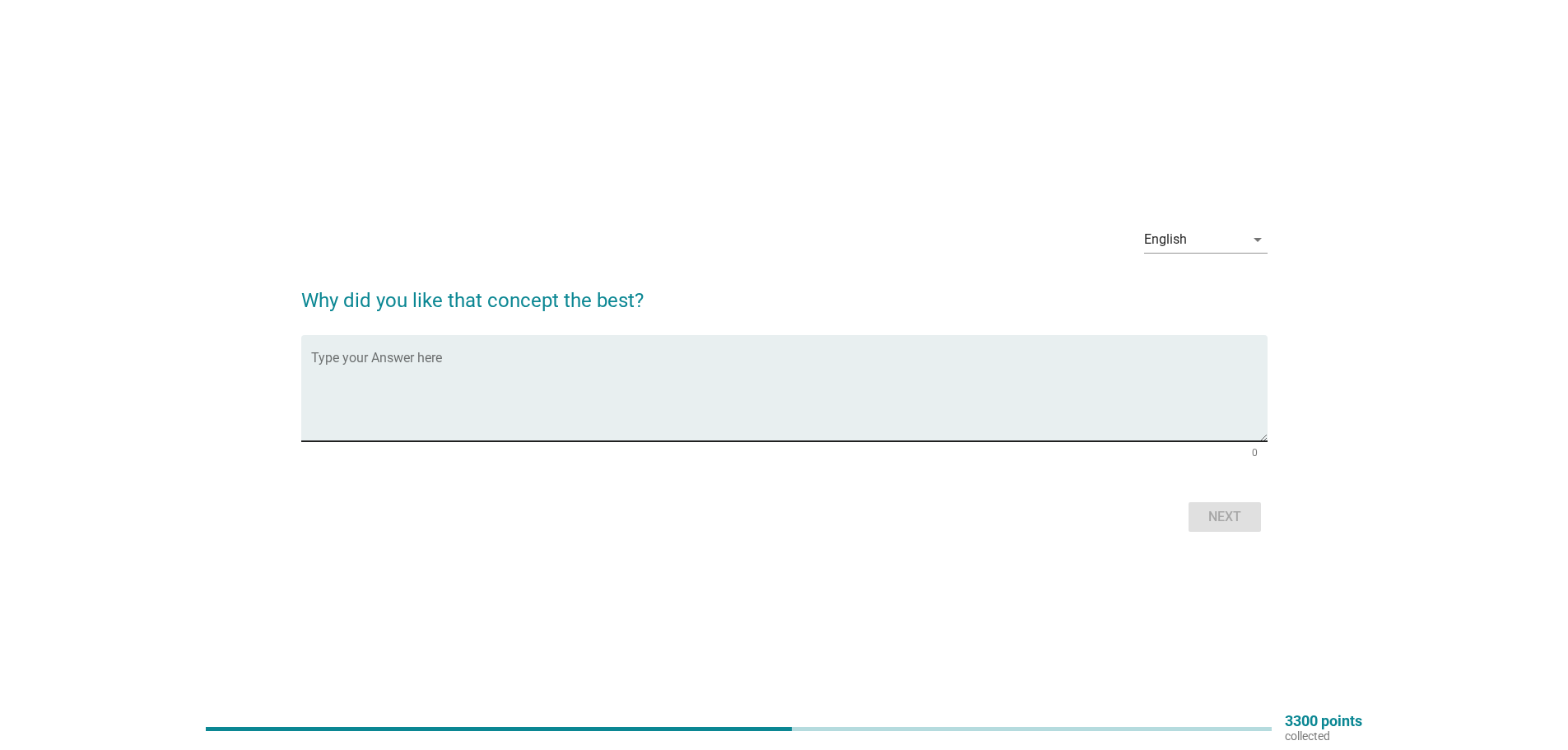
click at [434, 370] on textarea "Type your Answer here" at bounding box center [789, 398] width 956 height 87
click at [614, 373] on textarea "since subscrbing make you have debt more than purscahing outright" at bounding box center [789, 398] width 956 height 87
drag, startPoint x: 614, startPoint y: 373, endPoint x: 639, endPoint y: 422, distance: 55.0
click at [639, 422] on textarea "since subscrbing make you have debt more than purscahing outright" at bounding box center [789, 398] width 956 height 87
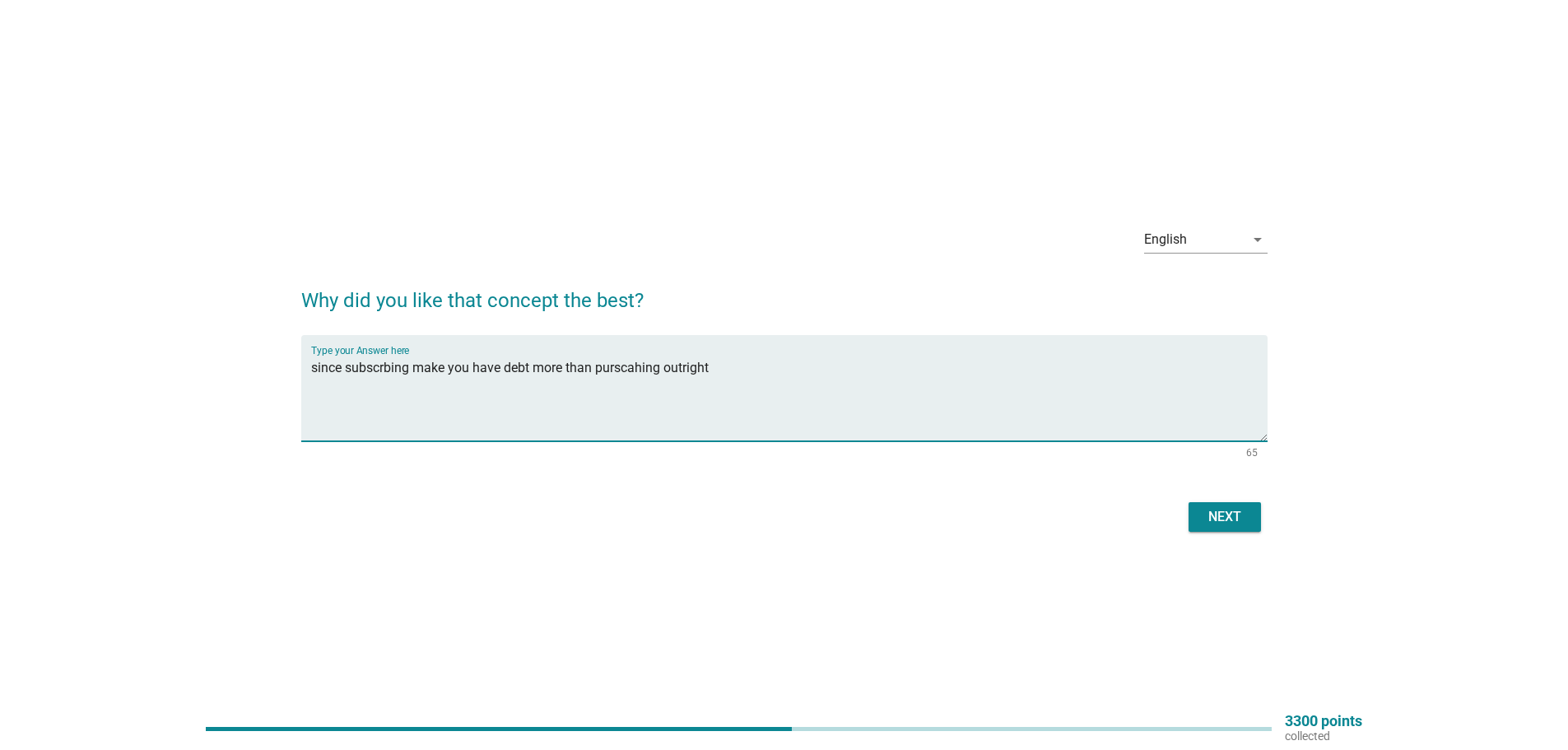
type textarea "since subscrbing make you have debt more than purscahing outright"
click at [1234, 518] on div "Next" at bounding box center [1225, 518] width 46 height 20
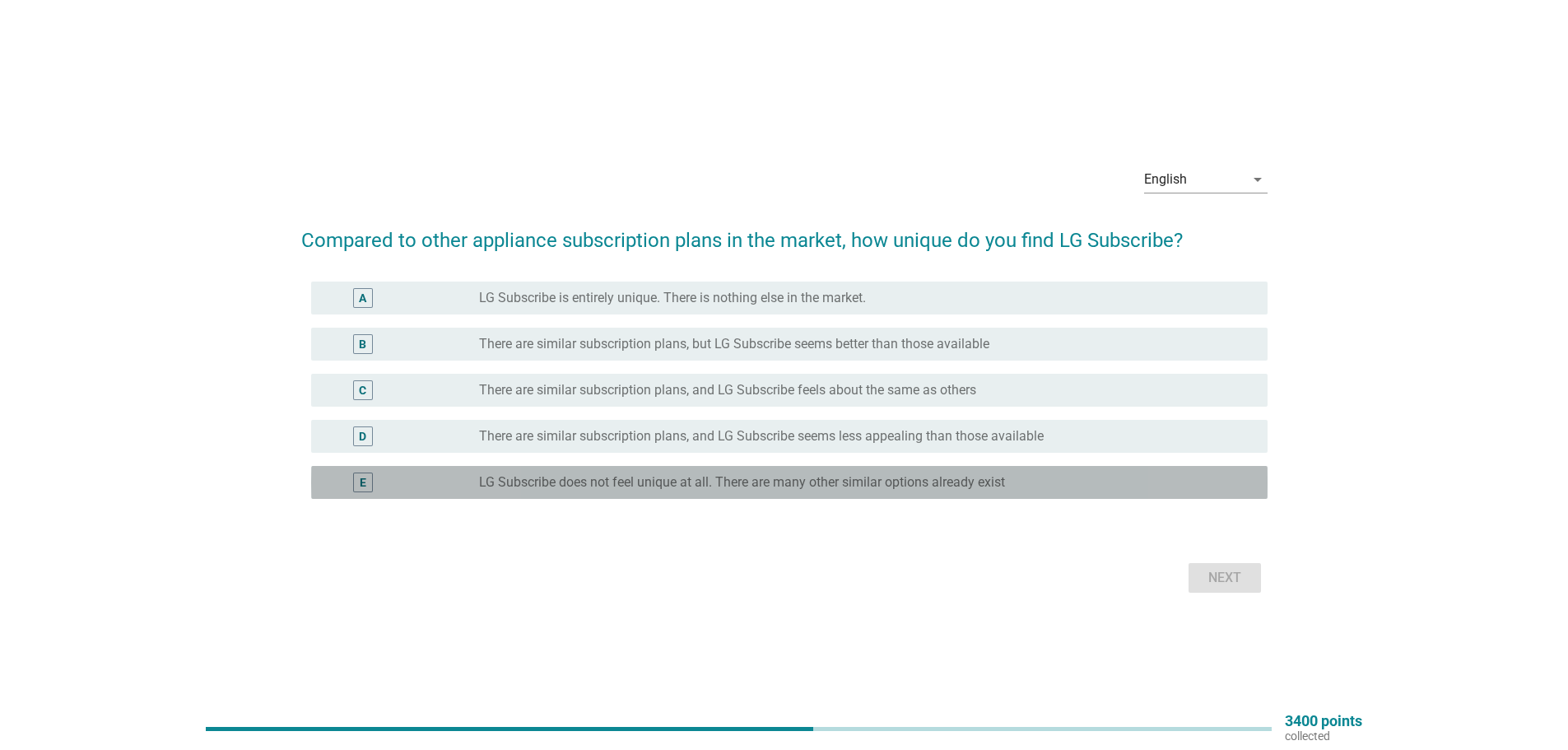
click at [700, 468] on div "E radio_button_unchecked LG Subscribe does not feel unique at all. There are ma…" at bounding box center [789, 482] width 956 height 33
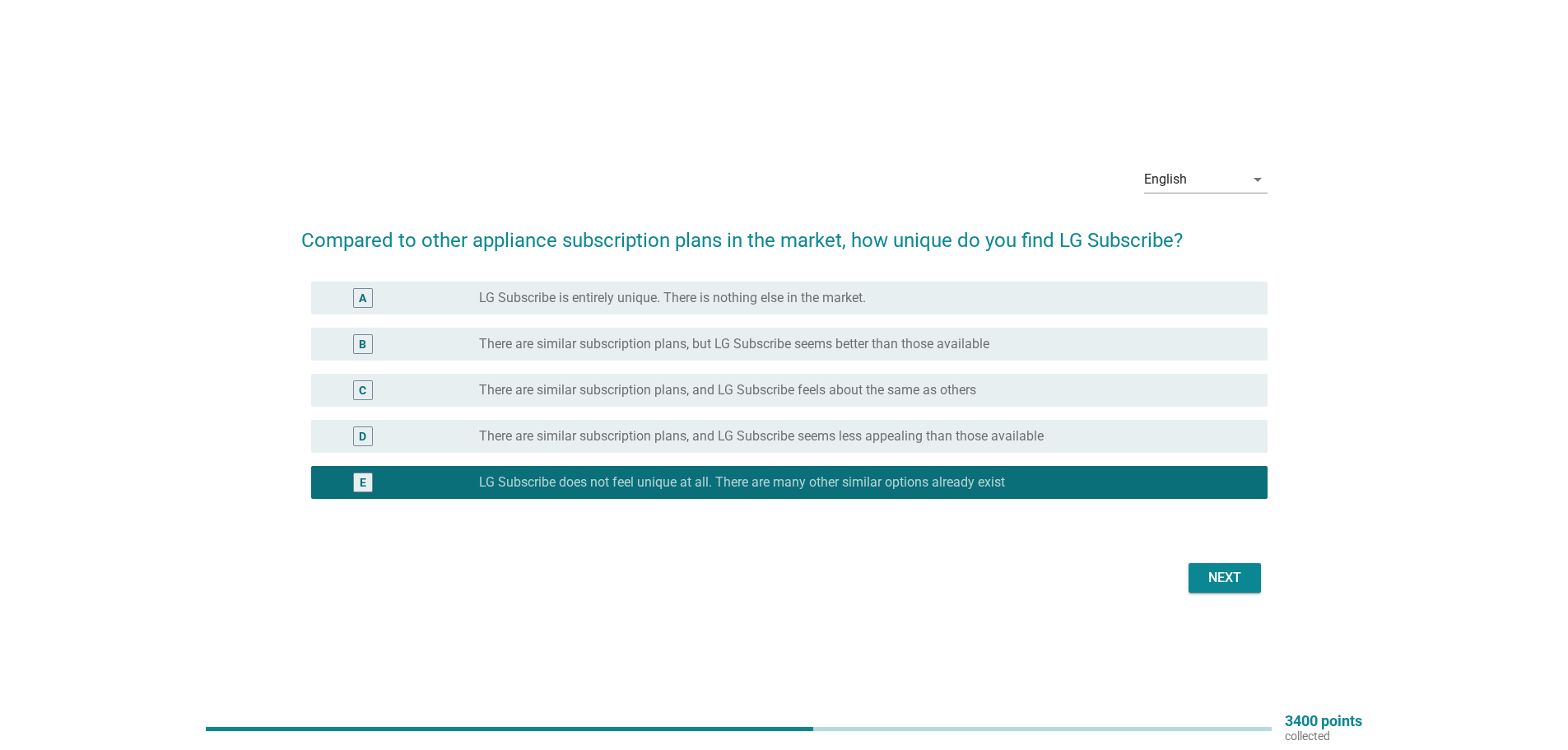
click at [1241, 589] on button "Next" at bounding box center [1225, 578] width 72 height 30
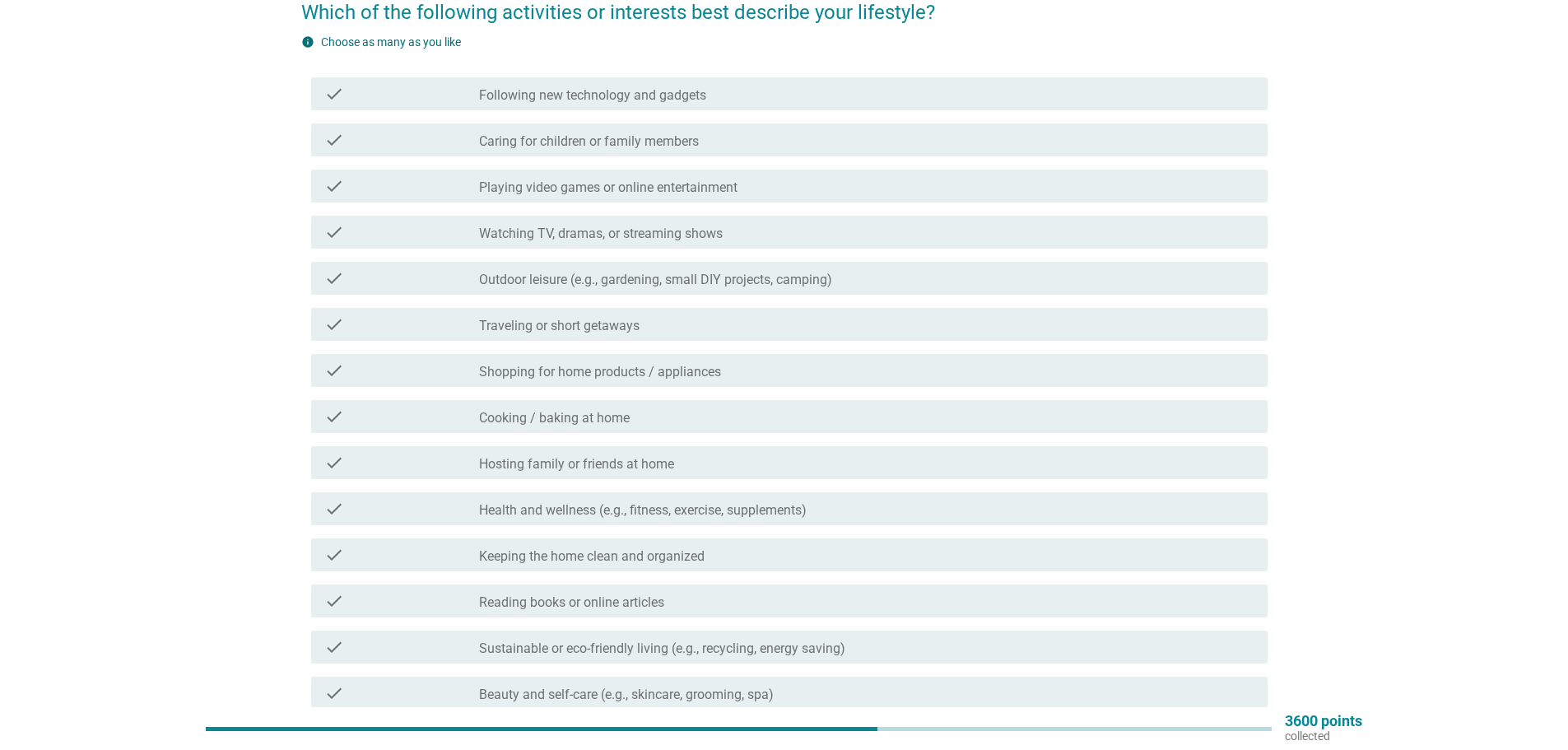
scroll to position [165, 0]
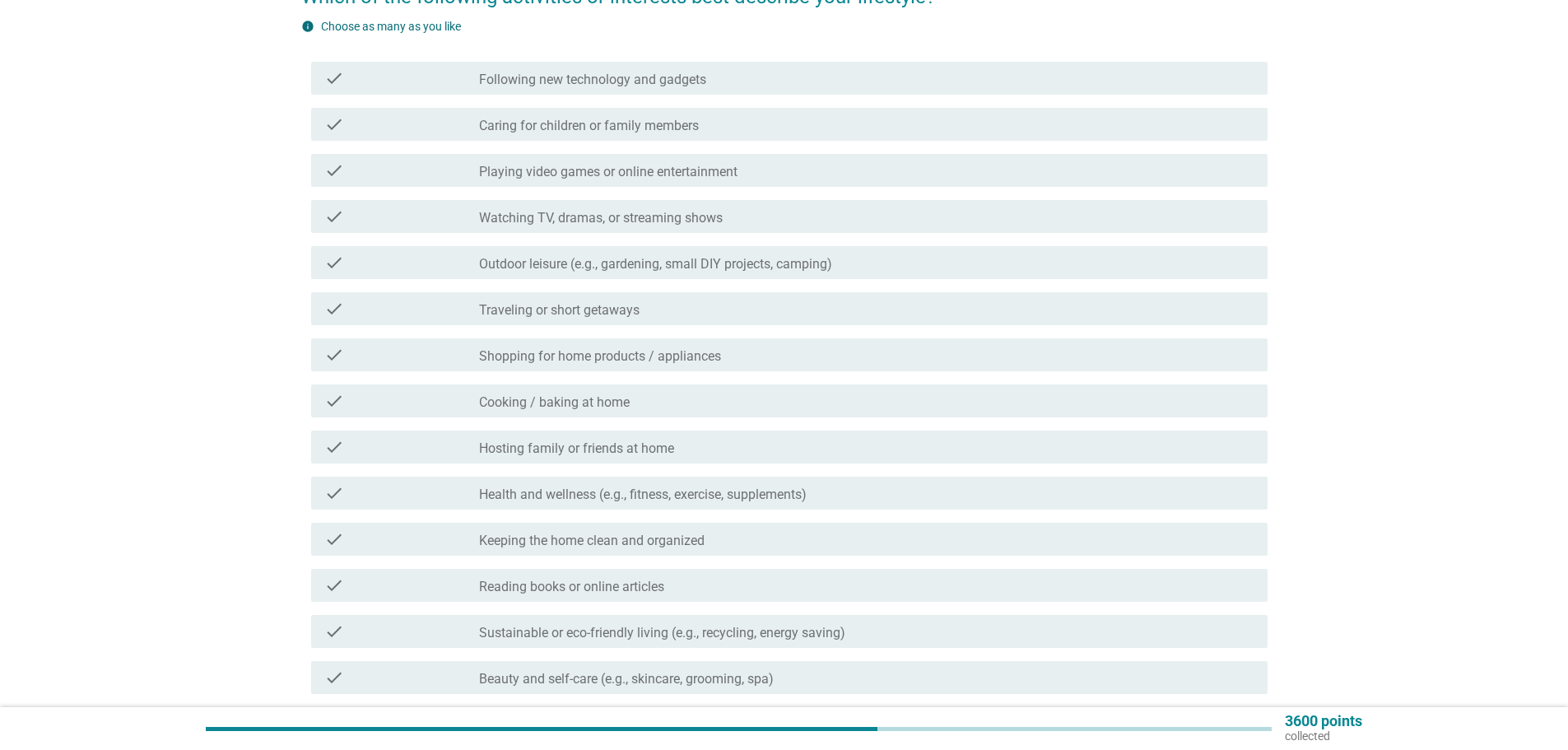
click at [627, 228] on div "check check_box_outline_blank Watching TV, dramas, or streaming shows" at bounding box center [789, 217] width 956 height 33
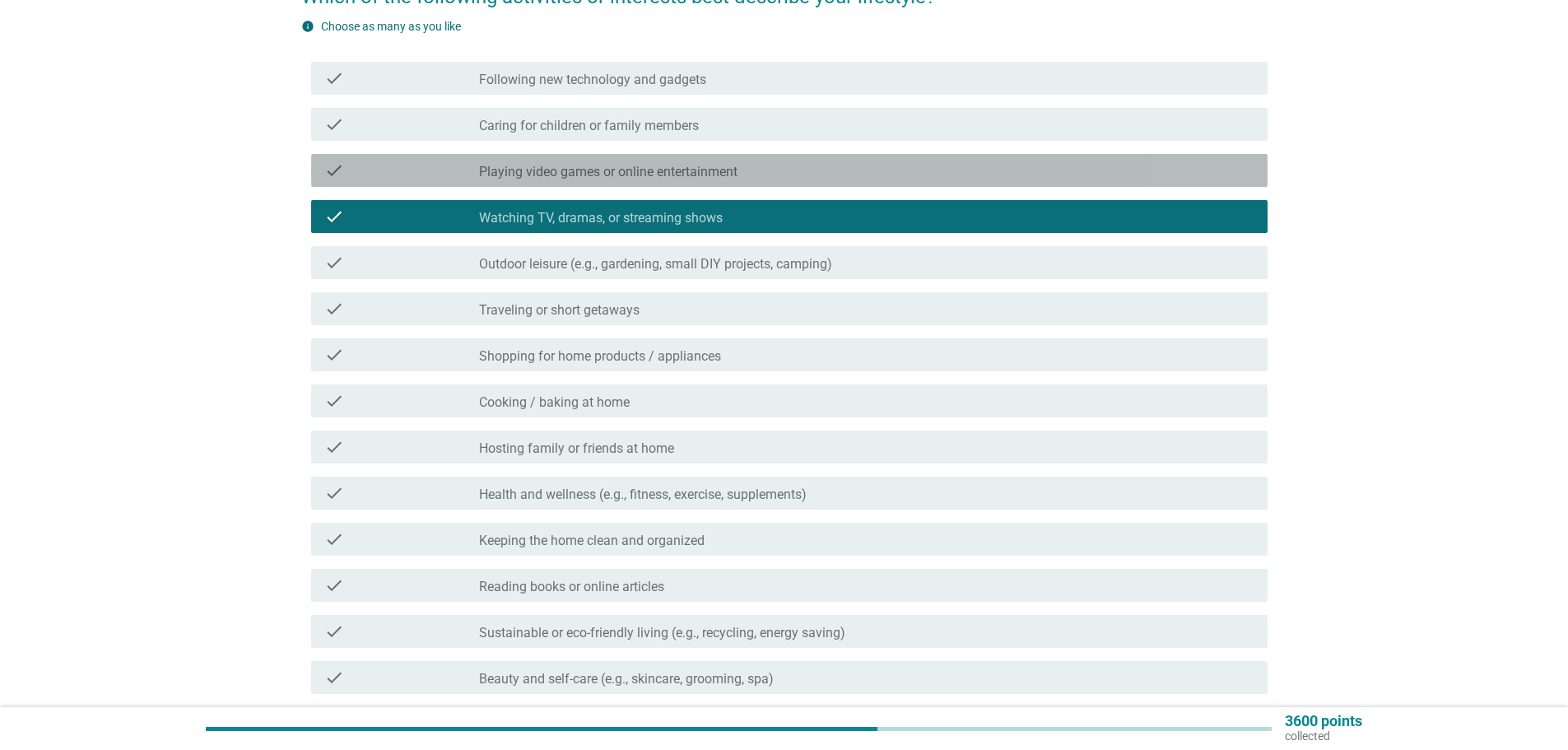
click at [623, 172] on label "Playing video games or online entertainment" at bounding box center [608, 172] width 258 height 17
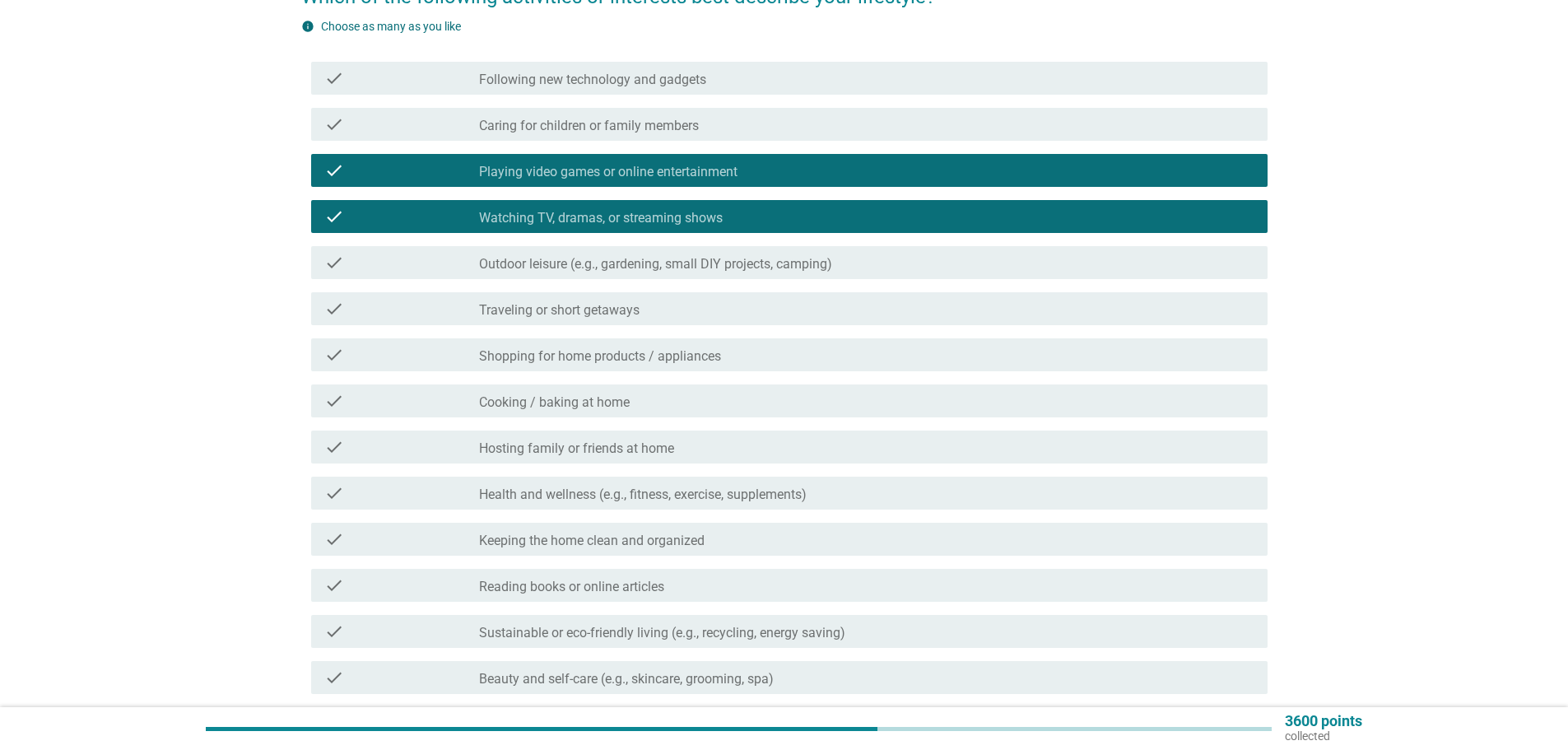
click at [589, 76] on label "Following new technology and gadgets" at bounding box center [592, 80] width 227 height 17
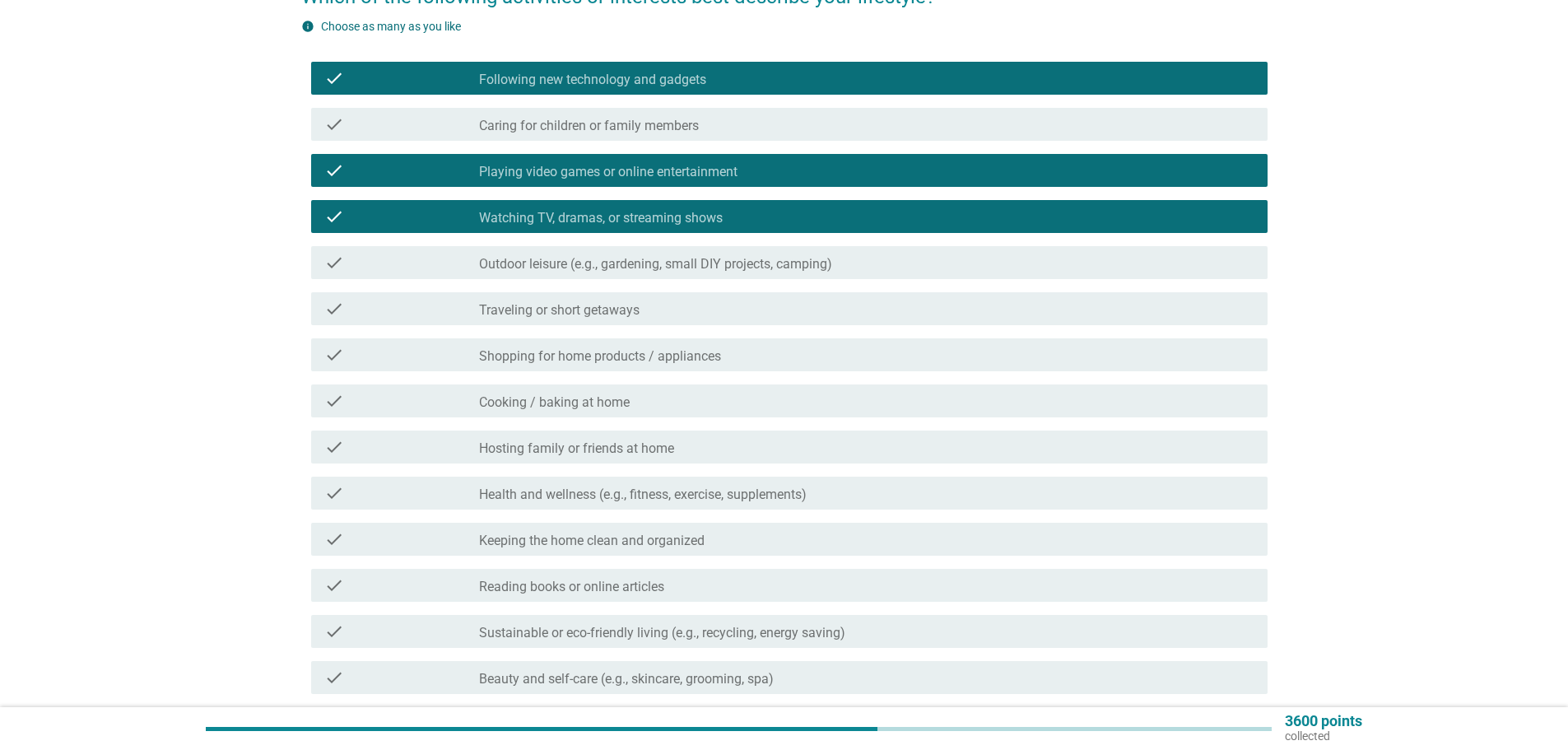
click at [561, 412] on div "check check_box_outline_blank Cooking / baking at home" at bounding box center [789, 401] width 956 height 33
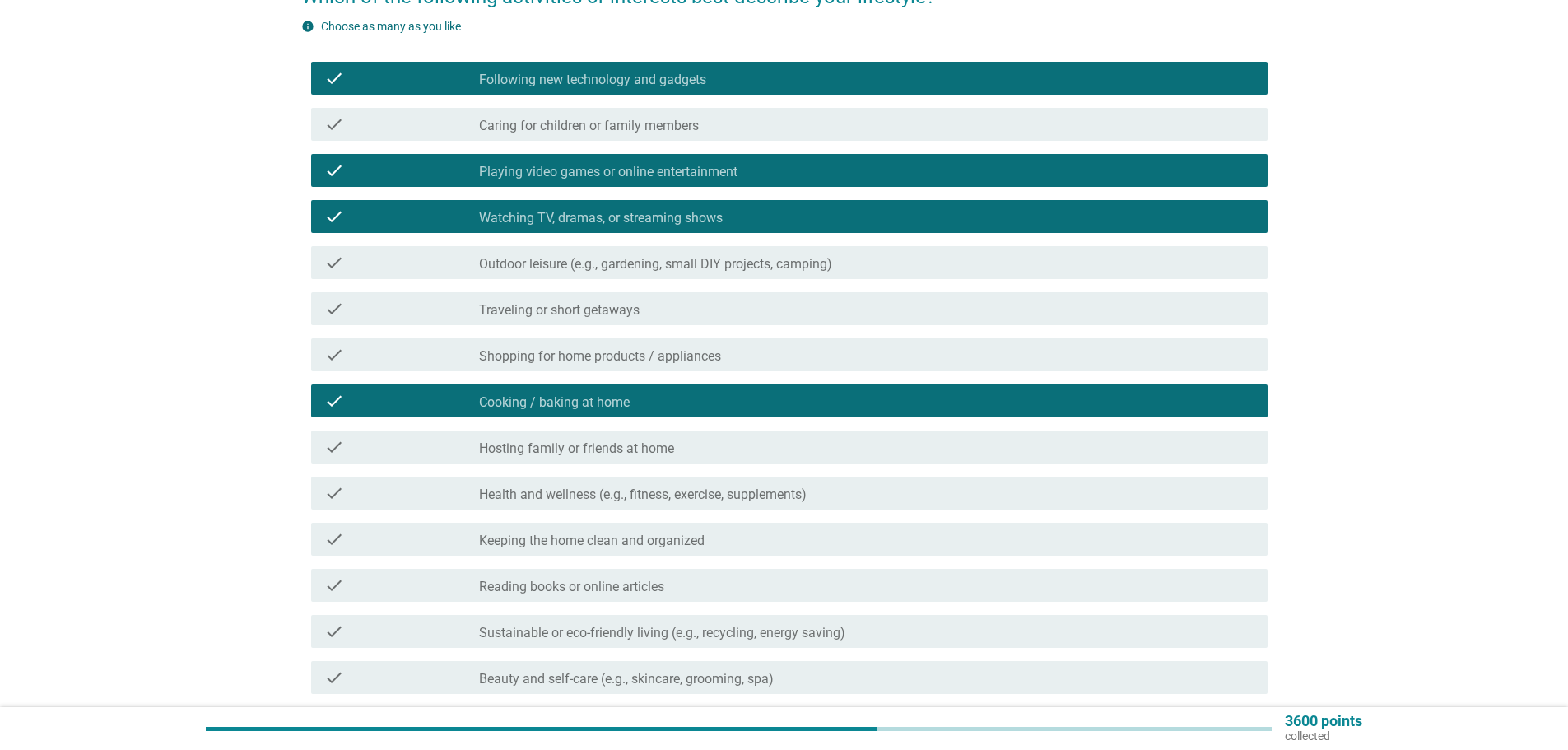
click at [557, 448] on label "Hosting family or friends at home" at bounding box center [577, 449] width 195 height 17
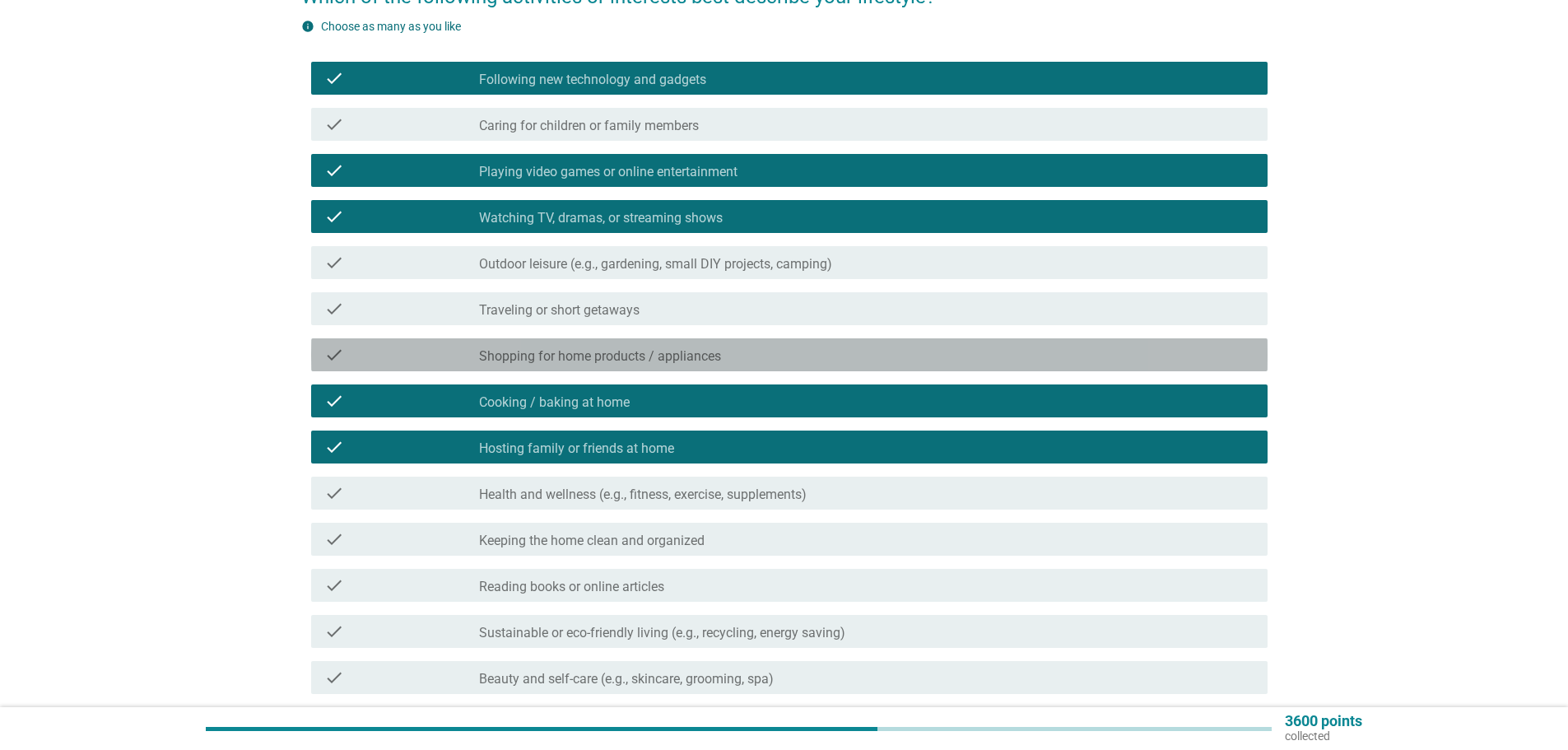
click at [556, 358] on label "Shopping for home products / appliances" at bounding box center [600, 357] width 242 height 17
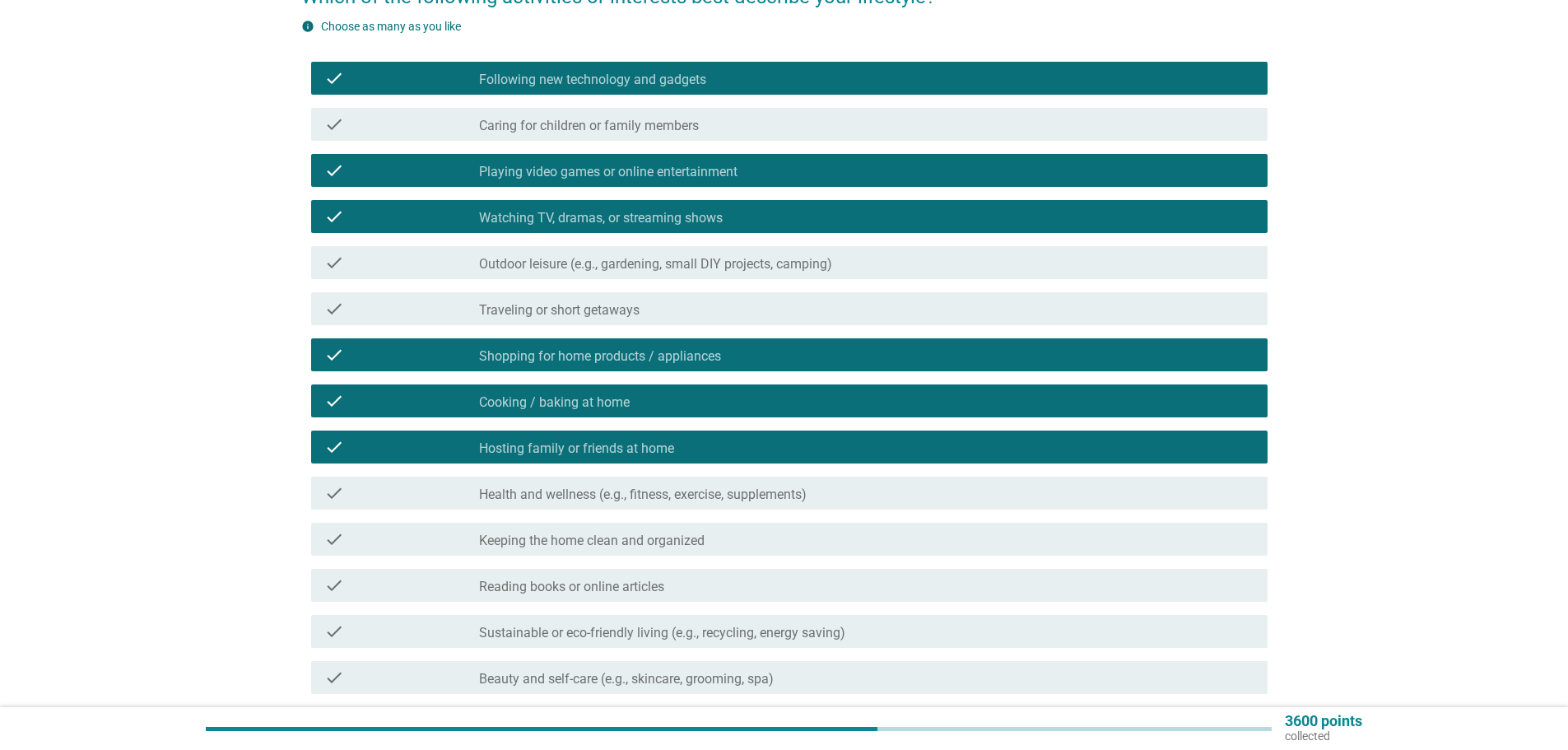
click at [573, 265] on label "Outdoor leisure (e.g., gardening, small DIY projects, camping)" at bounding box center [656, 264] width 353 height 17
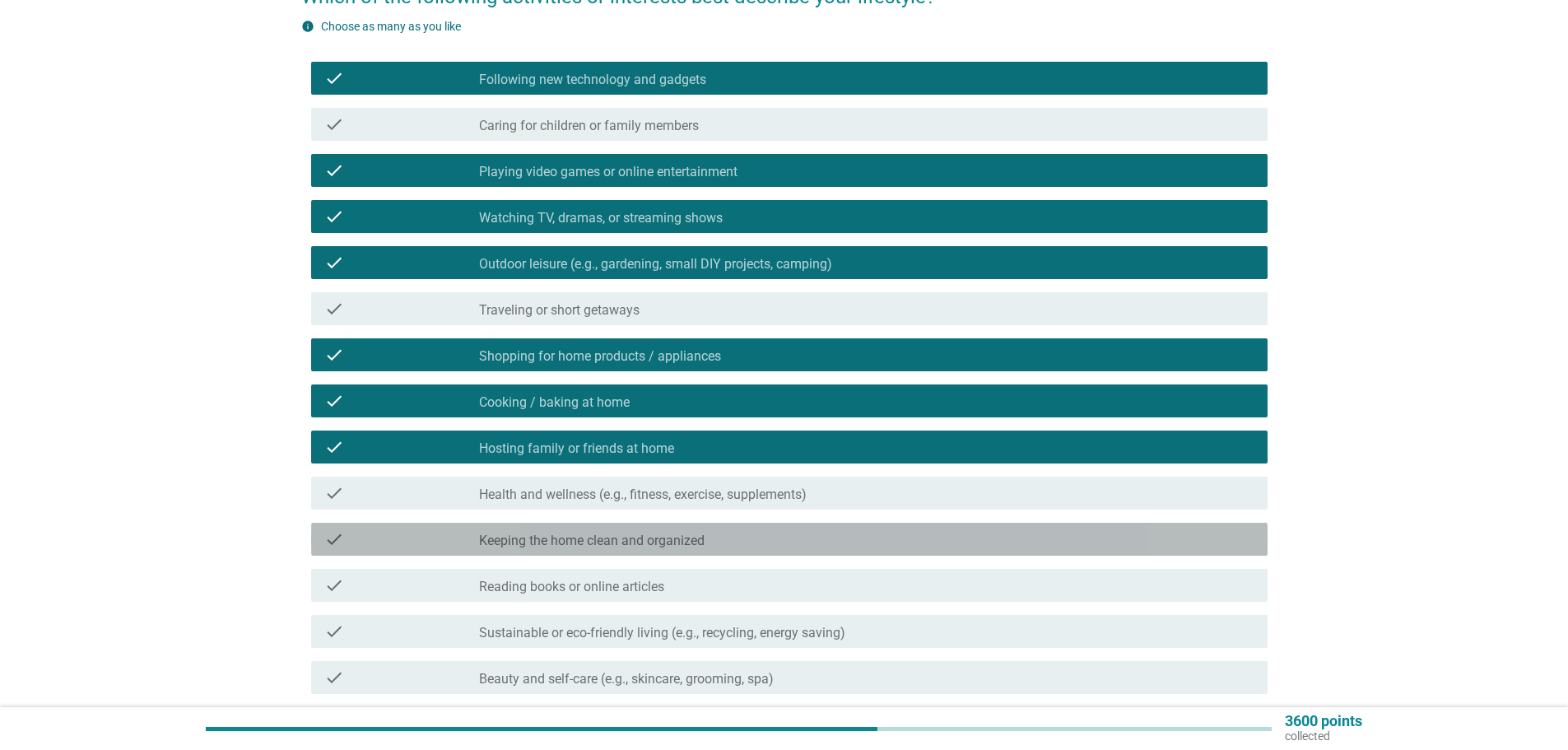
click at [608, 534] on label "Keeping the home clean and organized" at bounding box center [592, 541] width 226 height 17
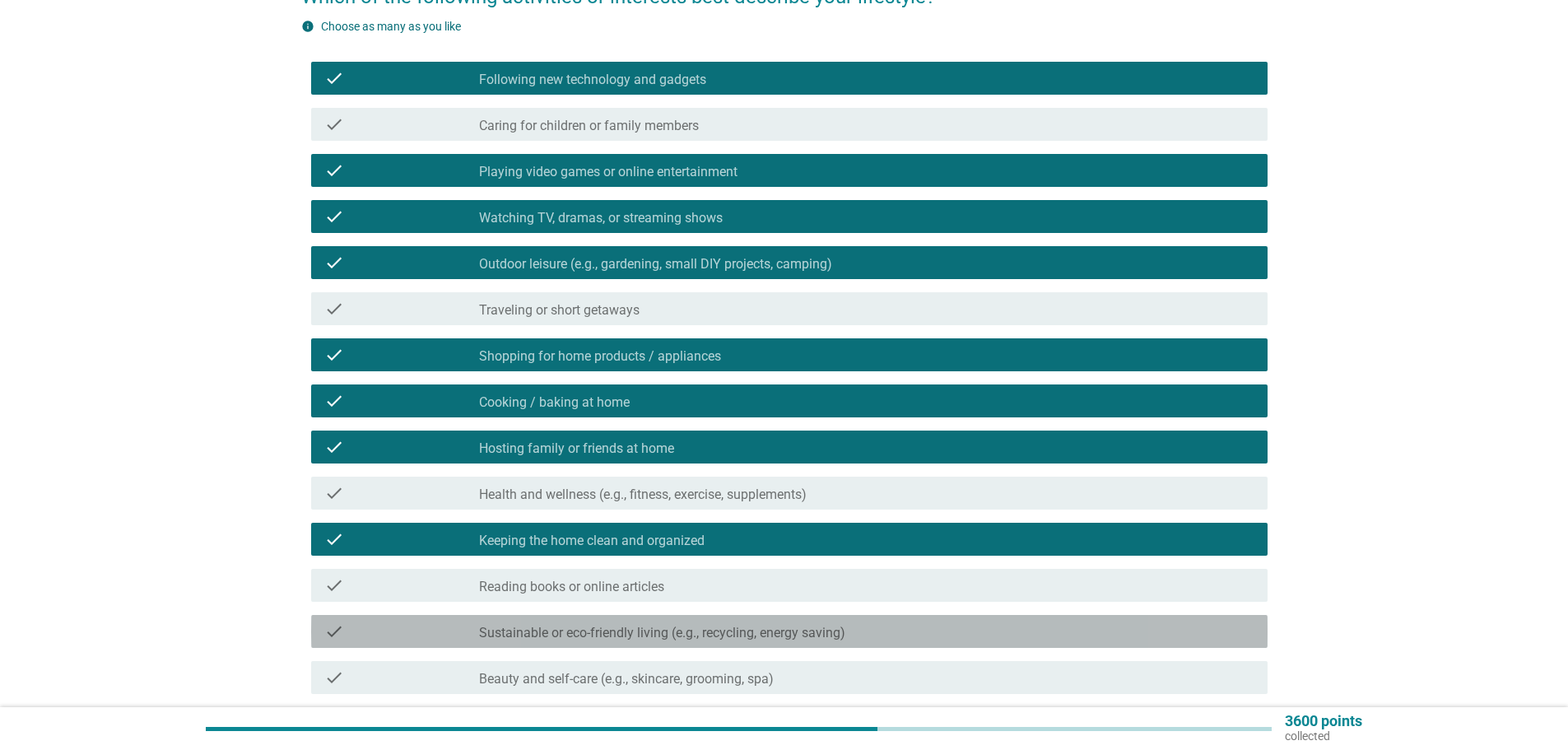
click at [597, 639] on label "Sustainable or eco-friendly living (e.g., recycling, energy saving)" at bounding box center [662, 633] width 367 height 17
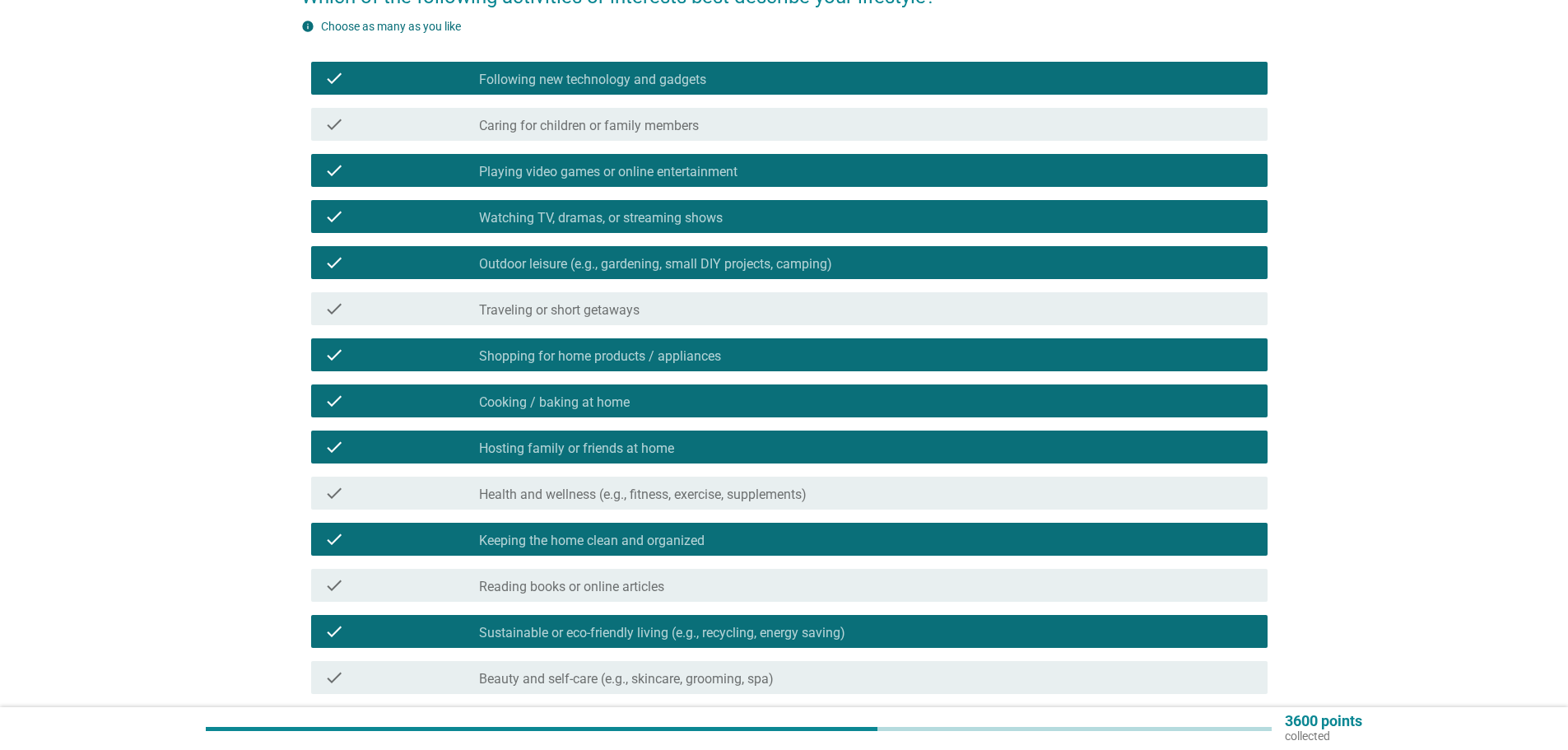
click at [596, 651] on div "check check_box Sustainable or eco-friendly living (e.g., recycling, energy sav…" at bounding box center [785, 631] width 966 height 46
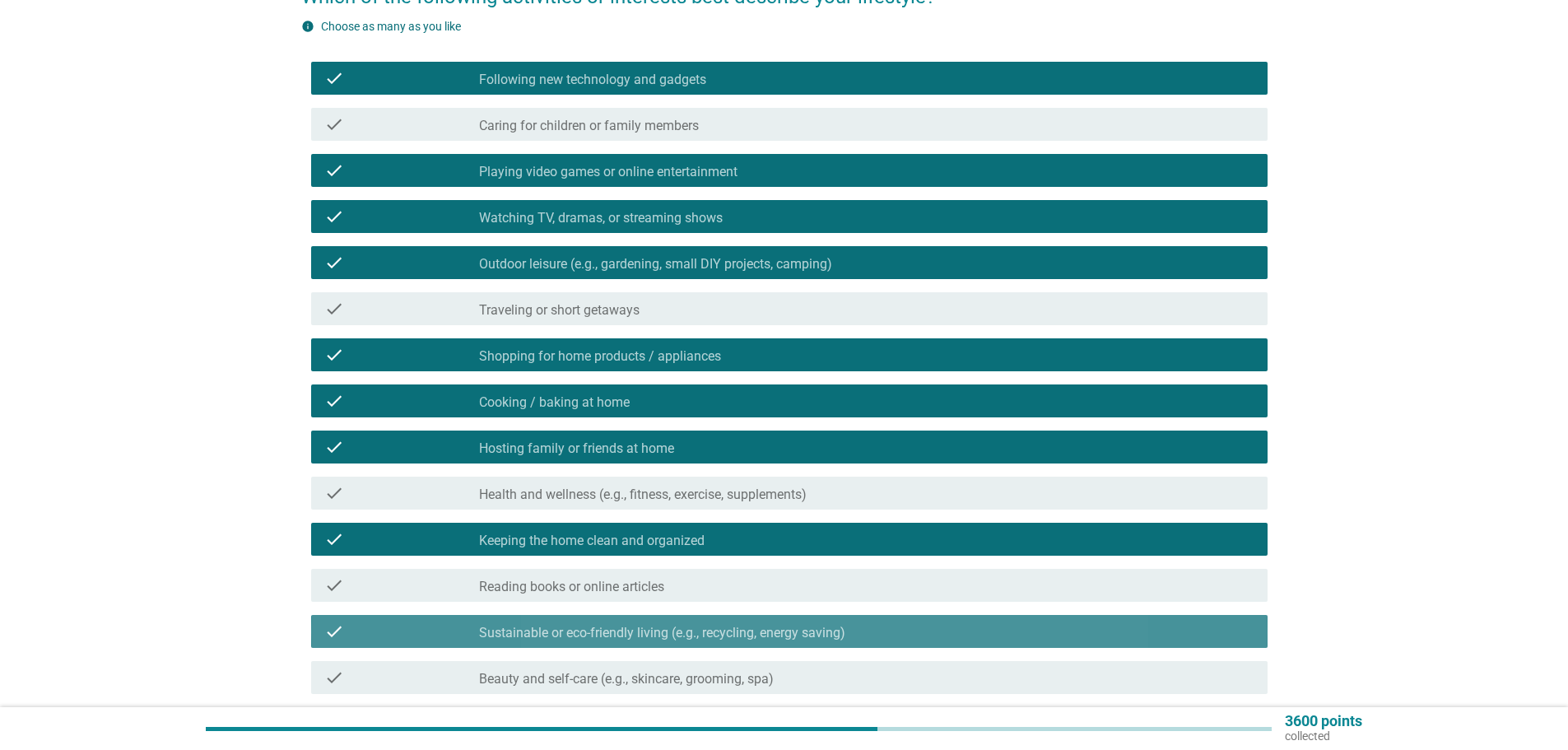
click at [596, 635] on label "Sustainable or eco-friendly living (e.g., recycling, energy saving)" at bounding box center [662, 633] width 367 height 17
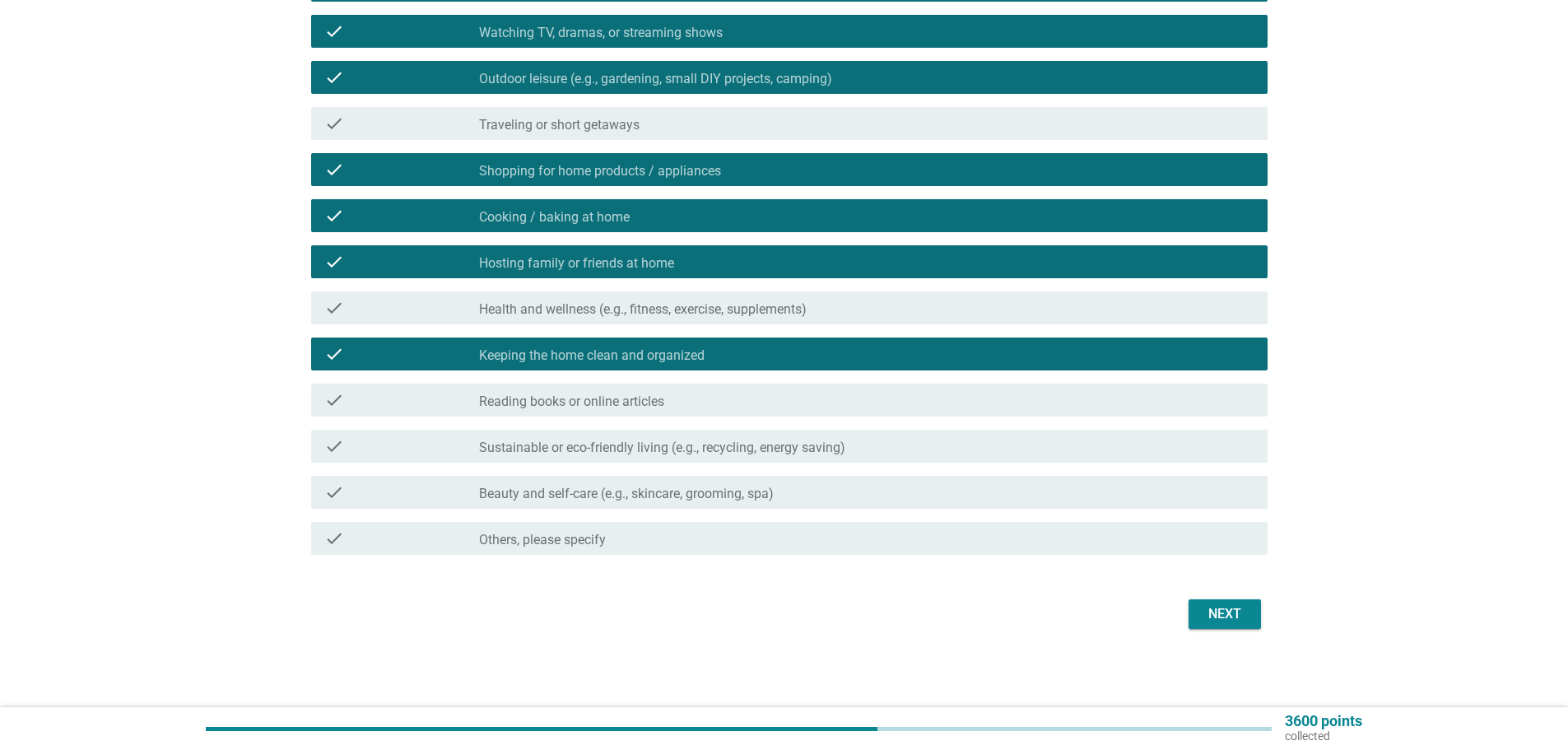
scroll to position [351, 0]
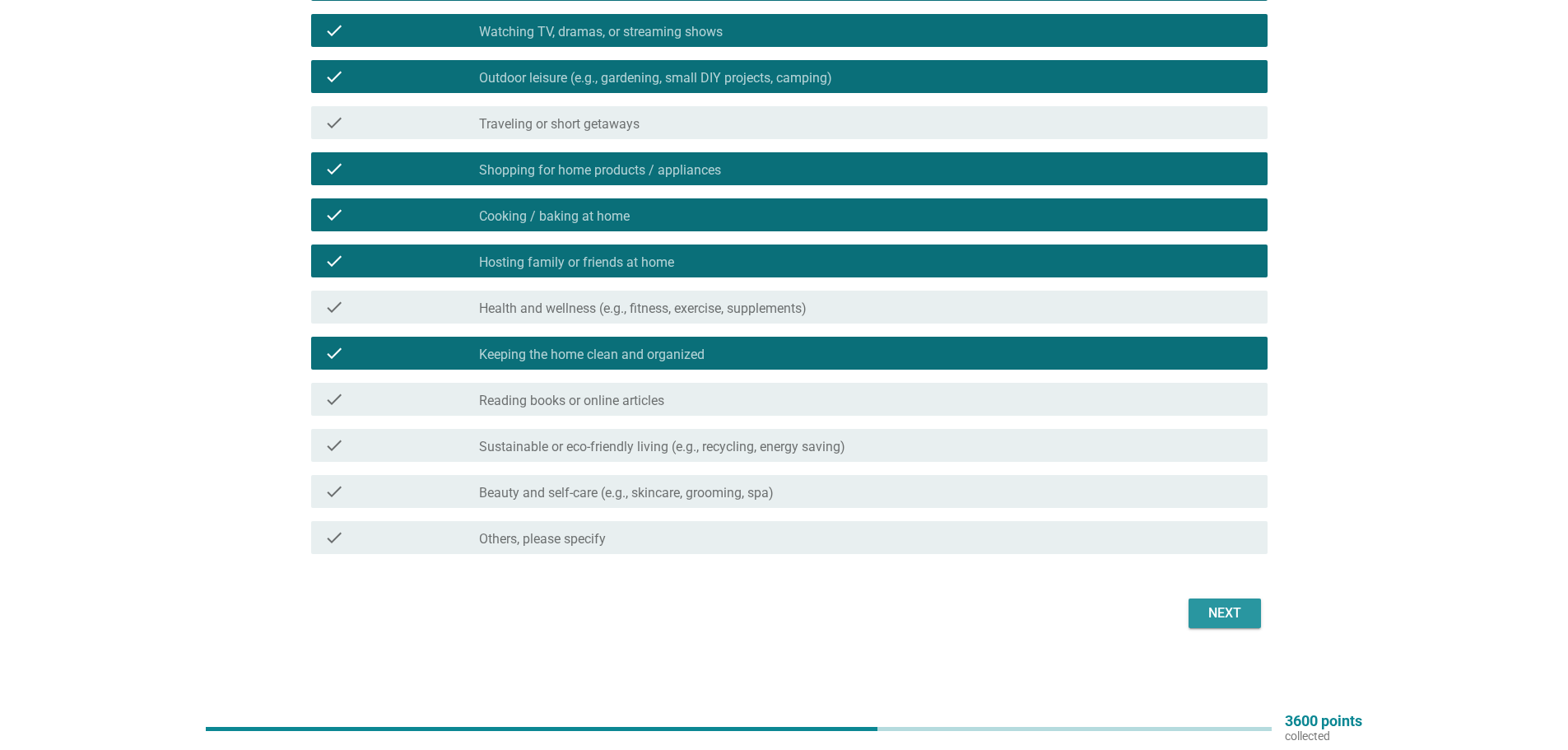
drag, startPoint x: 1227, startPoint y: 616, endPoint x: 1236, endPoint y: 615, distance: 9.1
click at [1236, 615] on div "Next" at bounding box center [1225, 613] width 46 height 20
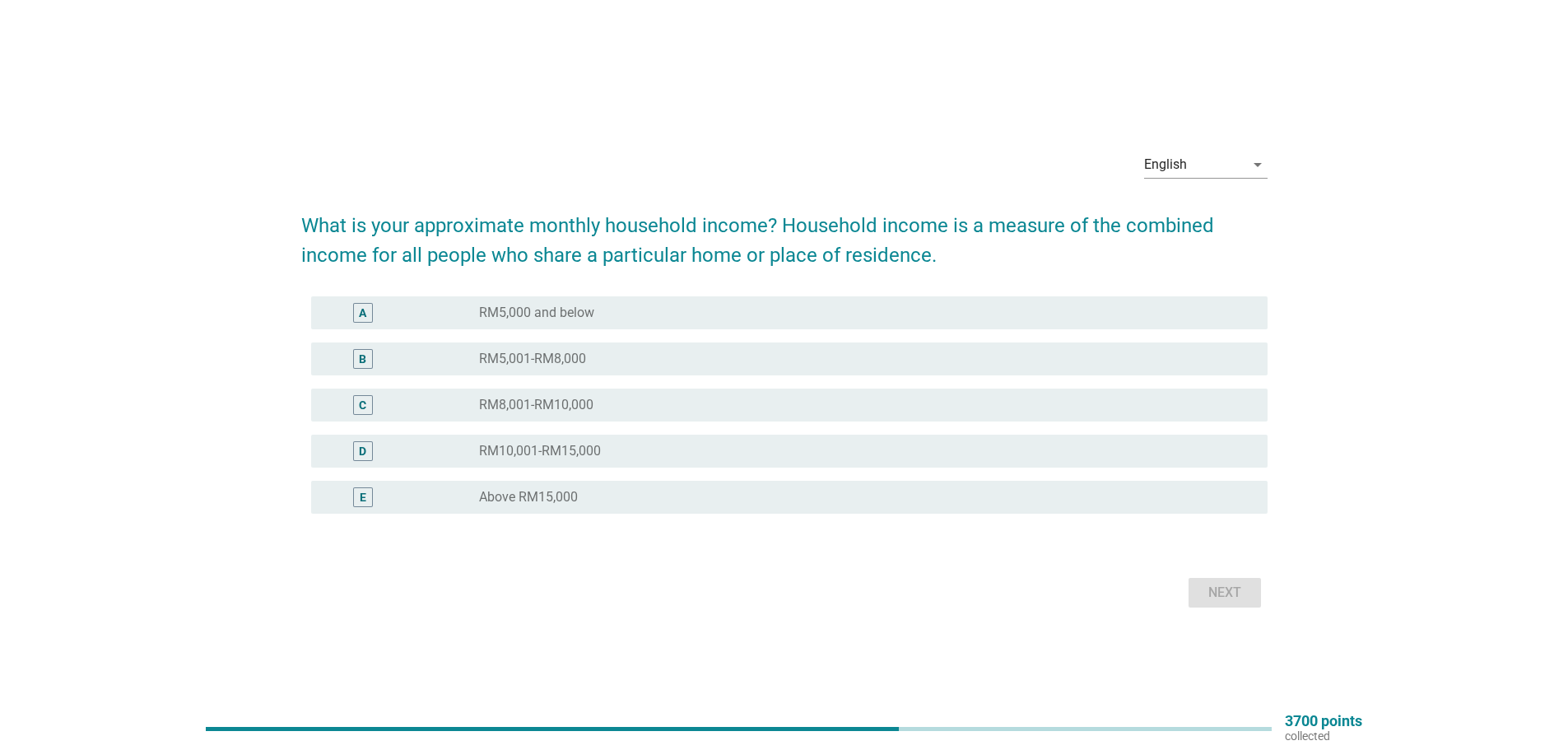
click at [573, 356] on label "RM5,001-RM8,000" at bounding box center [532, 359] width 107 height 17
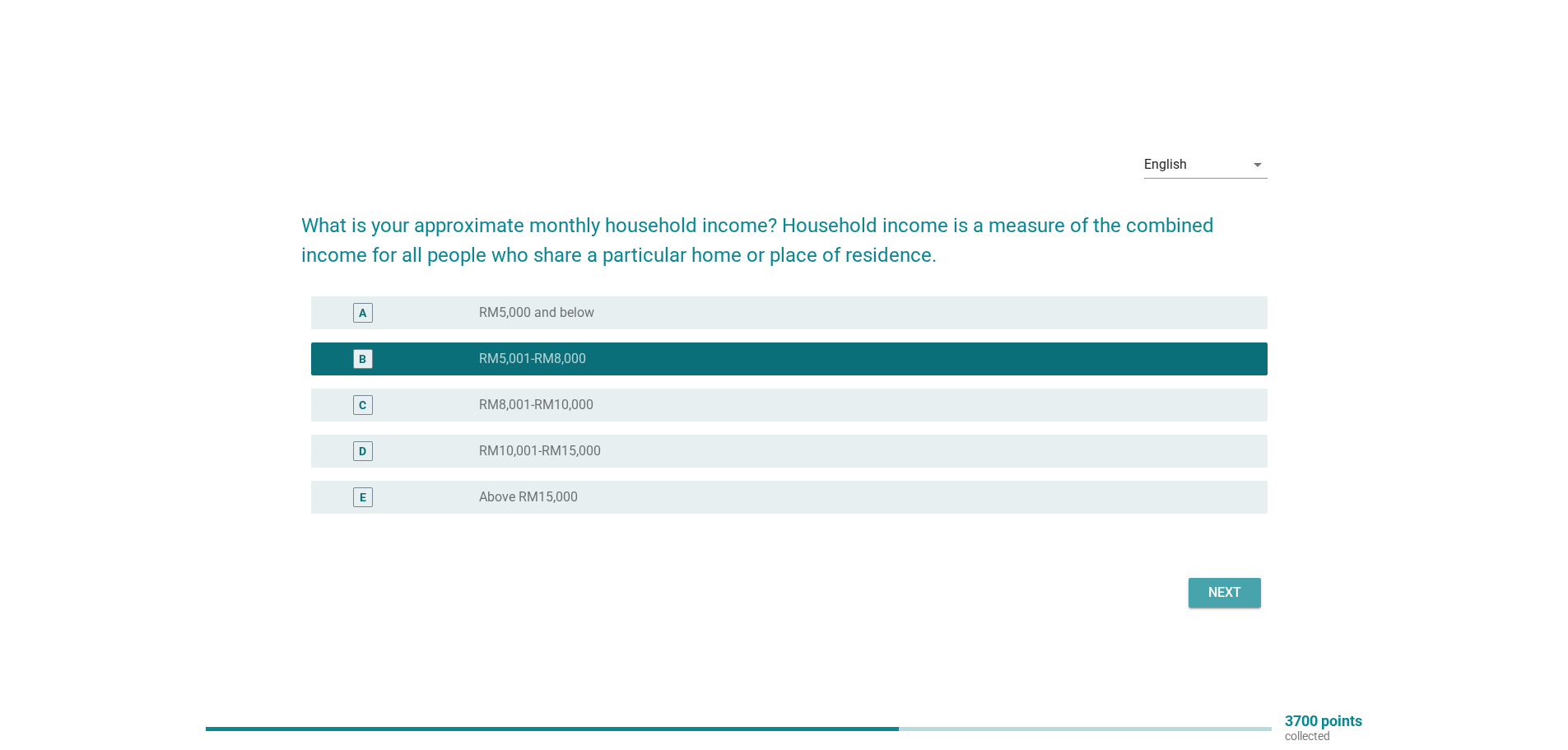
click at [1216, 584] on div "Next" at bounding box center [1225, 593] width 46 height 20
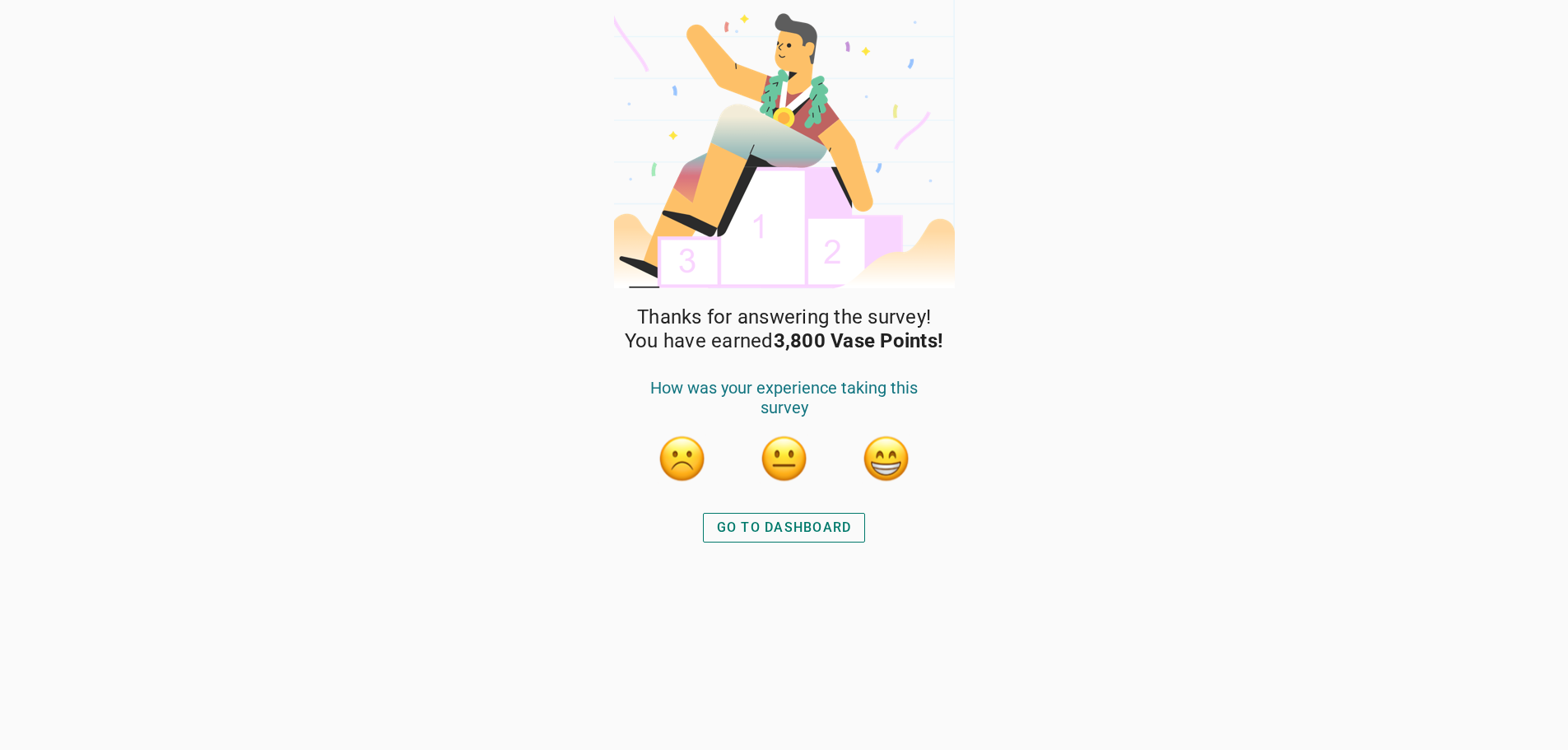
click at [747, 519] on div "GO TO DASHBOARD" at bounding box center [785, 528] width 135 height 20
